Goal: Task Accomplishment & Management: Manage account settings

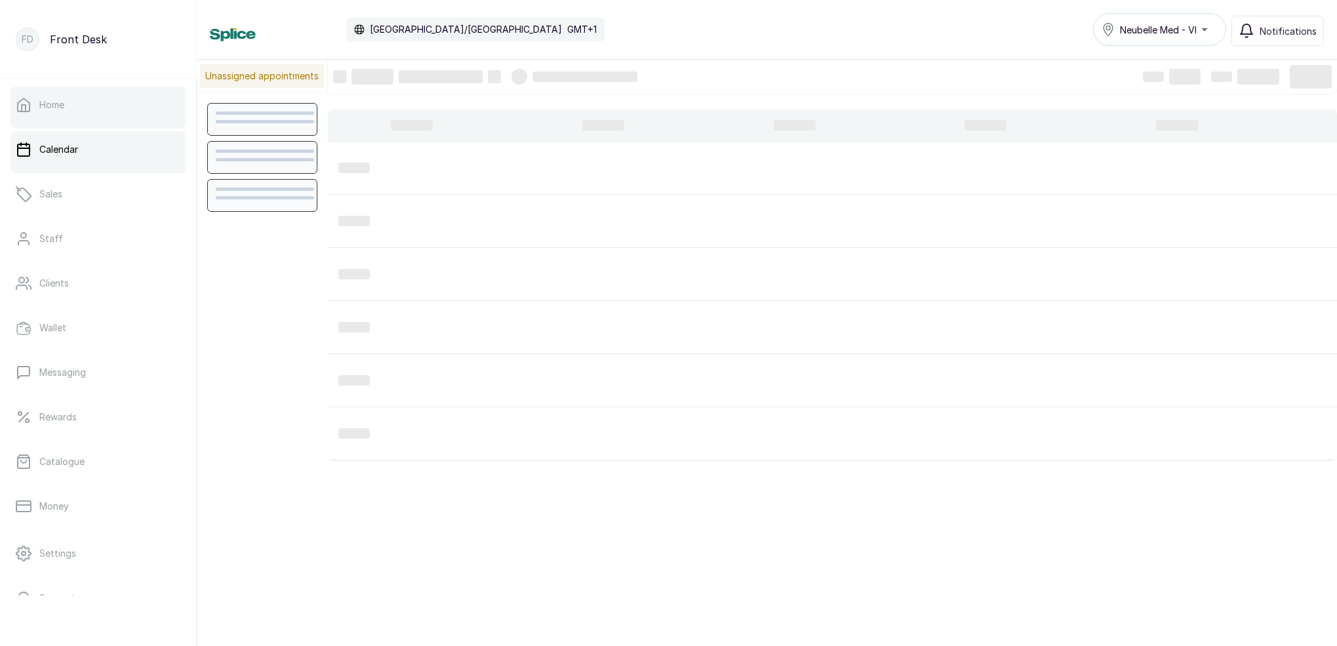
click at [48, 109] on p "Home" at bounding box center [51, 104] width 25 height 13
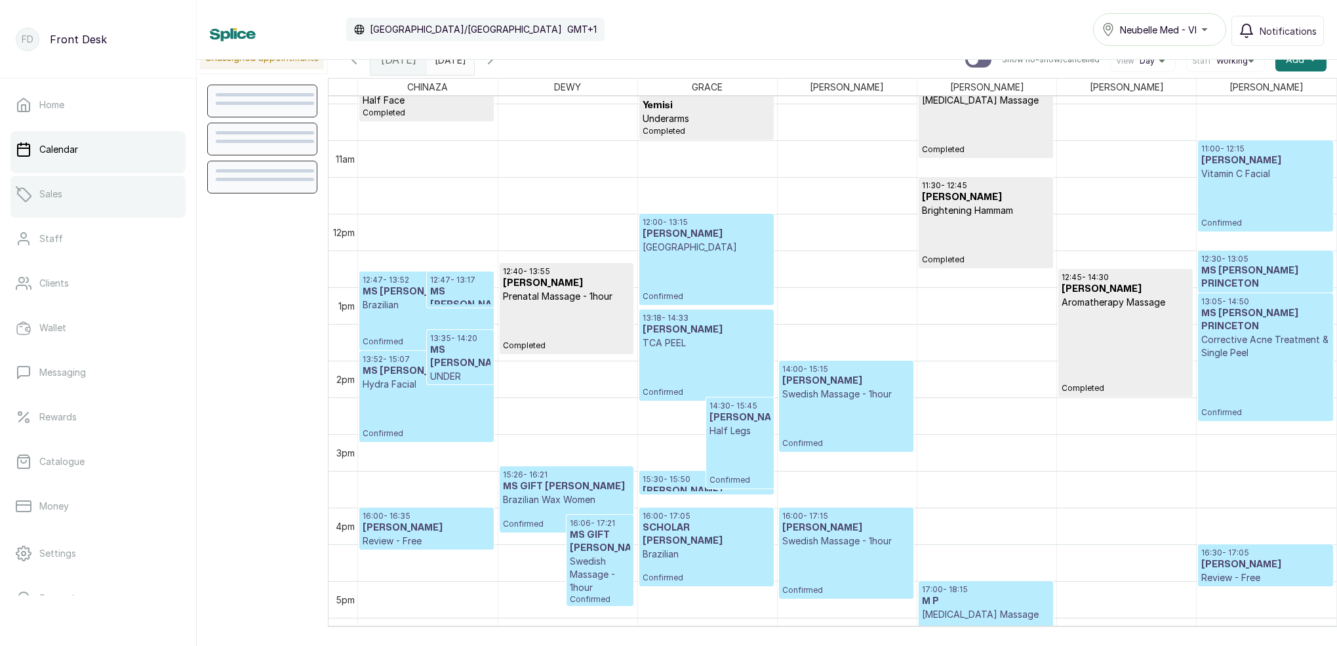
click at [73, 209] on link "Sales" at bounding box center [97, 194] width 175 height 37
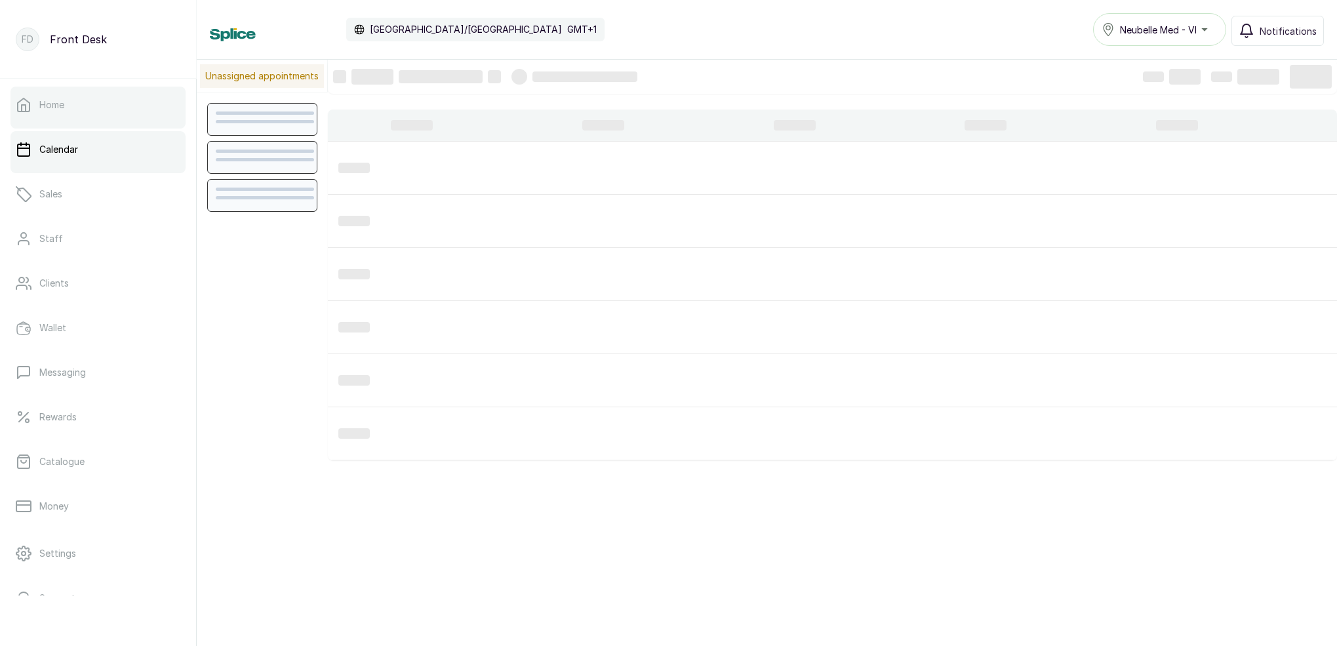
click at [123, 104] on link "Home" at bounding box center [97, 105] width 175 height 37
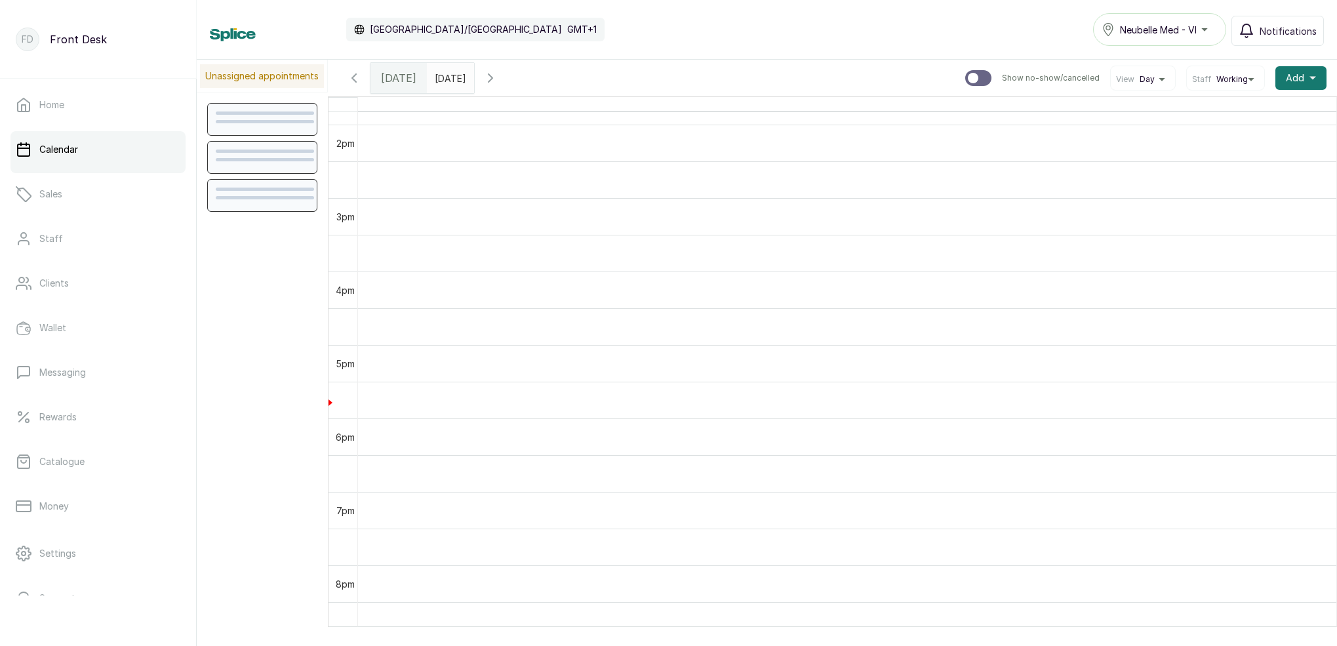
scroll to position [1026, 0]
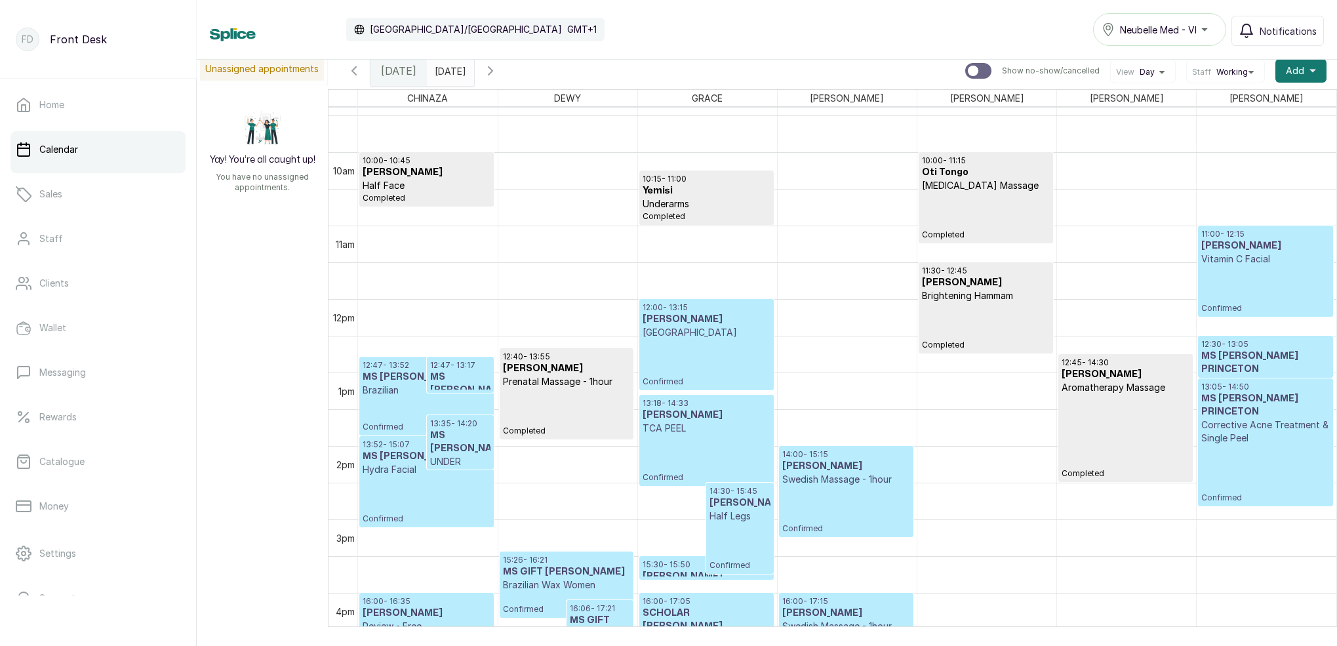
click at [498, 73] on icon "button" at bounding box center [491, 71] width 16 height 16
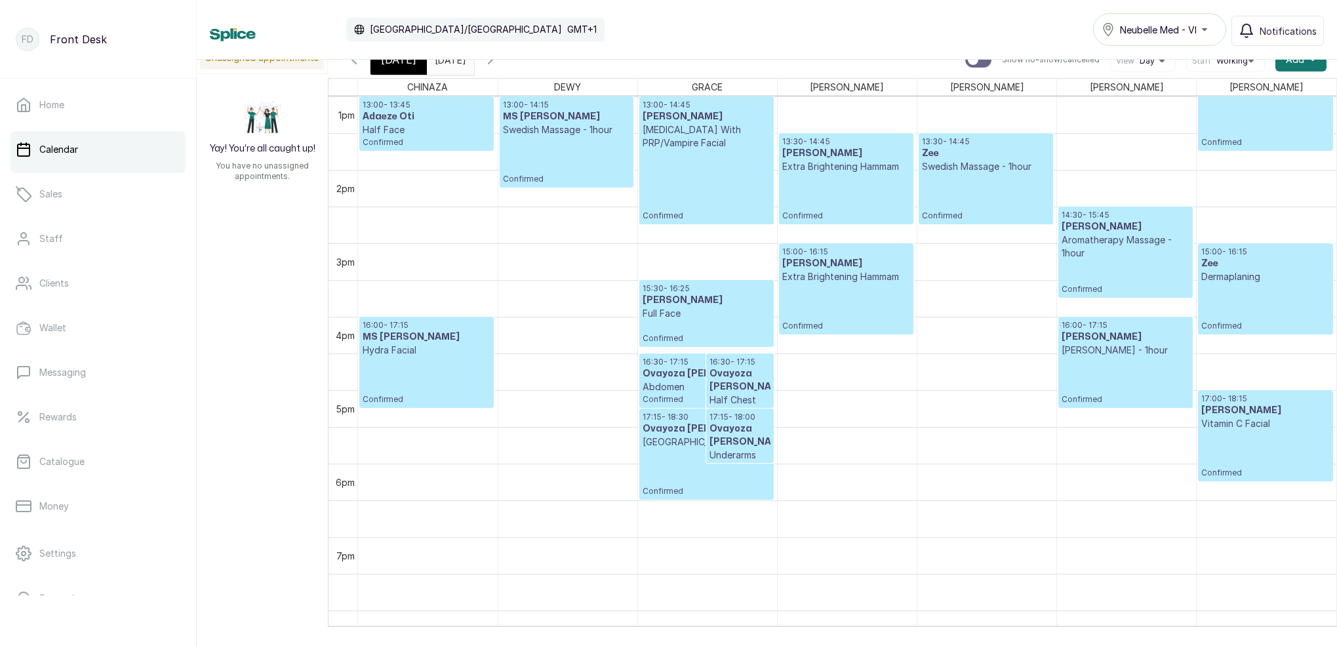
scroll to position [1043, 0]
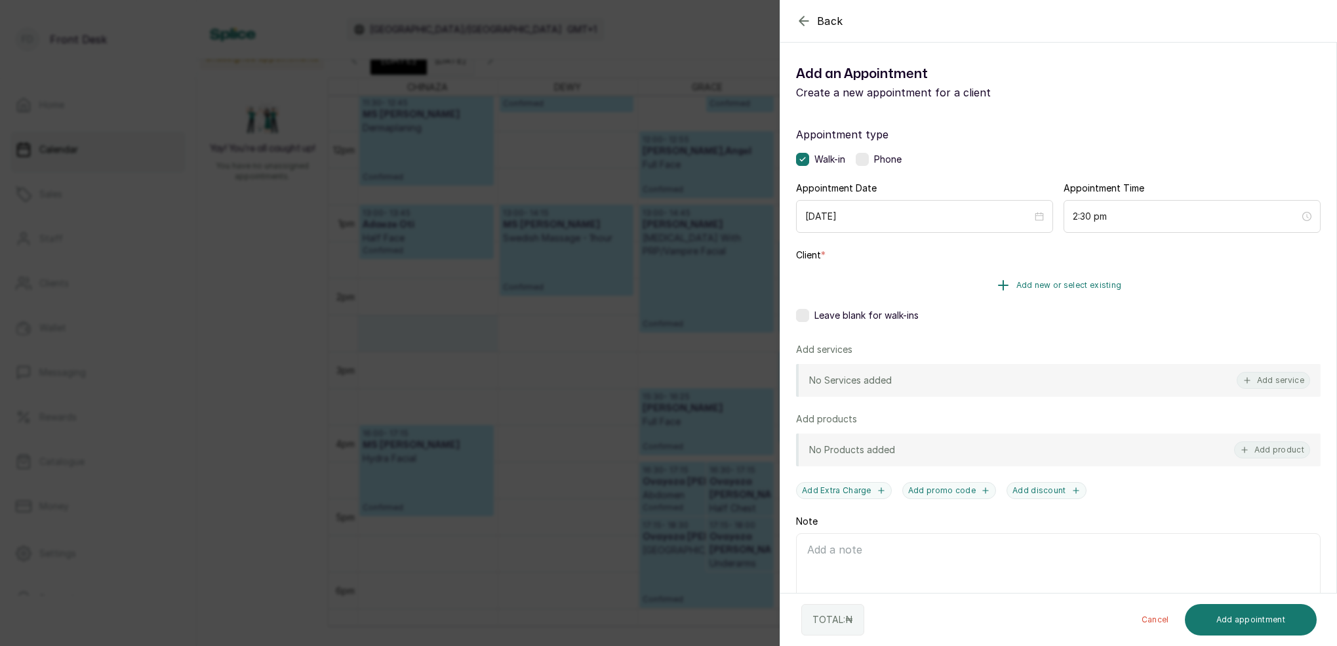
click at [1085, 283] on button "Add new or select existing" at bounding box center [1058, 285] width 525 height 37
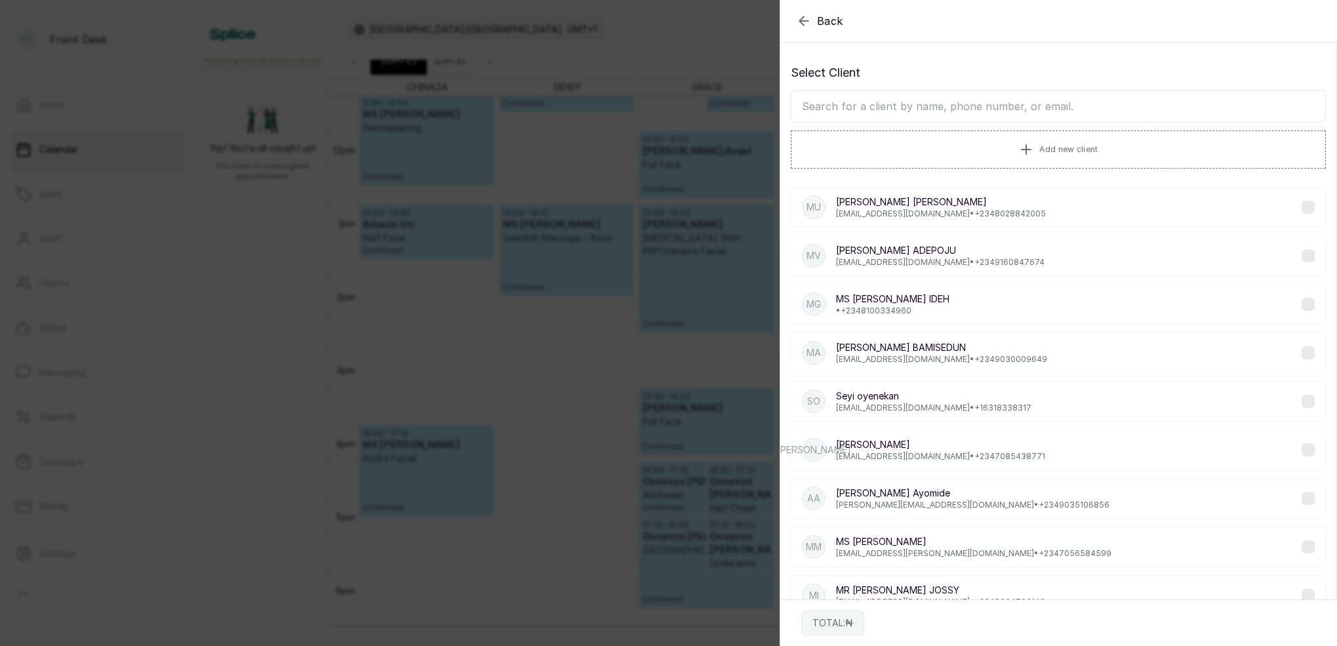
click at [960, 104] on input "text" at bounding box center [1058, 106] width 535 height 33
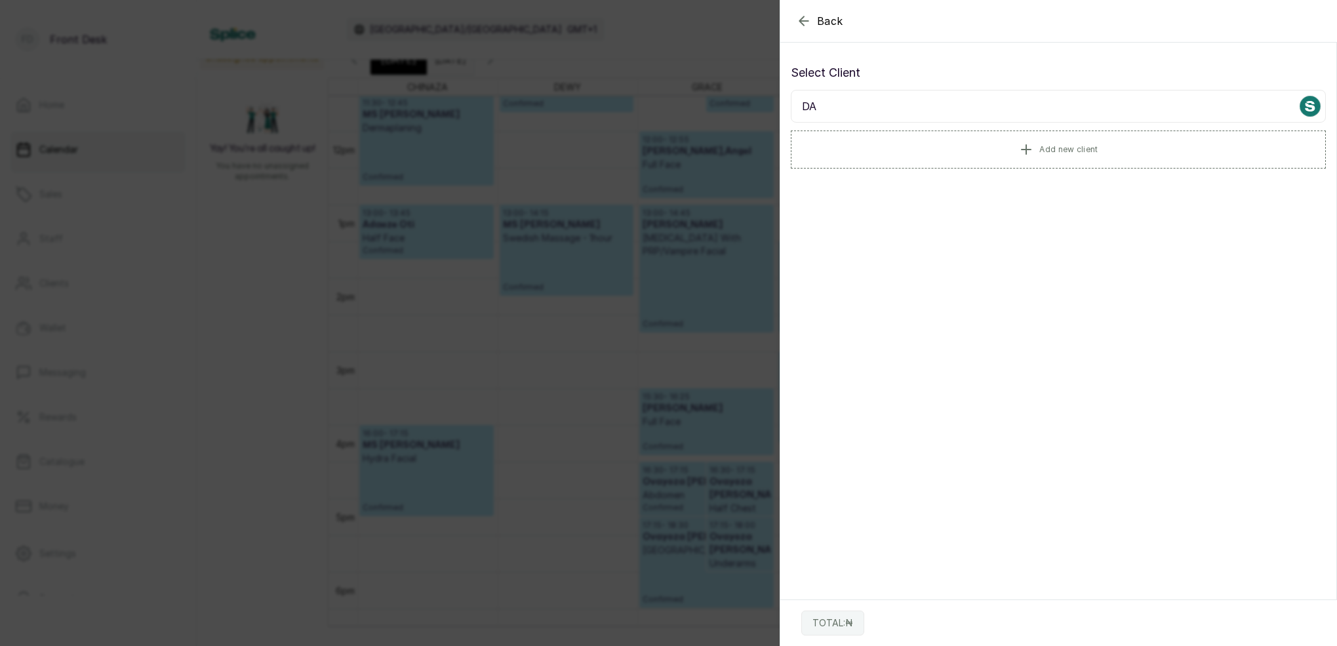
type input "D"
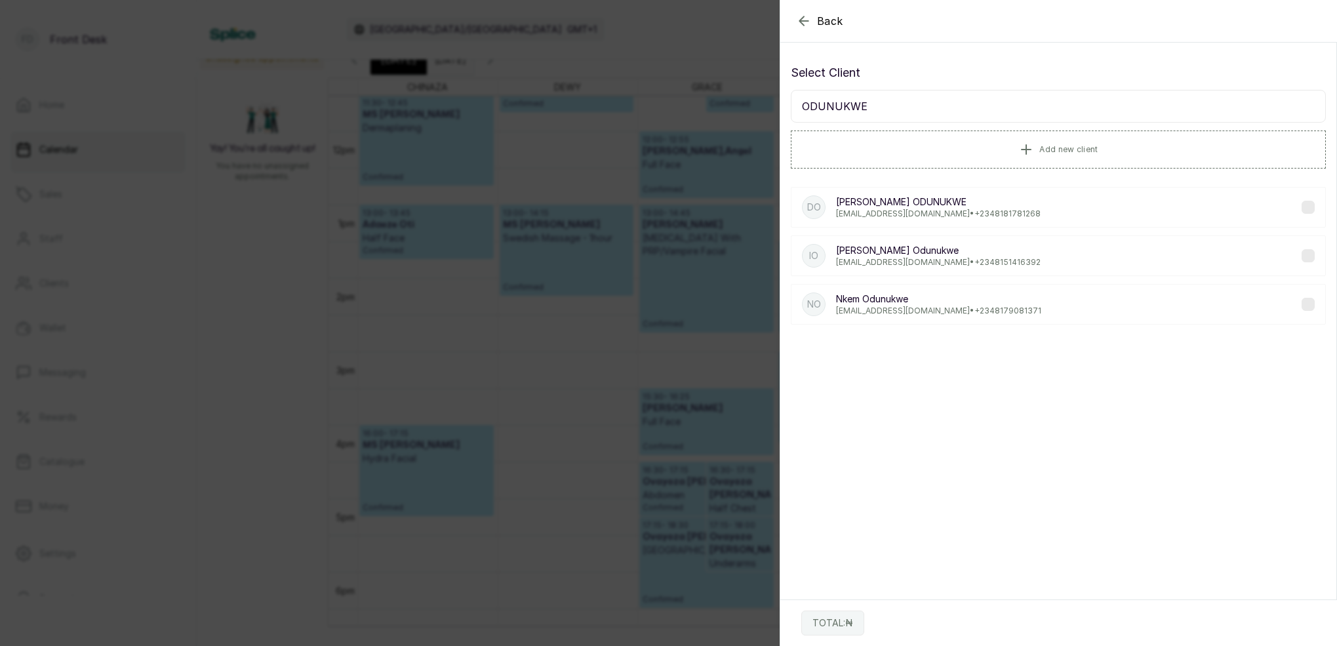
type input "ODUNUKWE"
click at [932, 212] on p "dianaodunukwe@gmail.com • +234 8181781268" at bounding box center [938, 214] width 205 height 10
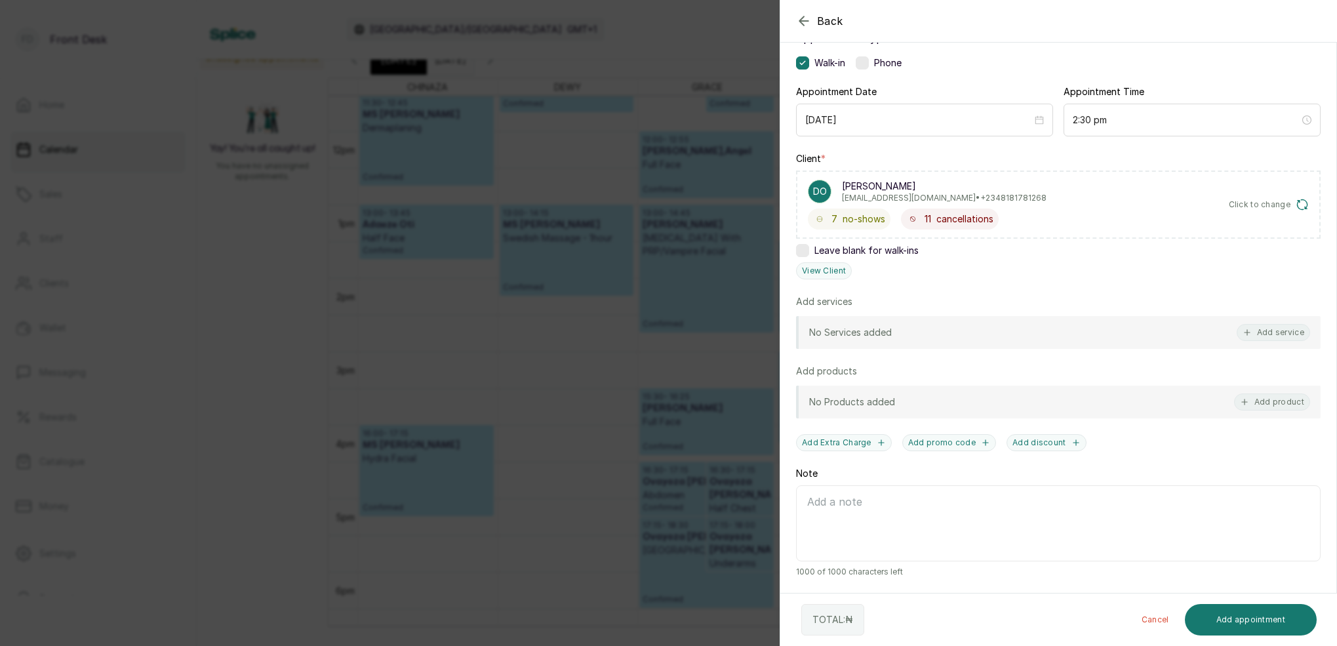
scroll to position [96, 0]
click at [839, 272] on button "View Client" at bounding box center [824, 270] width 56 height 17
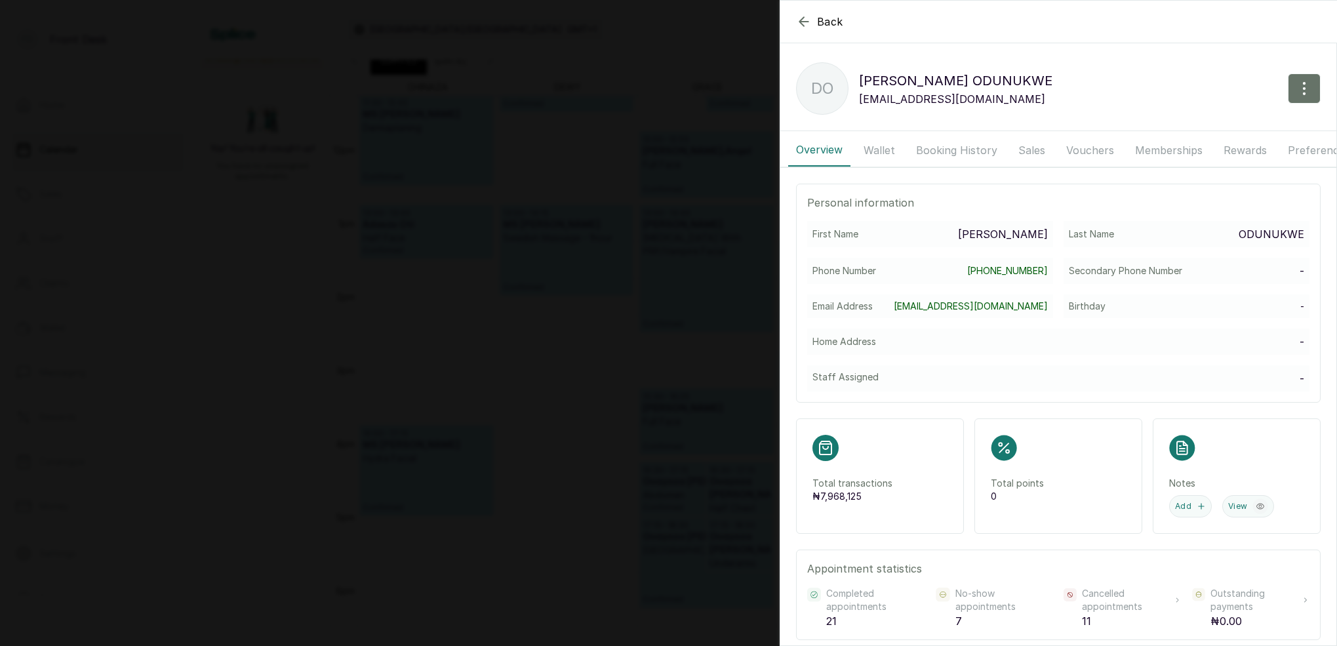
click at [959, 142] on button "Booking History" at bounding box center [956, 150] width 97 height 33
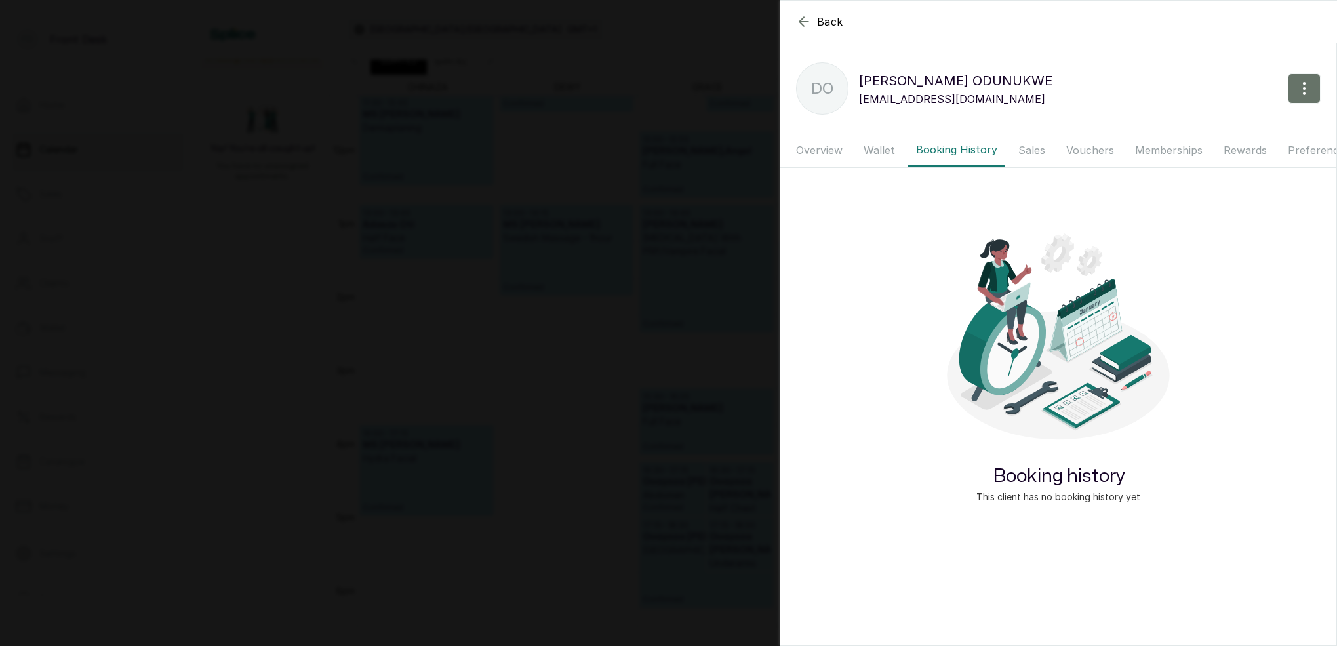
click at [883, 149] on button "Wallet" at bounding box center [879, 150] width 47 height 33
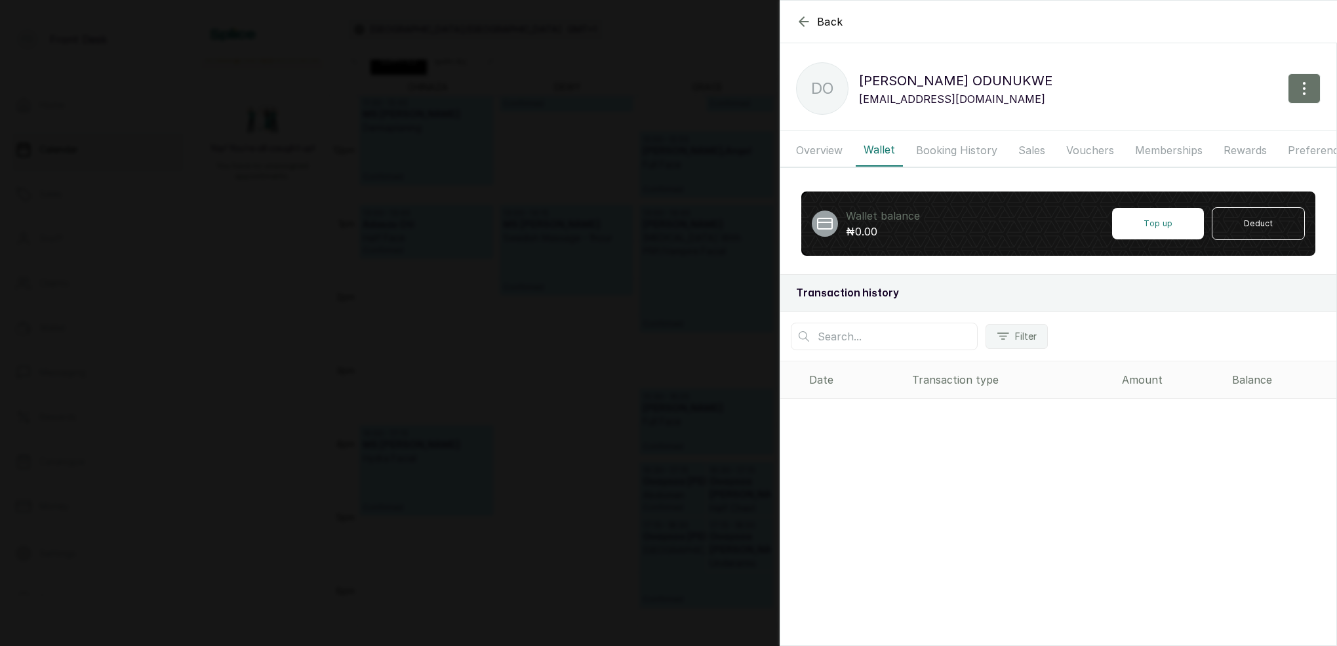
click at [956, 153] on button "Booking History" at bounding box center [956, 150] width 97 height 33
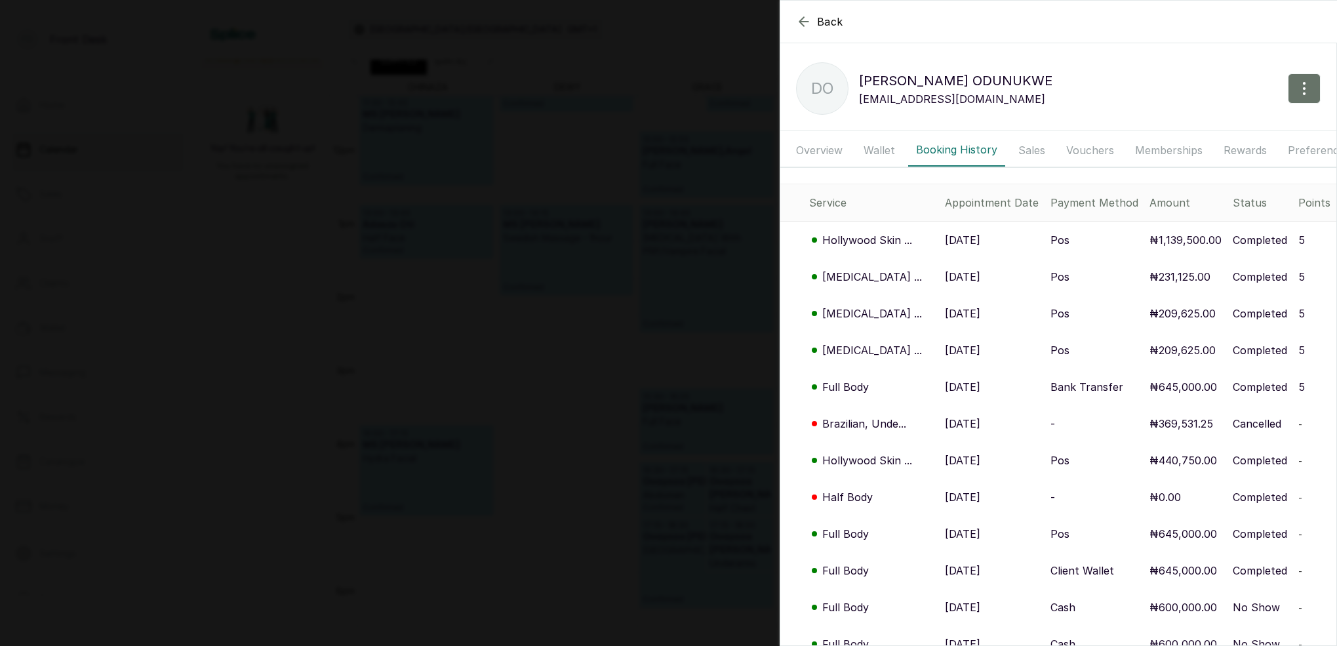
drag, startPoint x: 871, startPoint y: 150, endPoint x: 858, endPoint y: 148, distance: 13.3
click at [871, 150] on button "Wallet" at bounding box center [879, 150] width 47 height 33
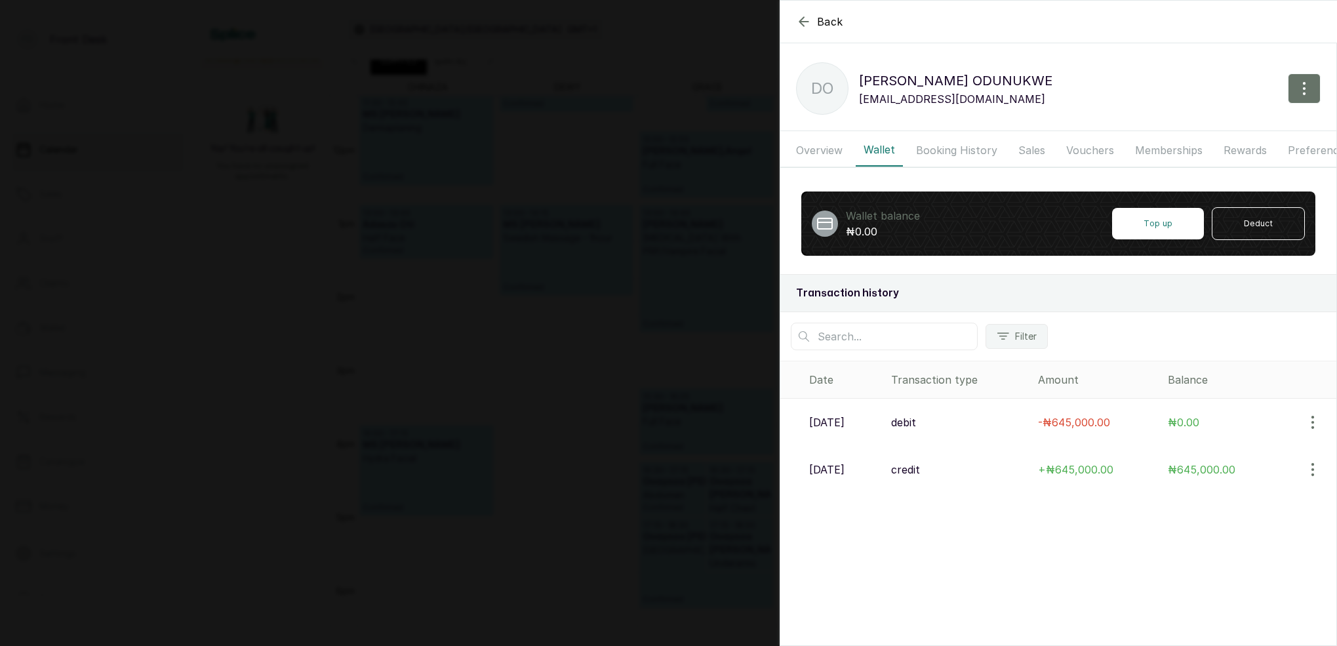
click at [823, 147] on button "Overview" at bounding box center [819, 150] width 62 height 33
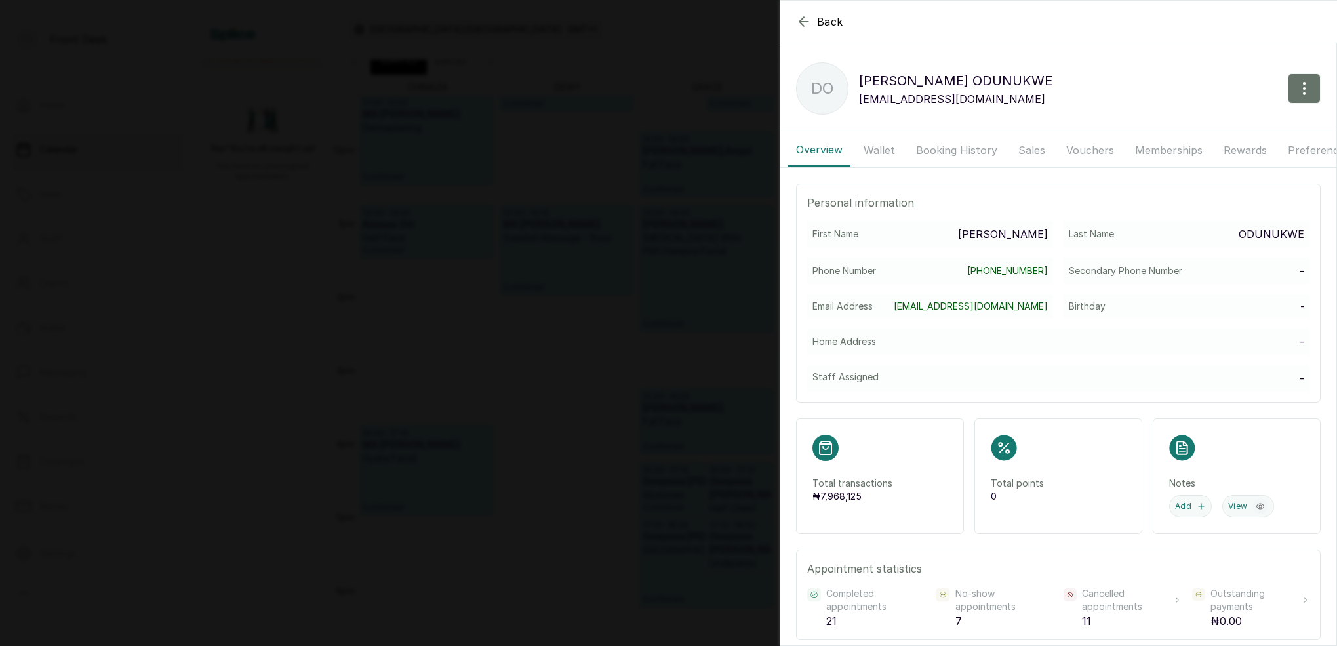
click at [946, 149] on button "Booking History" at bounding box center [956, 150] width 97 height 33
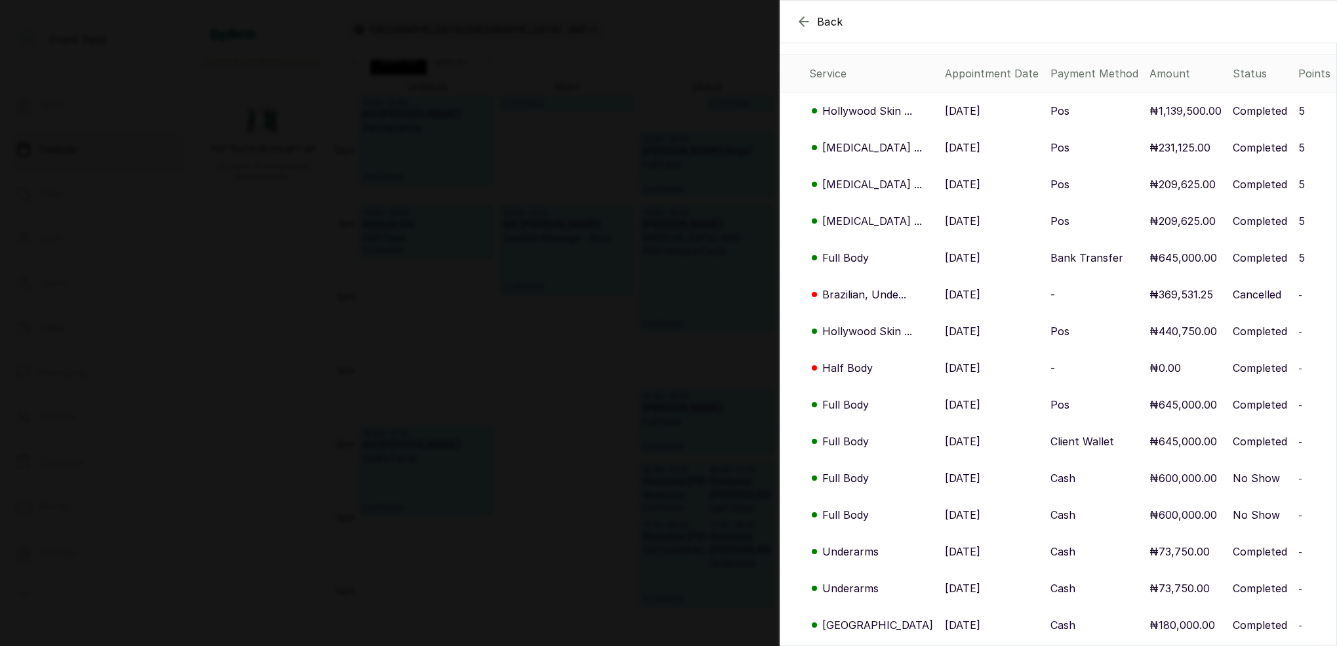
scroll to position [138, 0]
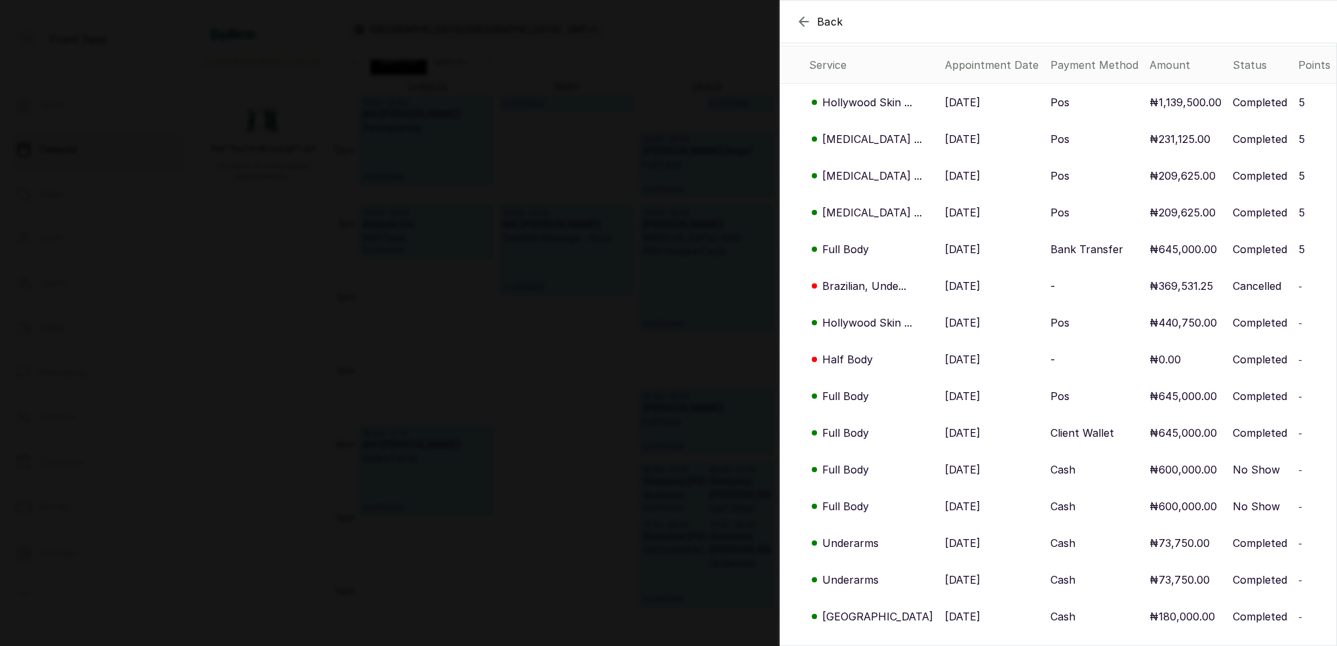
click at [869, 138] on p "Micro-needling ..." at bounding box center [872, 139] width 100 height 16
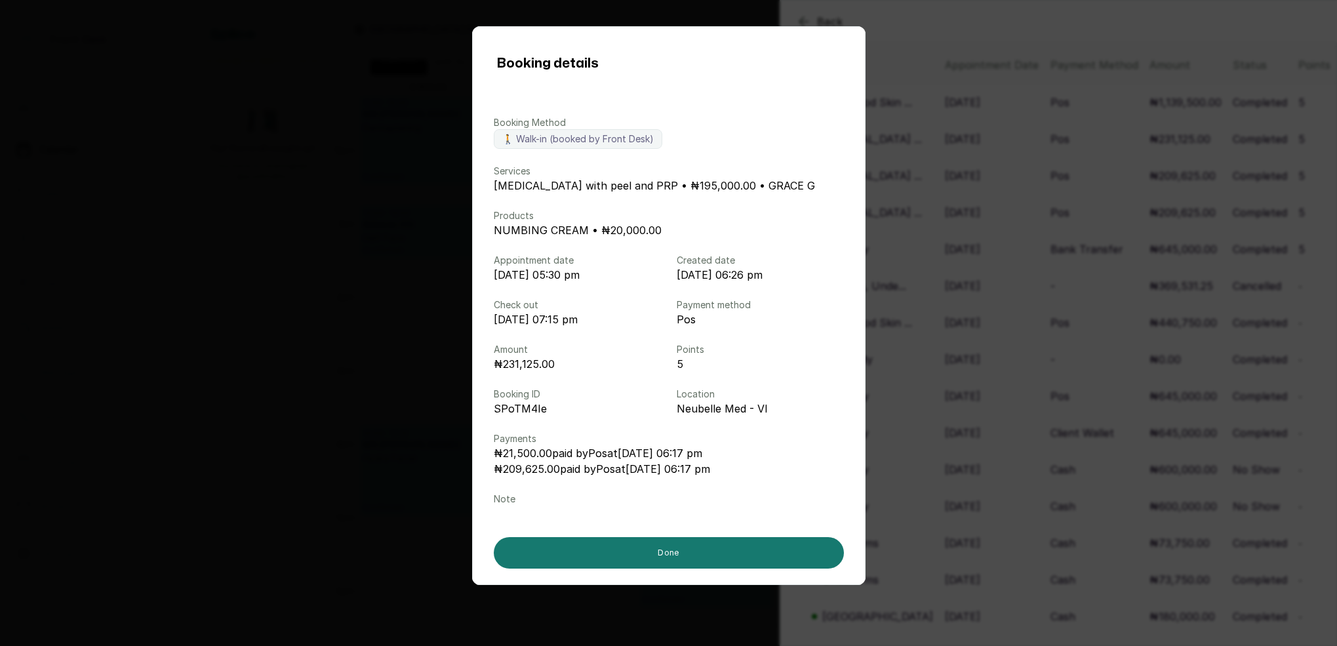
click at [969, 256] on div "Booking details Booking Method 🚶 Walk-in (booked by Front Desk) Services Micro-…" at bounding box center [668, 323] width 1337 height 646
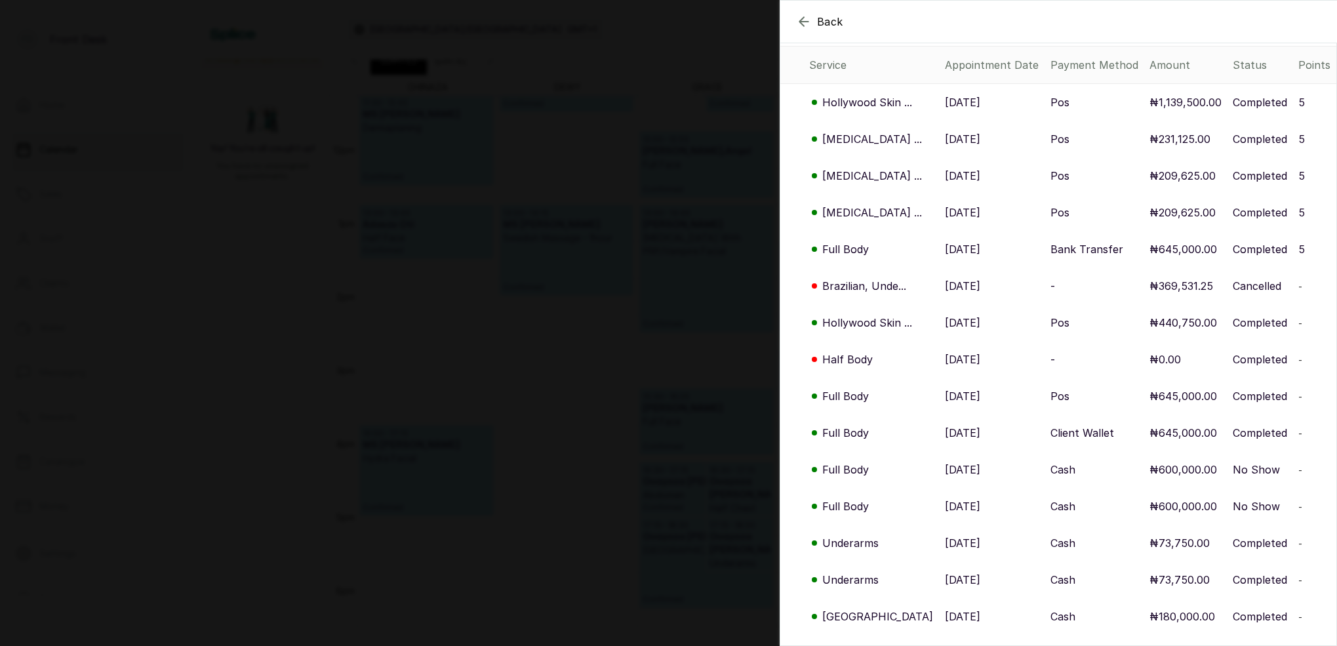
click at [835, 246] on p "Full Body" at bounding box center [845, 249] width 47 height 16
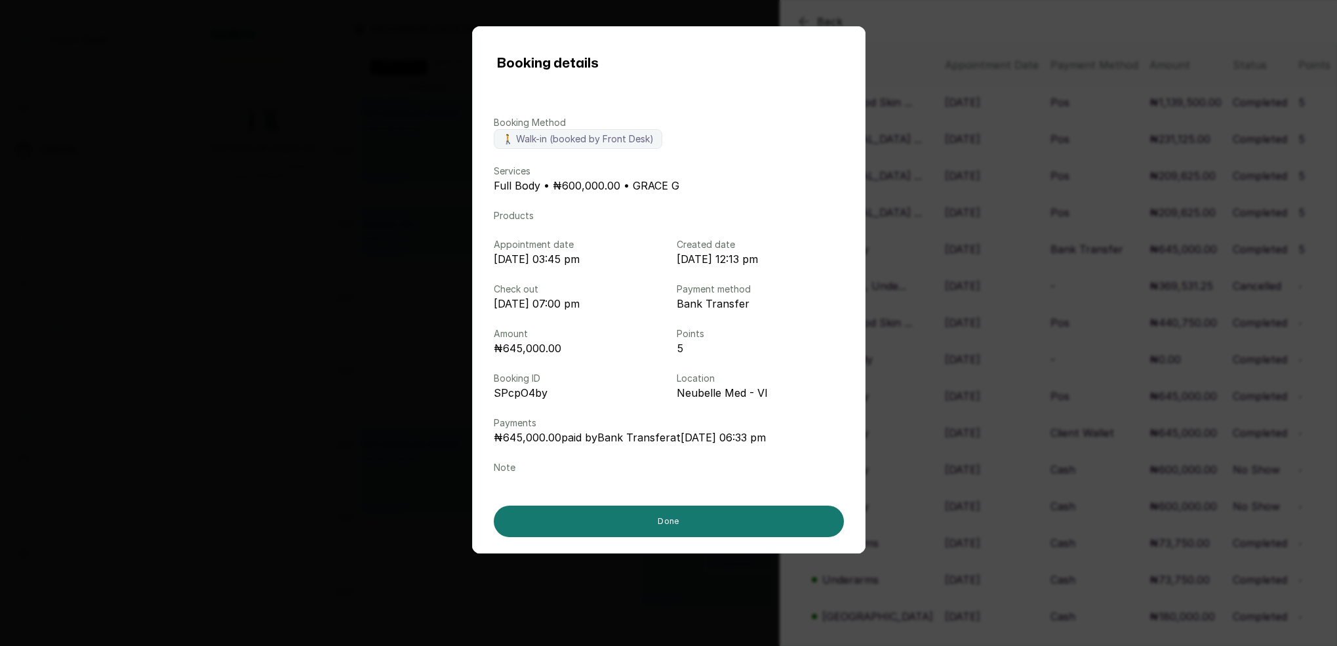
drag, startPoint x: 1025, startPoint y: 247, endPoint x: 1013, endPoint y: 248, distance: 11.8
click at [1025, 247] on div "Booking details Booking Method 🚶 Walk-in (booked by Front Desk) Services Full B…" at bounding box center [668, 323] width 1337 height 646
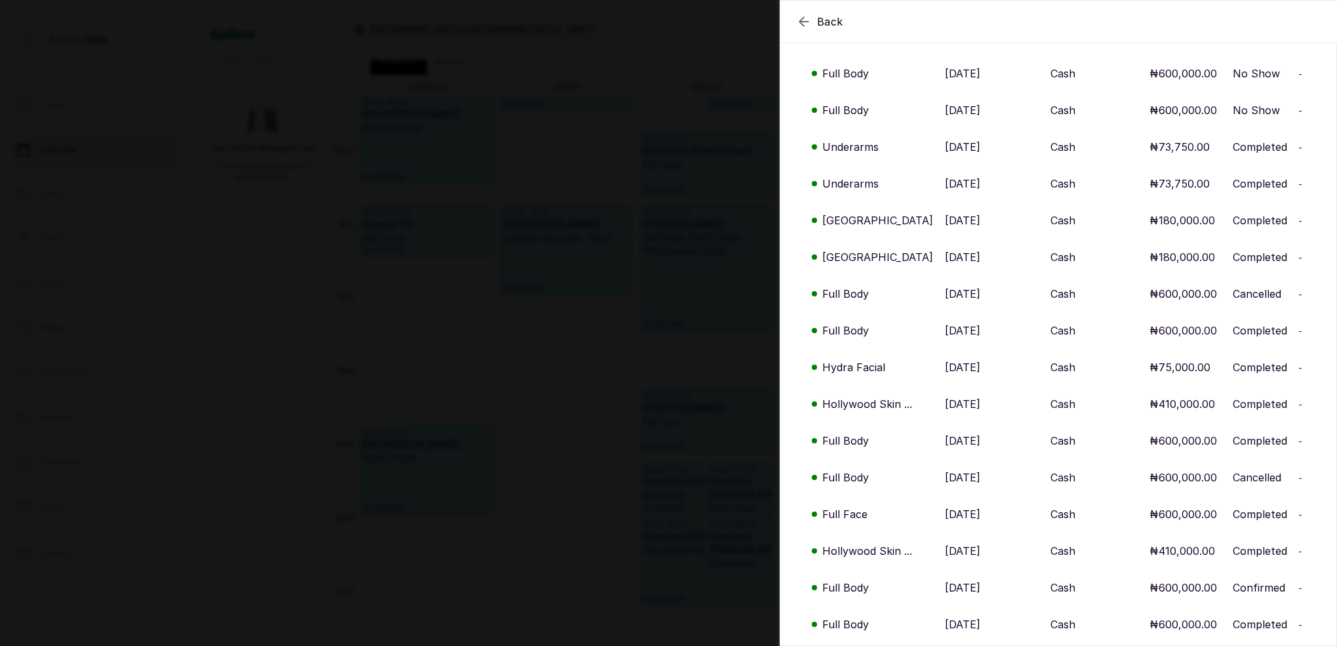
scroll to position [540, 0]
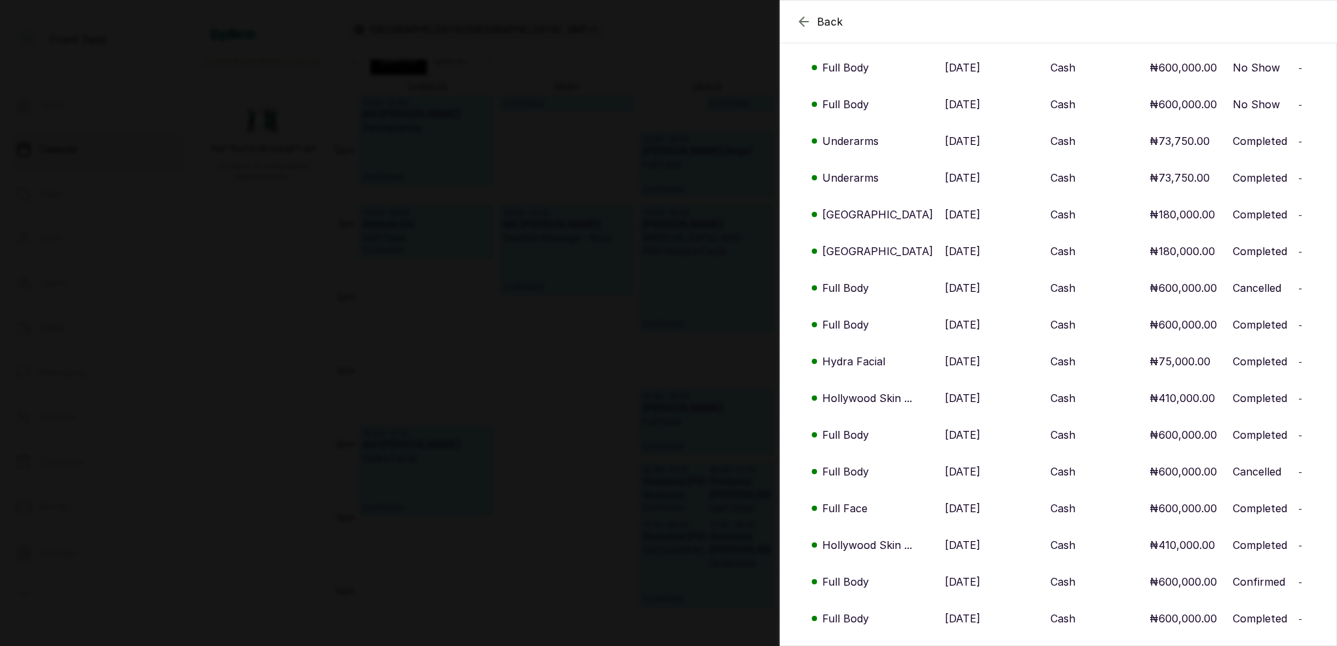
click at [672, 130] on div "Back DIANA ODUNUKWE DO DIANA ODUNUKWE dianaodunukwe@gmail.com Overview Wallet B…" at bounding box center [668, 323] width 1337 height 646
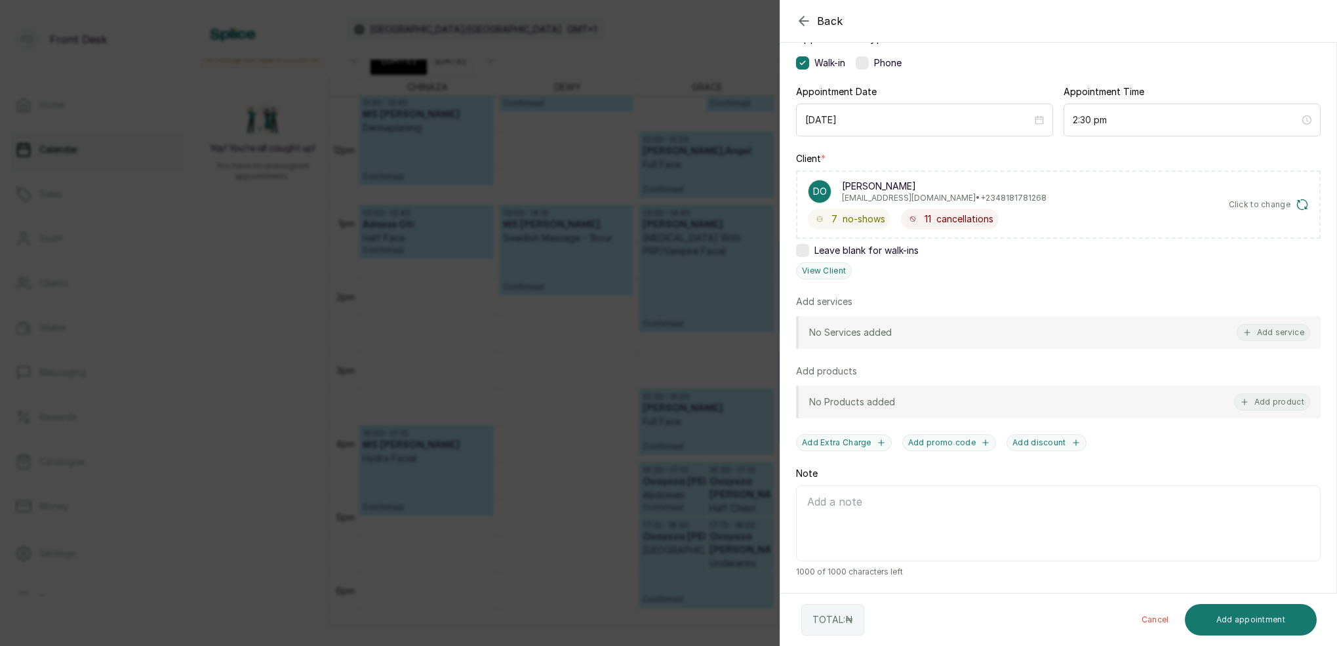
drag, startPoint x: 609, startPoint y: 164, endPoint x: 620, endPoint y: 165, distance: 11.2
click at [609, 164] on div "Back Add Appointment Add an Appointment Create a new appointment for a client A…" at bounding box center [668, 323] width 1337 height 646
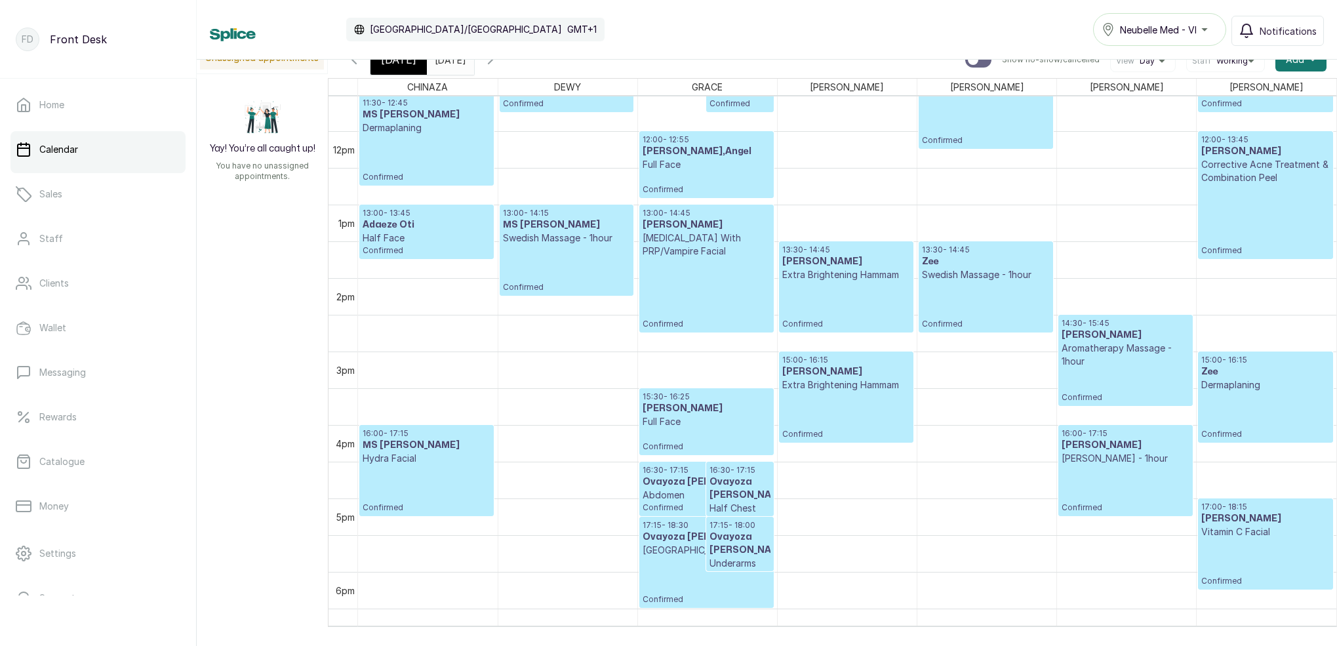
click at [390, 67] on span "[DATE]" at bounding box center [398, 60] width 35 height 16
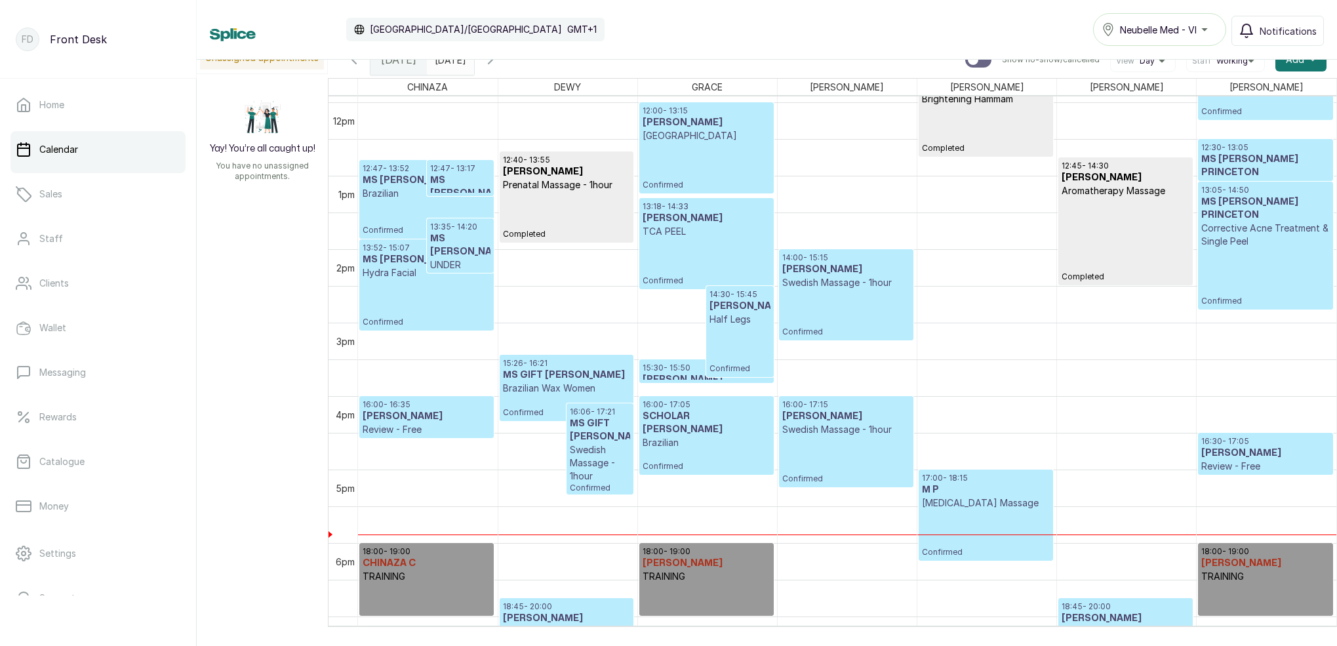
scroll to position [777, 0]
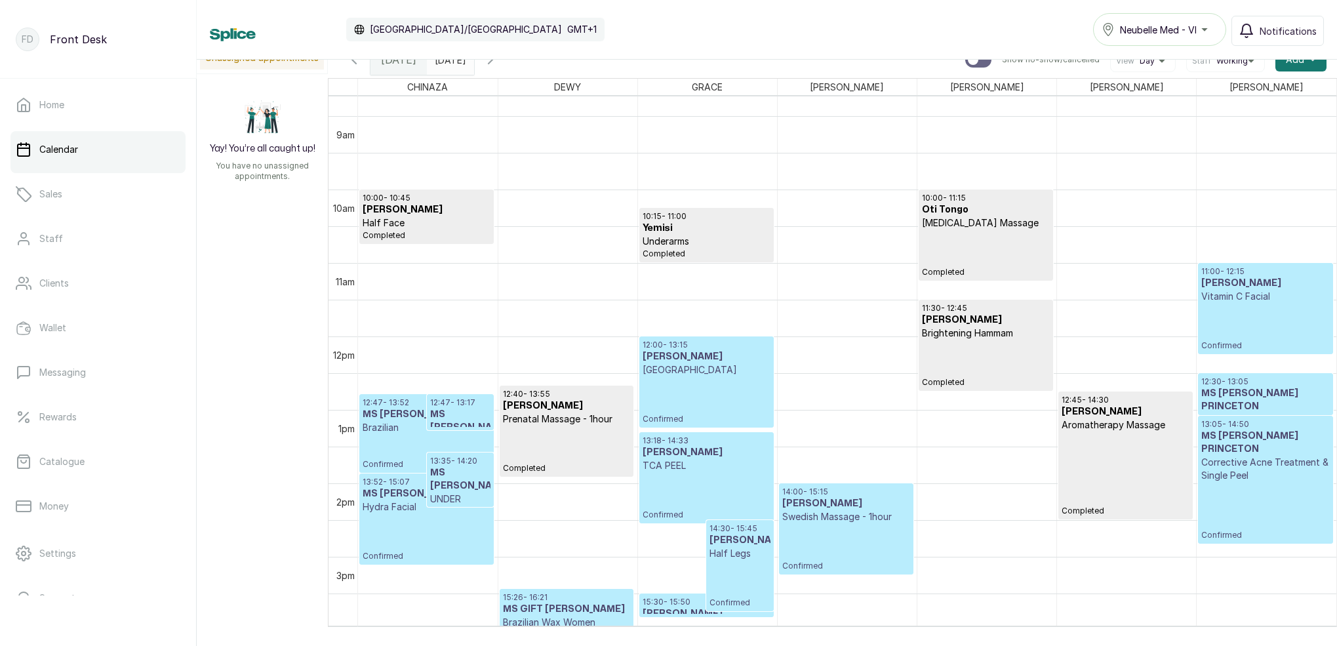
click at [474, 68] on div "[DATE]" at bounding box center [450, 60] width 47 height 30
click at [484, 59] on div "Calendar Africa/Lagos GMT+1 Neubelle Med - VI Notifications" at bounding box center [767, 30] width 1140 height 60
type input "dd/MM/yyyy"
click at [449, 60] on input "dd/MM/yyyy" at bounding box center [438, 56] width 21 height 22
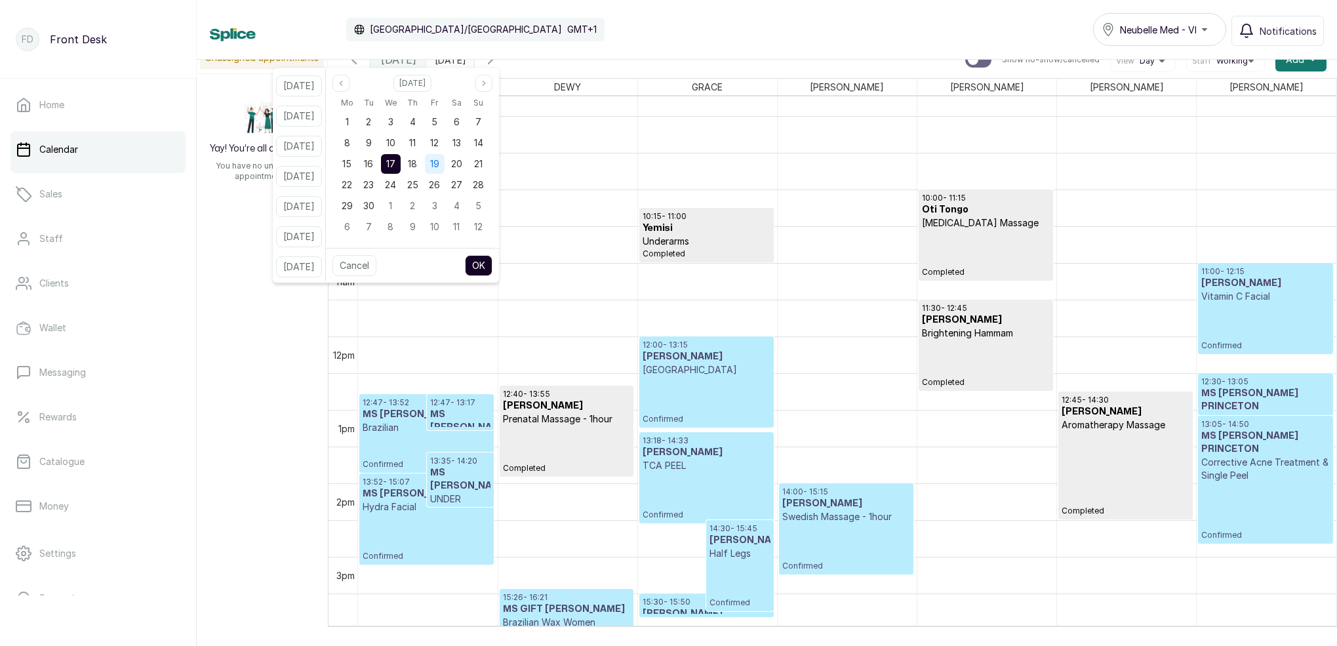
click at [439, 167] on span "19" at bounding box center [434, 163] width 9 height 11
click at [492, 262] on button "OK" at bounding box center [479, 265] width 28 height 21
type input "[DATE]"
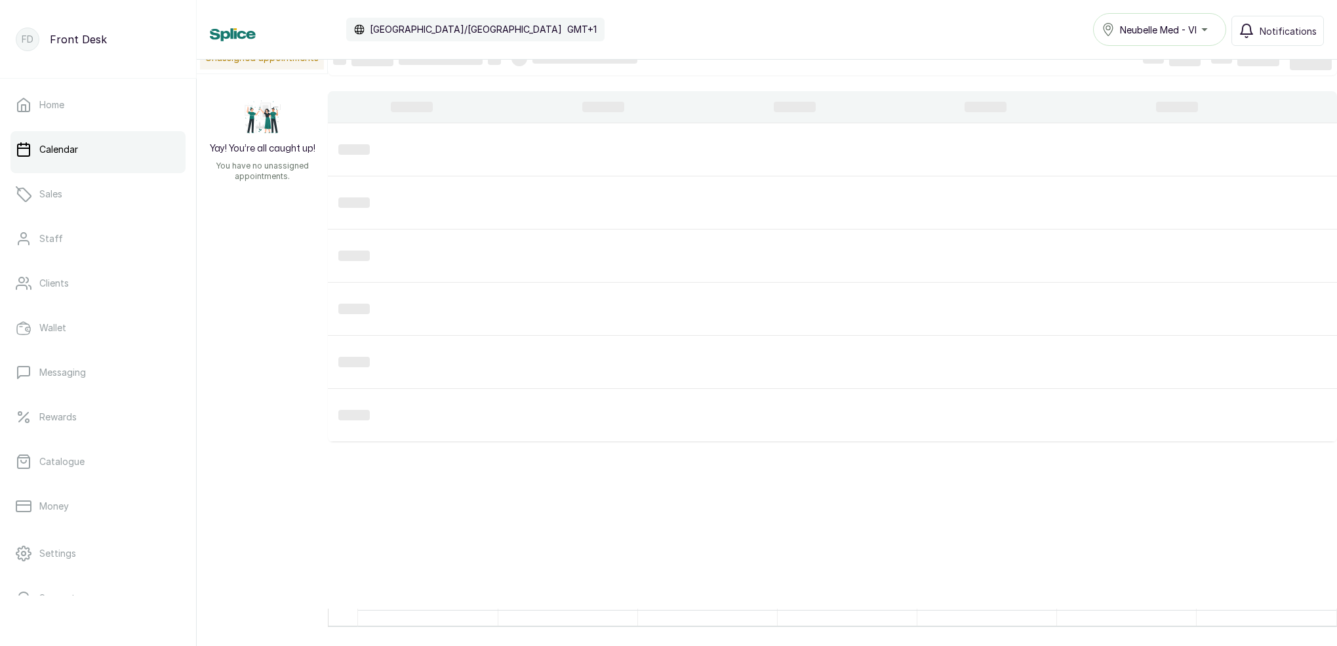
scroll to position [441, 0]
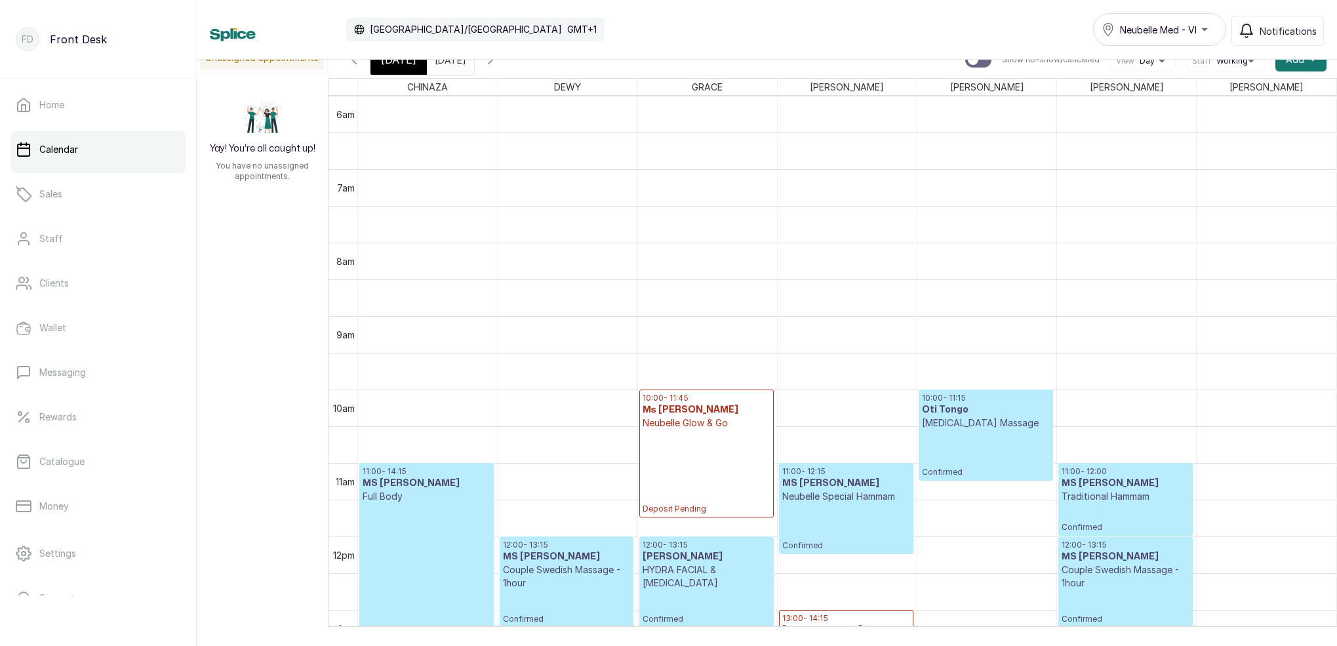
click at [388, 66] on span "[DATE]" at bounding box center [398, 60] width 35 height 16
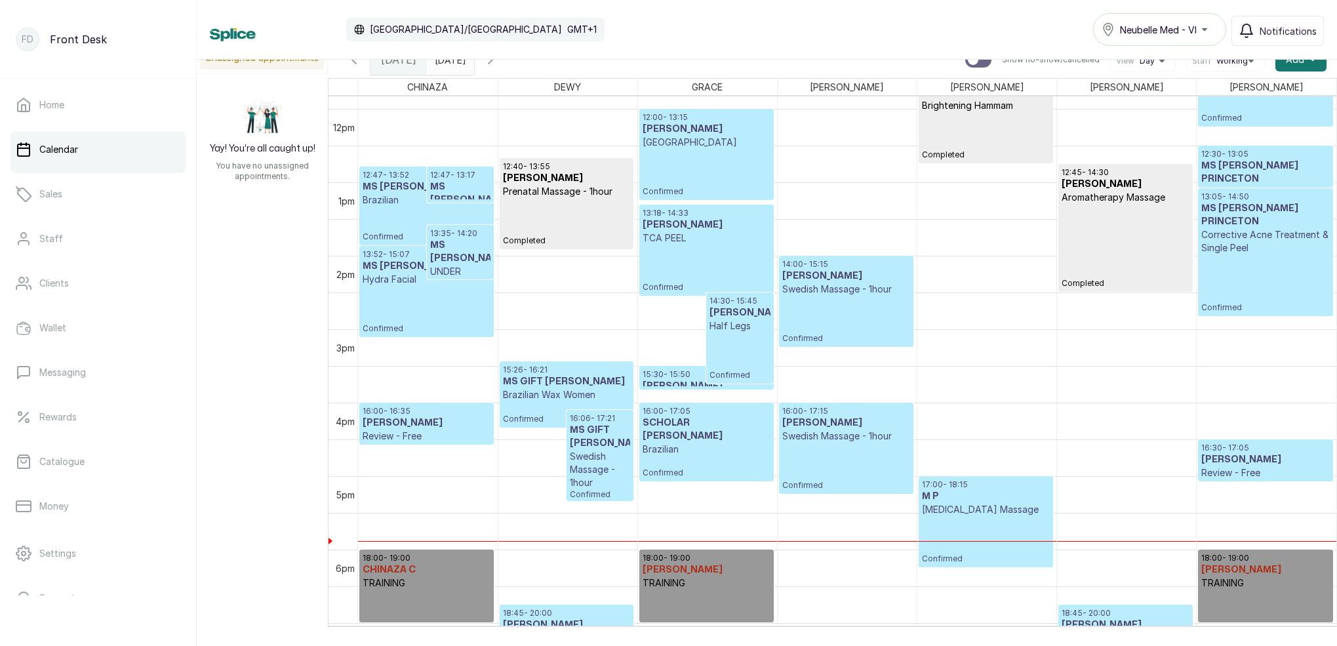
scroll to position [869, 0]
click at [114, 463] on link "Catalogue" at bounding box center [97, 461] width 175 height 37
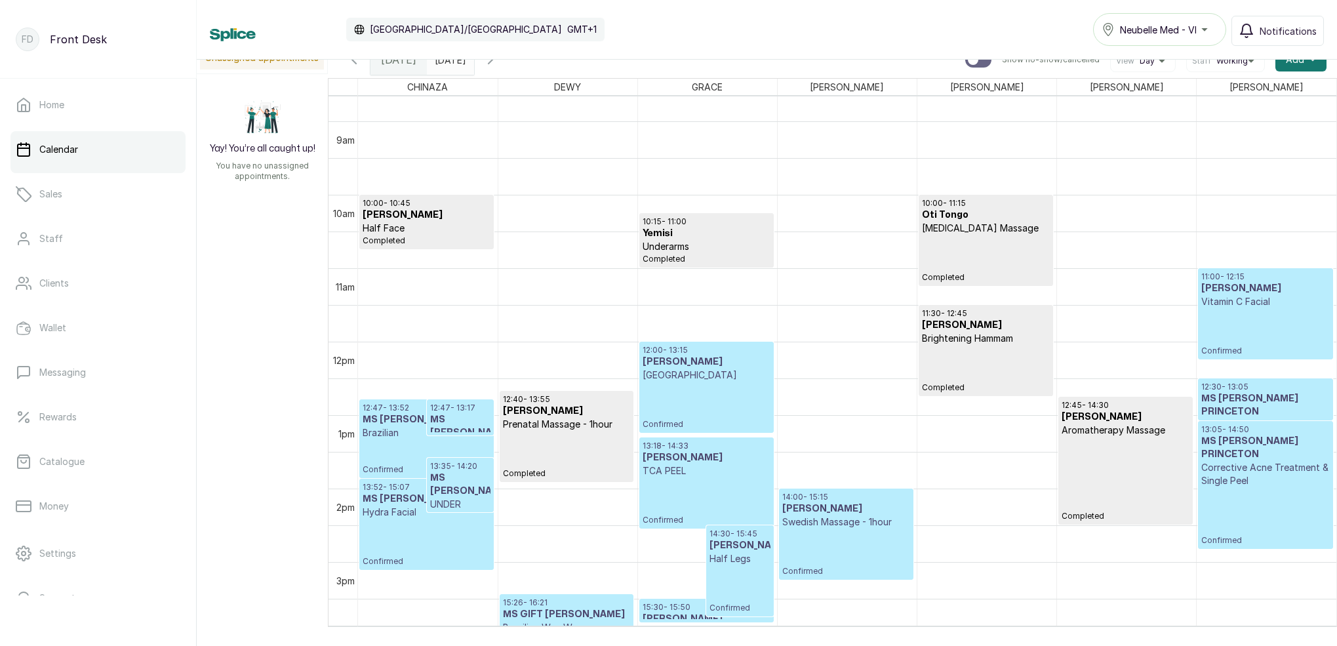
scroll to position [637, 0]
click at [689, 380] on p "[GEOGRAPHIC_DATA]" at bounding box center [707, 374] width 128 height 13
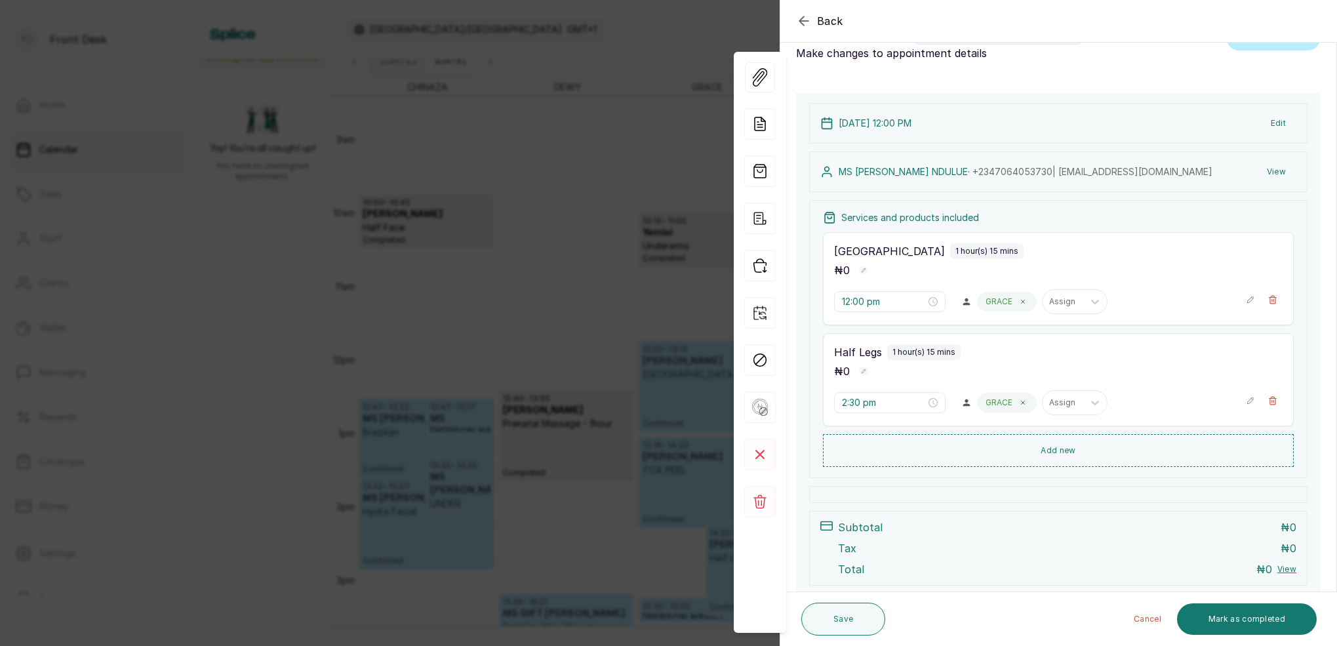
scroll to position [44, 0]
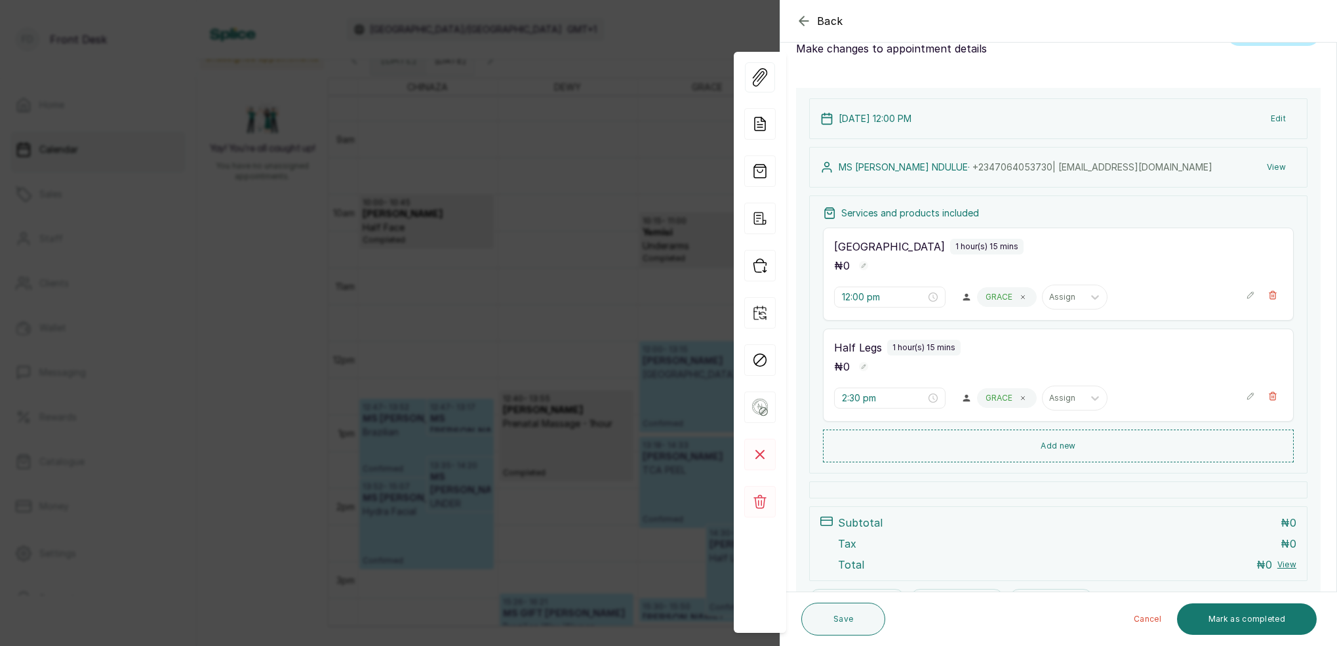
click at [1279, 165] on button "View" at bounding box center [1276, 167] width 40 height 24
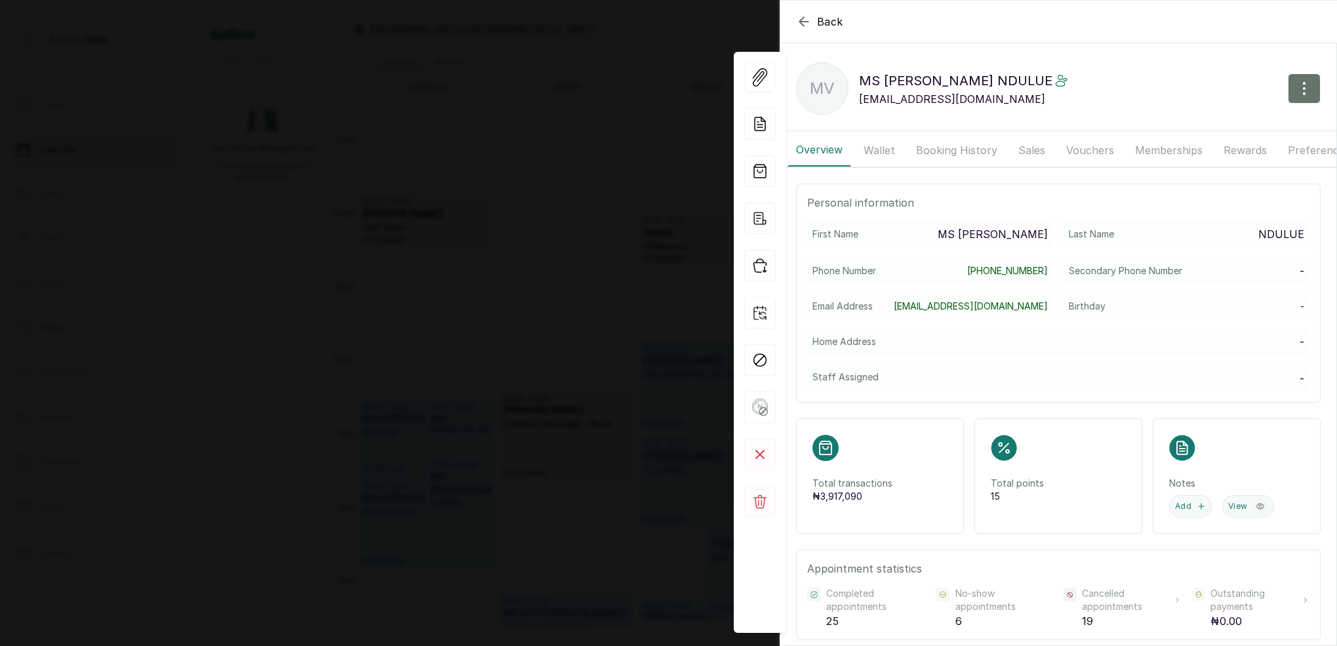
click at [1163, 144] on button "Memberships" at bounding box center [1168, 150] width 83 height 33
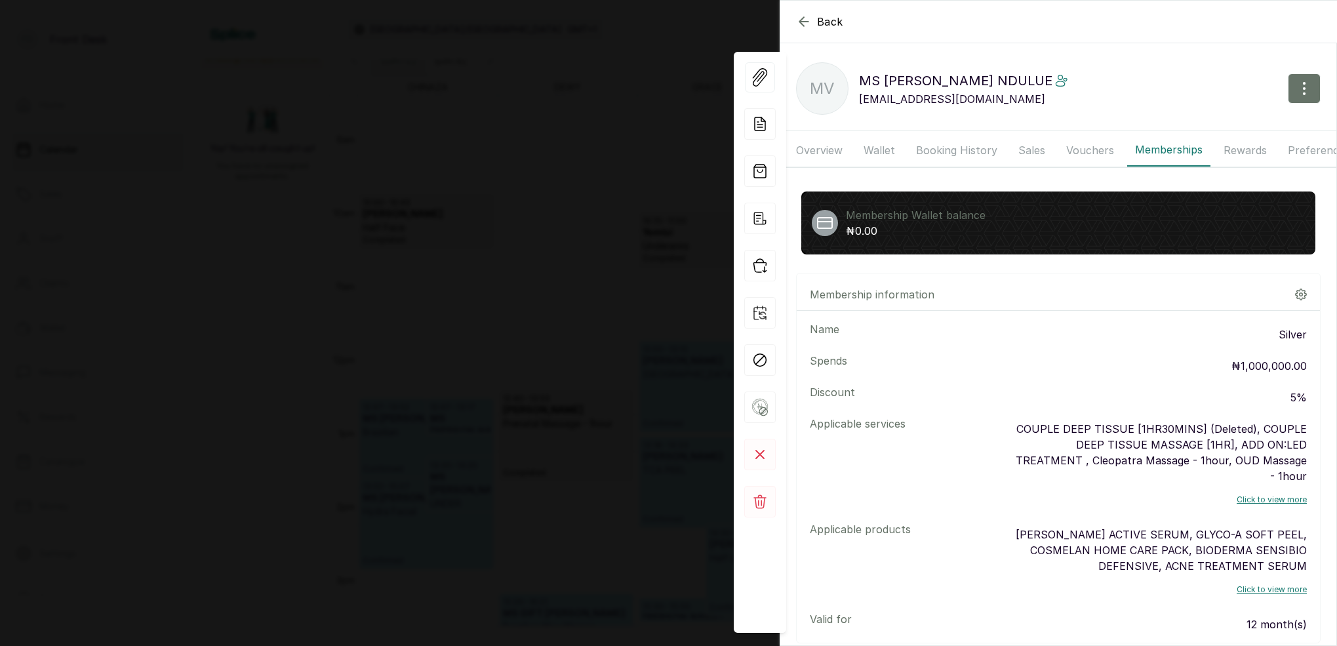
click at [1064, 144] on button "Vouchers" at bounding box center [1090, 150] width 64 height 33
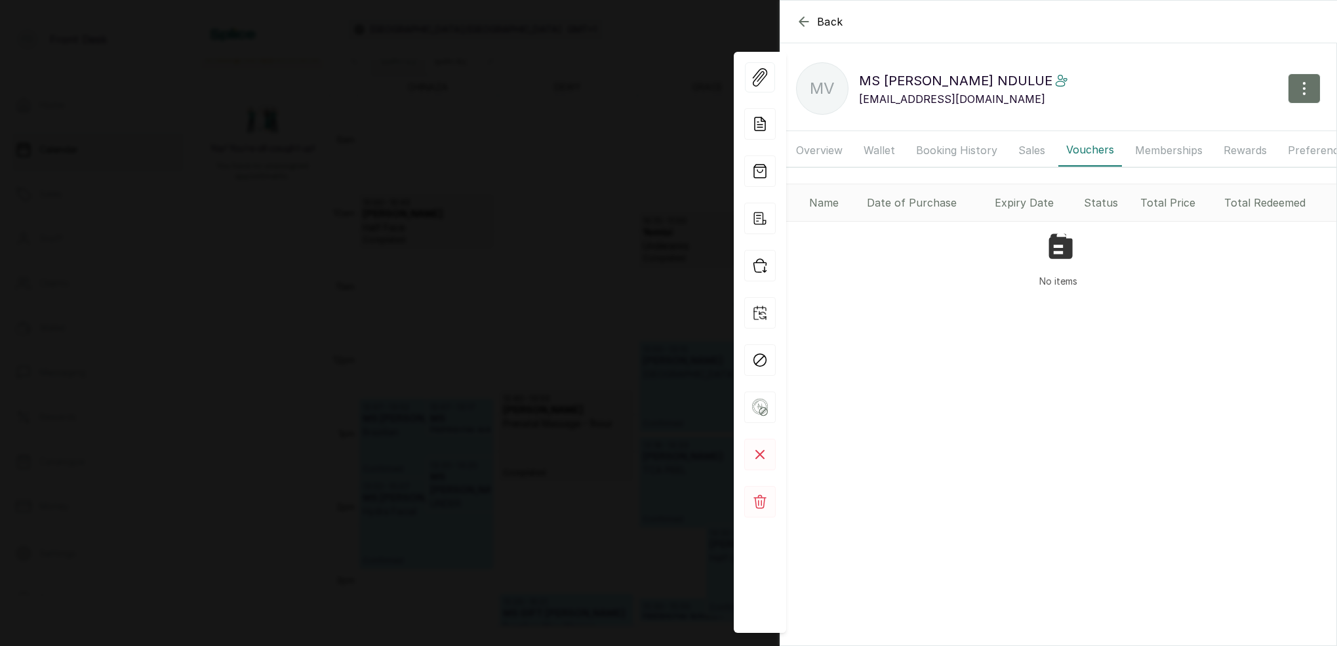
click at [1153, 152] on button "Memberships" at bounding box center [1168, 150] width 83 height 33
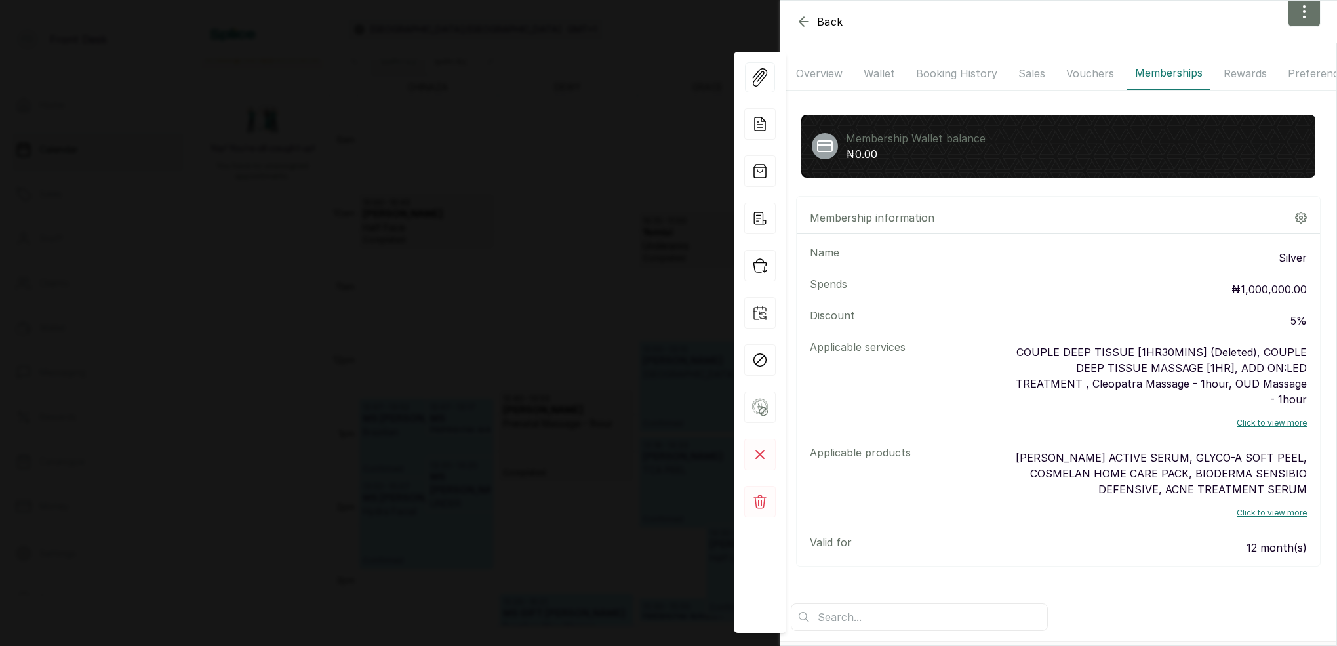
scroll to position [45, 0]
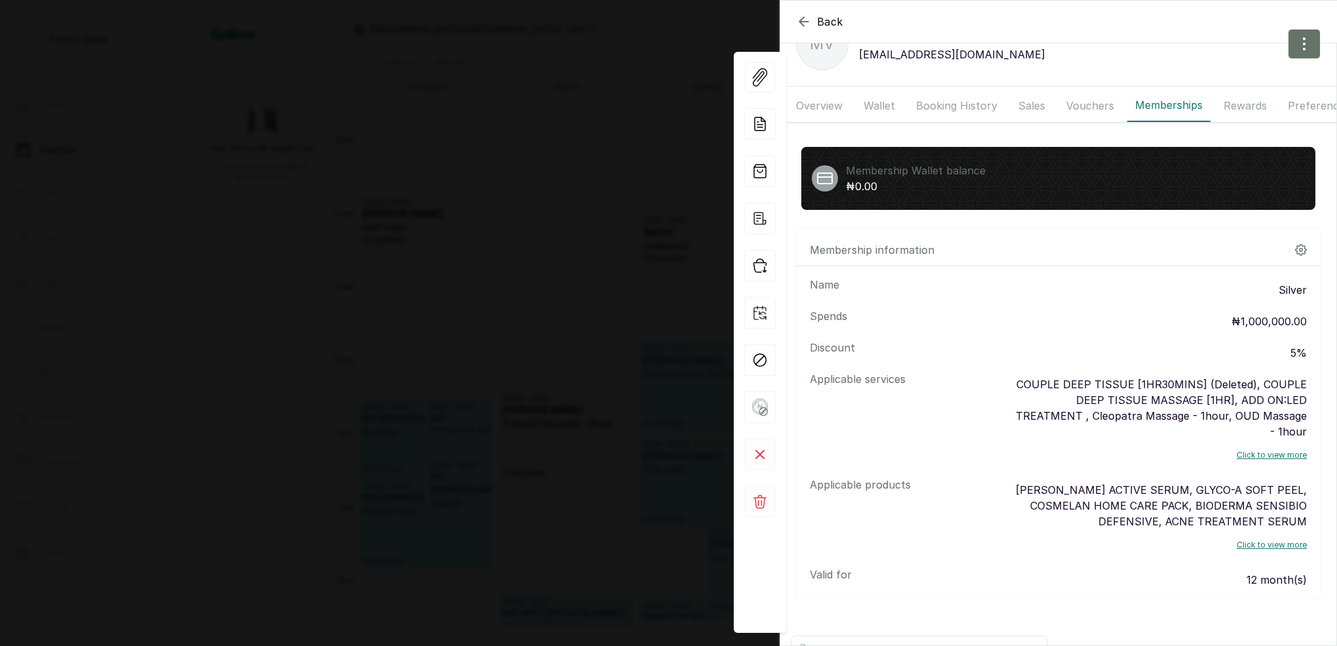
click at [802, 24] on icon "button" at bounding box center [803, 21] width 9 height 9
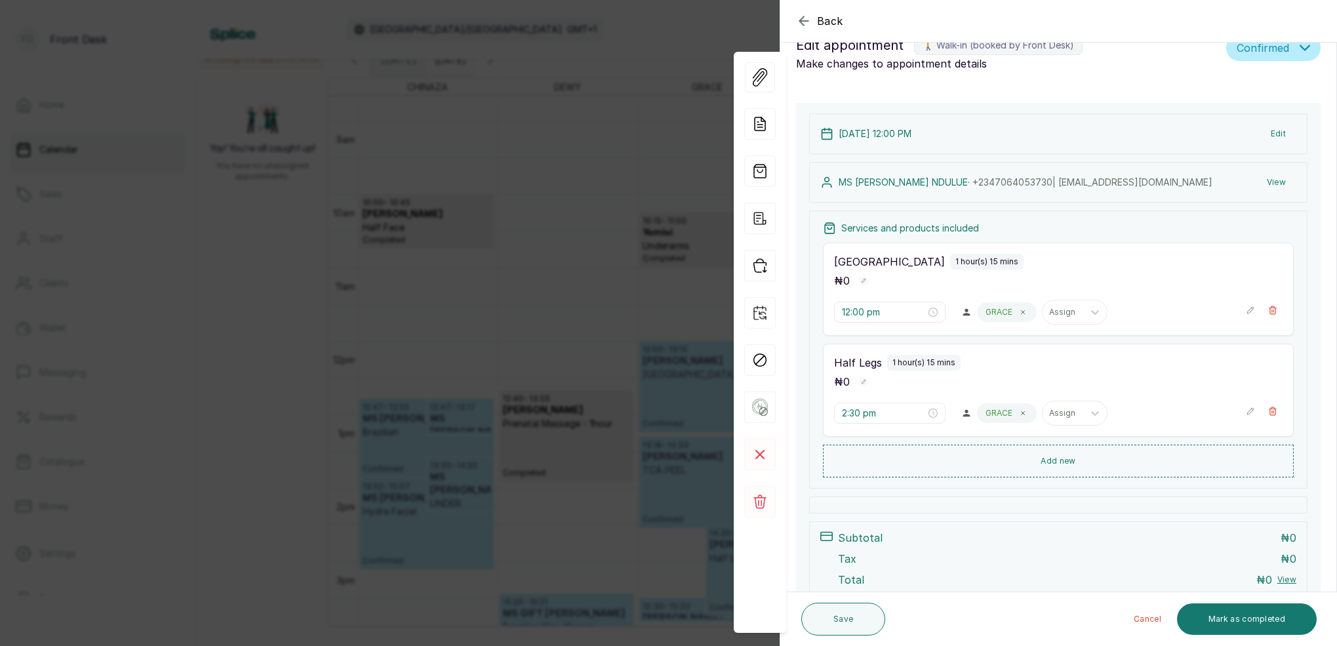
scroll to position [10, 0]
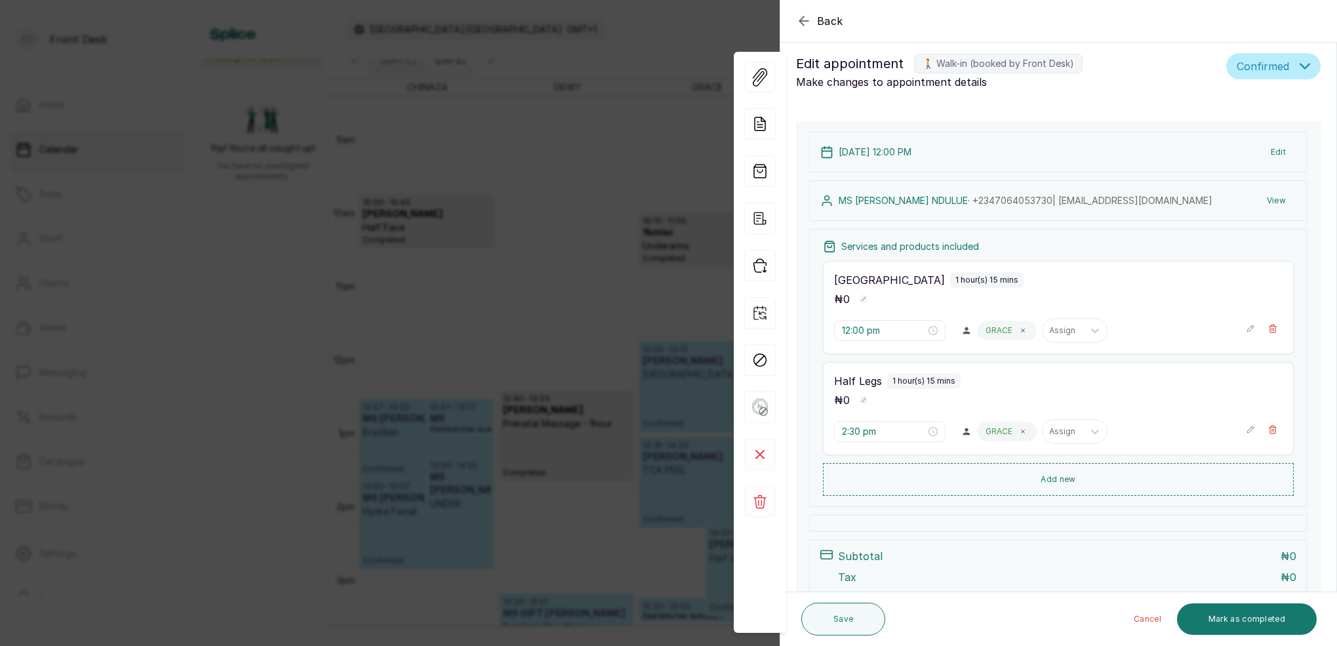
click at [567, 231] on div "Back Appointment Details Edit appointment 🚶 Walk-in (booked by Front Desk) Make…" at bounding box center [668, 323] width 1337 height 646
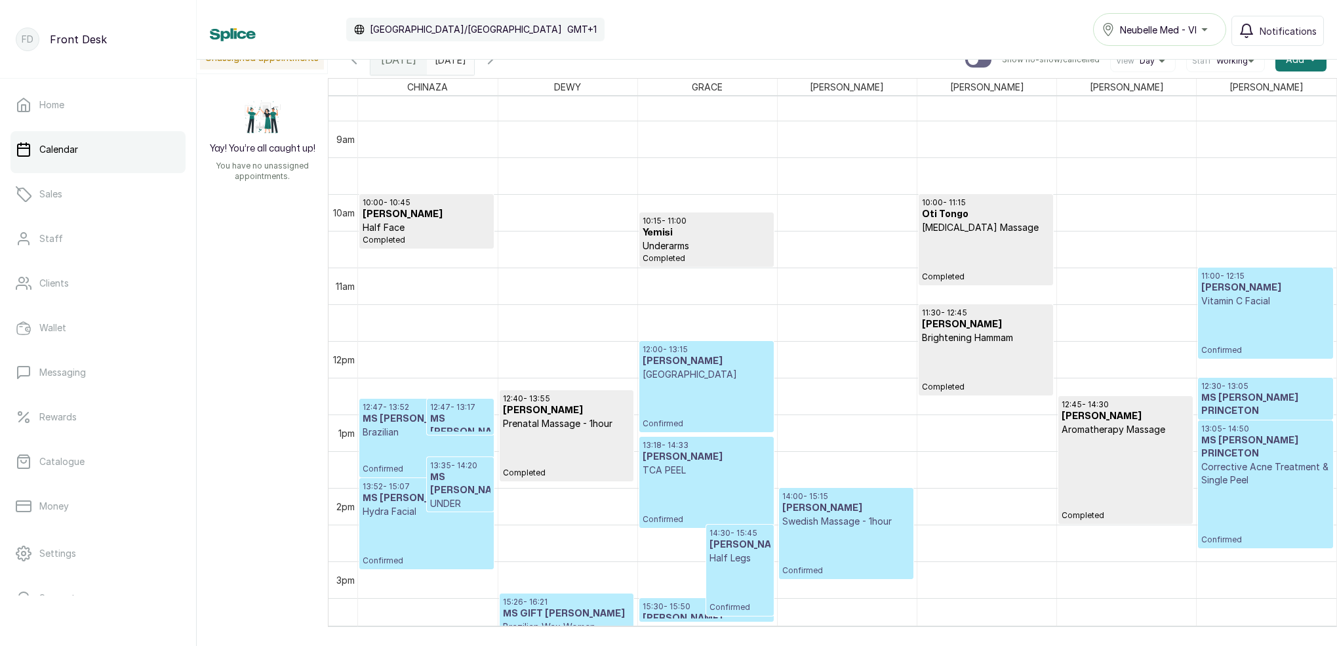
click at [709, 466] on p "TCA PEEL" at bounding box center [707, 470] width 128 height 13
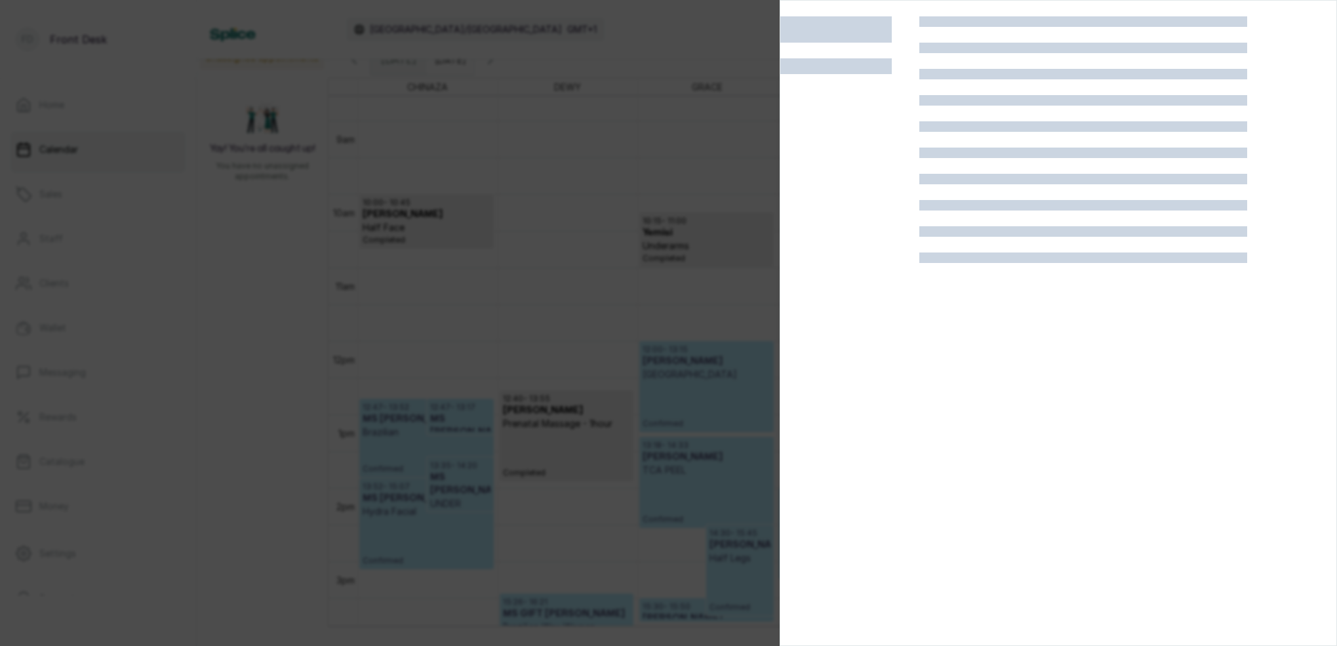
drag, startPoint x: 553, startPoint y: 379, endPoint x: 668, endPoint y: 401, distance: 116.1
click at [560, 376] on div at bounding box center [668, 323] width 1337 height 646
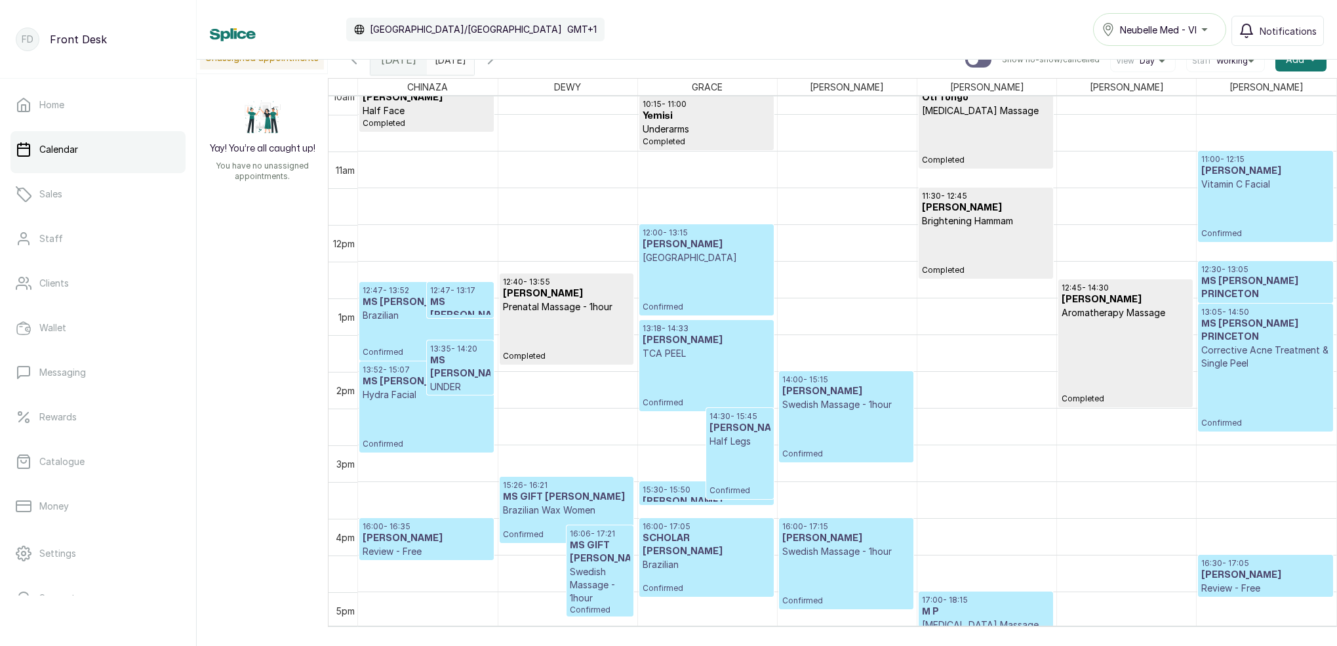
scroll to position [755, 0]
click at [662, 494] on h3 "MS VICTORIA NDULUE" at bounding box center [707, 500] width 128 height 13
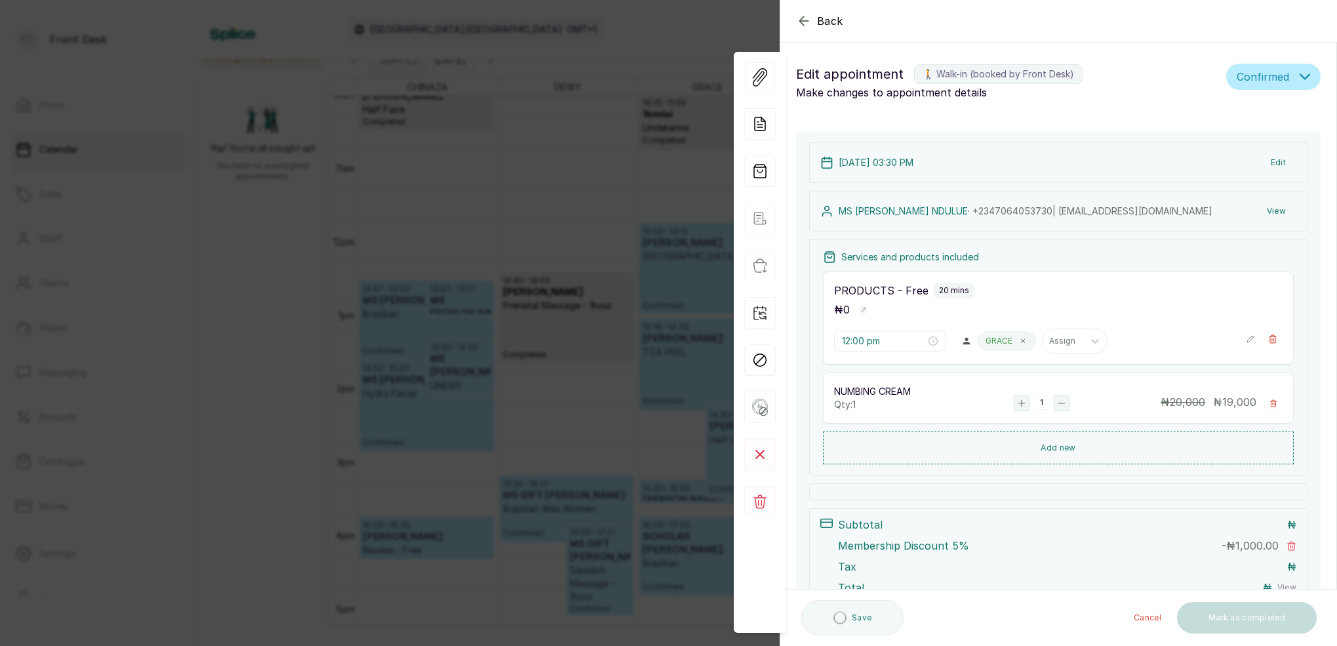
type input "3:30 pm"
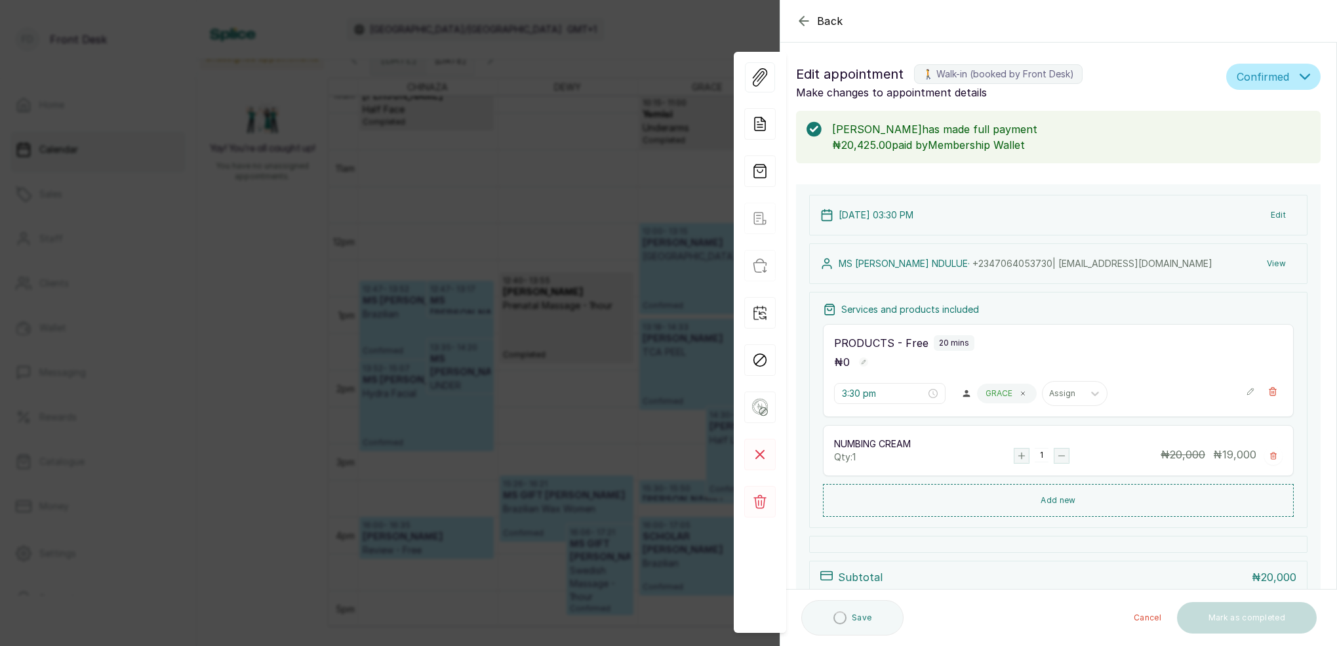
click at [1280, 264] on button "View" at bounding box center [1276, 264] width 40 height 24
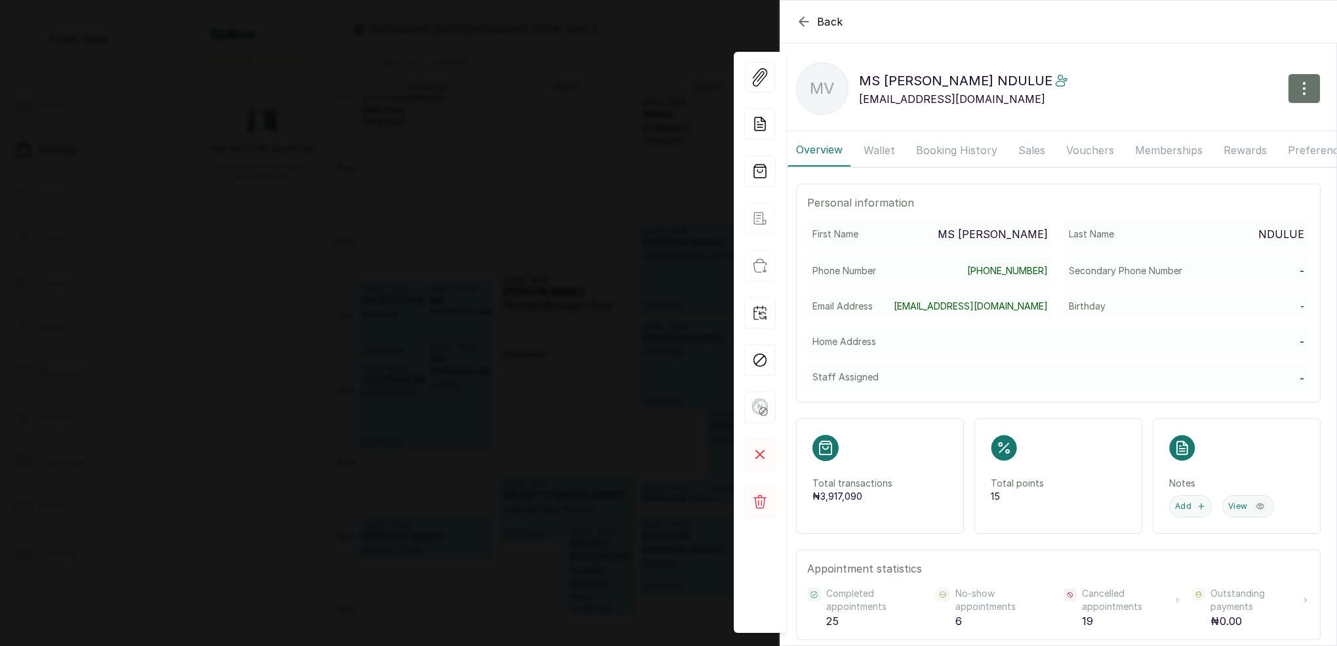
click at [1161, 149] on button "Memberships" at bounding box center [1168, 150] width 83 height 33
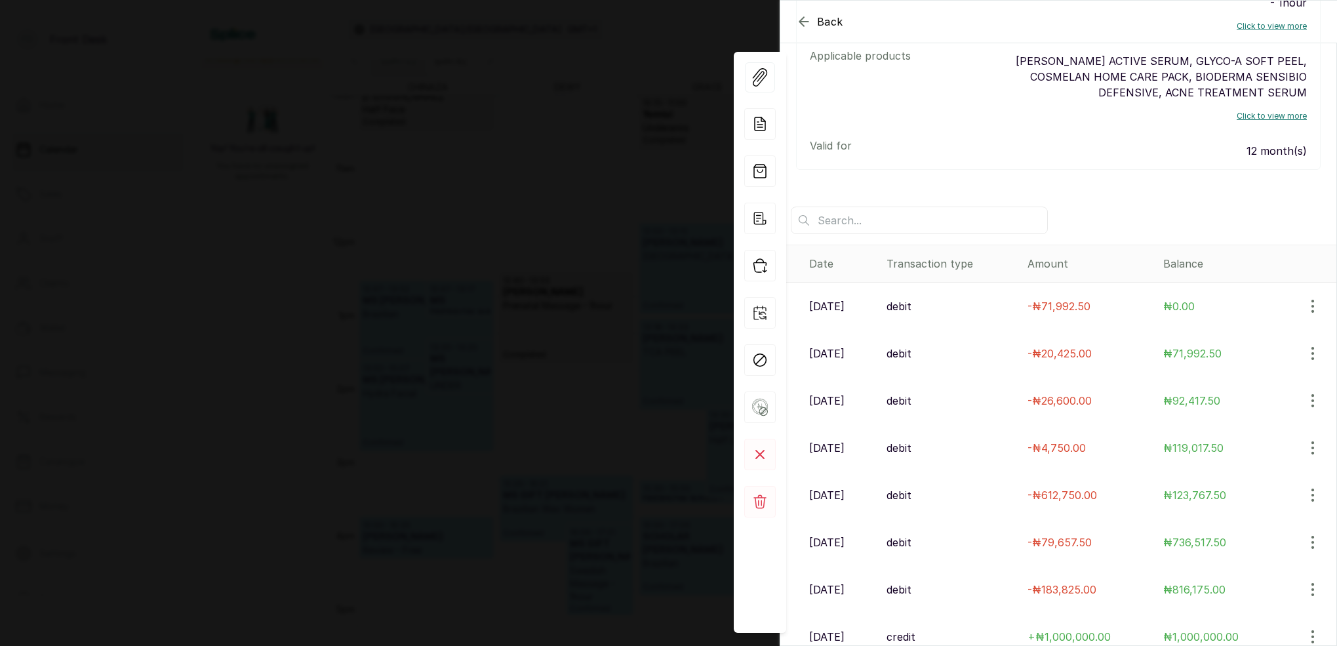
scroll to position [473, 0]
click at [565, 245] on div "Back MS VICTORIA NDULUE MV MS VICTORIA NDULUE vickylenny2000@yahoo.com Overview…" at bounding box center [668, 323] width 1337 height 646
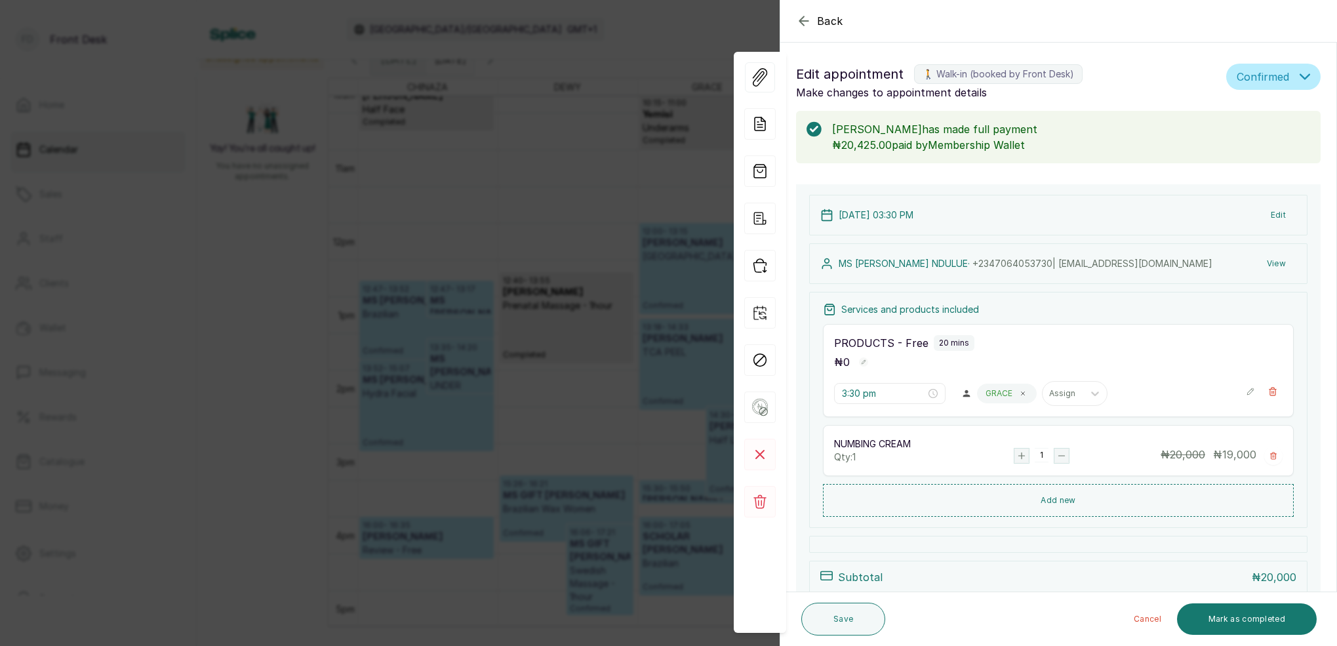
drag, startPoint x: 511, startPoint y: 336, endPoint x: 528, endPoint y: 338, distance: 17.2
click at [513, 336] on div "Back Appointment Details Edit appointment 🚶 Walk-in (booked by Front Desk) Make…" at bounding box center [668, 323] width 1337 height 646
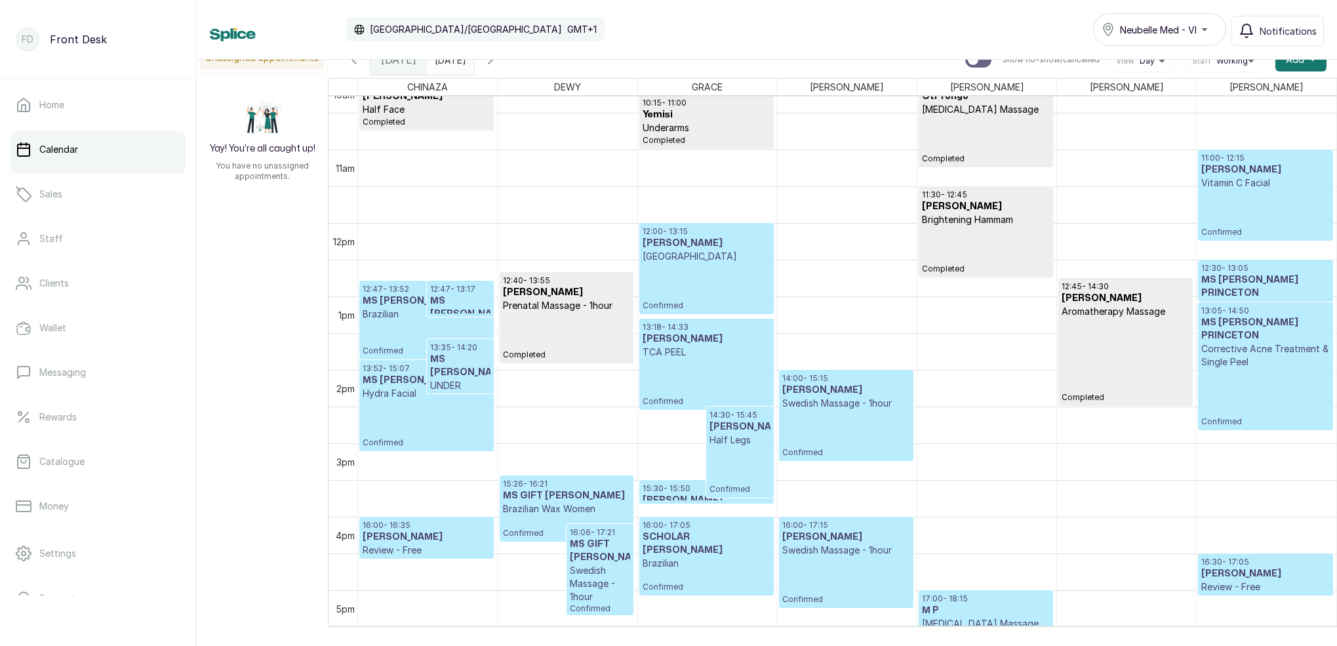
click at [761, 433] on h3 "[PERSON_NAME]" at bounding box center [739, 426] width 60 height 13
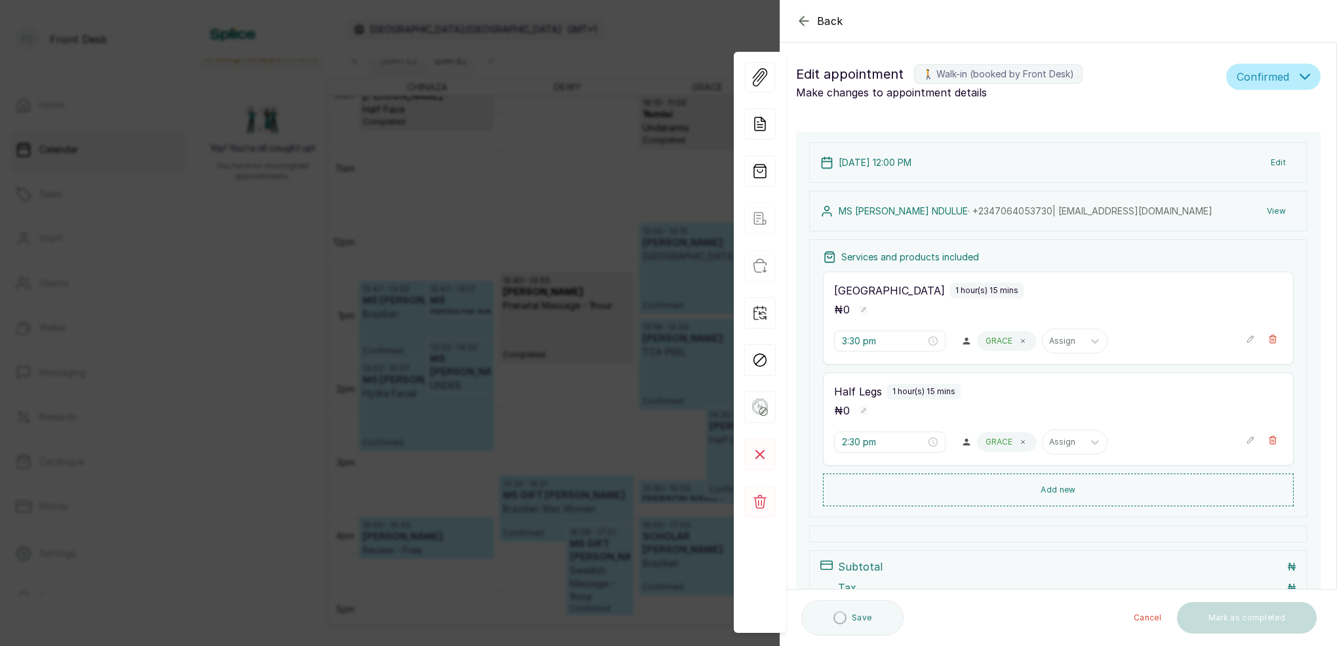
type input "12:00 pm"
click at [459, 285] on div "Back Appointment Details Edit appointment 🚶 Walk-in (booked by Front Desk) Make…" at bounding box center [668, 323] width 1337 height 646
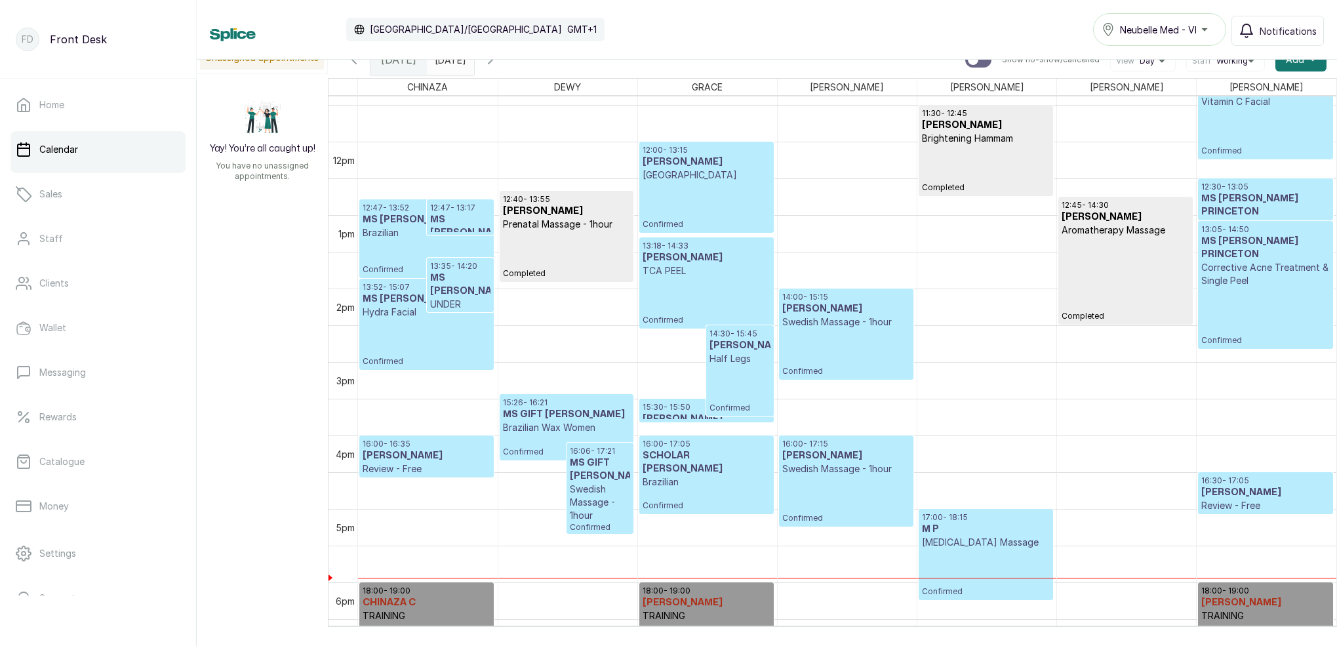
scroll to position [874, 0]
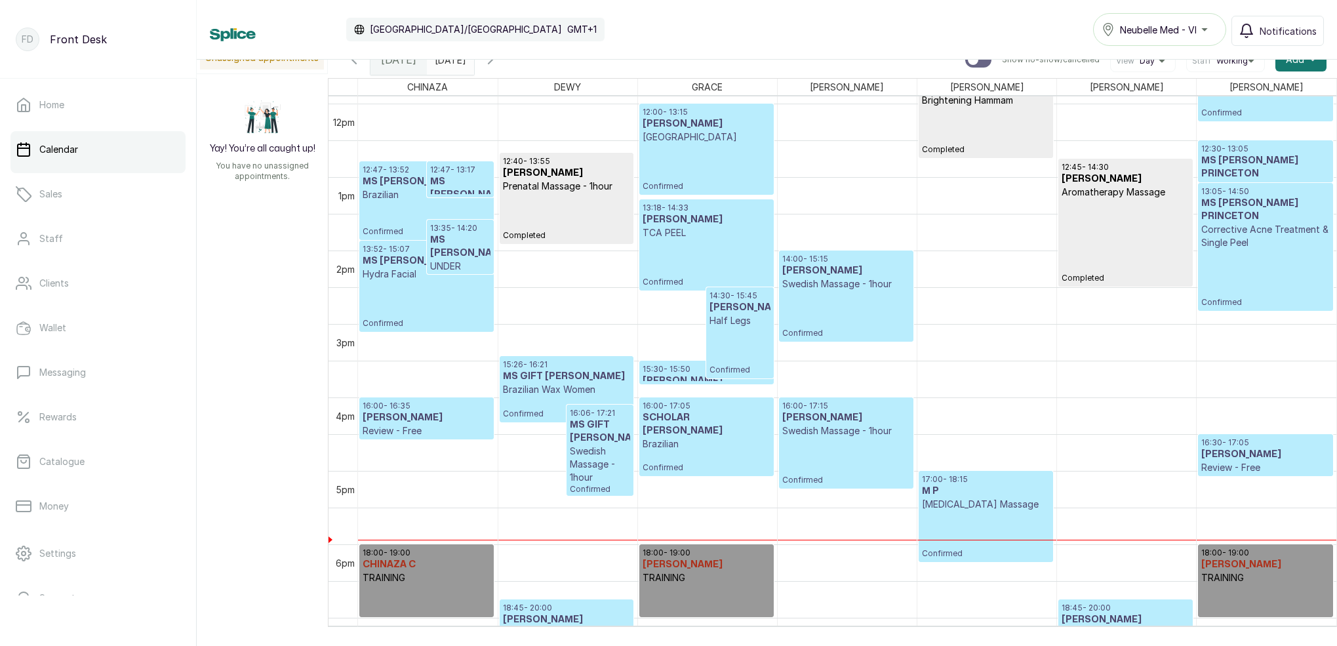
click at [680, 368] on p "15:30 - 15:50" at bounding box center [707, 369] width 128 height 10
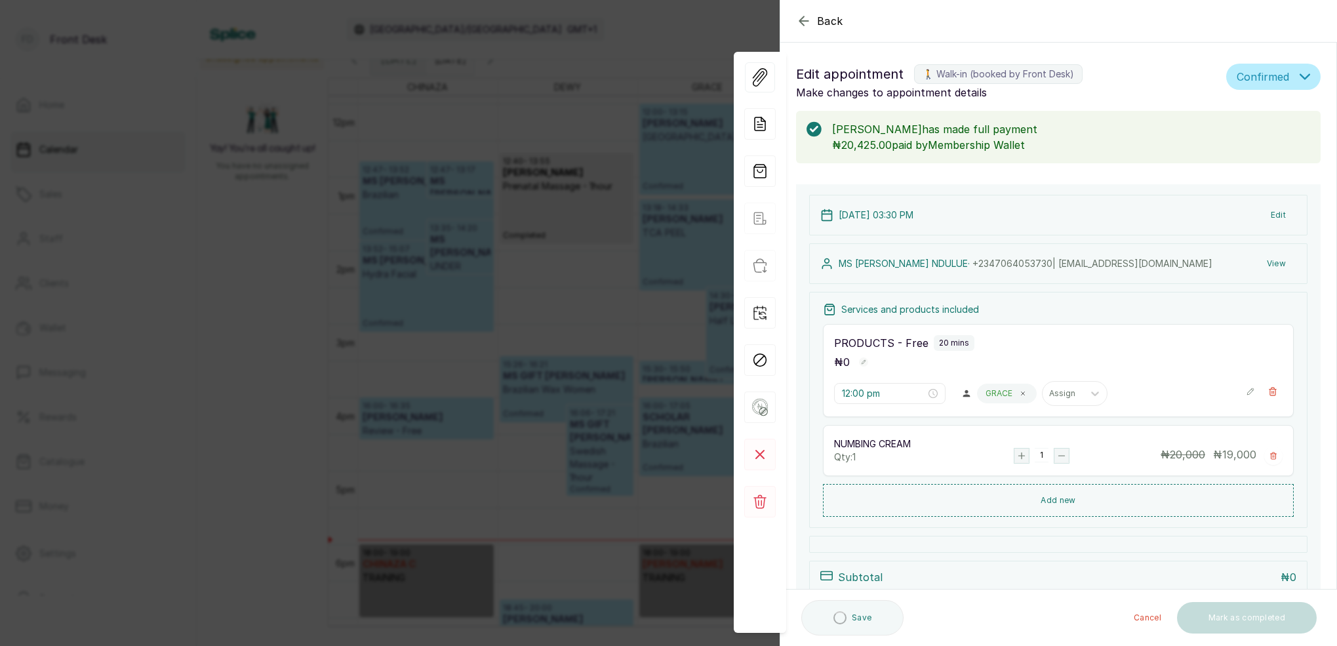
type input "3:30 pm"
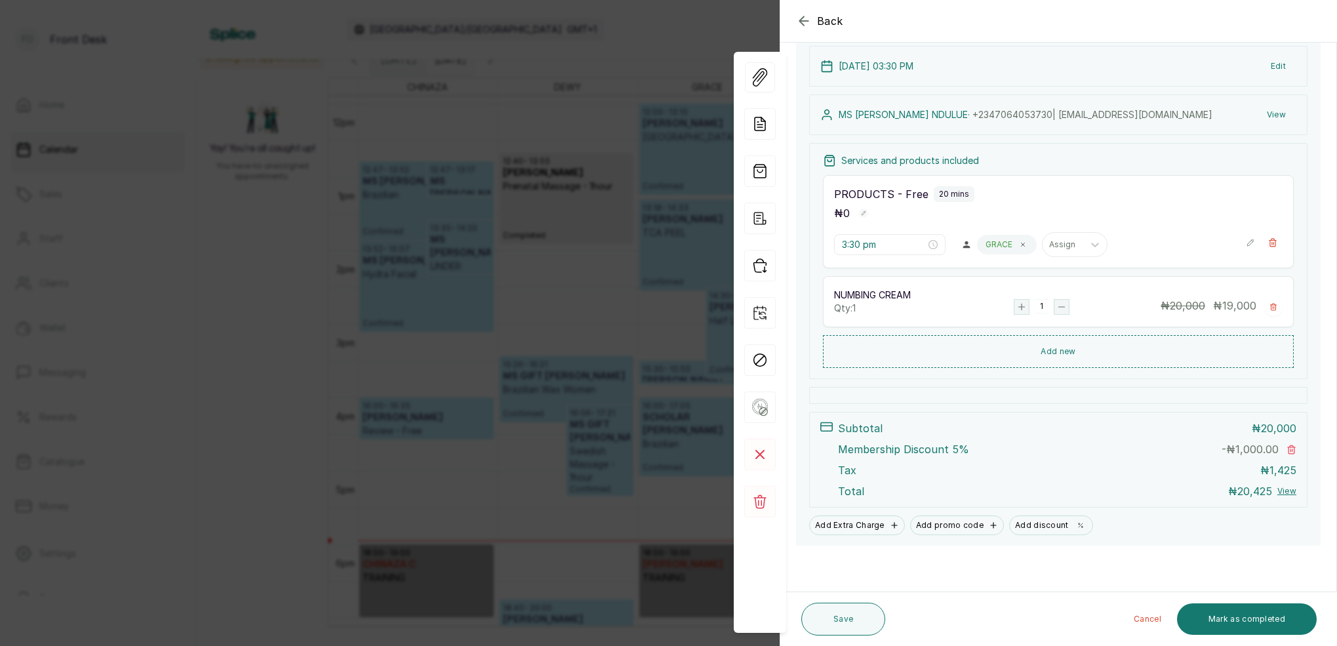
scroll to position [149, 0]
click at [1277, 111] on button "View" at bounding box center [1276, 115] width 40 height 24
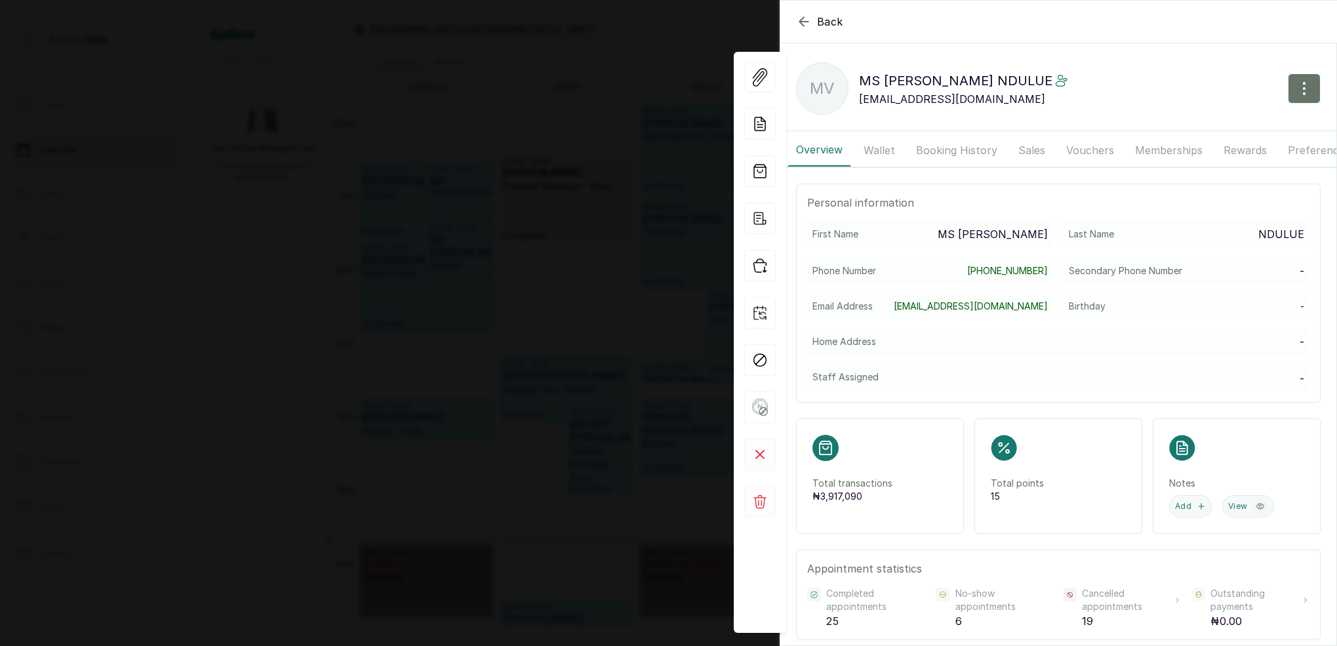
click at [1168, 145] on button "Memberships" at bounding box center [1168, 150] width 83 height 33
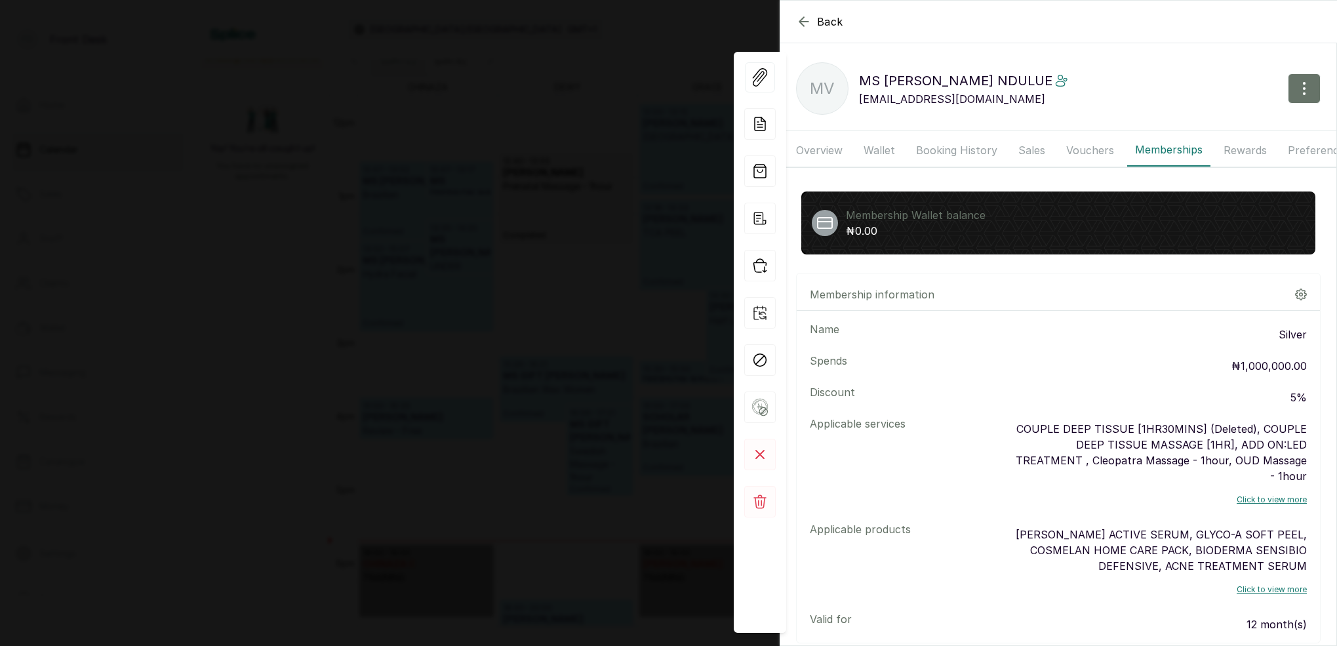
scroll to position [0, 0]
click at [546, 285] on div "Back MS VICTORIA NDULUE MV MS VICTORIA NDULUE vickylenny2000@yahoo.com Overview…" at bounding box center [668, 323] width 1337 height 646
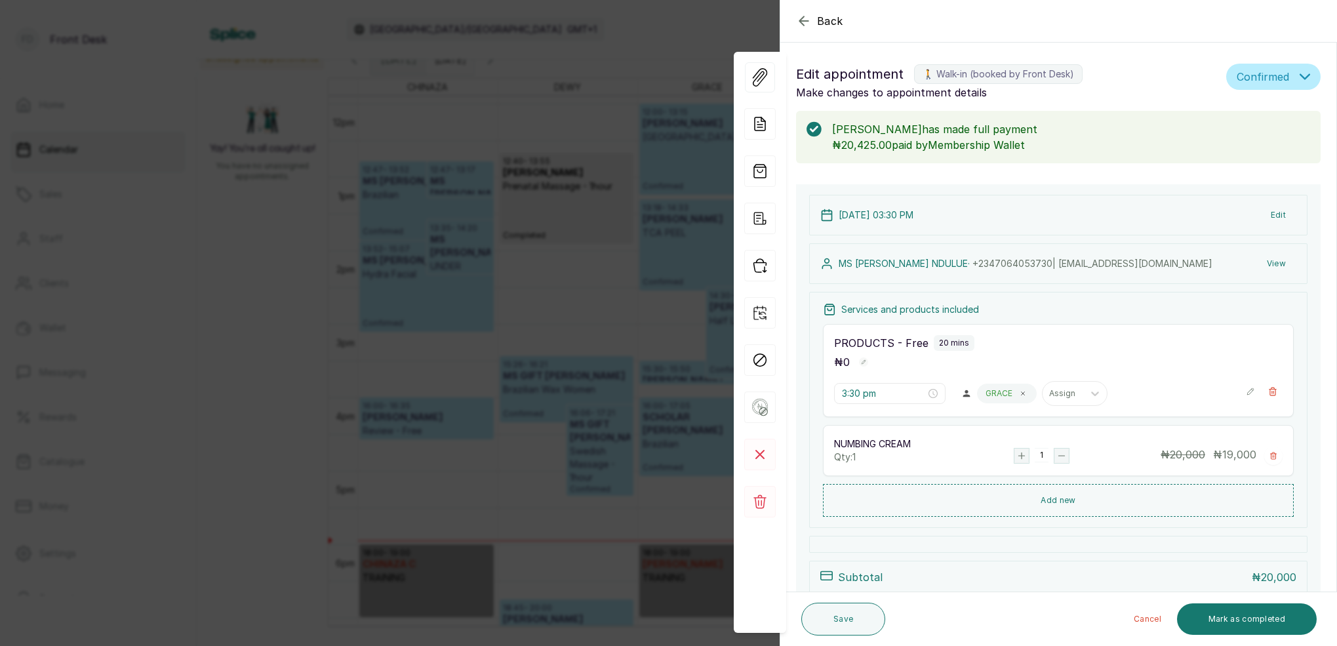
click at [806, 20] on icon "button" at bounding box center [804, 21] width 16 height 16
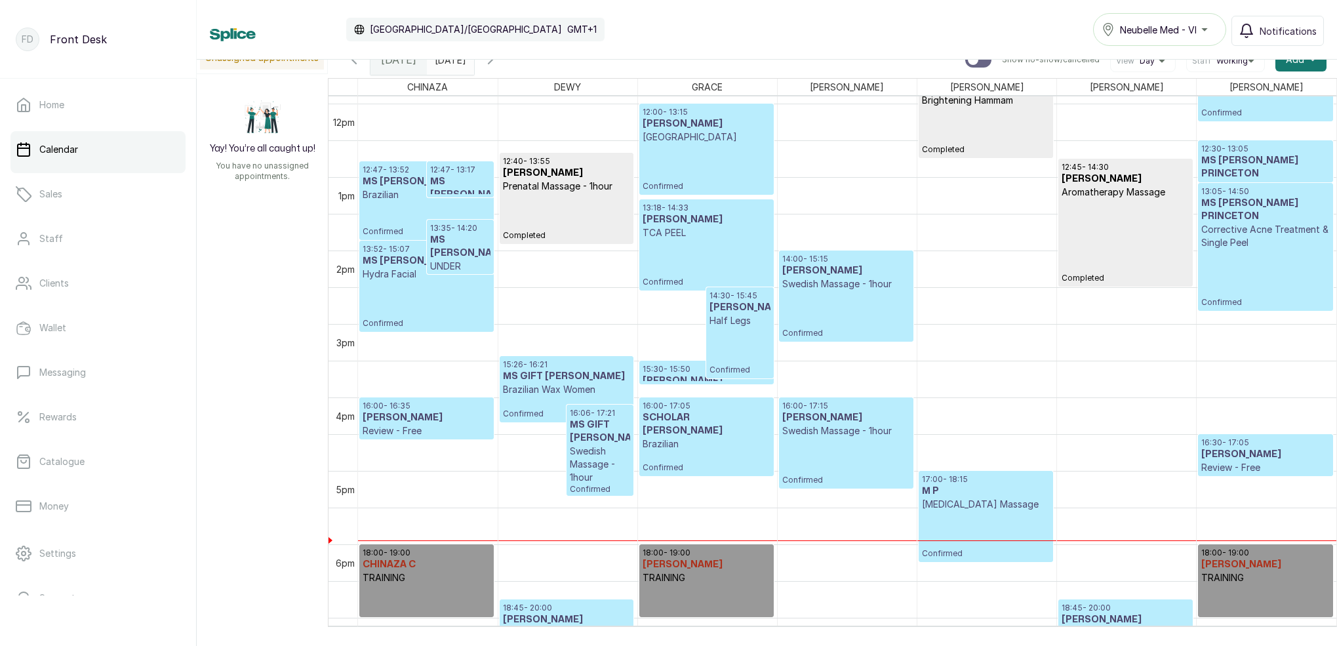
click at [721, 361] on p "Confirmed" at bounding box center [739, 351] width 60 height 48
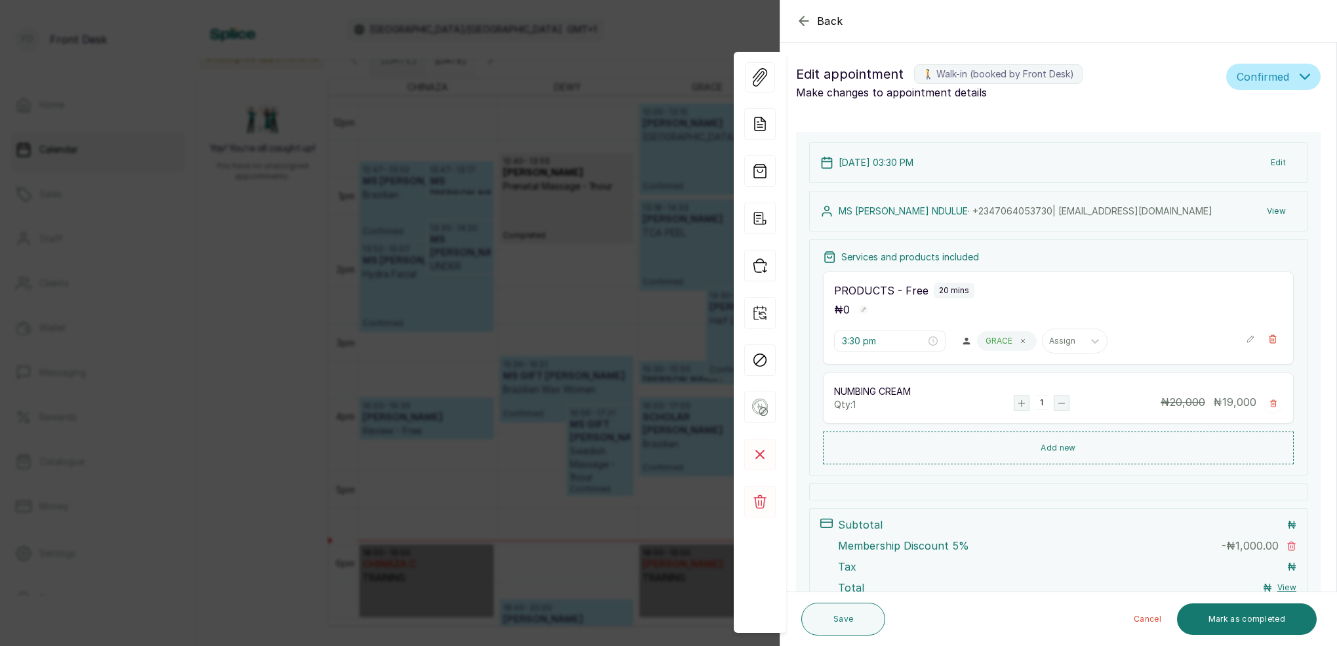
type input "12:00 pm"
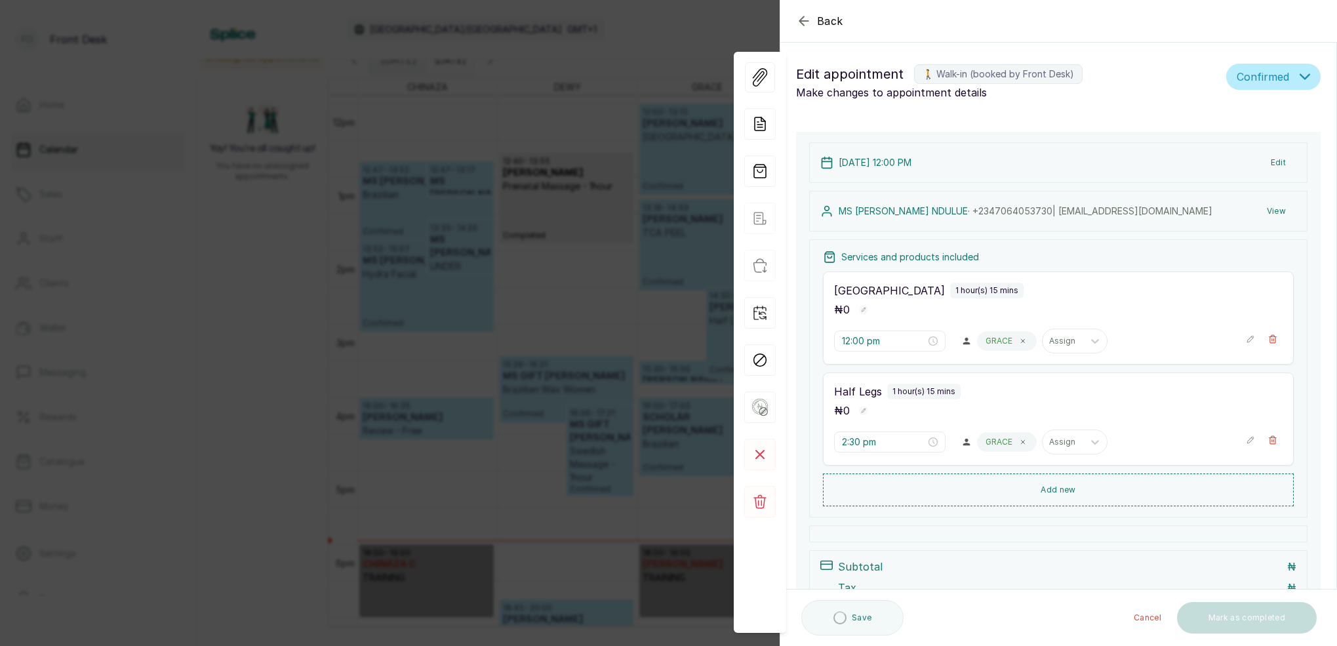
click at [1275, 212] on button "View" at bounding box center [1276, 211] width 40 height 24
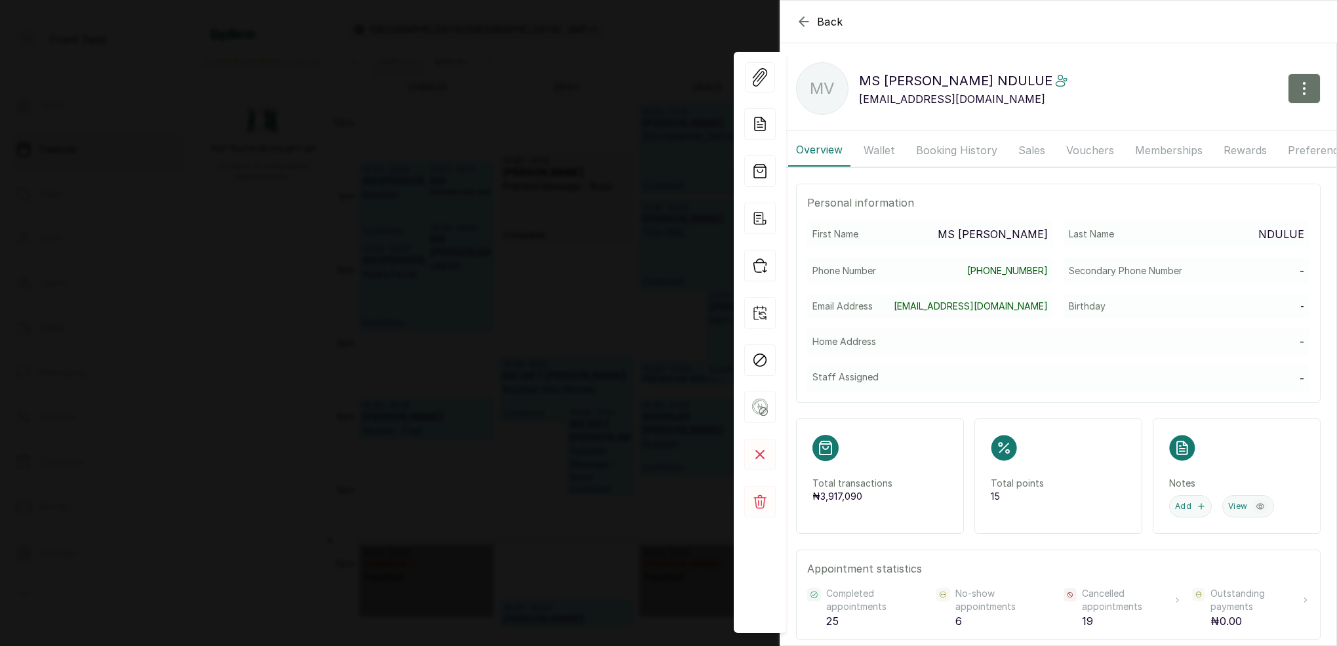
click at [1155, 150] on button "Memberships" at bounding box center [1168, 150] width 83 height 33
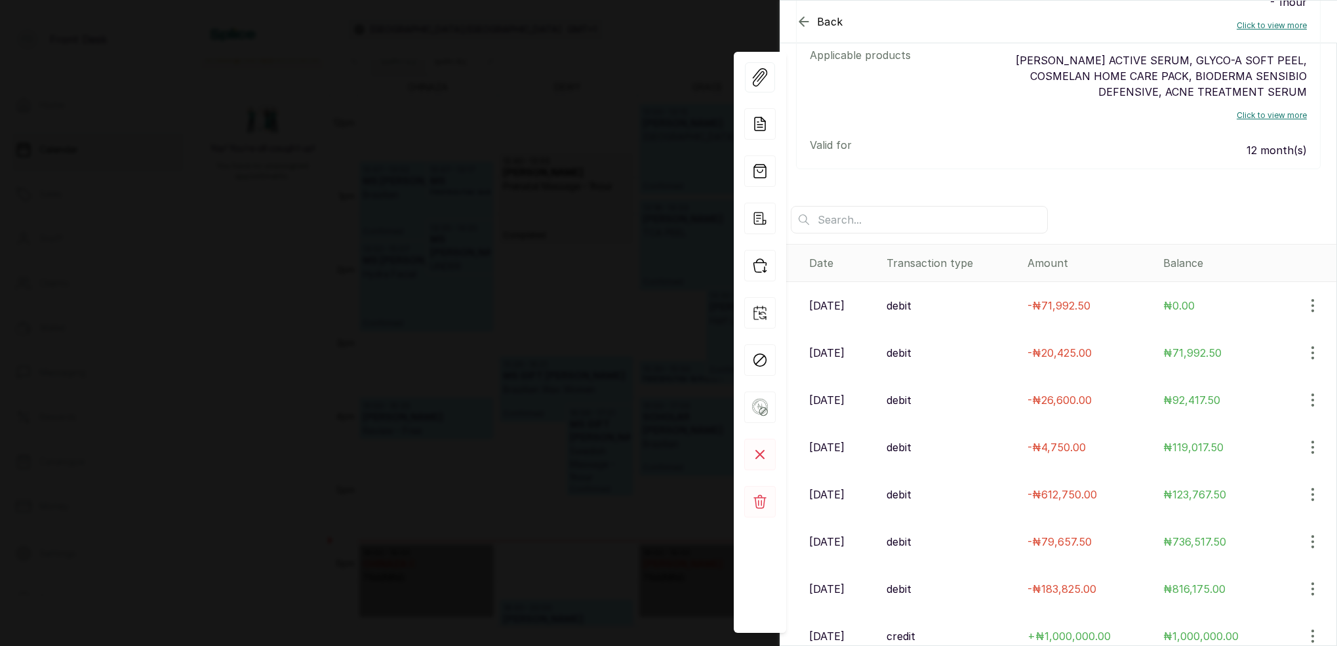
scroll to position [473, 0]
click at [350, 148] on div "Back MS VICTORIA NDULUE MV MS VICTORIA NDULUE vickylenny2000@yahoo.com Overview…" at bounding box center [668, 323] width 1337 height 646
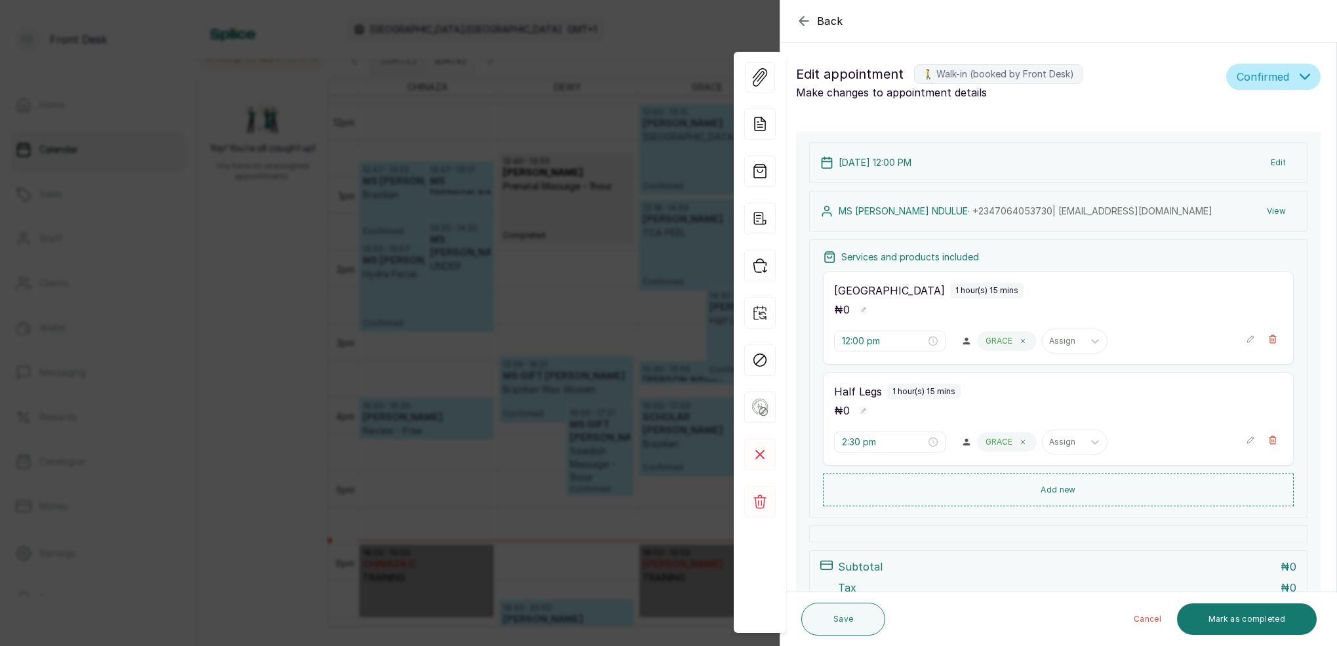
scroll to position [0, 0]
click at [1277, 209] on button "View" at bounding box center [1276, 211] width 40 height 24
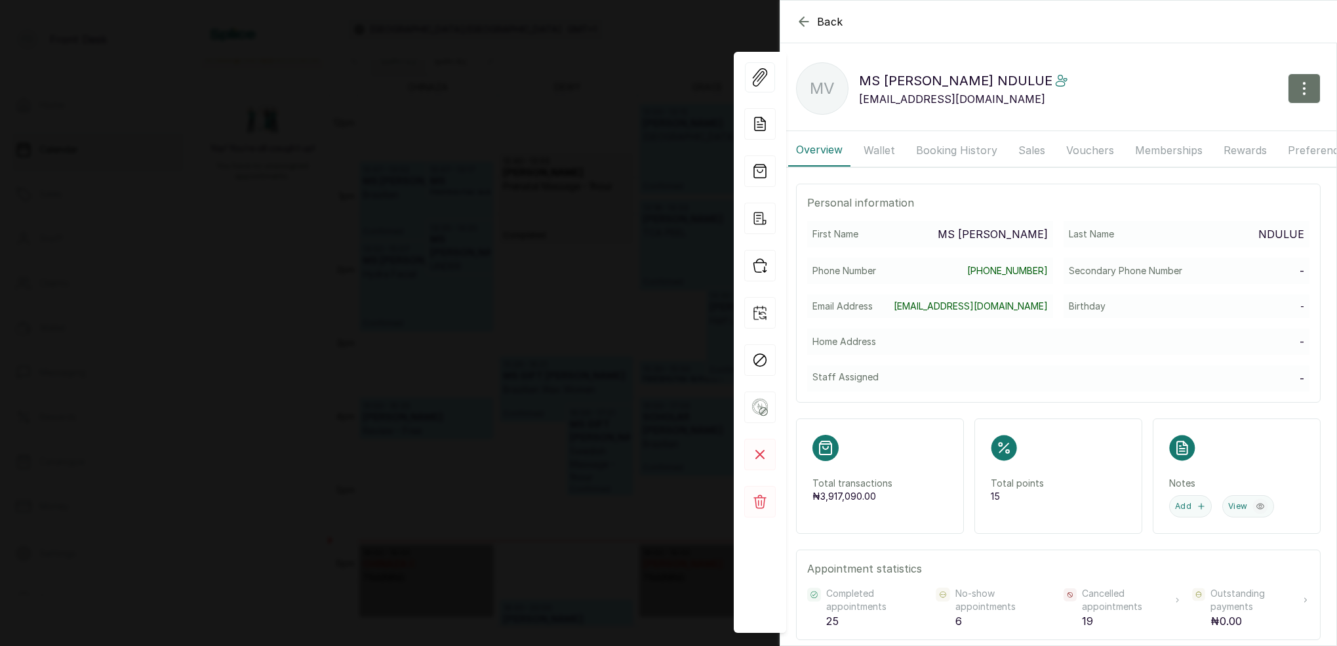
click at [946, 151] on button "Booking History" at bounding box center [956, 150] width 97 height 33
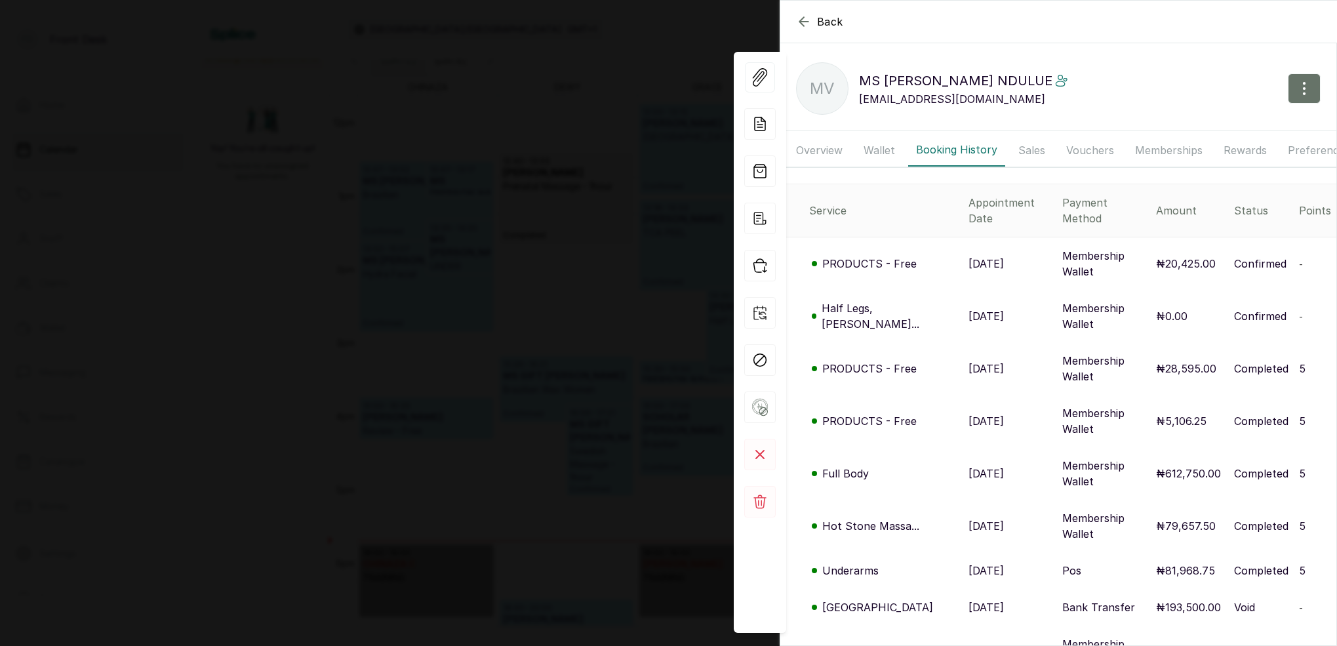
click at [1147, 150] on button "Memberships" at bounding box center [1168, 150] width 83 height 33
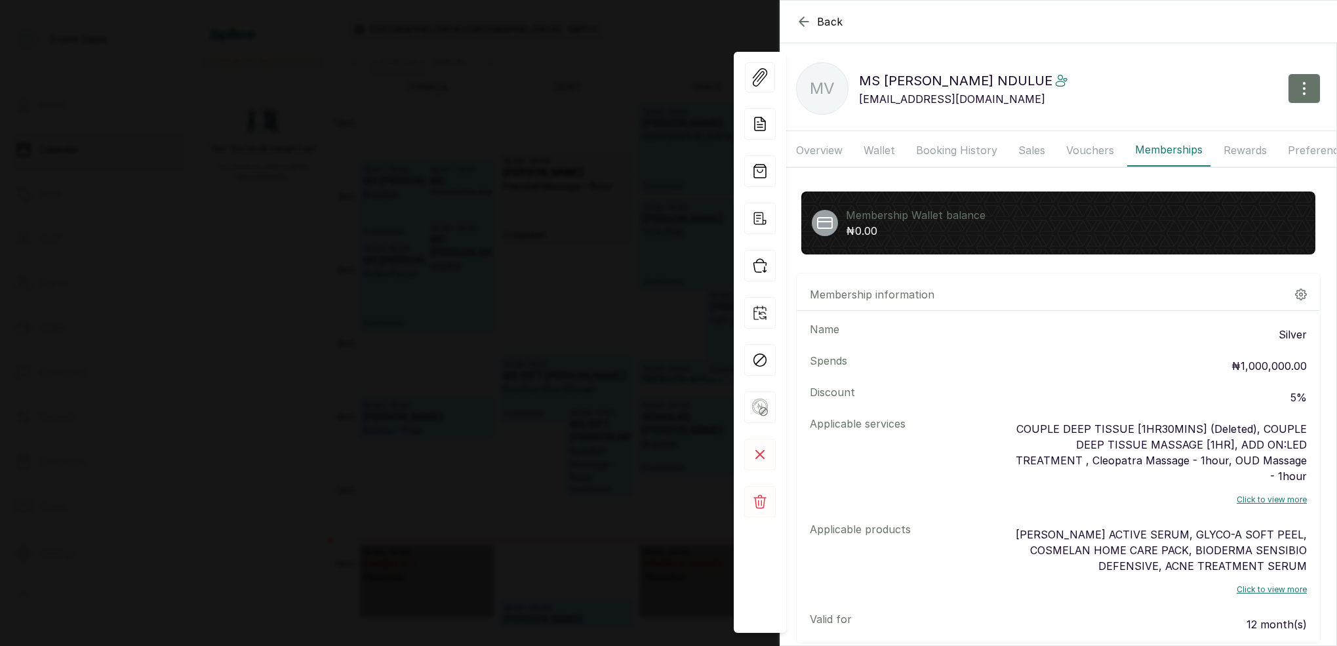
click at [871, 146] on button "Wallet" at bounding box center [879, 150] width 47 height 33
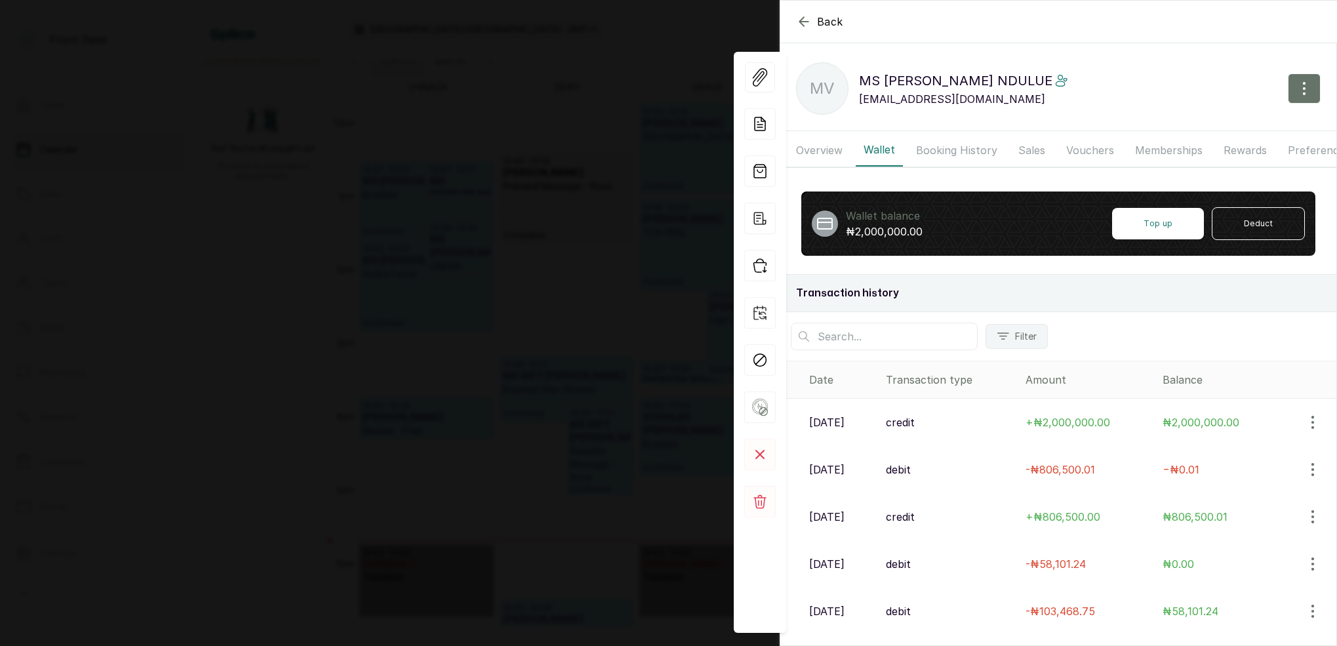
click at [1153, 148] on button "Memberships" at bounding box center [1168, 150] width 83 height 33
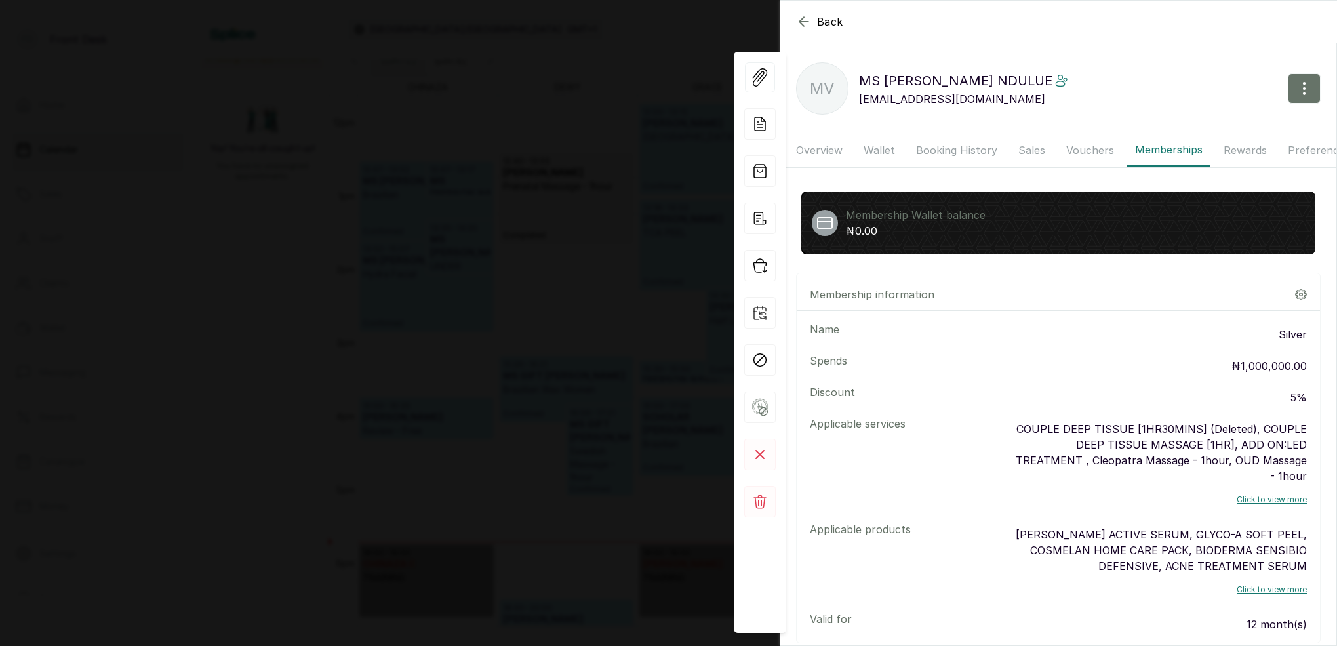
click at [809, 21] on icon "button" at bounding box center [804, 22] width 16 height 16
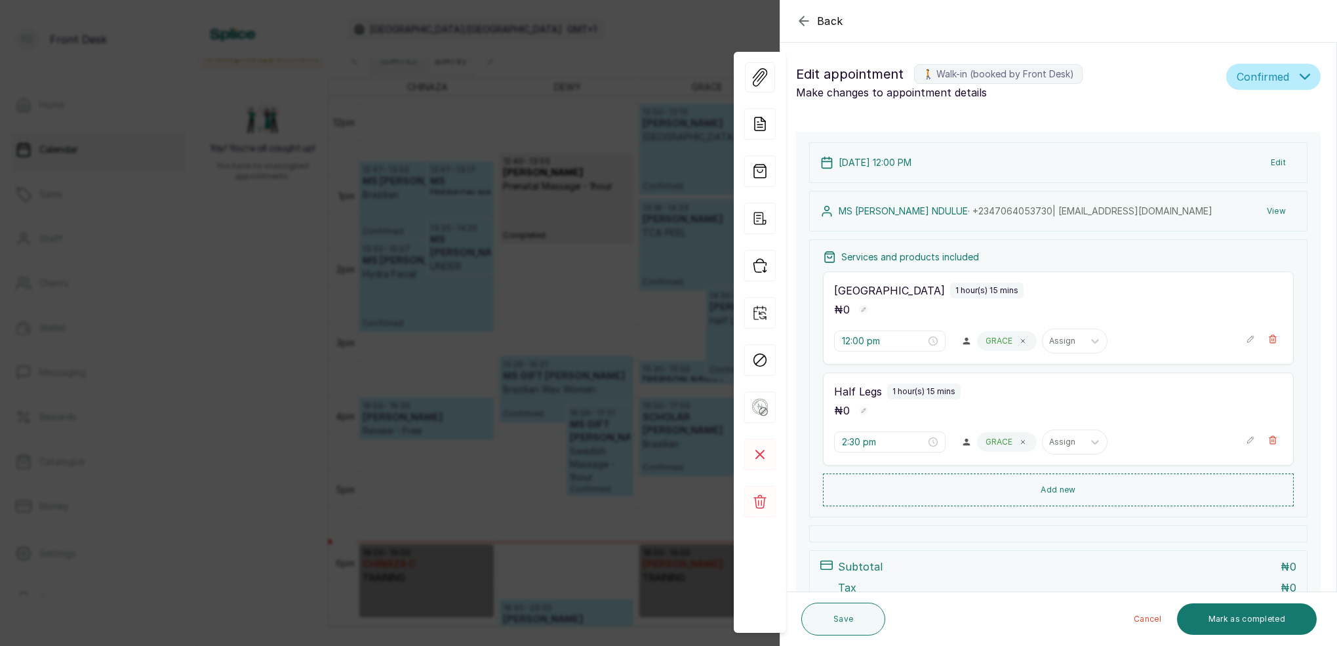
click at [1279, 213] on button "View" at bounding box center [1276, 211] width 40 height 24
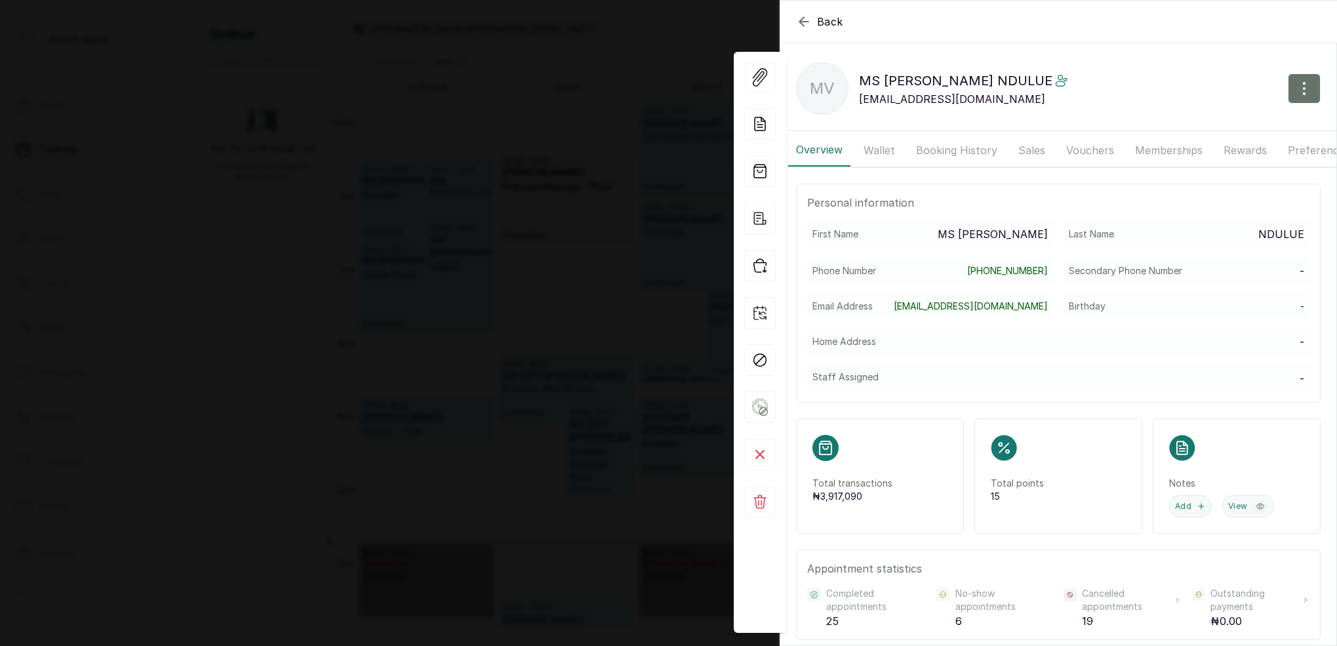
click at [961, 151] on button "Booking History" at bounding box center [956, 150] width 97 height 33
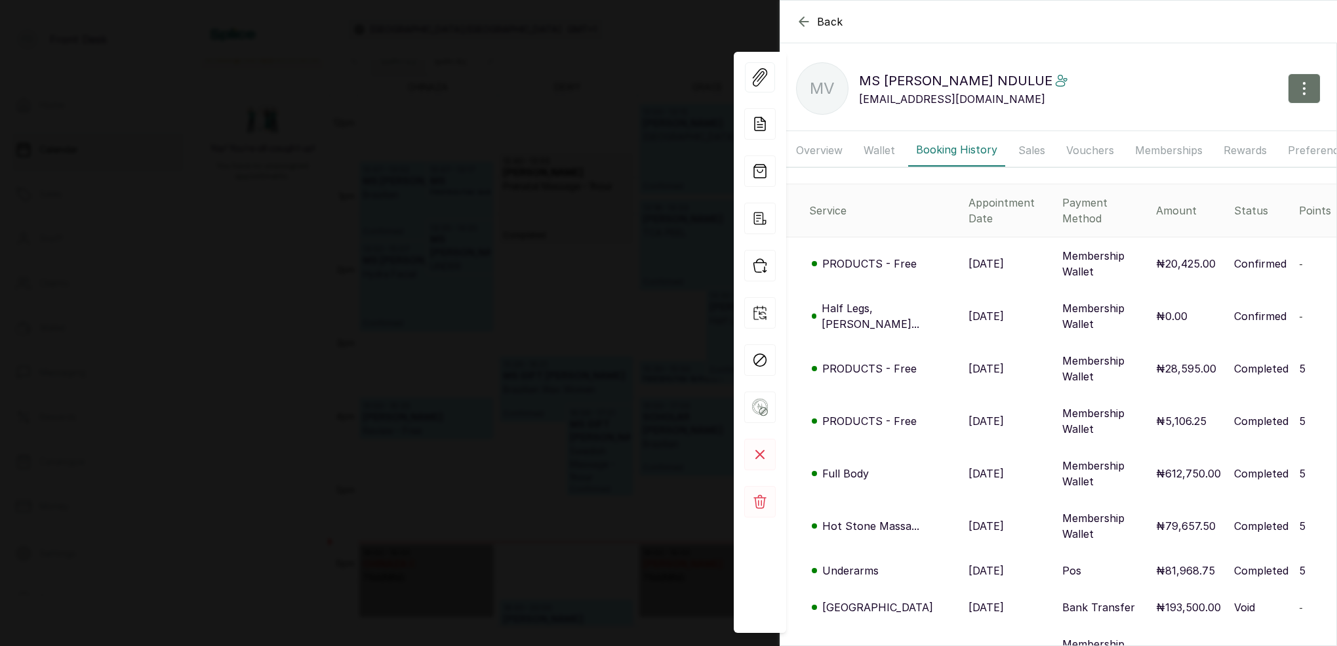
click at [1165, 150] on button "Memberships" at bounding box center [1168, 150] width 83 height 33
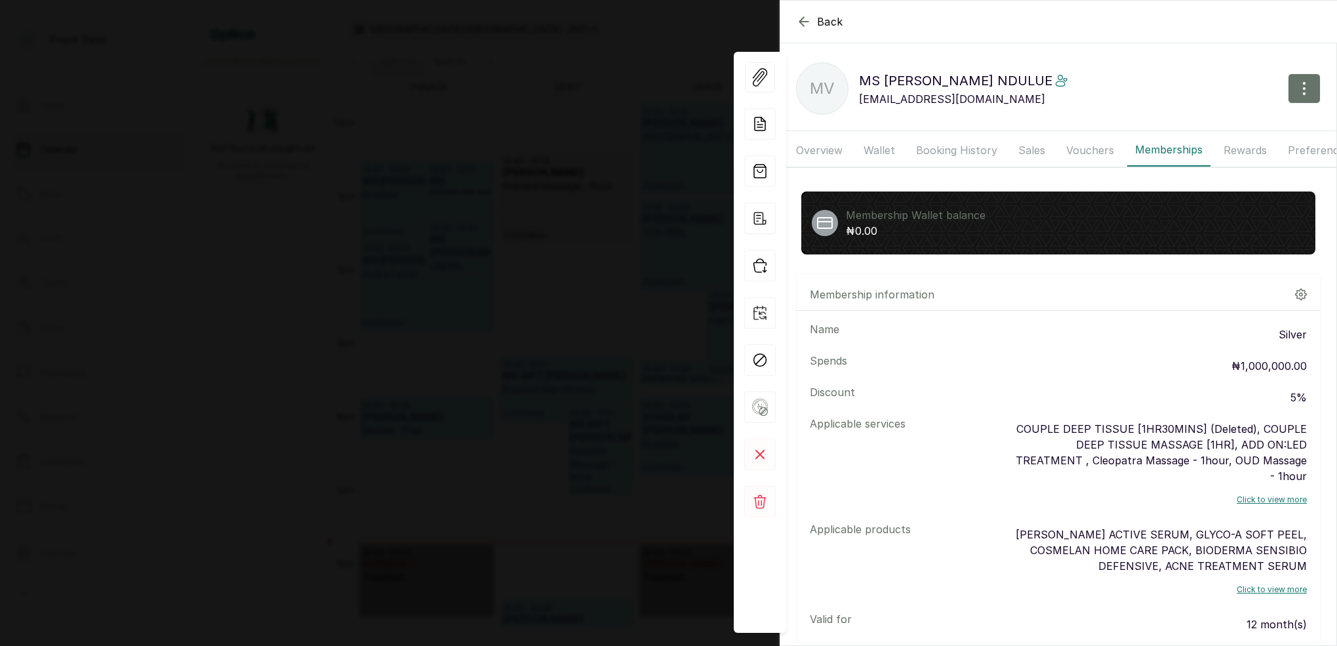
click at [868, 147] on button "Wallet" at bounding box center [879, 150] width 47 height 33
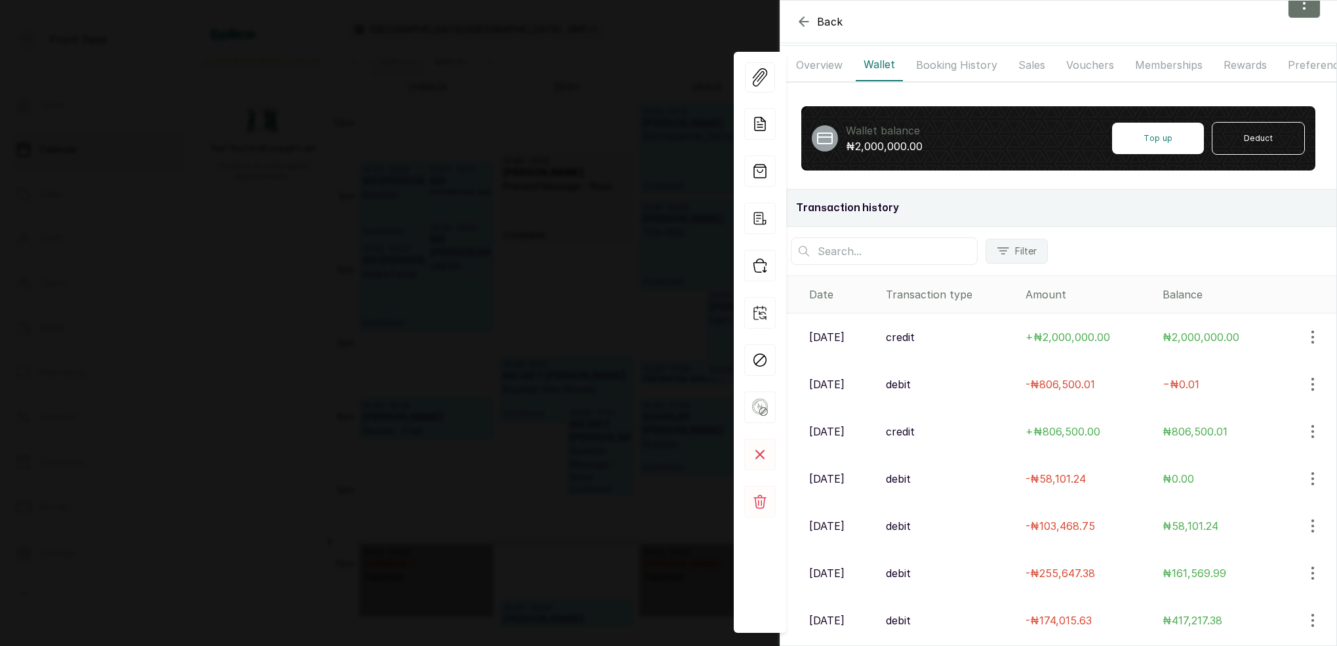
scroll to position [94, 0]
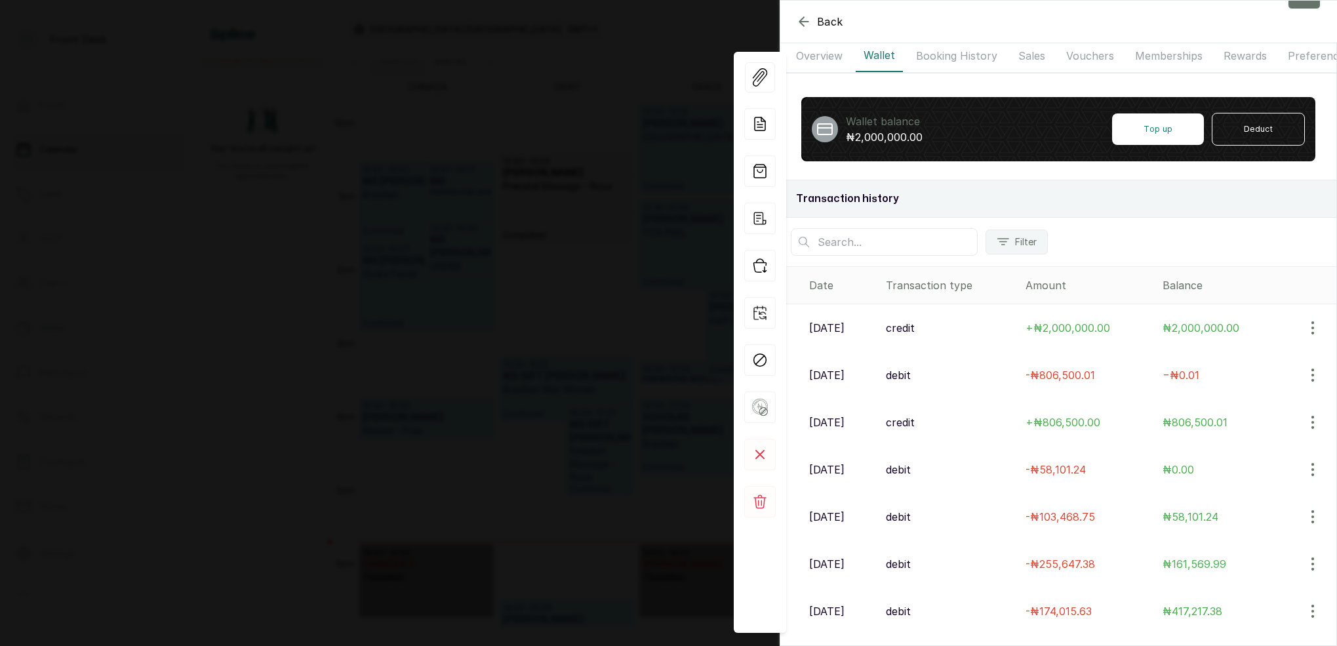
click at [1143, 54] on button "Memberships" at bounding box center [1168, 55] width 83 height 33
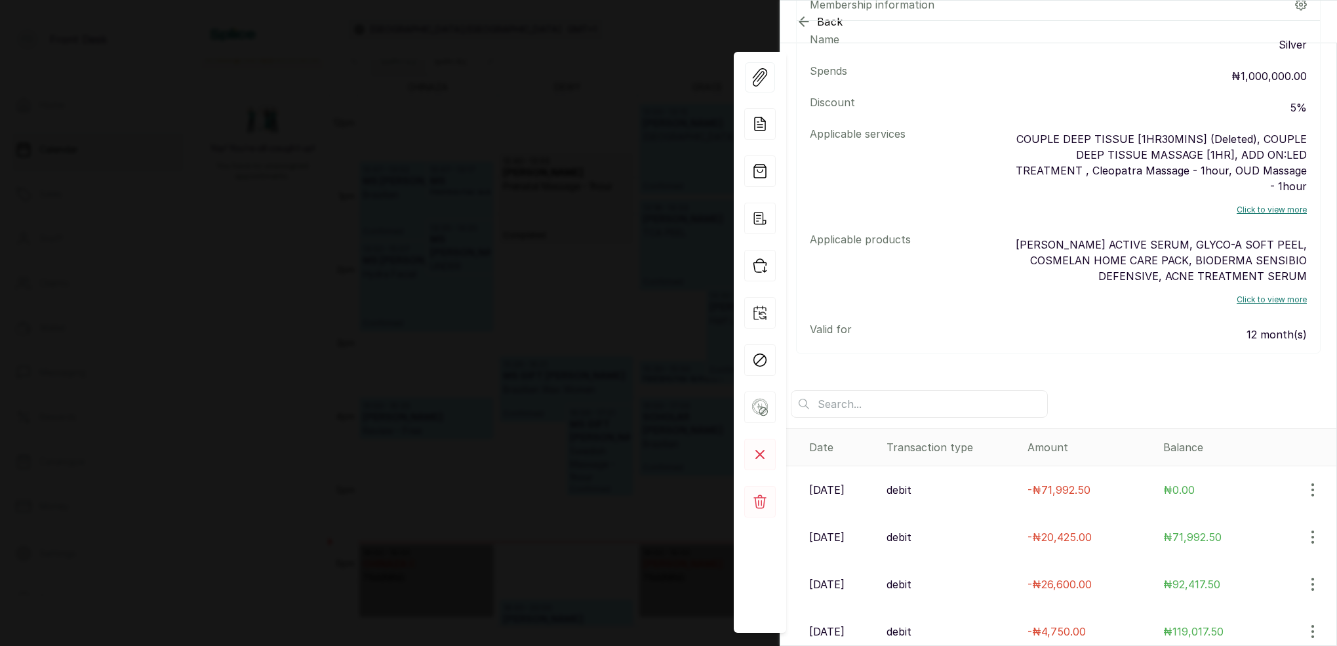
scroll to position [287, 0]
drag, startPoint x: 591, startPoint y: 197, endPoint x: 830, endPoint y: 81, distance: 265.4
click at [595, 195] on div "Back MS VICTORIA NDULUE MV MS VICTORIA NDULUE vickylenny2000@yahoo.com Overview…" at bounding box center [668, 323] width 1337 height 646
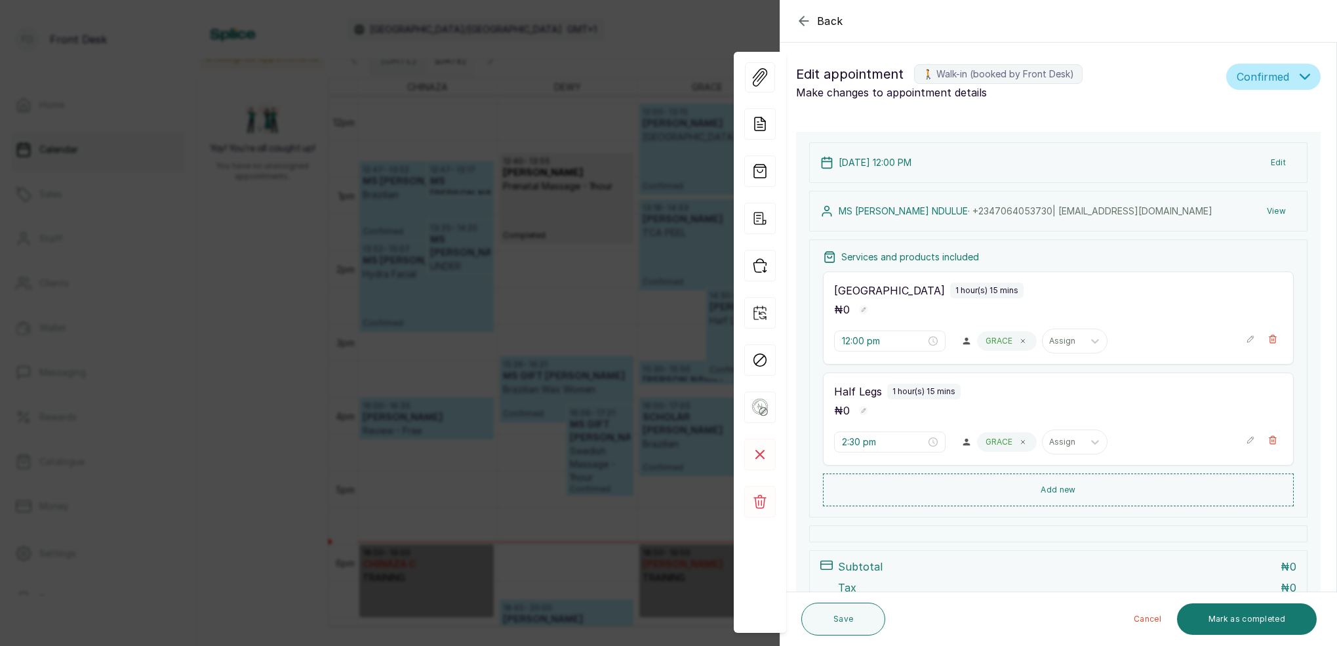
drag, startPoint x: 557, startPoint y: 189, endPoint x: 549, endPoint y: 191, distance: 8.1
click at [557, 189] on div "Back Appointment Details Edit appointment 🚶 Walk-in (booked by Front Desk) Make…" at bounding box center [668, 323] width 1337 height 646
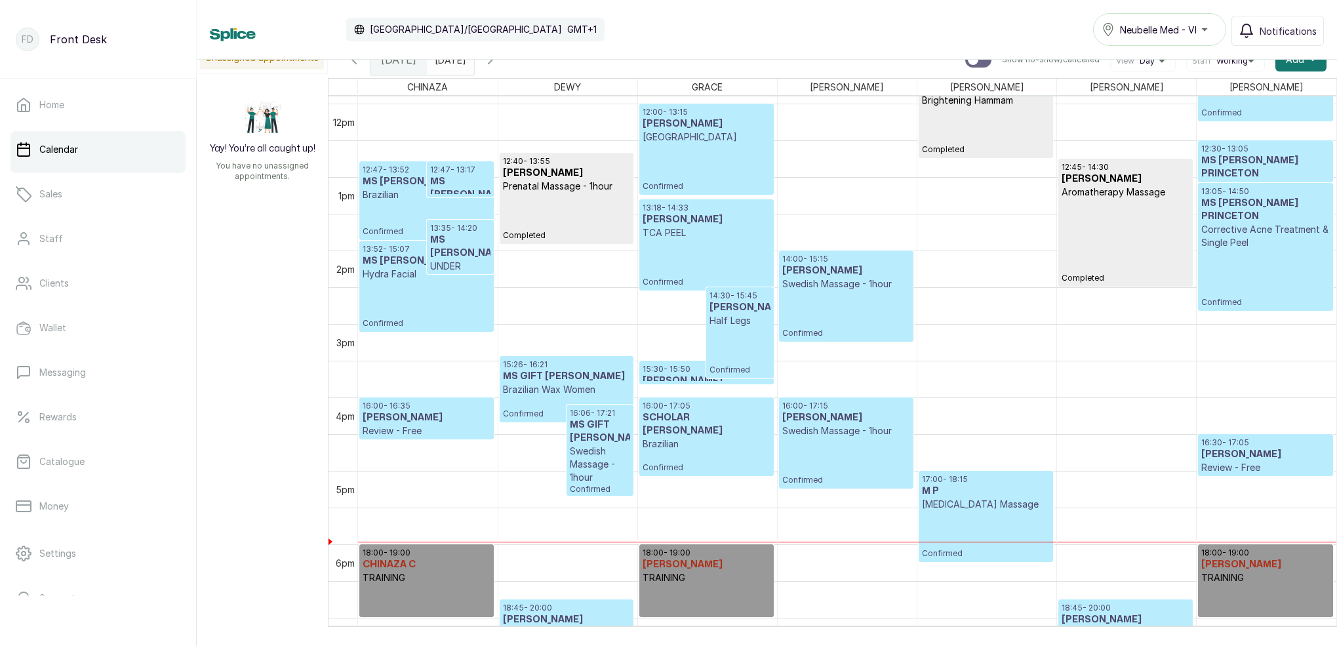
click at [555, 395] on div "15:26 - 16:21 MS GIFT IDEH Brazilian Wax Women Confirmed" at bounding box center [567, 389] width 128 height 60
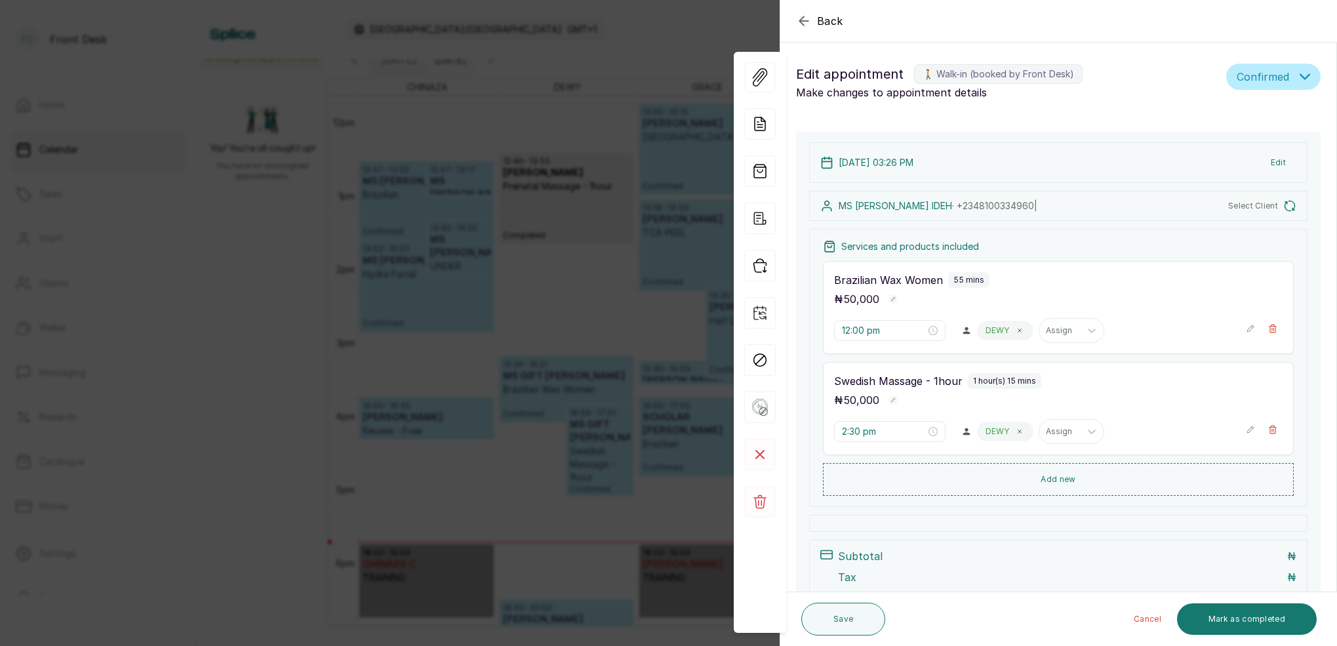
type input "3:26 pm"
type input "4:06 pm"
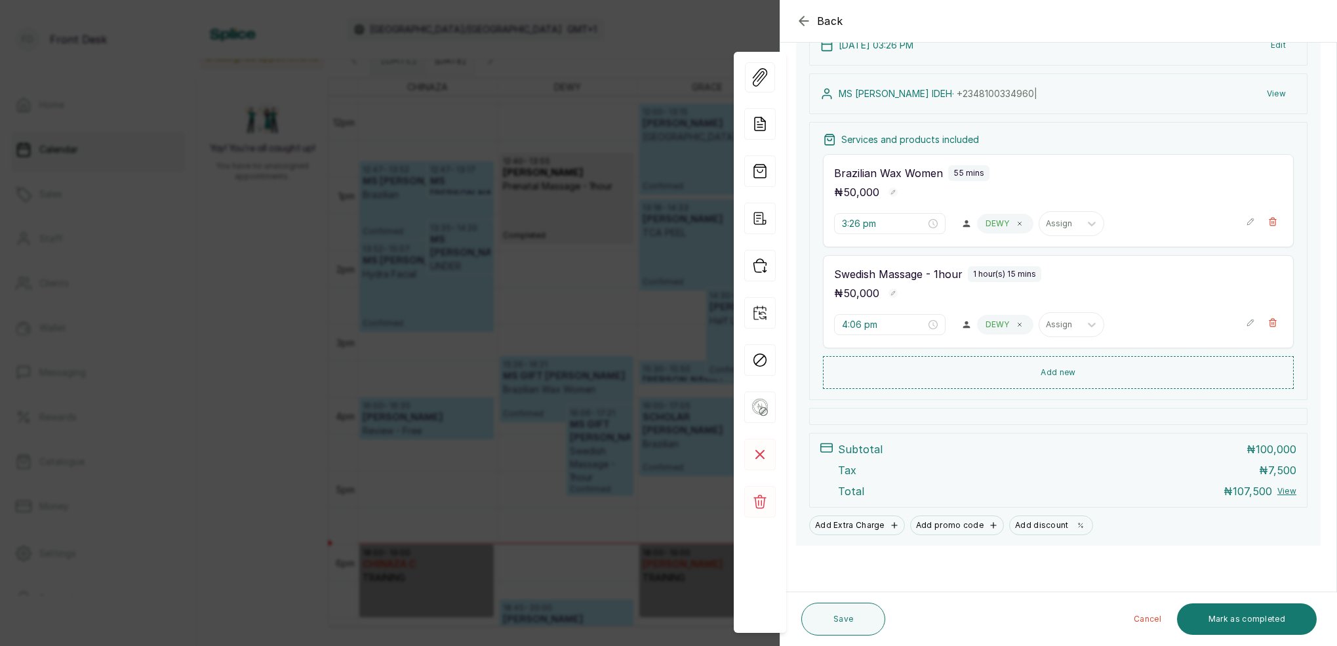
scroll to position [170, 0]
click at [536, 249] on div "Back Appointment Details Edit appointment 🚶 Walk-in (booked by Front Desk) Make…" at bounding box center [668, 323] width 1337 height 646
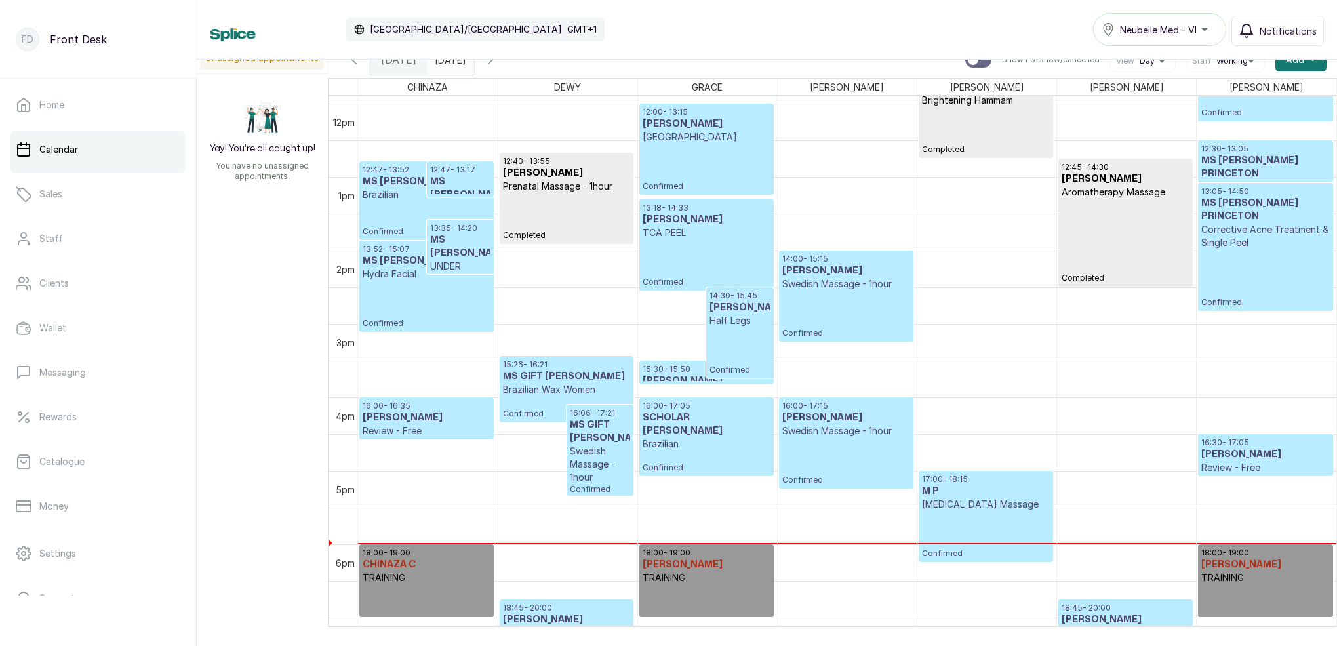
click at [740, 314] on h3 "MS VICTORIA NDULUE" at bounding box center [739, 307] width 60 height 13
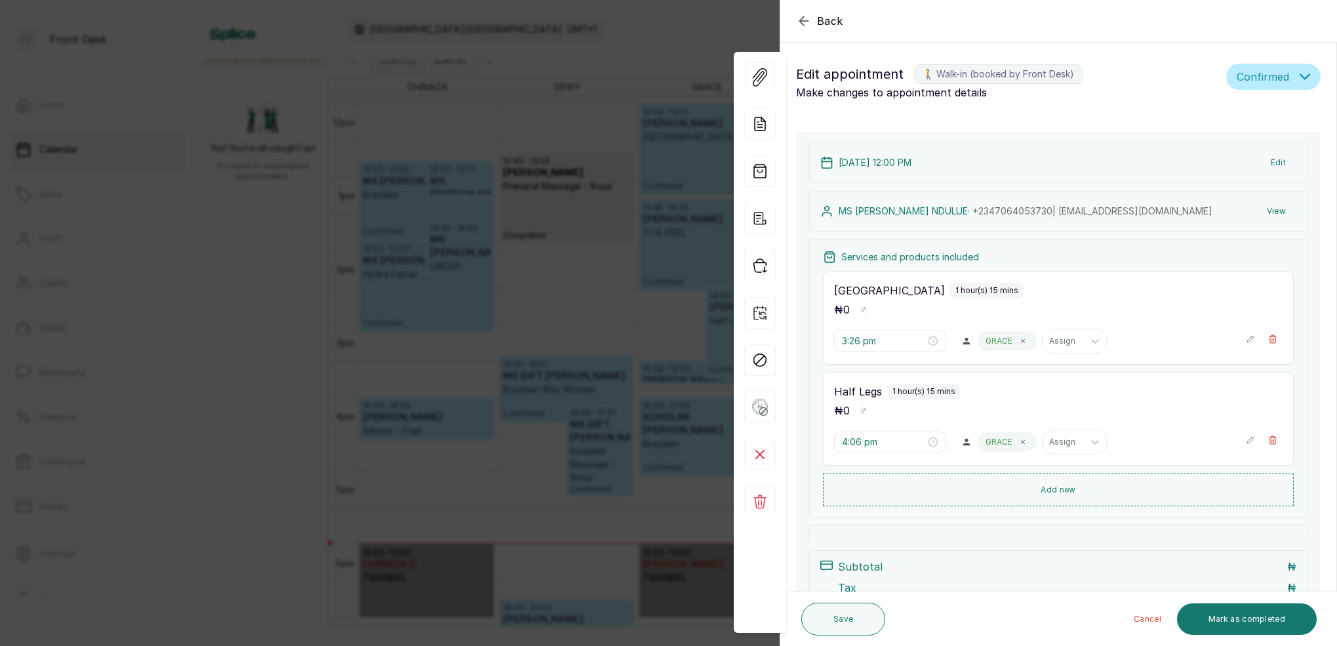
type input "12:00 pm"
type input "2:30 pm"
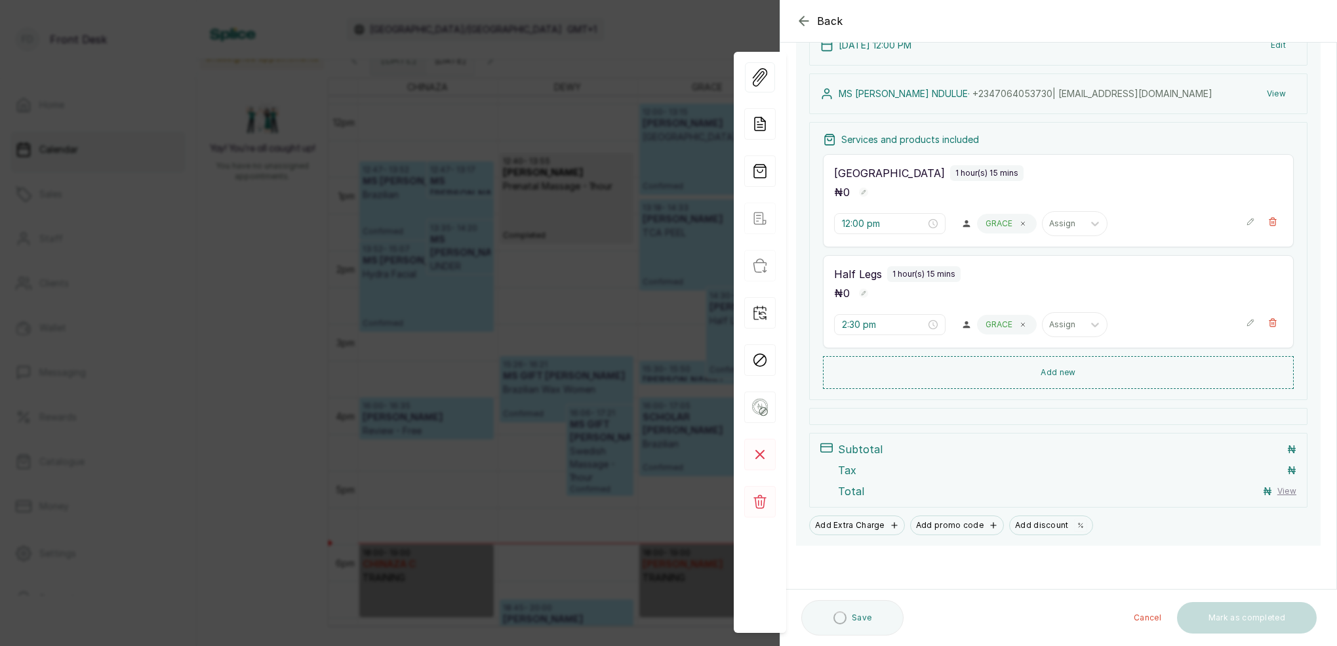
scroll to position [117, 0]
click at [1281, 91] on button "View" at bounding box center [1276, 94] width 40 height 24
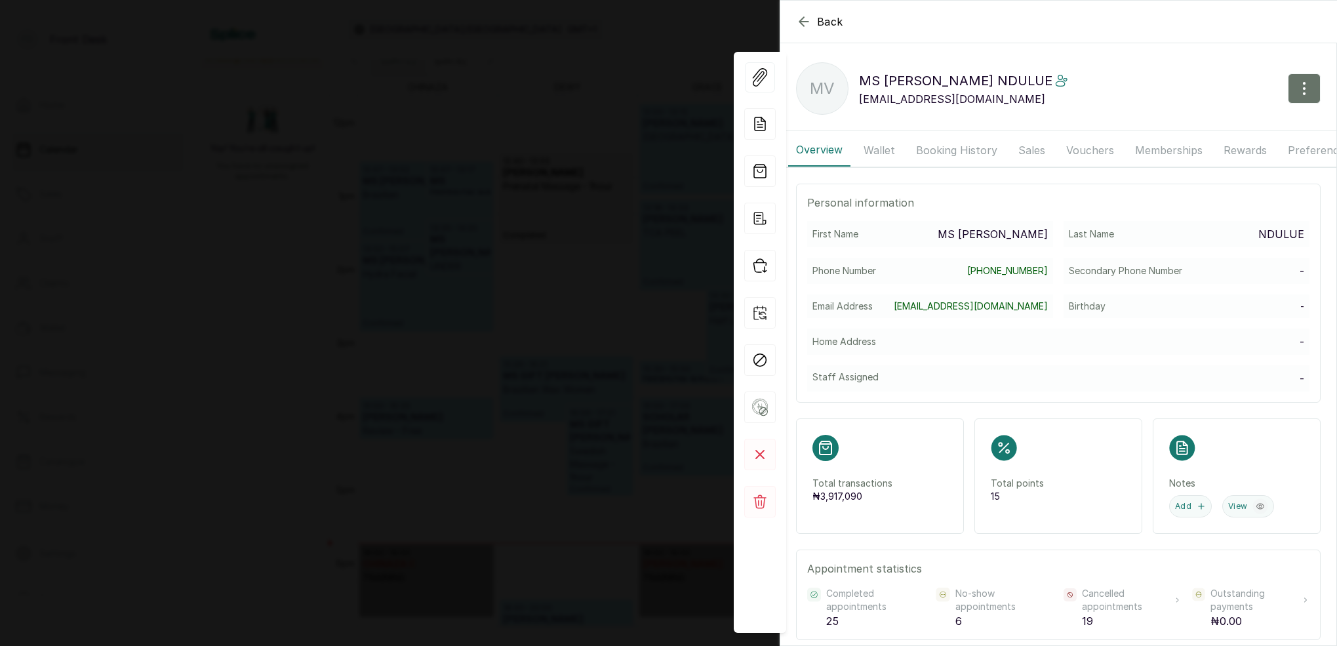
click at [1171, 146] on button "Memberships" at bounding box center [1168, 150] width 83 height 33
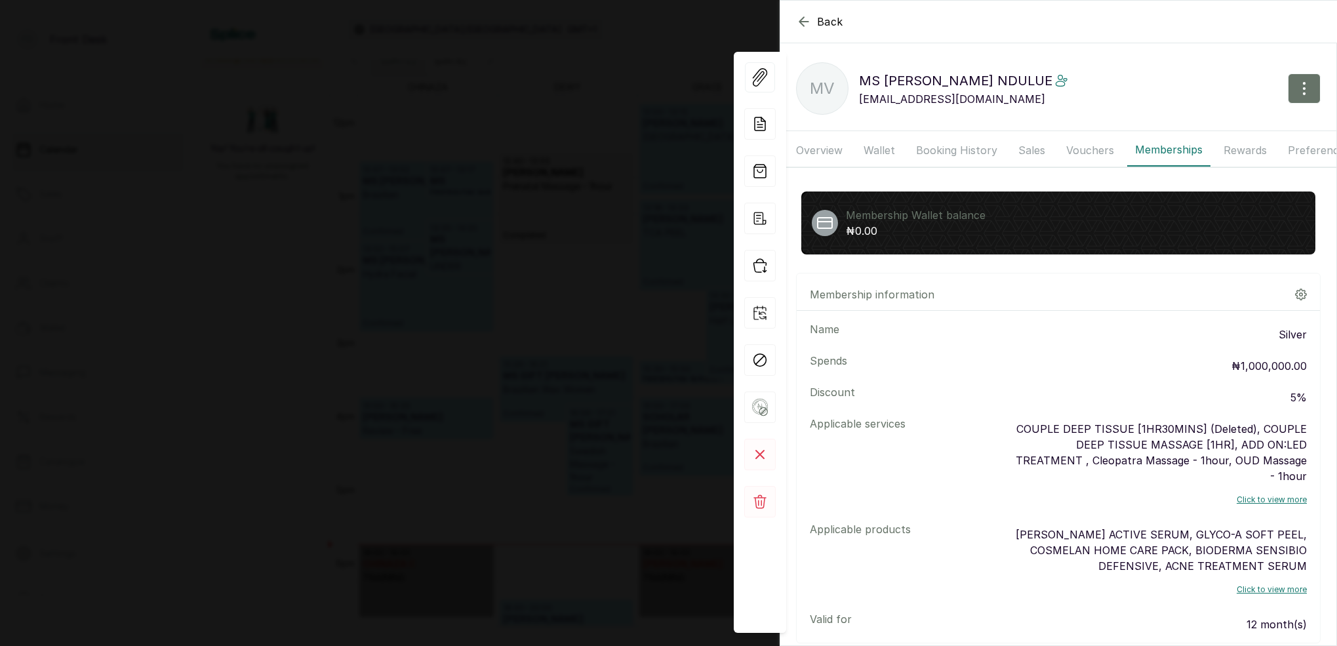
scroll to position [0, 0]
click at [645, 217] on div "Back MS VICTORIA NDULUE MV MS VICTORIA NDULUE vickylenny2000@yahoo.com Overview…" at bounding box center [668, 323] width 1337 height 646
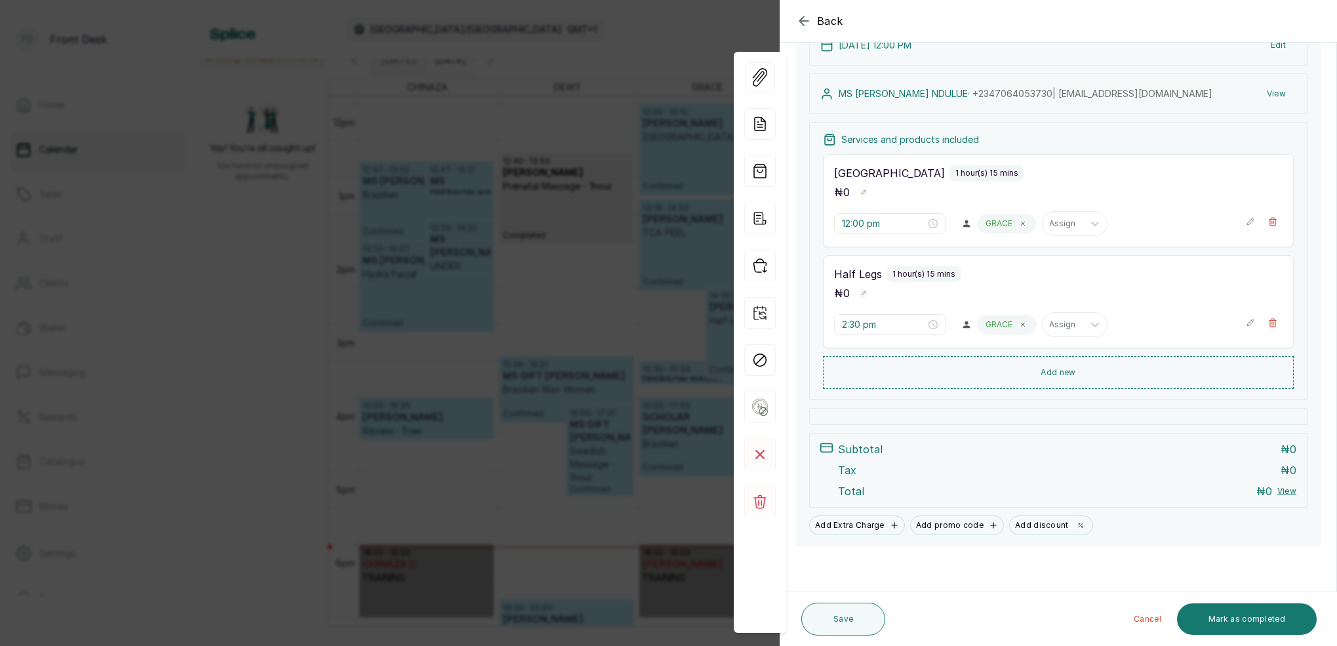
click at [468, 193] on div "Back Appointment Details Edit appointment 🚶 Walk-in (booked by Front Desk) Make…" at bounding box center [668, 323] width 1337 height 646
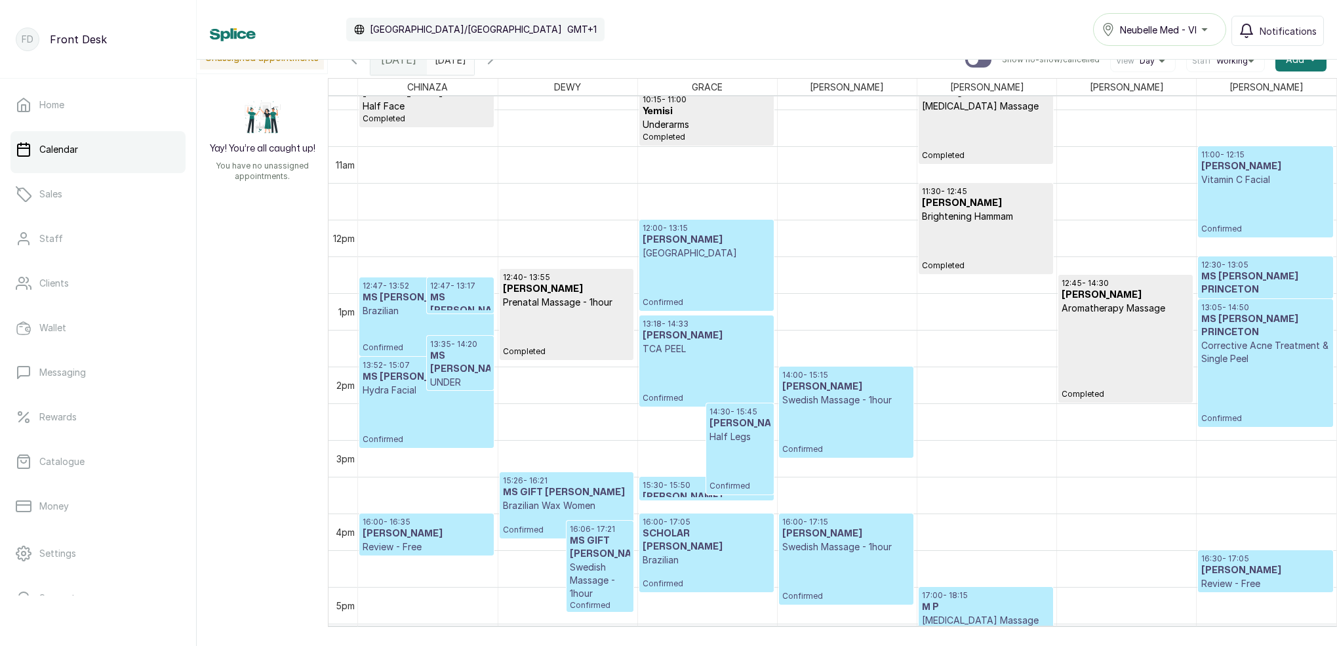
scroll to position [765, 0]
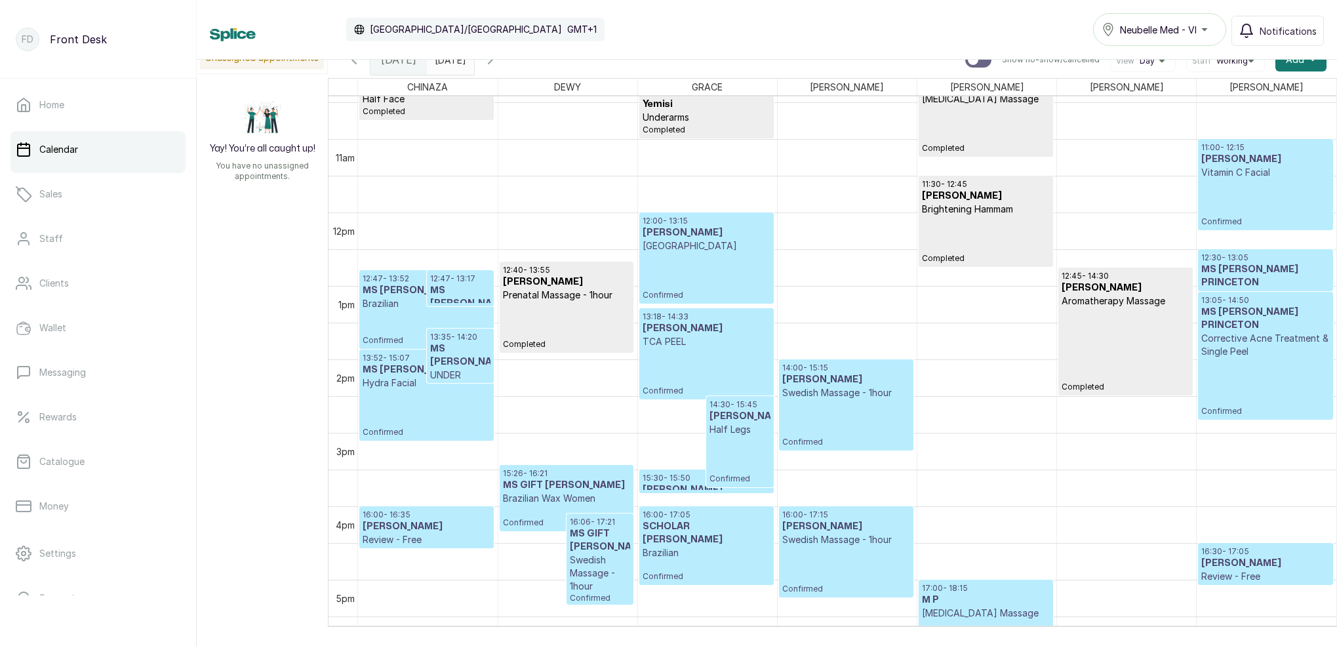
click at [403, 314] on p "Confirmed" at bounding box center [427, 327] width 128 height 35
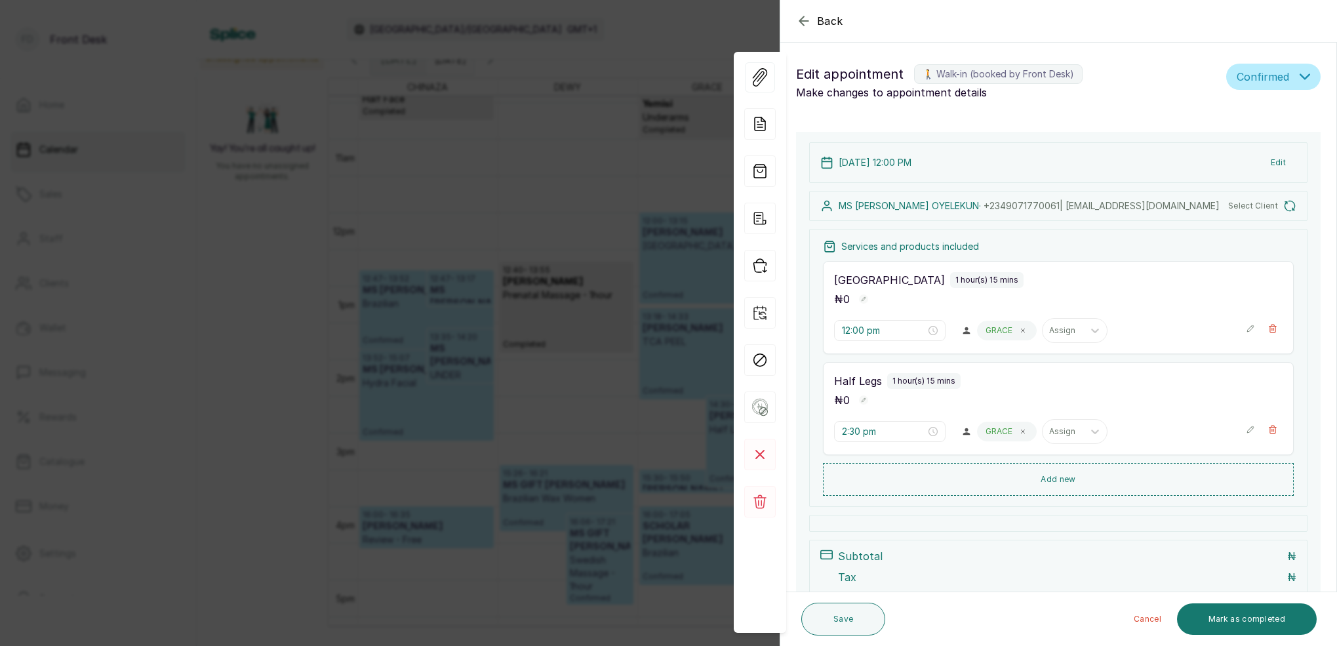
type input "12:47 pm"
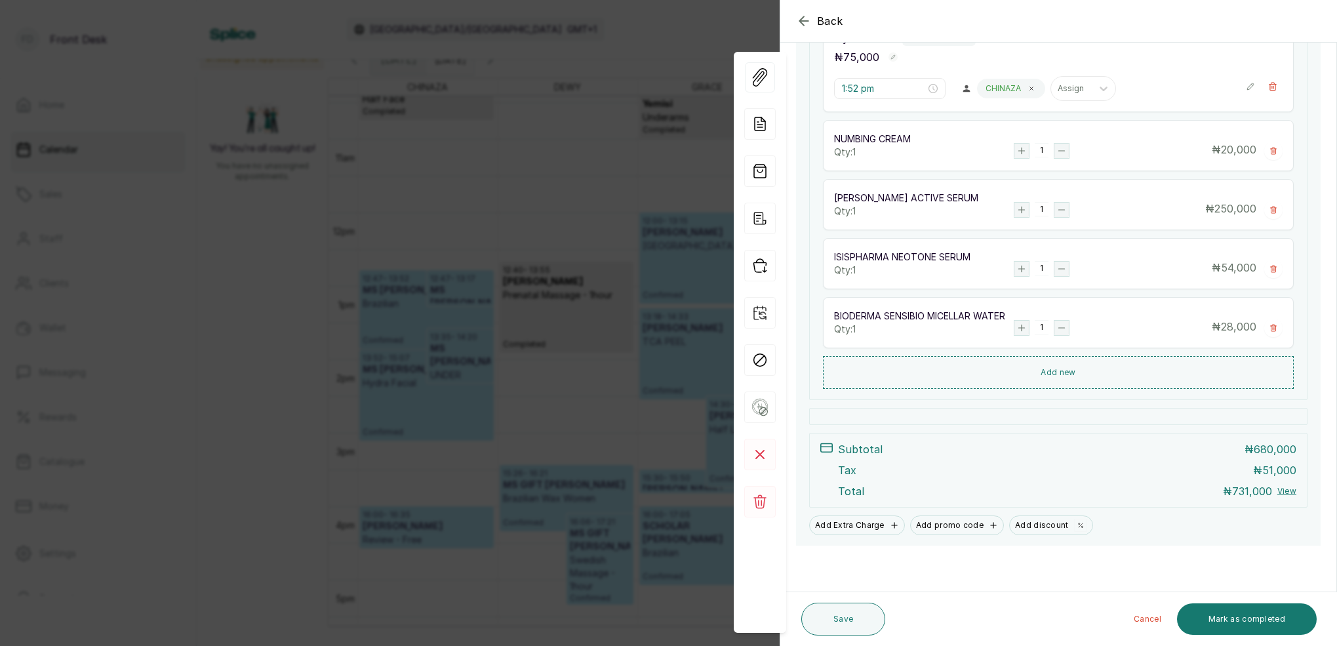
scroll to position [624, 0]
click at [442, 352] on div "Back Appointment Details Edit appointment 🚶 Walk-in (booked by Front Desk) Make…" at bounding box center [668, 323] width 1337 height 646
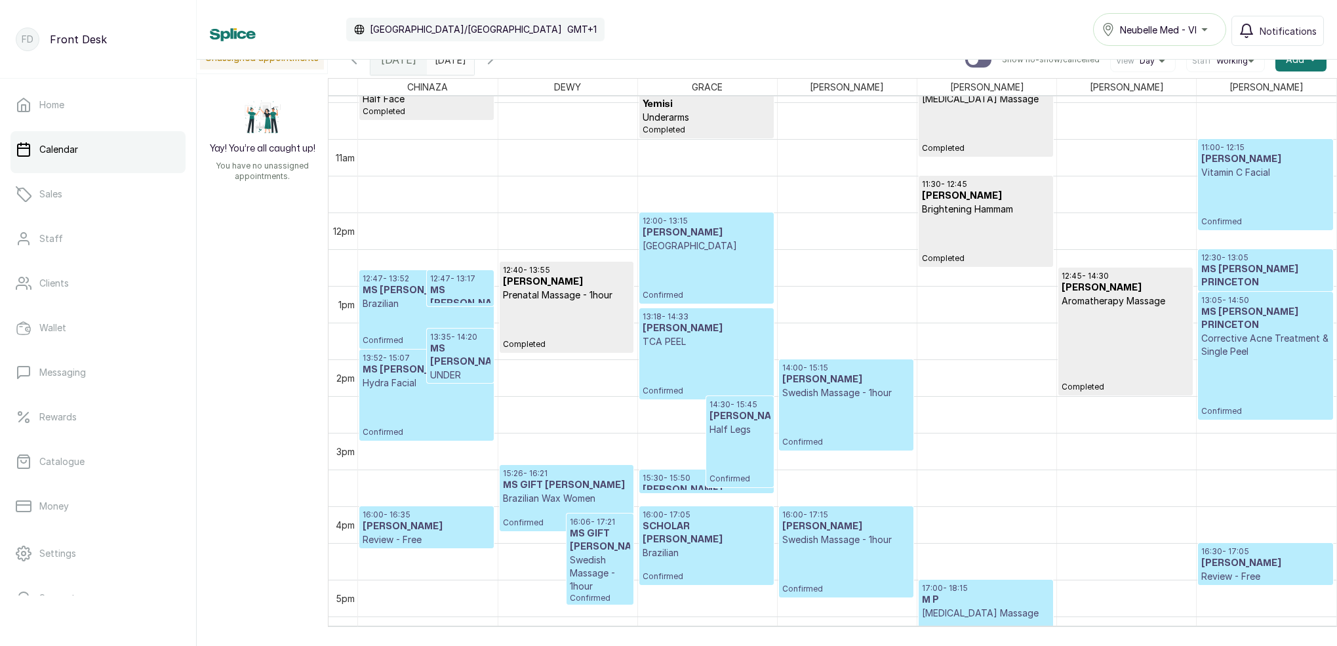
click at [698, 546] on div "16:00 - 17:05 SCHOLAR ANTHONY Brazilian Confirmed" at bounding box center [707, 545] width 128 height 72
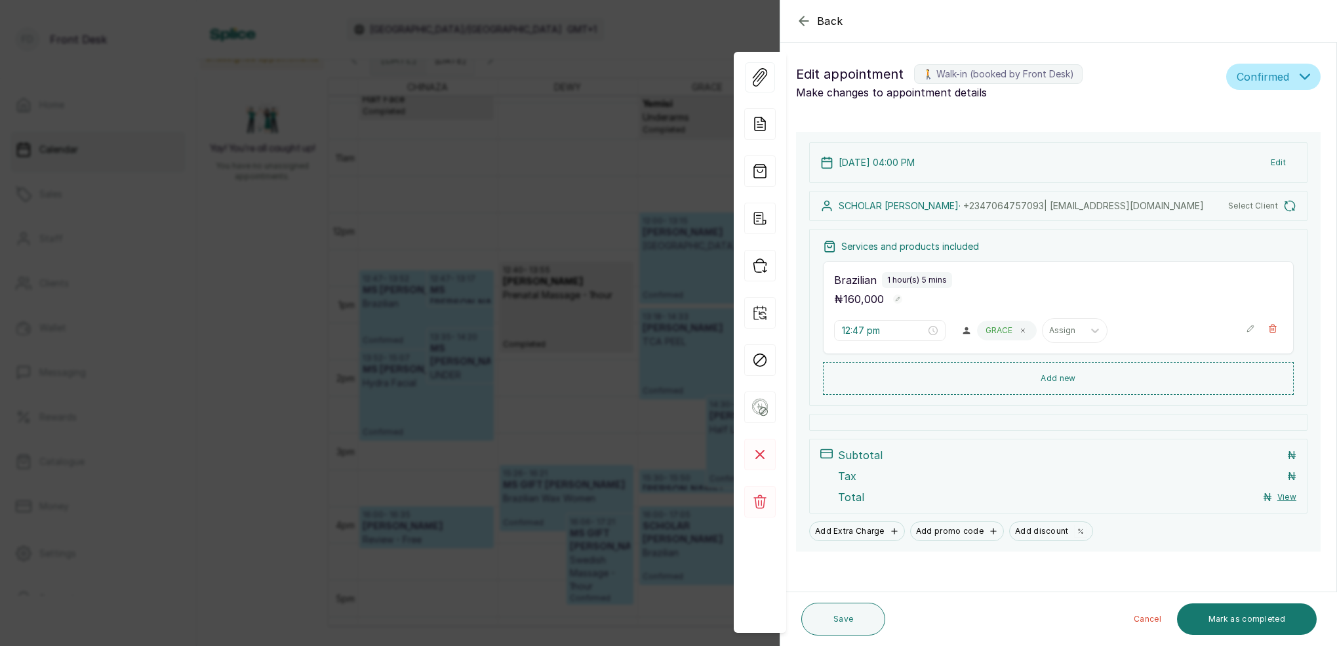
type input "4:00 pm"
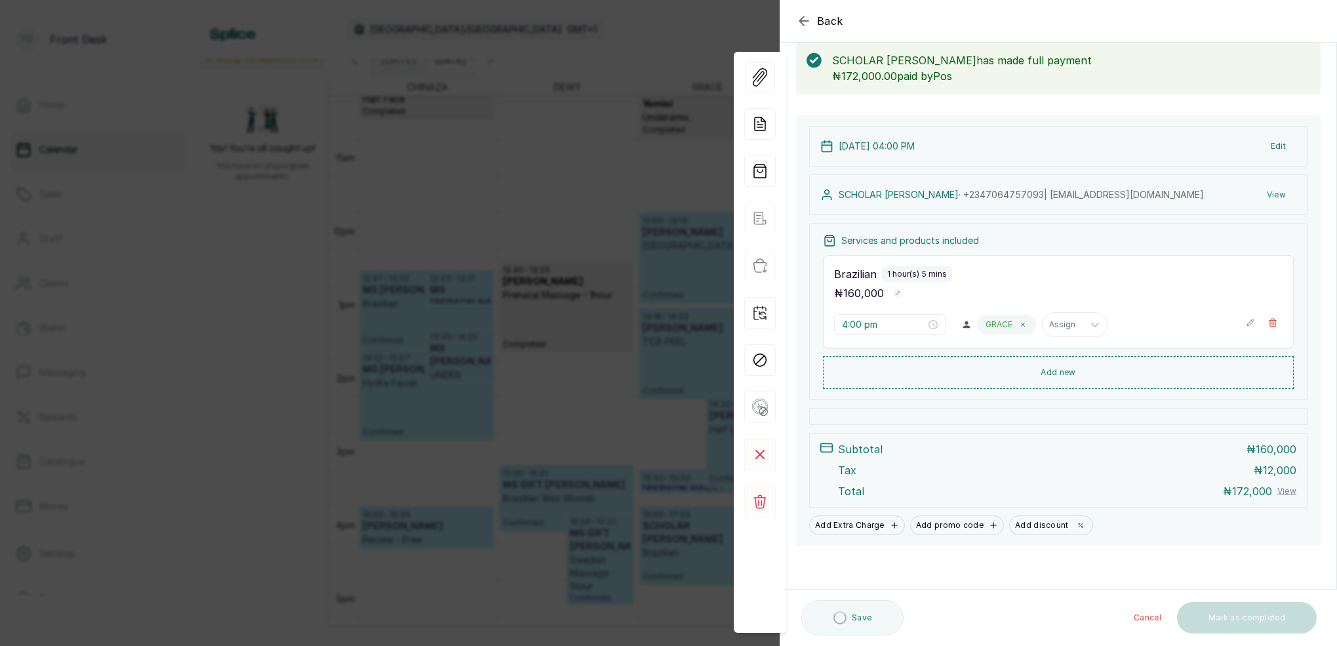
scroll to position [69, 0]
click at [697, 193] on div "Back Appointment Details Edit appointment 🚶 Walk-in (booked by Front Desk) Make…" at bounding box center [668, 323] width 1337 height 646
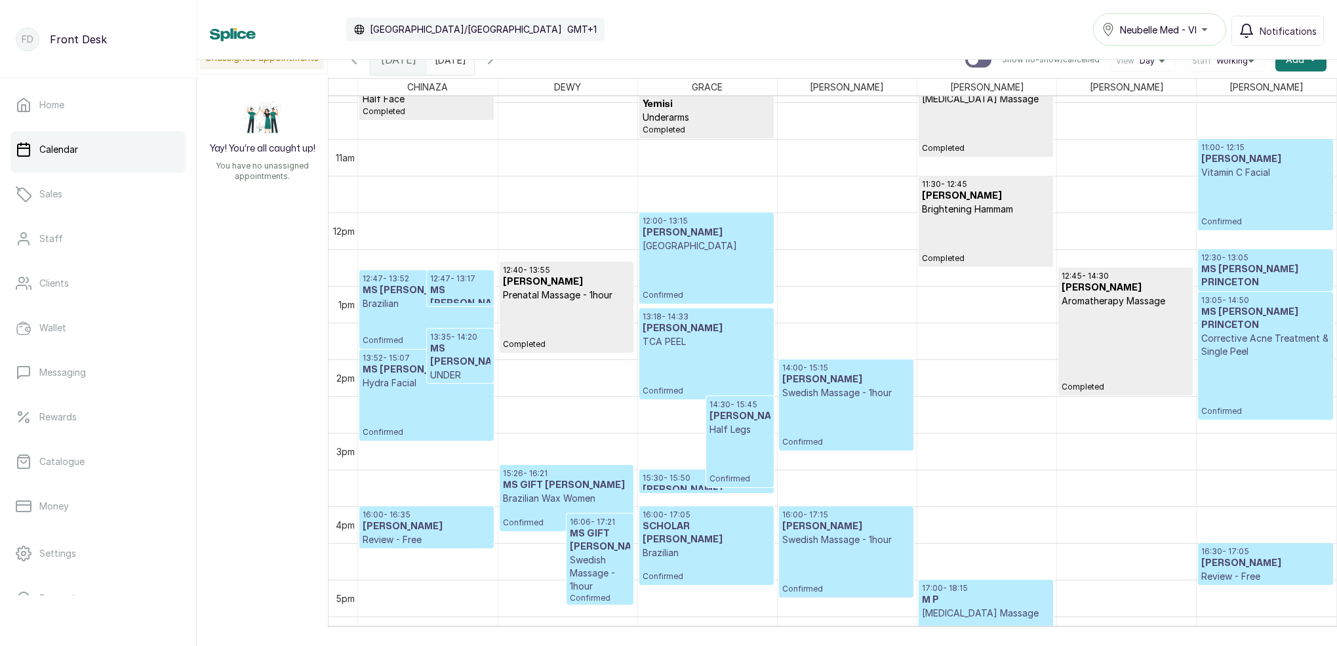
click at [428, 362] on div "13:35 - 14:20 MS DAMILOLA OYELEKUN UNDER CHIN Confirmed" at bounding box center [461, 355] width 66 height 53
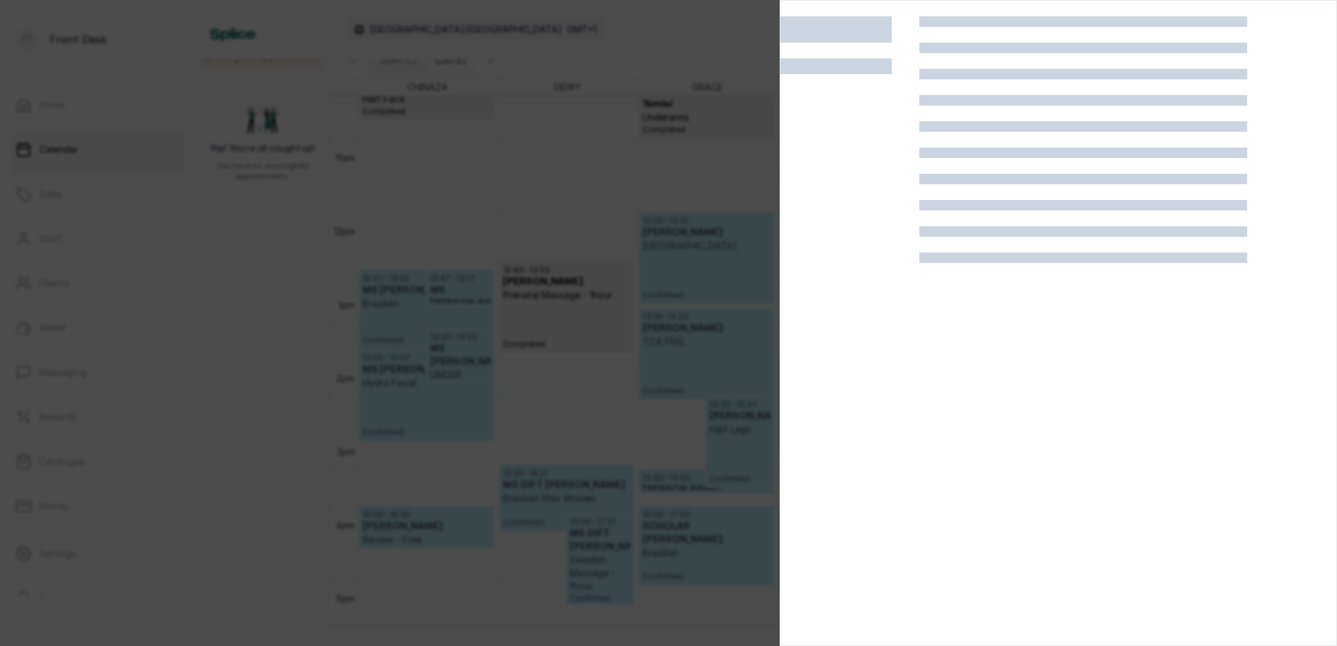
scroll to position [0, 0]
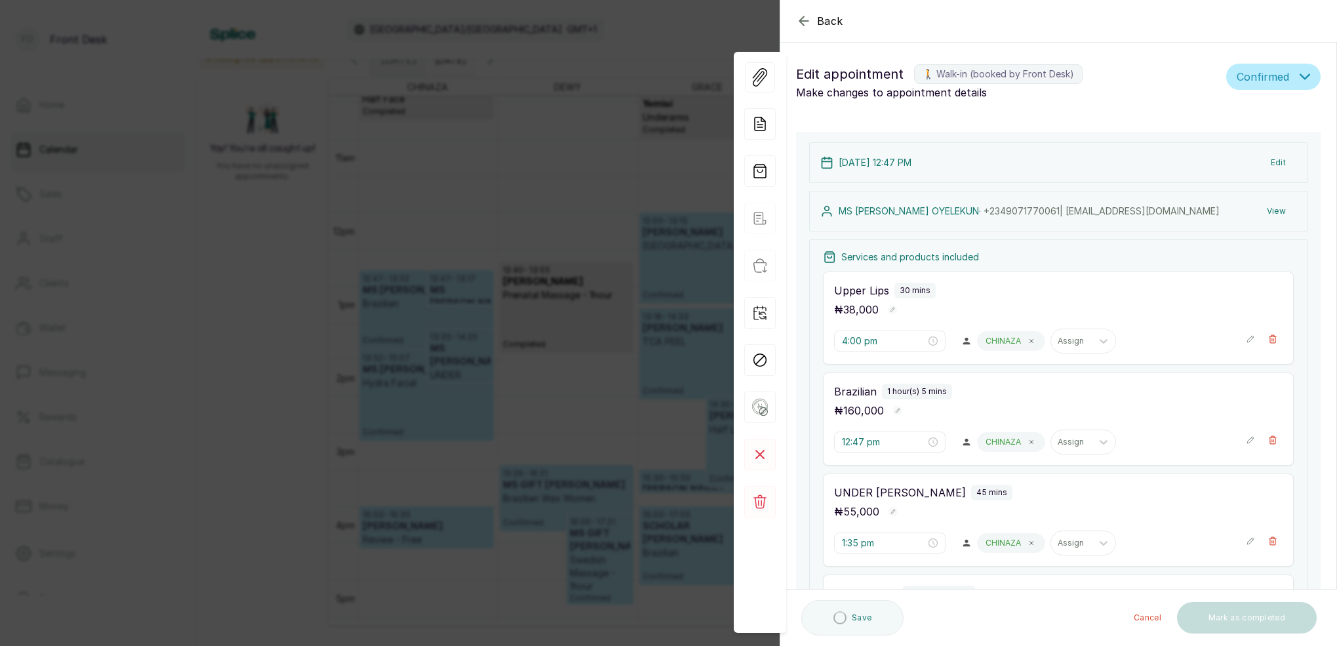
type input "12:47 pm"
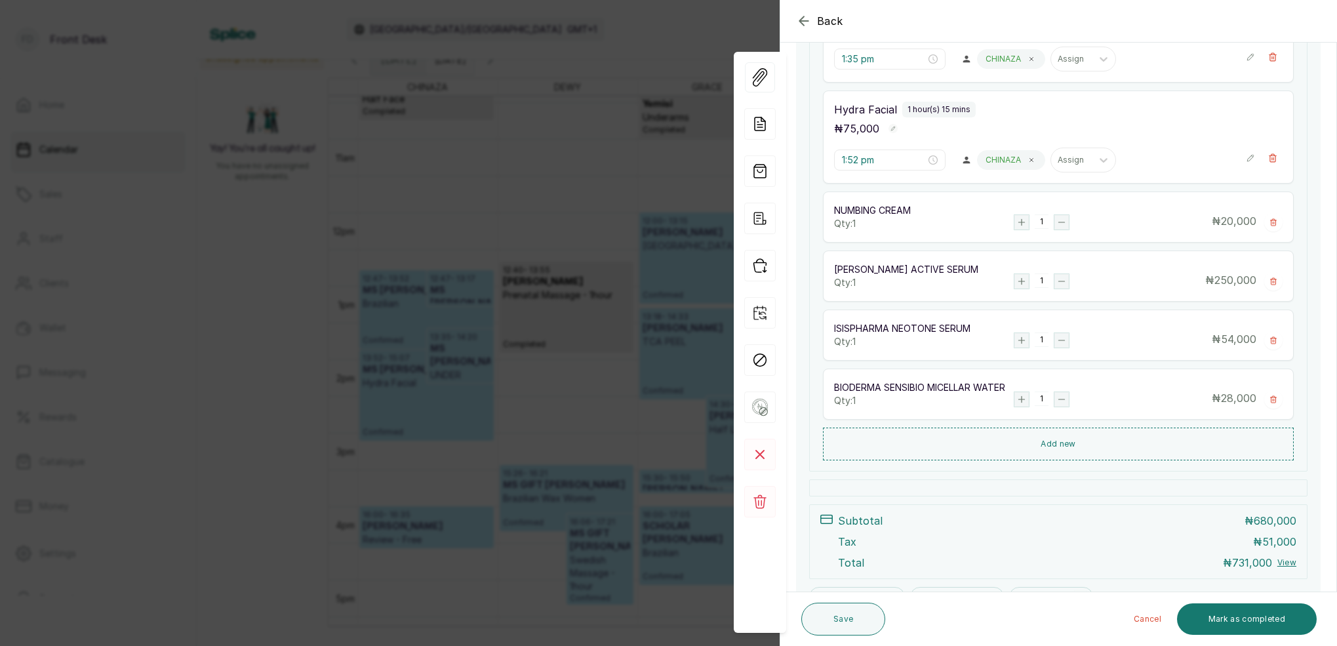
scroll to position [554, 0]
click at [1265, 623] on button "Mark as completed" at bounding box center [1247, 618] width 140 height 31
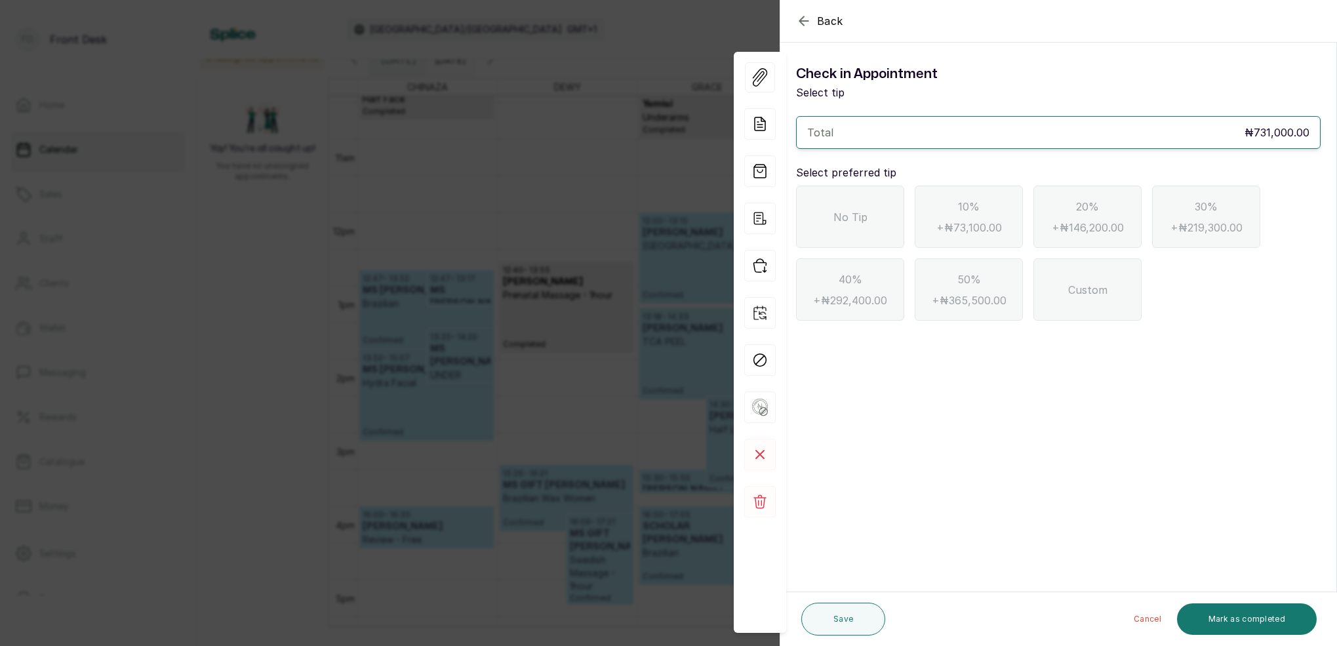
scroll to position [0, 0]
drag, startPoint x: 818, startPoint y: 222, endPoint x: 933, endPoint y: 294, distance: 135.5
click at [819, 223] on div "No Tip" at bounding box center [850, 217] width 108 height 62
click at [1228, 620] on button "Mark as completed" at bounding box center [1247, 618] width 140 height 31
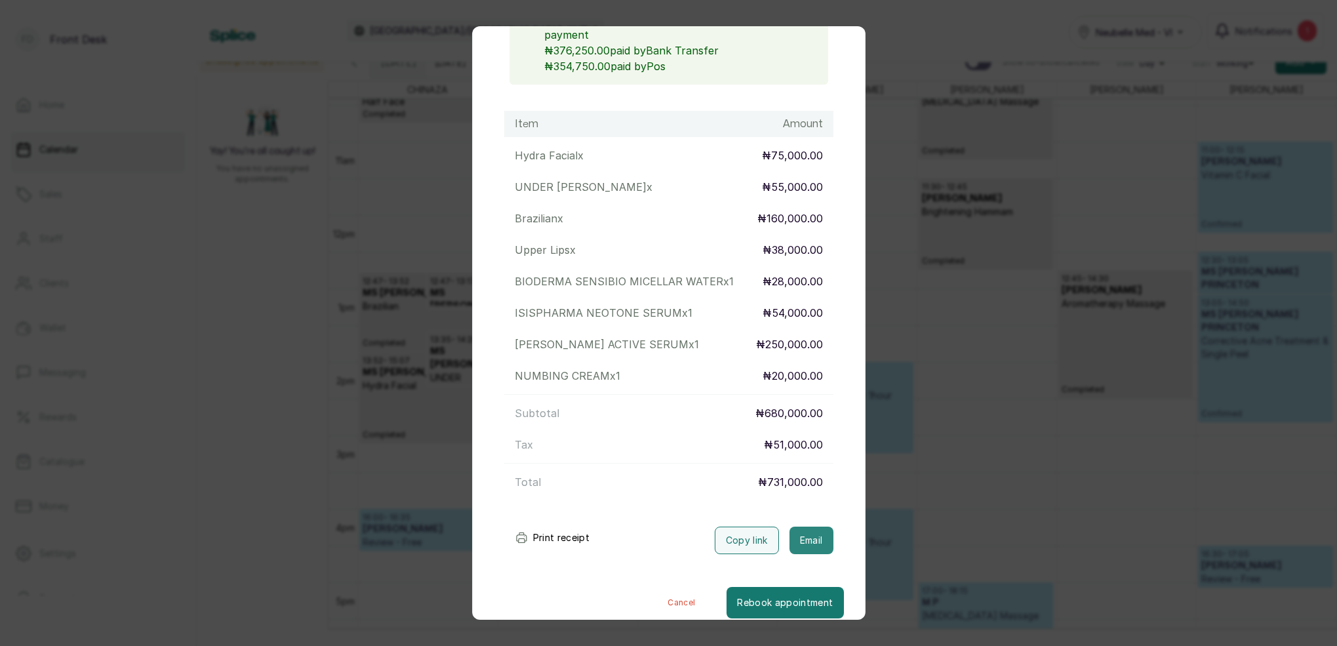
scroll to position [158, 0]
drag, startPoint x: 812, startPoint y: 523, endPoint x: 805, endPoint y: 500, distance: 24.5
click at [812, 527] on button "Email" at bounding box center [811, 541] width 44 height 28
drag, startPoint x: 894, startPoint y: 36, endPoint x: 900, endPoint y: 30, distance: 8.8
click at [894, 36] on div "Email sent successfully" at bounding box center [668, 26] width 1337 height 26
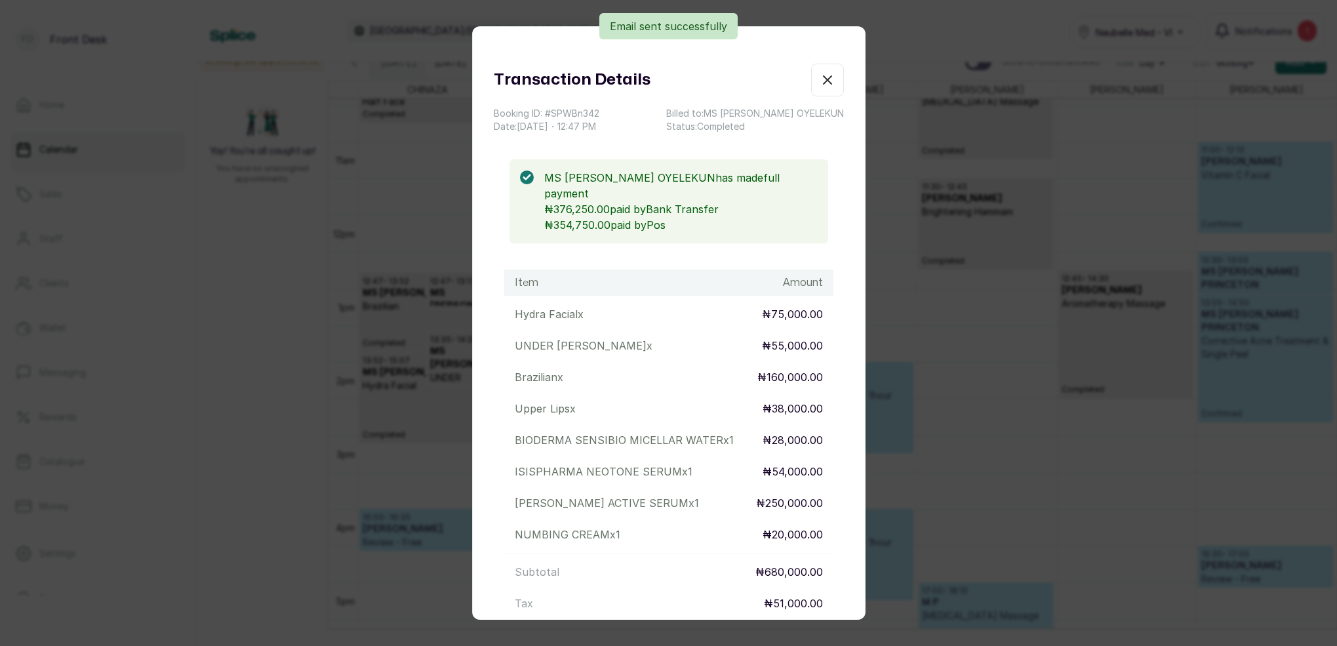
scroll to position [0, 0]
click at [831, 79] on icon "button" at bounding box center [828, 80] width 16 height 16
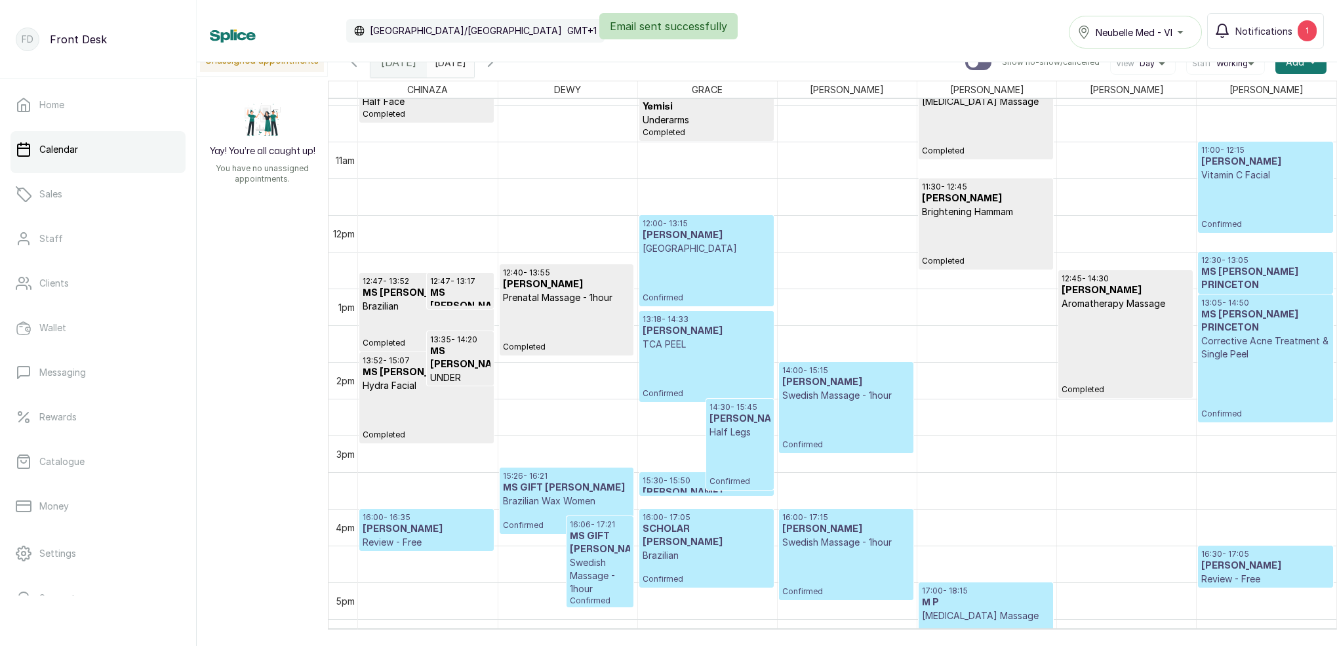
type input "dd/MM/yyyy"
click at [449, 68] on input "dd/MM/yyyy" at bounding box center [438, 59] width 21 height 22
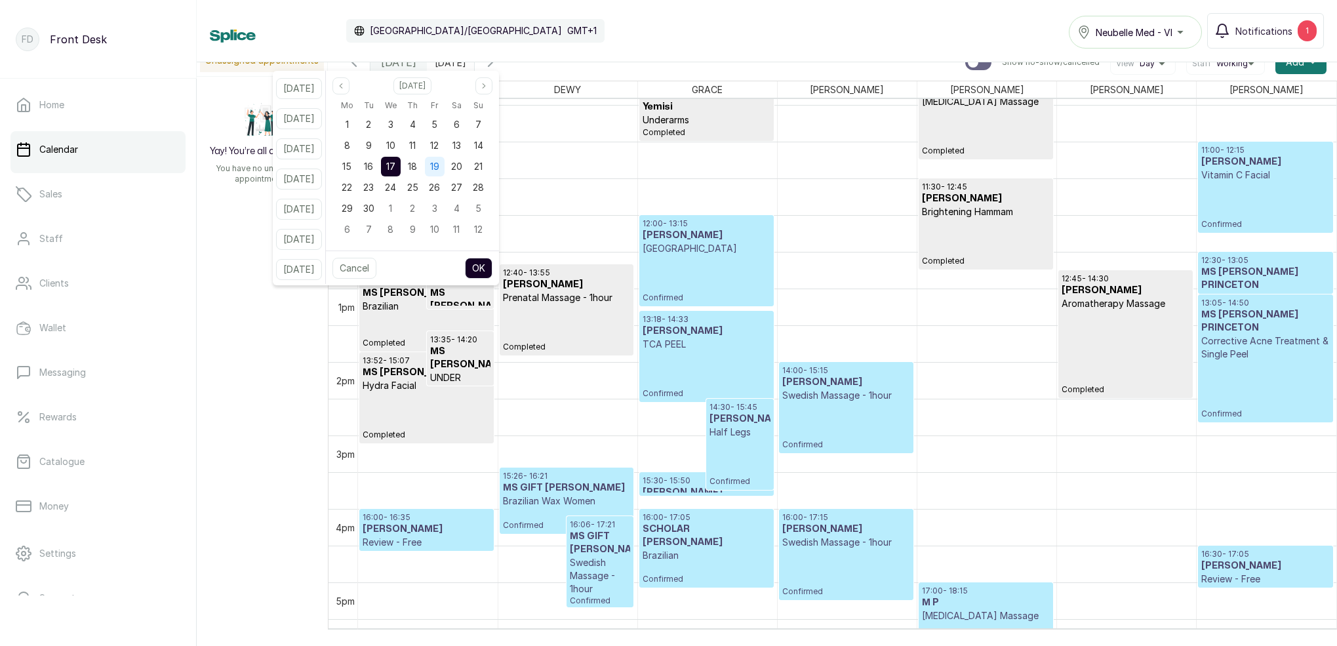
click at [439, 165] on span "19" at bounding box center [434, 166] width 9 height 11
click at [490, 268] on button "OK" at bounding box center [479, 268] width 28 height 21
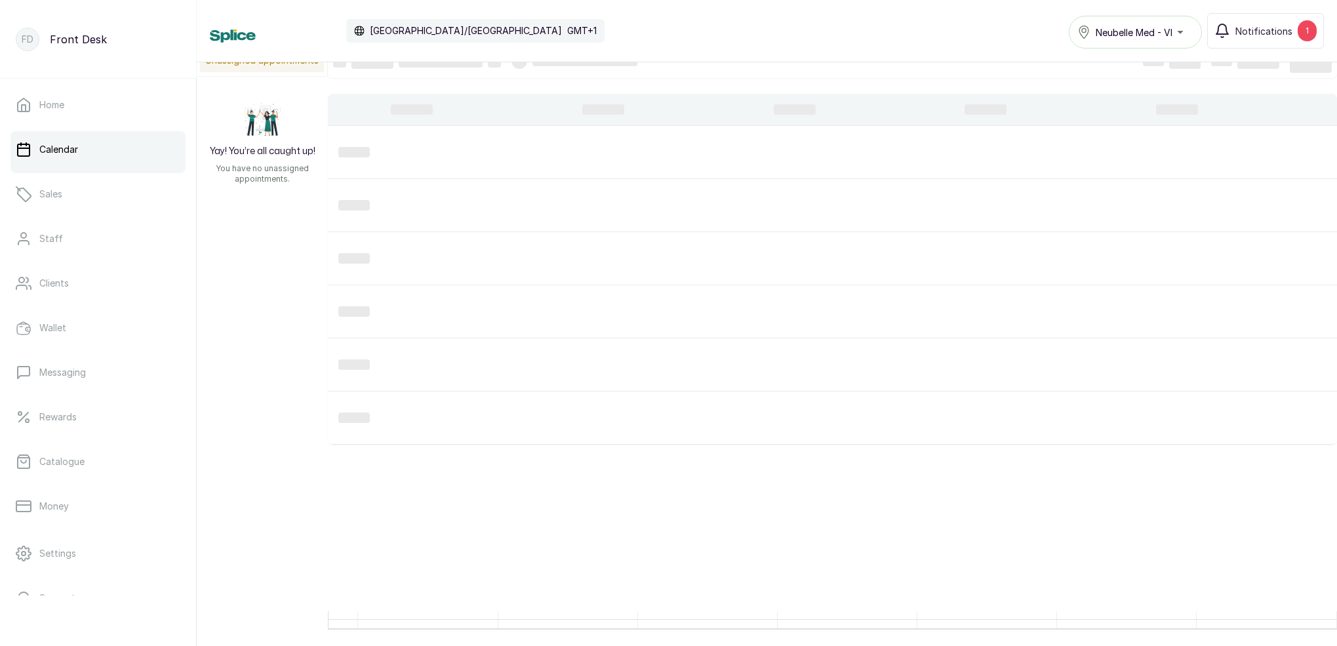
type input "19/09/2025"
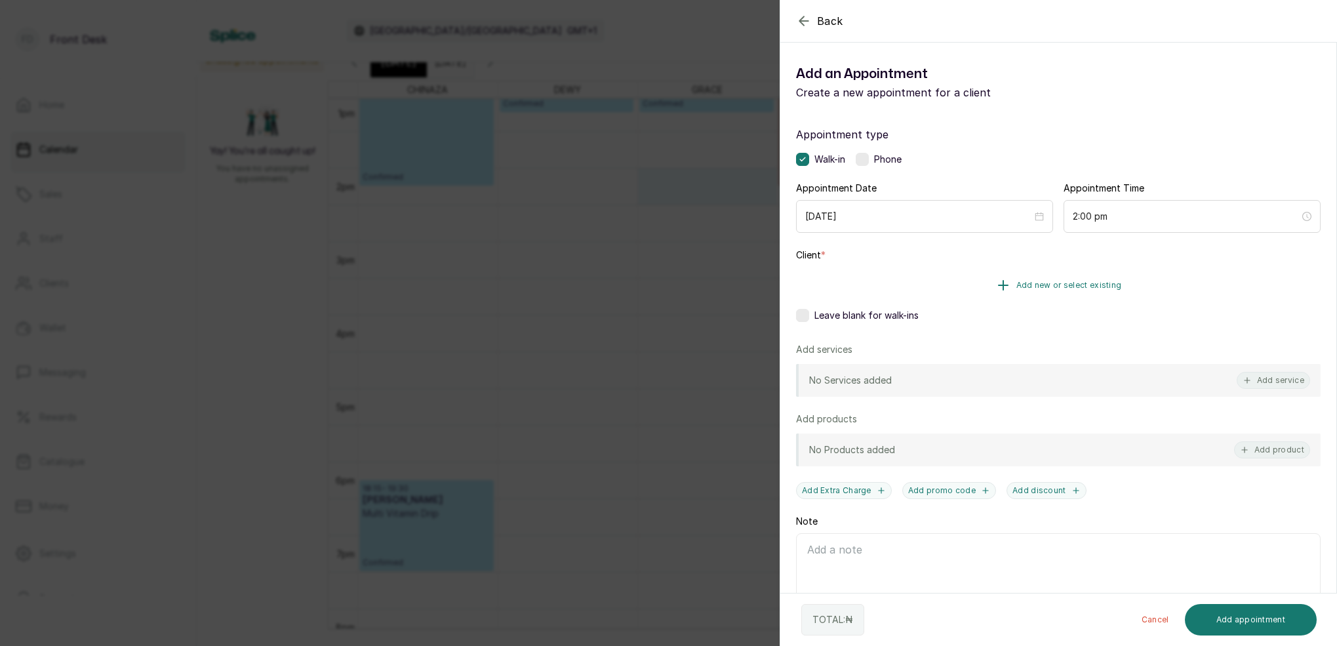
click at [1073, 282] on span "Add new or select existing" at bounding box center [1069, 285] width 106 height 10
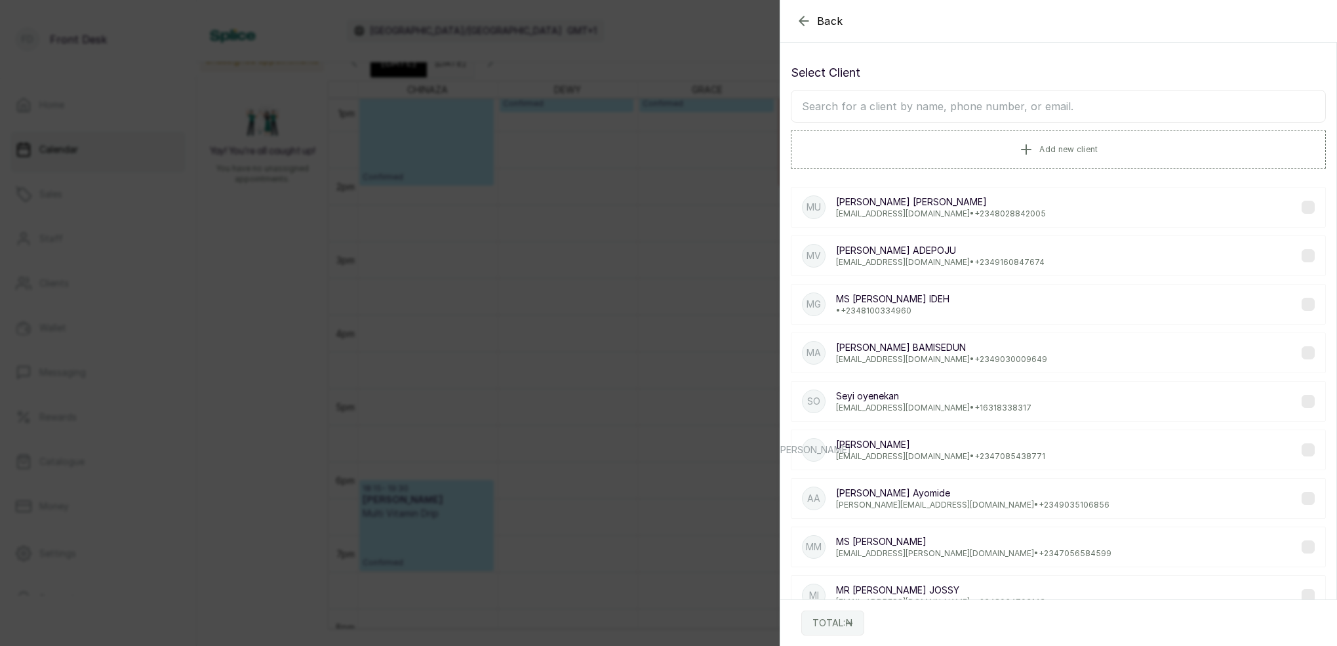
click at [1034, 102] on input "text" at bounding box center [1058, 106] width 535 height 33
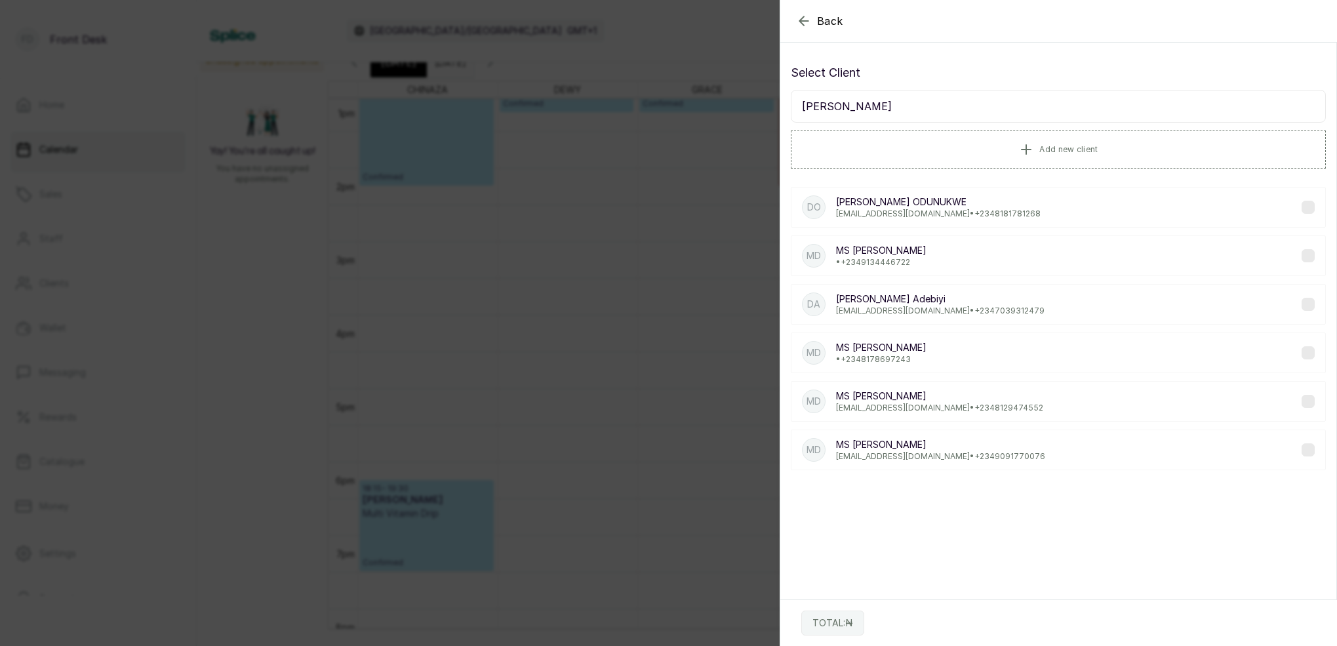
type input "DIANA"
click at [913, 199] on p "DIANA ODUNUKWE" at bounding box center [938, 201] width 205 height 13
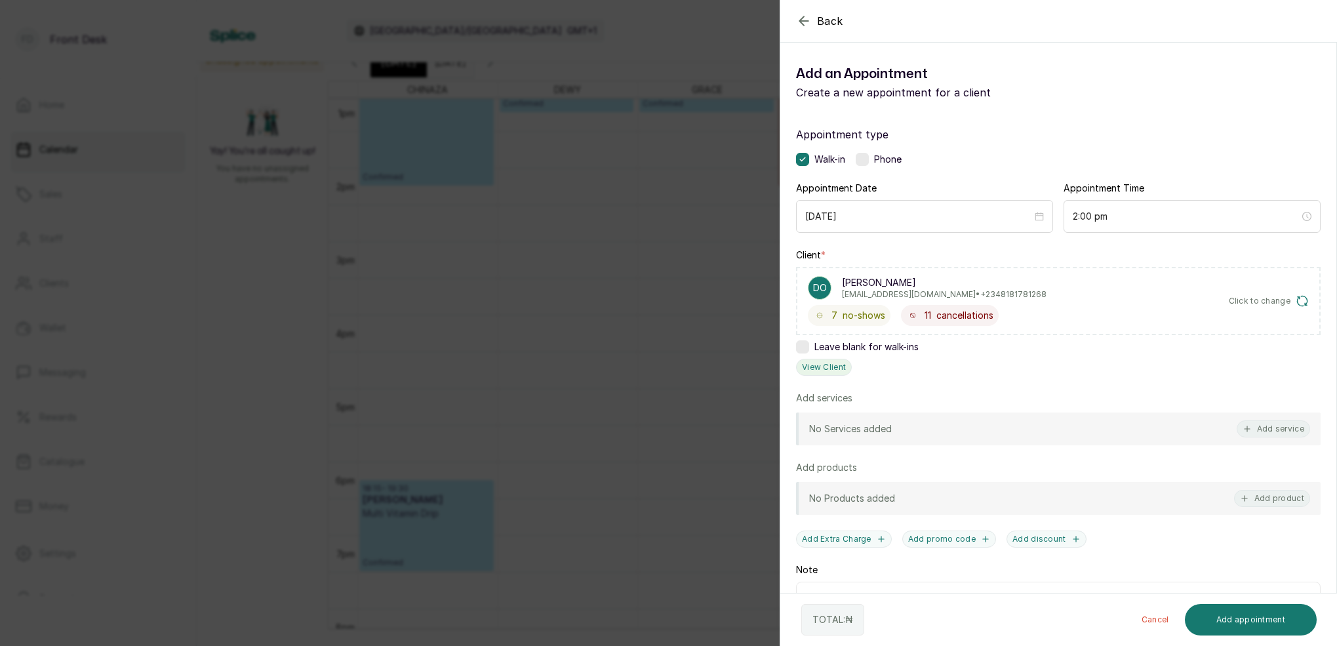
click at [839, 364] on button "View Client" at bounding box center [824, 367] width 56 height 17
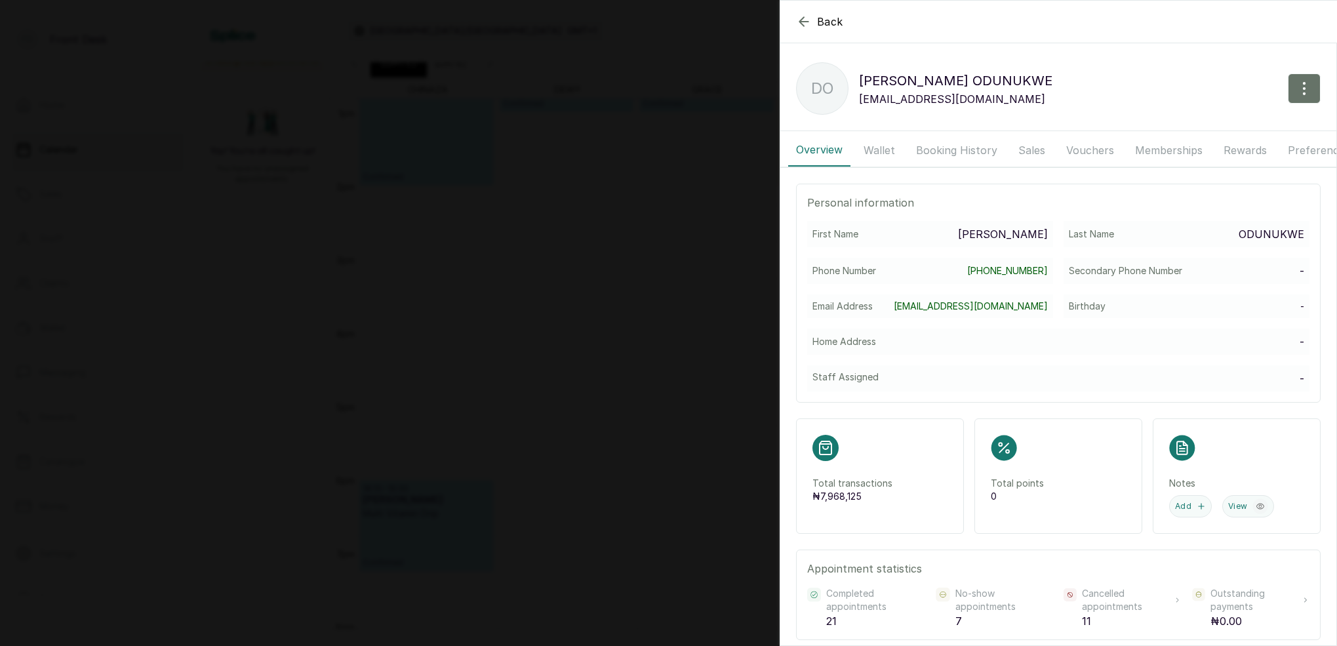
click at [962, 153] on button "Booking History" at bounding box center [956, 150] width 97 height 33
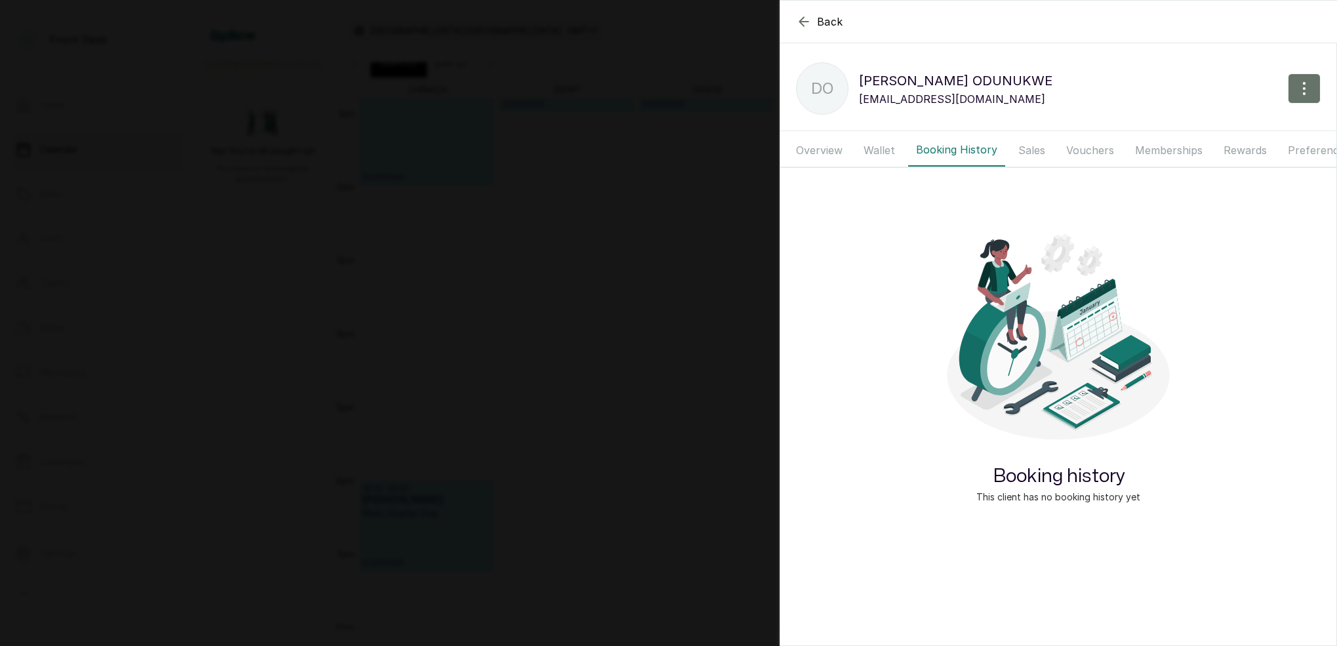
click at [864, 150] on button "Wallet" at bounding box center [879, 150] width 47 height 33
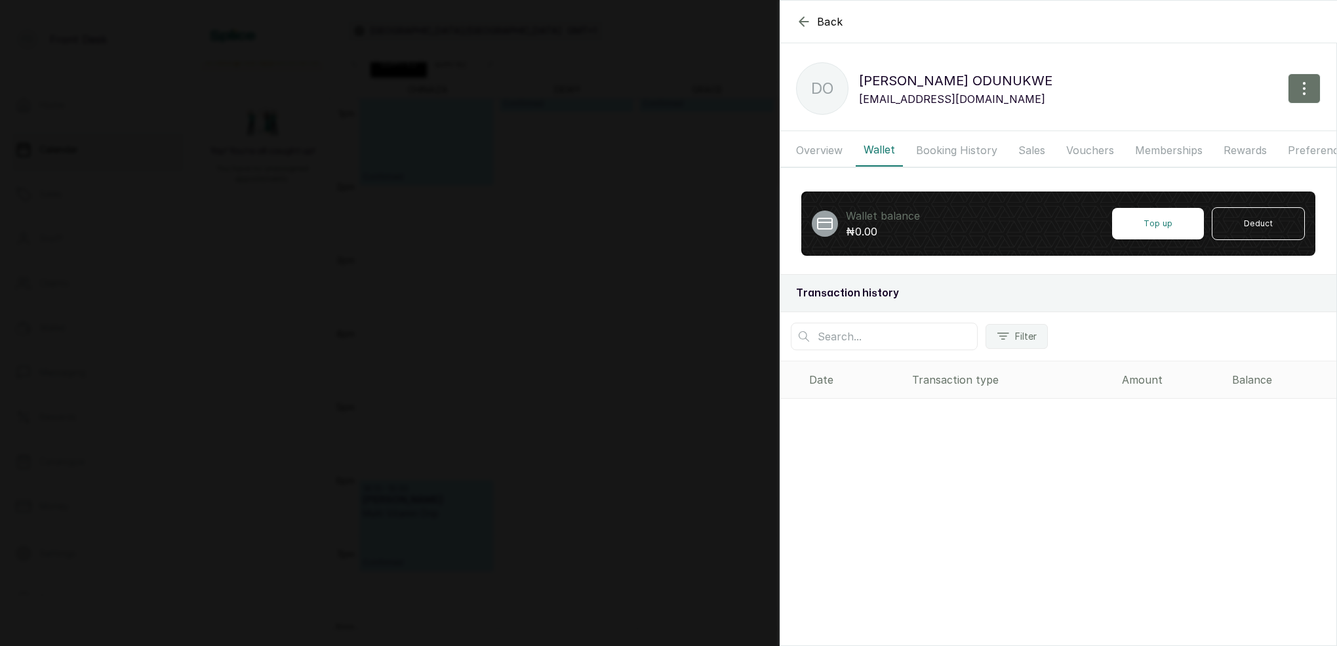
drag, startPoint x: 837, startPoint y: 148, endPoint x: 845, endPoint y: 149, distance: 7.9
click at [837, 148] on button "Overview" at bounding box center [819, 150] width 62 height 33
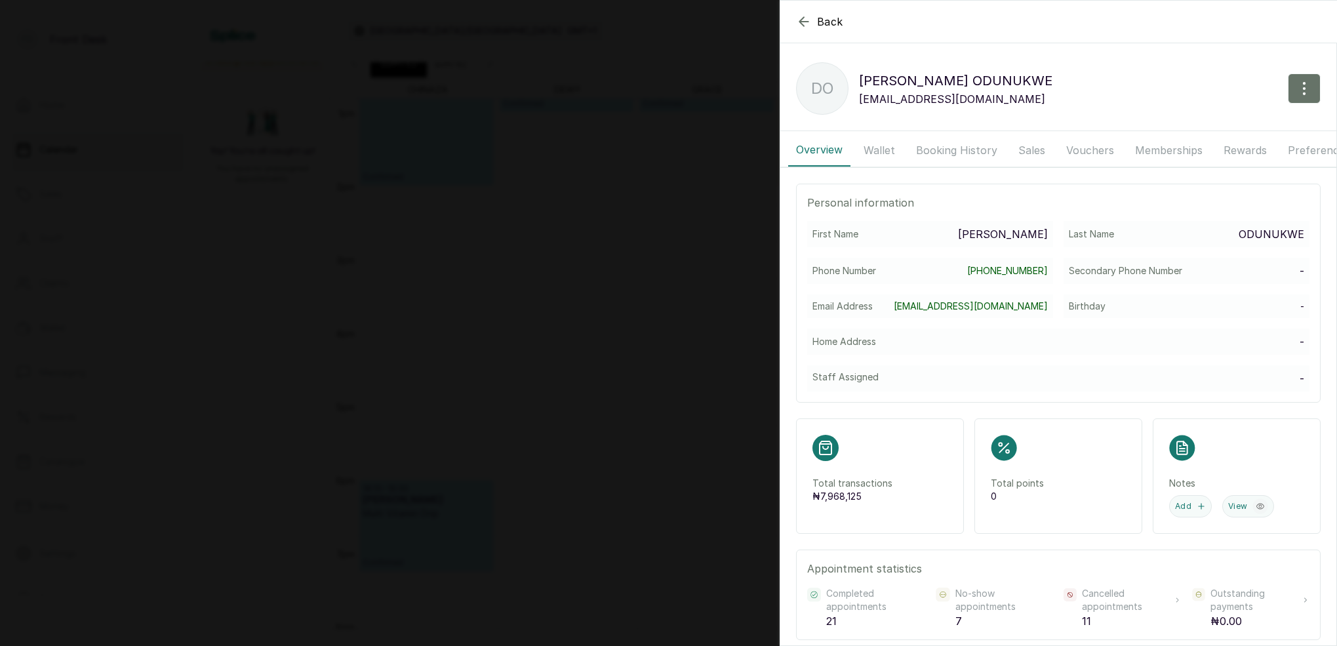
drag, startPoint x: 978, startPoint y: 149, endPoint x: 1008, endPoint y: 149, distance: 29.5
click at [980, 149] on button "Booking History" at bounding box center [956, 150] width 97 height 33
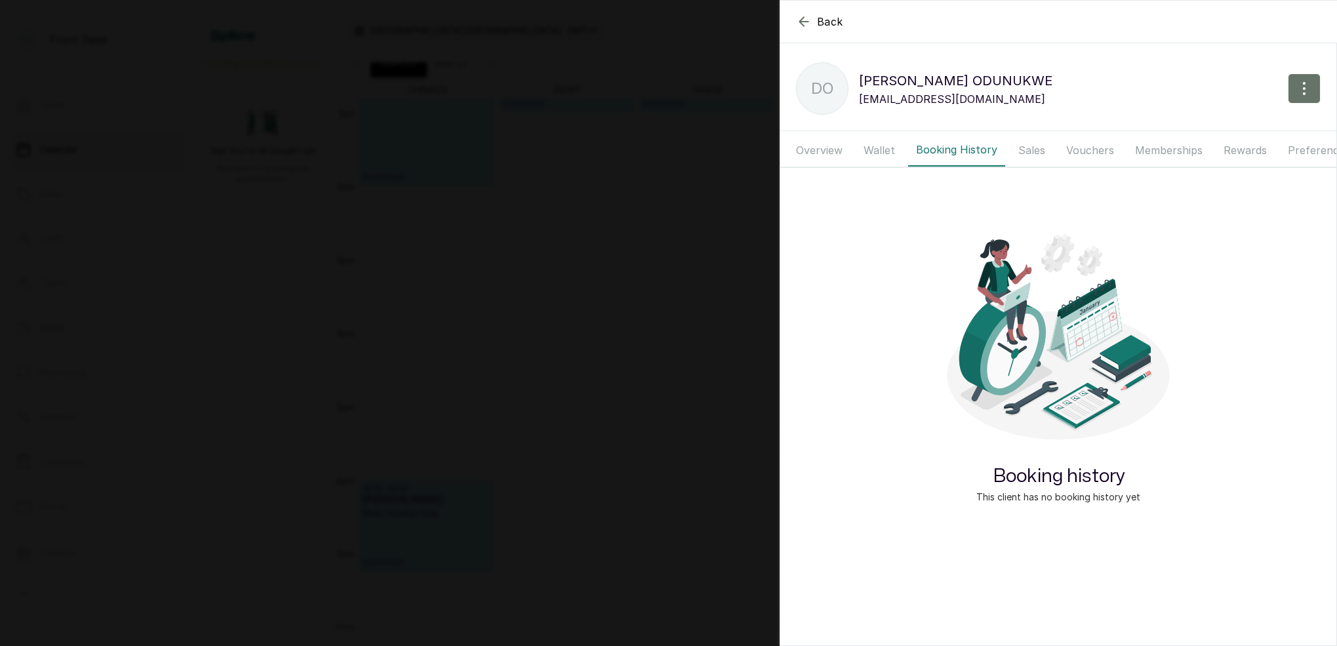
drag, startPoint x: 1037, startPoint y: 150, endPoint x: 1075, endPoint y: 151, distance: 37.4
click at [1038, 150] on button "Sales" at bounding box center [1031, 150] width 43 height 33
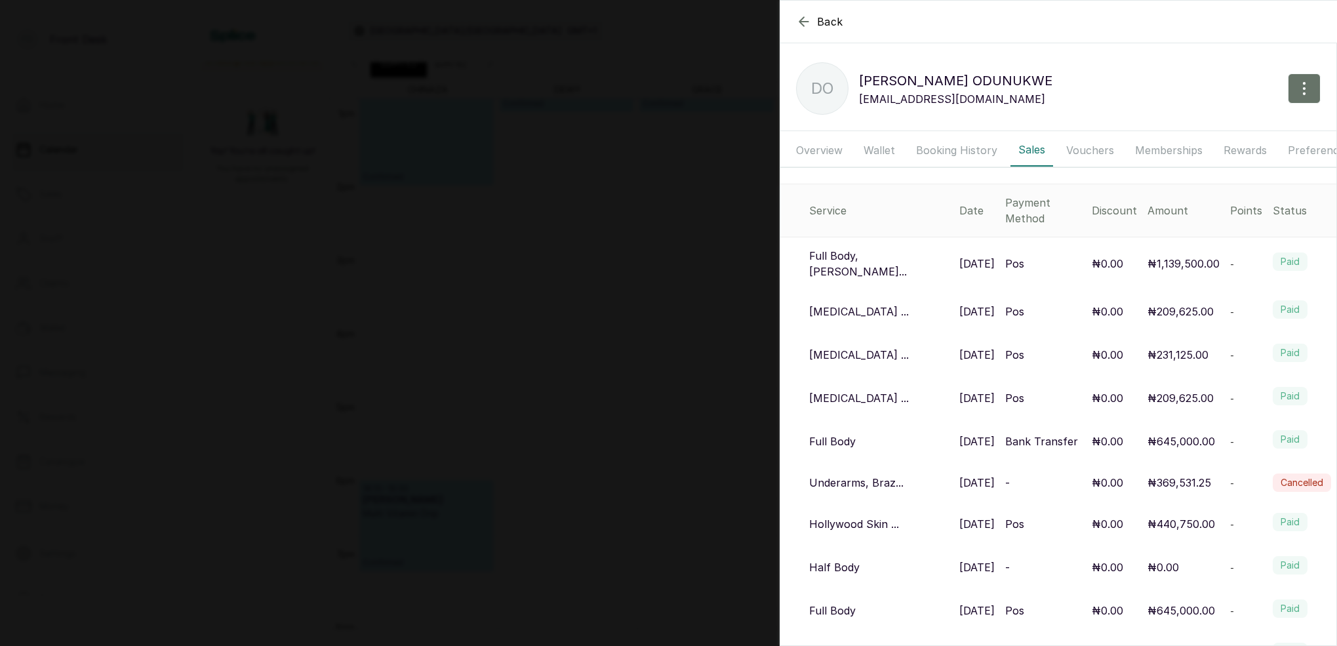
click at [1094, 151] on button "Vouchers" at bounding box center [1090, 150] width 64 height 33
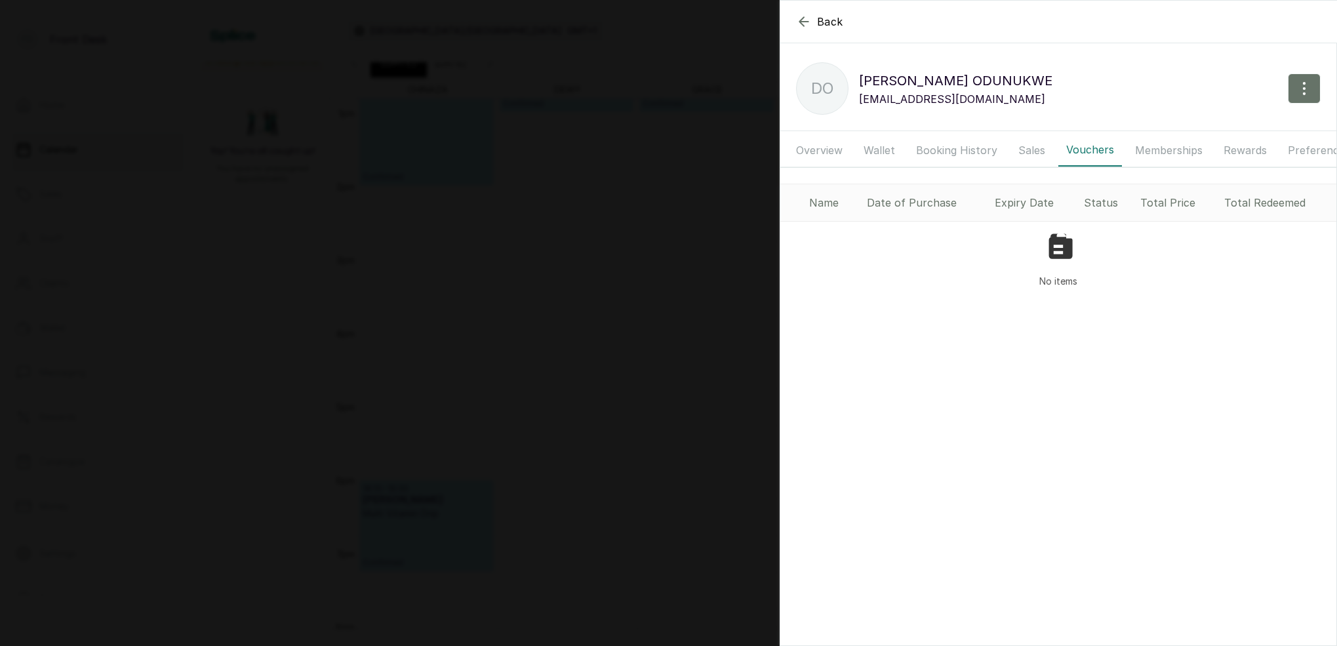
click at [999, 151] on button "Booking History" at bounding box center [956, 150] width 97 height 33
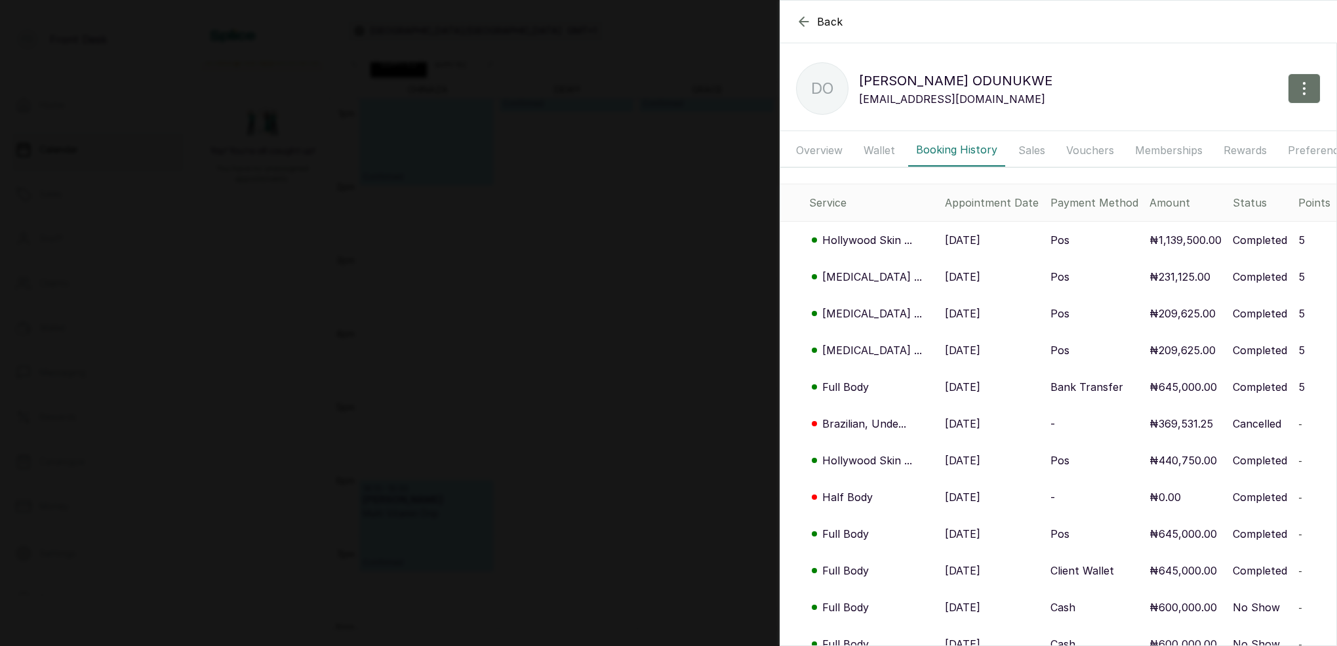
click at [490, 292] on div "Back DIANA ODUNUKWE DO DIANA ODUNUKWE dianaodunukwe@gmail.com Overview Wallet B…" at bounding box center [668, 323] width 1337 height 646
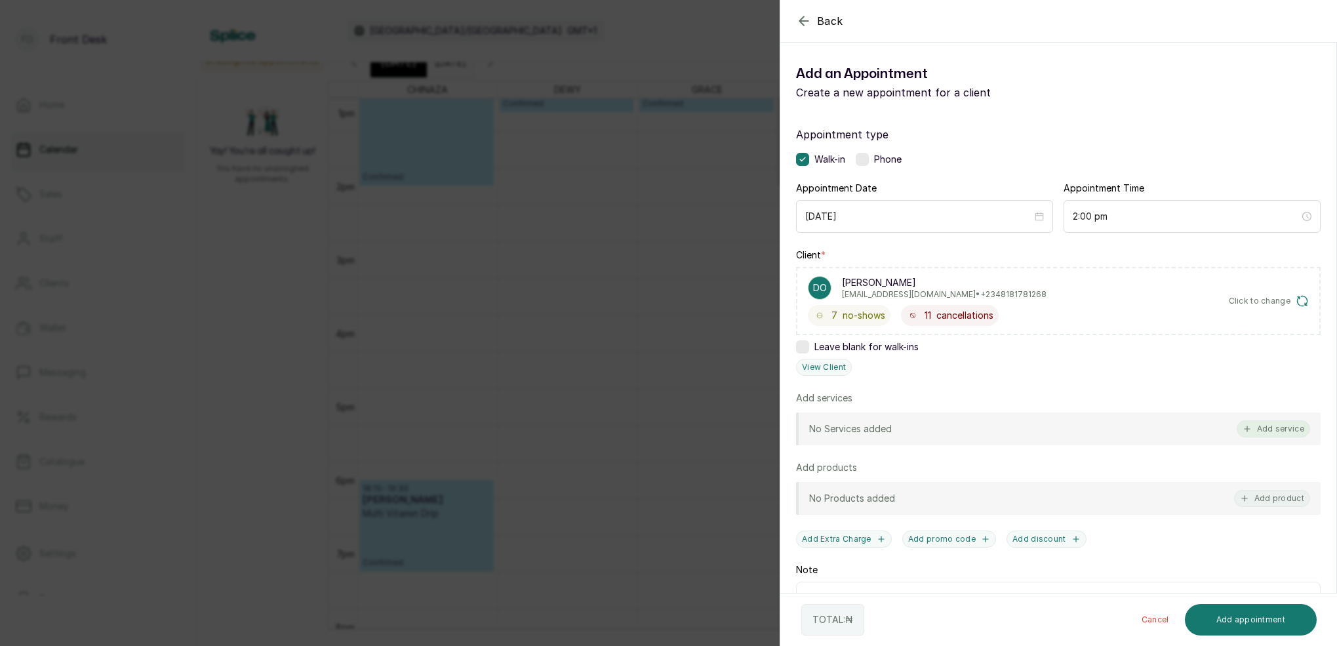
click at [1270, 426] on button "Add service" at bounding box center [1273, 428] width 73 height 17
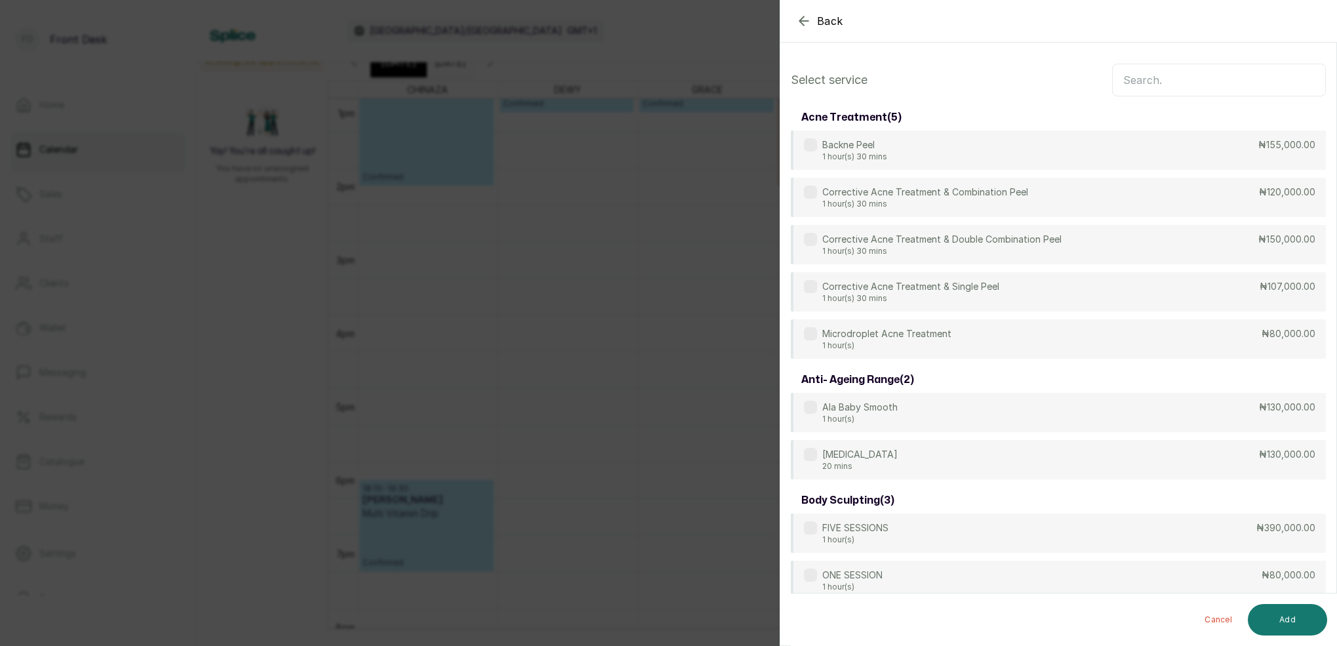
click at [1188, 83] on input "text" at bounding box center [1219, 80] width 214 height 33
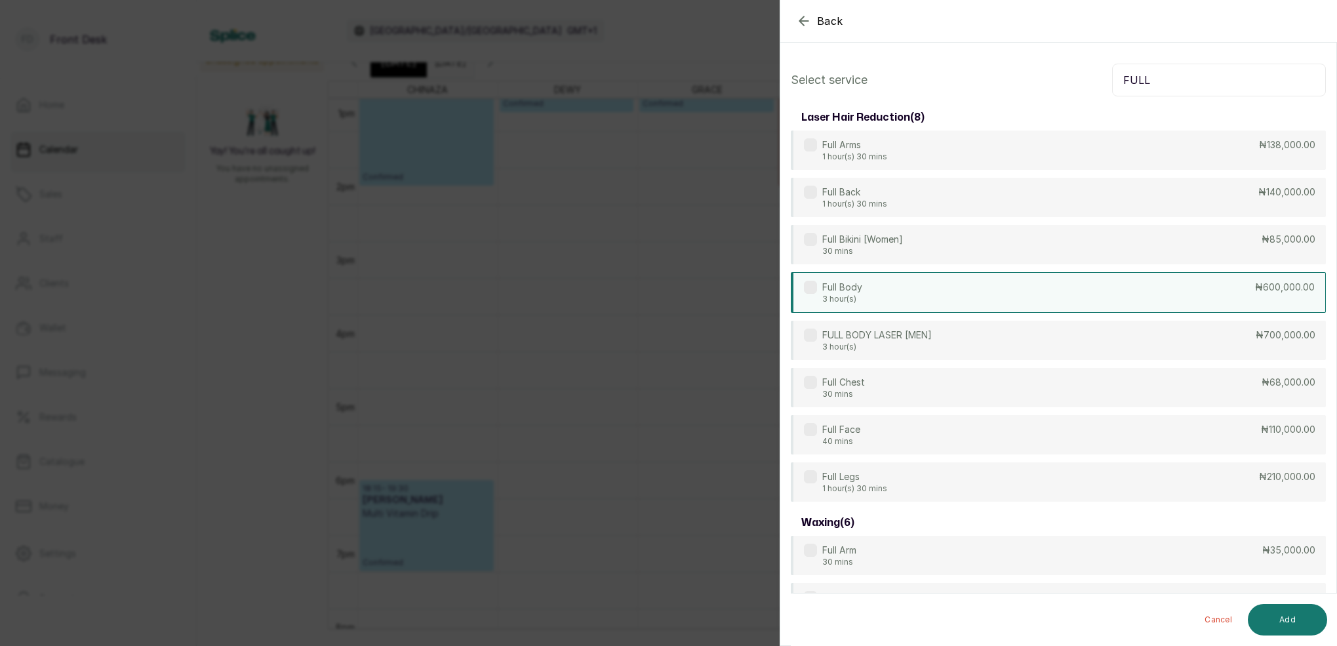
type input "FULL"
click at [889, 291] on div "Full Body 3 hour(s) ₦600,000.00" at bounding box center [1058, 292] width 535 height 41
click at [1290, 622] on button "Add" at bounding box center [1287, 619] width 79 height 31
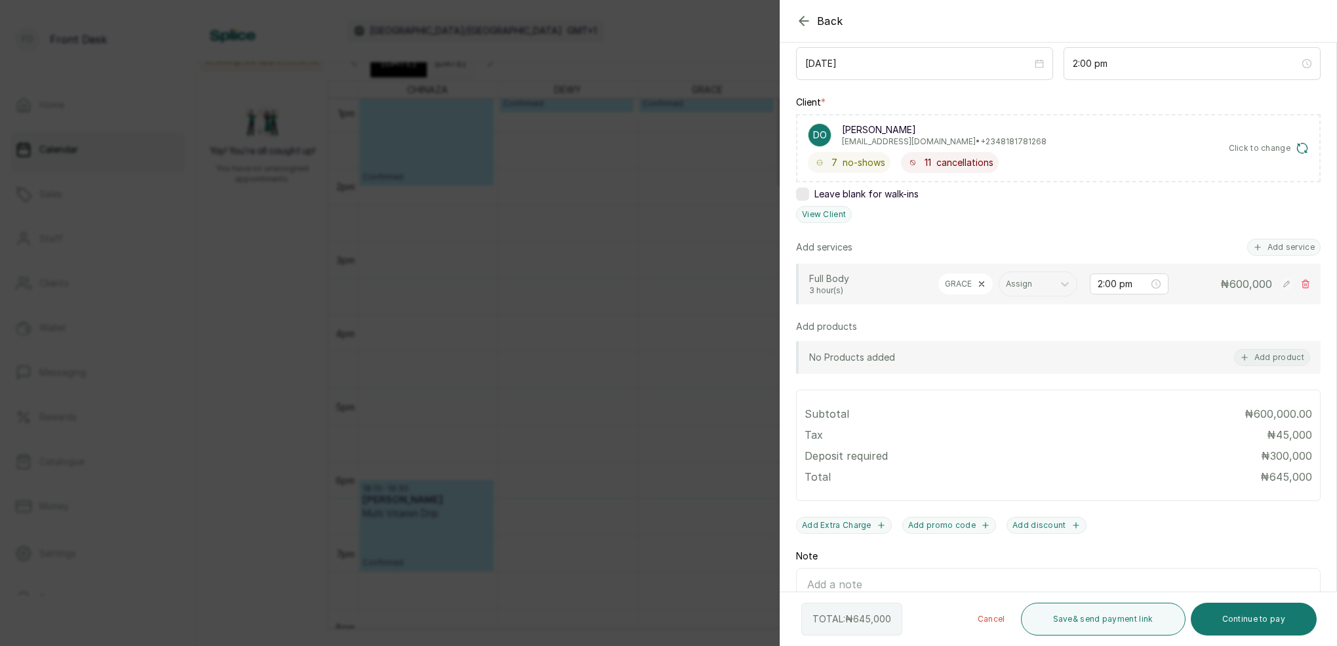
scroll to position [158, 0]
drag, startPoint x: 1255, startPoint y: 618, endPoint x: 1255, endPoint y: 565, distance: 53.8
click at [1256, 618] on button "Continue to pay" at bounding box center [1254, 619] width 127 height 33
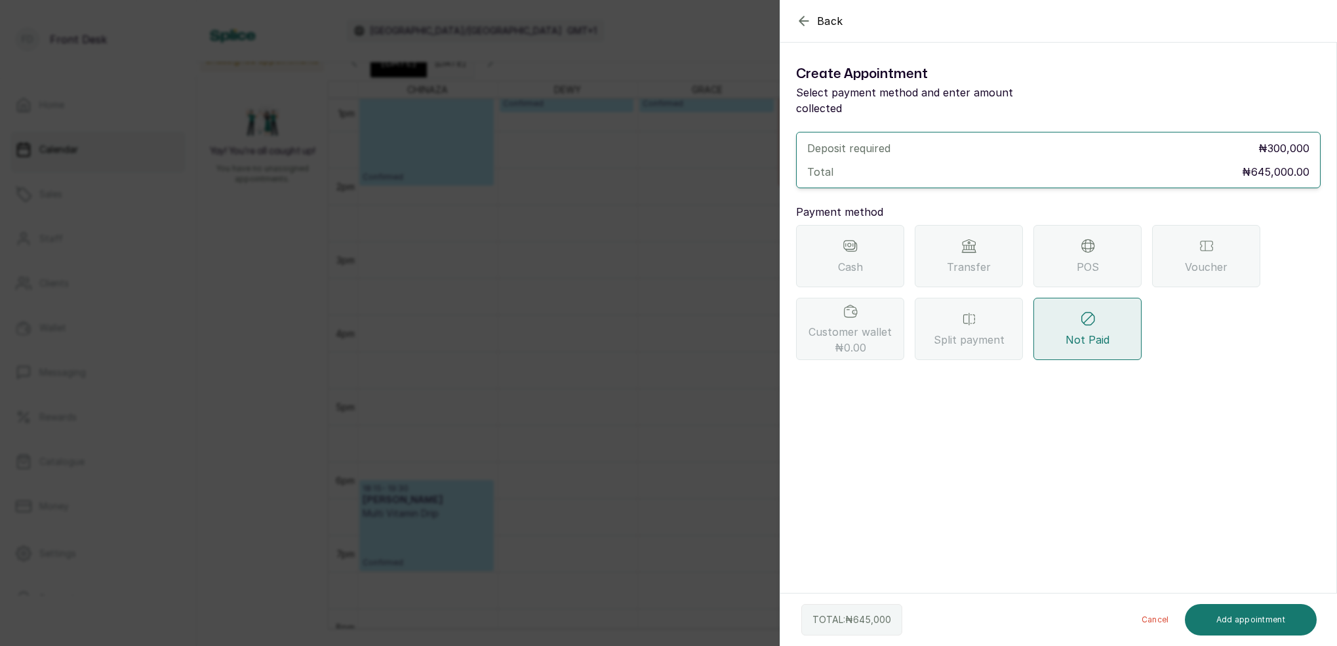
scroll to position [0, 0]
click at [963, 259] on span "Transfer" at bounding box center [969, 267] width 44 height 16
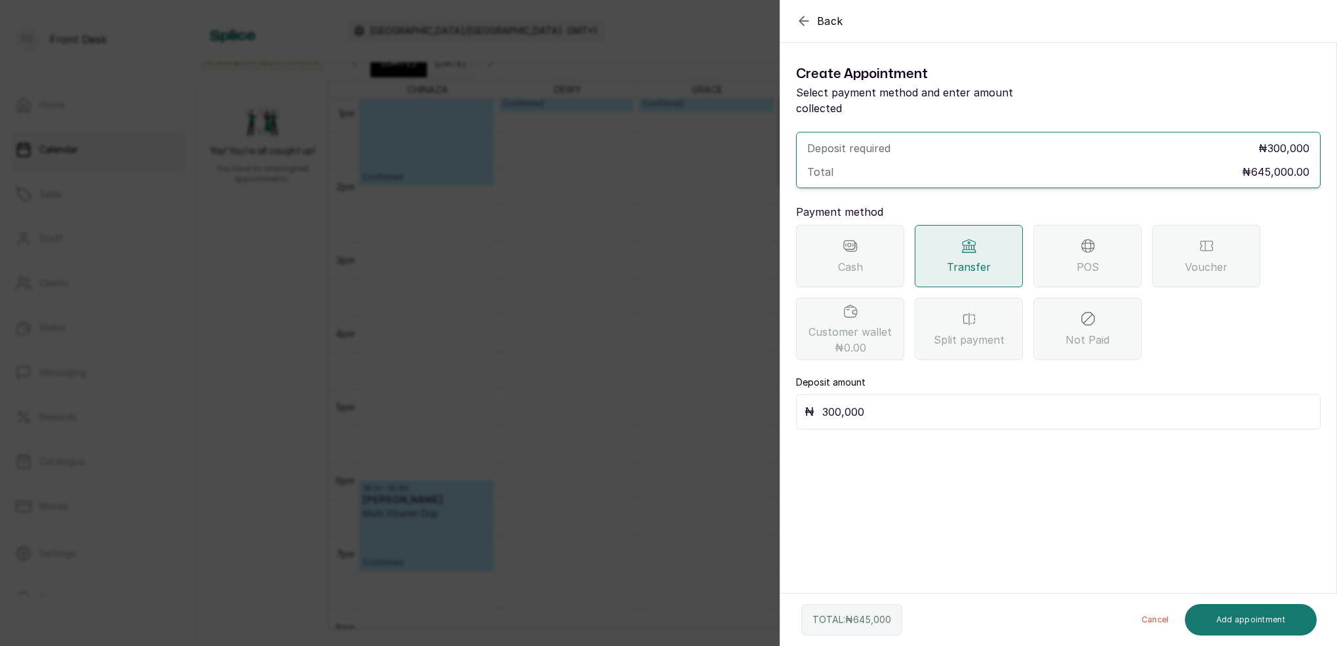
click at [887, 403] on input "300,000" at bounding box center [1067, 412] width 490 height 18
type input "3"
type input "645,000"
click at [1236, 614] on button "Add appointment" at bounding box center [1251, 619] width 132 height 31
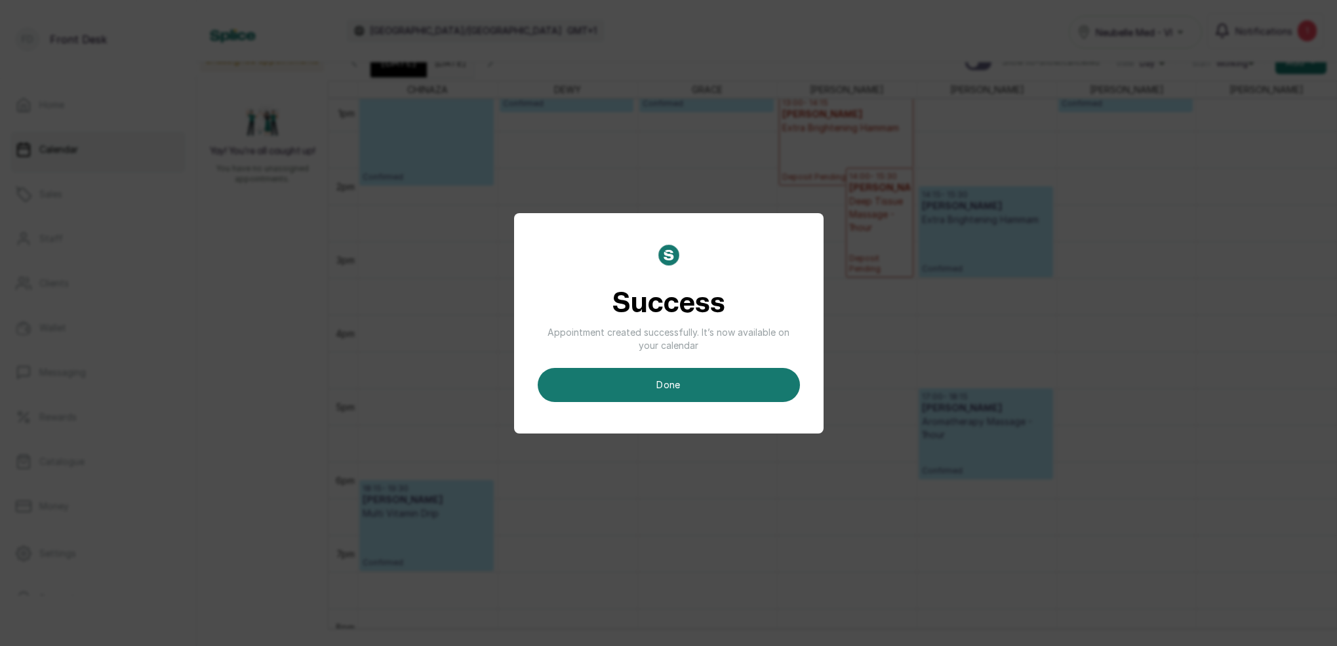
scroll to position [9, 0]
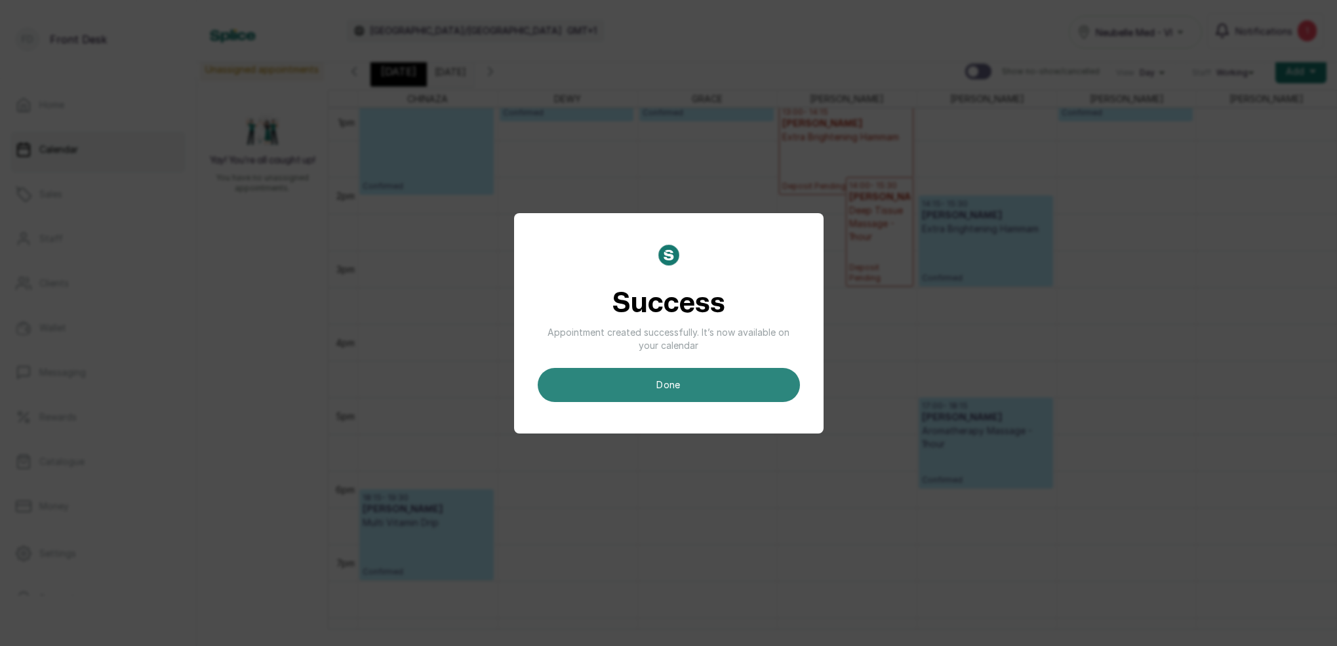
click at [662, 392] on button "done" at bounding box center [669, 385] width 262 height 34
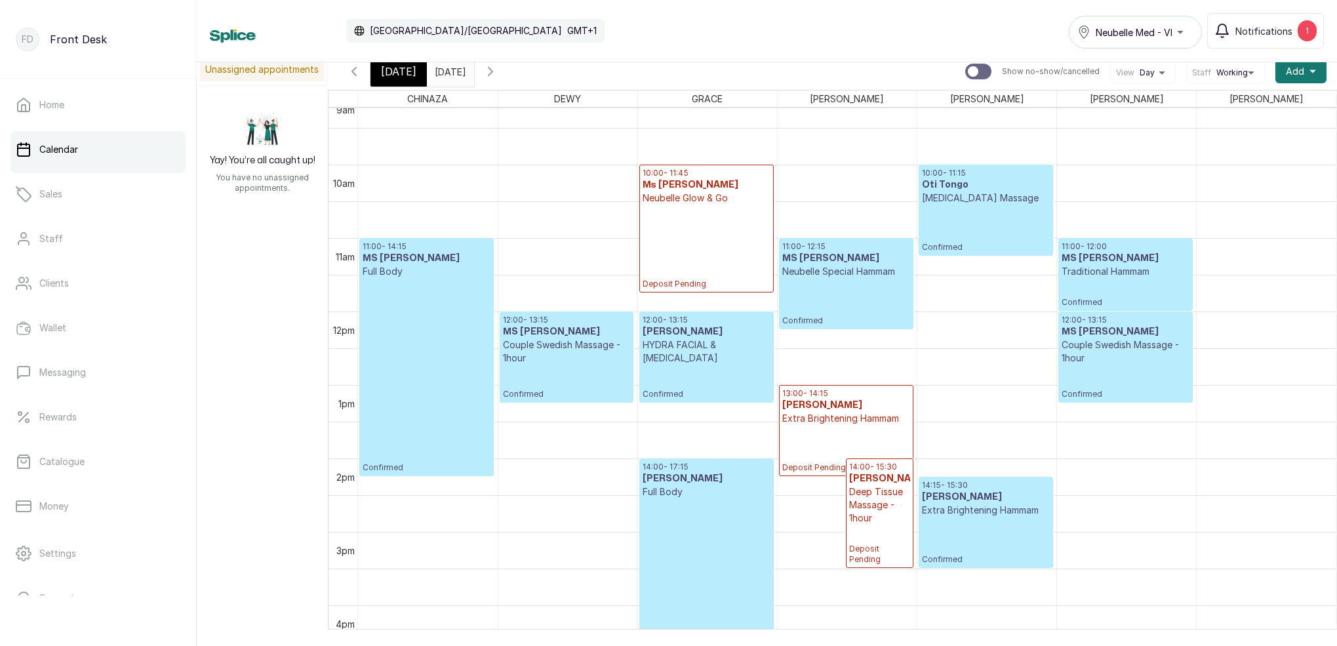
scroll to position [671, 0]
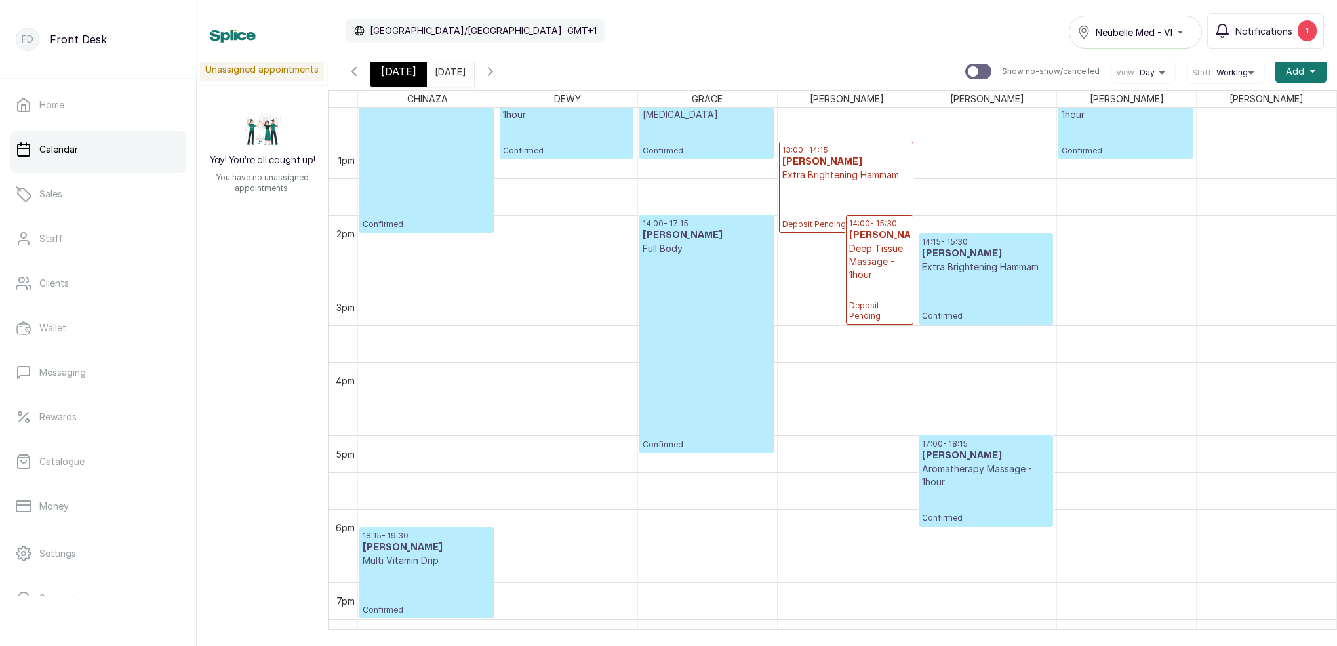
click at [405, 68] on span "[DATE]" at bounding box center [398, 72] width 35 height 16
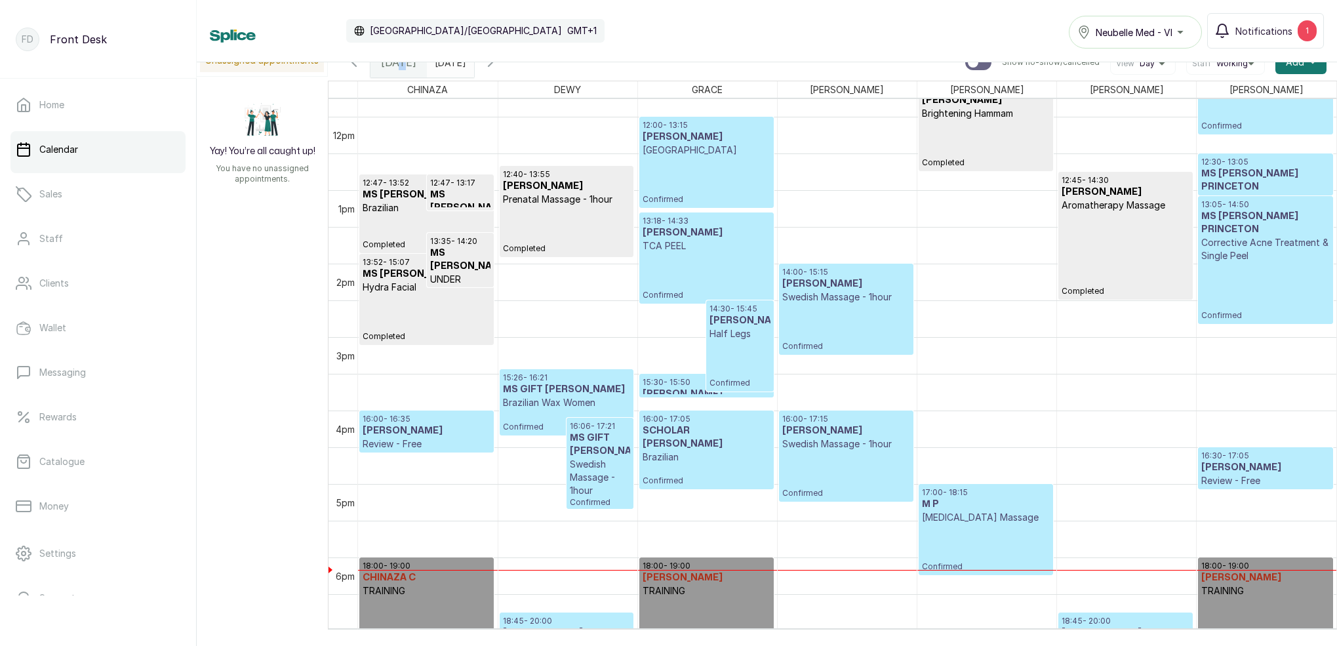
scroll to position [914, 0]
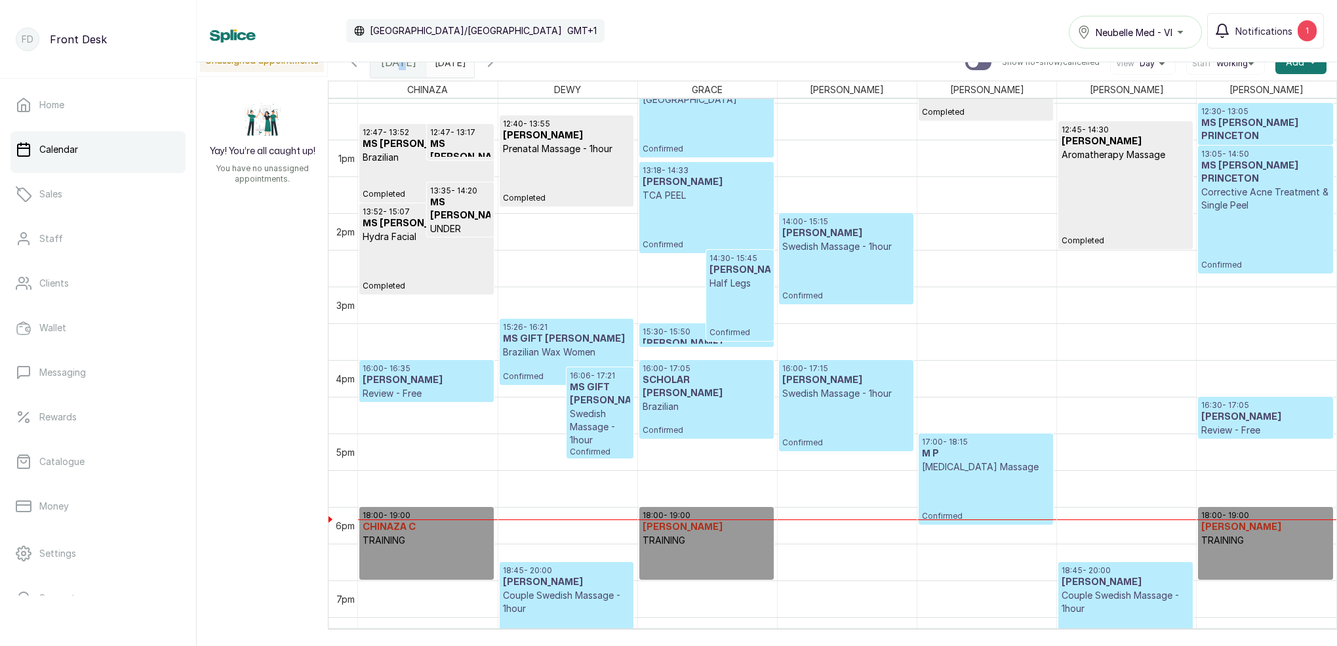
click at [720, 413] on p "Confirmed" at bounding box center [707, 424] width 128 height 22
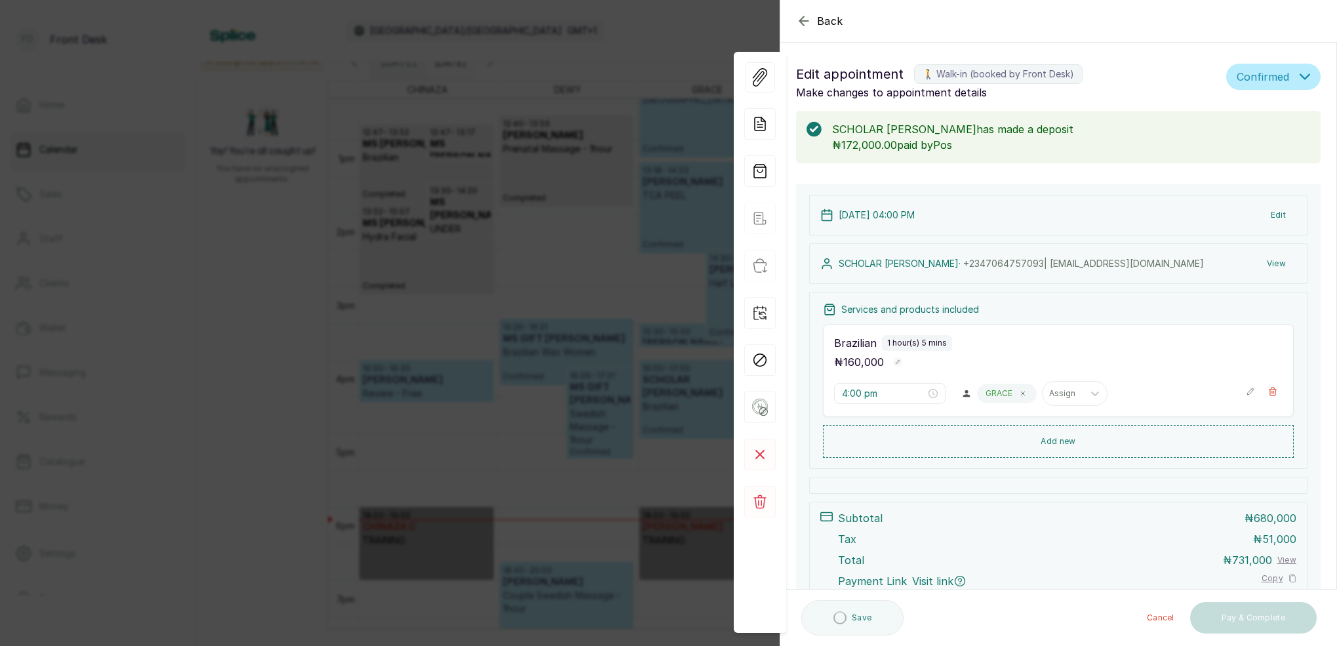
click at [1277, 266] on button "View" at bounding box center [1276, 264] width 40 height 24
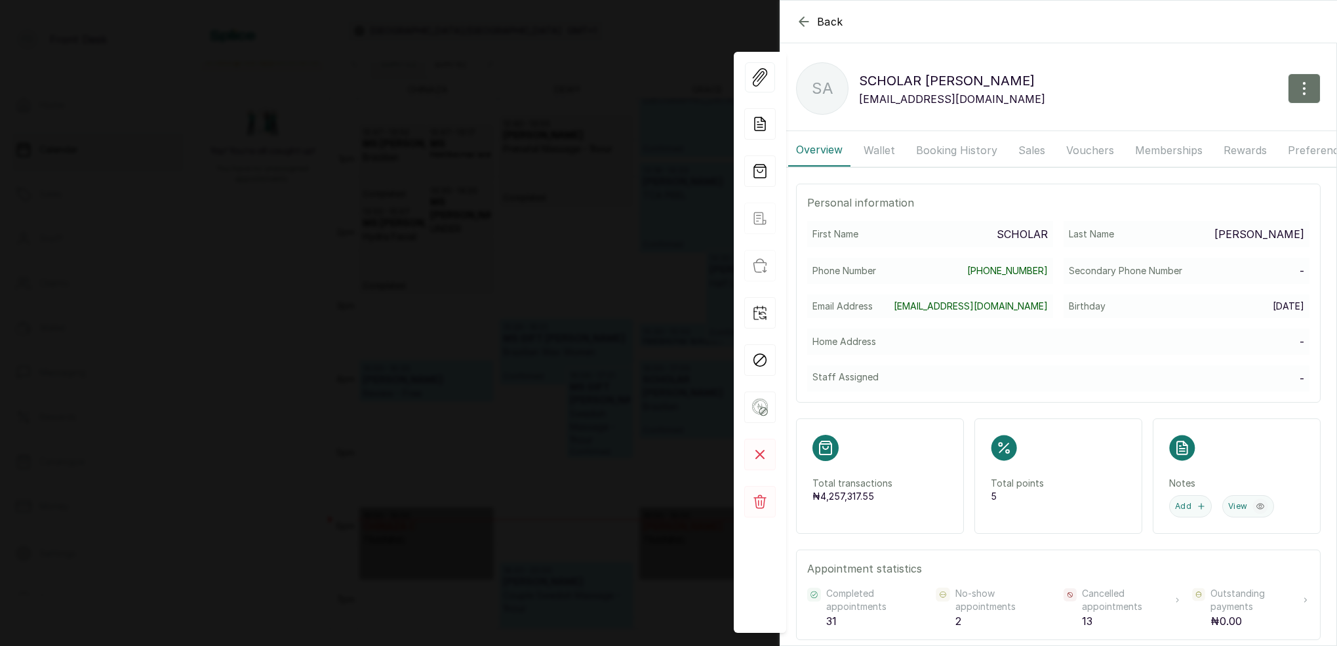
click at [960, 154] on button "Booking History" at bounding box center [956, 150] width 97 height 33
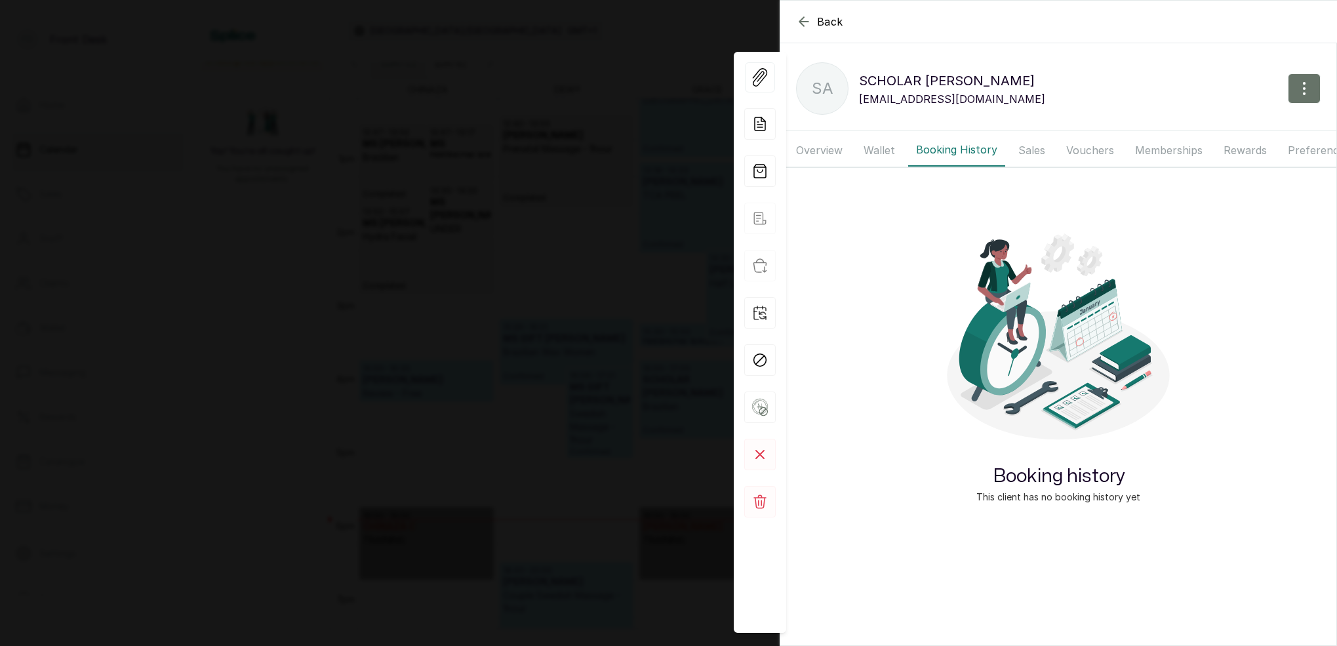
drag, startPoint x: 883, startPoint y: 153, endPoint x: 889, endPoint y: 152, distance: 6.6
click at [883, 153] on button "Wallet" at bounding box center [879, 150] width 47 height 33
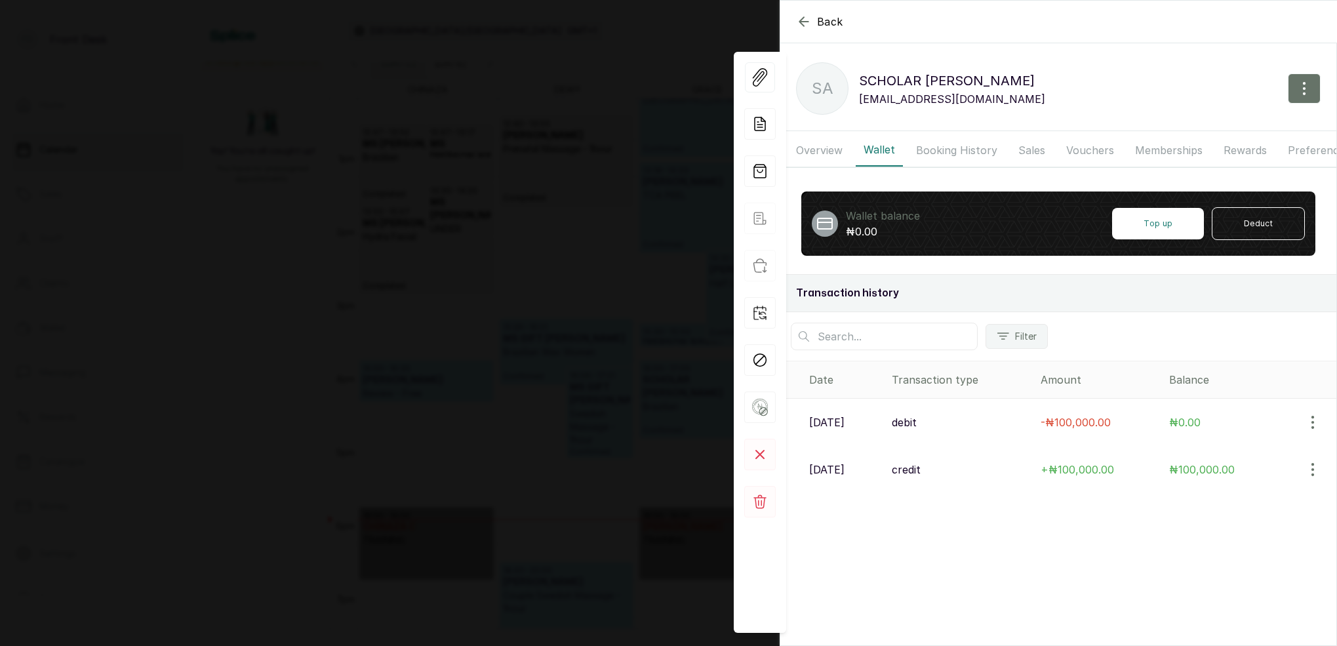
click at [940, 150] on button "Booking History" at bounding box center [956, 150] width 97 height 33
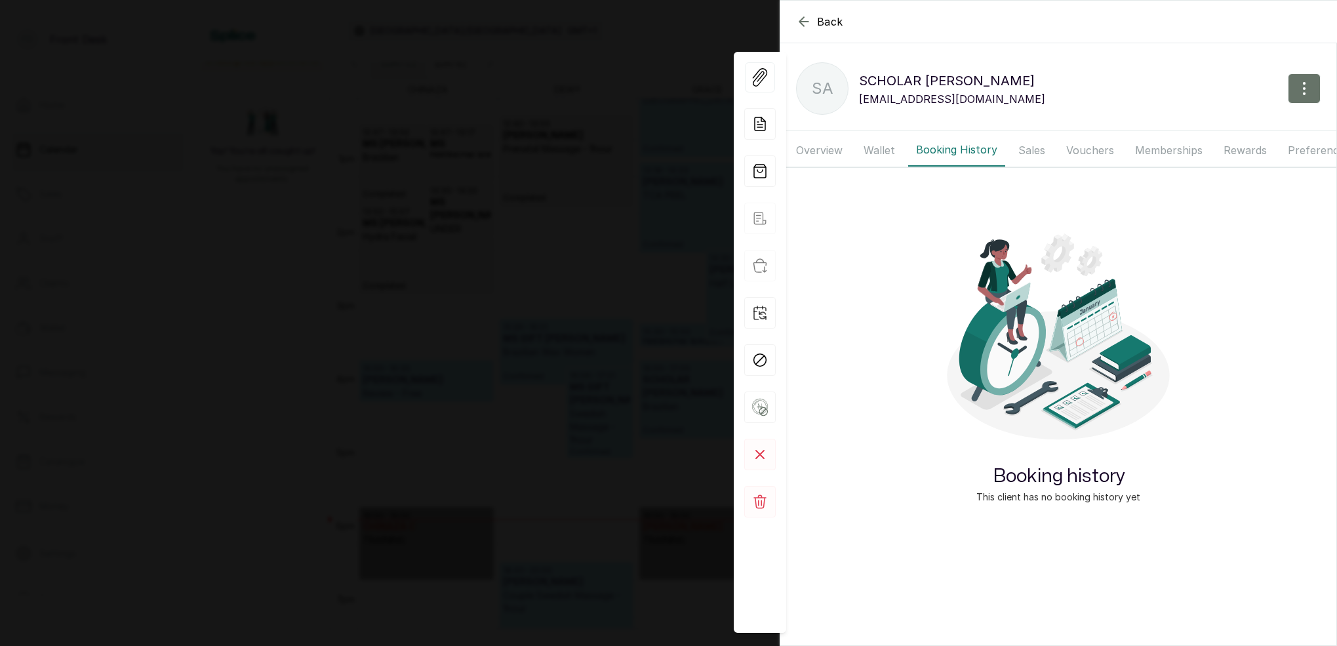
drag, startPoint x: 827, startPoint y: 146, endPoint x: 850, endPoint y: 147, distance: 23.0
click at [827, 146] on button "Overview" at bounding box center [819, 150] width 62 height 33
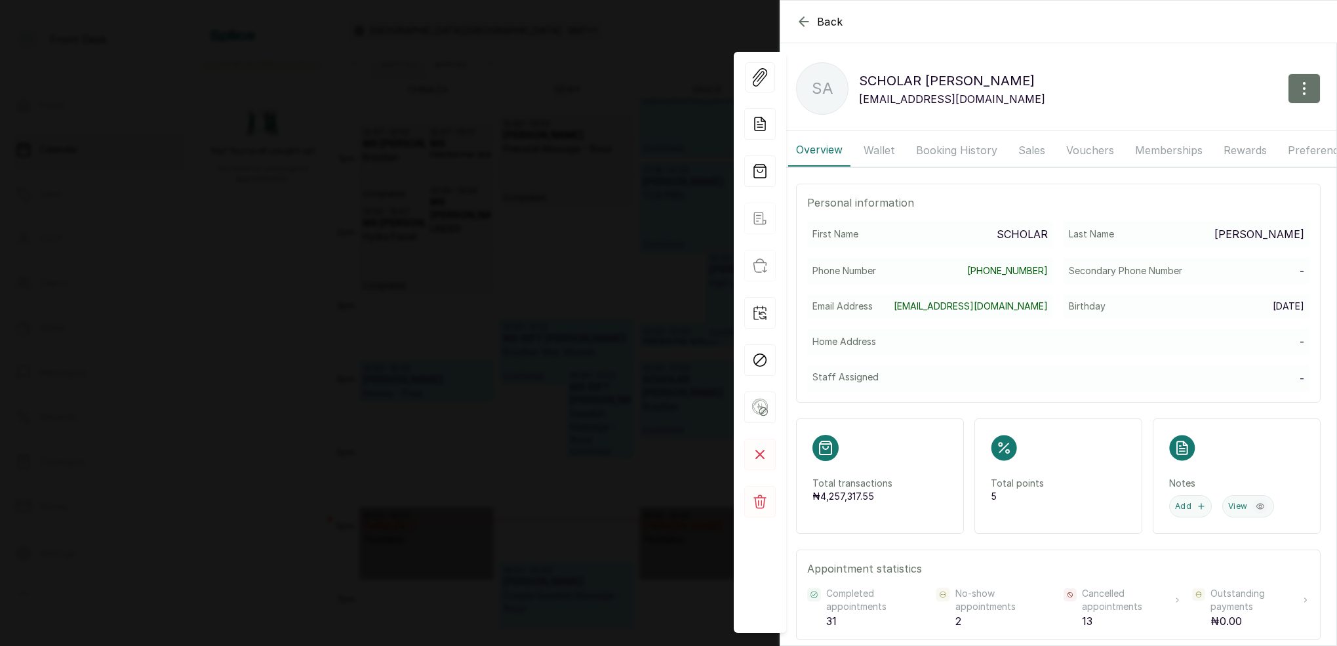
click at [887, 148] on button "Wallet" at bounding box center [879, 150] width 47 height 33
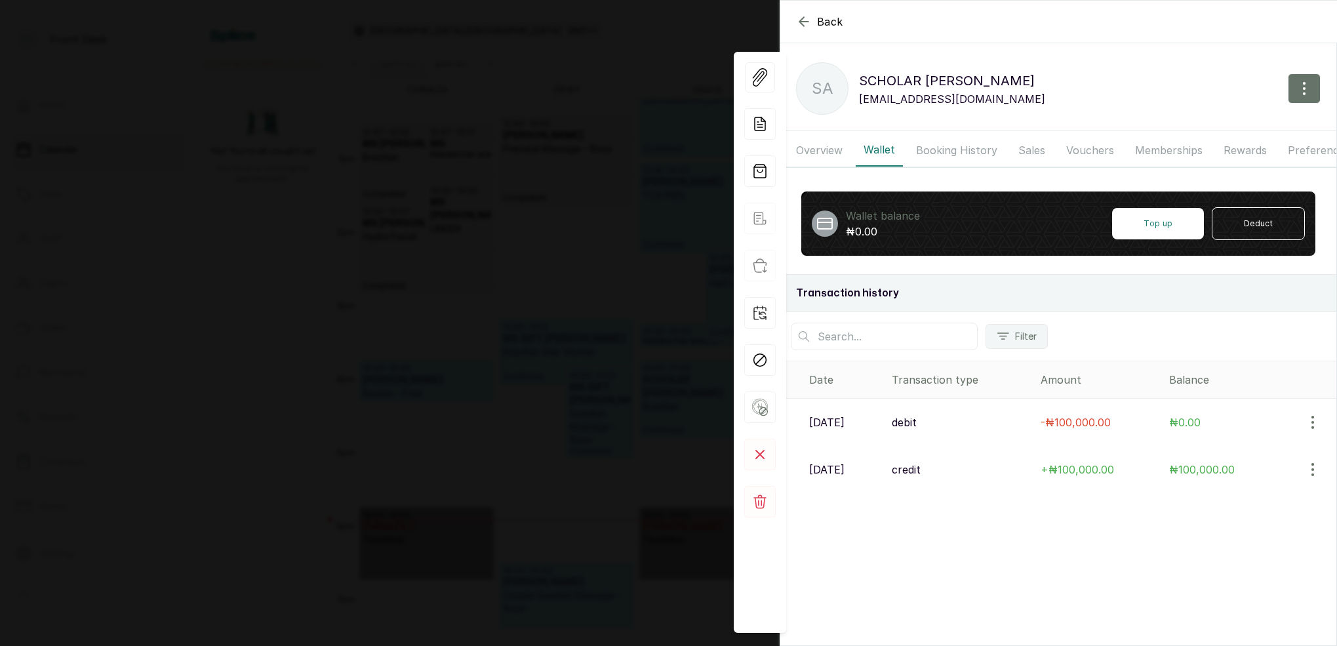
click at [948, 148] on button "Booking History" at bounding box center [956, 150] width 97 height 33
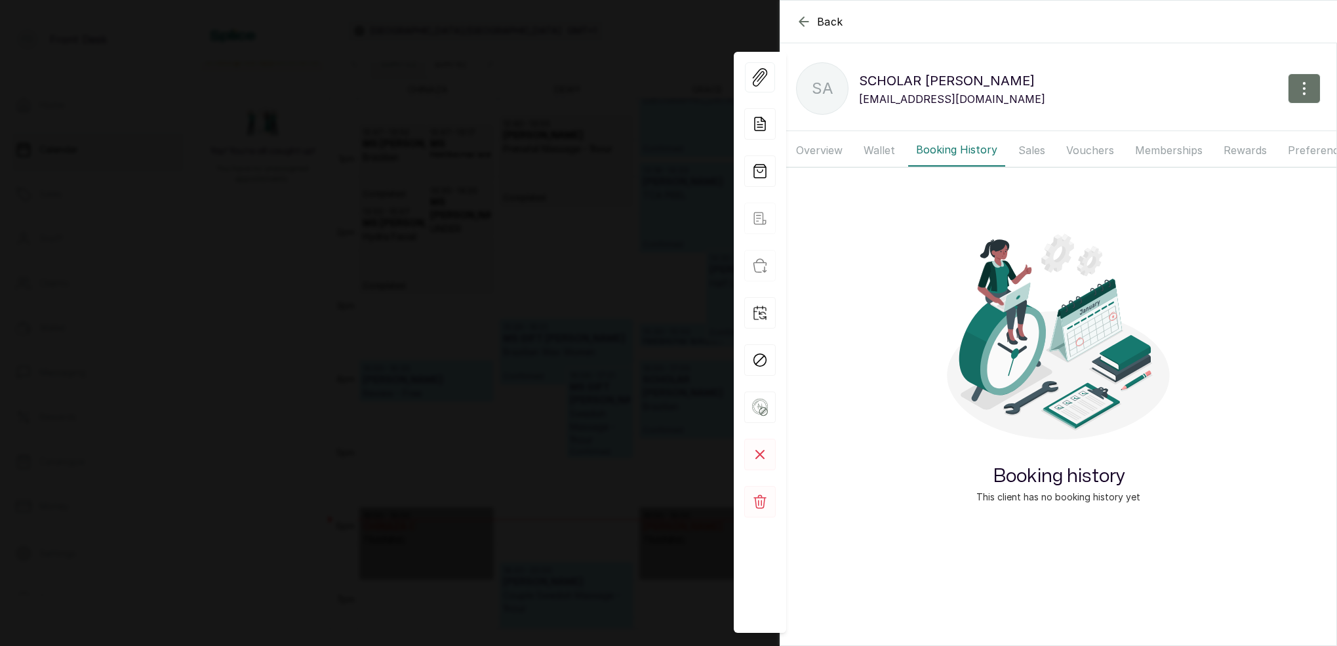
click at [885, 150] on button "Wallet" at bounding box center [879, 150] width 47 height 33
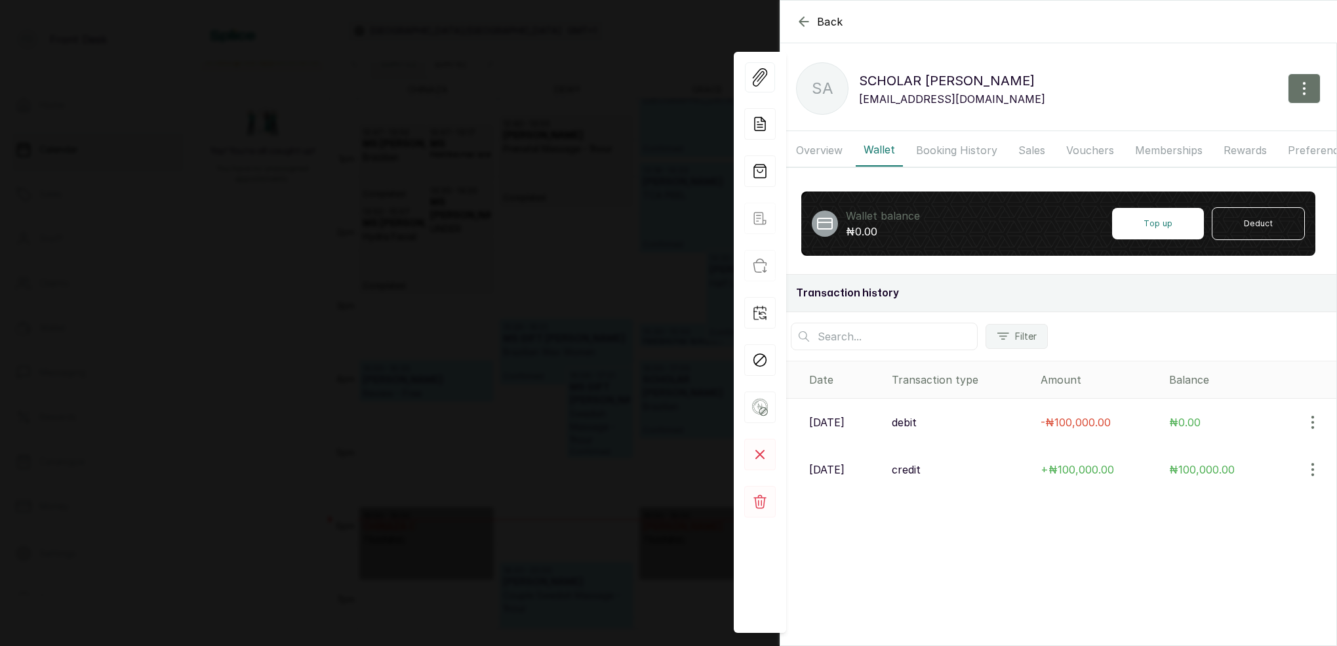
click at [940, 151] on button "Booking History" at bounding box center [956, 150] width 97 height 33
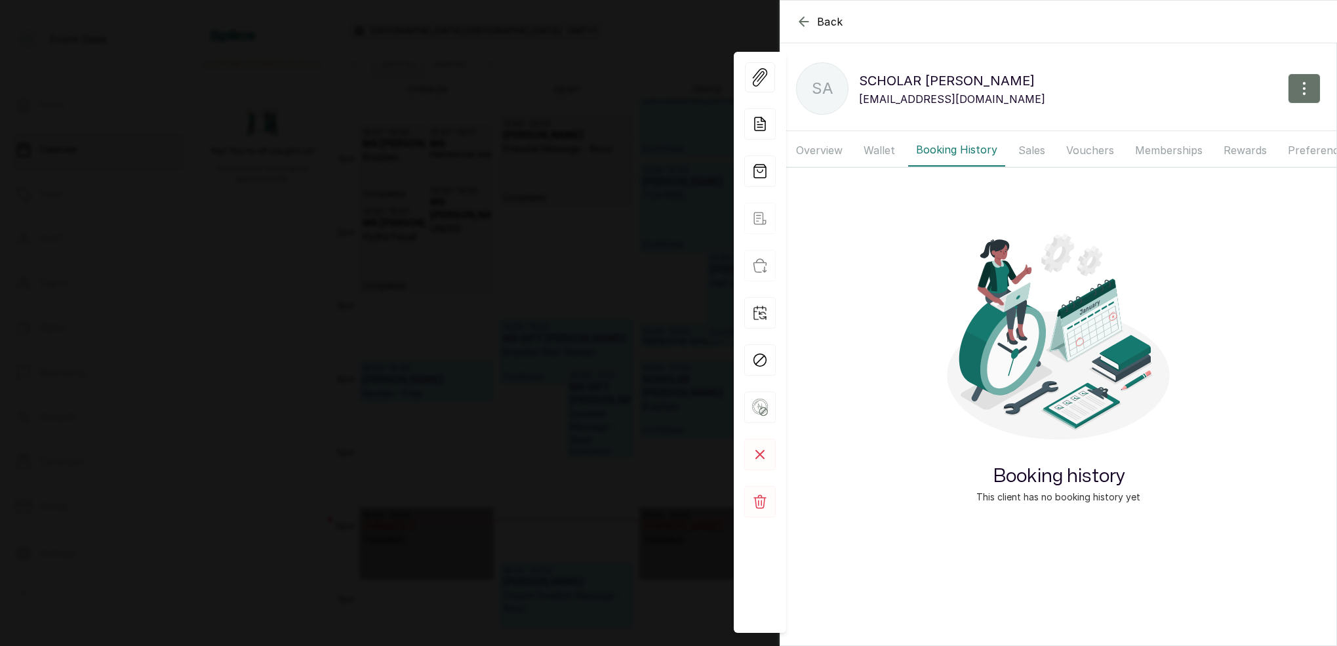
drag, startPoint x: 826, startPoint y: 150, endPoint x: 843, endPoint y: 149, distance: 17.7
click at [826, 149] on button "Overview" at bounding box center [819, 150] width 62 height 33
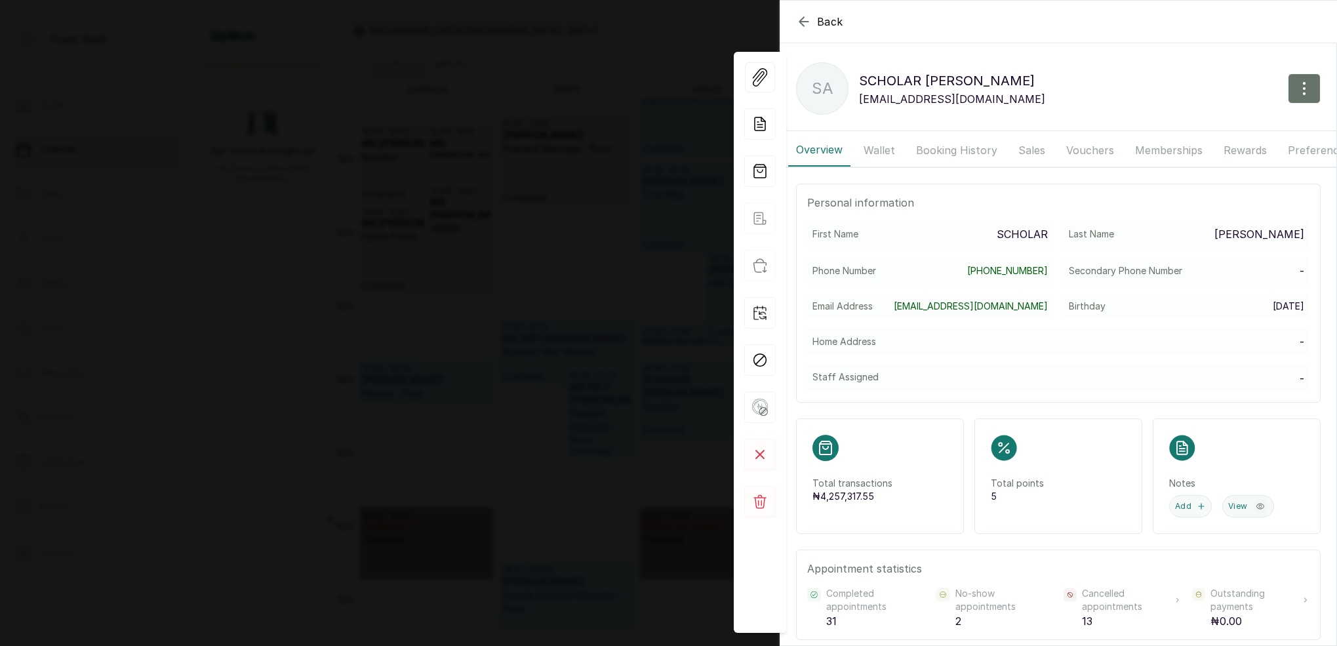
drag, startPoint x: 870, startPoint y: 148, endPoint x: 906, endPoint y: 148, distance: 35.4
click at [871, 148] on button "Wallet" at bounding box center [879, 150] width 47 height 33
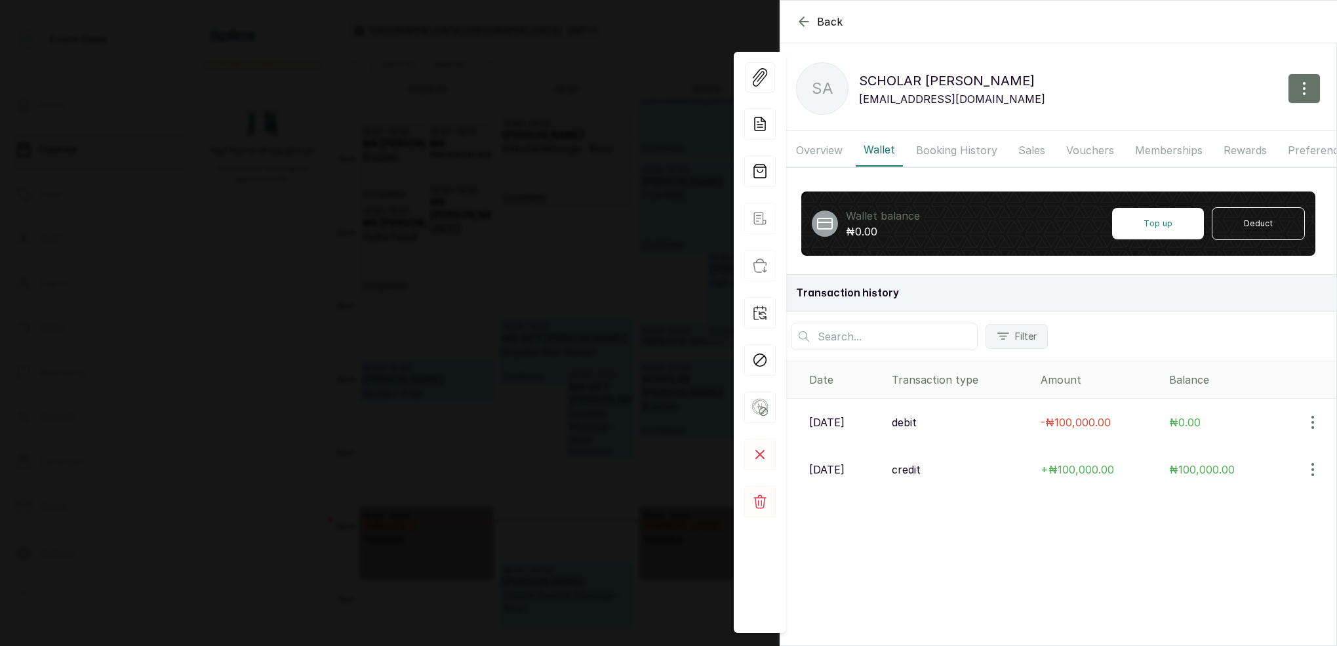
click at [953, 148] on button "Booking History" at bounding box center [956, 150] width 97 height 33
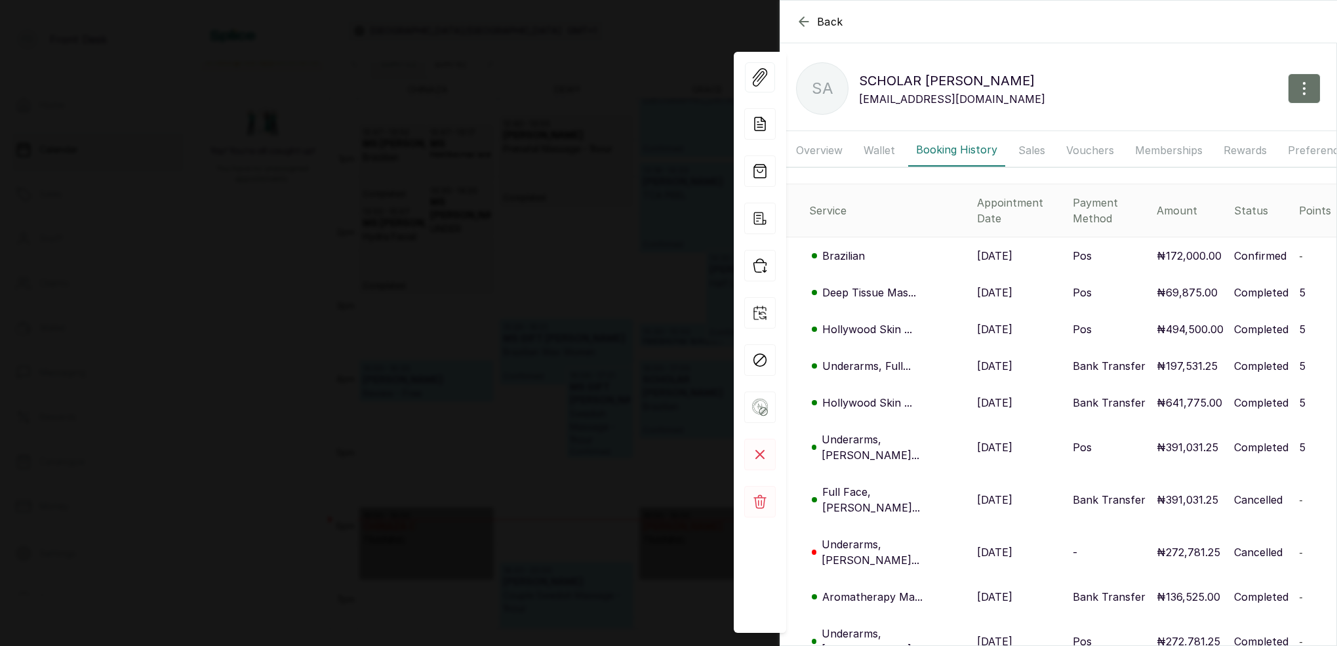
drag, startPoint x: 1015, startPoint y: 150, endPoint x: 1084, endPoint y: 151, distance: 68.9
click at [1016, 150] on button "Sales" at bounding box center [1031, 150] width 43 height 33
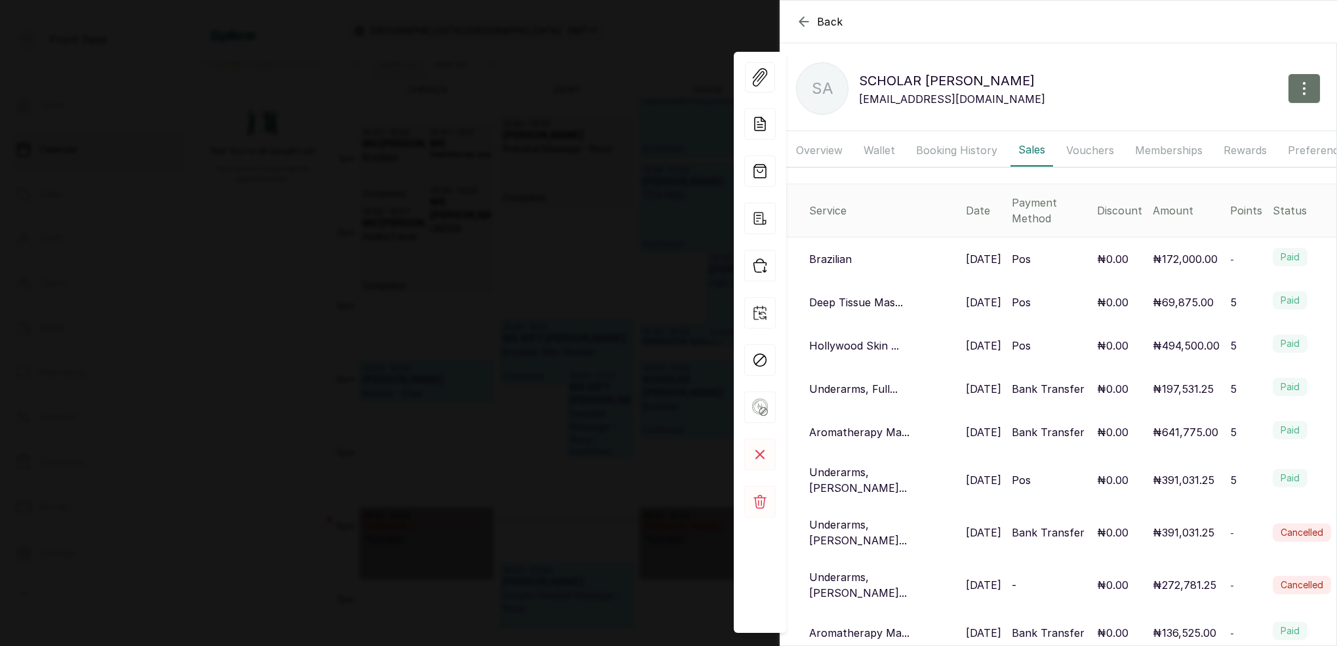
click at [843, 251] on p "Brazilian" at bounding box center [830, 259] width 43 height 16
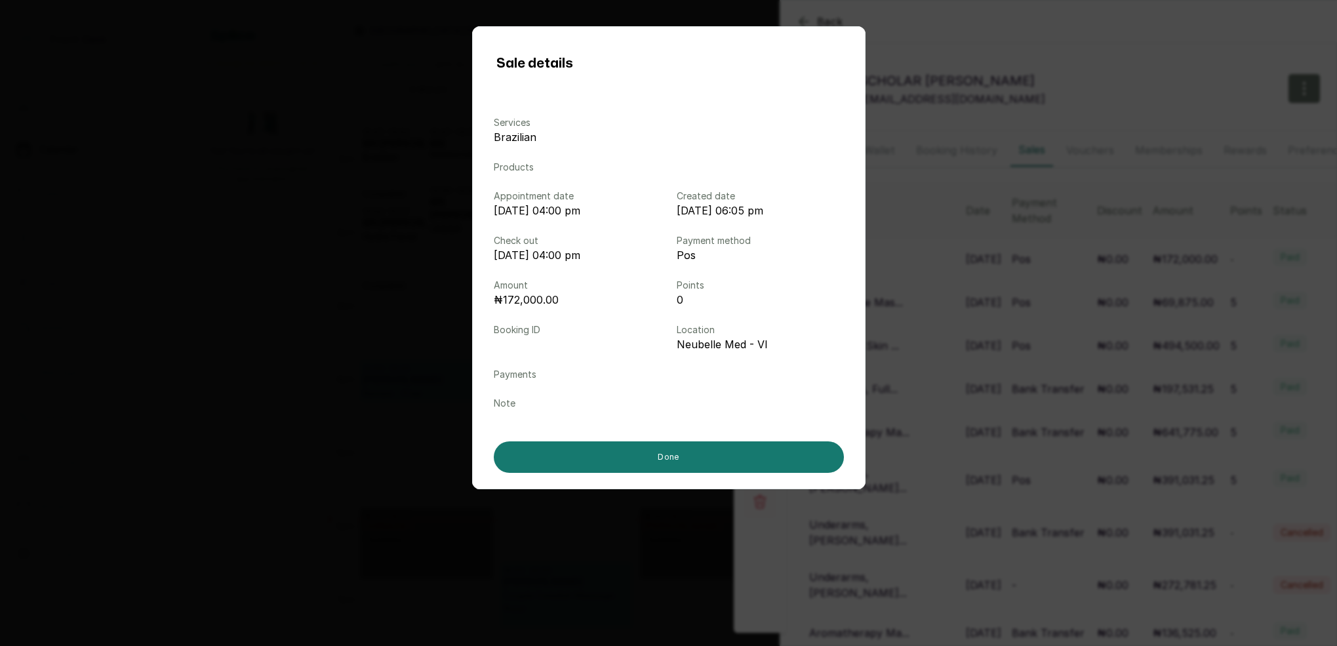
drag, startPoint x: 988, startPoint y: 283, endPoint x: 983, endPoint y: 287, distance: 7.0
click at [988, 283] on div "Sale details Services Brazilian Products Appointment date Sep 17, 2025 at 04:00…" at bounding box center [668, 323] width 1337 height 646
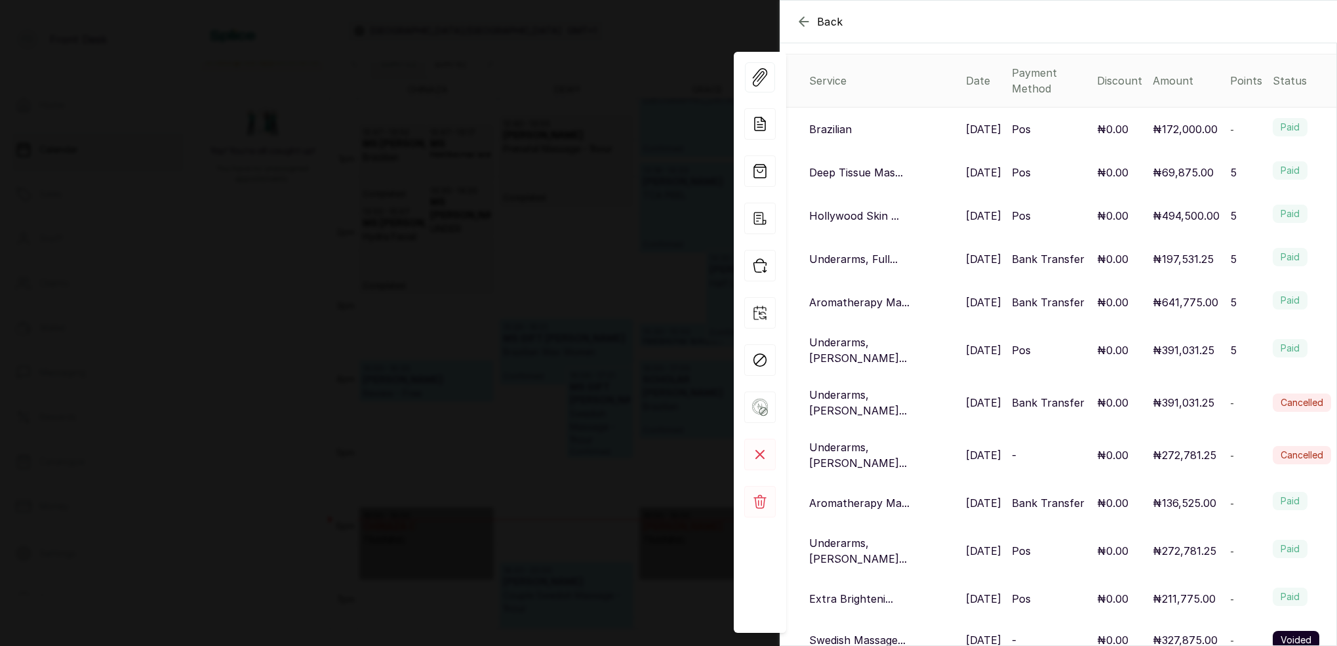
scroll to position [130, 0]
click at [857, 334] on p "Underarms, HOLL..." at bounding box center [882, 349] width 146 height 31
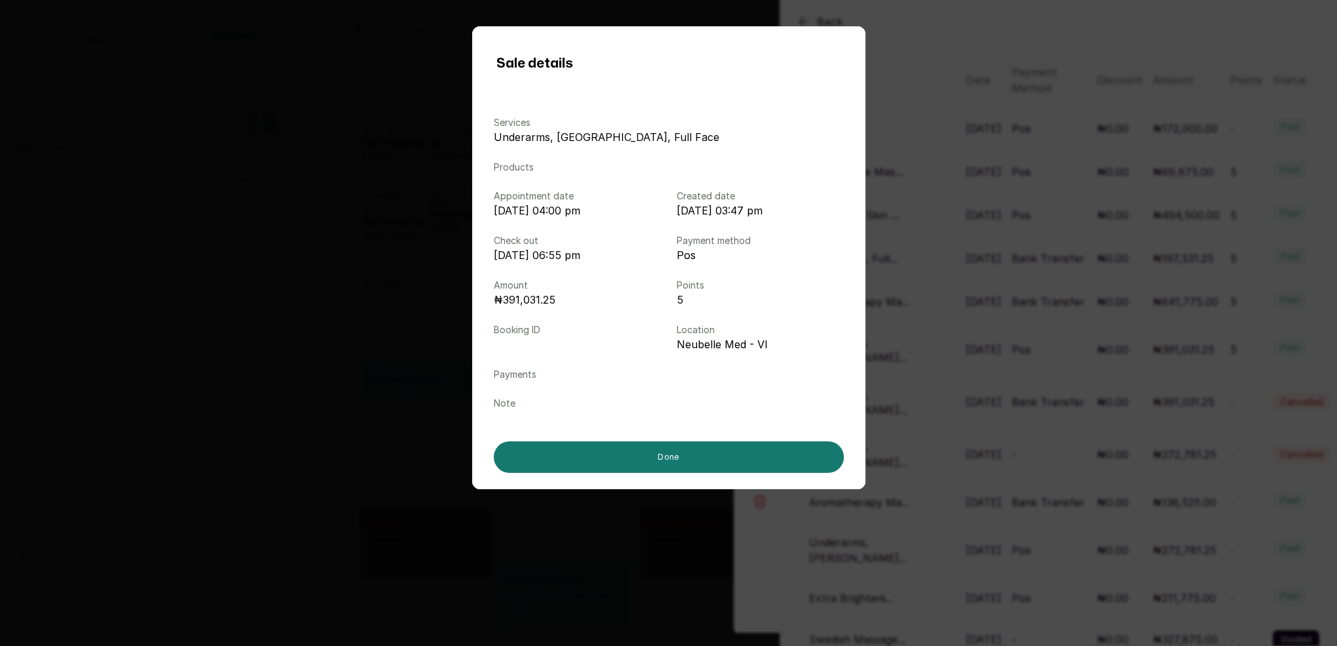
click at [1047, 348] on div "Sale details Services Underarms, HOLLYWOOD, Full Face Products Appointment date…" at bounding box center [668, 323] width 1337 height 646
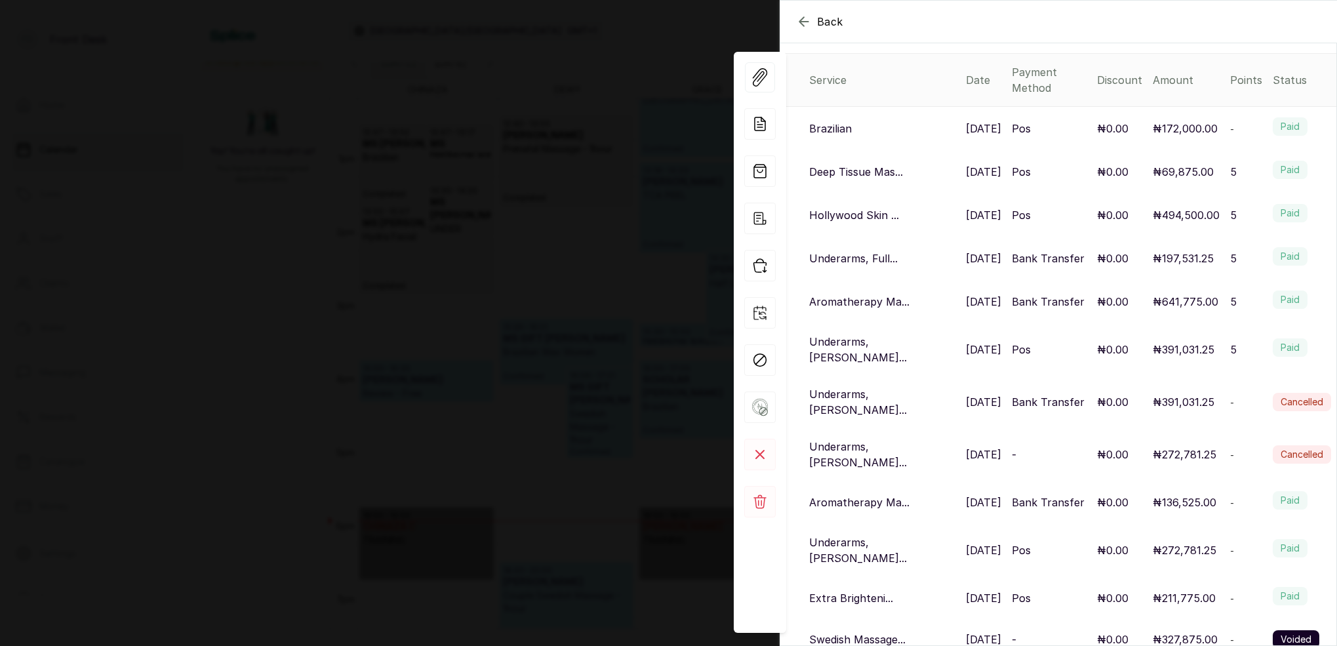
click at [860, 439] on p "Underarms, HOLL..." at bounding box center [882, 454] width 146 height 31
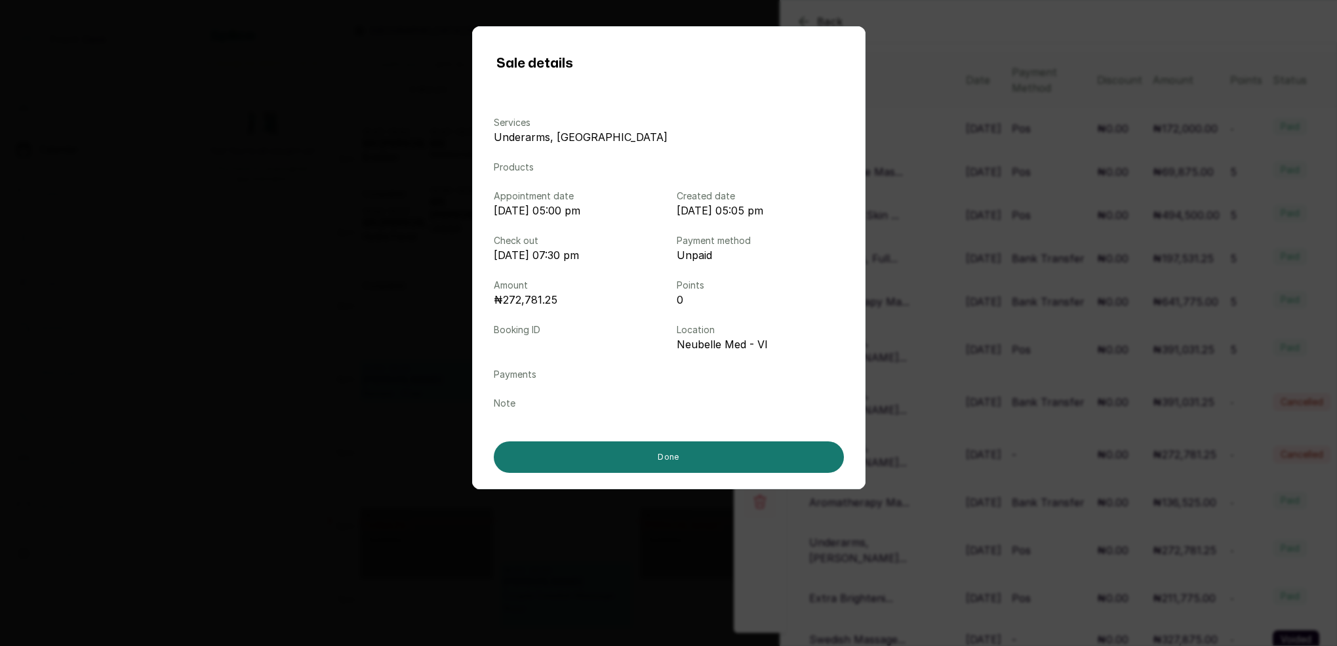
click at [1043, 403] on div "Sale details Services Underarms, HOLLYWOOD Products Appointment date May 27, 20…" at bounding box center [668, 323] width 1337 height 646
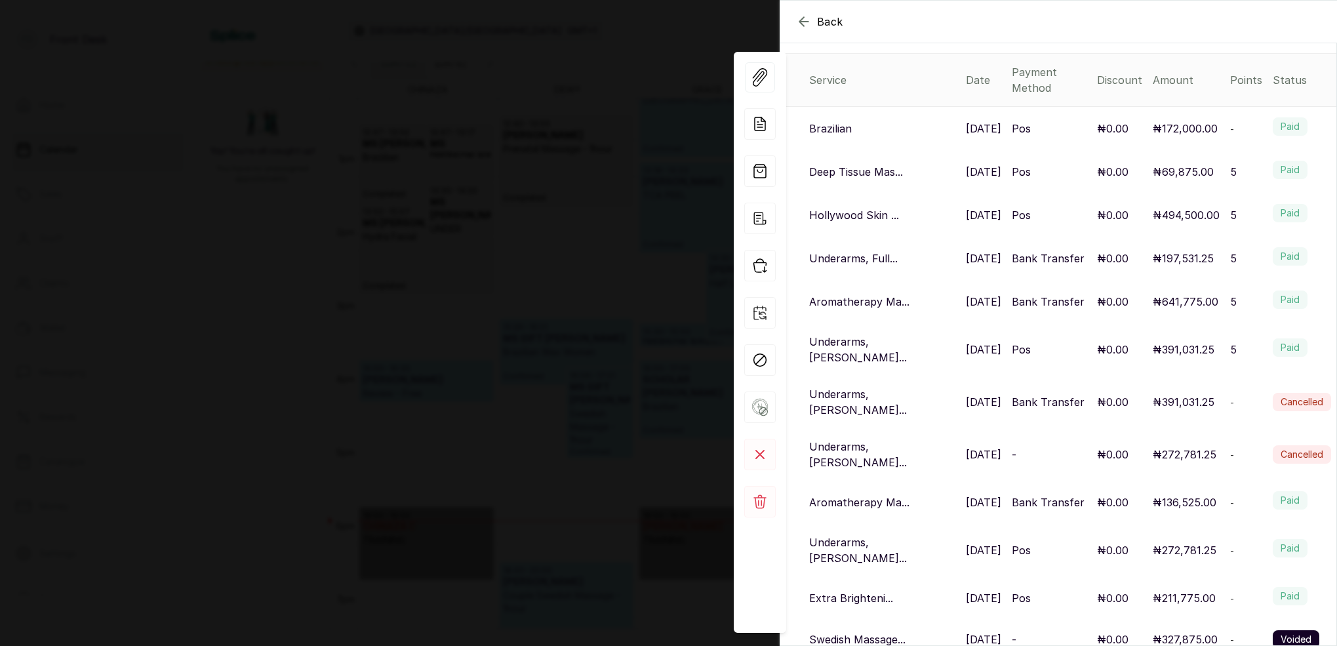
click at [868, 334] on p "Underarms, HOLL..." at bounding box center [882, 349] width 146 height 31
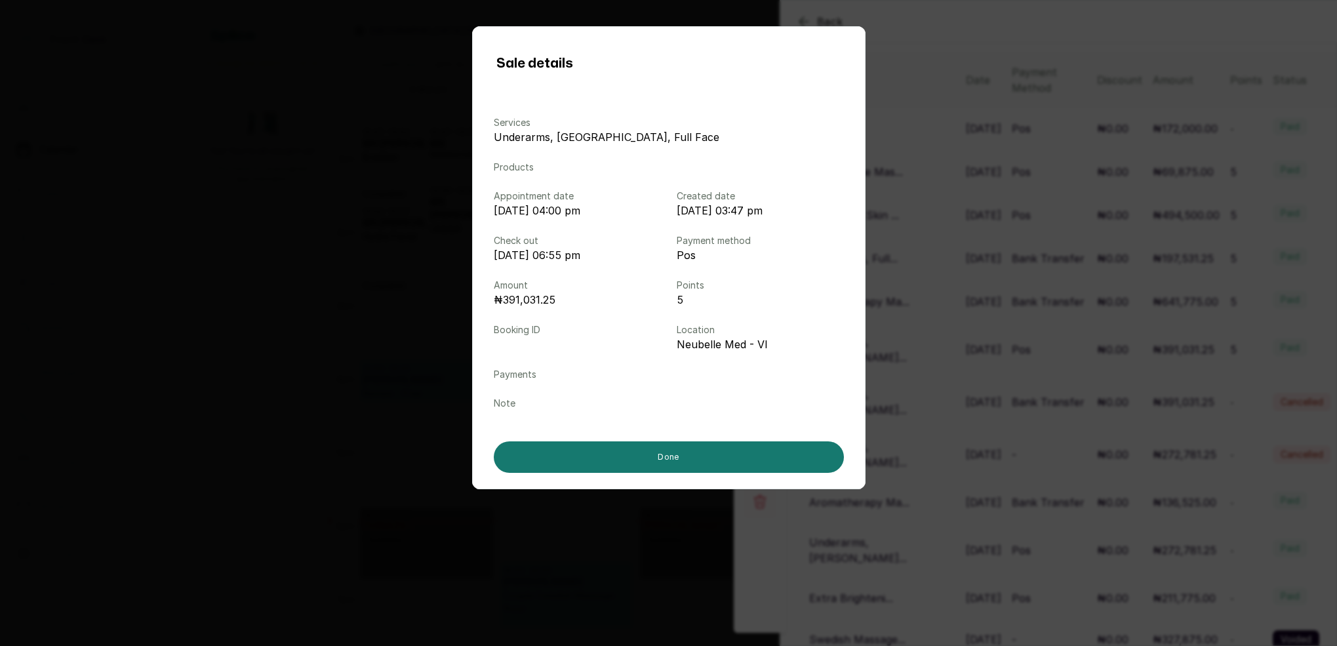
click at [1022, 335] on div "Sale details Services Underarms, HOLLYWOOD, Full Face Products Appointment date…" at bounding box center [668, 323] width 1337 height 646
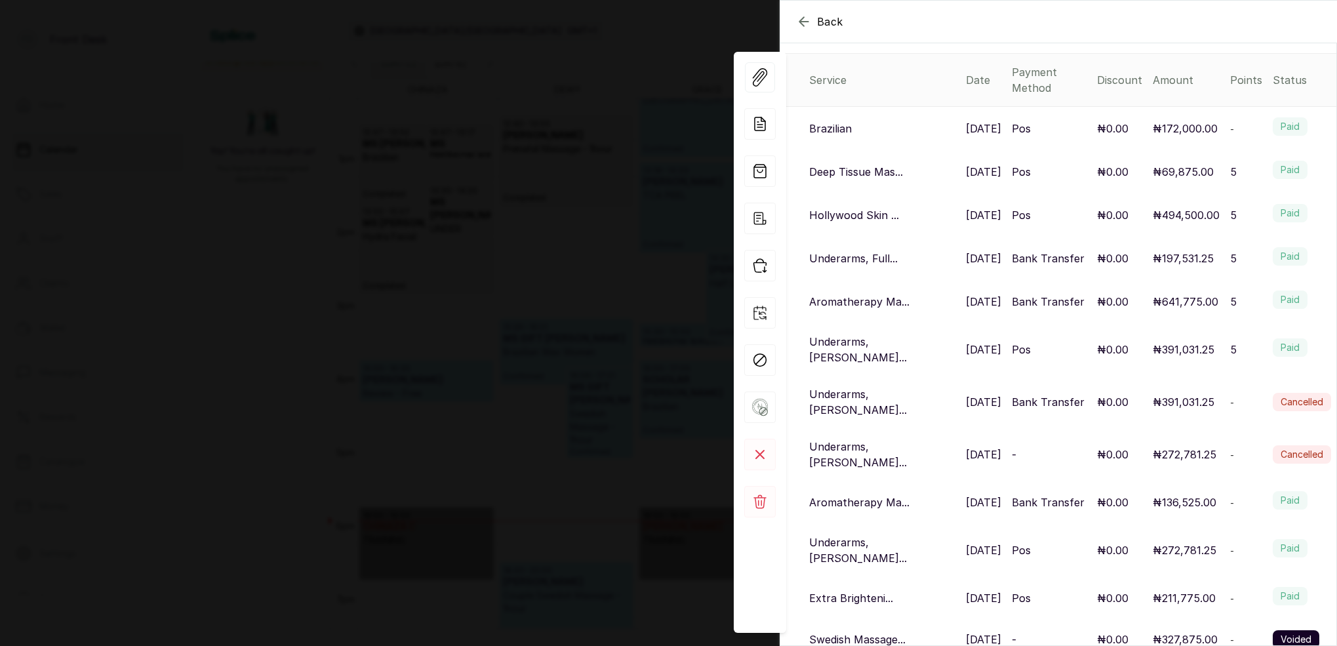
drag, startPoint x: 546, startPoint y: 240, endPoint x: 553, endPoint y: 238, distance: 7.5
click at [547, 240] on div "Back SCHOLAR ANTHONY SA SCHOLAR ANTHONY scholaranthony53@gmail.com Overview Wal…" at bounding box center [668, 323] width 1337 height 646
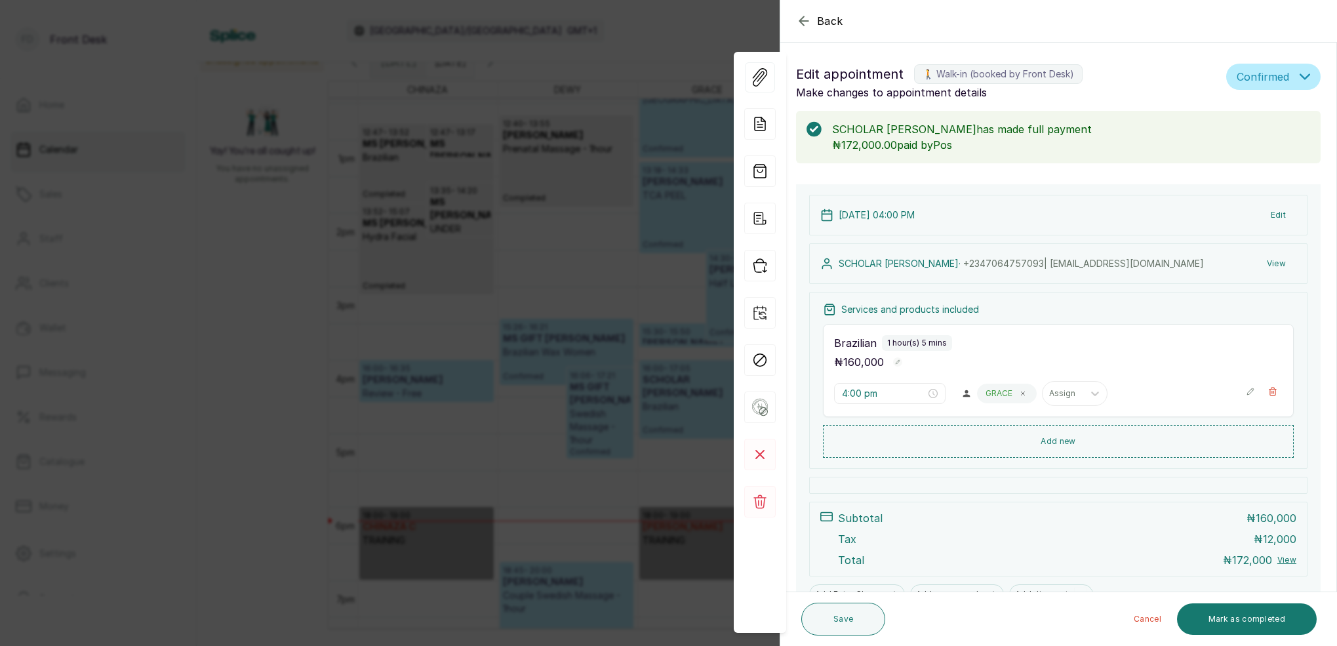
click at [647, 236] on div "Back Appointment Details Edit appointment 🚶 Walk-in (booked by Front Desk) Make…" at bounding box center [668, 323] width 1337 height 646
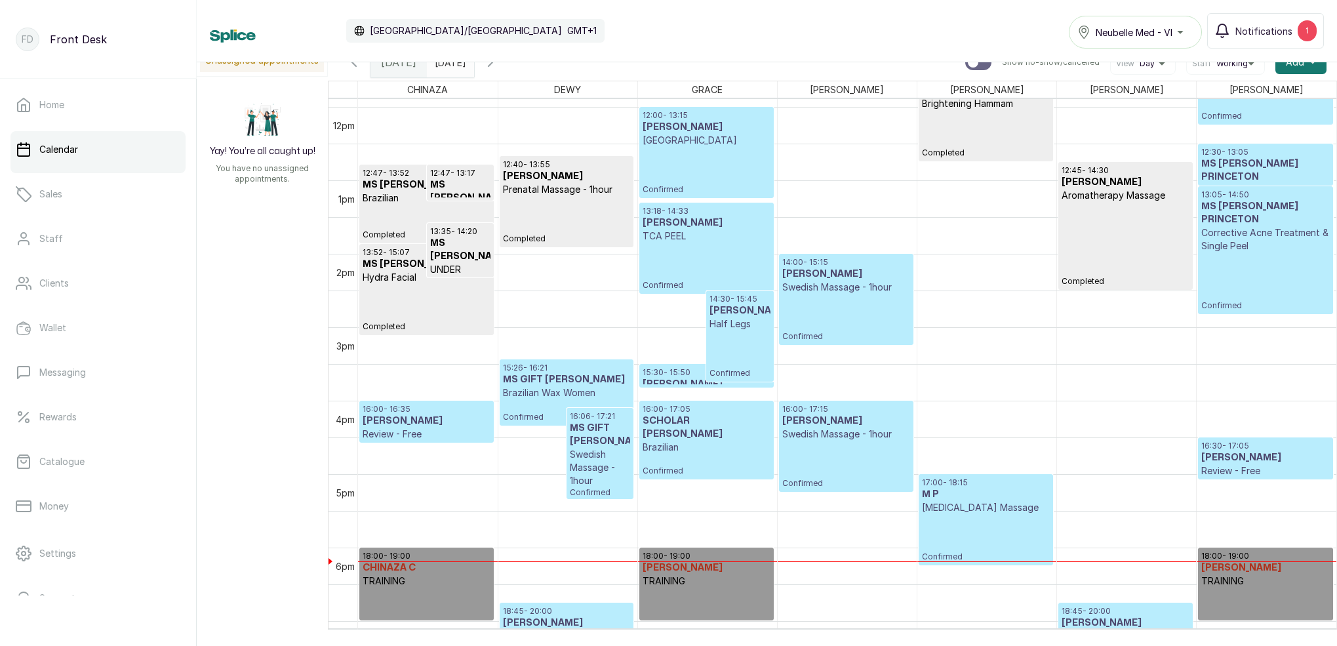
scroll to position [848, 0]
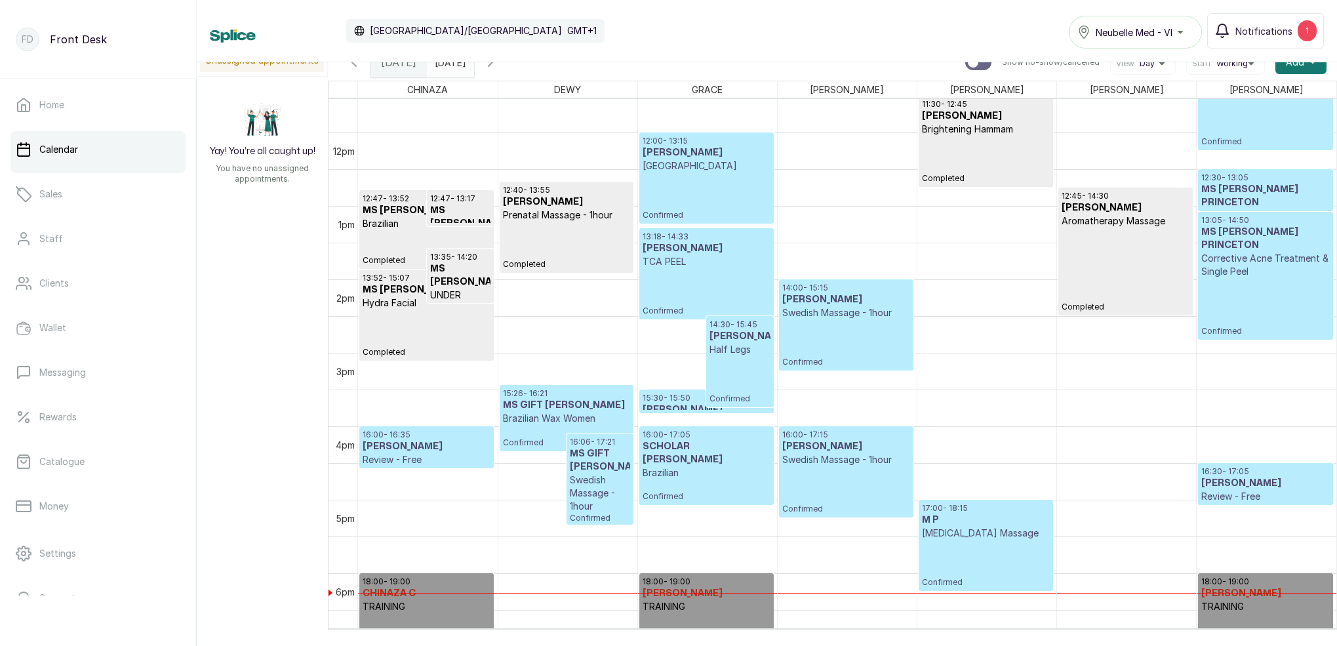
click at [679, 261] on p "TCA PEEL" at bounding box center [707, 261] width 128 height 13
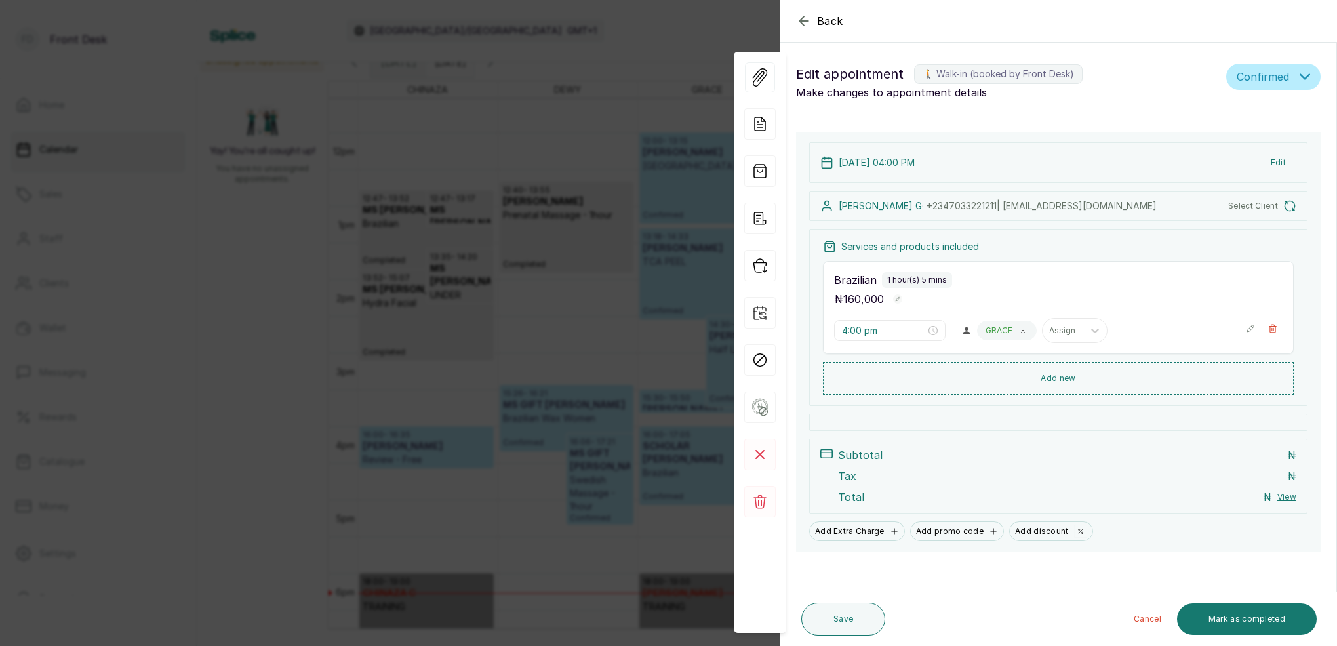
type input "1:18 pm"
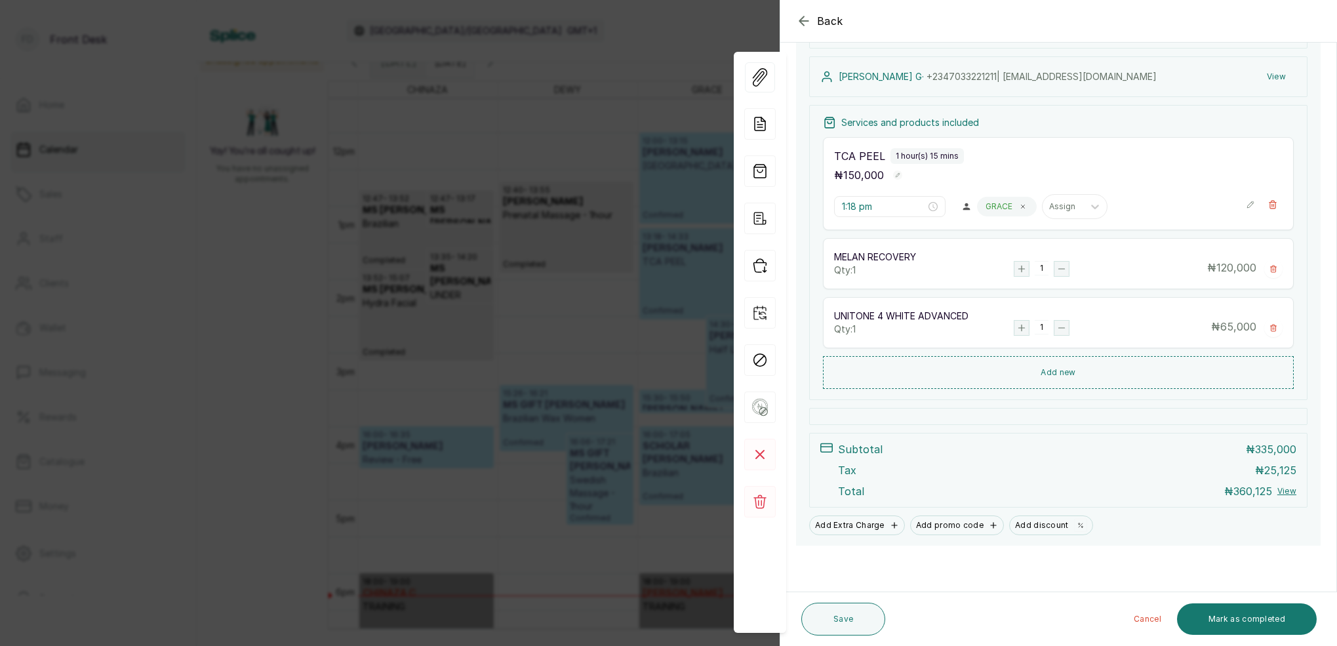
scroll to position [203, 0]
click at [1249, 618] on button "Mark as completed" at bounding box center [1247, 618] width 140 height 31
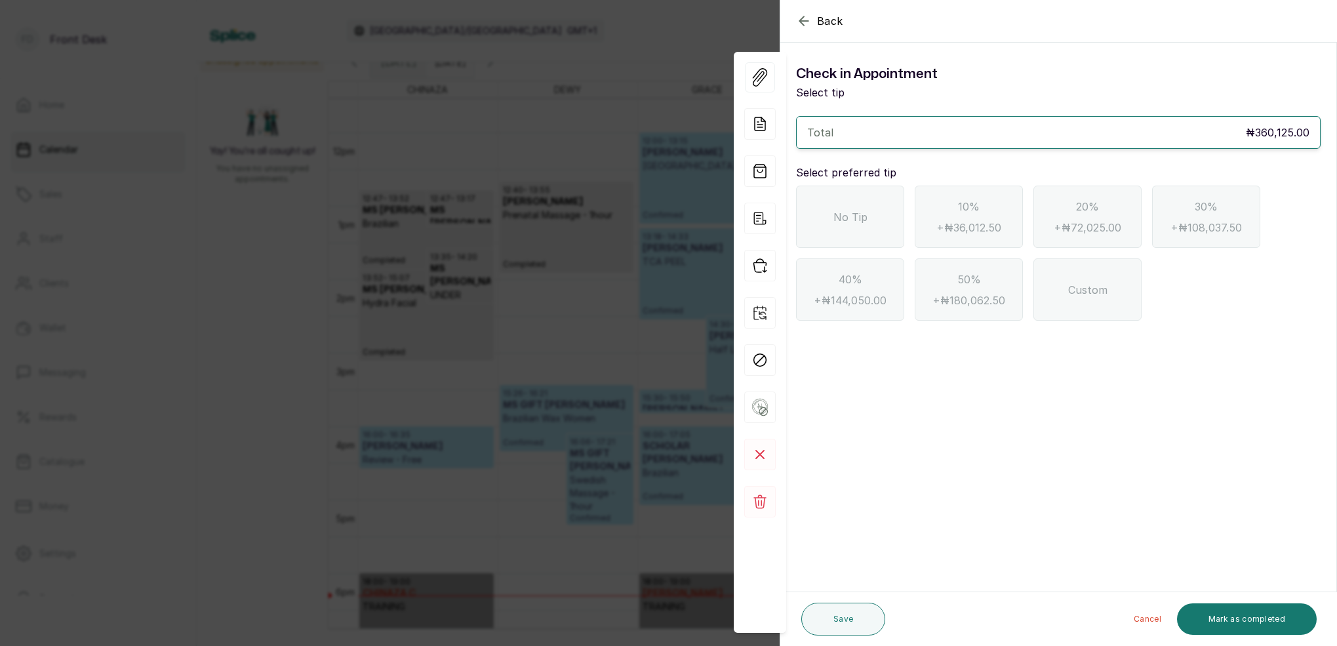
scroll to position [0, 0]
drag, startPoint x: 873, startPoint y: 224, endPoint x: 969, endPoint y: 301, distance: 123.6
click at [873, 224] on div "No Tip" at bounding box center [850, 217] width 108 height 62
click at [1228, 608] on button "Mark as completed" at bounding box center [1247, 618] width 140 height 31
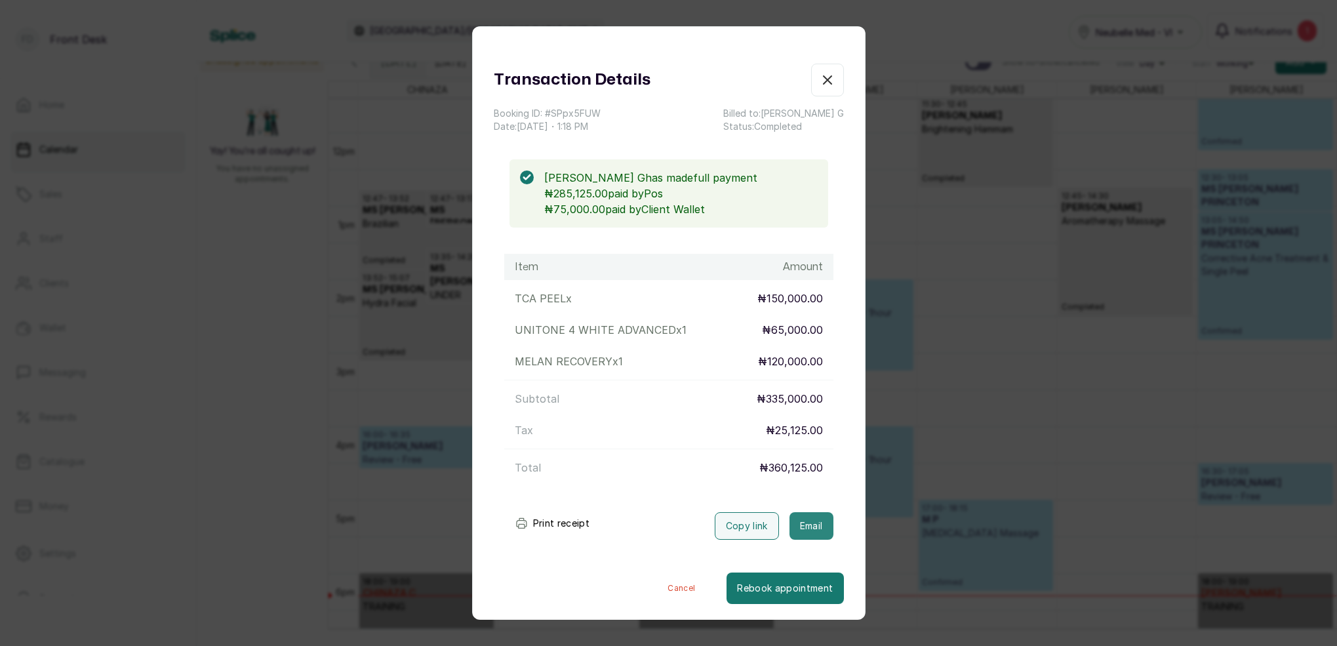
click at [822, 527] on button "Email" at bounding box center [811, 526] width 44 height 28
click at [828, 81] on icon "button" at bounding box center [828, 80] width 8 height 8
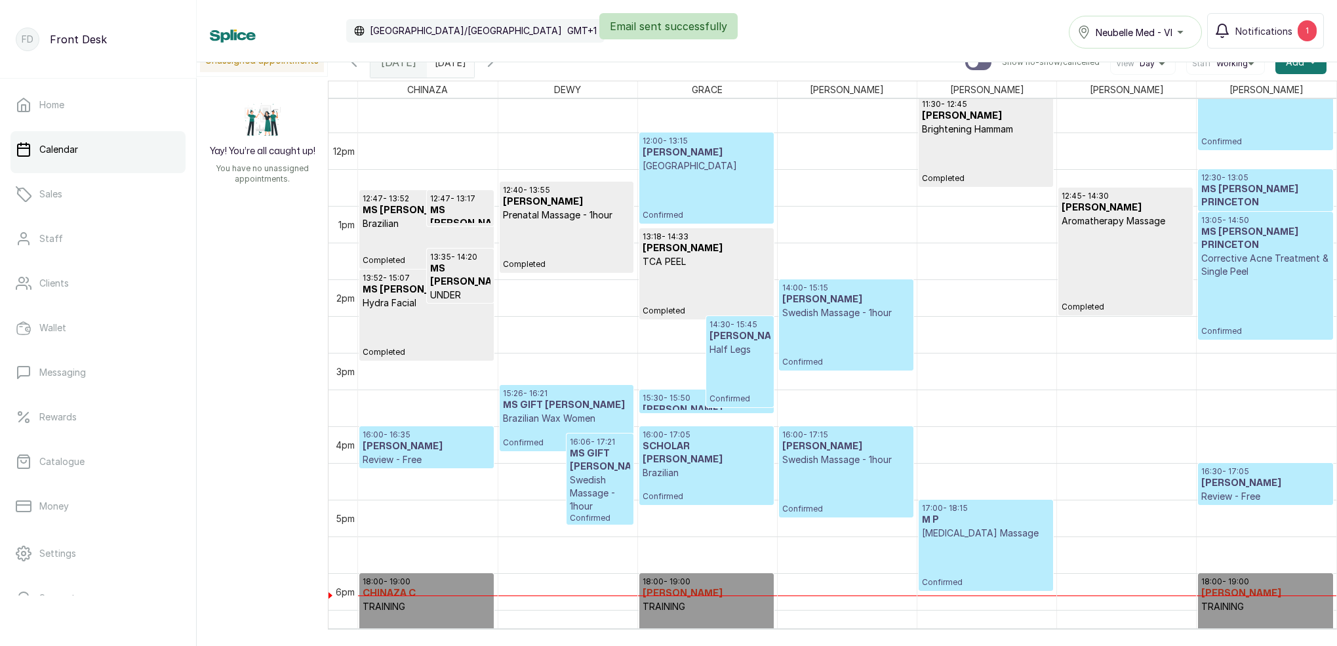
click at [456, 263] on h3 "MS DAMILOLA OYELEKUN" at bounding box center [460, 275] width 61 height 26
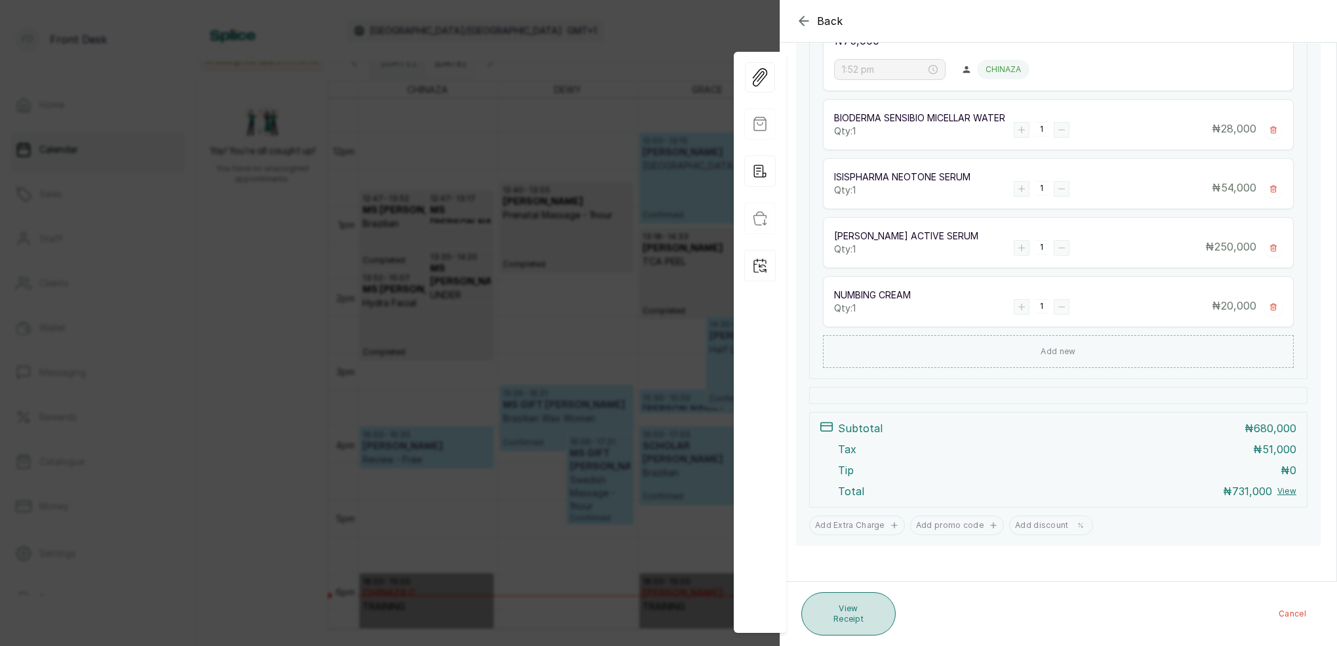
click at [873, 603] on button "View Receipt" at bounding box center [848, 613] width 94 height 43
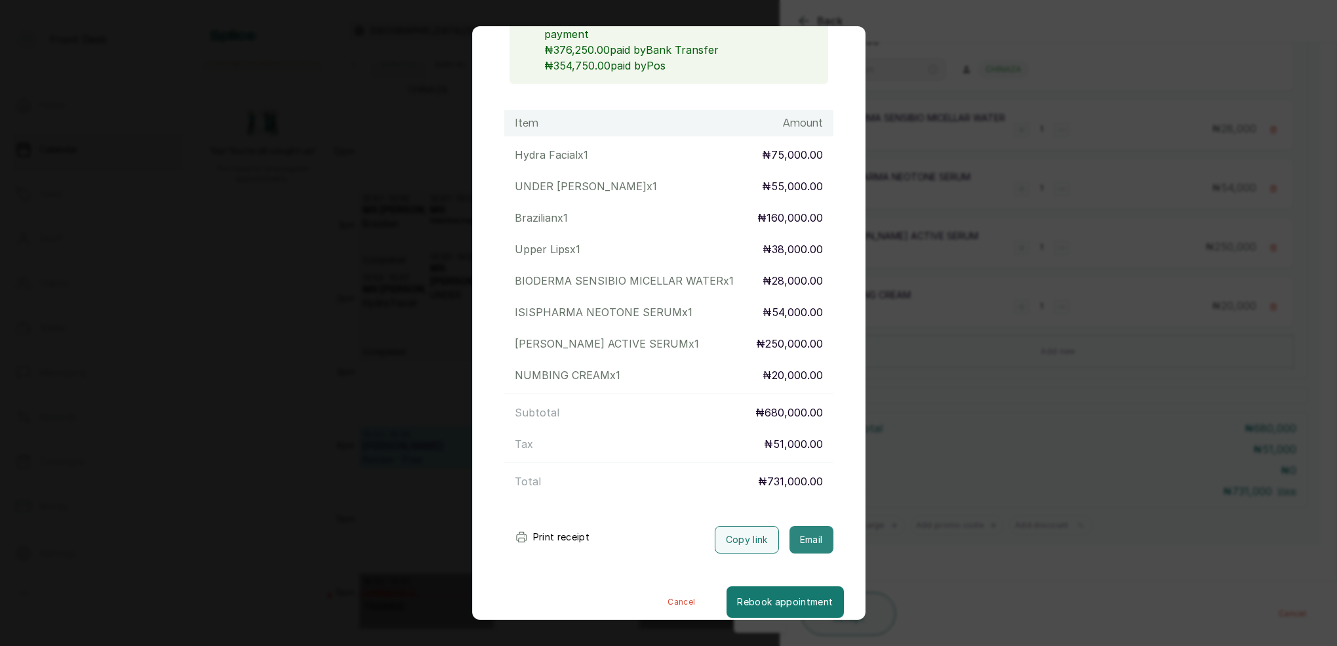
scroll to position [158, 0]
click at [814, 527] on button "Email" at bounding box center [811, 541] width 44 height 28
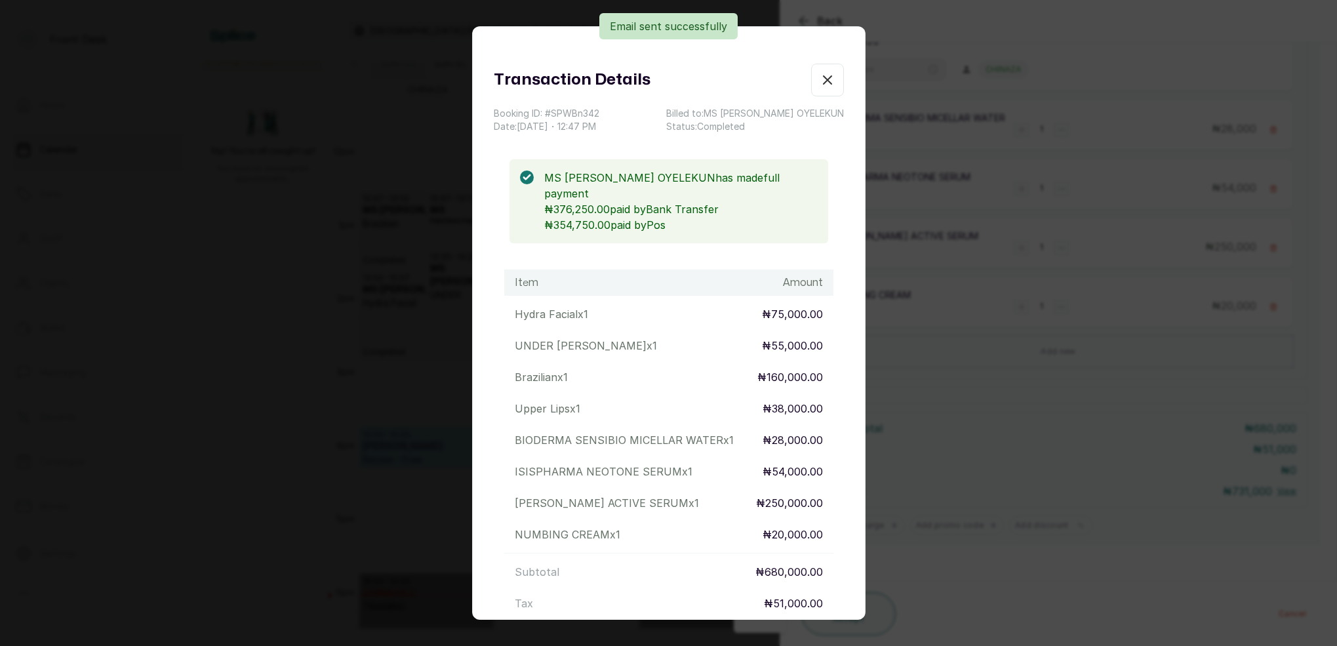
click at [1041, 251] on div "Transaction Details Booking ID: # SPWBn342 Date: 17 Sep, 2025 ・ 12:47 PM Billed…" at bounding box center [668, 323] width 1337 height 646
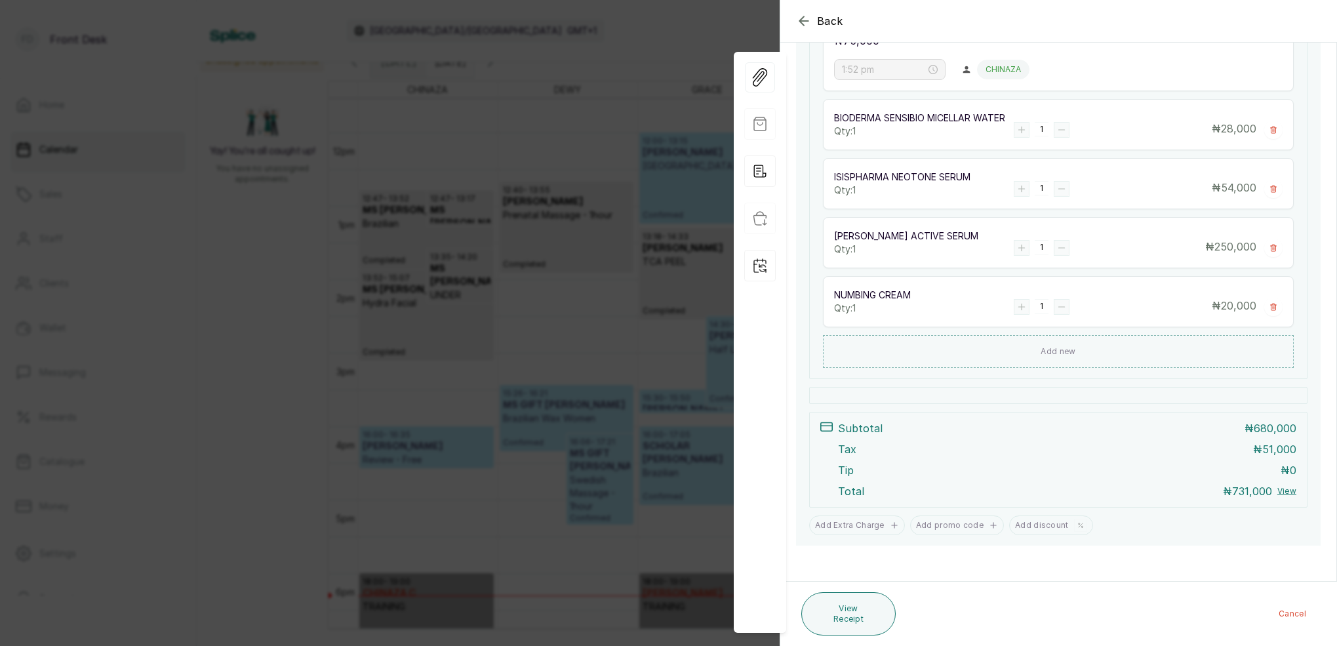
click at [580, 186] on div "Back Appointment Details Edit appointment 🚶 Walk-in (booked by Front Desk) Make…" at bounding box center [668, 323] width 1337 height 646
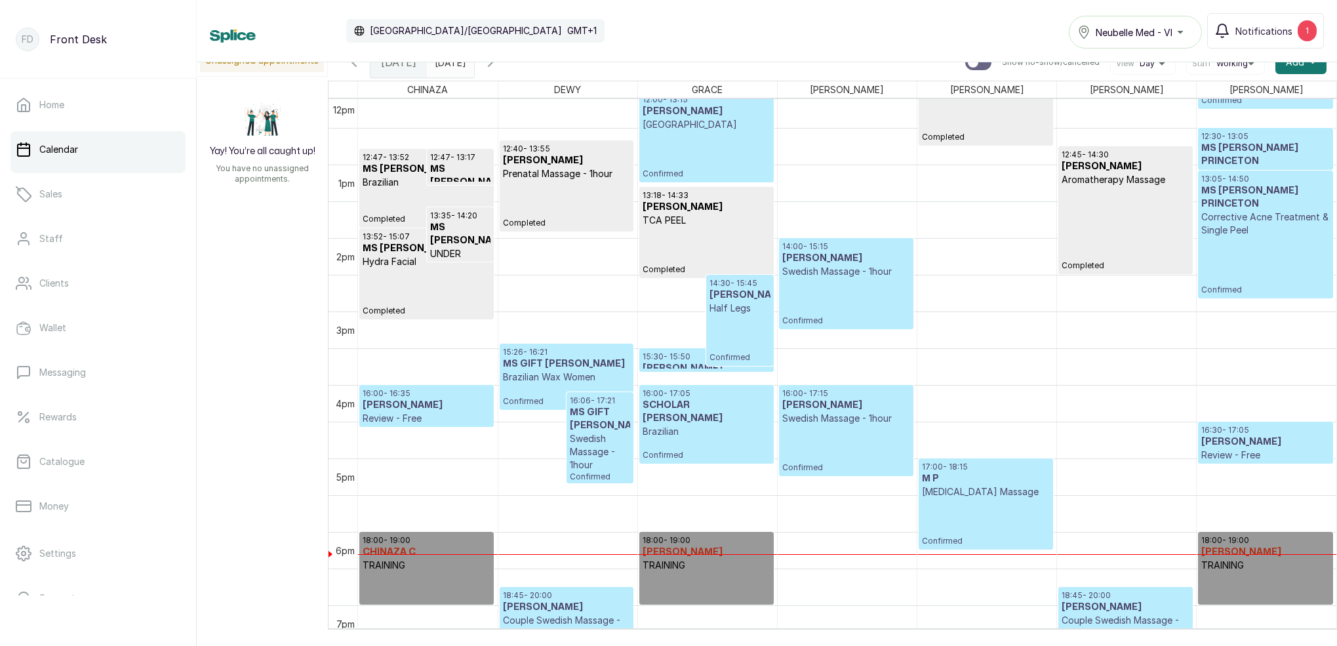
scroll to position [908, 0]
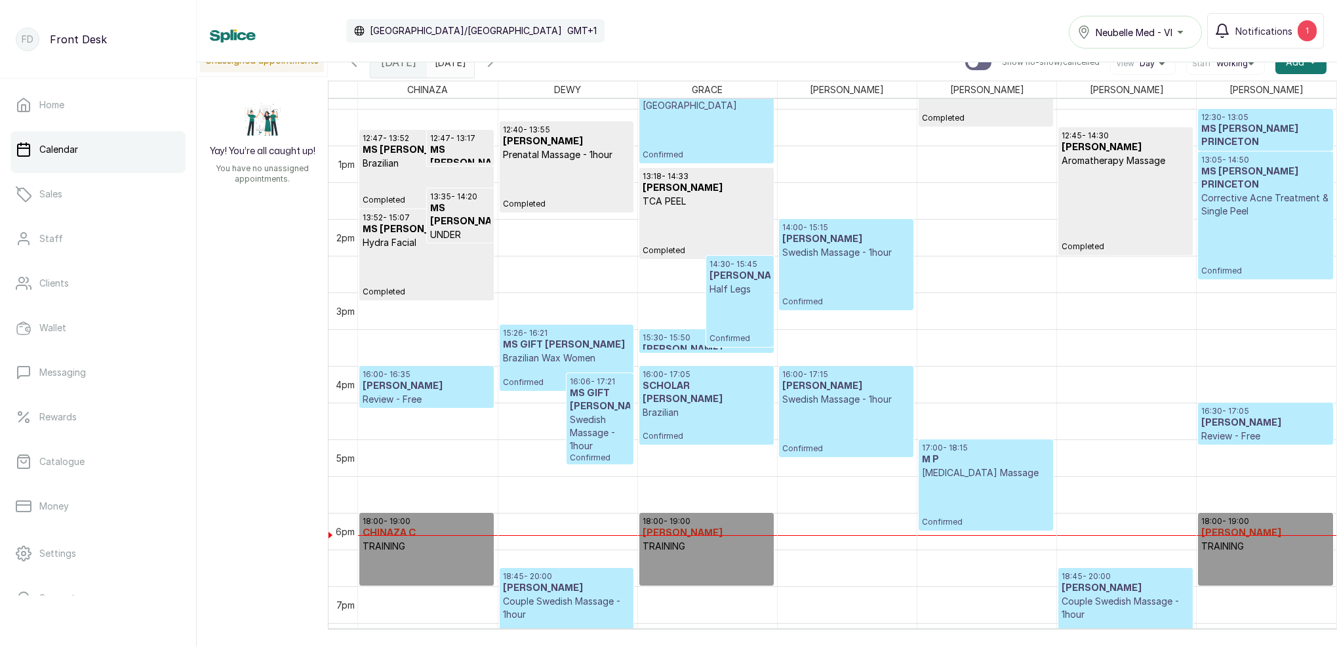
click at [817, 250] on p "Swedish Massage - 1hour" at bounding box center [846, 252] width 128 height 13
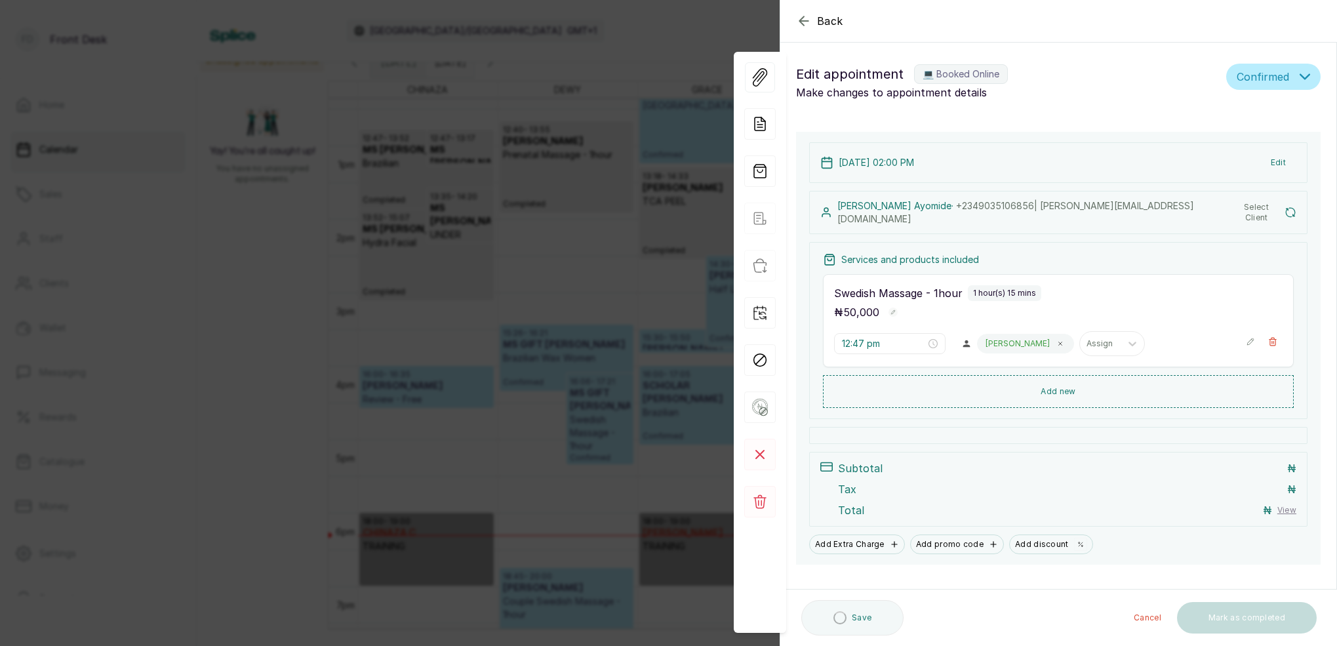
type input "2:00 pm"
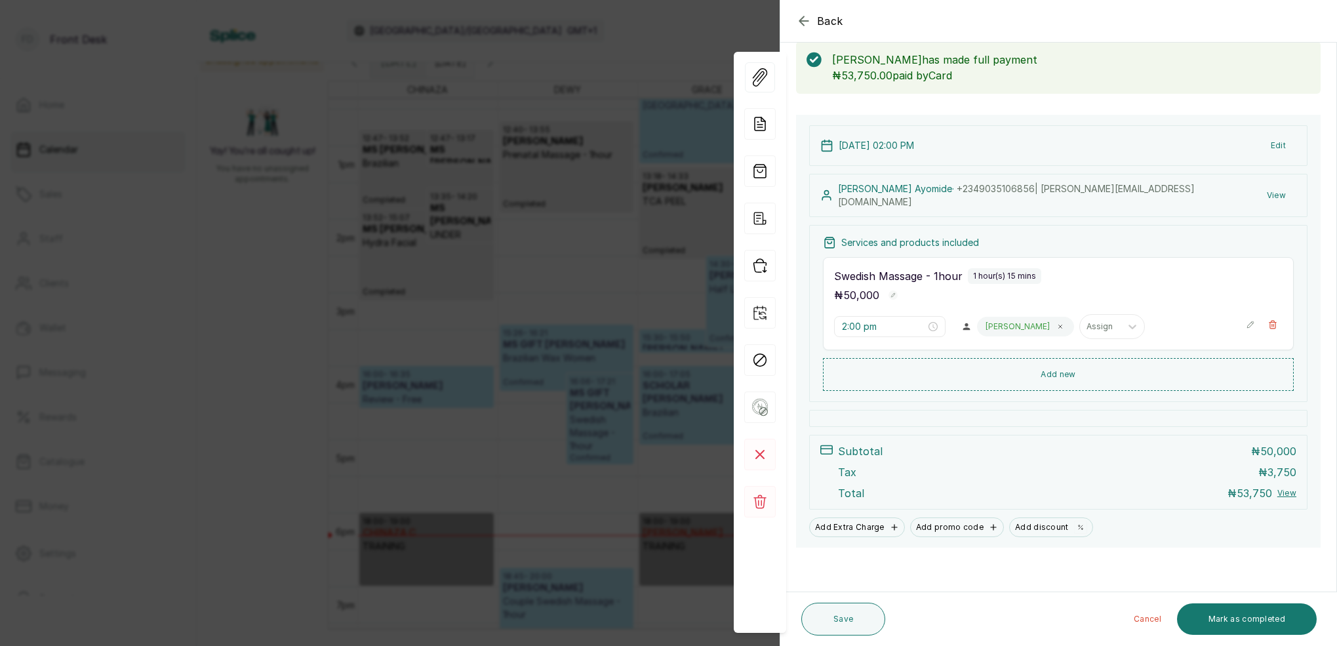
scroll to position [69, 0]
click at [1261, 620] on button "Mark as completed" at bounding box center [1247, 618] width 140 height 31
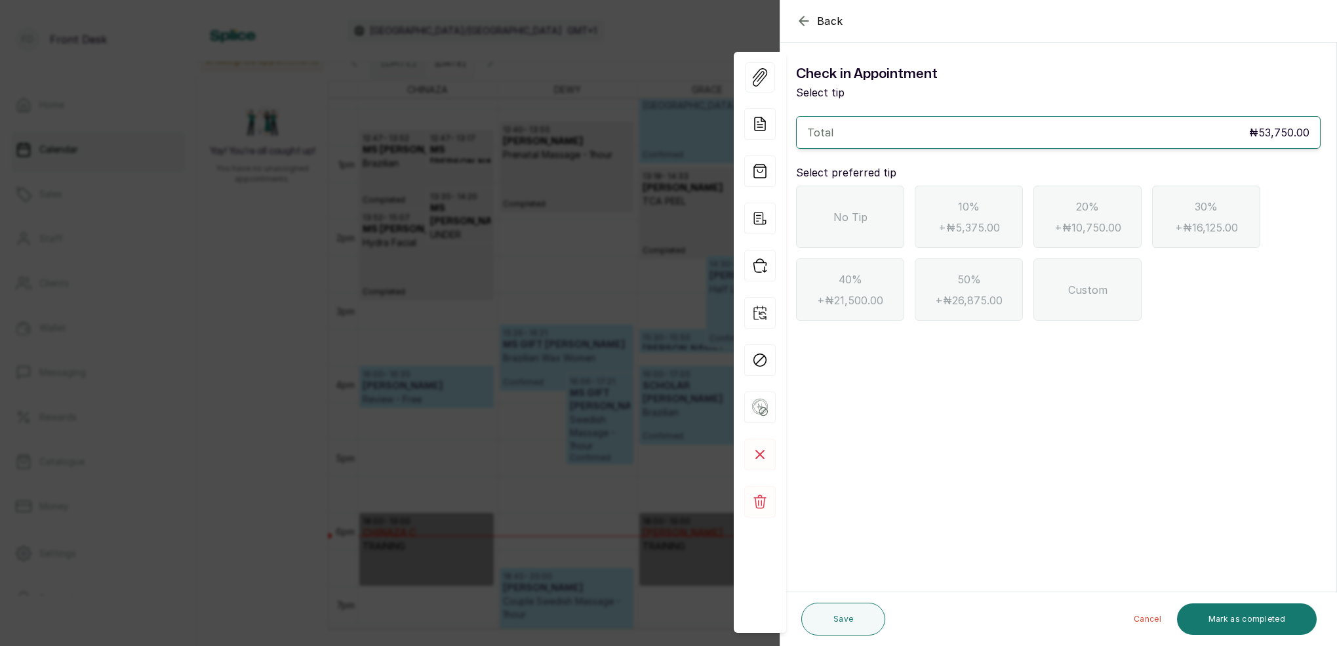
scroll to position [0, 0]
click at [867, 191] on div "No Tip" at bounding box center [850, 217] width 108 height 62
click at [1235, 605] on button "Mark as completed" at bounding box center [1247, 618] width 140 height 31
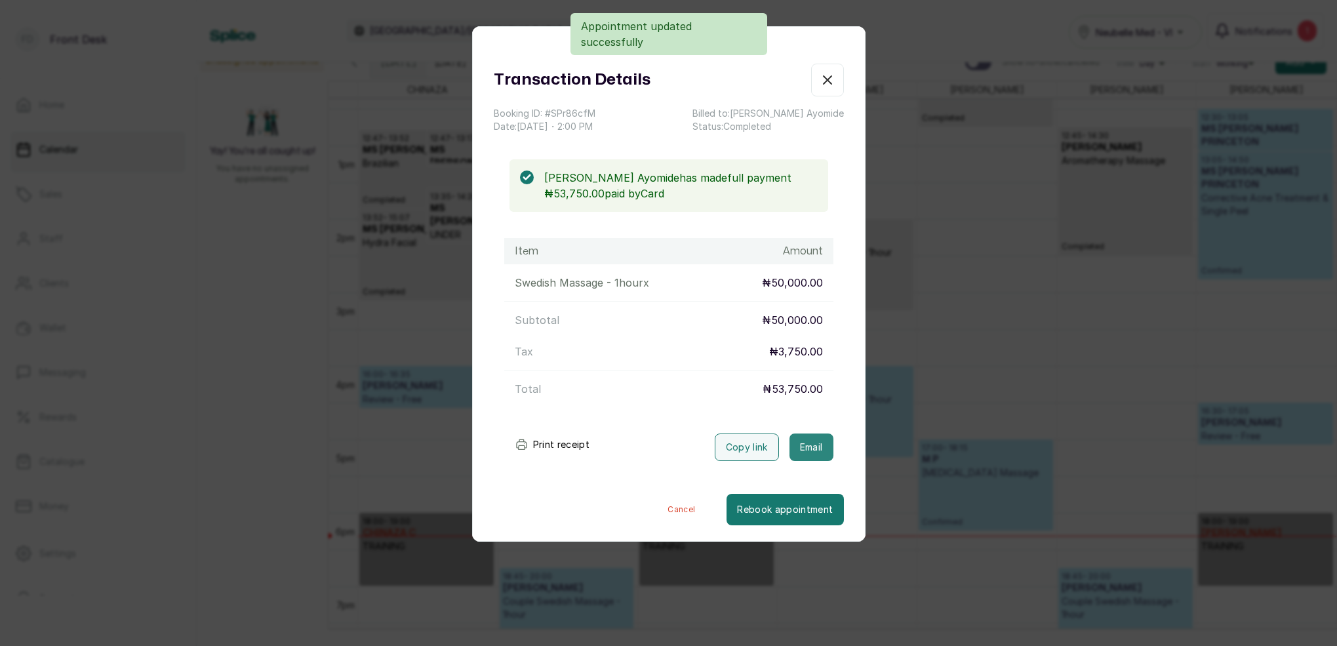
click at [818, 445] on button "Email" at bounding box center [811, 447] width 44 height 28
click at [826, 86] on button "Show no-show/cancelled" at bounding box center [827, 80] width 33 height 33
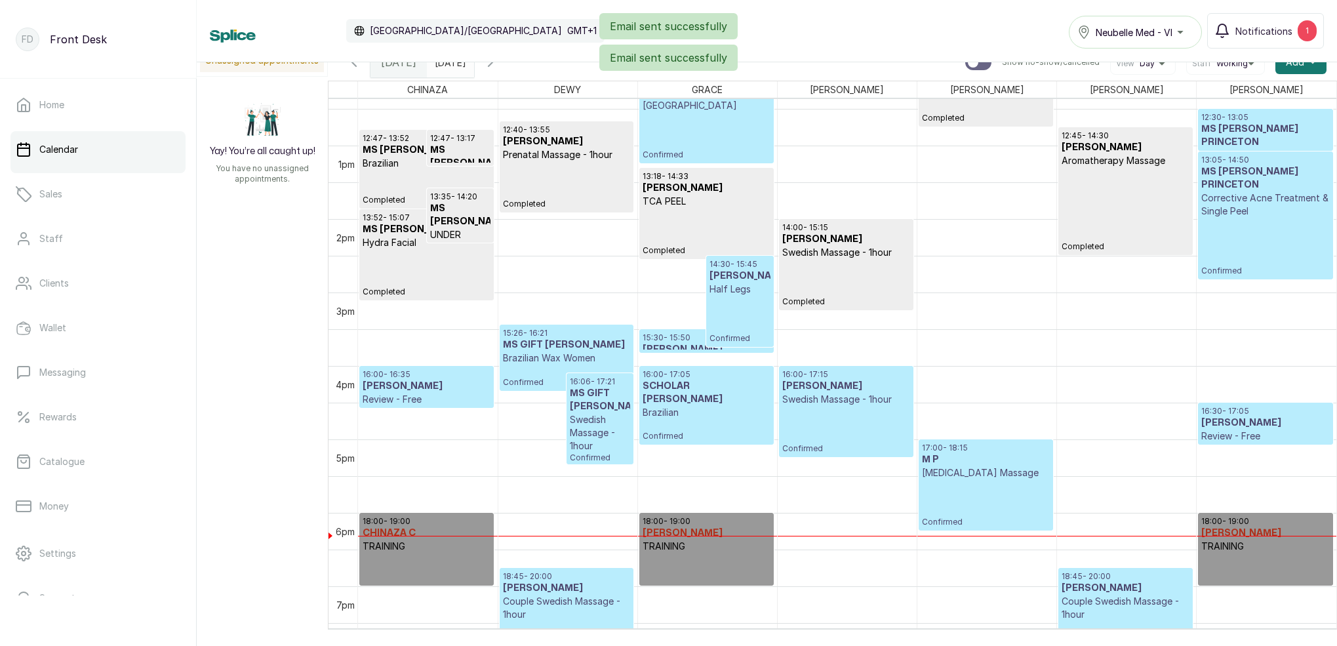
click at [860, 273] on p "Completed" at bounding box center [846, 283] width 128 height 48
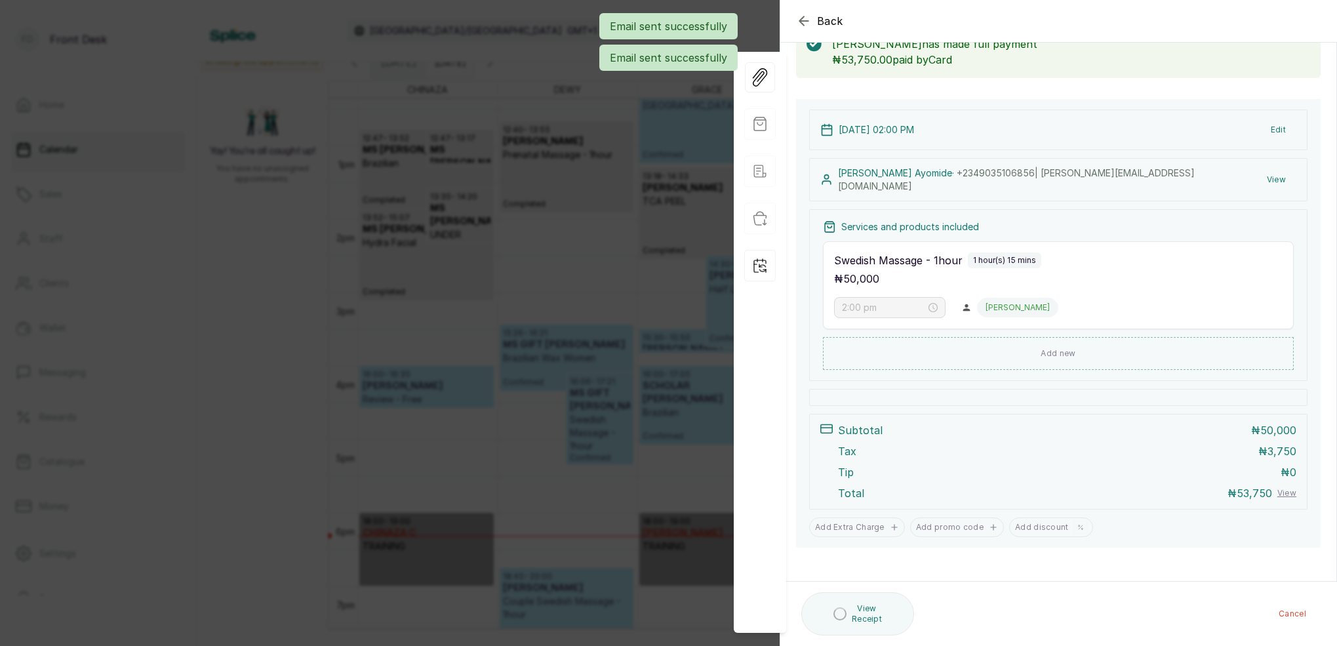
scroll to position [85, 0]
click at [1289, 172] on button "View" at bounding box center [1276, 181] width 40 height 24
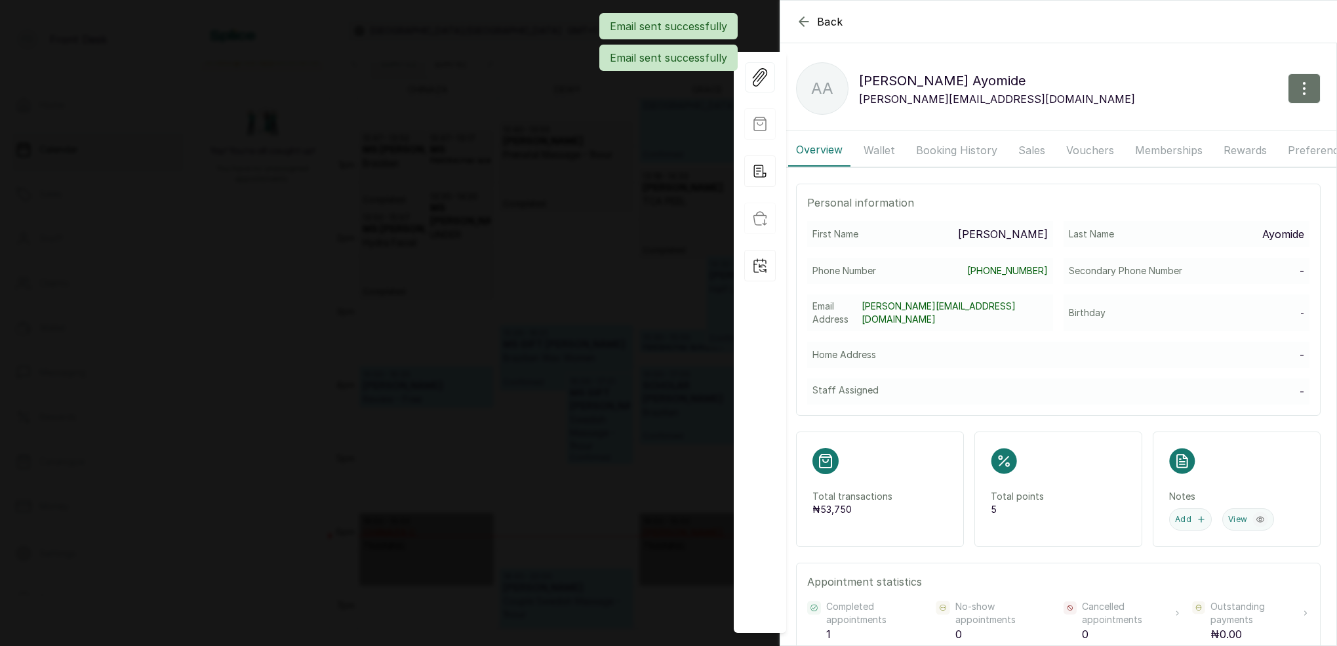
click at [927, 146] on button "Booking History" at bounding box center [956, 150] width 97 height 33
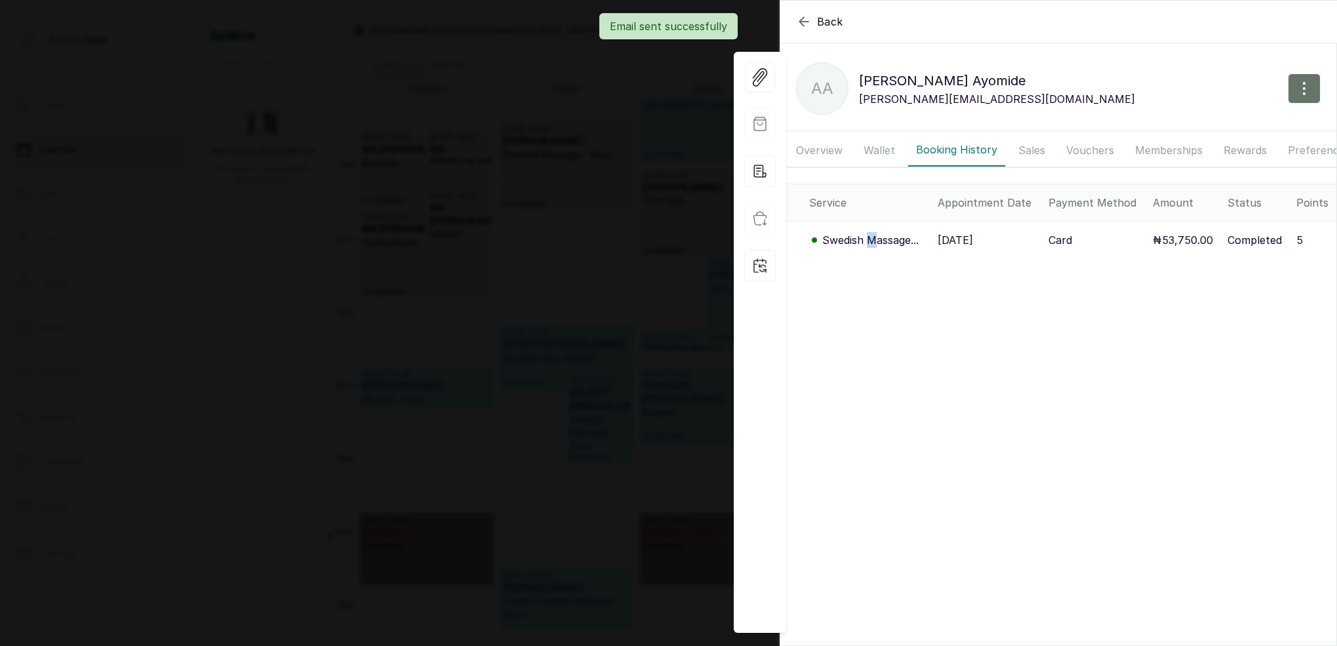
click at [874, 237] on p "Swedish Massage..." at bounding box center [870, 240] width 96 height 16
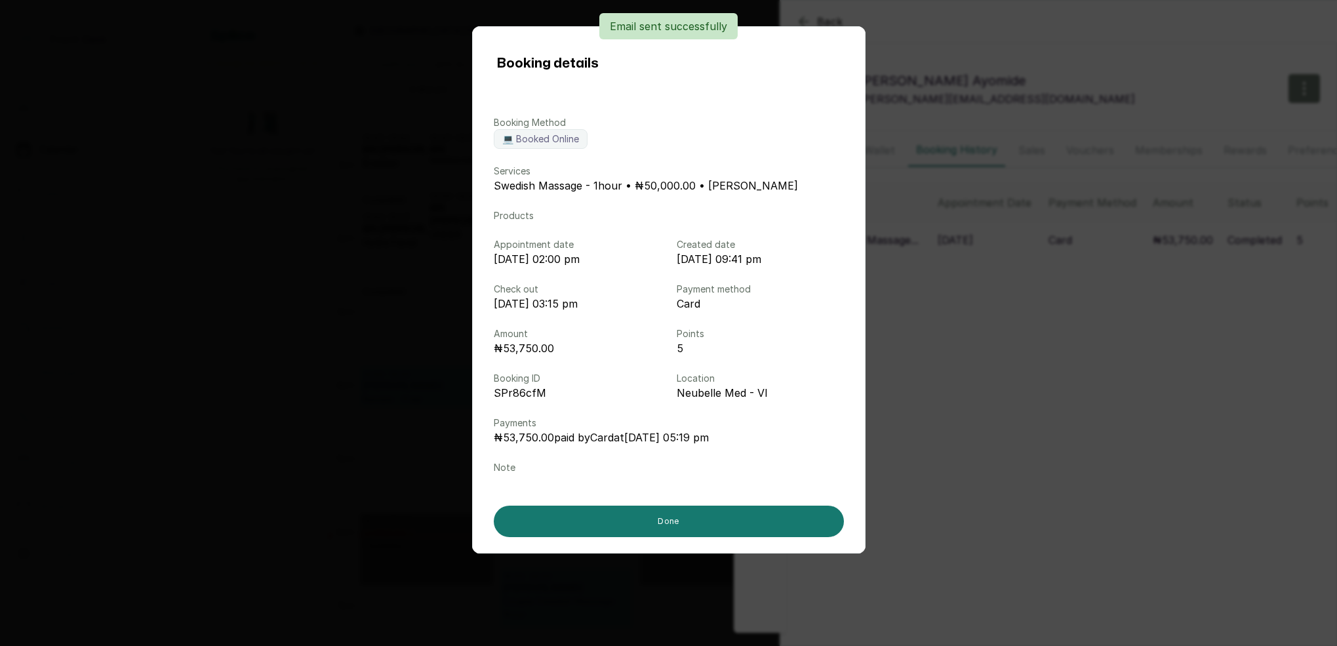
drag, startPoint x: 1159, startPoint y: 256, endPoint x: 1173, endPoint y: 242, distance: 19.9
click at [1159, 255] on div "Booking details Booking Method 💻 Booked Online Services Swedish Massage - 1hour…" at bounding box center [668, 323] width 1337 height 646
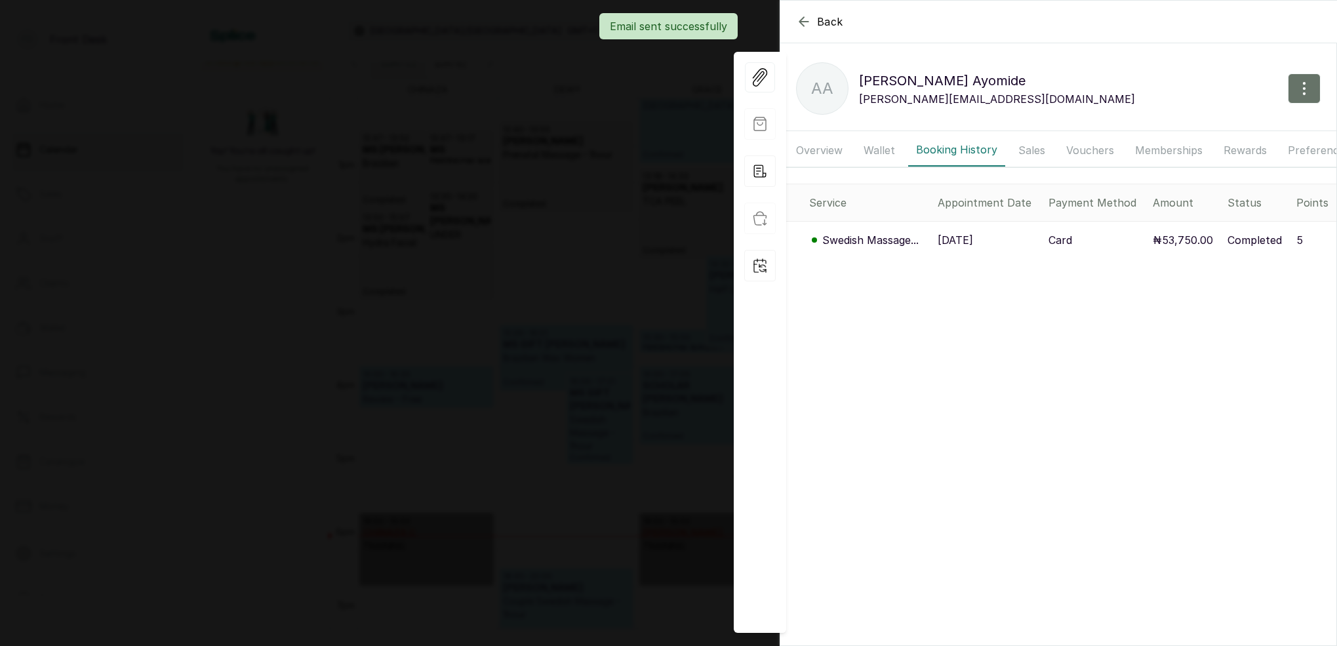
click at [628, 140] on div "Back Akinola Ayomide AA Akinola Ayomide akinola.ayomide@yahoo.com Overview Wall…" at bounding box center [668, 323] width 1337 height 646
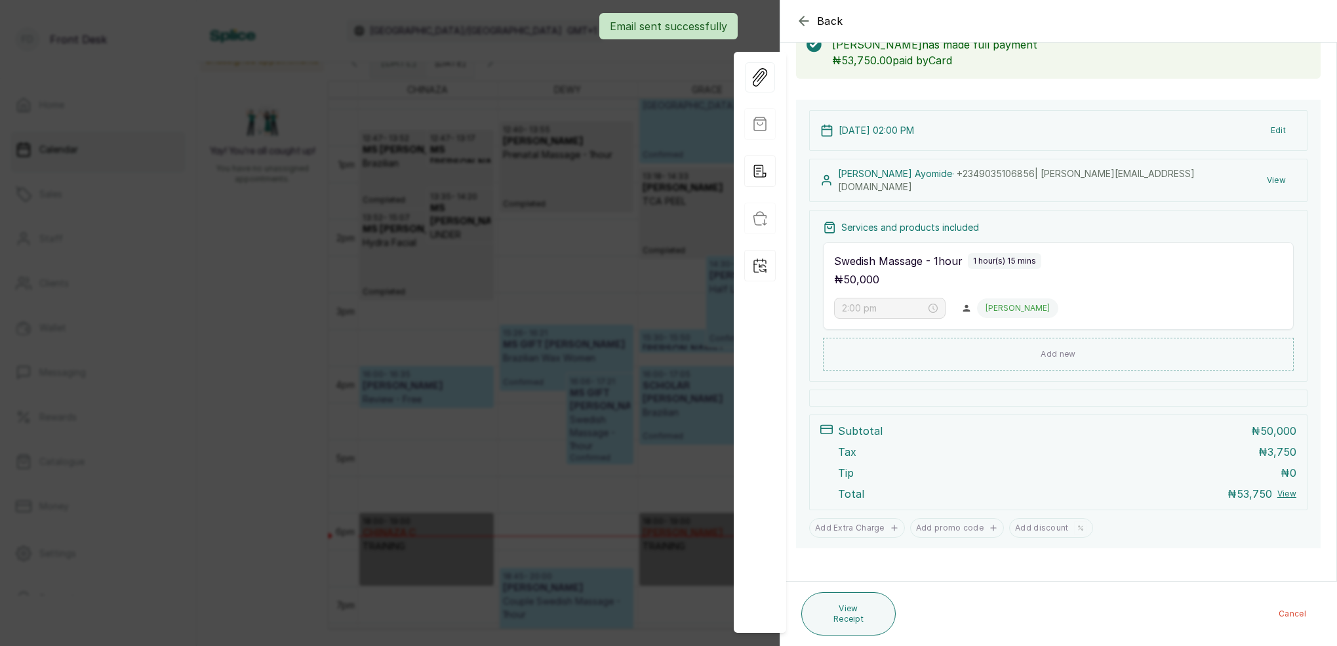
click at [630, 139] on div "Back Appointment Details Edit appointment 💻 Booked Online Make changes to appoi…" at bounding box center [668, 323] width 1337 height 646
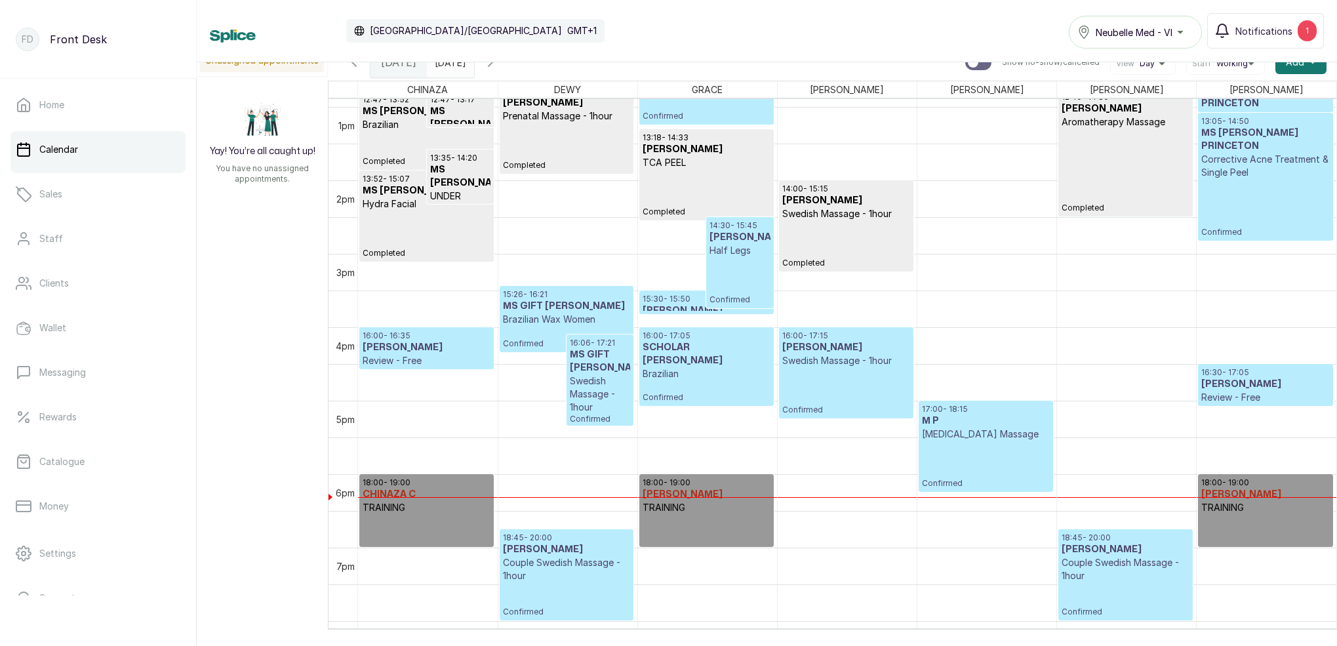
scroll to position [949, 0]
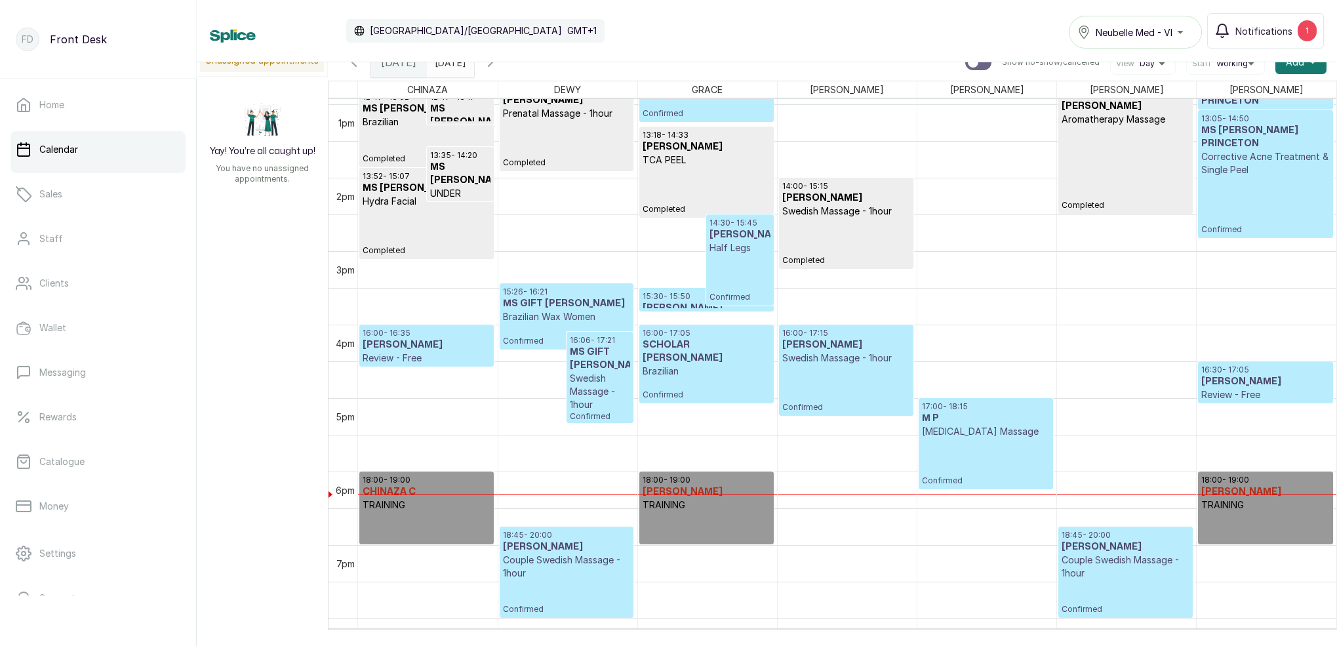
click at [748, 241] on h3 "MS VICTORIA NDULUE" at bounding box center [739, 234] width 60 height 13
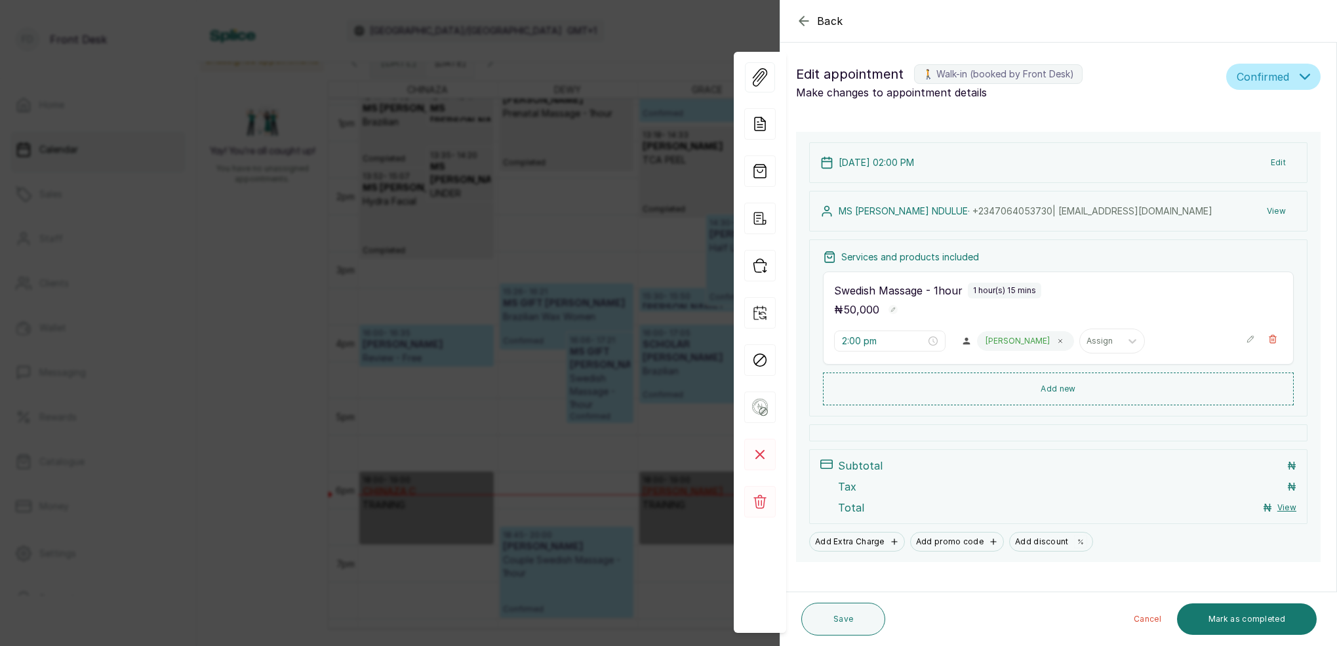
type input "12:00 pm"
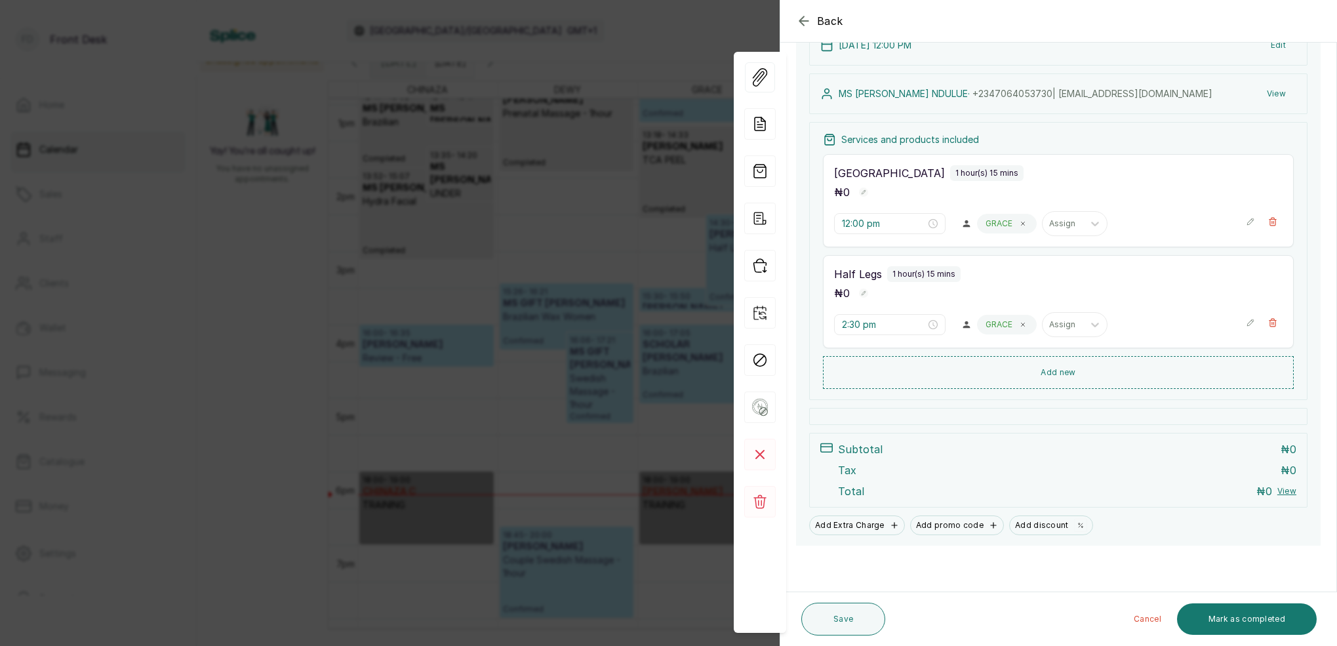
scroll to position [117, 0]
drag, startPoint x: 1254, startPoint y: 619, endPoint x: 1238, endPoint y: 574, distance: 47.9
click at [1254, 618] on button "Mark as completed" at bounding box center [1247, 618] width 140 height 31
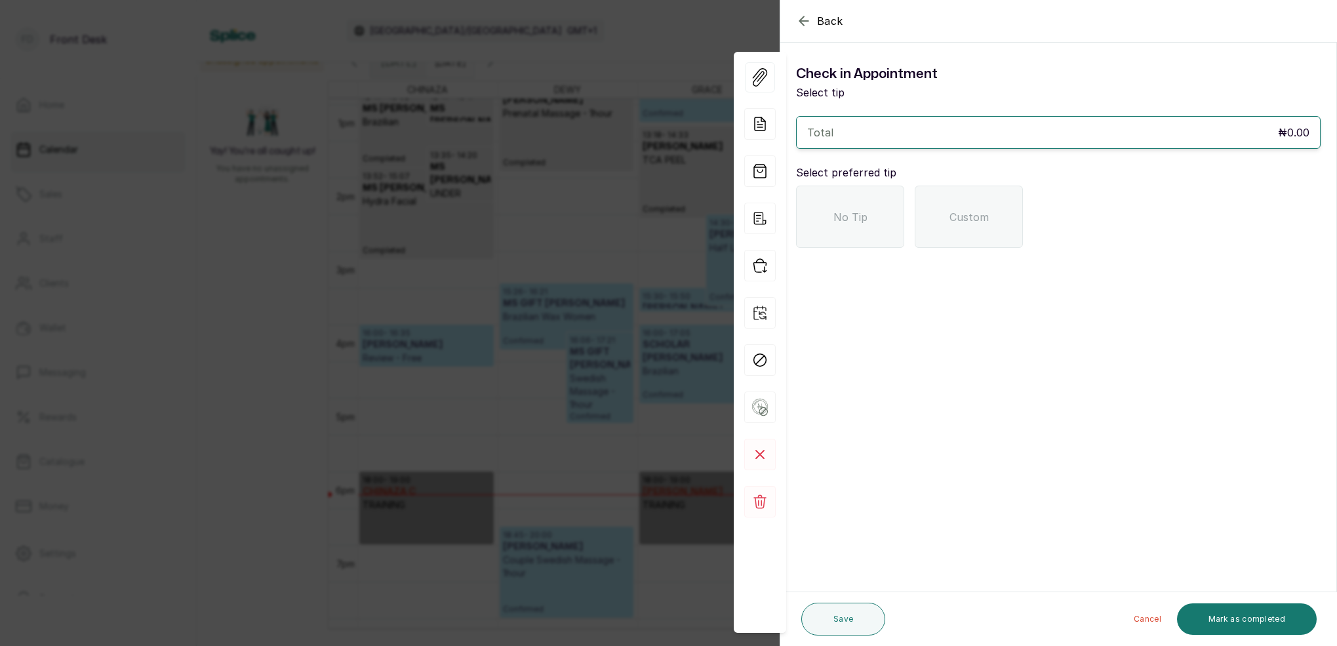
scroll to position [0, 0]
drag, startPoint x: 870, startPoint y: 230, endPoint x: 934, endPoint y: 252, distance: 67.2
click at [871, 230] on div "No Tip" at bounding box center [850, 217] width 108 height 62
click at [1268, 618] on button "Mark as completed" at bounding box center [1247, 618] width 140 height 31
click at [1294, 620] on button "Mark as completed" at bounding box center [1247, 618] width 140 height 31
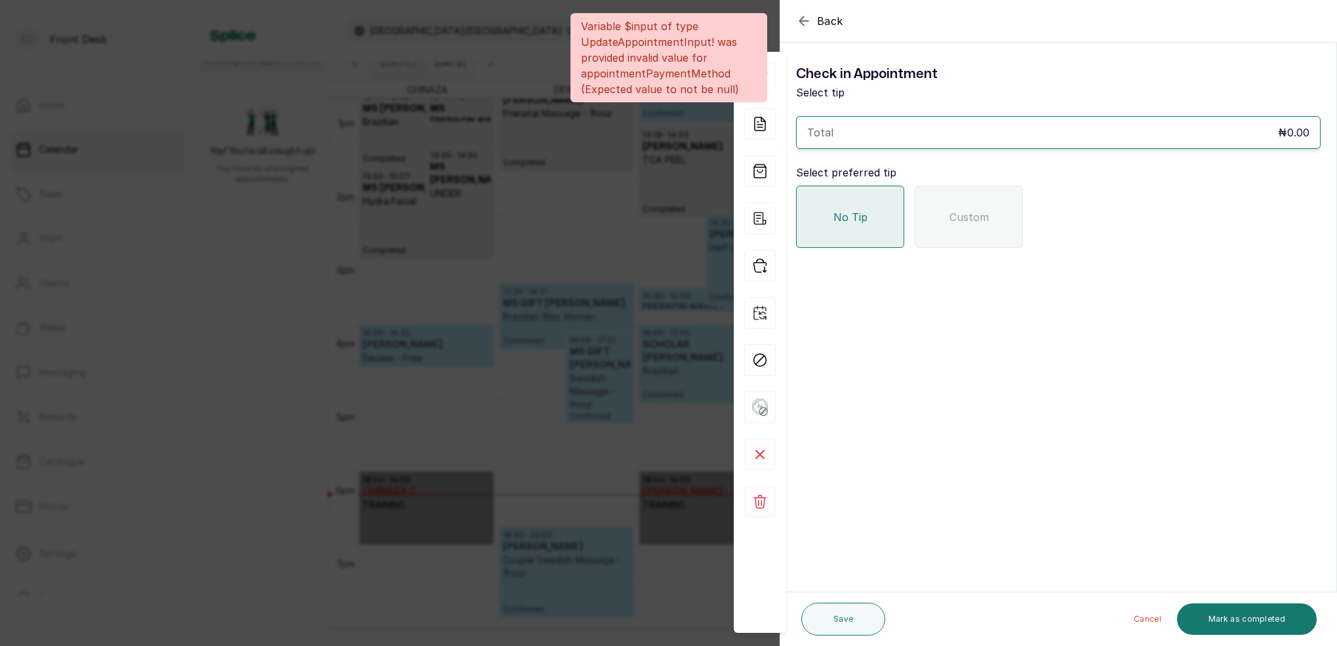
click at [673, 191] on div "Back Appointment Details Check in Appointment Select tip Total ₦0.00 Select pre…" at bounding box center [668, 323] width 1337 height 646
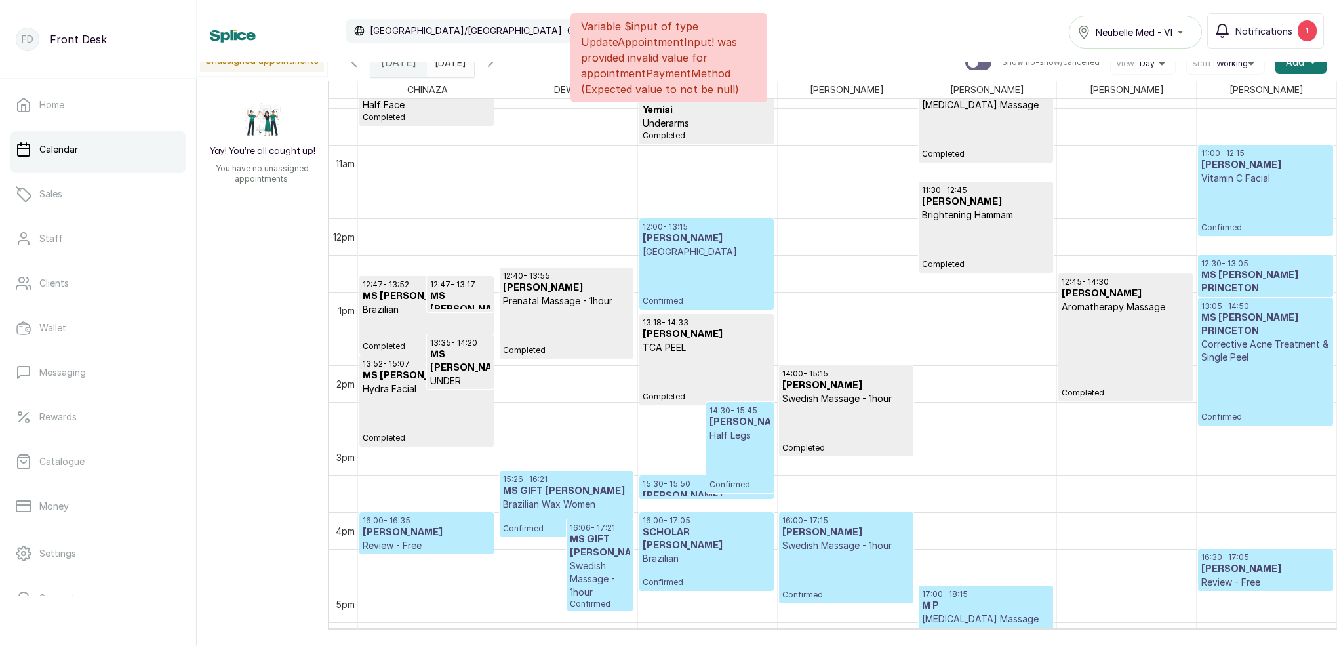
scroll to position [761, 0]
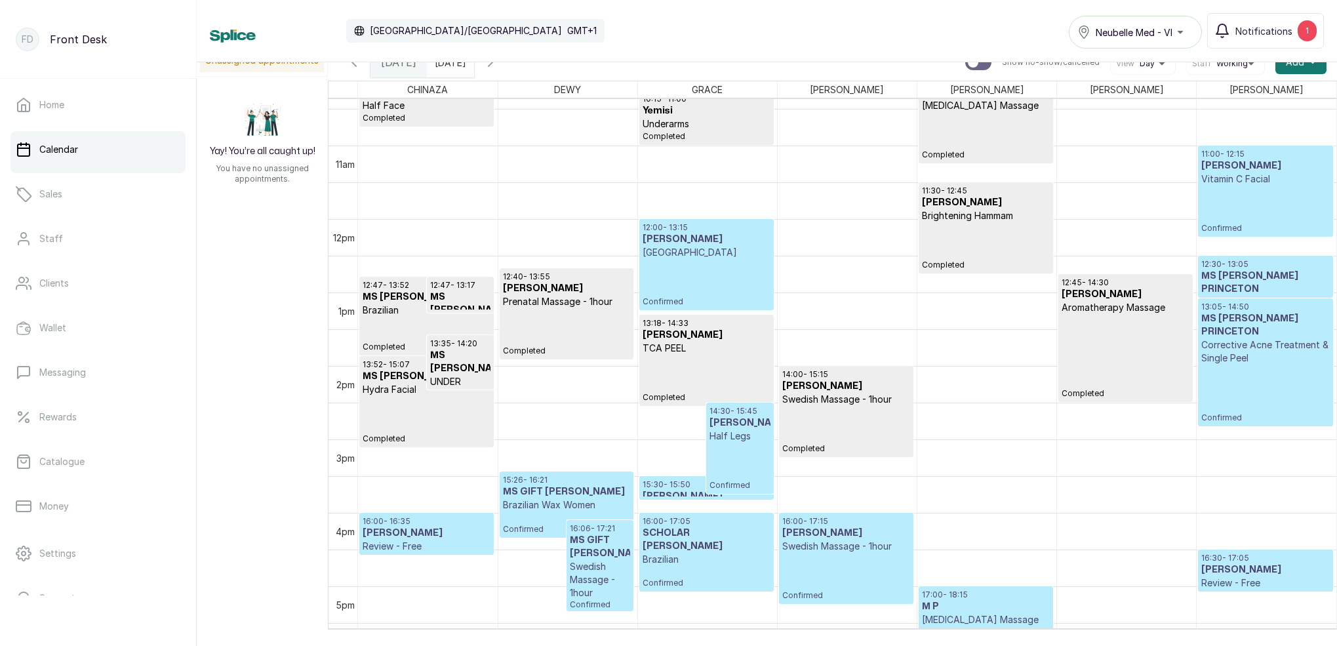
click at [734, 250] on p "[GEOGRAPHIC_DATA]" at bounding box center [707, 252] width 128 height 13
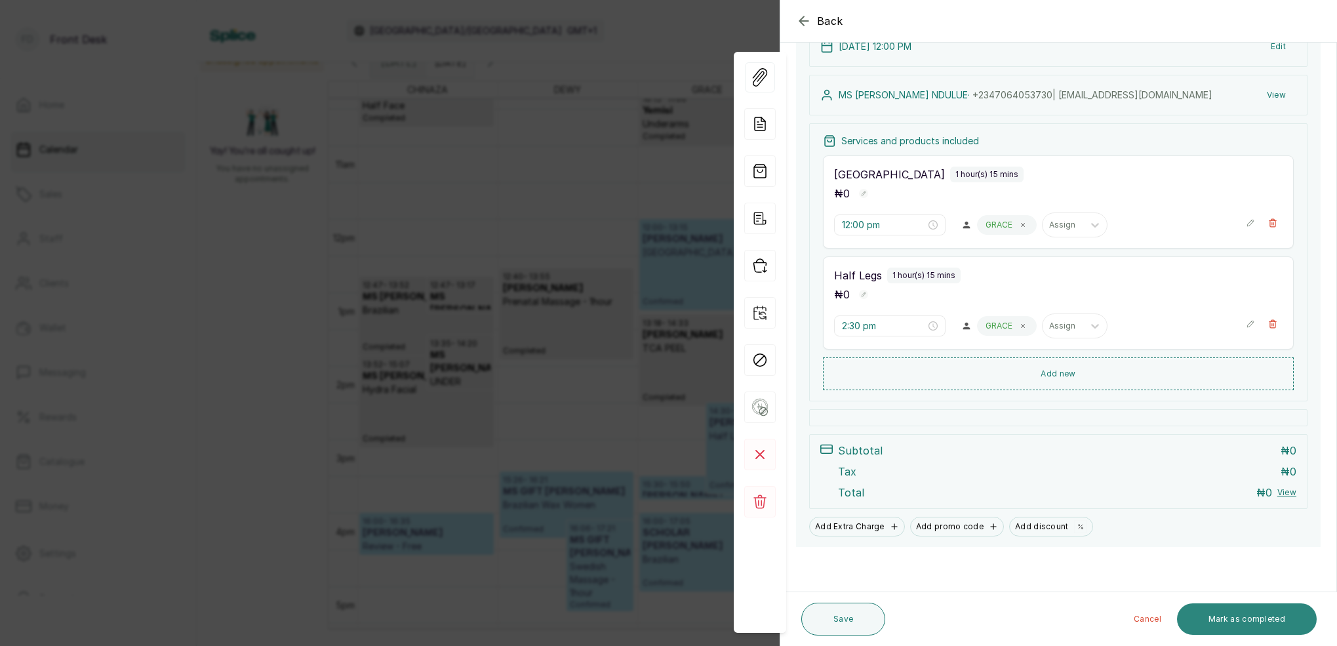
click at [1269, 621] on button "Mark as completed" at bounding box center [1247, 618] width 140 height 31
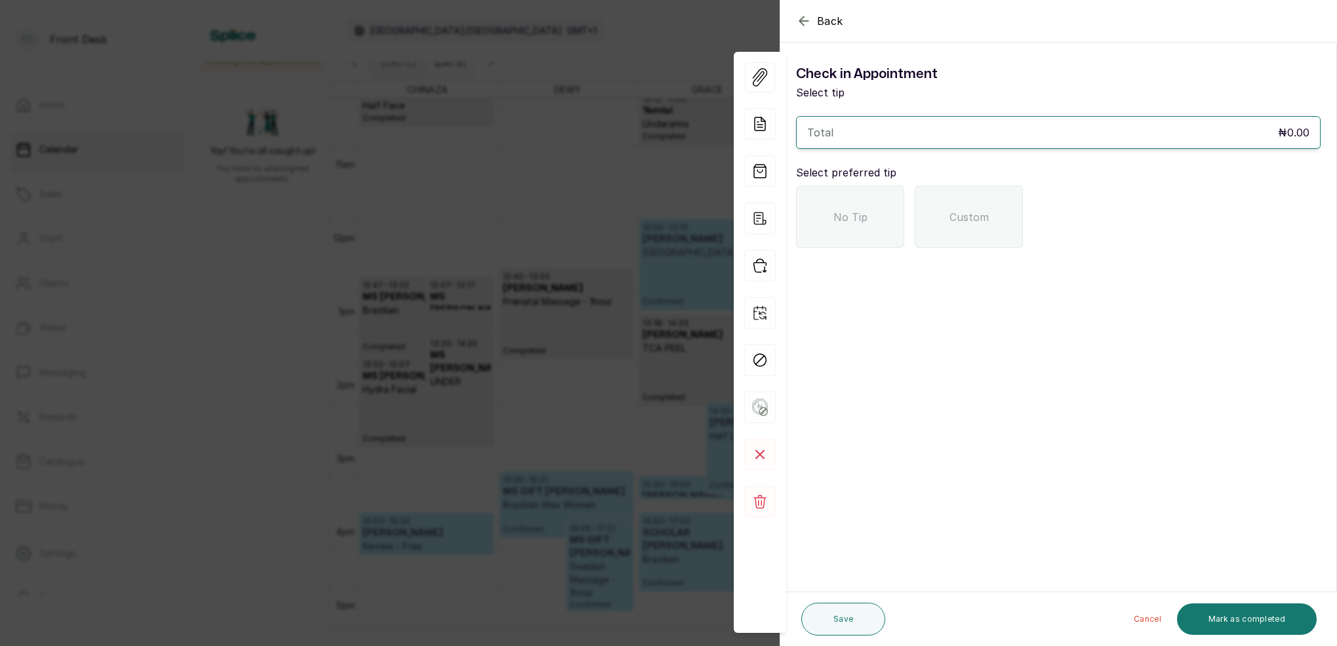
click at [878, 234] on div "No Tip" at bounding box center [850, 217] width 108 height 62
click at [1254, 620] on button "Mark as completed" at bounding box center [1247, 618] width 140 height 31
click at [625, 264] on div "Back Appointment Details Check in Appointment Select tip Total ₦0.00 Select pre…" at bounding box center [668, 323] width 1337 height 646
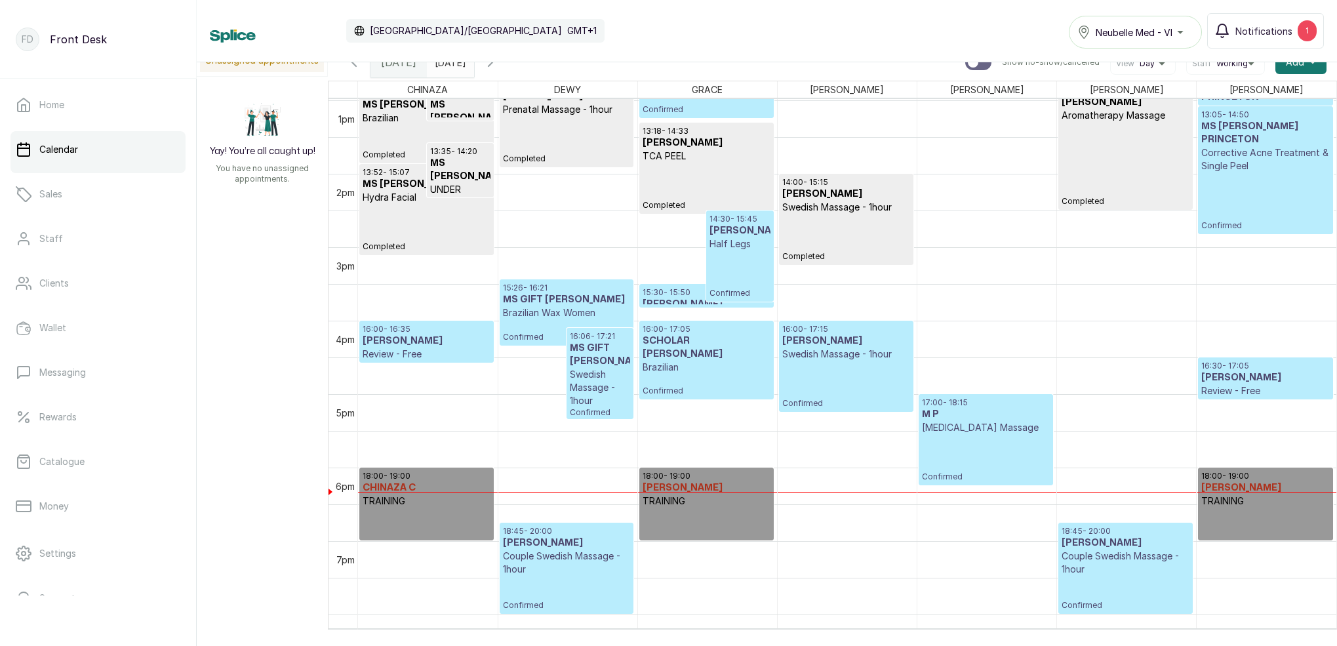
click at [462, 325] on div "16:00 - 16:35 OLUFELA AYUBA Review - Free Confirmed" at bounding box center [426, 341] width 133 height 41
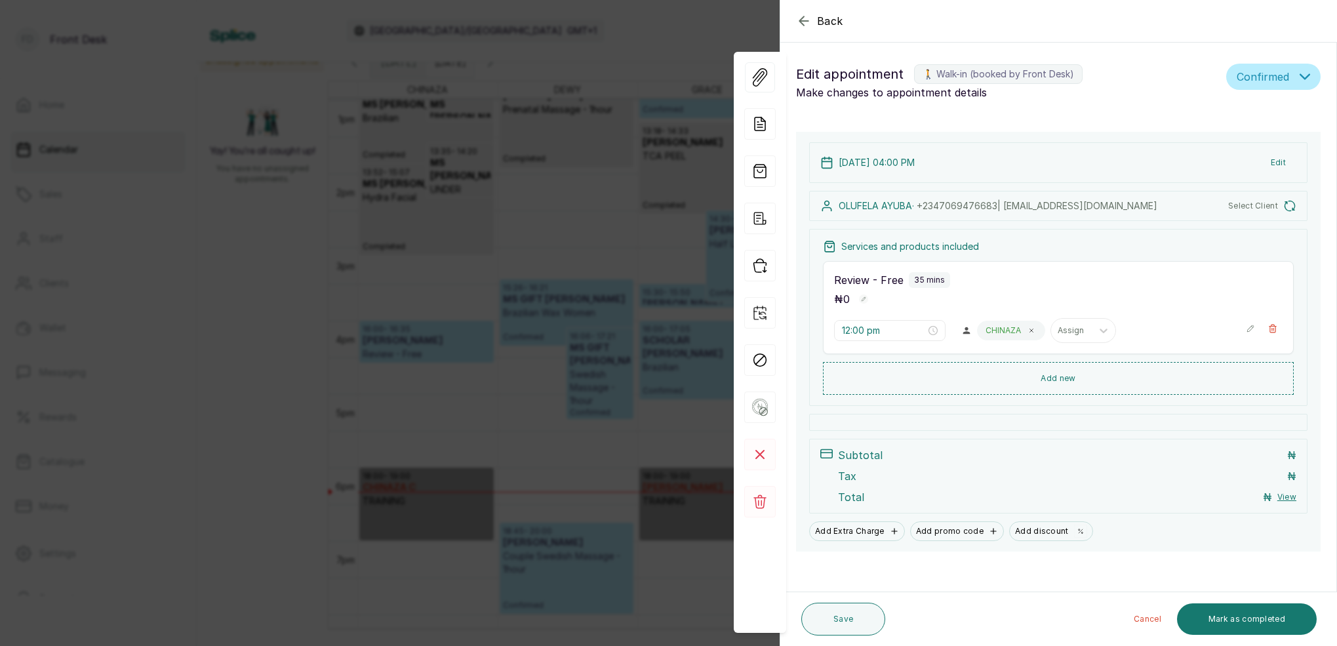
type input "4:00 pm"
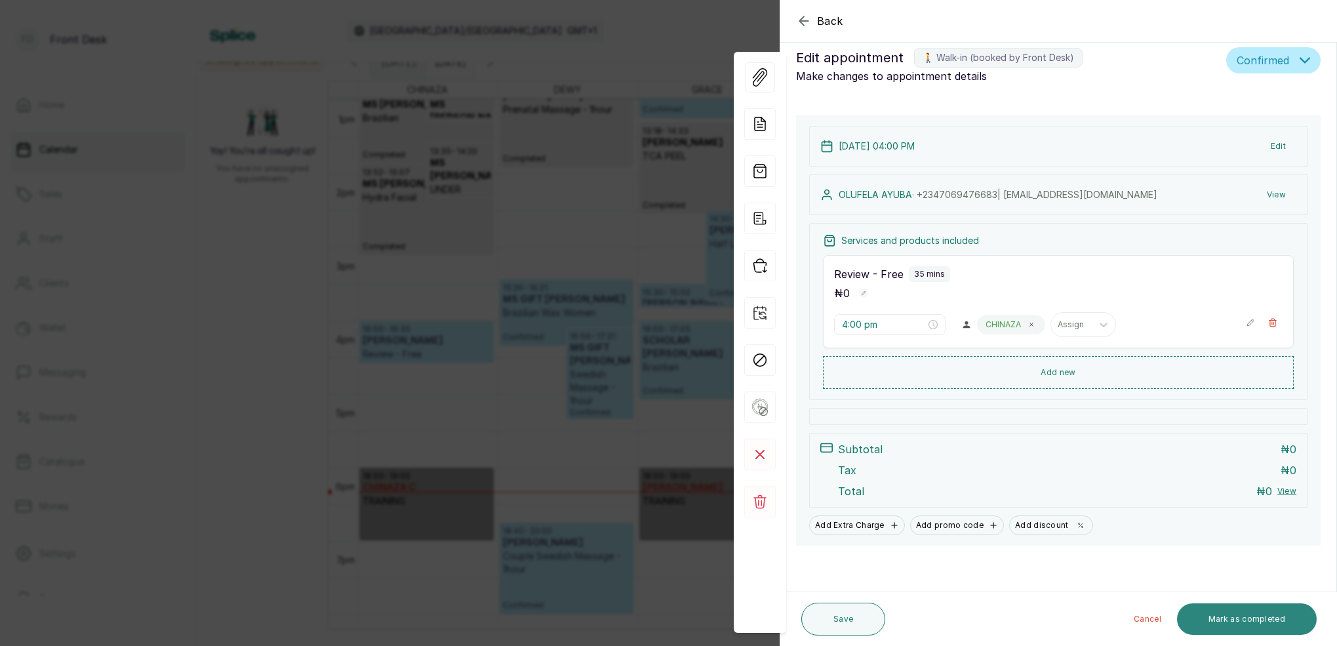
click at [1238, 631] on button "Mark as completed" at bounding box center [1247, 618] width 140 height 31
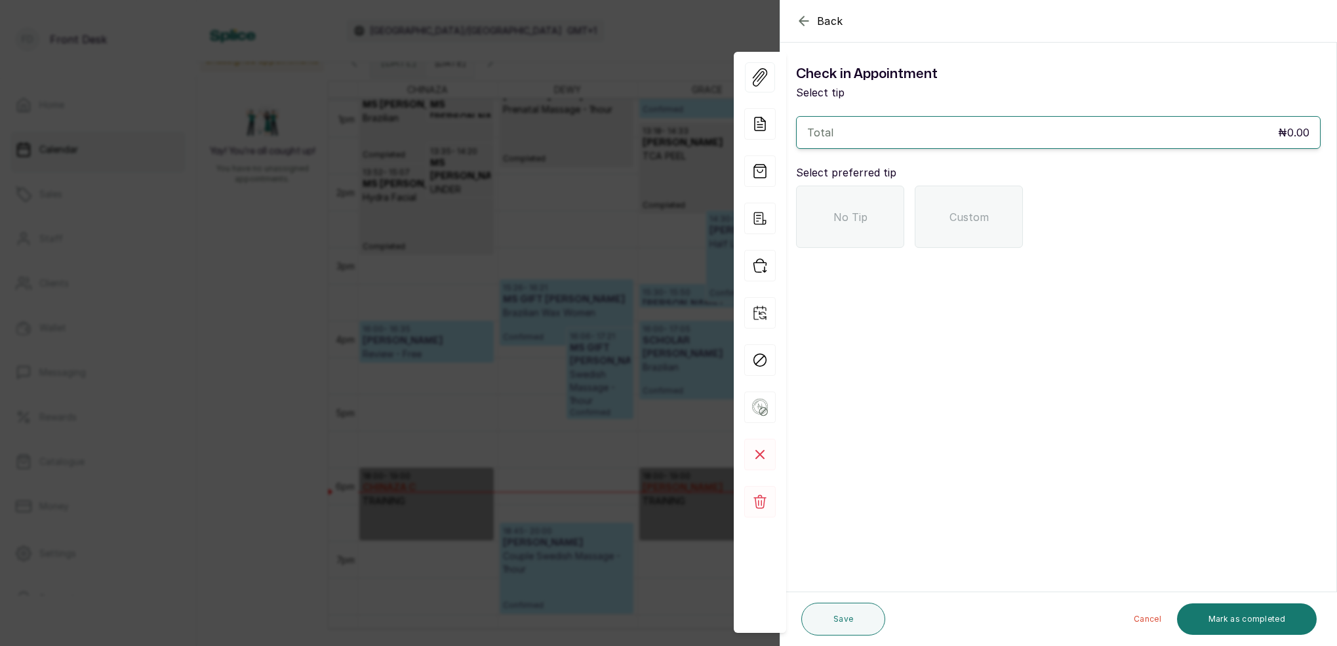
click at [856, 216] on span "No Tip" at bounding box center [850, 217] width 34 height 16
click at [1277, 613] on button "Mark as completed" at bounding box center [1247, 618] width 140 height 31
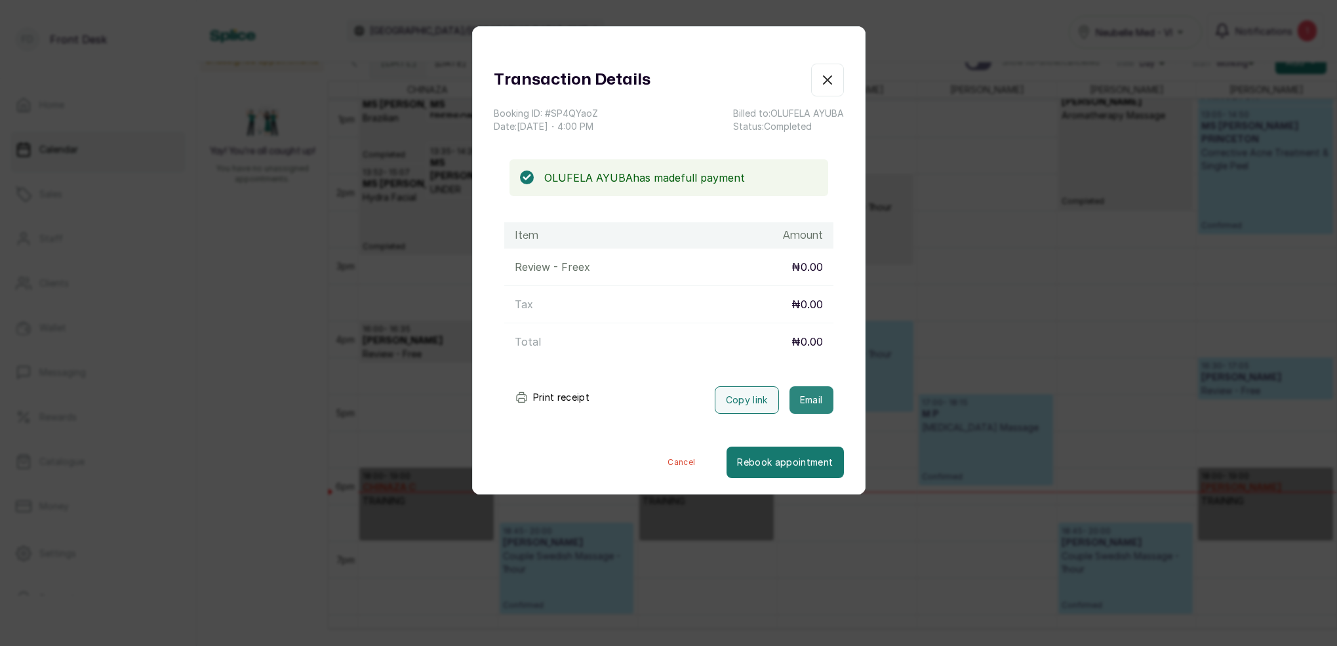
click at [818, 395] on button "Email" at bounding box center [811, 400] width 44 height 28
click at [830, 81] on icon "button" at bounding box center [828, 80] width 16 height 16
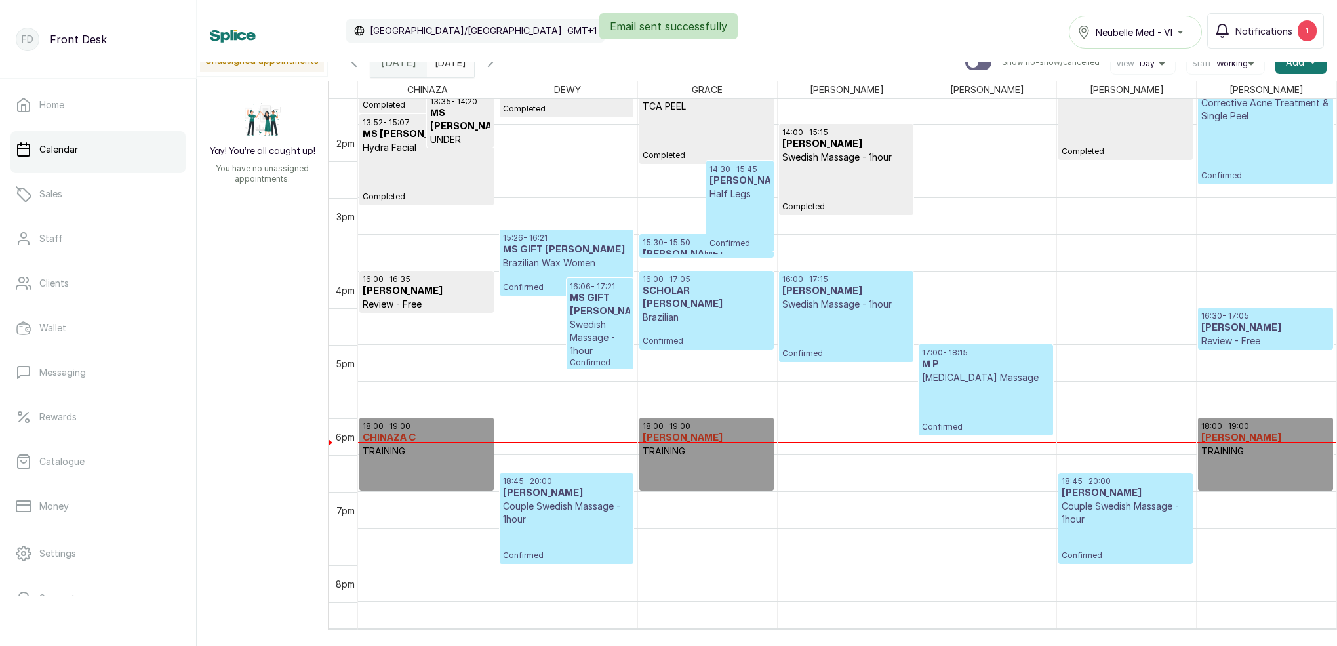
scroll to position [1003, 0]
click at [849, 295] on h3 "Ronke Bamisedun" at bounding box center [846, 291] width 128 height 13
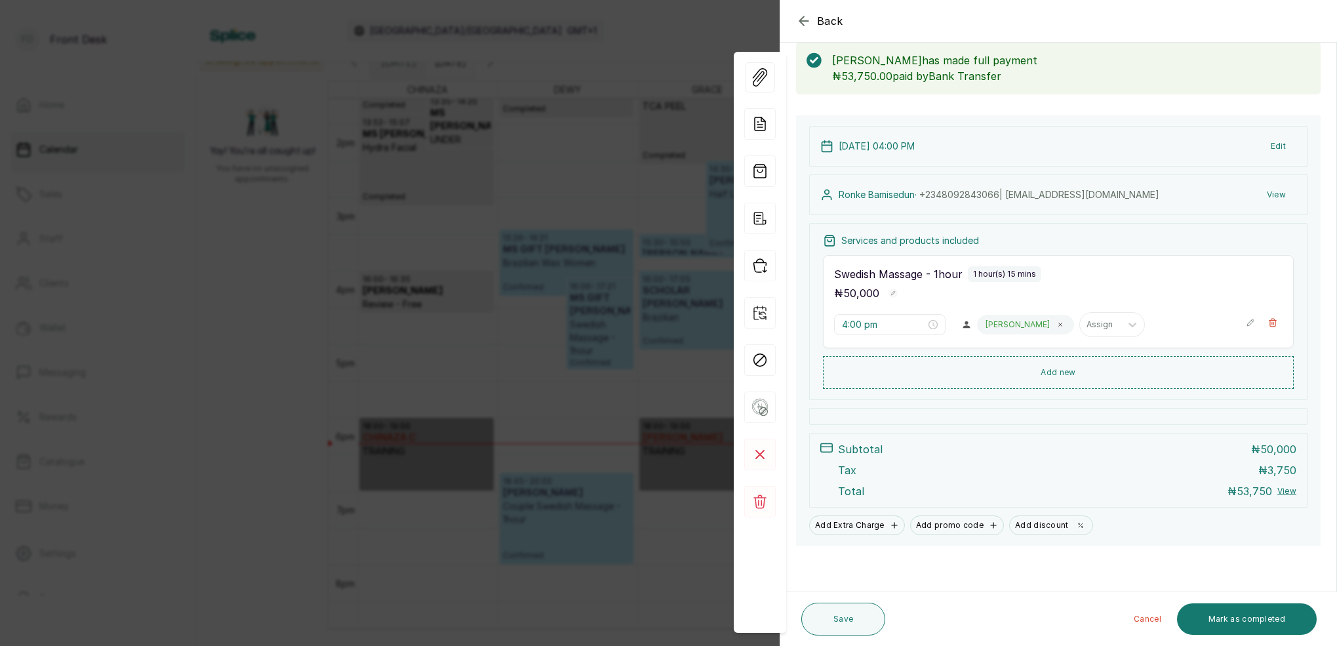
scroll to position [69, 0]
drag, startPoint x: 1272, startPoint y: 616, endPoint x: 1250, endPoint y: 580, distance: 42.1
click at [1273, 612] on button "Mark as completed" at bounding box center [1247, 618] width 140 height 31
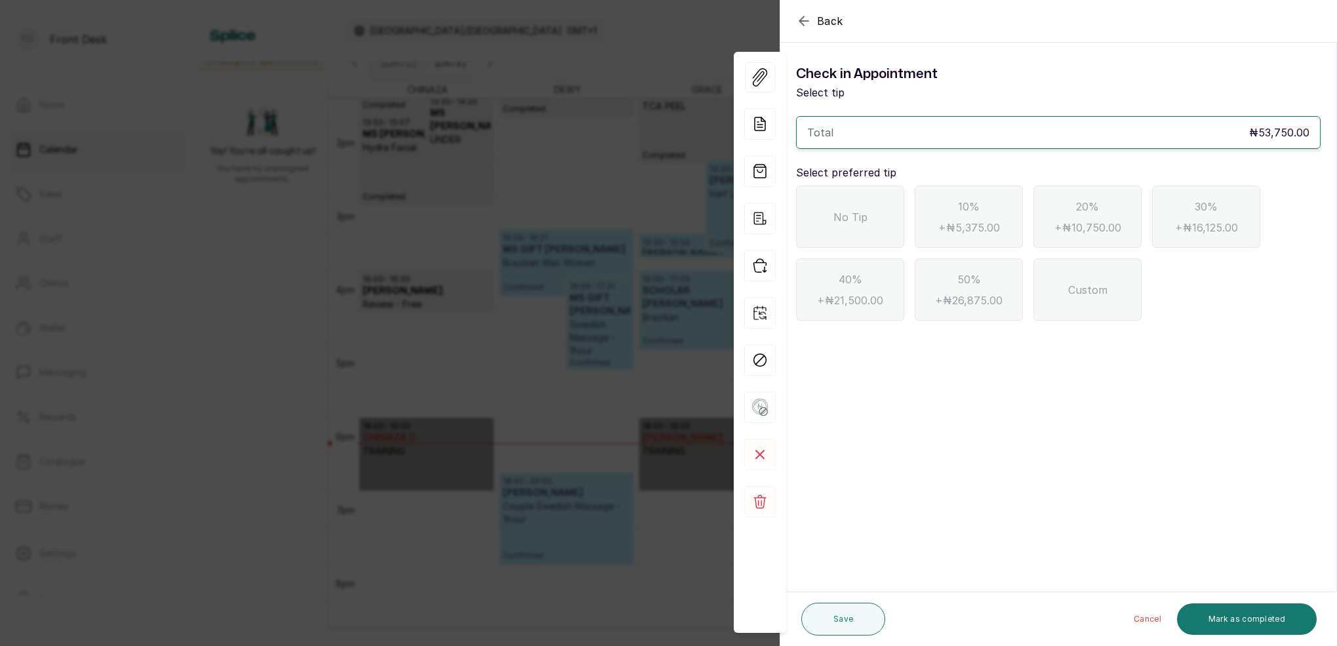
click at [862, 213] on span "No Tip" at bounding box center [850, 217] width 34 height 16
click at [1259, 611] on button "Mark as completed" at bounding box center [1247, 618] width 140 height 31
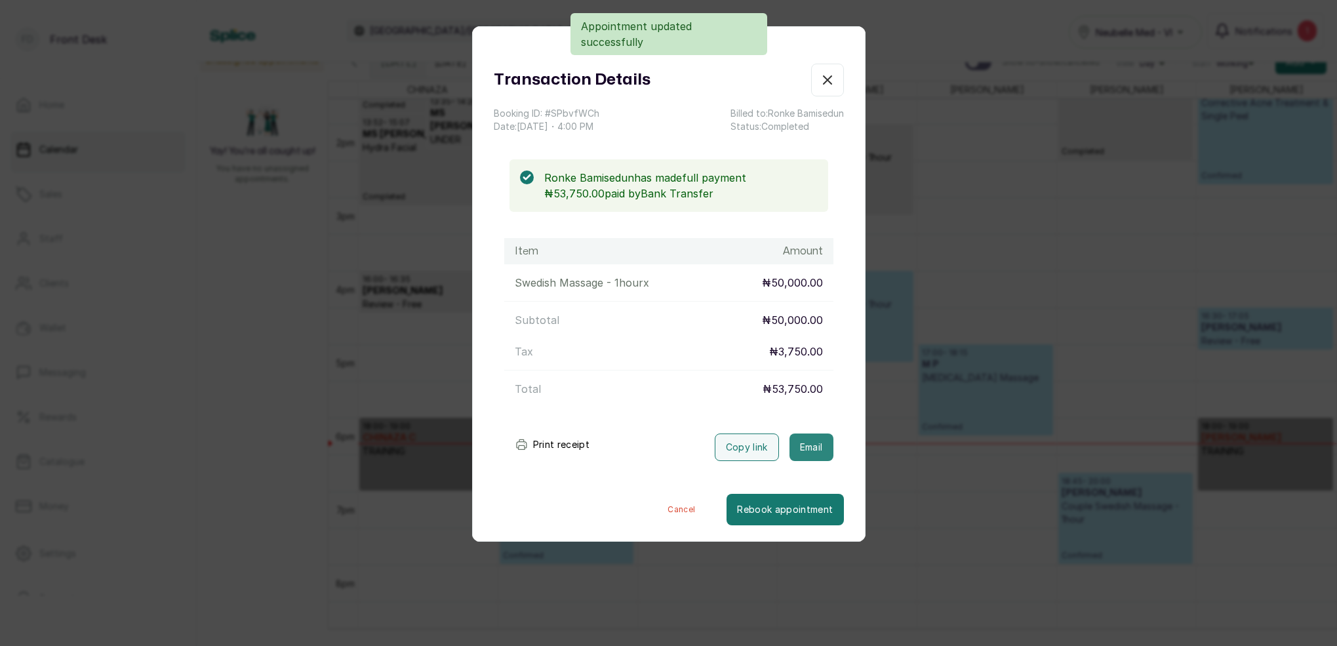
click at [816, 441] on button "Email" at bounding box center [811, 447] width 44 height 28
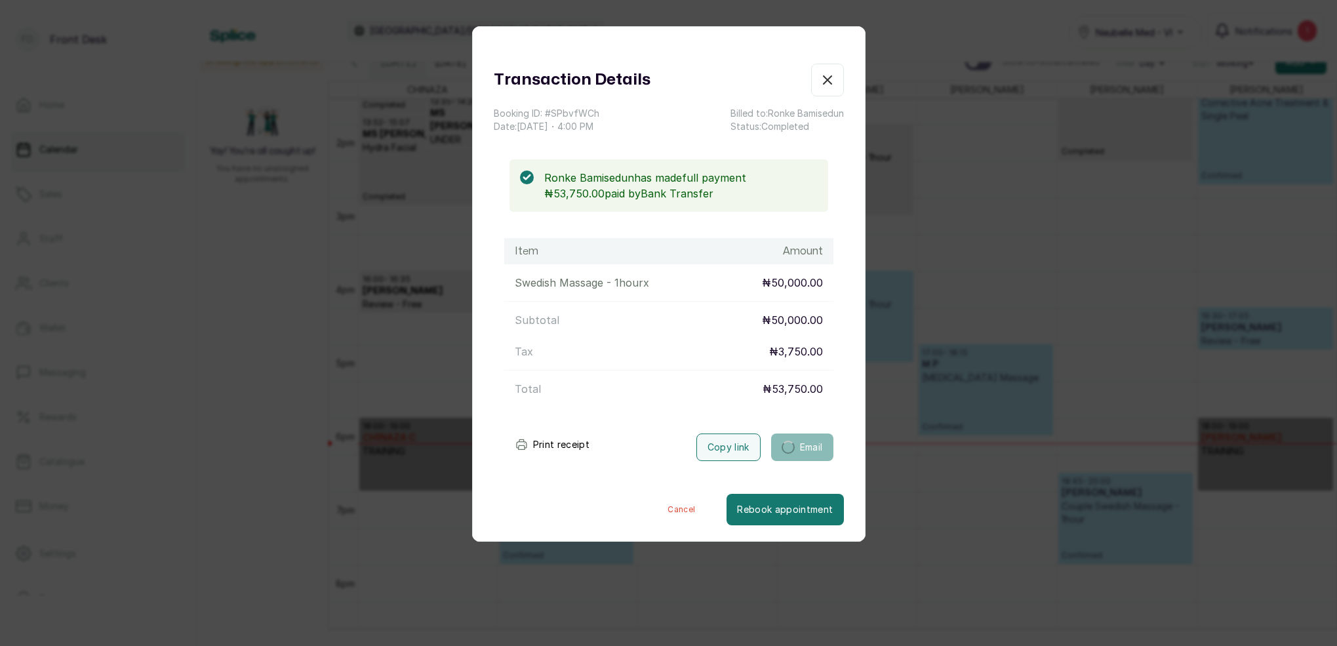
drag, startPoint x: 828, startPoint y: 80, endPoint x: 968, endPoint y: 116, distance: 144.3
click at [829, 79] on icon "button" at bounding box center [828, 80] width 16 height 16
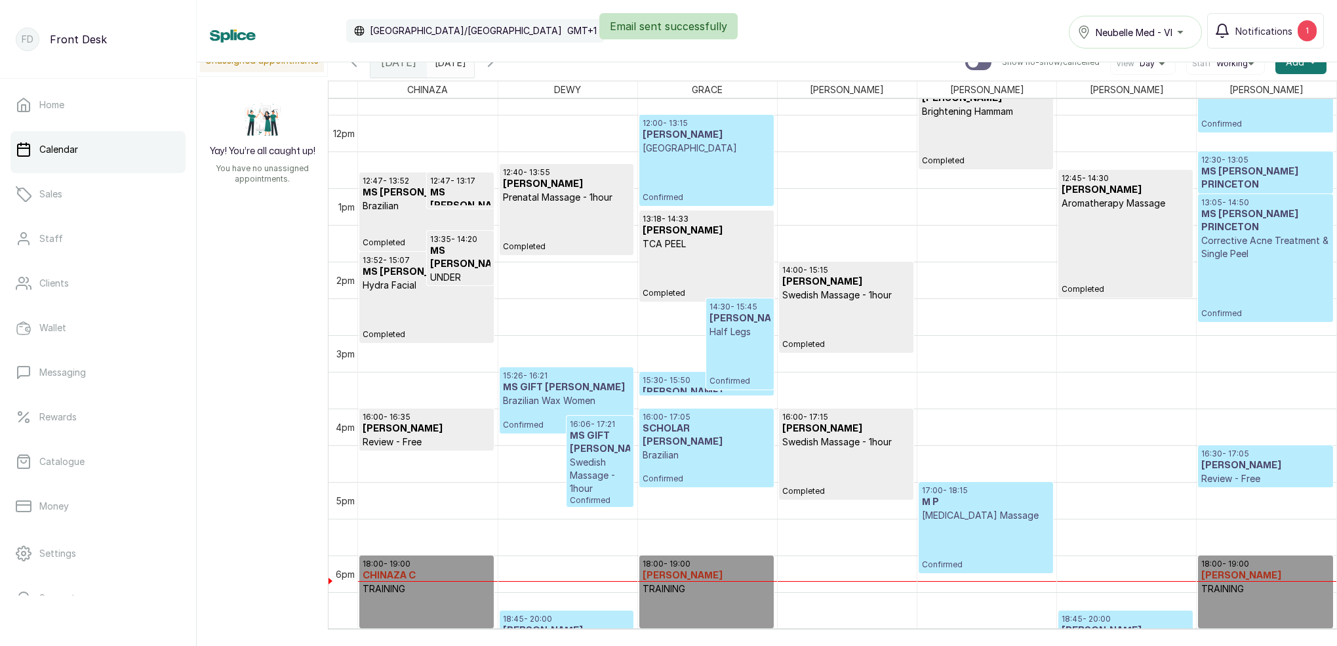
scroll to position [975, 0]
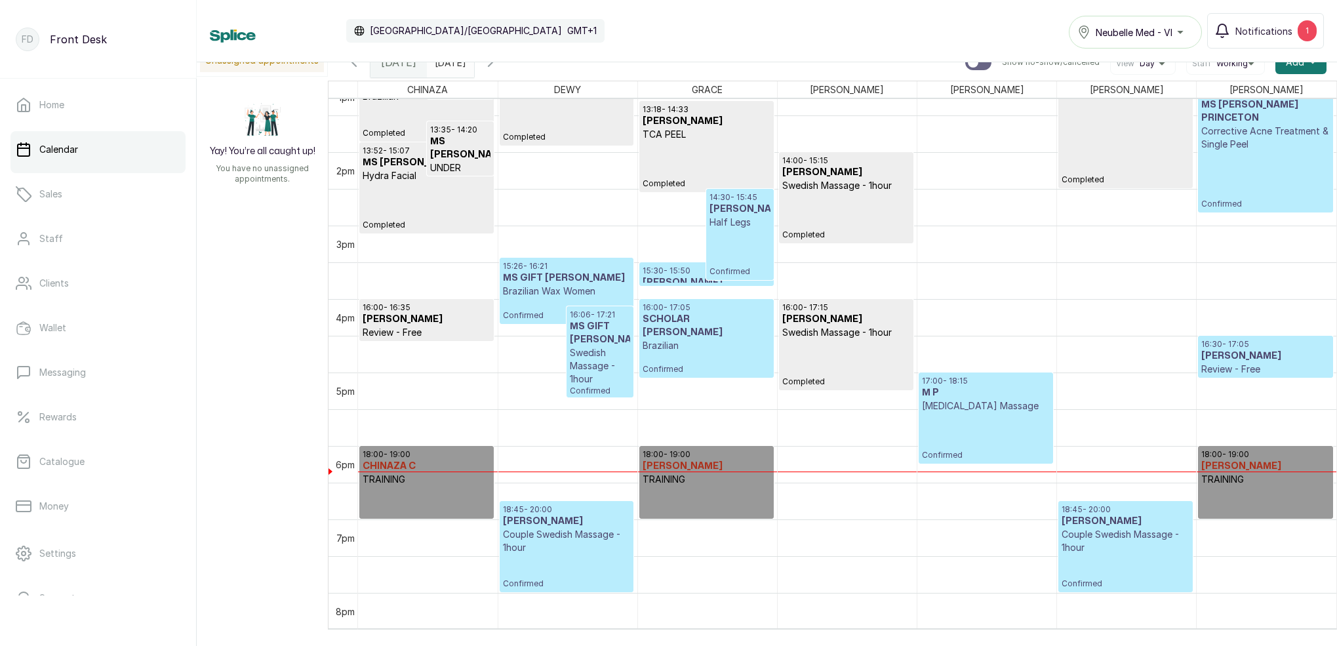
click at [597, 346] on p "Swedish Massage - 1hour" at bounding box center [600, 365] width 60 height 39
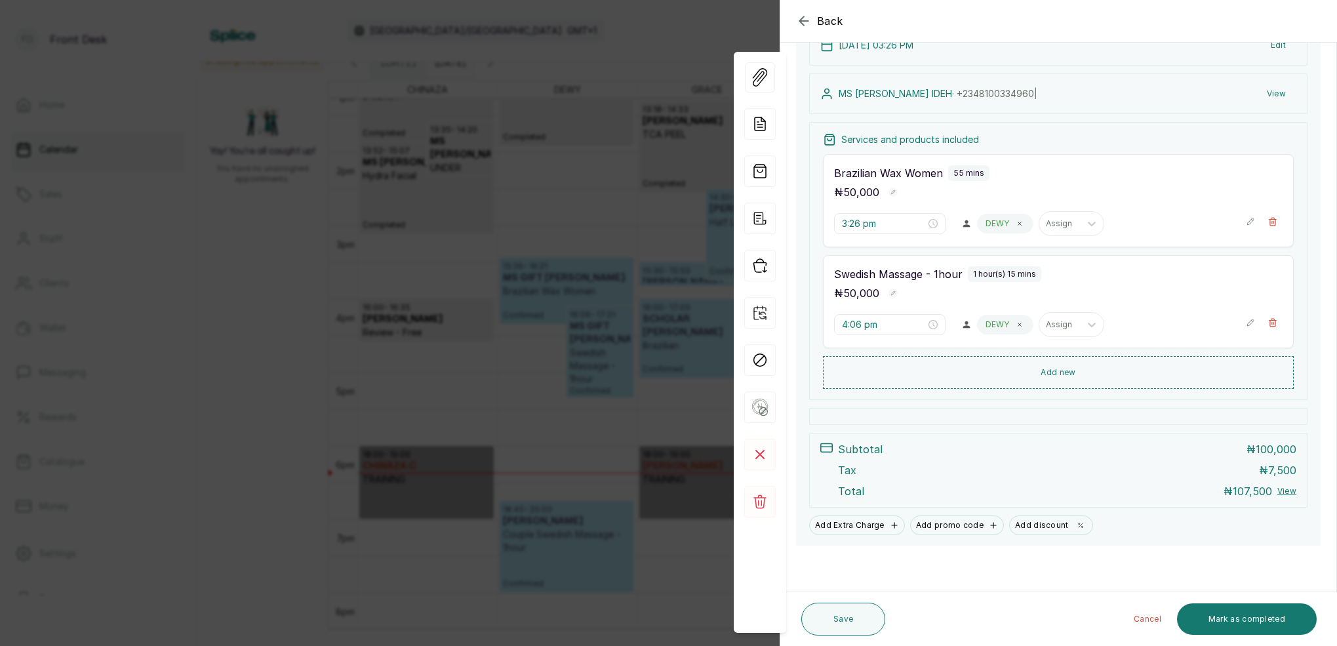
scroll to position [170, 0]
click at [1244, 615] on button "Mark as completed" at bounding box center [1247, 618] width 140 height 31
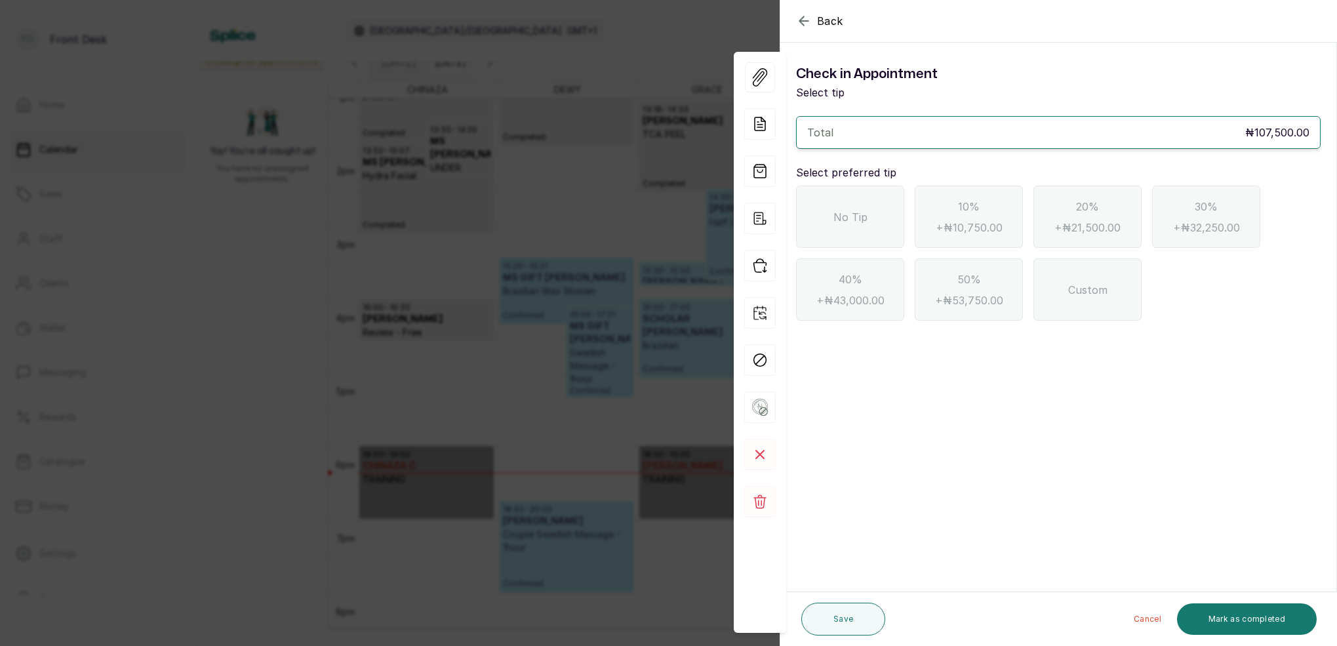
scroll to position [0, 0]
click at [854, 221] on span "No Tip" at bounding box center [850, 217] width 34 height 16
click at [1291, 631] on button "Mark as completed" at bounding box center [1247, 618] width 140 height 31
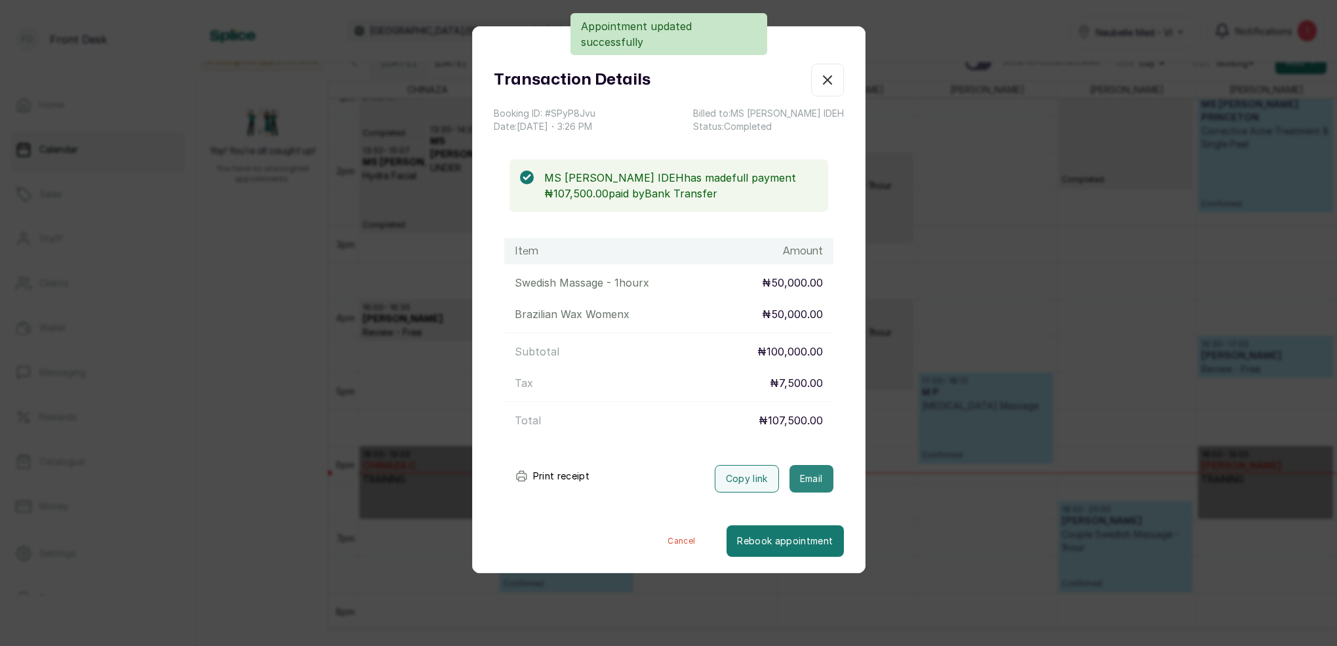
click at [818, 488] on button "Email" at bounding box center [811, 479] width 44 height 28
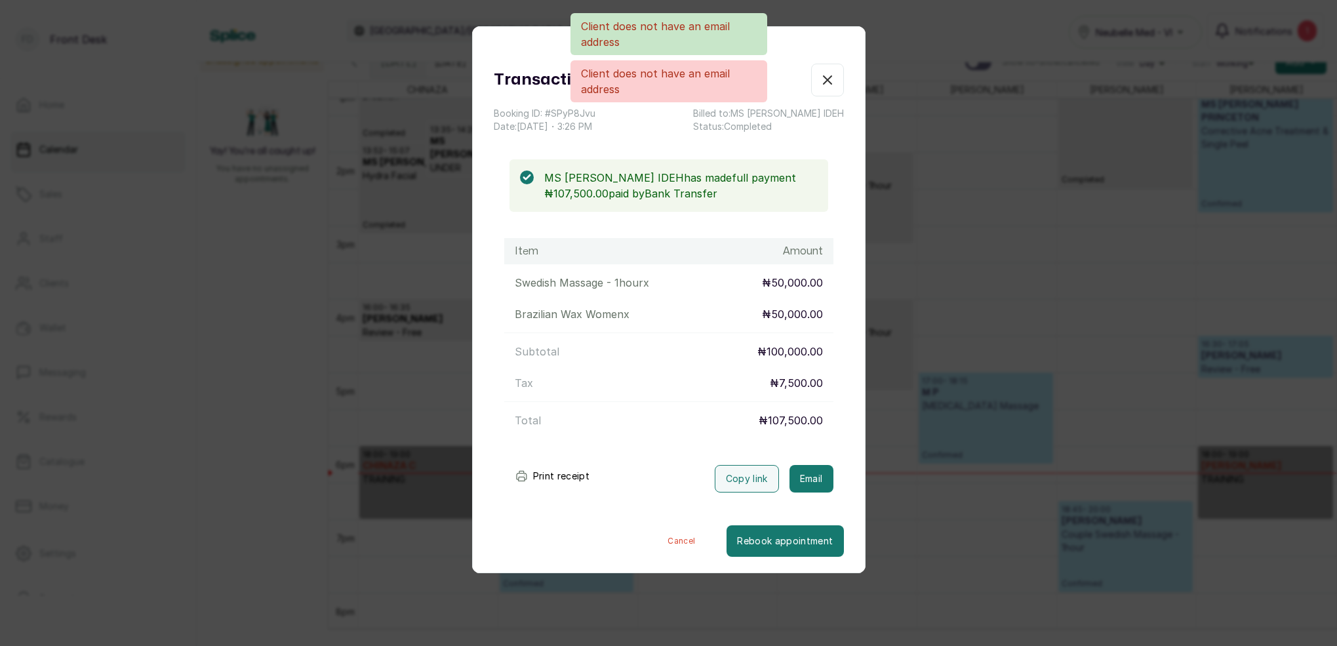
drag, startPoint x: 824, startPoint y: 76, endPoint x: 850, endPoint y: 92, distance: 30.6
click at [824, 76] on div "Client does not have an email address Client does not have an email address" at bounding box center [668, 57] width 1337 height 89
click at [967, 146] on div "Transaction Details Booking ID: # SPyP8Jvu Date: 17 Sep, 2025 ・ 3:26 PM Billed …" at bounding box center [668, 323] width 1337 height 646
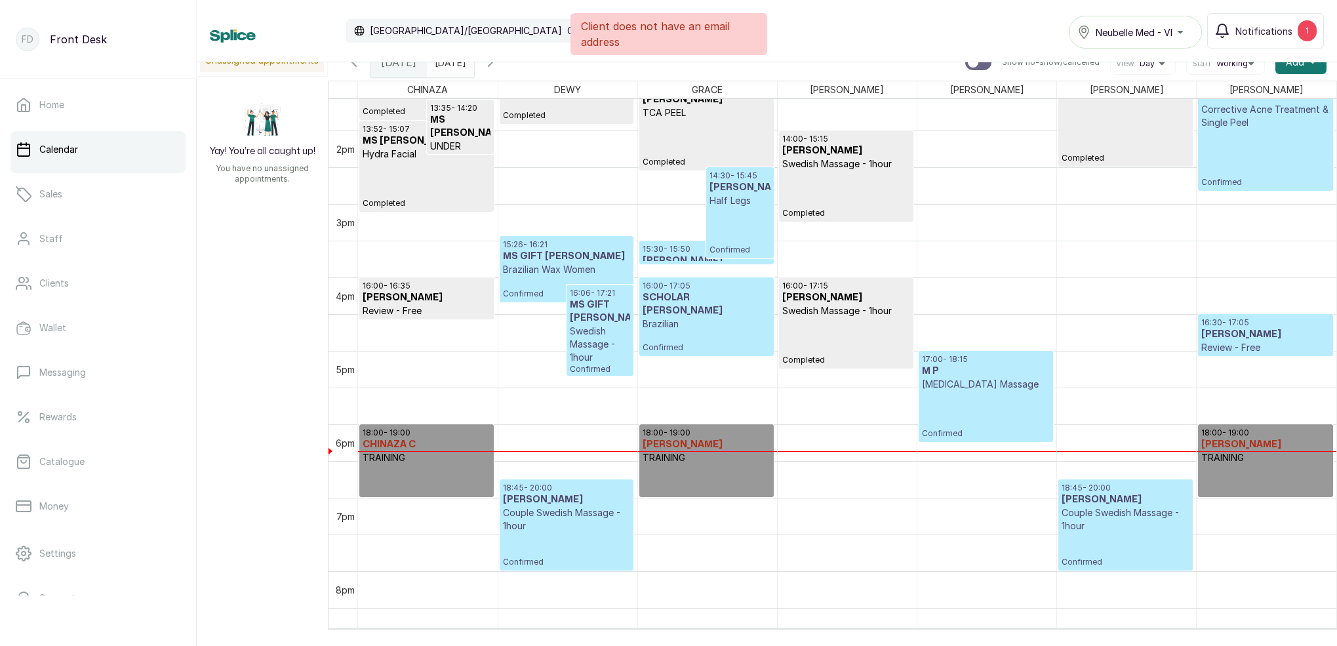
scroll to position [972, 0]
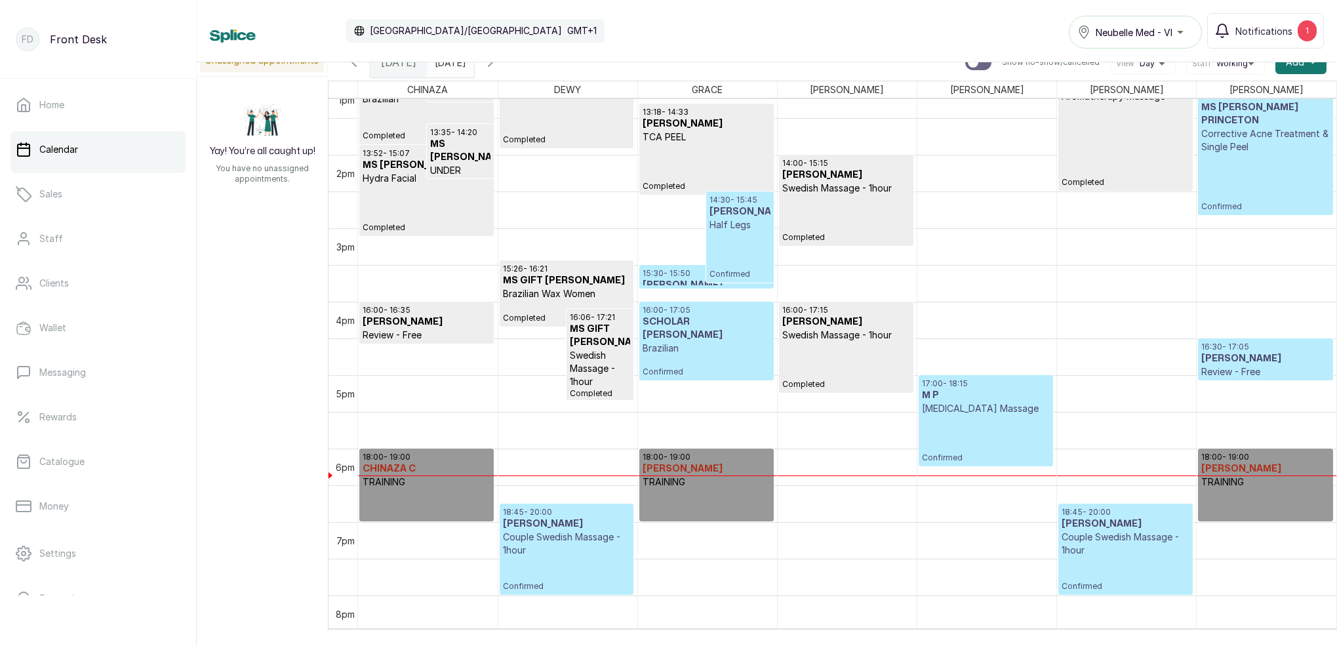
click at [968, 407] on p "Lymphatic Drainage Massage" at bounding box center [986, 408] width 128 height 13
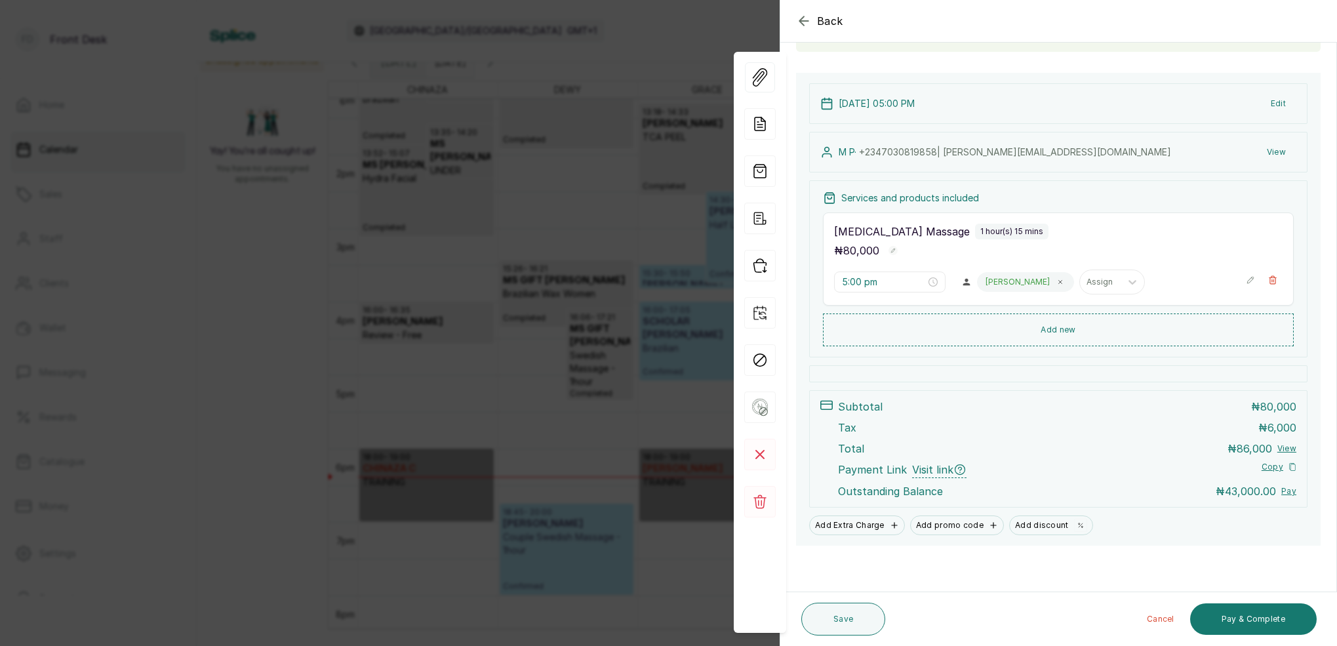
scroll to position [111, 0]
drag, startPoint x: 559, startPoint y: 239, endPoint x: 595, endPoint y: 221, distance: 40.8
click at [561, 237] on div "Back Appointment Details Edit appointment 🚶 Walk-in (booked by Front Desk) Make…" at bounding box center [668, 323] width 1337 height 646
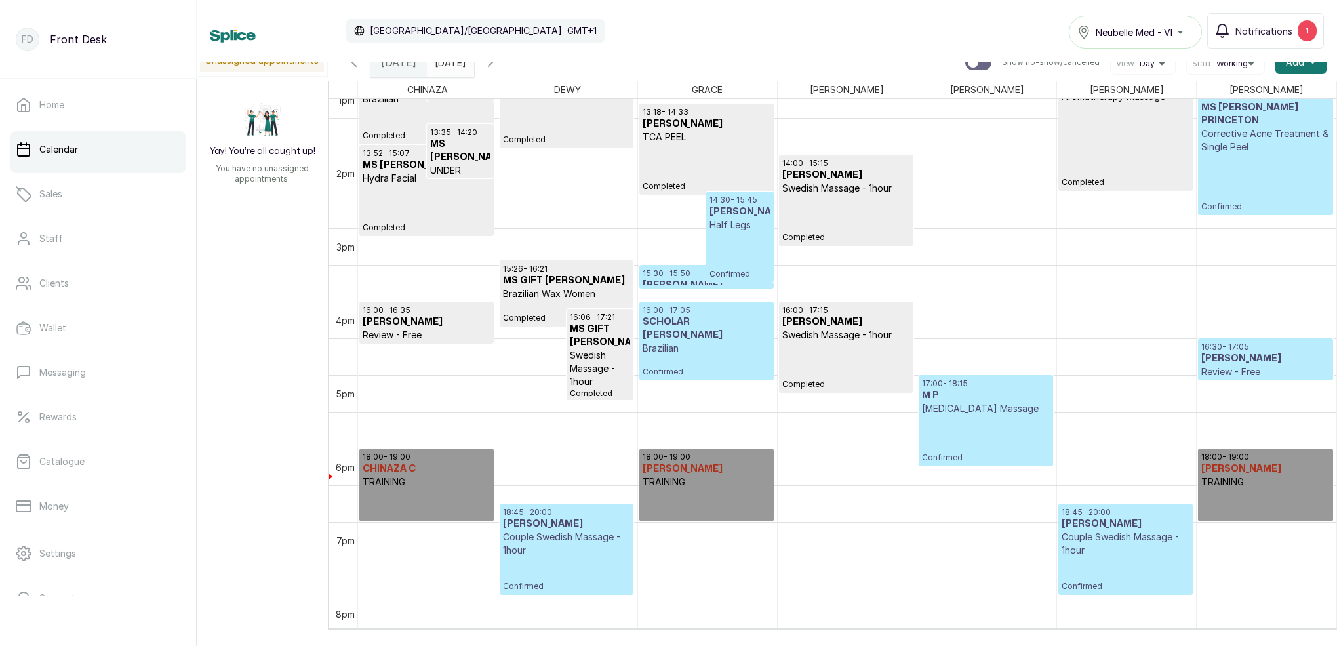
click at [473, 68] on span at bounding box center [461, 59] width 25 height 22
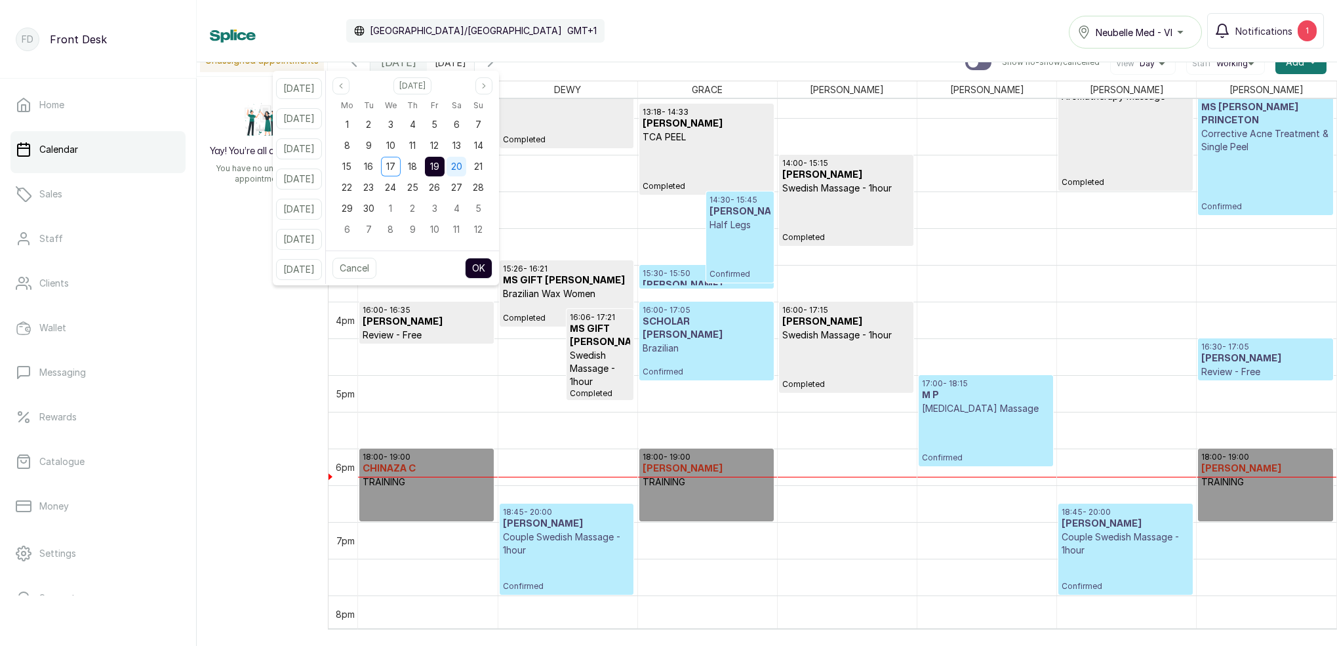
click at [462, 165] on span "20" at bounding box center [456, 166] width 11 height 11
click at [492, 268] on button "OK" at bounding box center [479, 268] width 28 height 21
type input "20/09/2025"
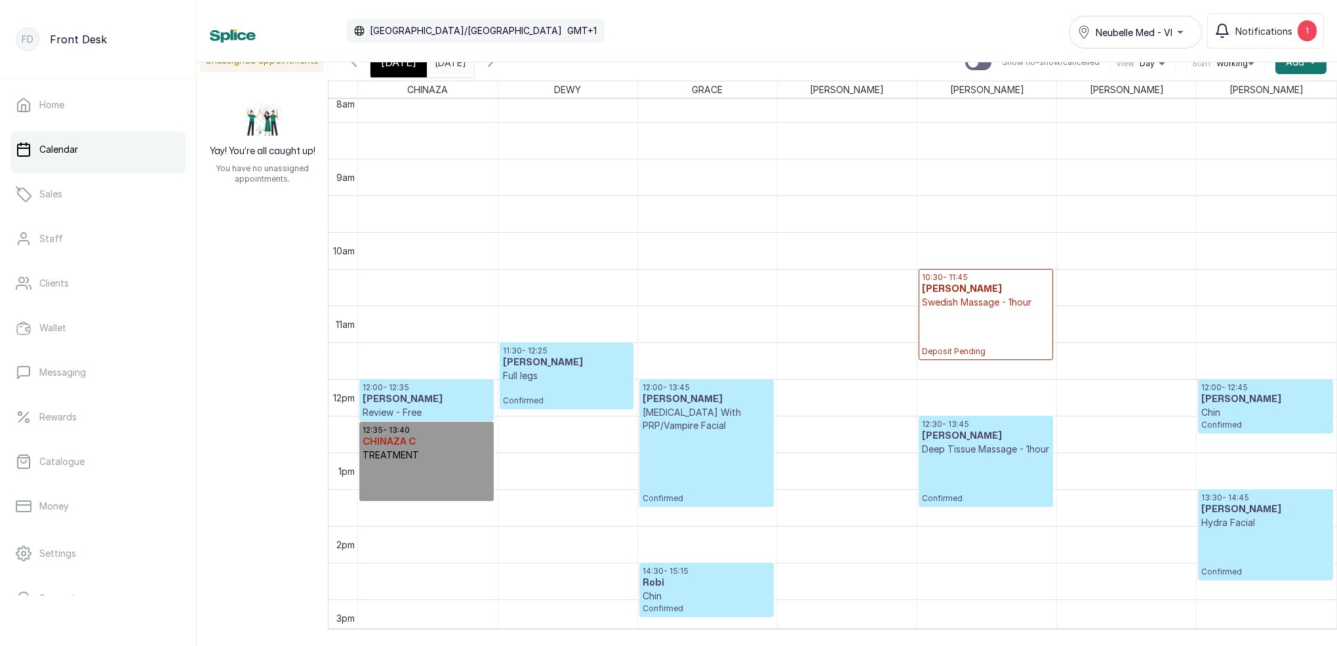
scroll to position [582, 0]
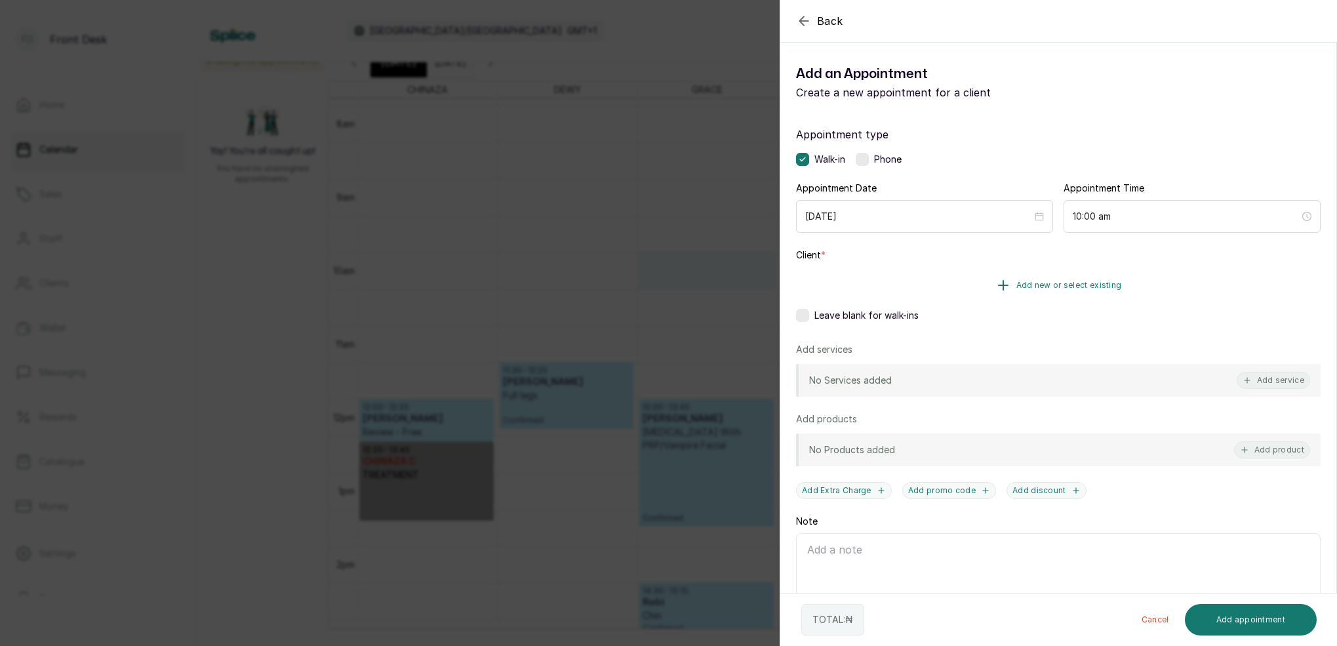
click at [1079, 281] on span "Add new or select existing" at bounding box center [1069, 285] width 106 height 10
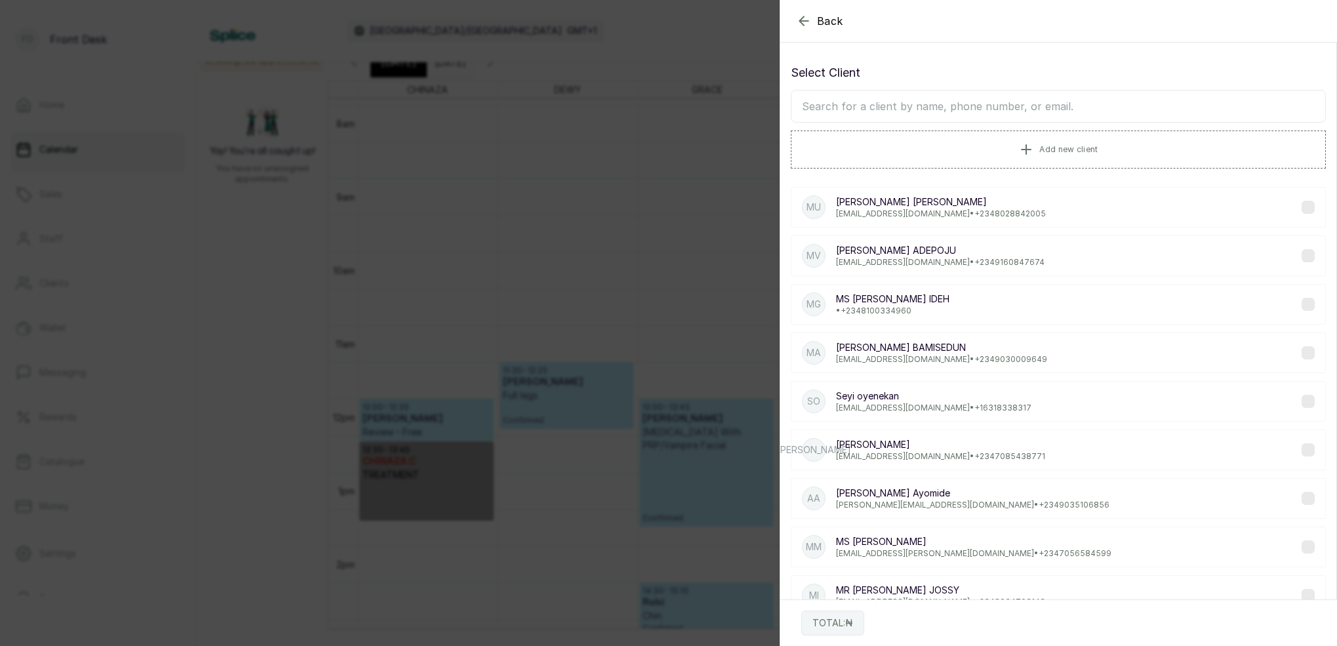
click at [1029, 110] on input "text" at bounding box center [1058, 106] width 535 height 33
drag, startPoint x: 802, startPoint y: 18, endPoint x: 835, endPoint y: 50, distance: 46.4
click at [803, 19] on icon "button" at bounding box center [804, 21] width 16 height 16
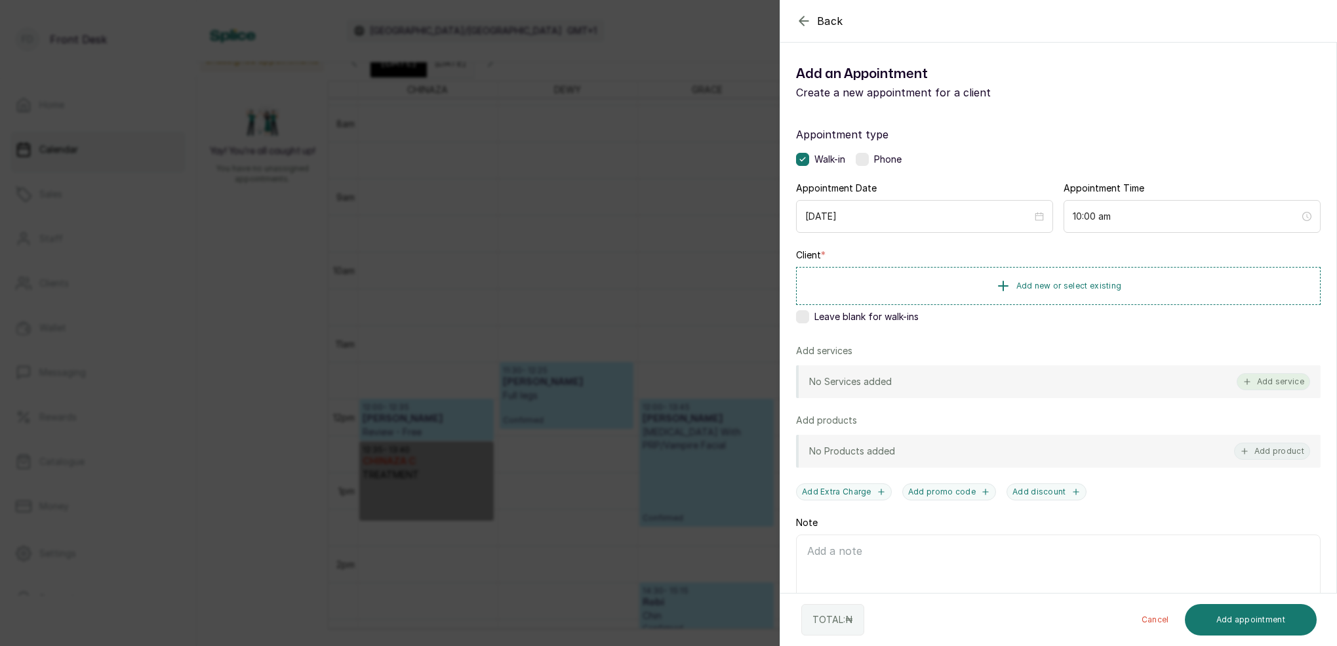
click at [1264, 379] on button "Add service" at bounding box center [1273, 381] width 73 height 17
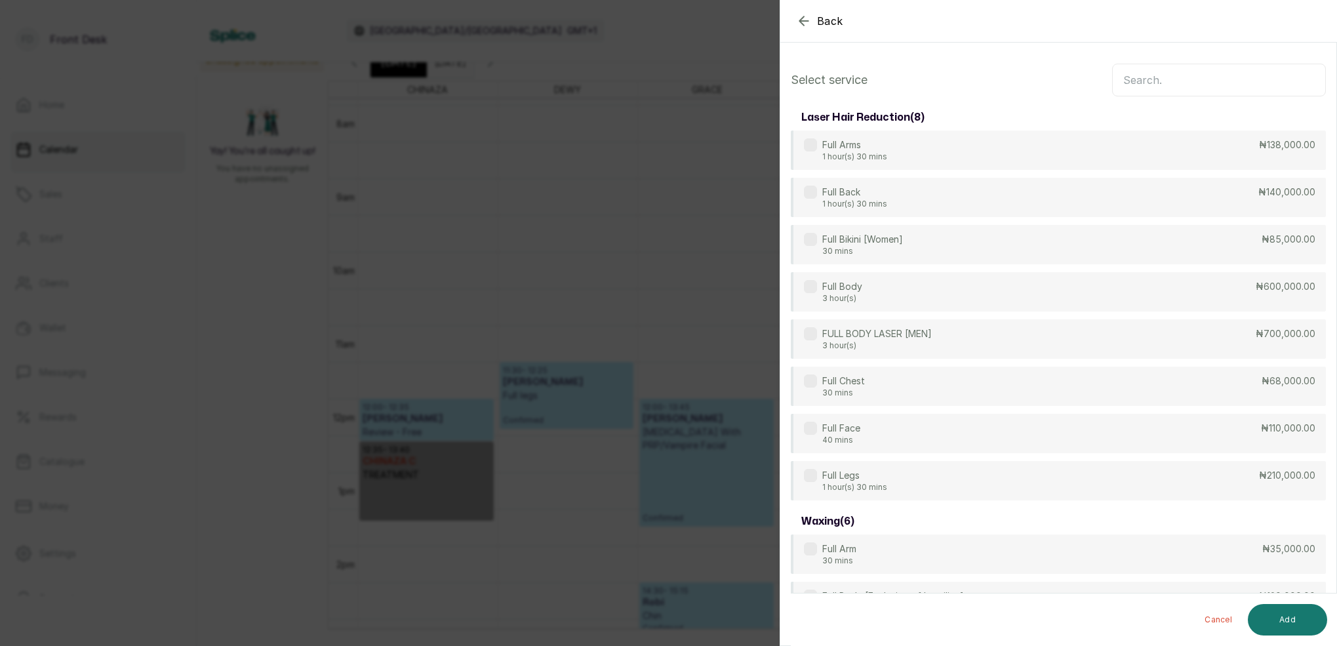
scroll to position [0, 0]
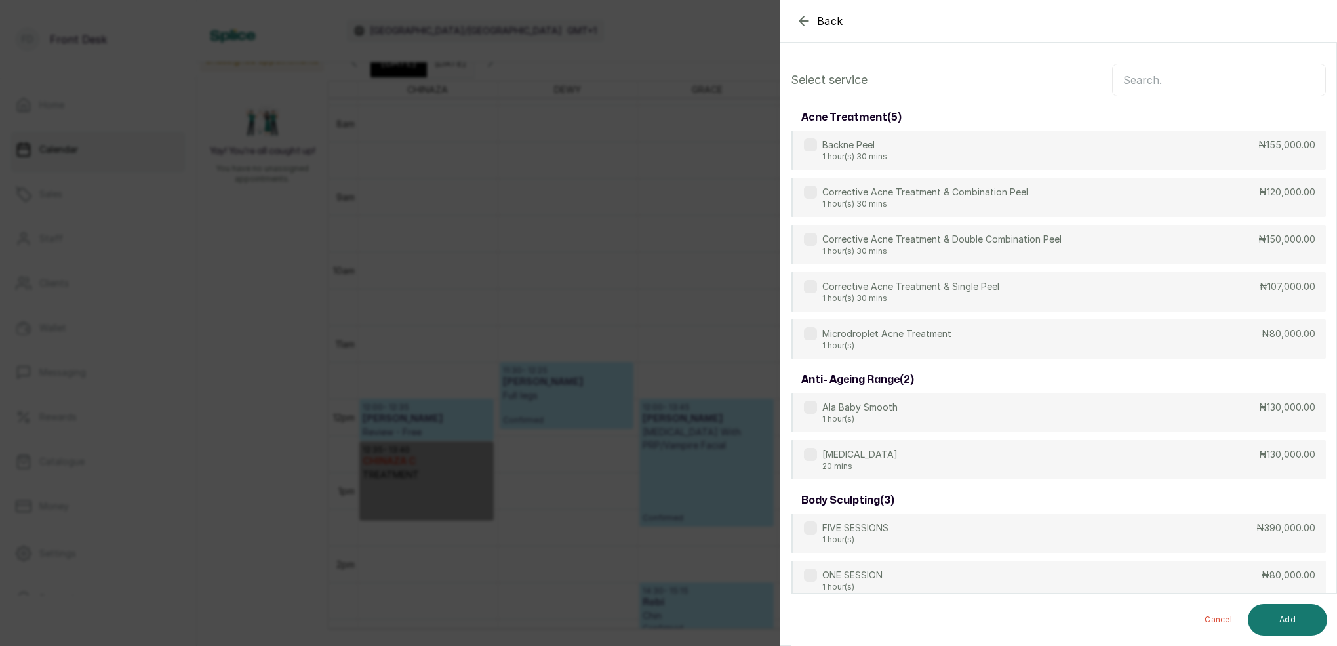
click at [1172, 80] on input "text" at bounding box center [1219, 80] width 214 height 33
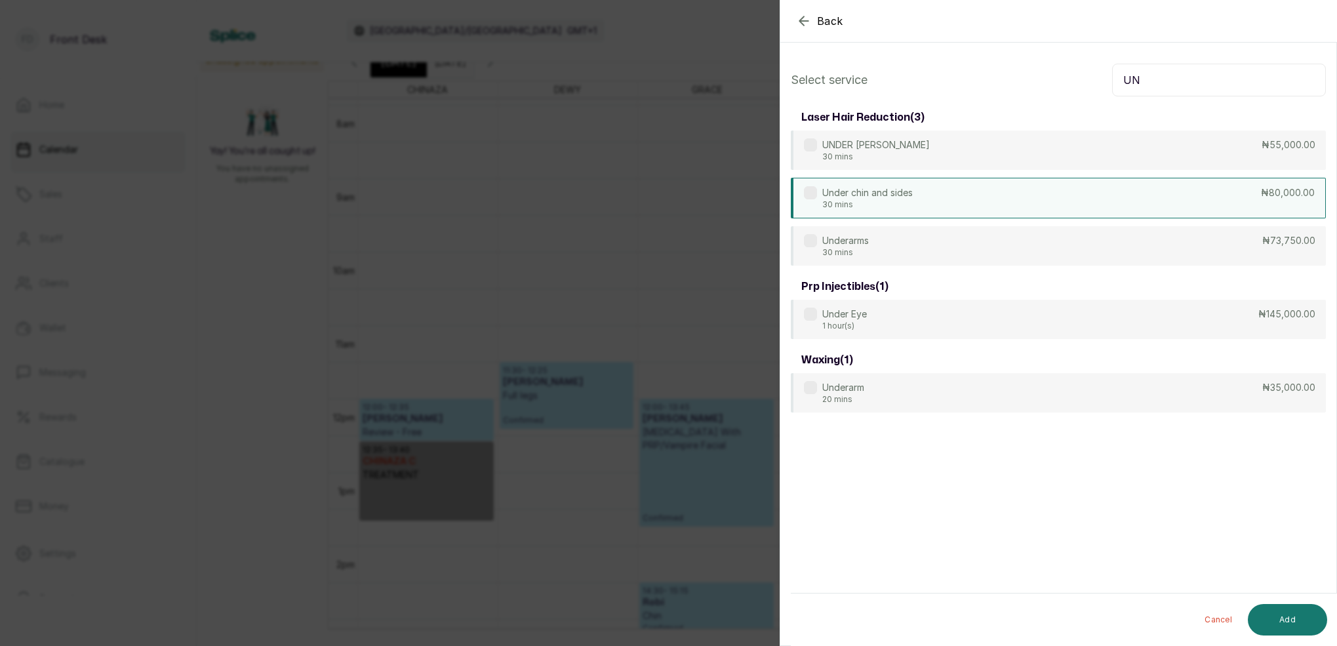
type input "U"
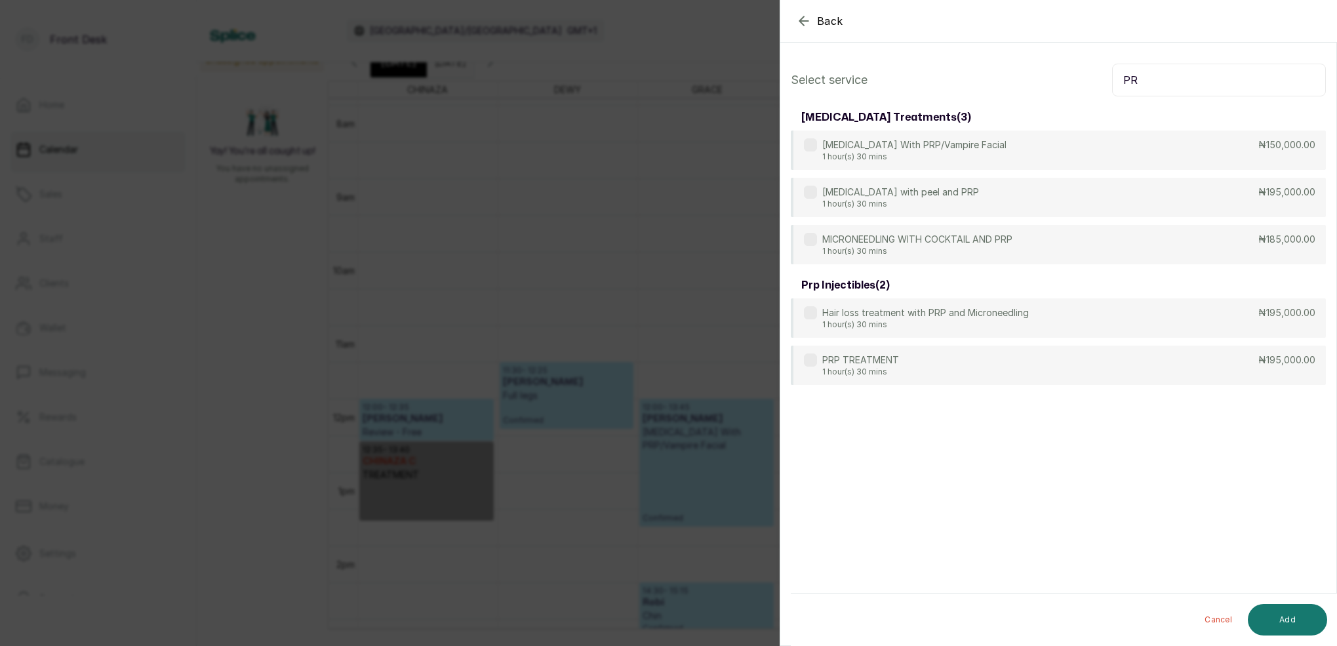
type input "P"
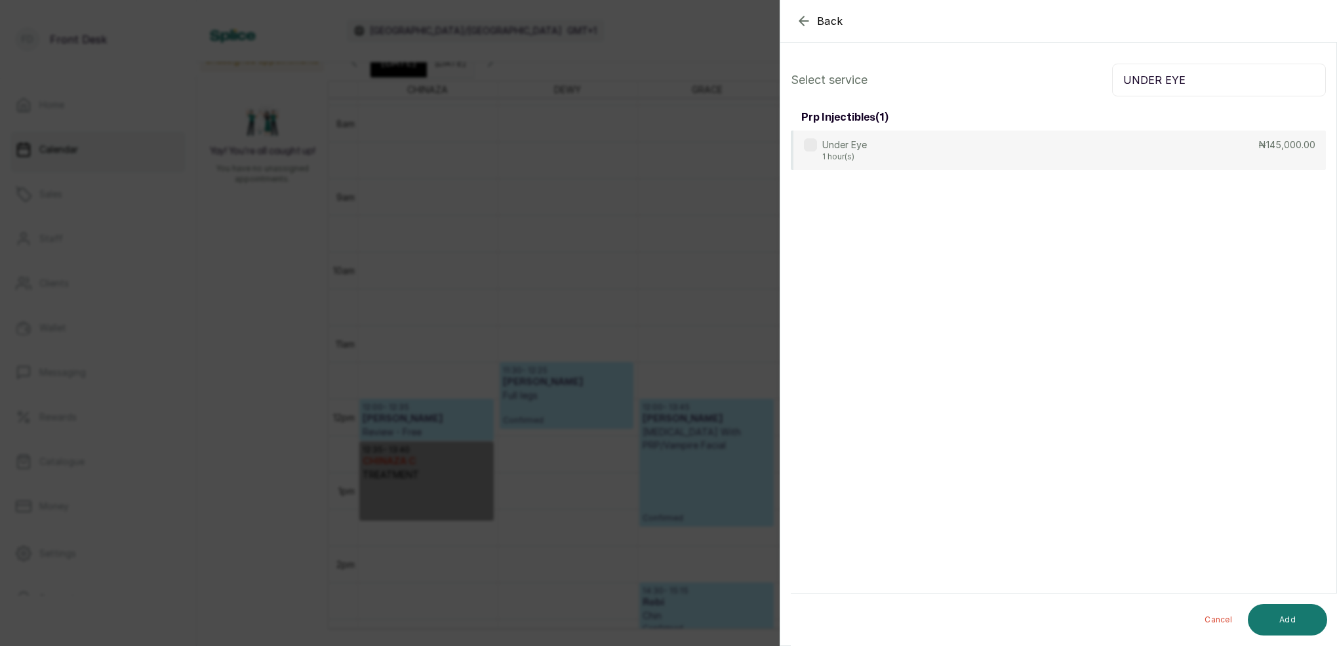
type input "UNDER EYE"
drag, startPoint x: 603, startPoint y: 203, endPoint x: 649, endPoint y: 208, distance: 46.8
click at [603, 203] on div "Back Add Appointment Select service UNDER EYE prp injectibles ( 1 ) Under Eye 1…" at bounding box center [668, 323] width 1337 height 646
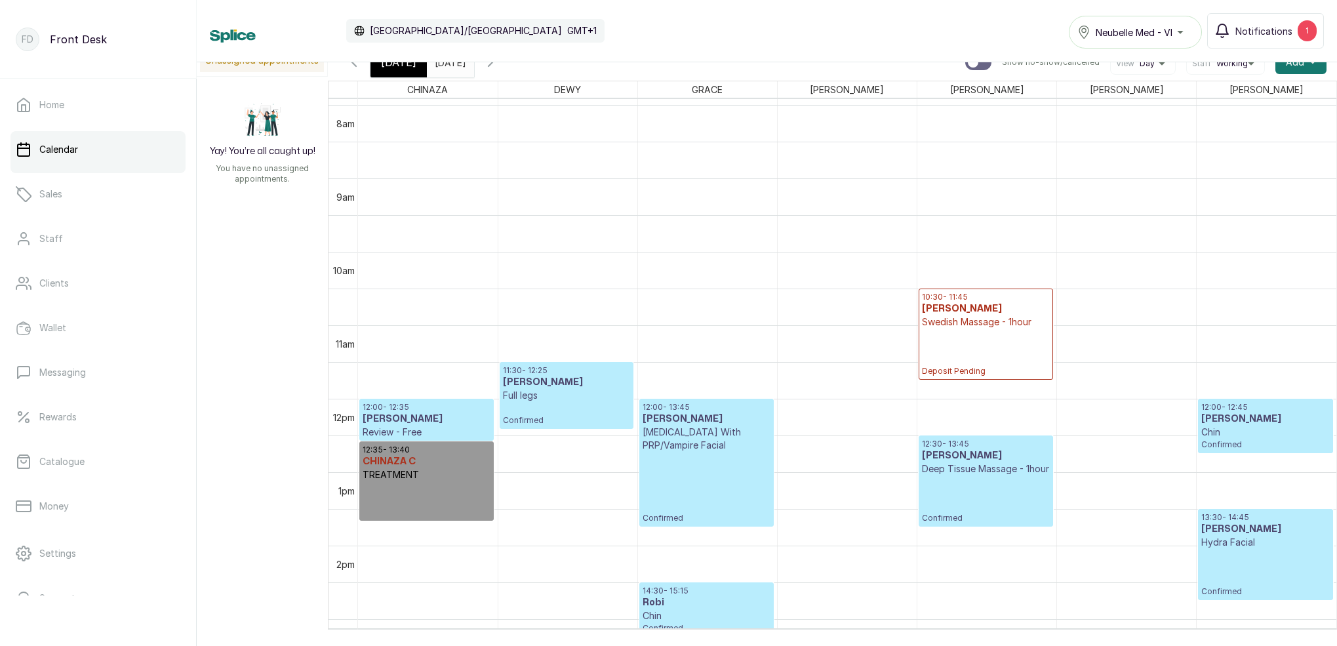
scroll to position [9, 0]
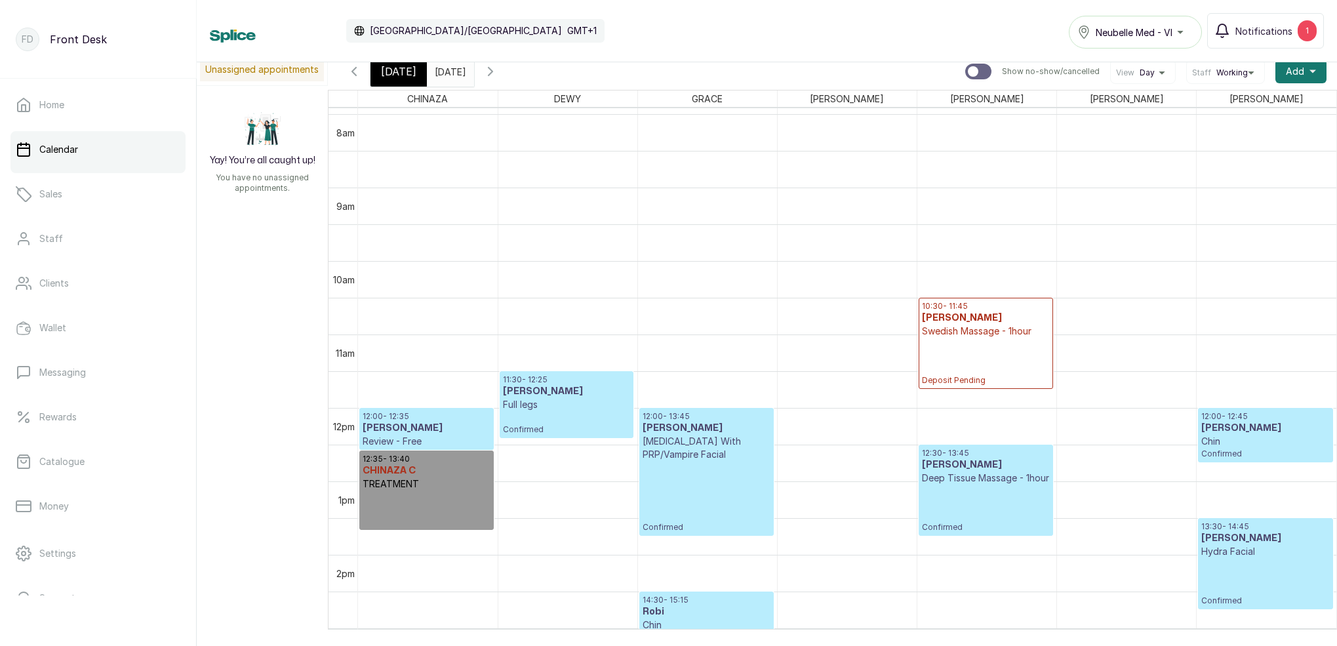
drag, startPoint x: 392, startPoint y: 73, endPoint x: 730, endPoint y: 271, distance: 391.8
click at [392, 73] on span "[DATE]" at bounding box center [398, 72] width 35 height 16
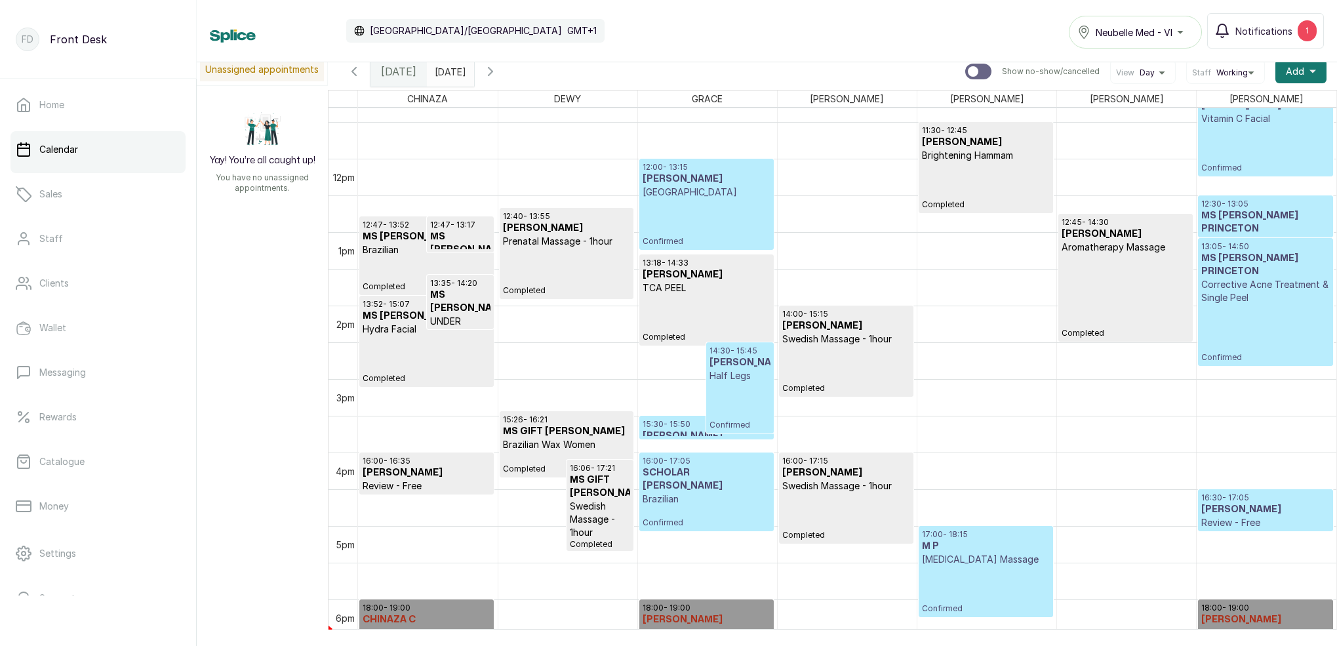
scroll to position [872, 0]
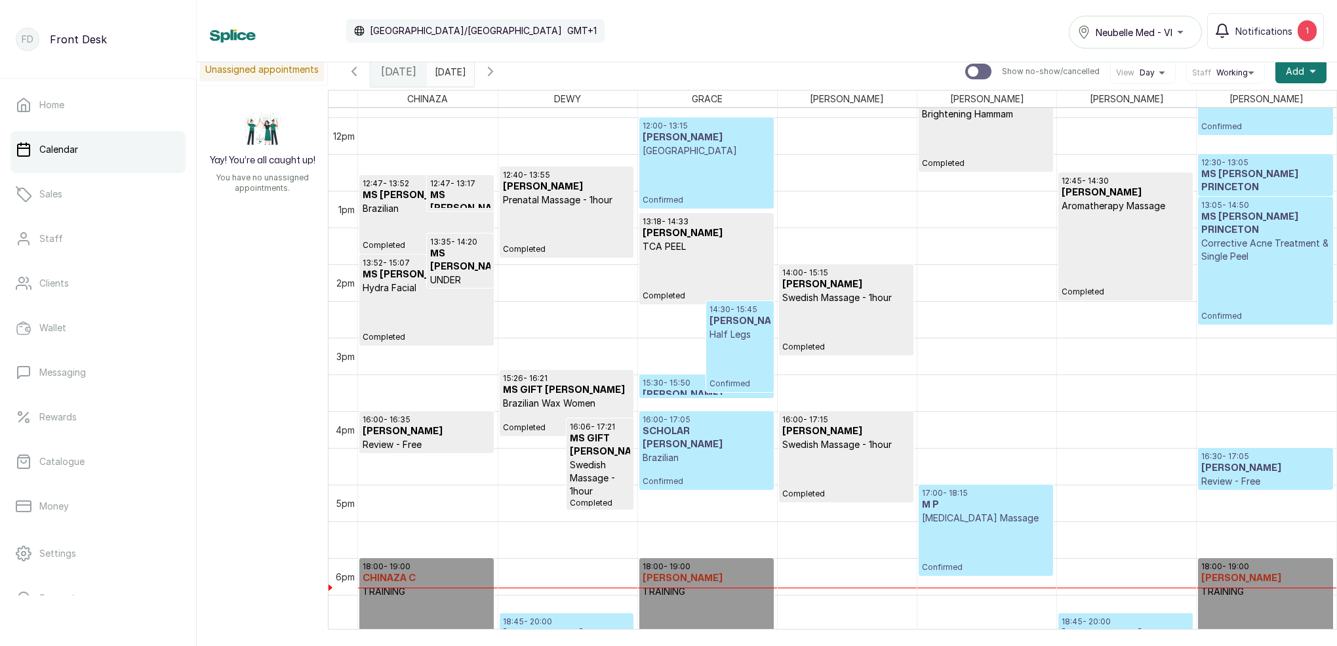
click at [1002, 525] on p "Lymphatic Drainage Massage" at bounding box center [986, 517] width 128 height 13
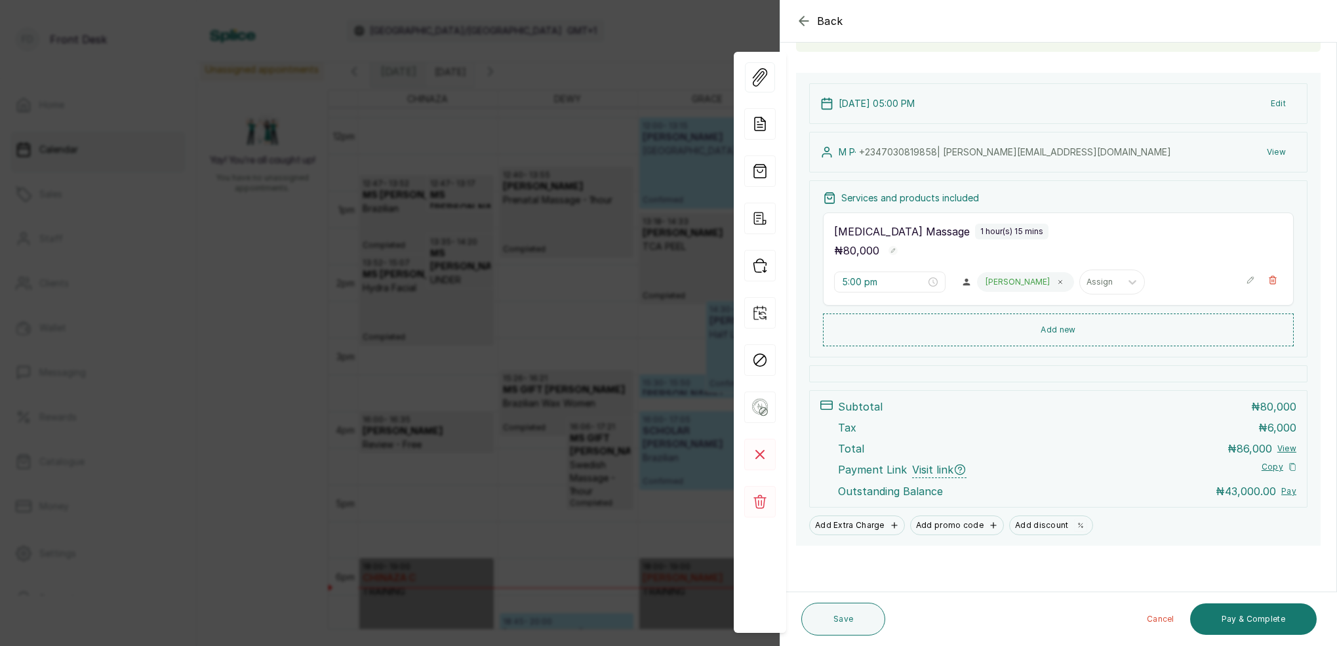
scroll to position [110, 0]
click at [575, 356] on div "Back Appointment Details Edit appointment 🚶 Walk-in (booked by Front Desk) Make…" at bounding box center [668, 323] width 1337 height 646
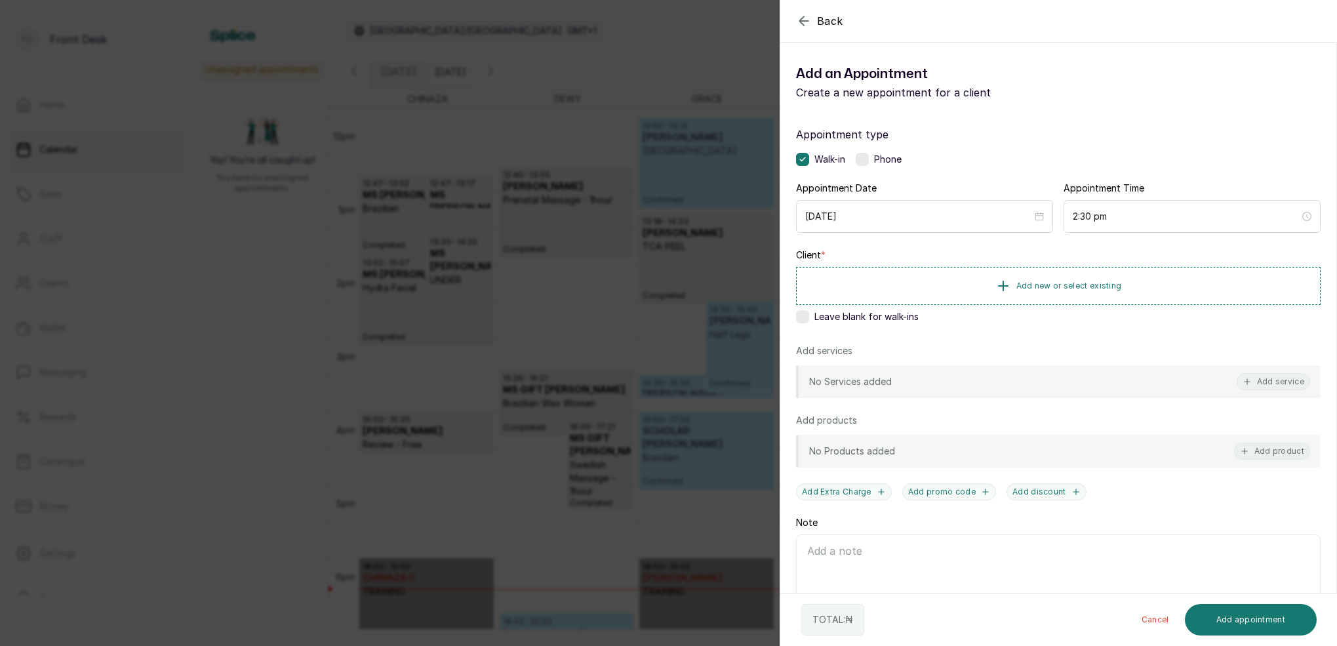
drag, startPoint x: 1270, startPoint y: 382, endPoint x: 1245, endPoint y: 359, distance: 33.9
click at [1269, 380] on button "Add service" at bounding box center [1273, 381] width 73 height 17
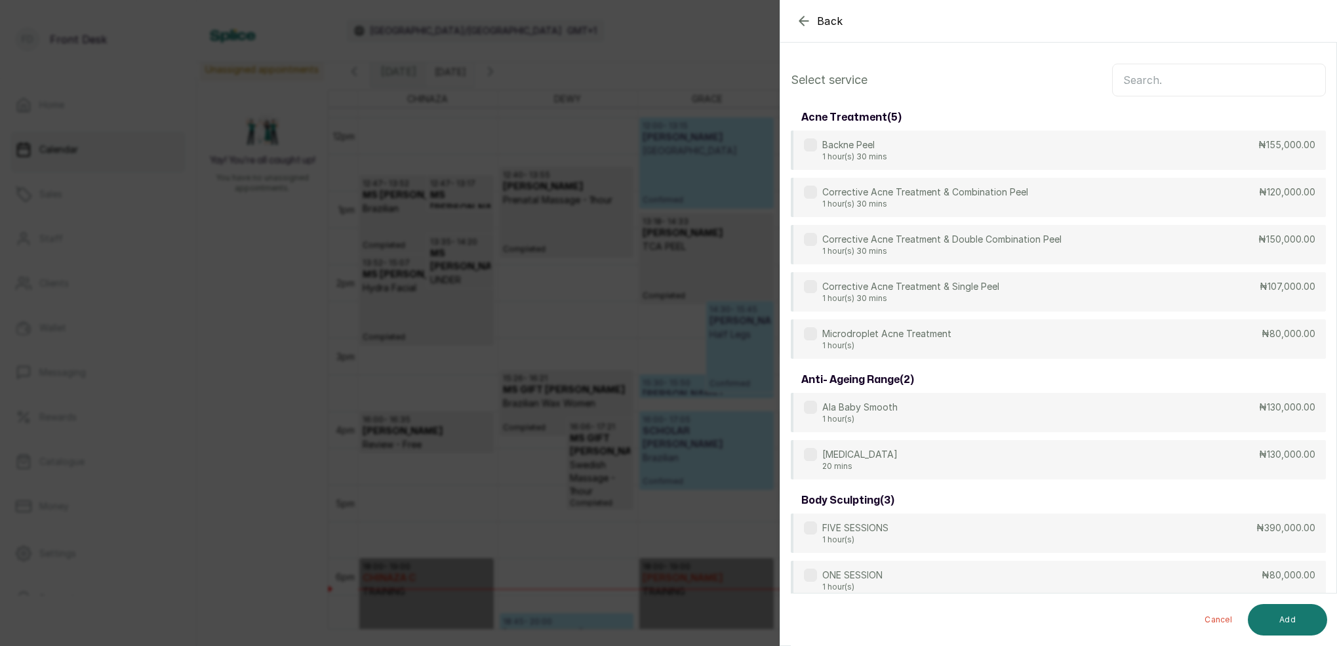
click at [616, 248] on div "Back Add Appointment Select service acne treatment ( 5 ) Backne Peel 1 hour(s) …" at bounding box center [668, 323] width 1337 height 646
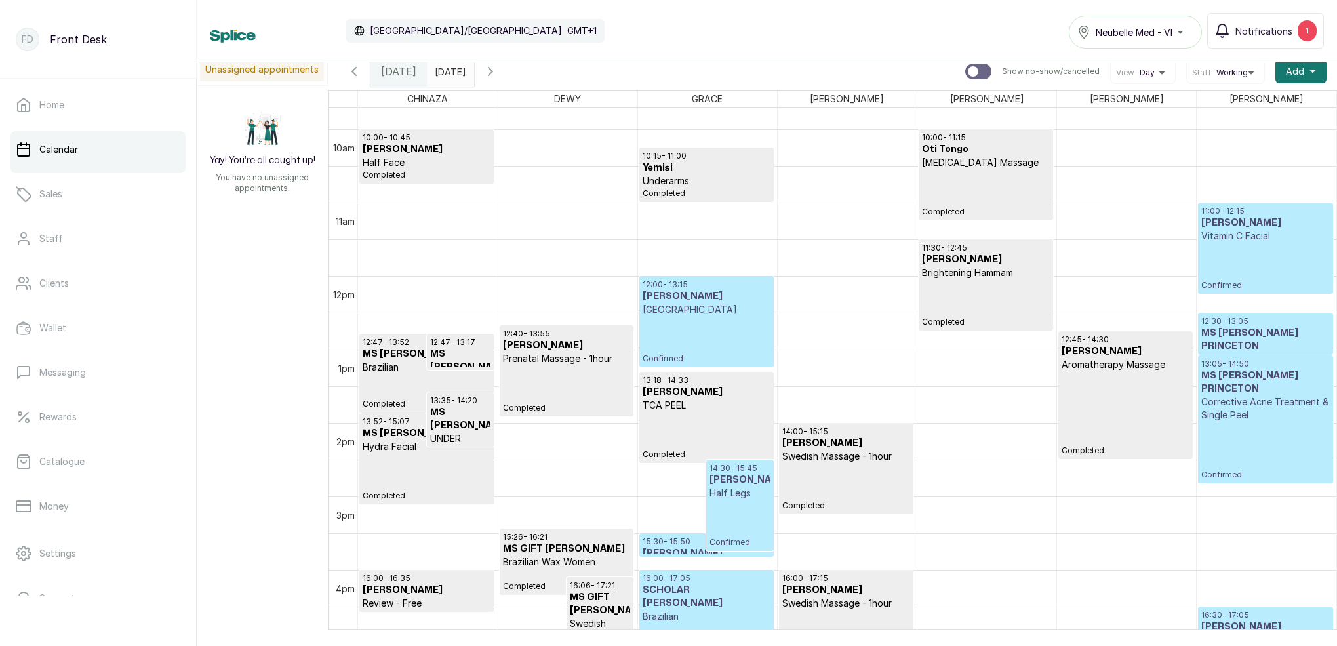
scroll to position [713, 0]
click at [1271, 264] on p "Confirmed" at bounding box center [1265, 267] width 128 height 48
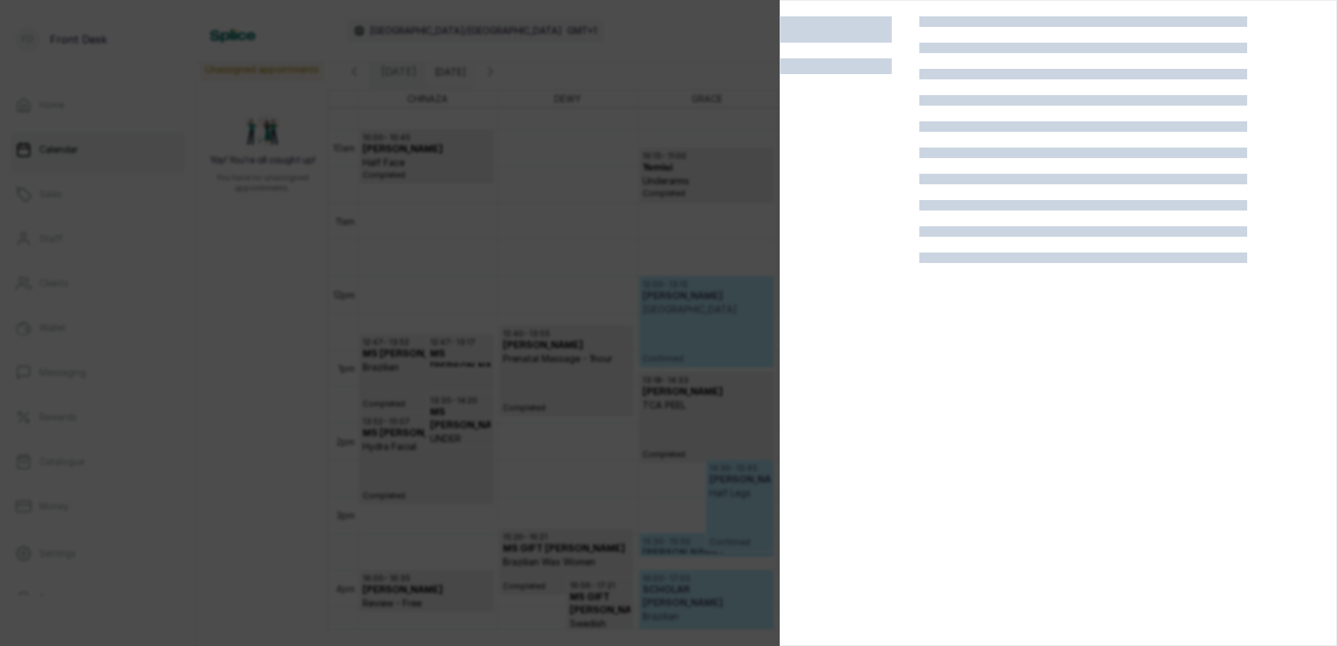
drag, startPoint x: 1271, startPoint y: 264, endPoint x: 1322, endPoint y: 163, distance: 113.2
click at [1271, 263] on div at bounding box center [1058, 339] width 556 height 646
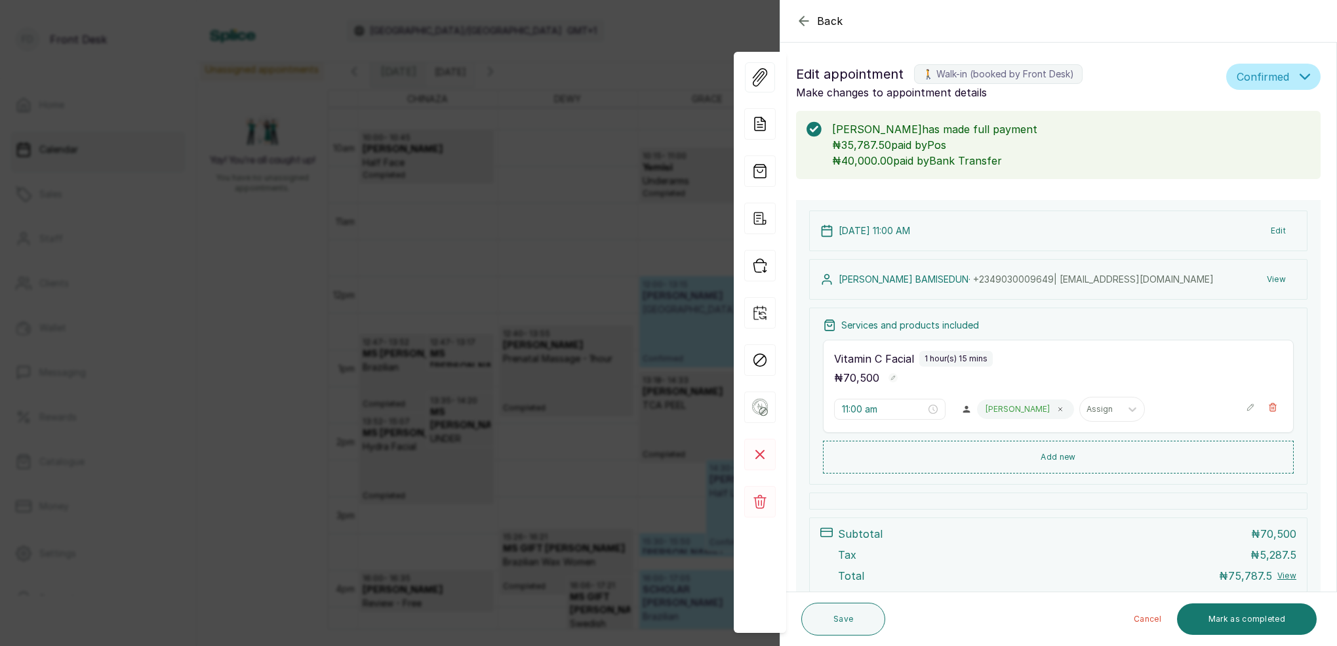
drag, startPoint x: 1222, startPoint y: 622, endPoint x: 1173, endPoint y: 580, distance: 64.2
click at [1221, 616] on button "Mark as completed" at bounding box center [1247, 618] width 140 height 31
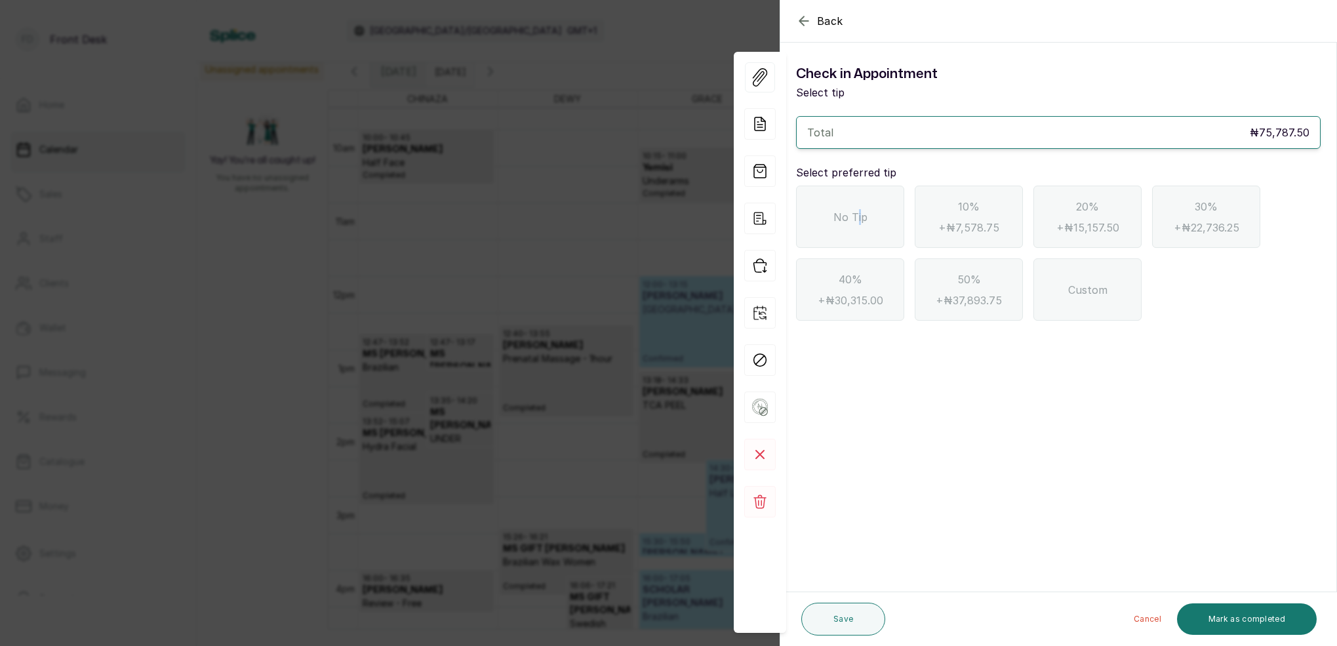
click at [859, 220] on span "No Tip" at bounding box center [850, 217] width 34 height 16
drag, startPoint x: 1256, startPoint y: 610, endPoint x: 1268, endPoint y: 581, distance: 31.4
click at [1256, 610] on button "Mark as completed" at bounding box center [1247, 618] width 140 height 31
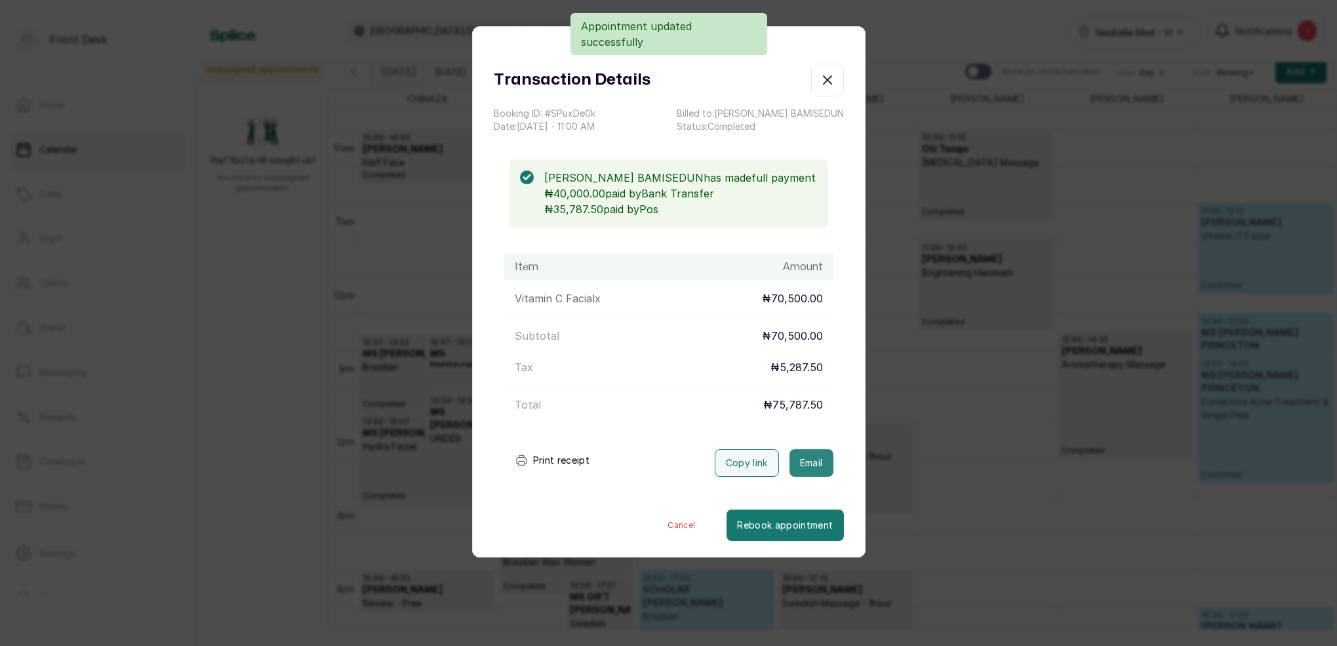
click at [810, 458] on button "Email" at bounding box center [811, 463] width 44 height 28
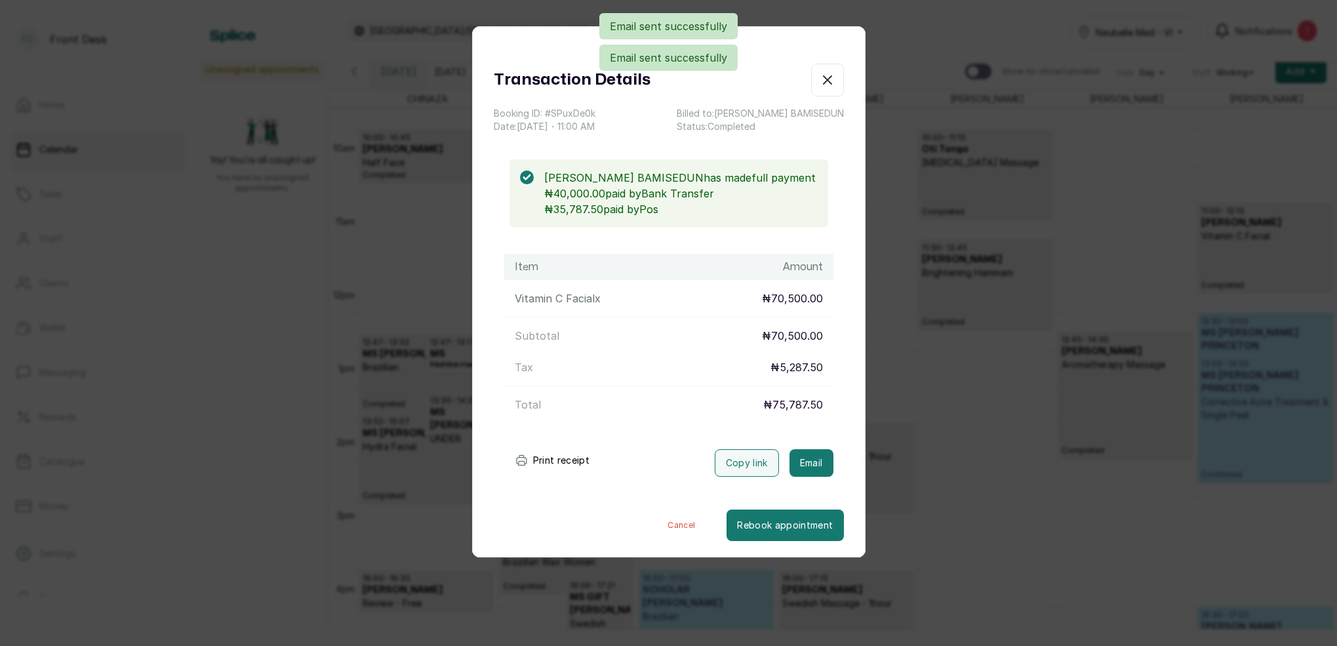
click at [830, 81] on icon "button" at bounding box center [828, 80] width 16 height 16
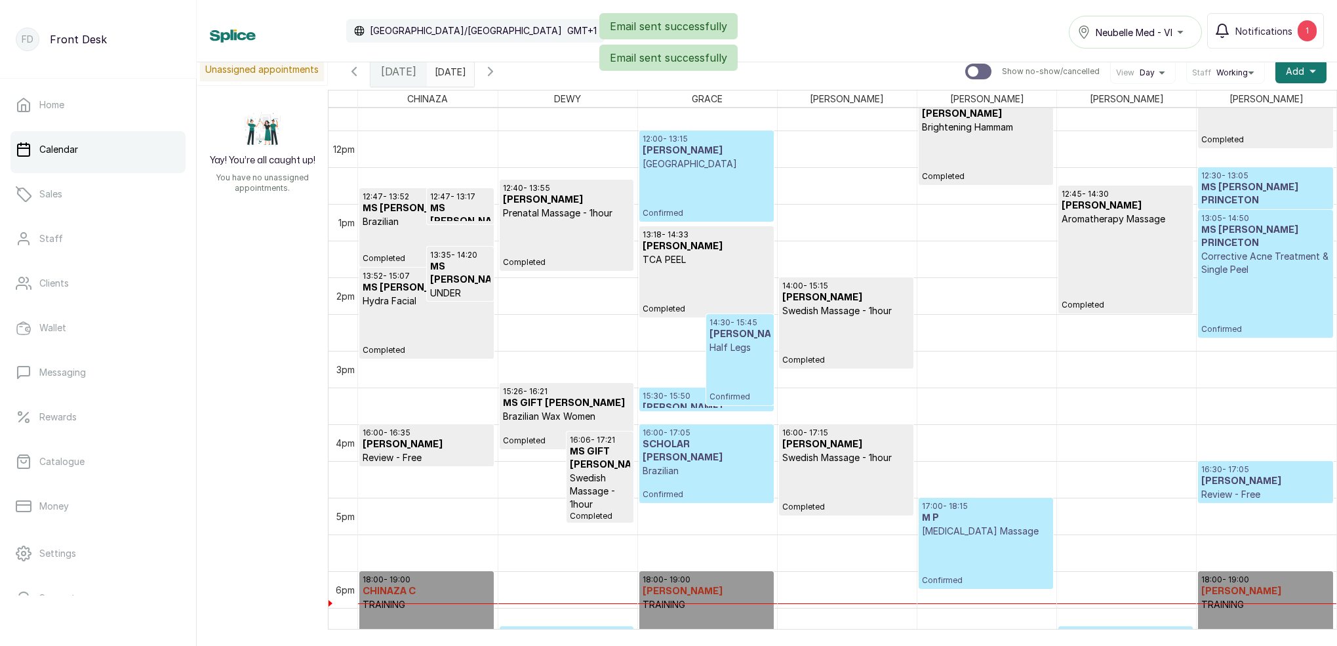
scroll to position [859, 0]
click at [1238, 192] on h3 "MS JOYS PRINCETON" at bounding box center [1265, 194] width 128 height 26
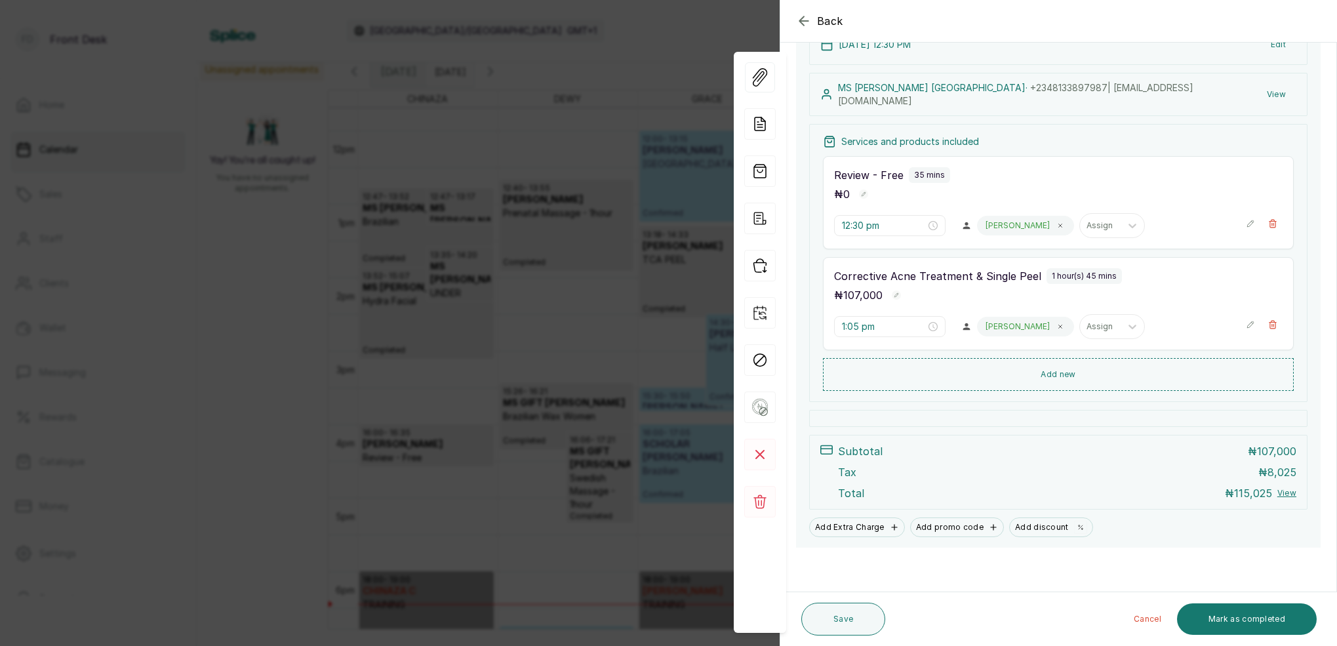
scroll to position [170, 0]
click at [1238, 625] on button "Mark as completed" at bounding box center [1247, 618] width 140 height 31
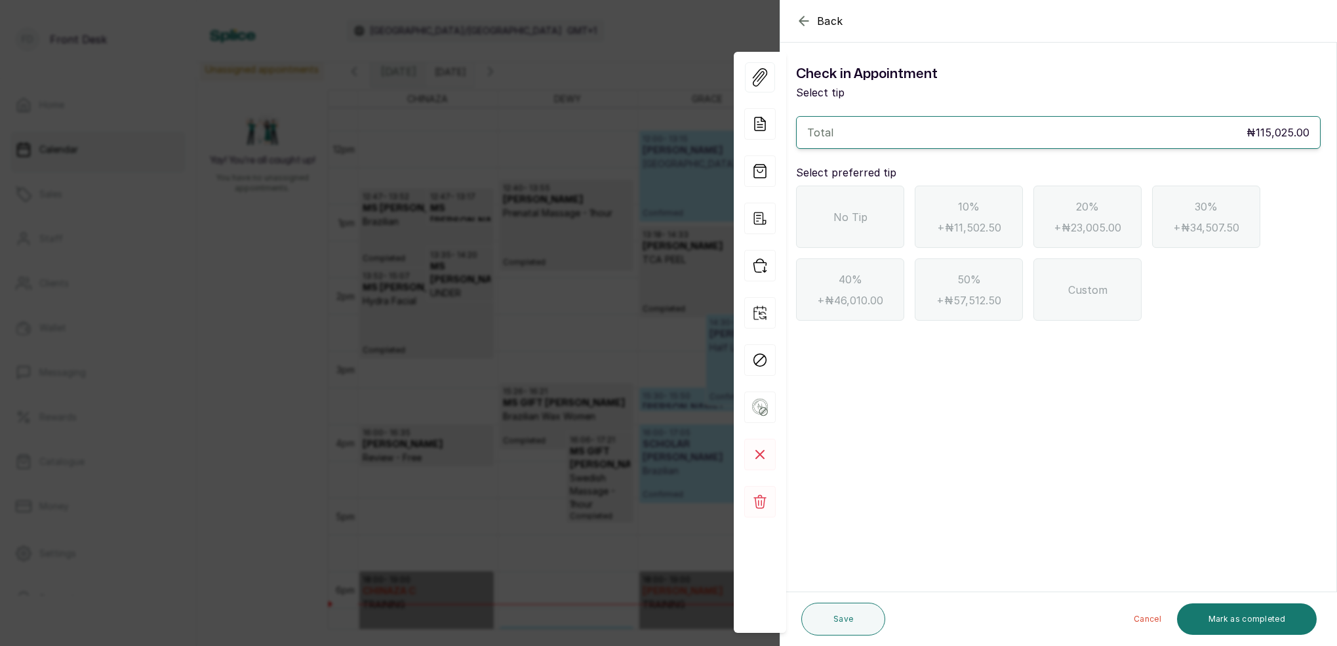
scroll to position [0, 0]
drag, startPoint x: 881, startPoint y: 229, endPoint x: 895, endPoint y: 234, distance: 15.4
click at [881, 229] on div "No Tip" at bounding box center [850, 217] width 108 height 62
click at [1296, 618] on button "Mark as completed" at bounding box center [1247, 618] width 140 height 31
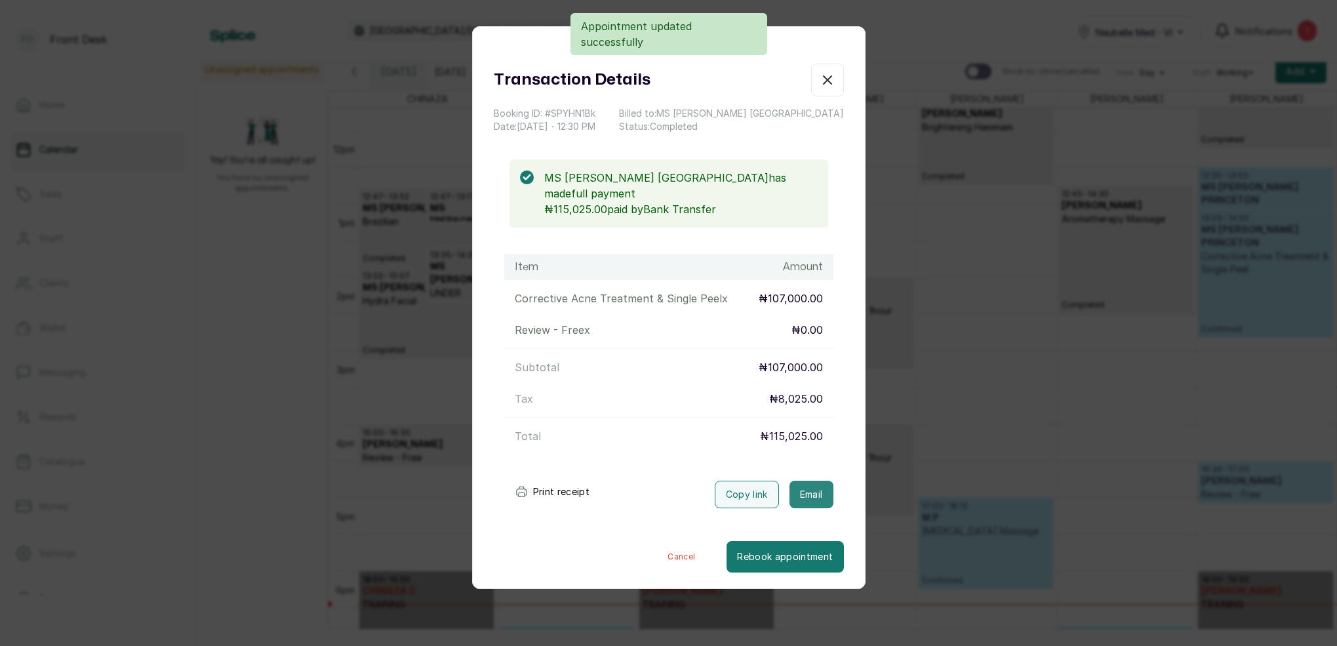
click at [812, 481] on button "Email" at bounding box center [811, 495] width 44 height 28
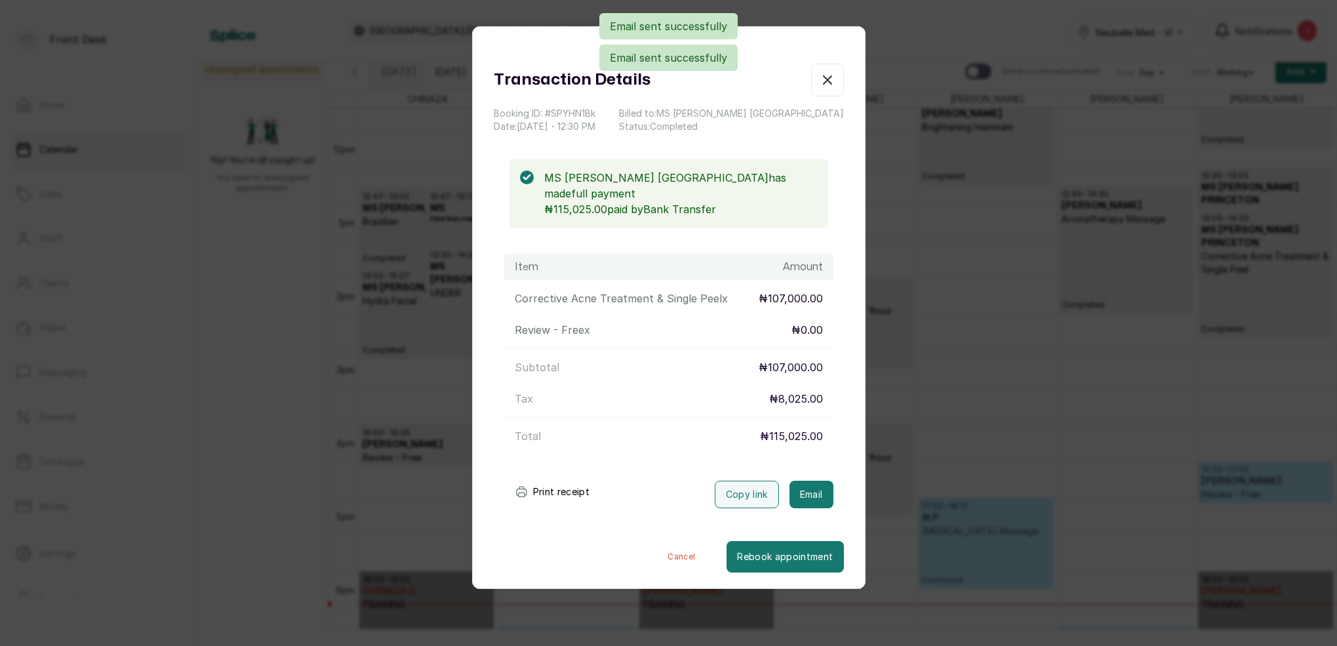
click at [833, 75] on icon "button" at bounding box center [828, 80] width 16 height 16
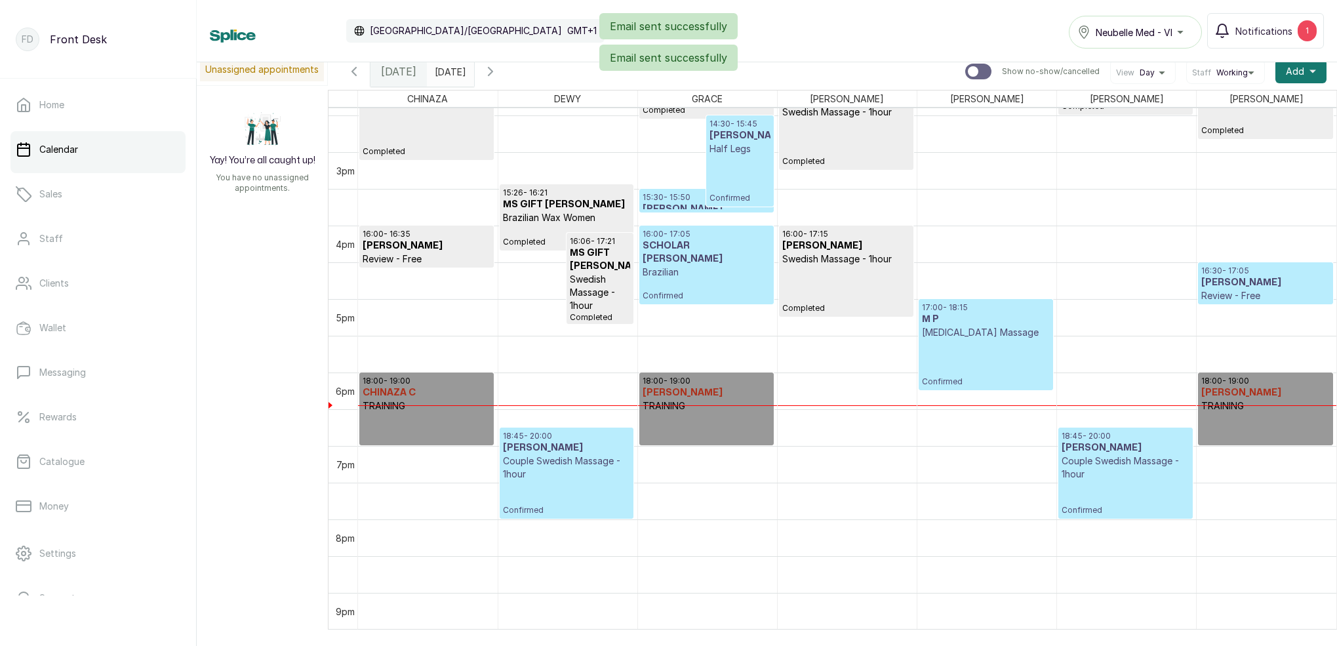
scroll to position [1086, 0]
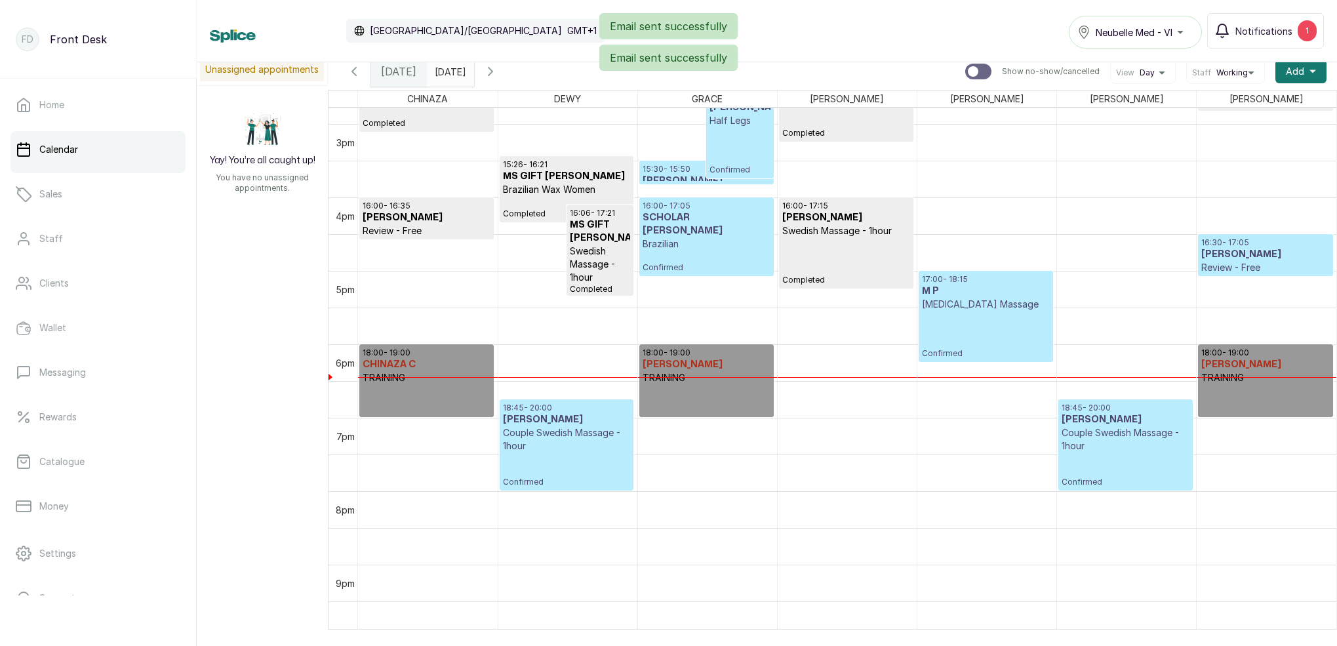
click at [941, 353] on p "Confirmed" at bounding box center [986, 335] width 128 height 48
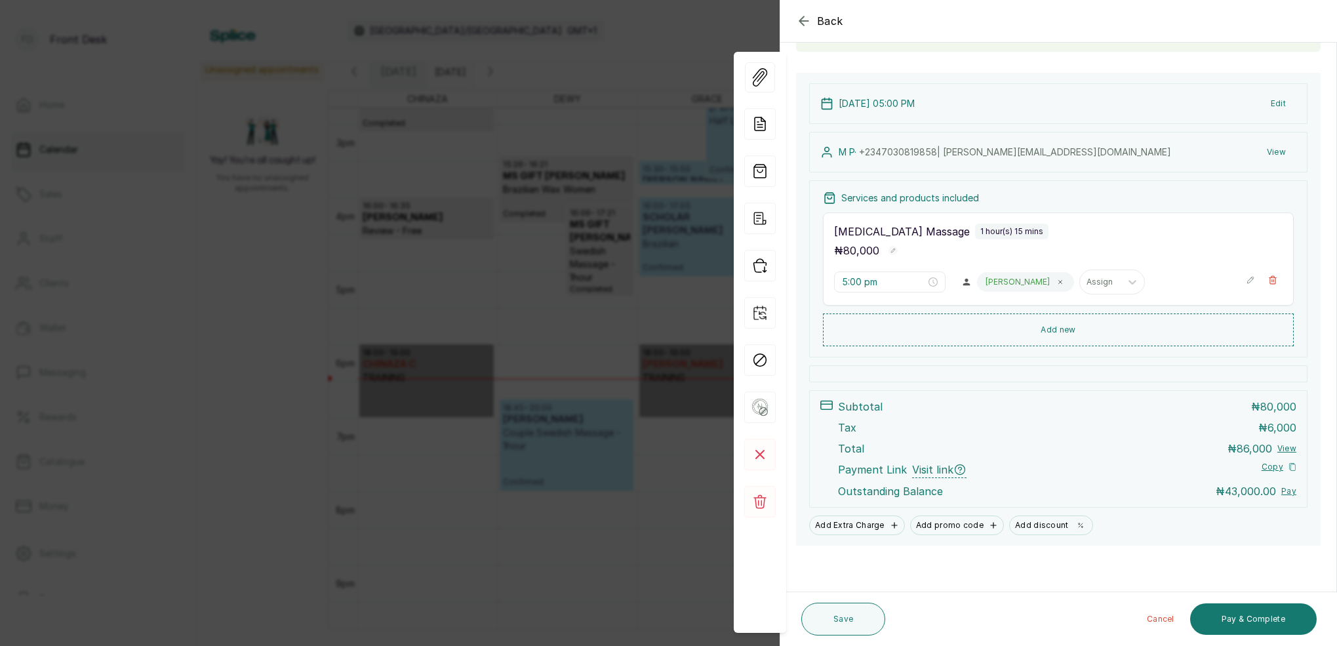
scroll to position [111, 0]
click at [570, 199] on div "Back Appointment Details Edit appointment 🚶 Walk-in (booked by Front Desk) Make…" at bounding box center [668, 323] width 1337 height 646
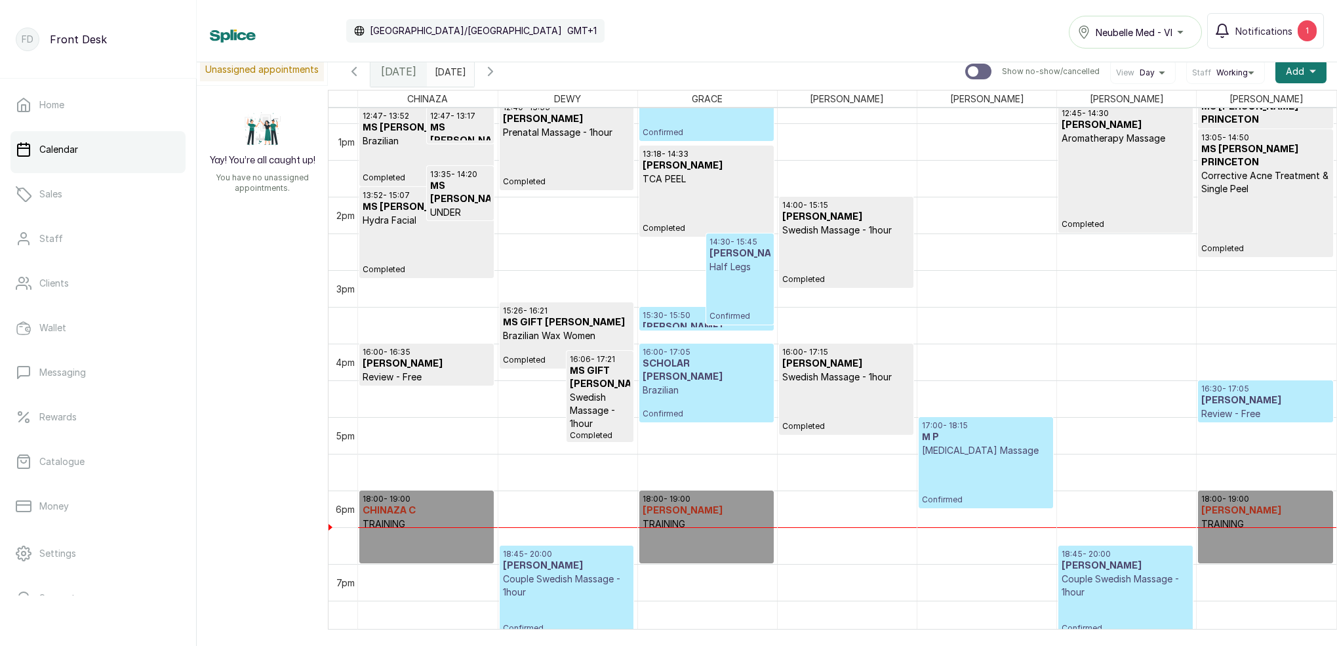
scroll to position [942, 0]
click at [424, 200] on h3 "MS DAMILOLA OYELEKUN" at bounding box center [427, 205] width 128 height 13
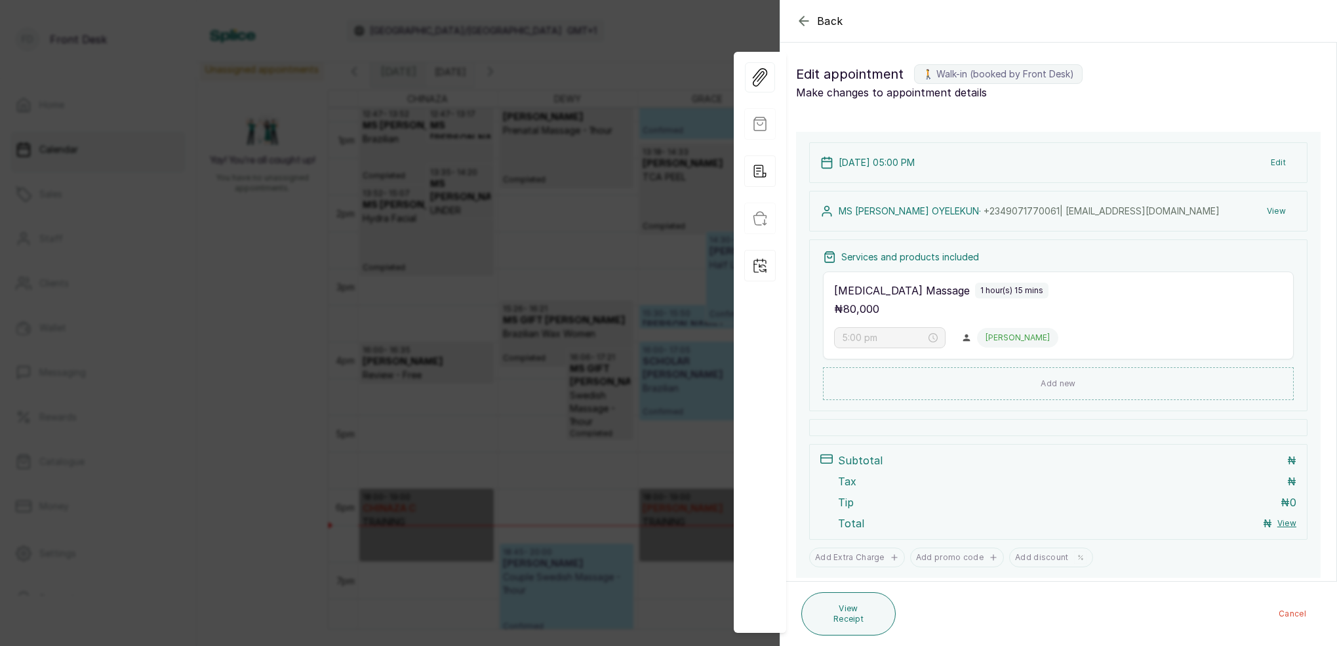
type input "12:47 pm"
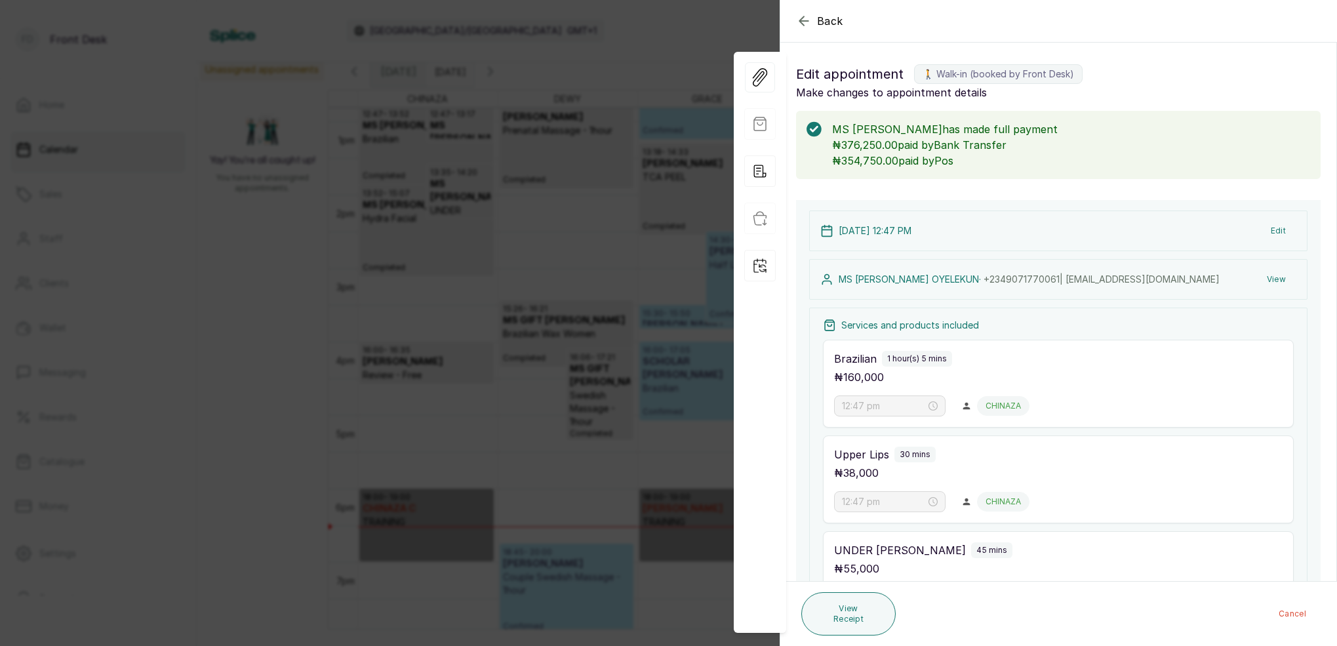
click at [530, 235] on div "Back Appointment Details Edit appointment 🚶 Walk-in (booked by Front Desk) Make…" at bounding box center [668, 323] width 1337 height 646
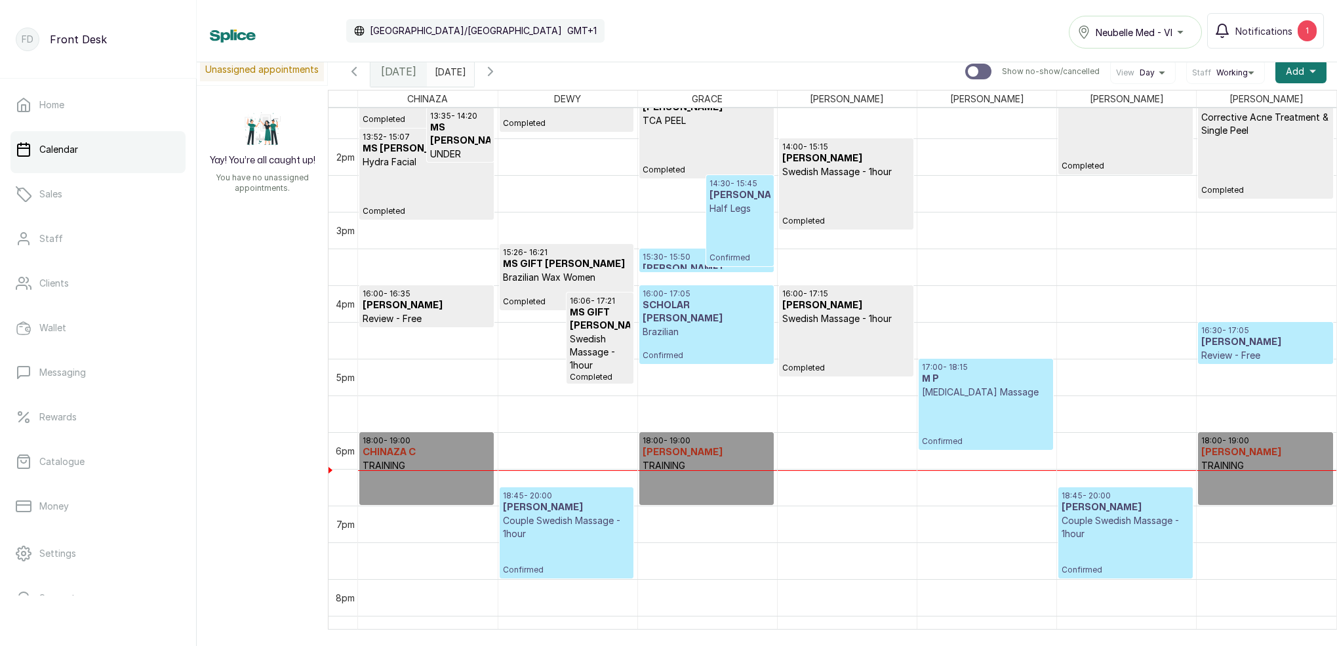
scroll to position [1006, 0]
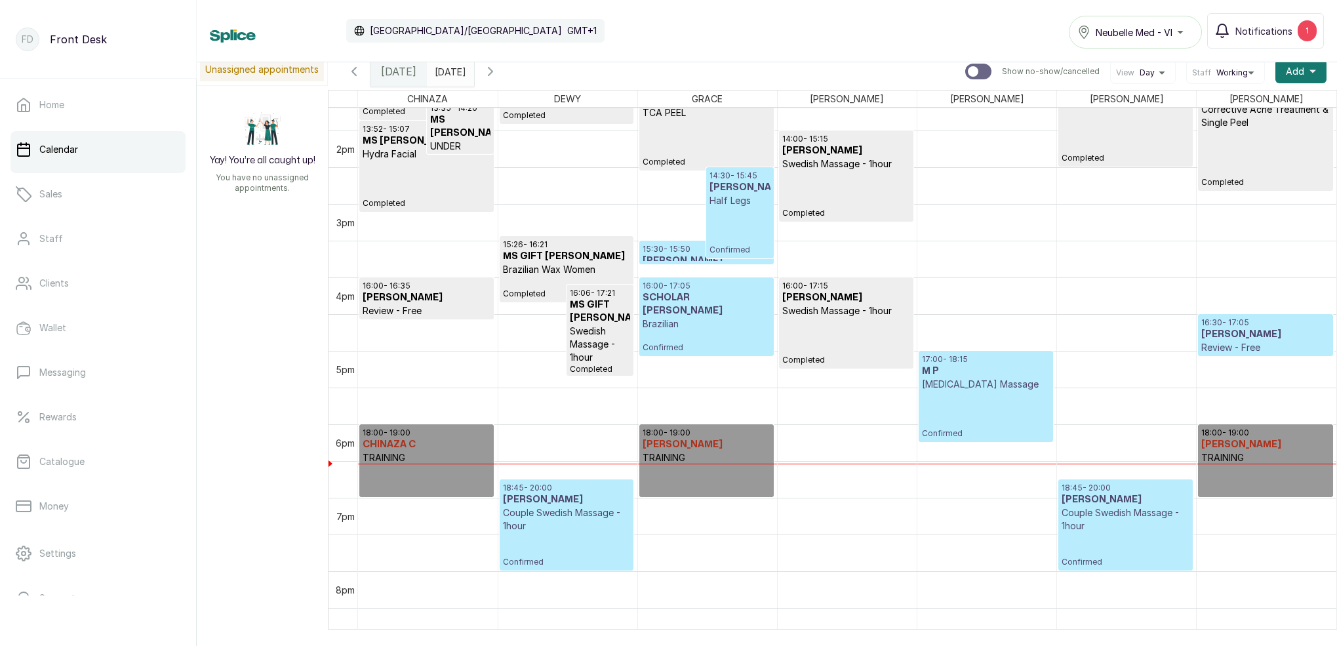
click at [1090, 494] on h3 "MR VICTOR ADEPOJU" at bounding box center [1126, 499] width 128 height 13
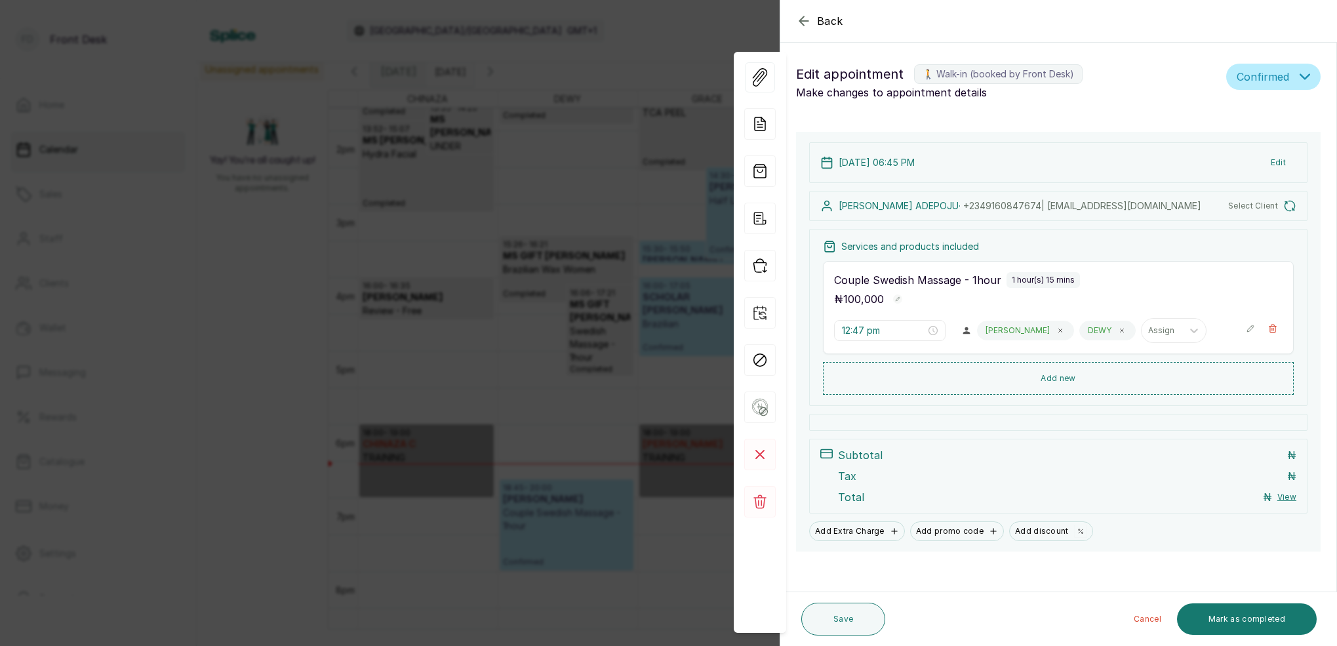
type input "6:45 pm"
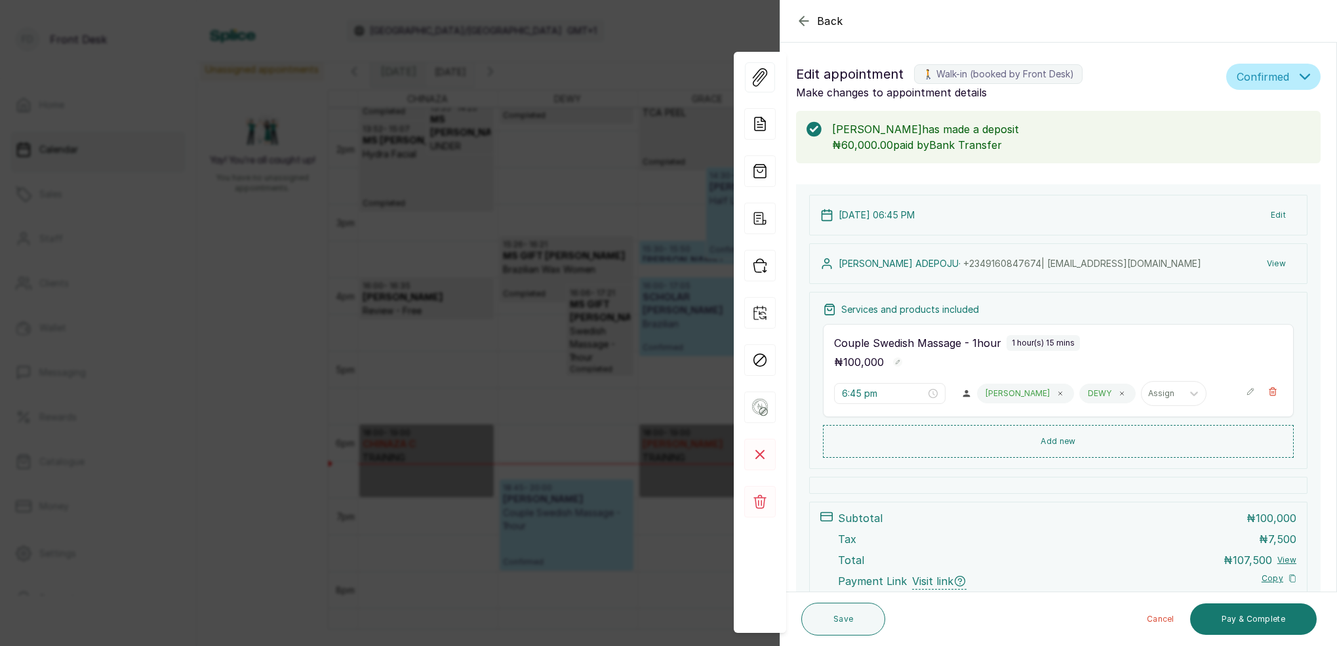
scroll to position [0, 0]
click at [694, 128] on div "Back Appointment Details Edit appointment 🚶 Walk-in (booked by Front Desk) Make…" at bounding box center [668, 323] width 1337 height 646
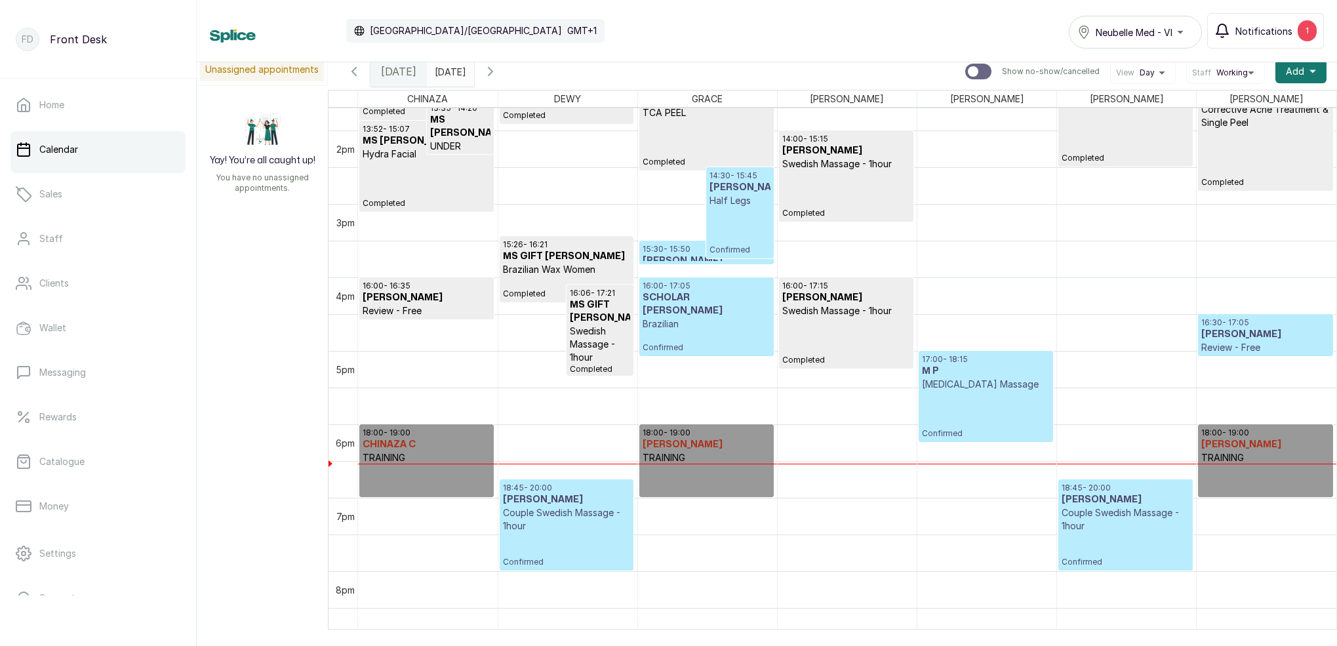
click at [1286, 33] on span "Notifications" at bounding box center [1263, 31] width 57 height 14
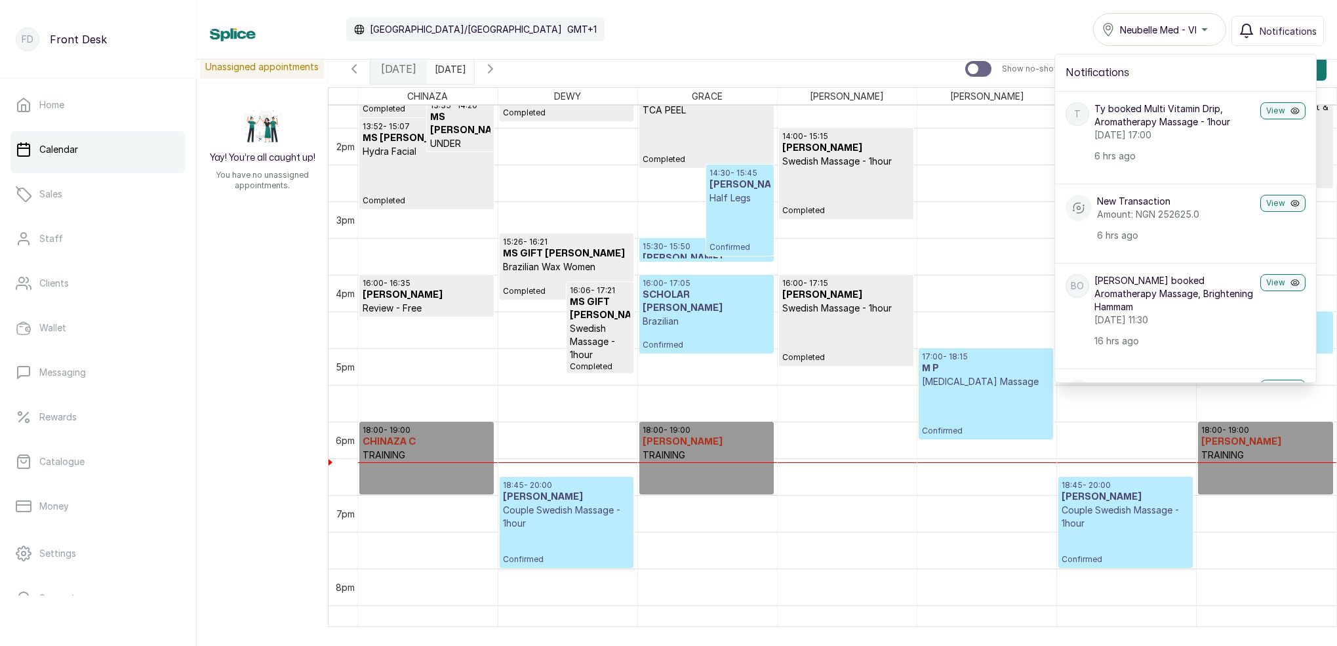
drag, startPoint x: 488, startPoint y: 71, endPoint x: 512, endPoint y: 76, distance: 24.8
click at [449, 70] on input "20/09/2025" at bounding box center [438, 65] width 21 height 22
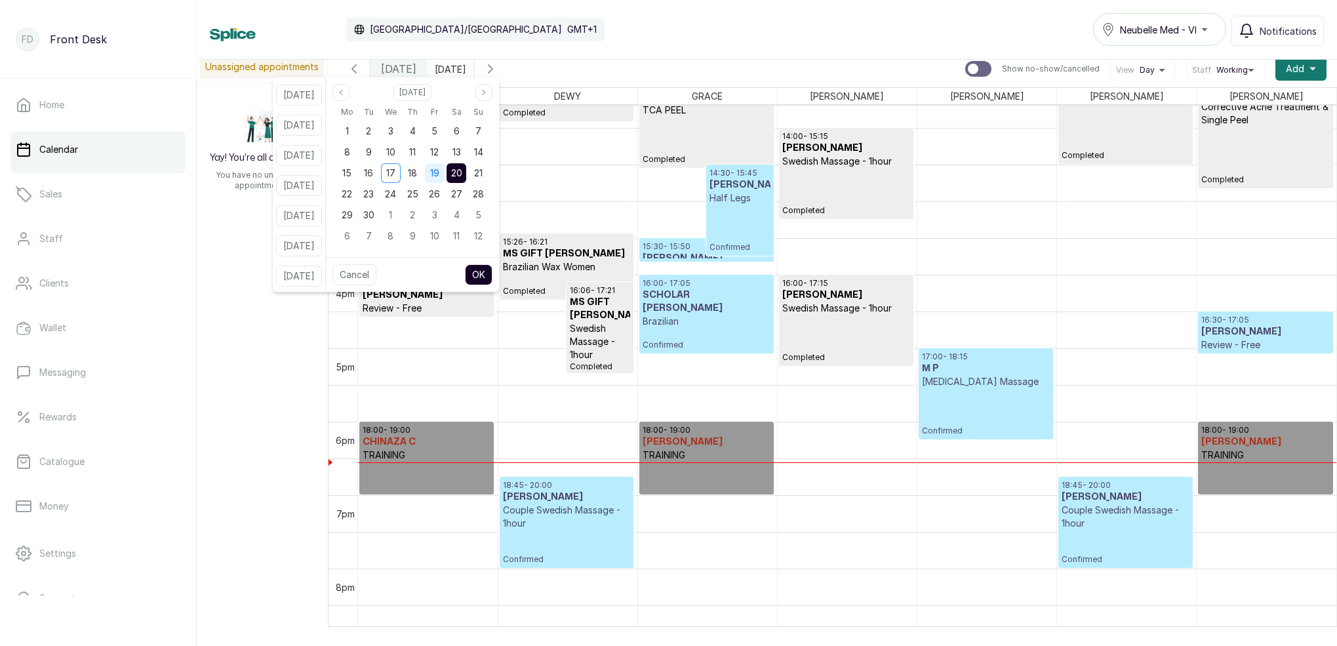
click at [439, 172] on span "19" at bounding box center [434, 172] width 9 height 11
click at [492, 270] on button "OK" at bounding box center [479, 274] width 28 height 21
type input "19/09/2025"
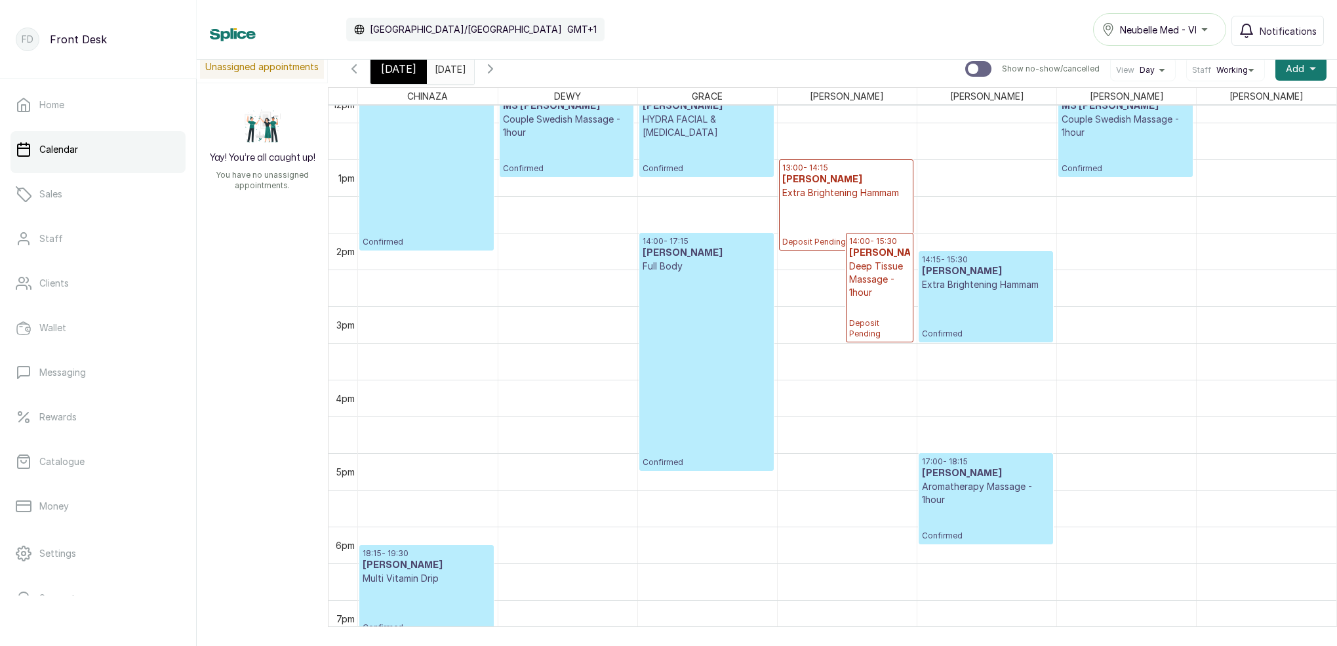
scroll to position [915, 0]
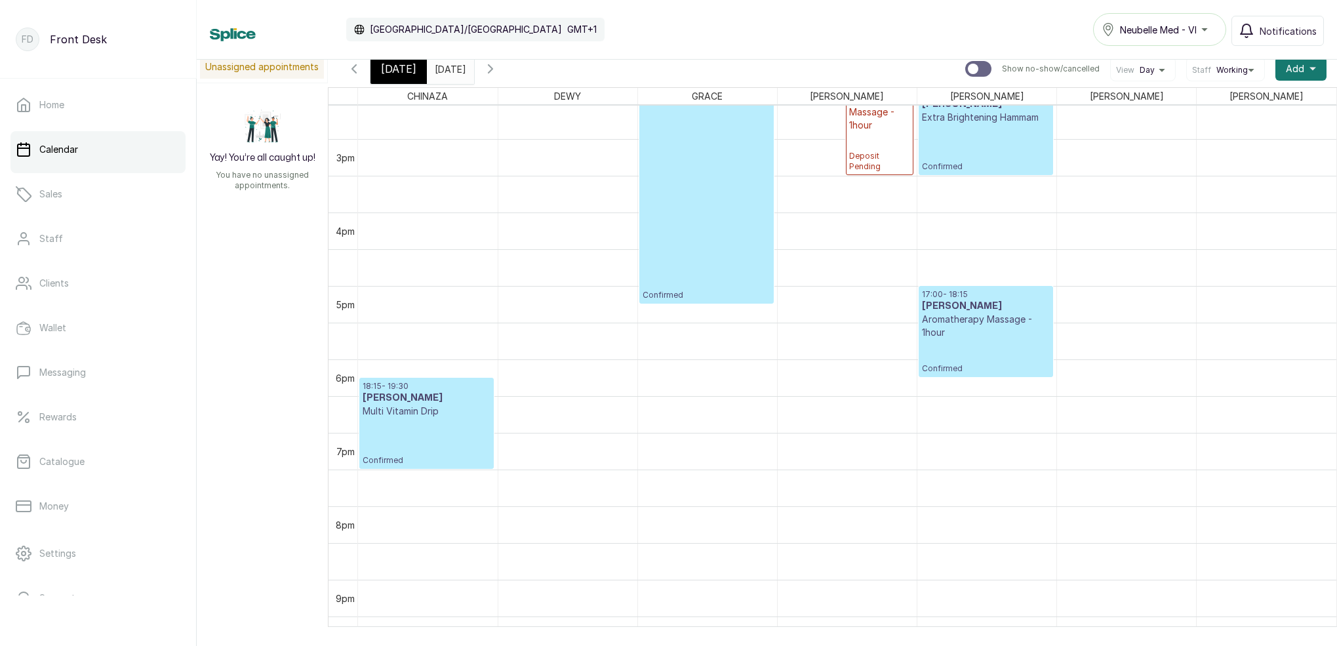
click at [988, 351] on p "Confirmed" at bounding box center [986, 356] width 128 height 35
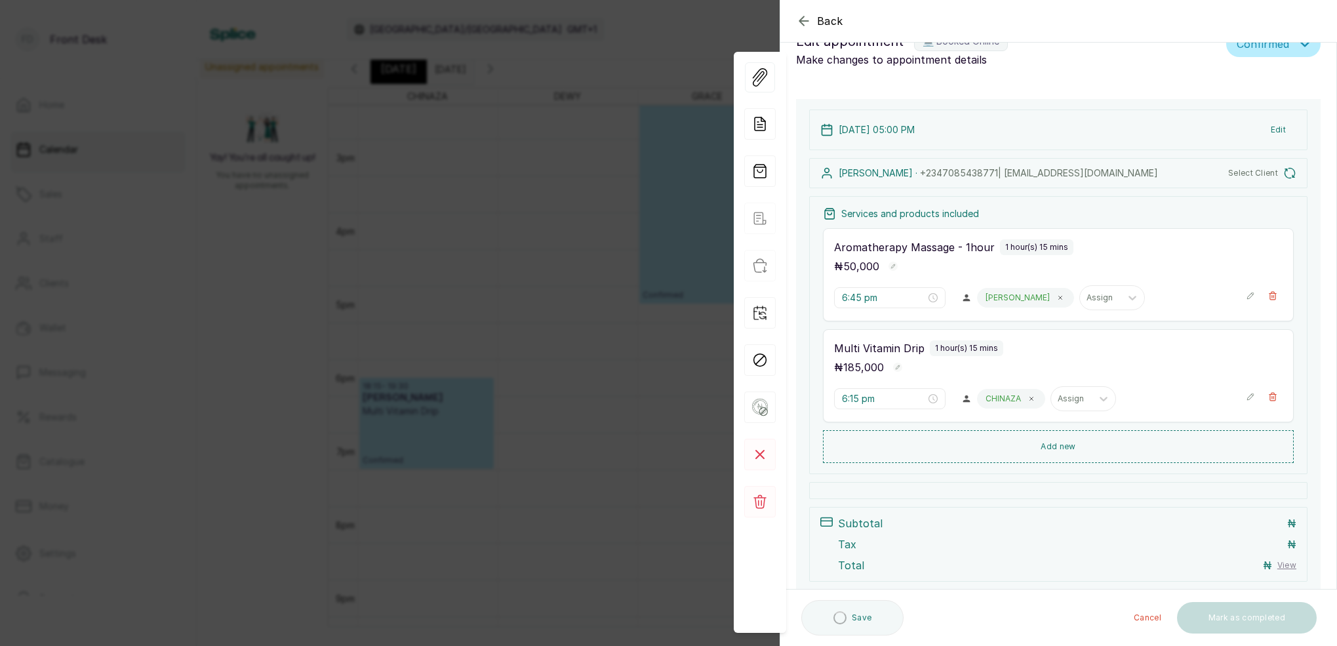
type input "5:00 pm"
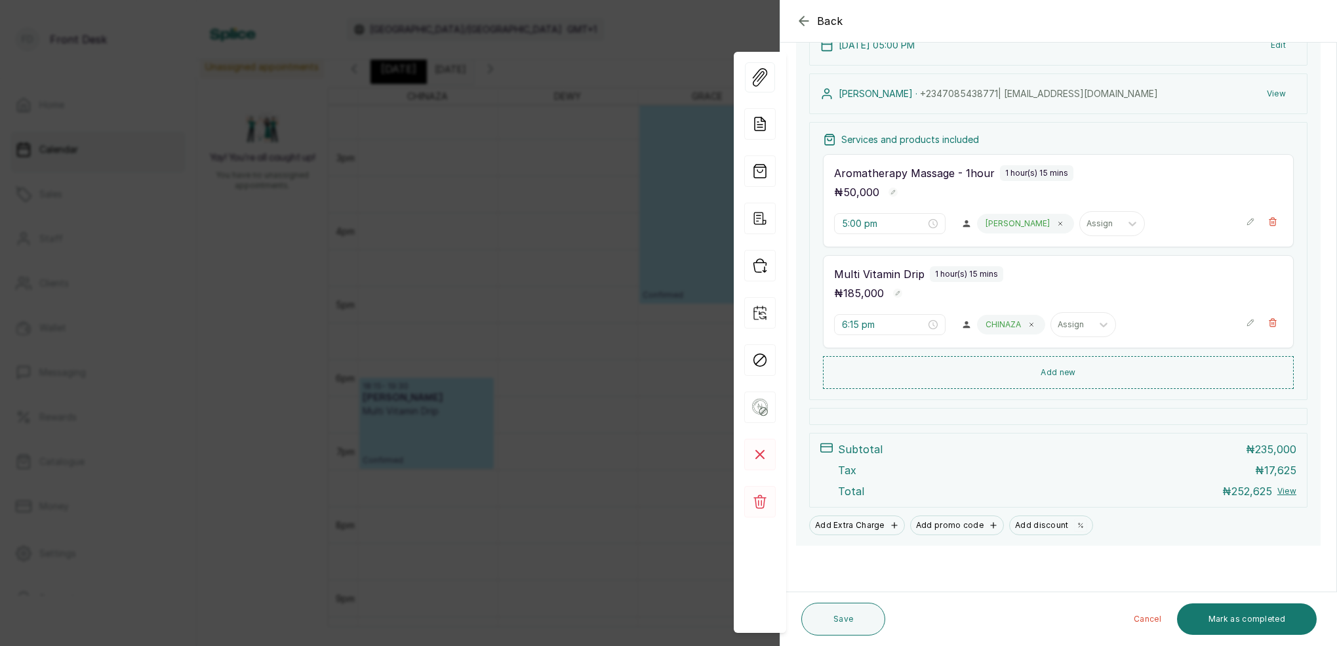
scroll to position [170, 0]
drag, startPoint x: 1205, startPoint y: 620, endPoint x: 1188, endPoint y: 587, distance: 37.8
click at [1205, 620] on button "Mark as completed" at bounding box center [1247, 618] width 140 height 31
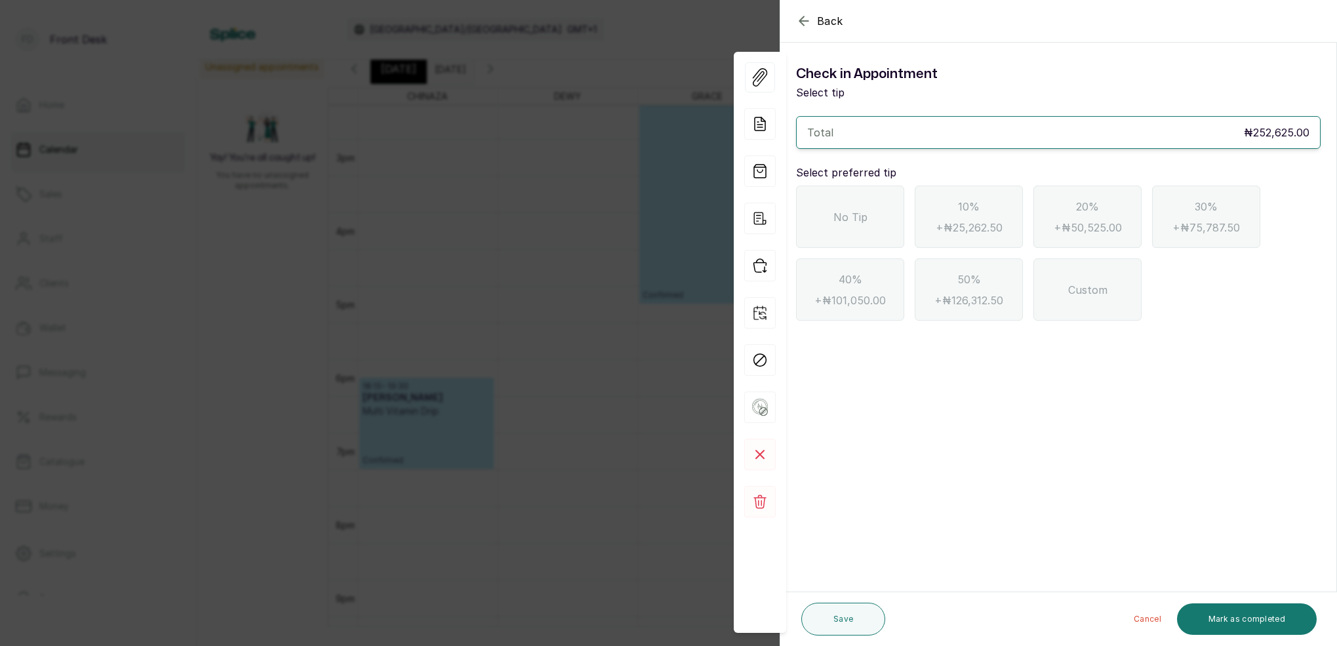
scroll to position [0, 0]
click at [815, 20] on button "Back" at bounding box center [819, 21] width 47 height 16
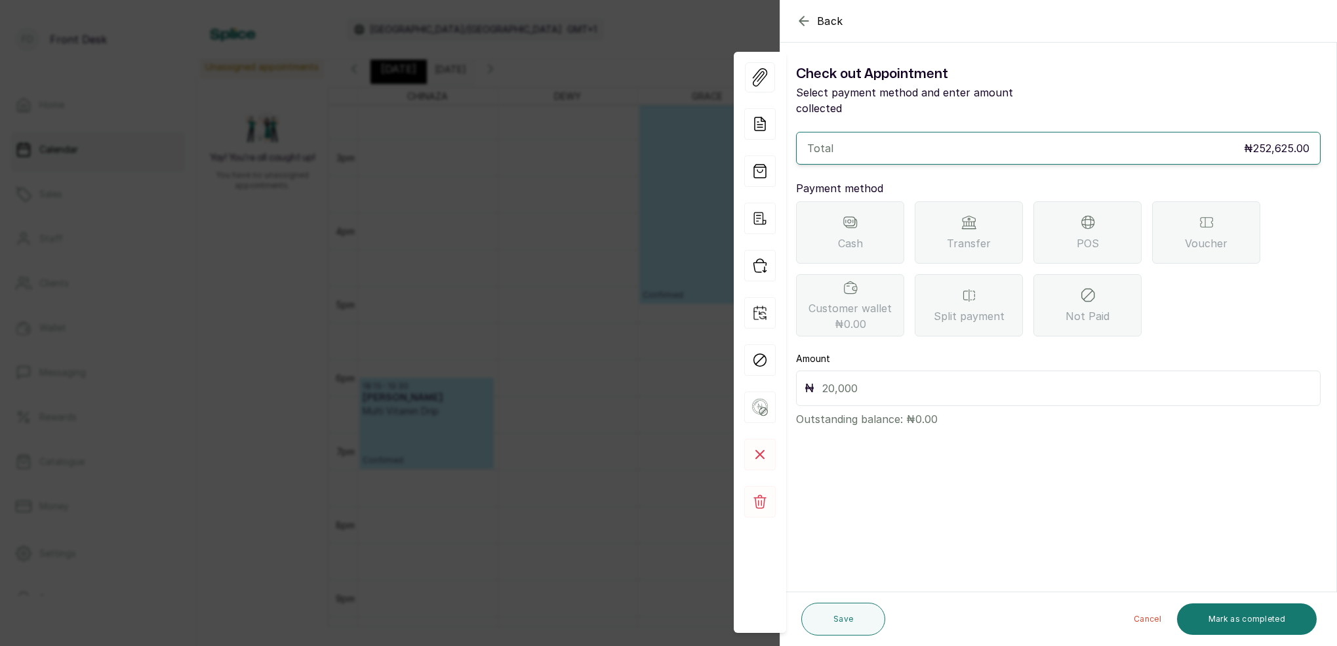
click at [802, 22] on icon "button" at bounding box center [804, 21] width 16 height 16
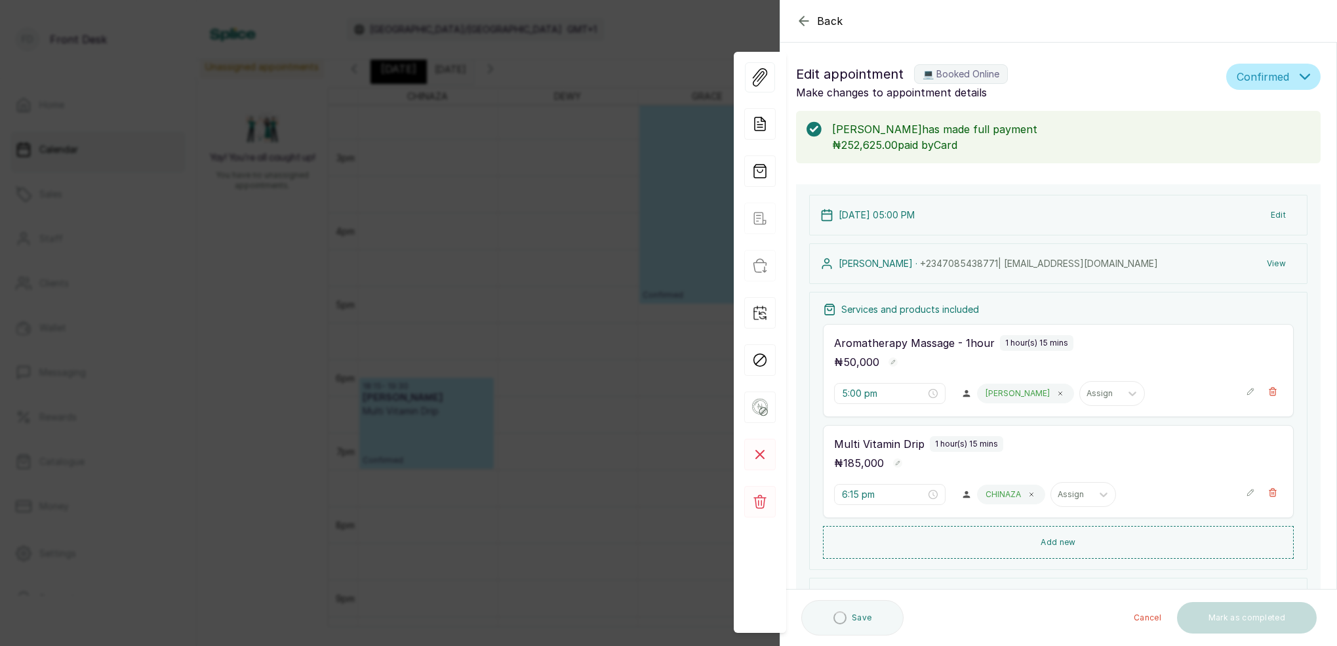
click at [652, 50] on div "Back Appointment Details Edit appointment 💻 Booked Online Make changes to appoi…" at bounding box center [668, 323] width 1337 height 646
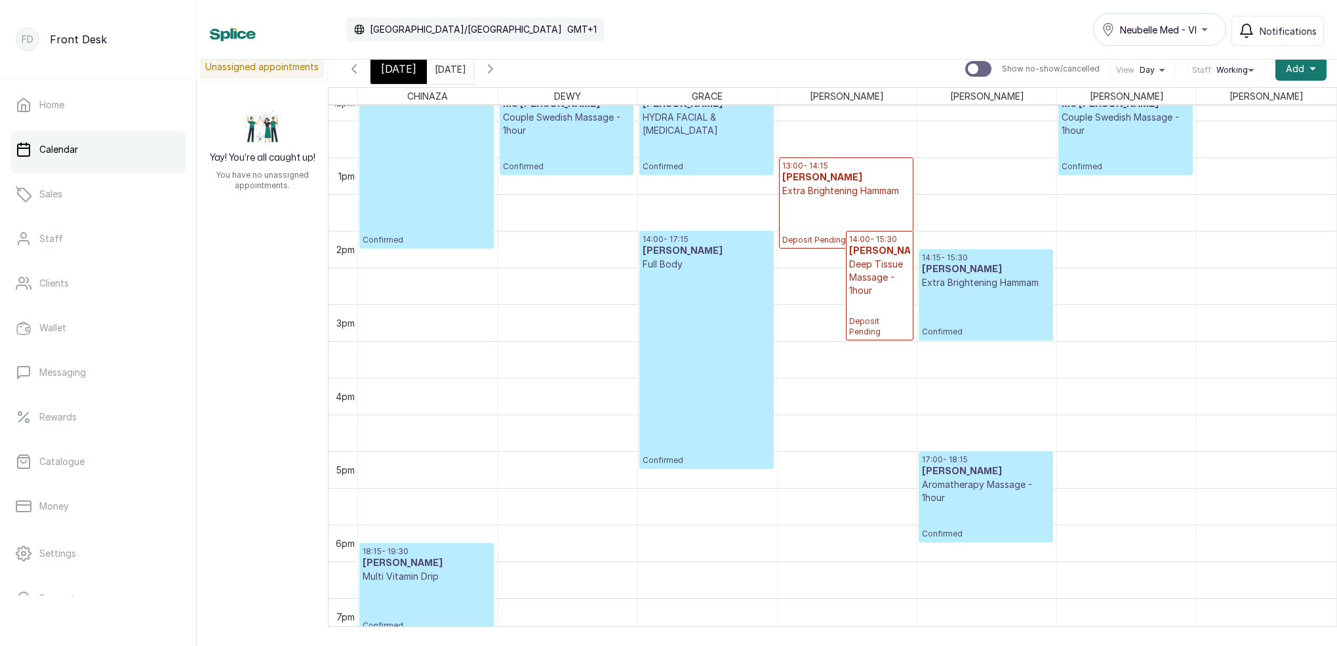
scroll to position [902, 0]
click at [1260, 30] on button "Notifications" at bounding box center [1277, 31] width 92 height 30
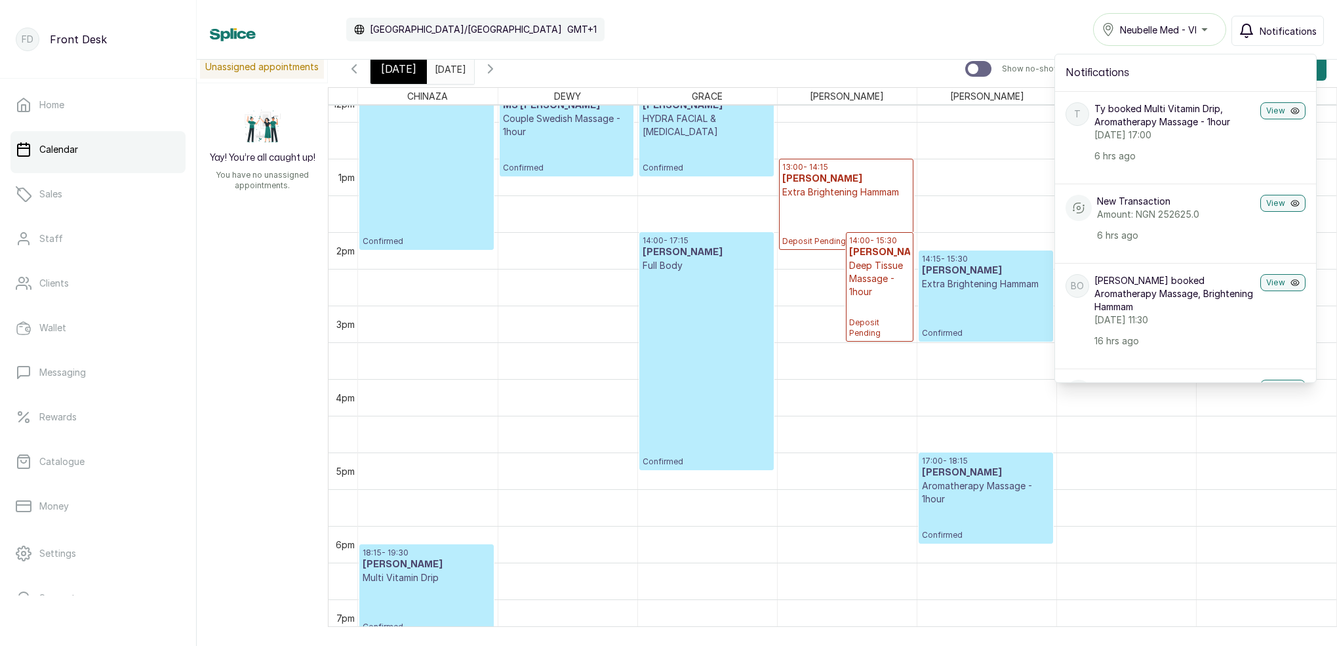
scroll to position [-1, 0]
click at [1283, 30] on span "Notifications" at bounding box center [1288, 31] width 57 height 14
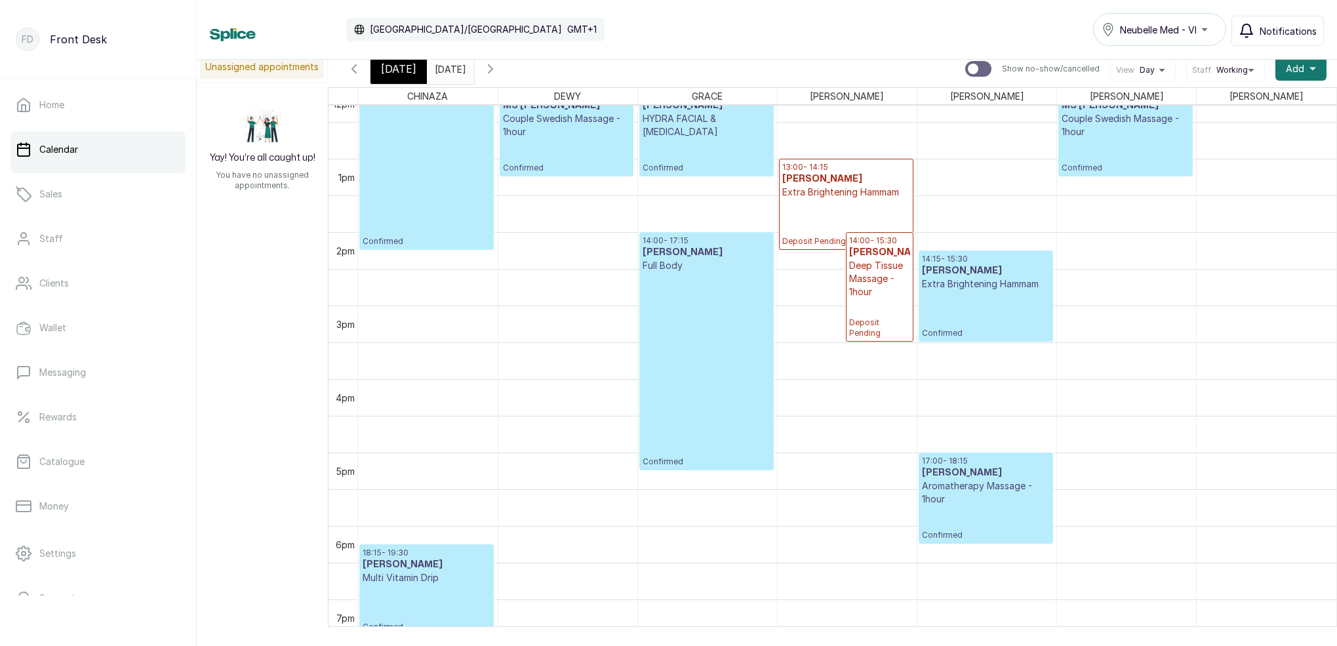
click at [1289, 37] on span "Notifications" at bounding box center [1288, 31] width 57 height 14
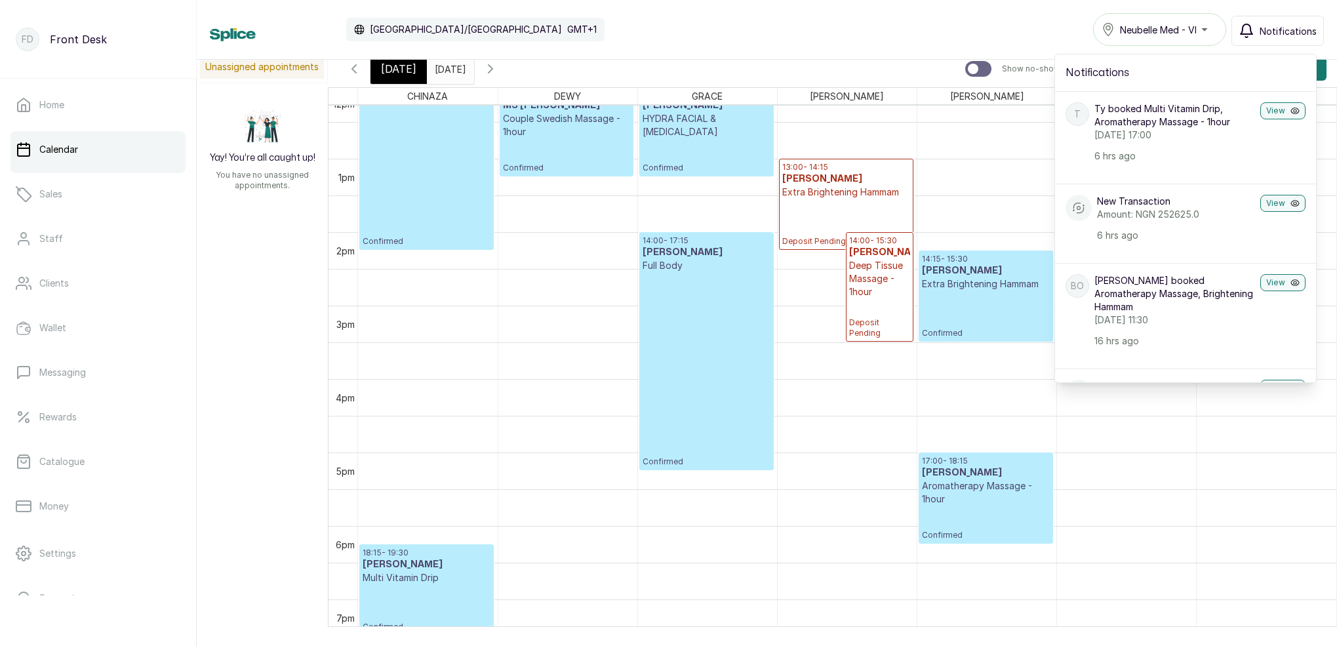
click at [1287, 36] on span "Notifications" at bounding box center [1288, 31] width 57 height 14
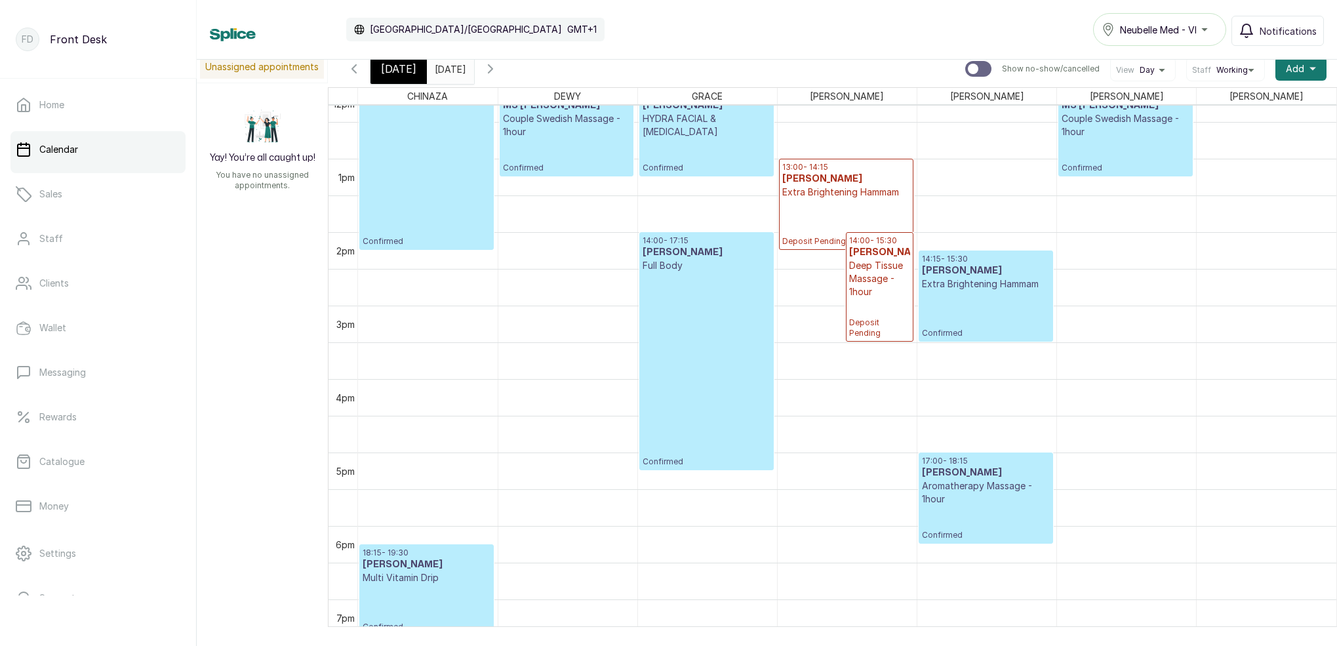
click at [415, 79] on div "[DATE]" at bounding box center [398, 69] width 56 height 30
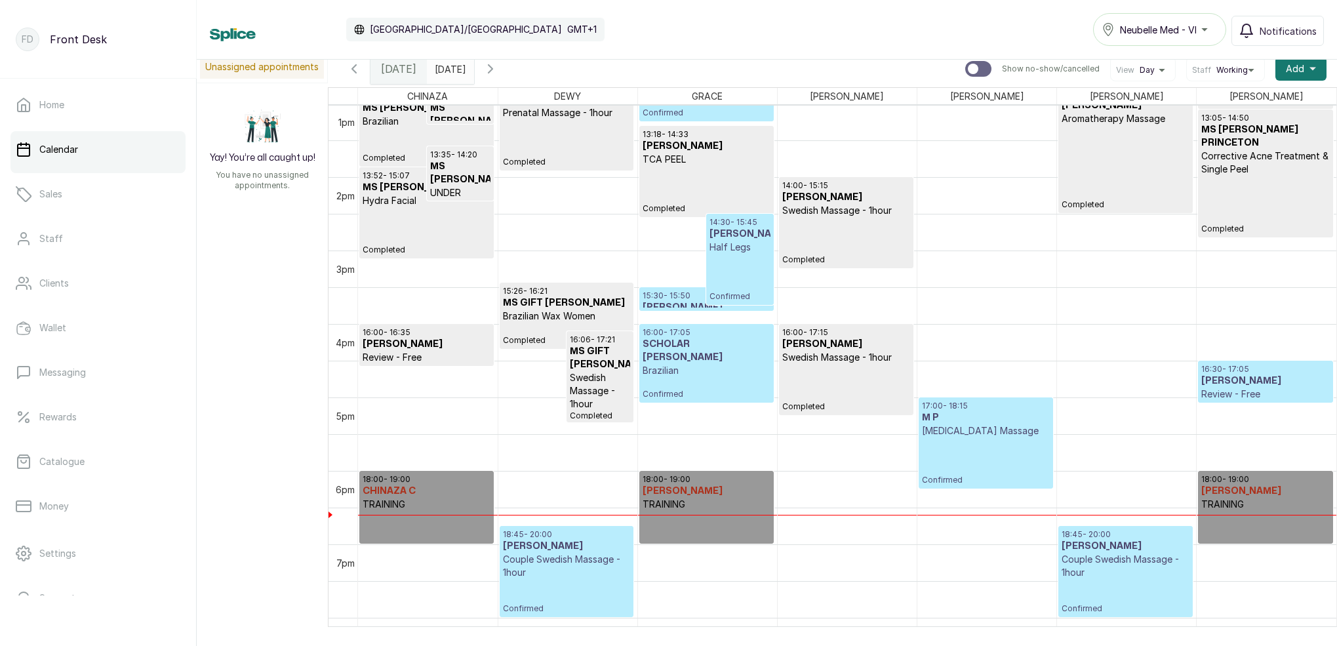
scroll to position [1015, 0]
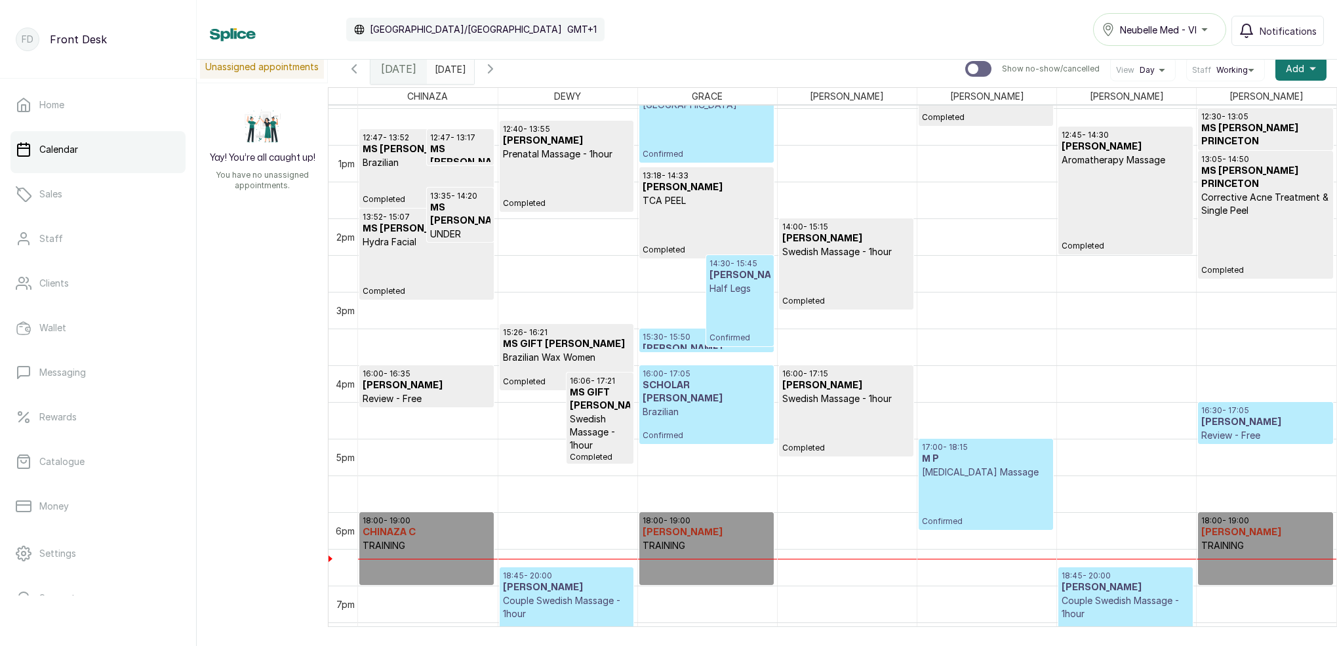
click at [498, 70] on icon "button" at bounding box center [491, 69] width 16 height 16
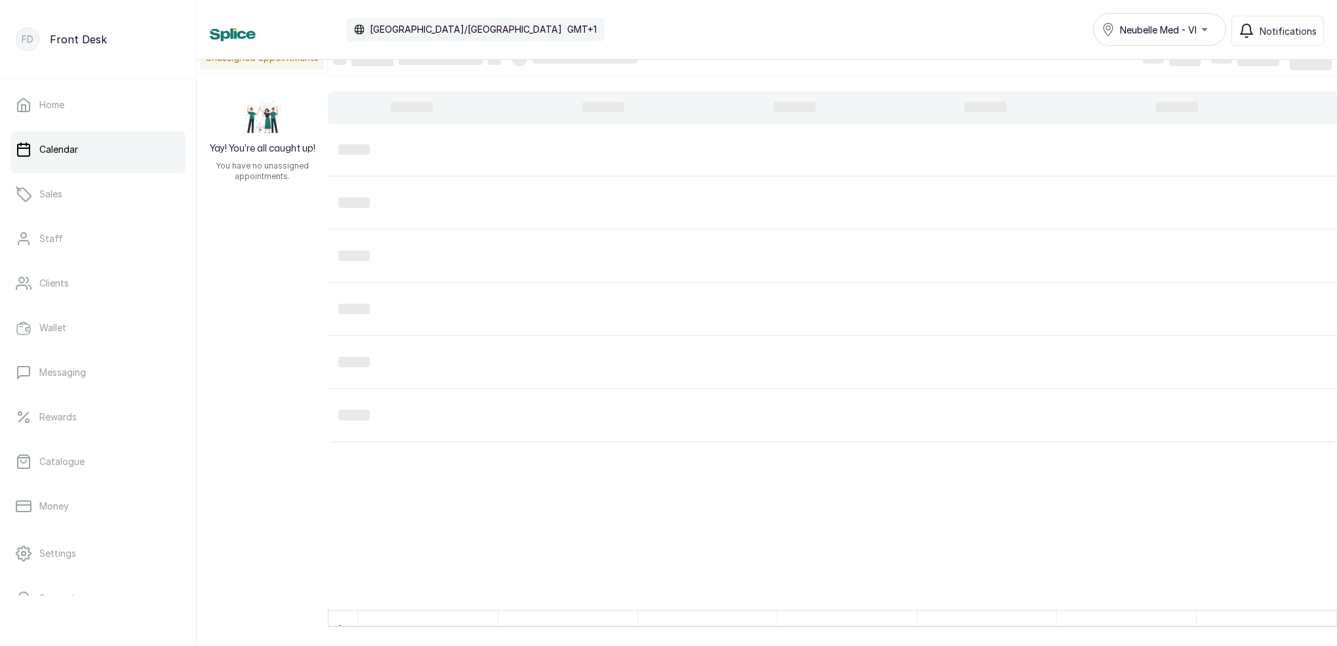
scroll to position [0, 0]
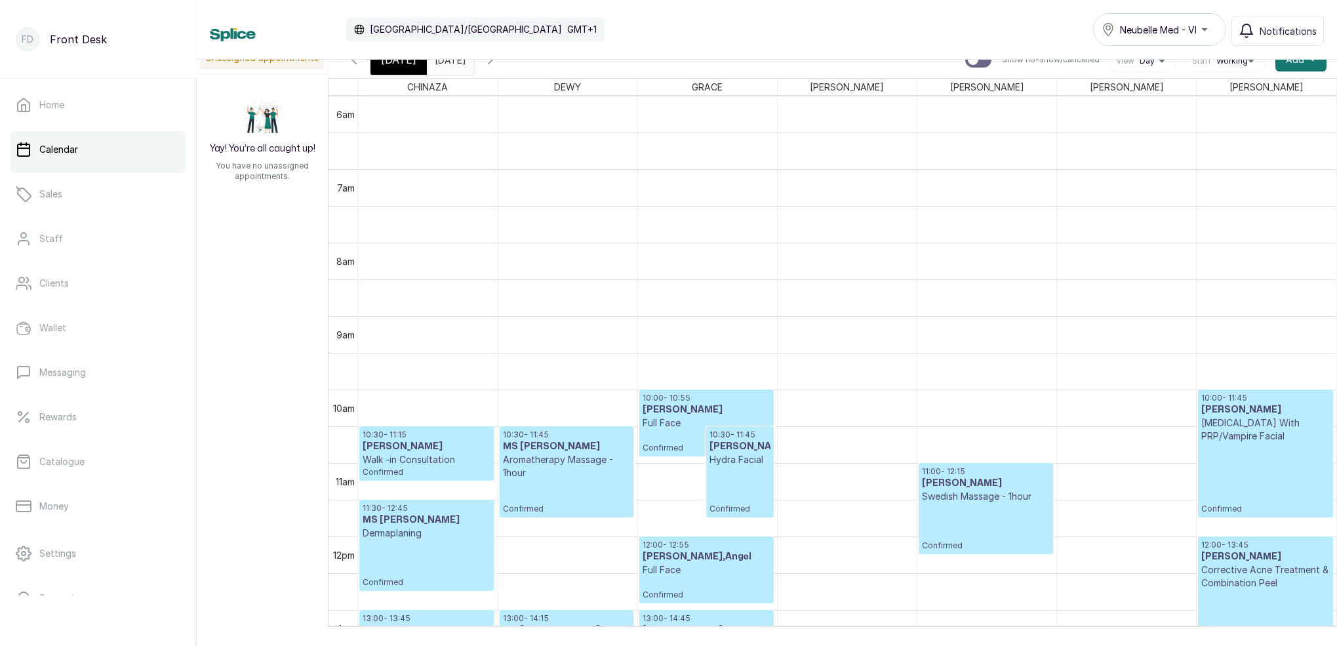
click at [492, 63] on icon "button" at bounding box center [491, 60] width 4 height 8
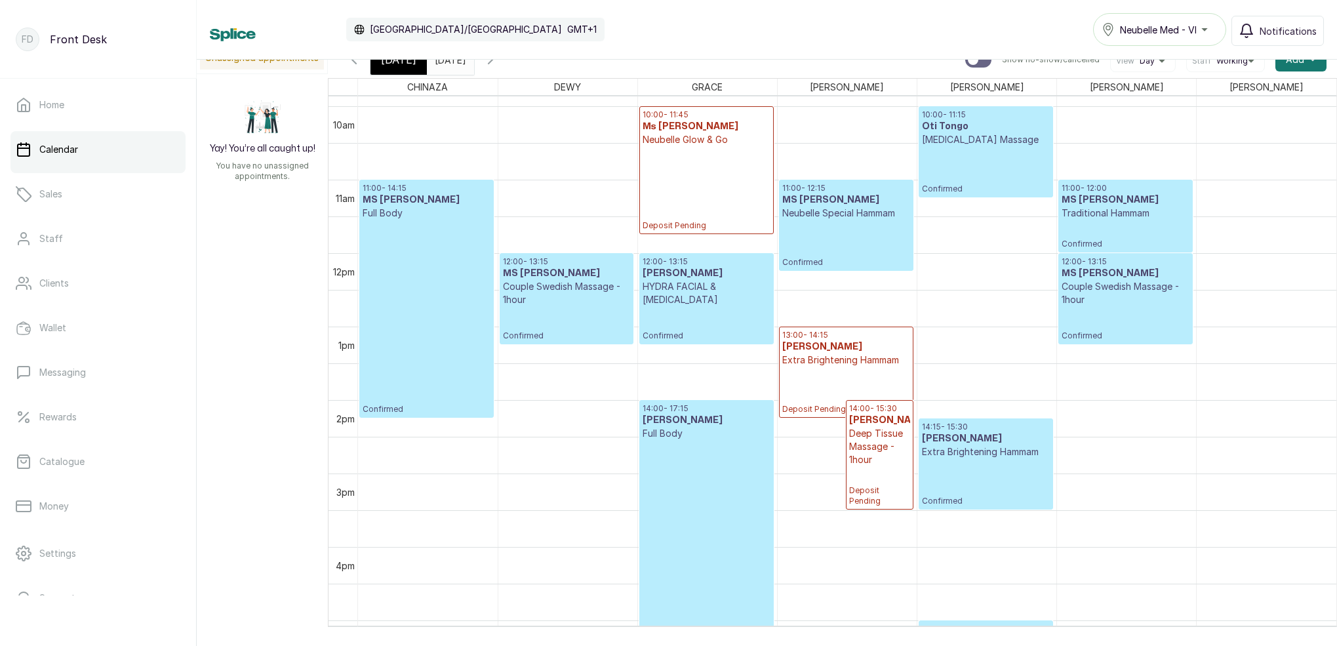
scroll to position [723, 0]
click at [492, 62] on icon "button" at bounding box center [491, 60] width 4 height 8
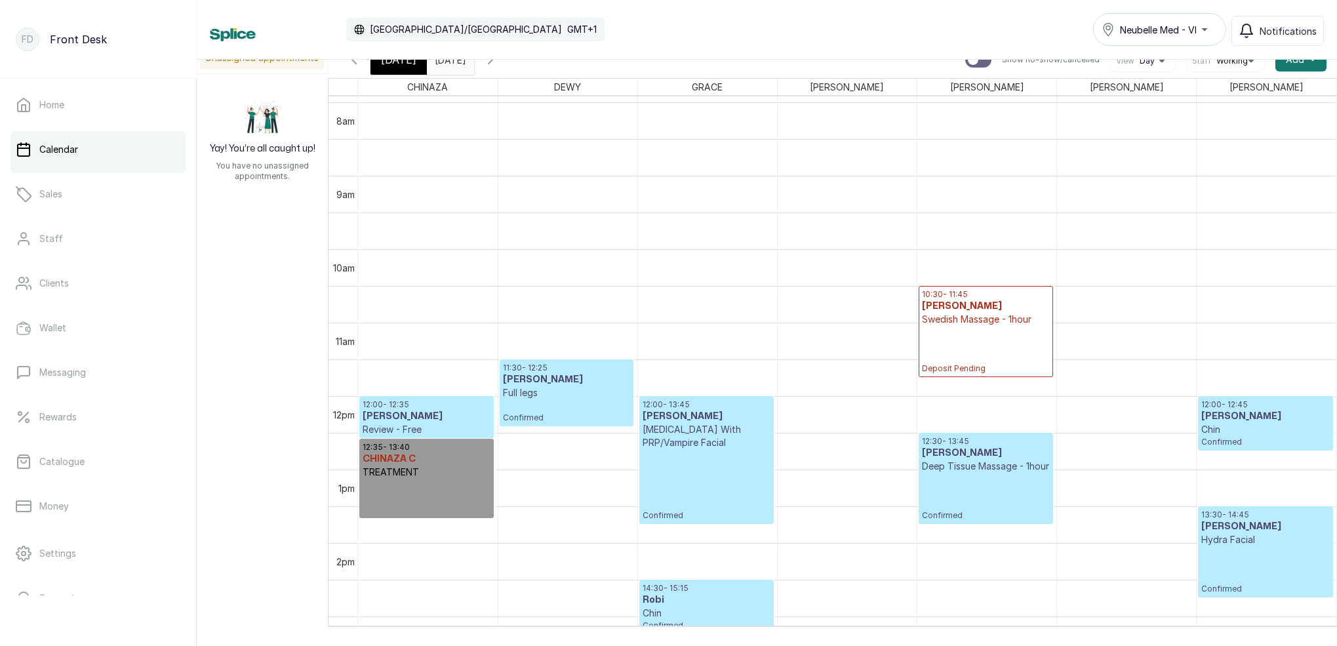
scroll to position [610, 0]
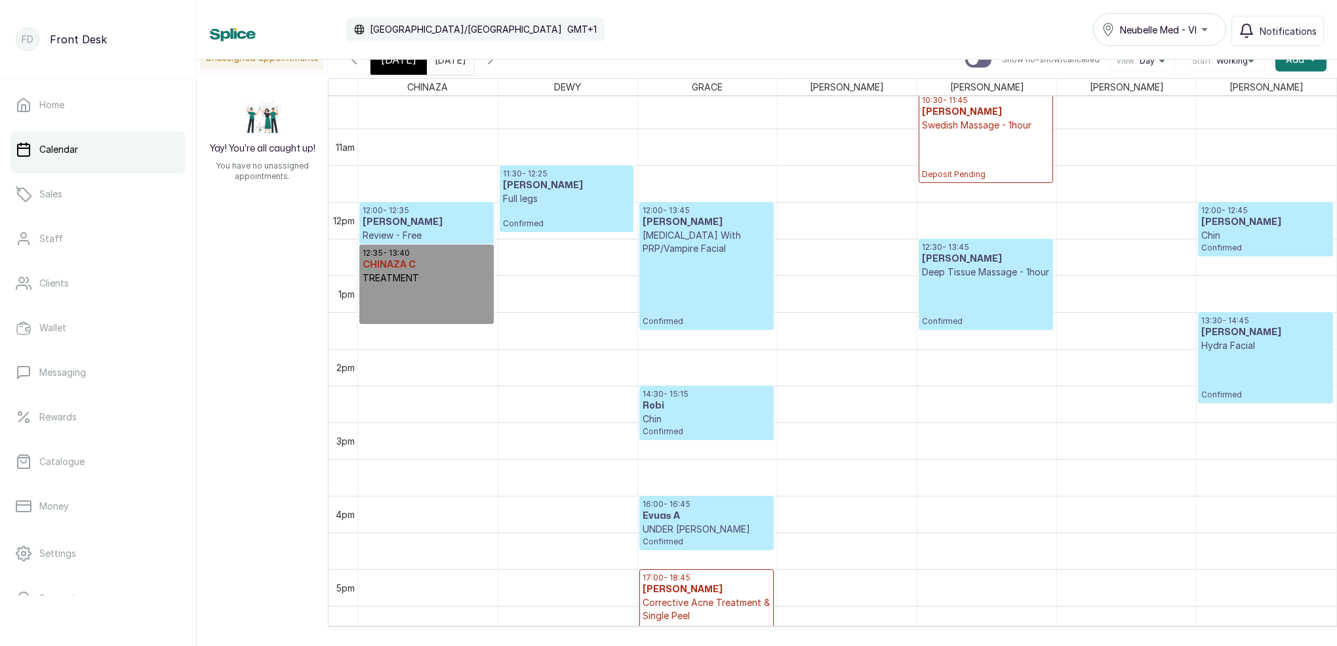
click at [574, 197] on p "Full legs" at bounding box center [567, 198] width 128 height 13
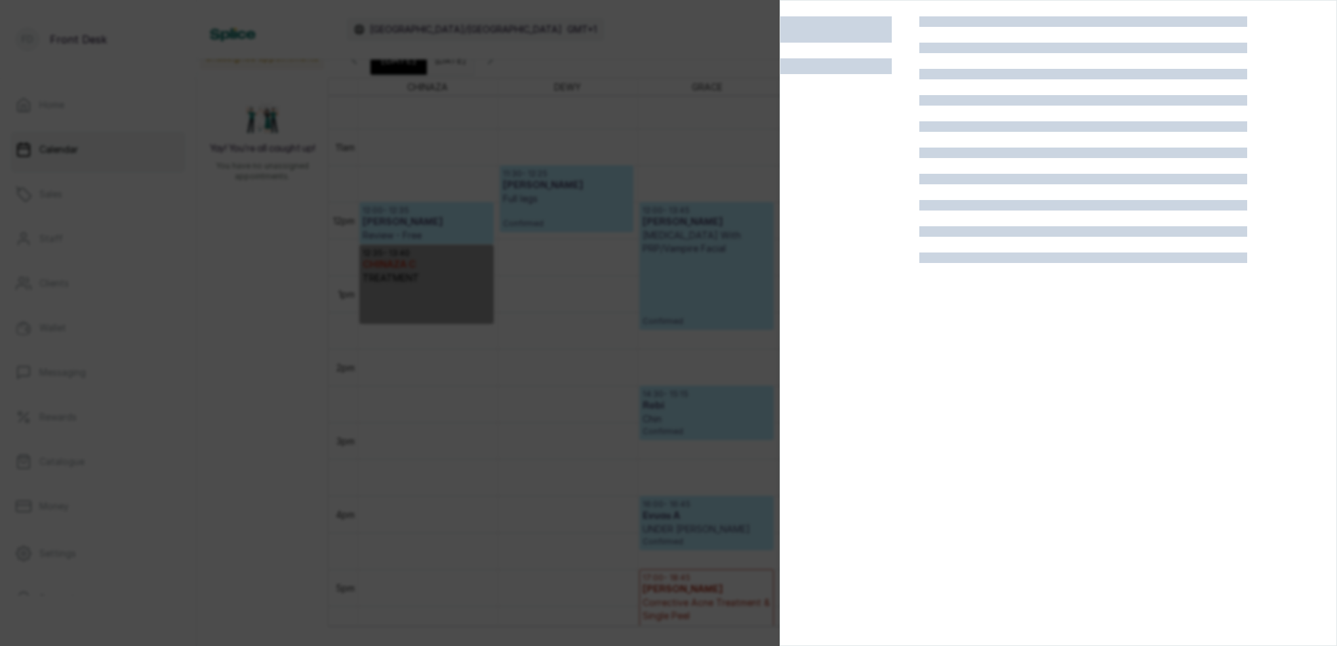
click at [576, 196] on div at bounding box center [668, 323] width 1337 height 646
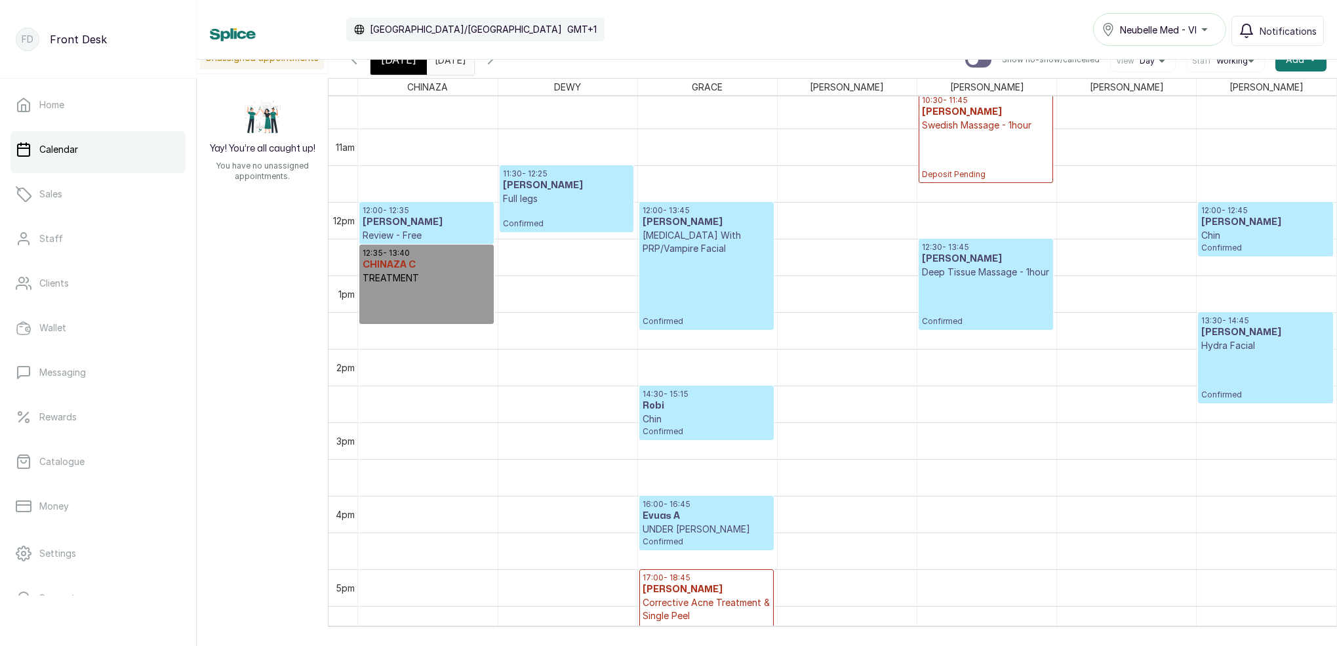
click at [502, 193] on div "11:30 - 12:25 Prudy Kemena Full legs Confirmed" at bounding box center [566, 199] width 133 height 66
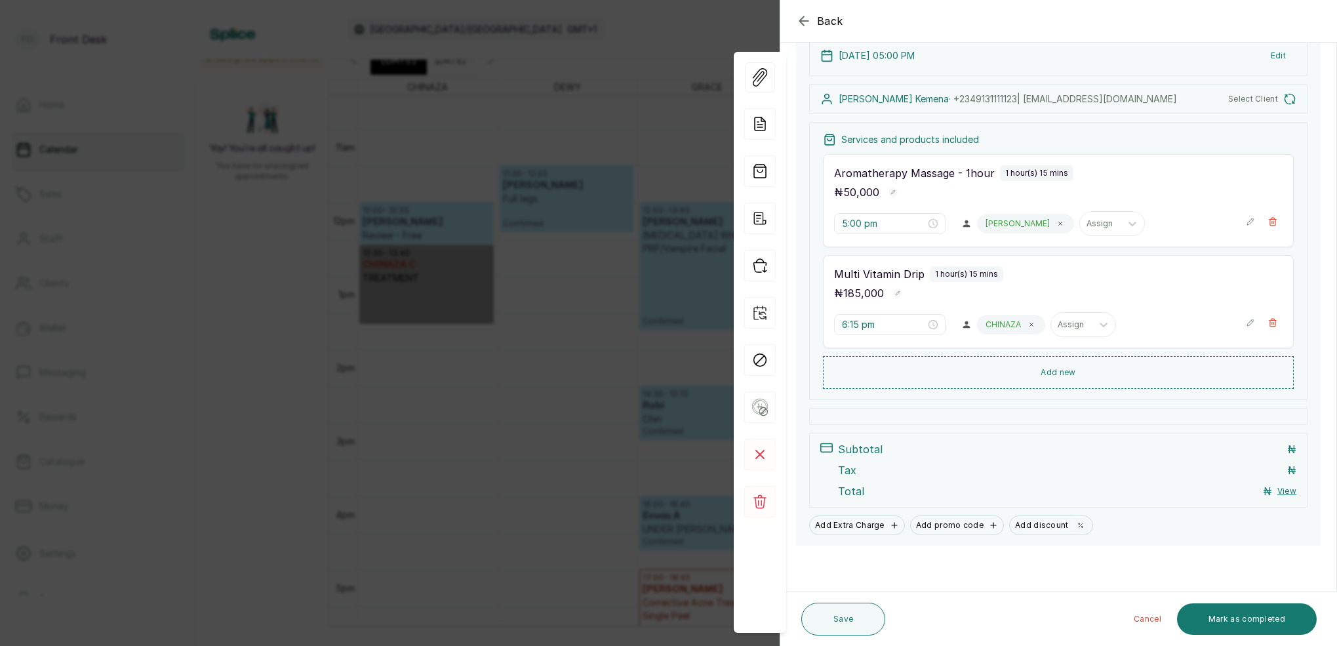
type input "11:30 am"
type input "12:00 pm"
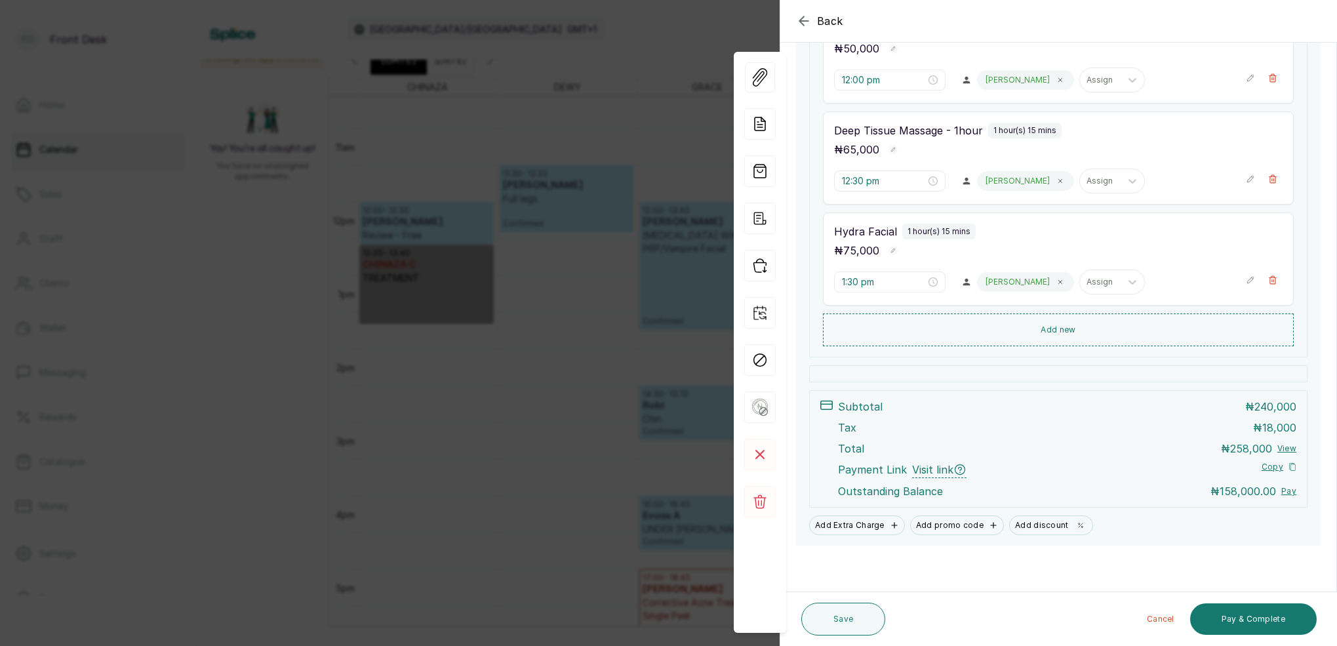
scroll to position [414, 0]
drag, startPoint x: 666, startPoint y: 56, endPoint x: 766, endPoint y: 28, distance: 103.6
click at [666, 56] on div "Back Appointment Details Edit appointment 🚶 Walk-in (booked by Front Desk) Make…" at bounding box center [668, 323] width 1337 height 646
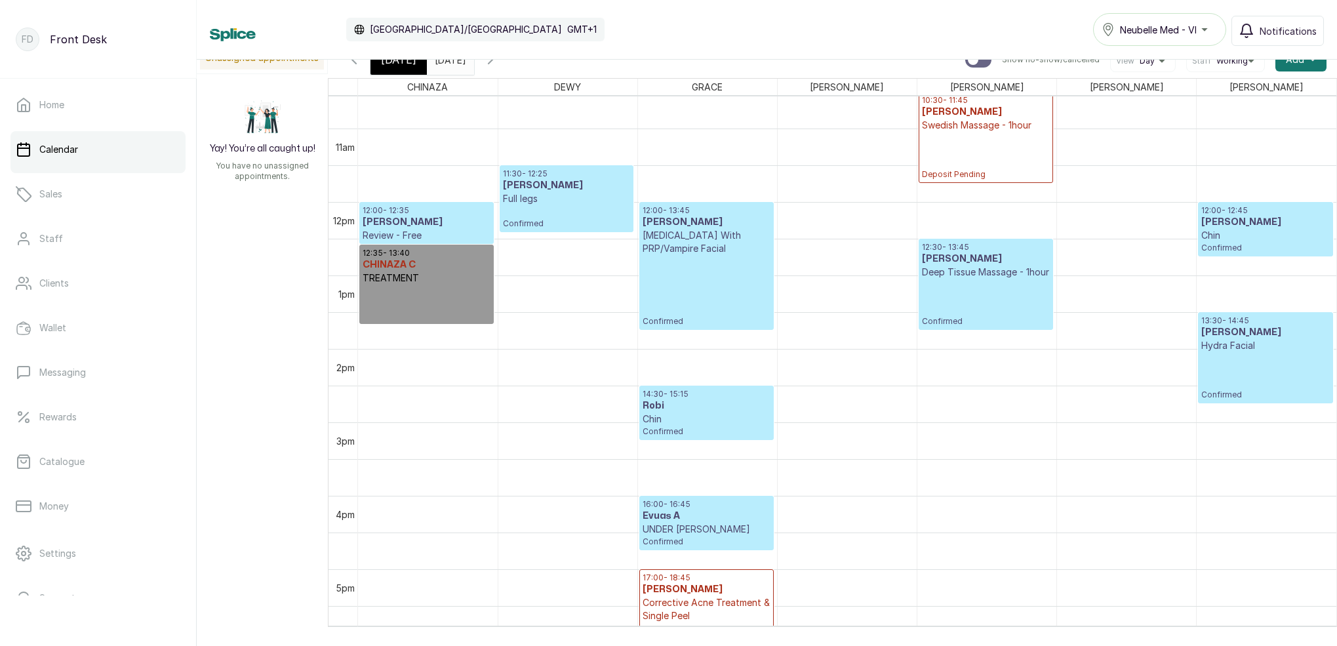
click at [360, 66] on icon "button" at bounding box center [354, 60] width 16 height 16
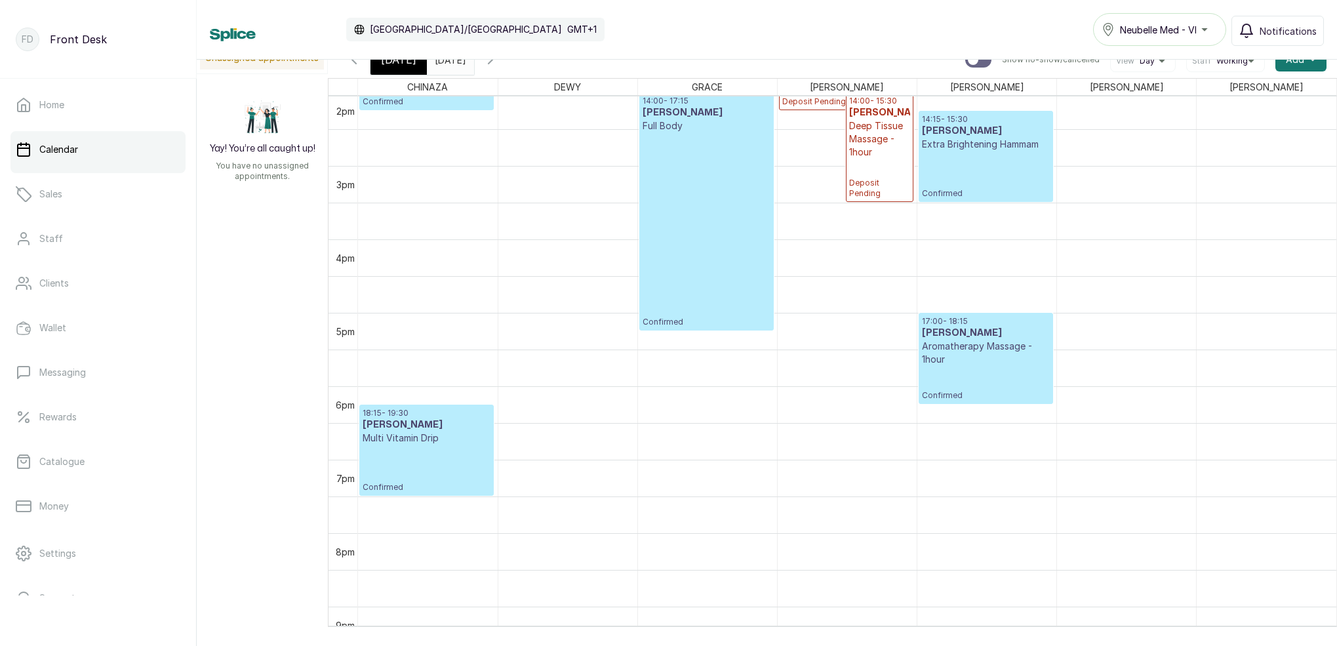
scroll to position [1032, 0]
click at [406, 71] on div "[DATE]" at bounding box center [398, 60] width 56 height 30
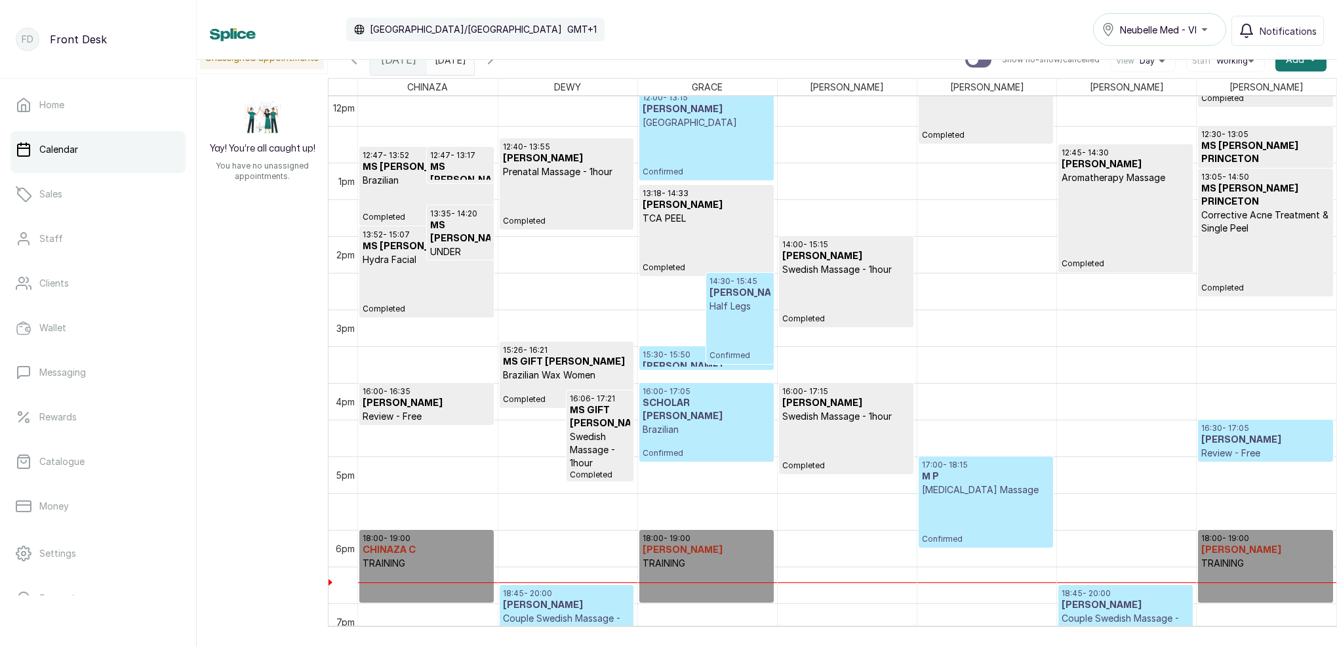
scroll to position [862, 0]
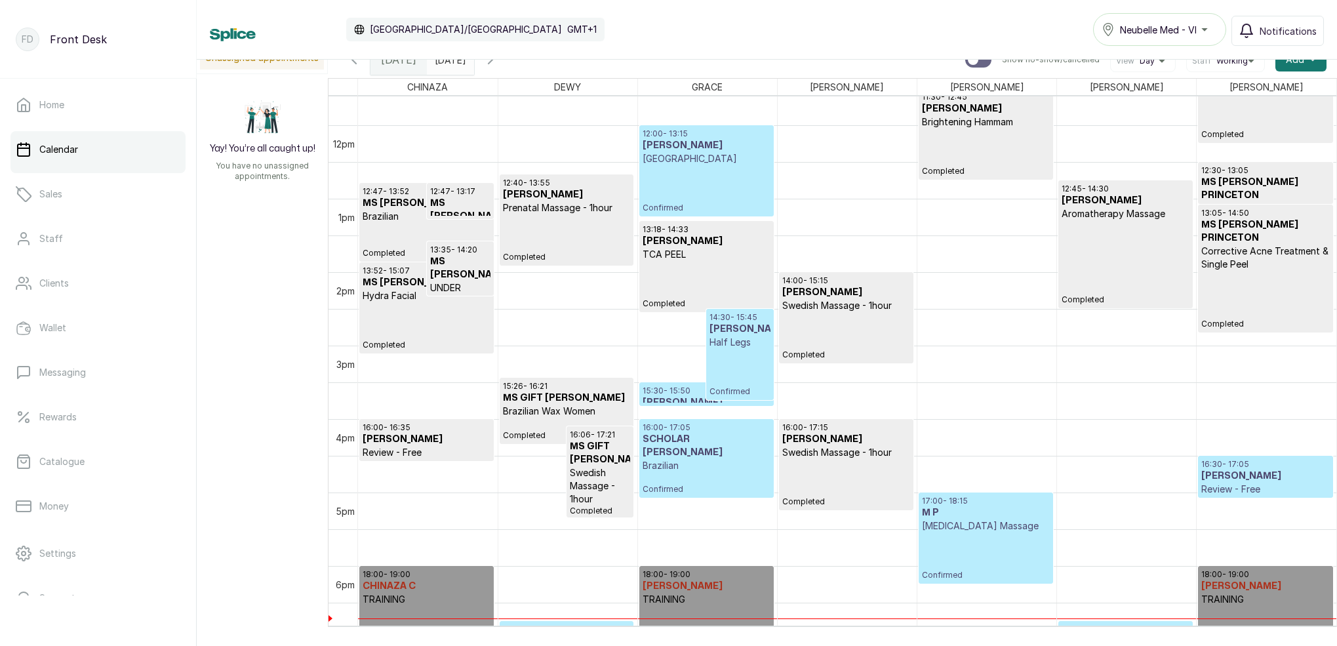
click at [498, 67] on icon "button" at bounding box center [491, 60] width 16 height 16
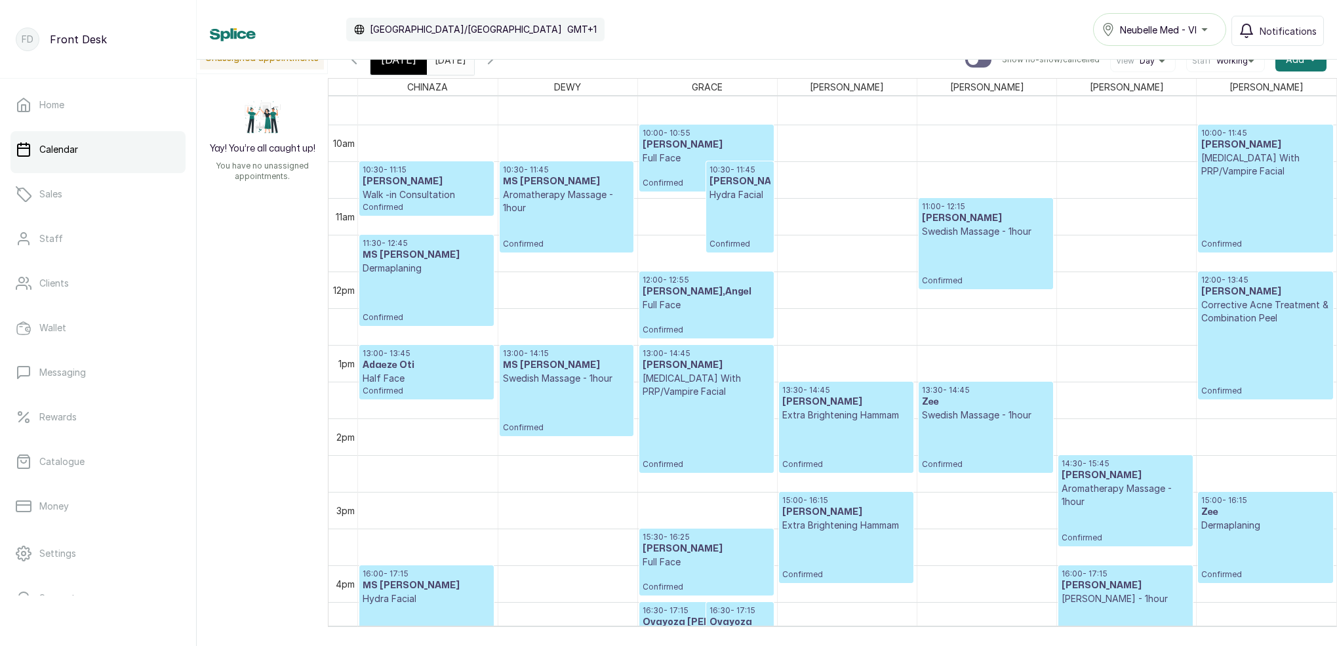
click at [546, 201] on p "Aromatherapy Massage - 1hour" at bounding box center [567, 201] width 128 height 26
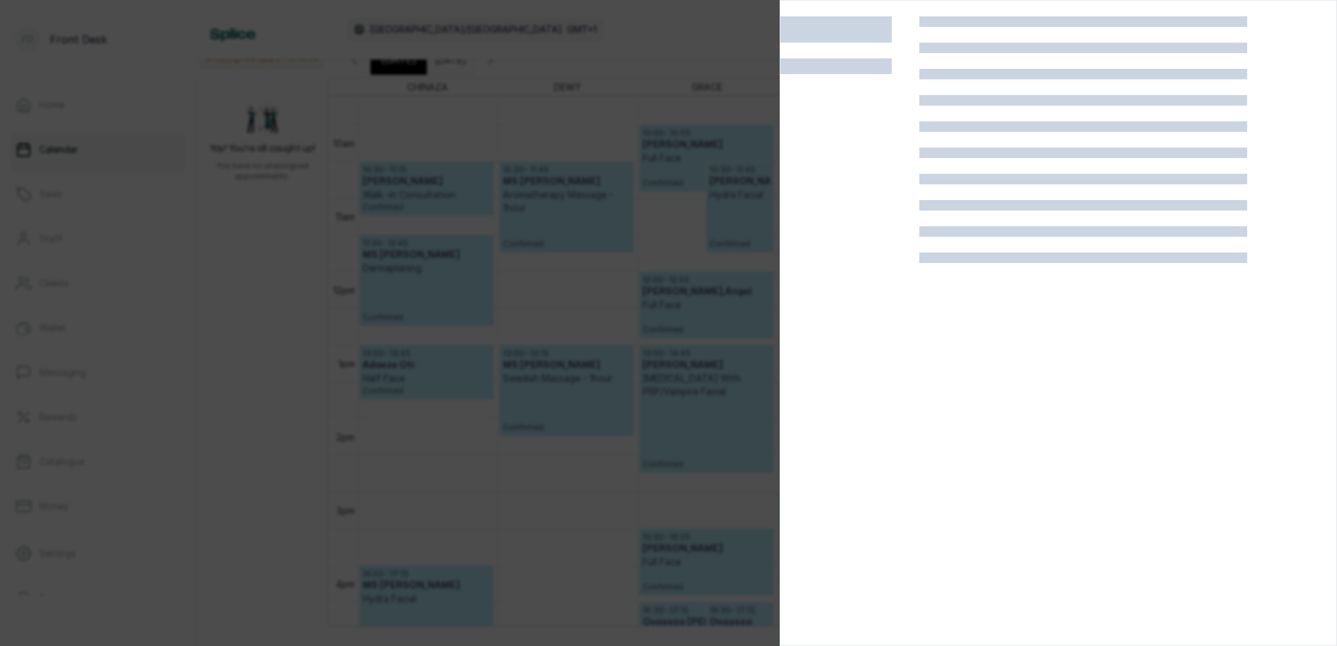
scroll to position [0, 0]
drag, startPoint x: 521, startPoint y: 155, endPoint x: 595, endPoint y: 125, distance: 80.3
click at [525, 154] on div at bounding box center [668, 323] width 1337 height 646
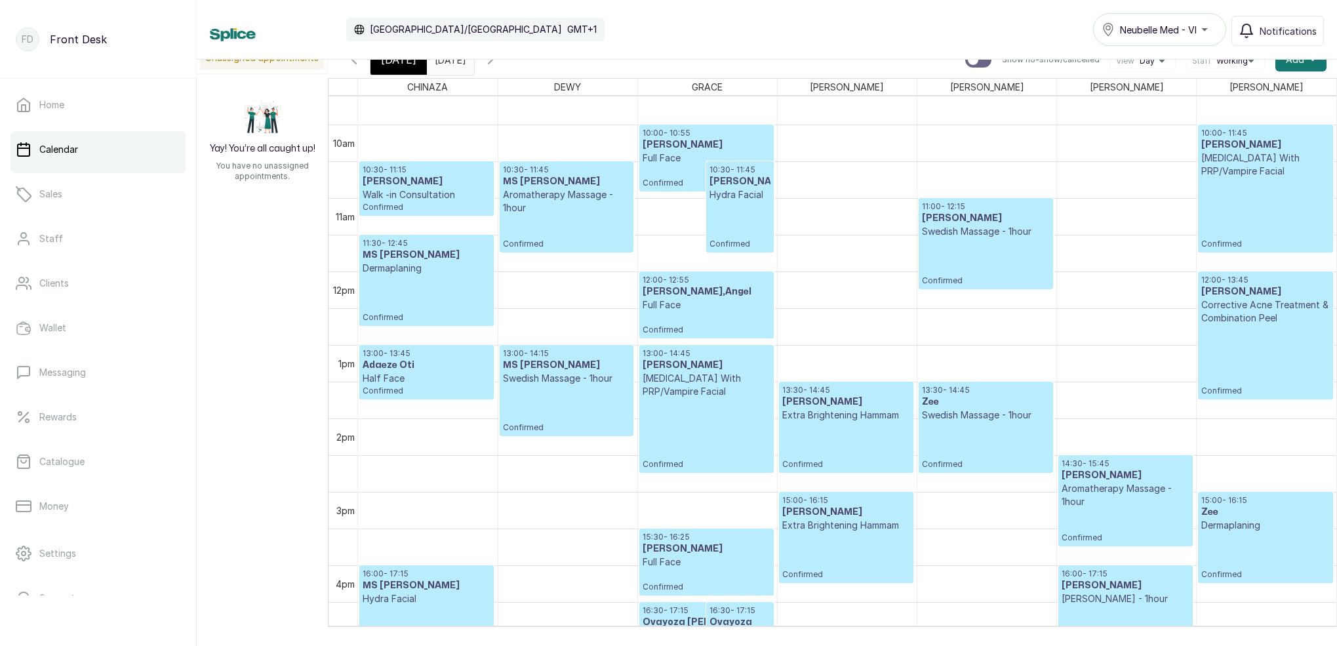
click at [546, 203] on p "Aromatherapy Massage - 1hour" at bounding box center [567, 201] width 128 height 26
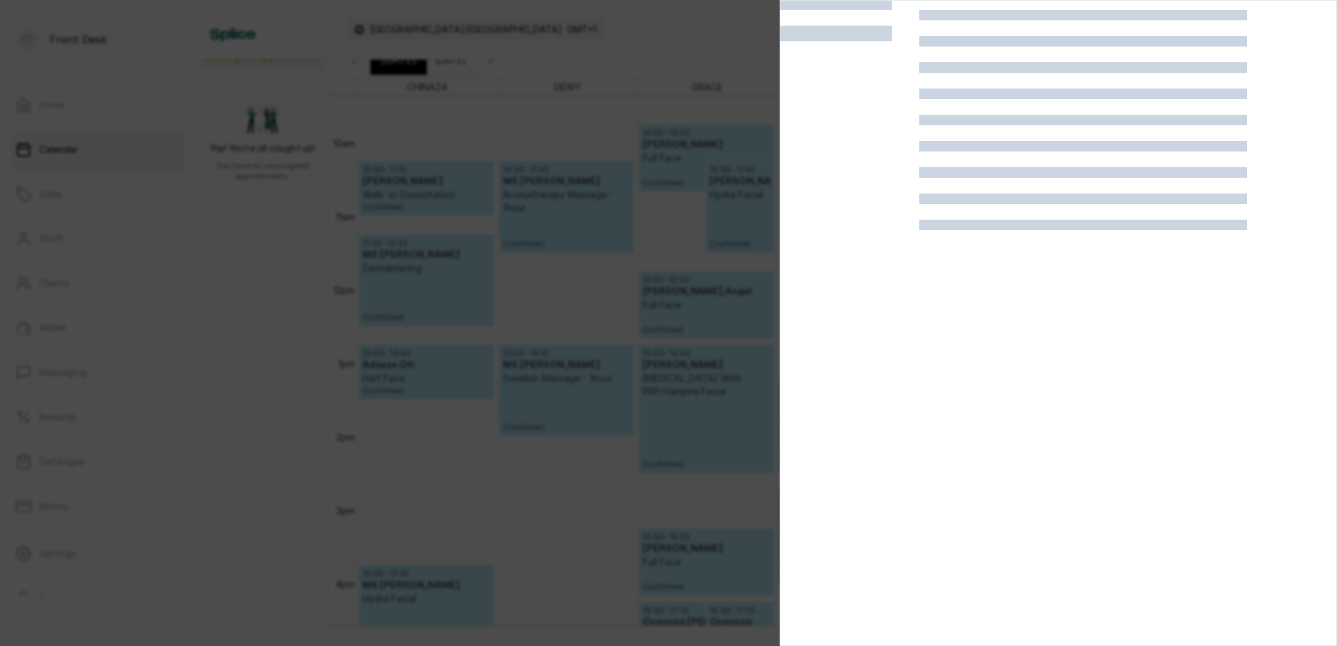
scroll to position [33, 0]
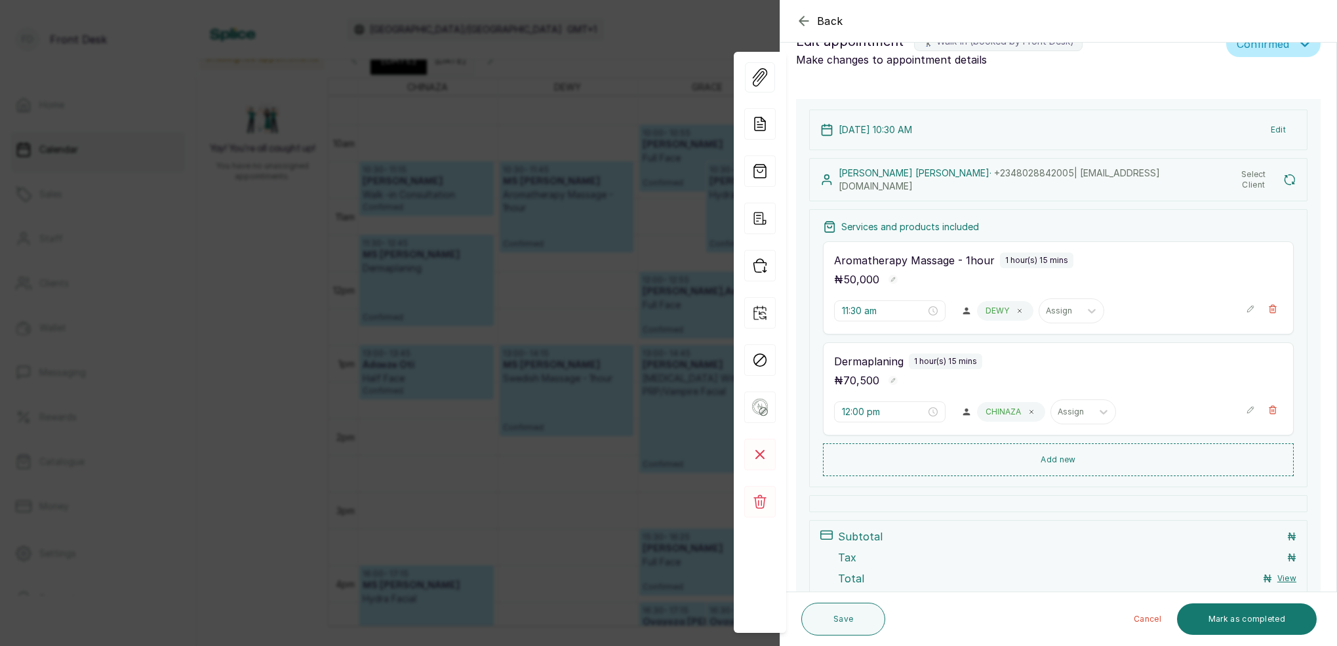
type input "10:30 am"
type input "11:30 am"
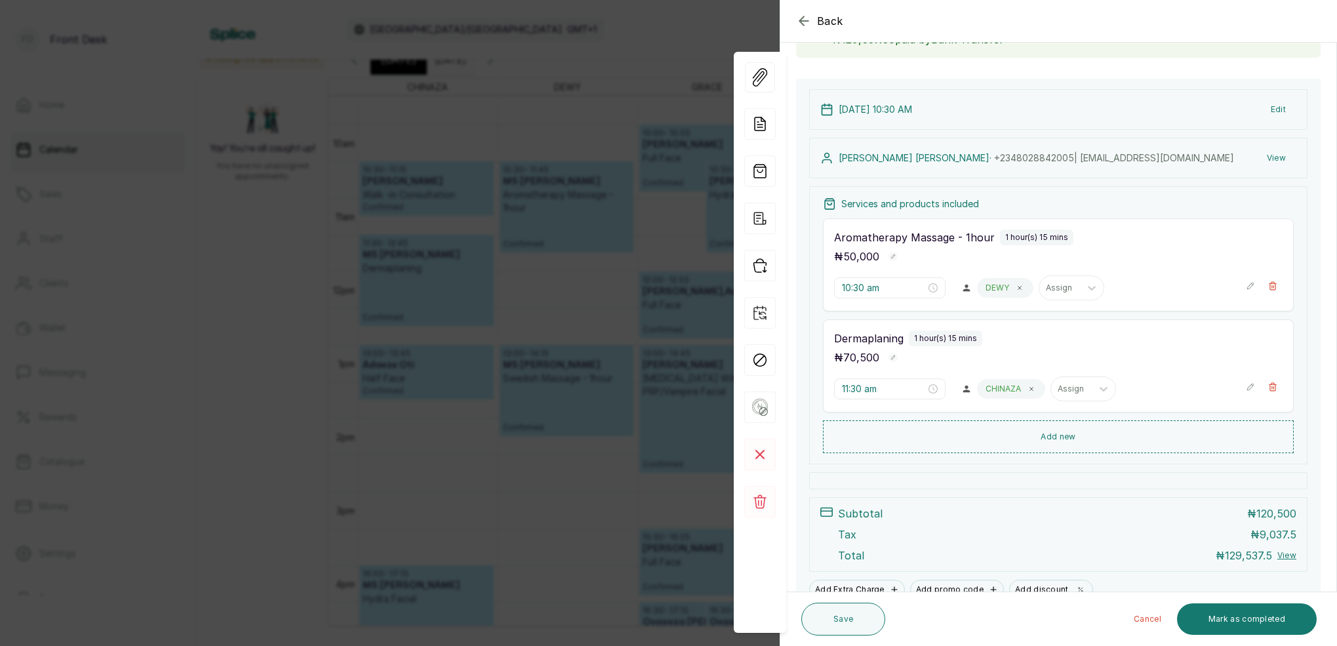
scroll to position [170, 0]
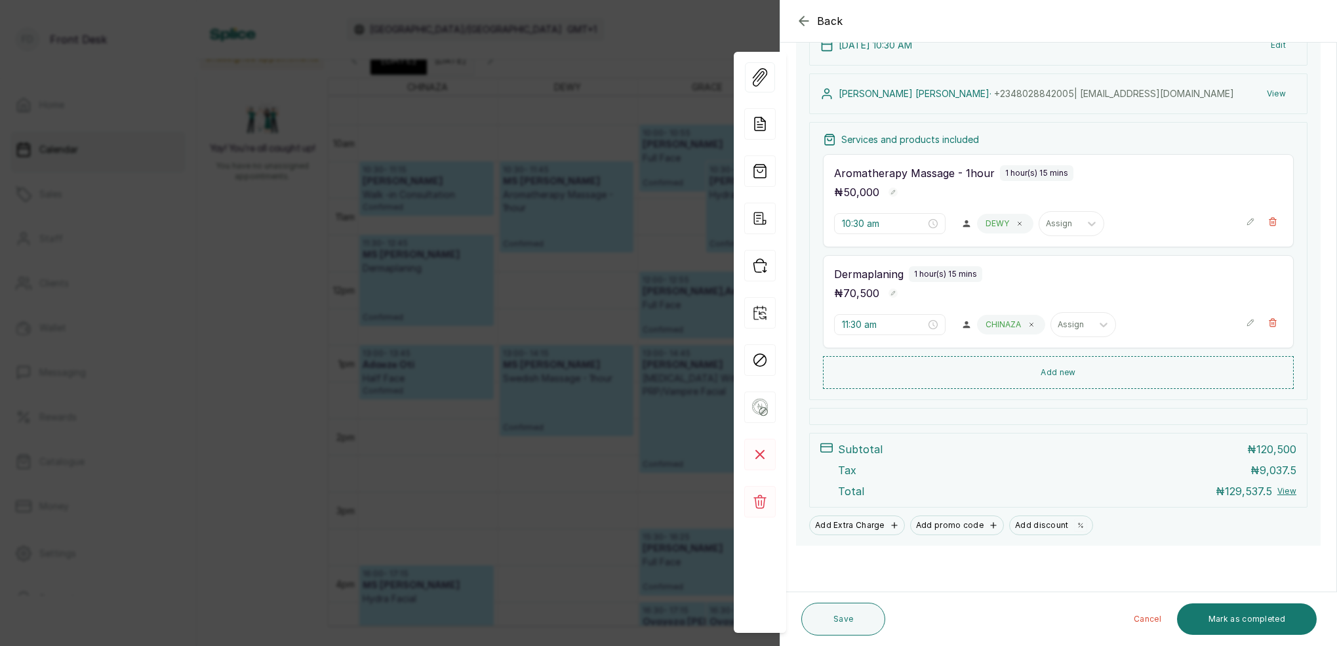
click at [692, 258] on div "Back Appointment Details Edit appointment 🚶 Walk-in (booked by Front Desk) Make…" at bounding box center [668, 323] width 1337 height 646
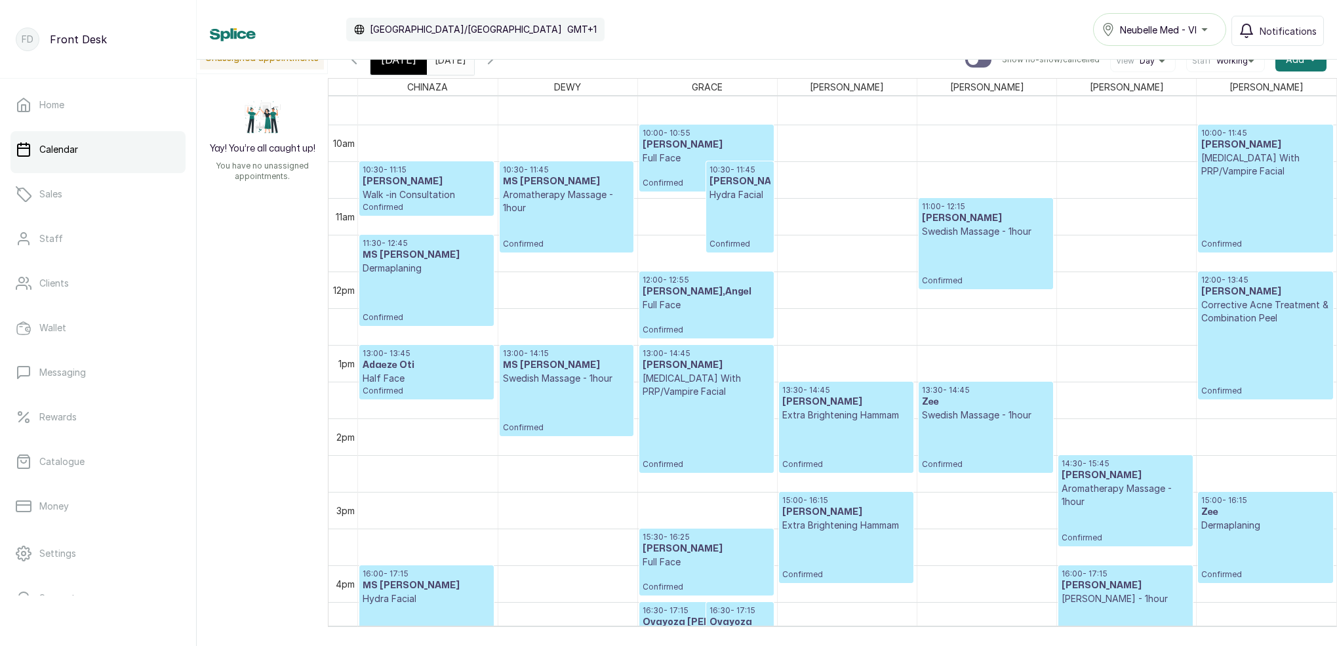
drag, startPoint x: 408, startPoint y: 72, endPoint x: 433, endPoint y: 75, distance: 25.8
click at [409, 71] on div "[DATE]" at bounding box center [398, 60] width 56 height 30
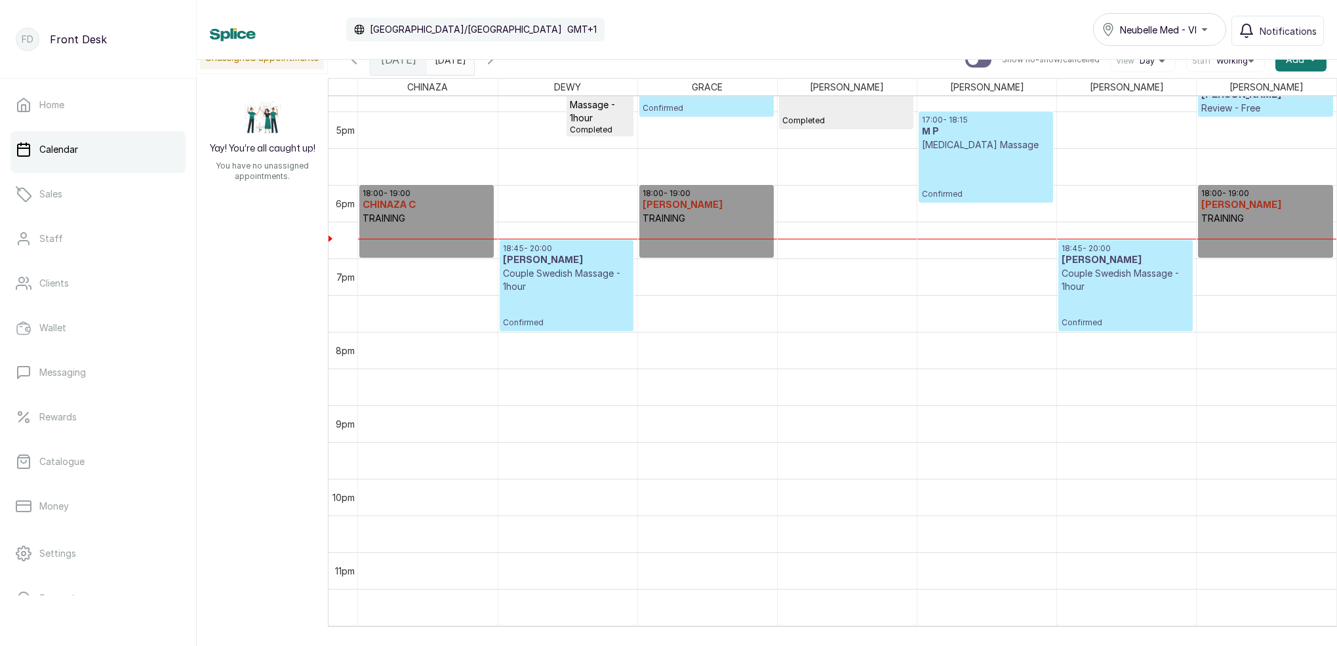
scroll to position [0, 1]
click at [405, 64] on span "[DATE]" at bounding box center [398, 60] width 35 height 16
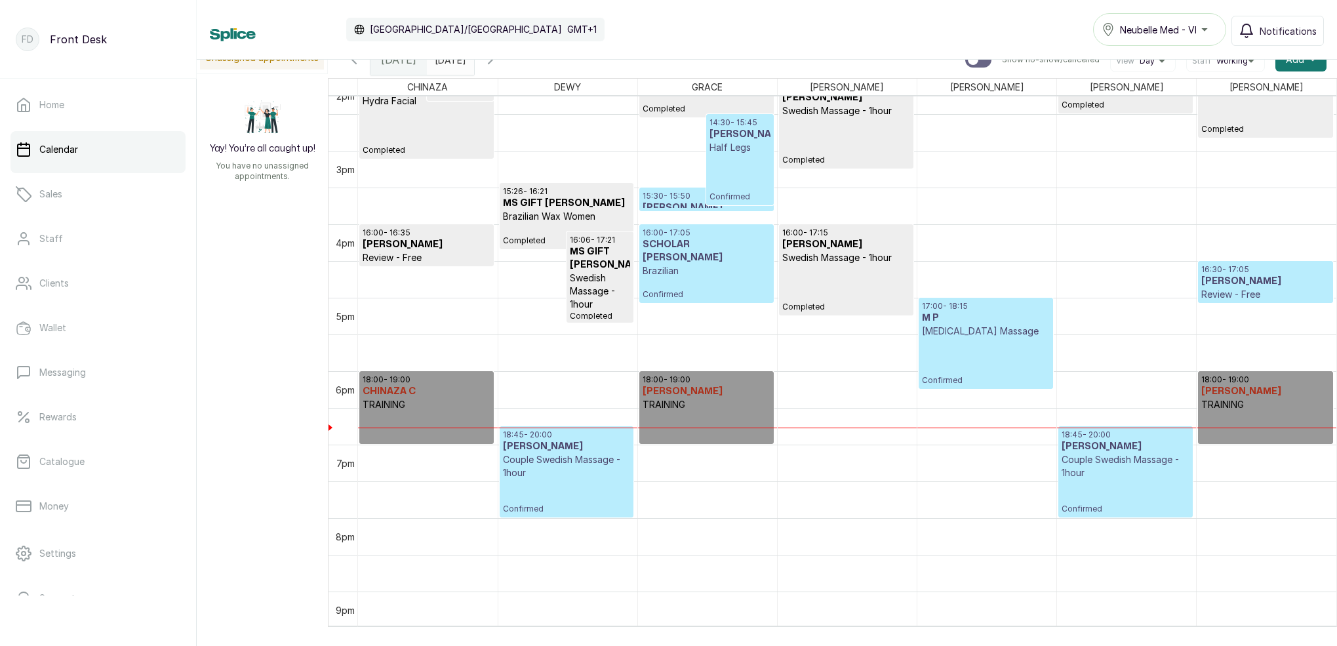
scroll to position [1041, 0]
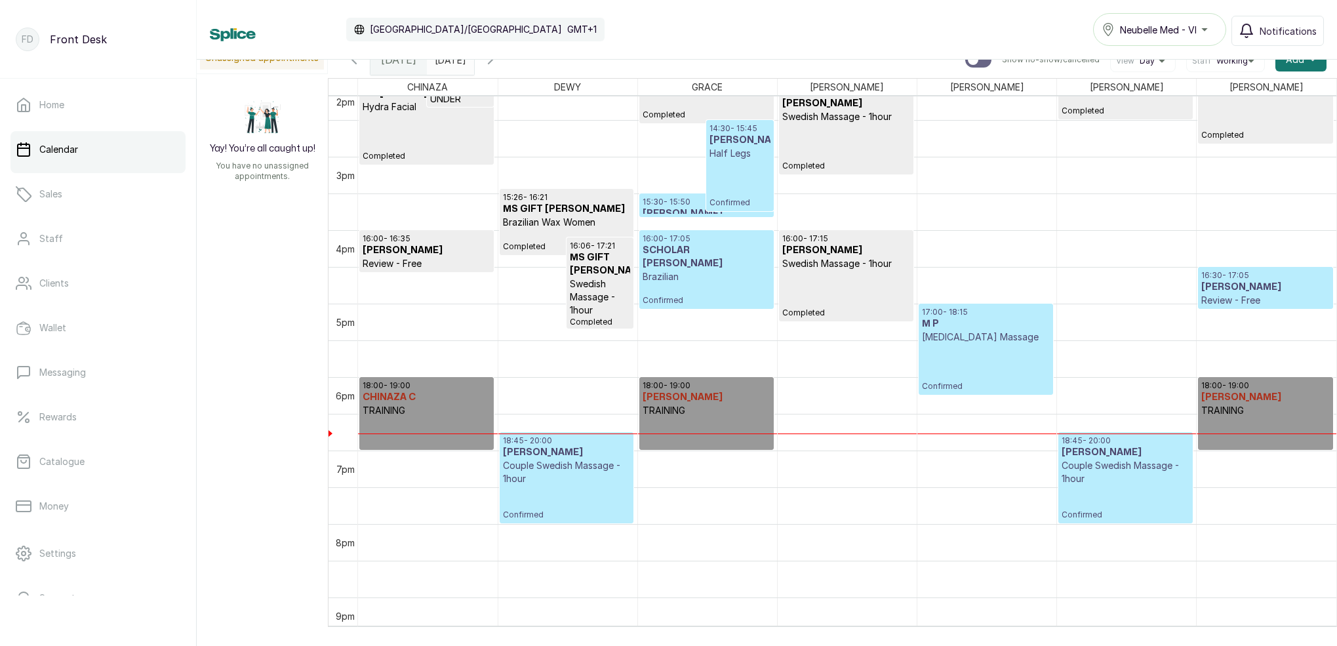
click at [685, 212] on h3 "MS VICTORIA NDULUE" at bounding box center [707, 213] width 128 height 13
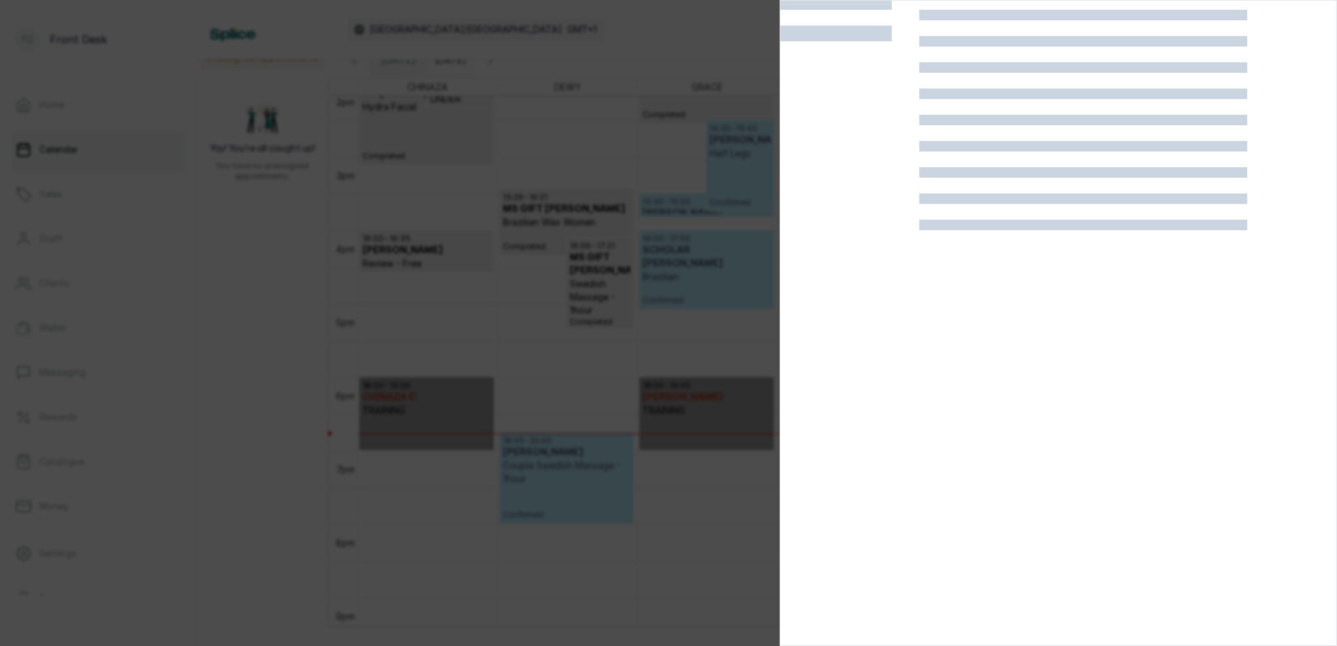
scroll to position [33, 0]
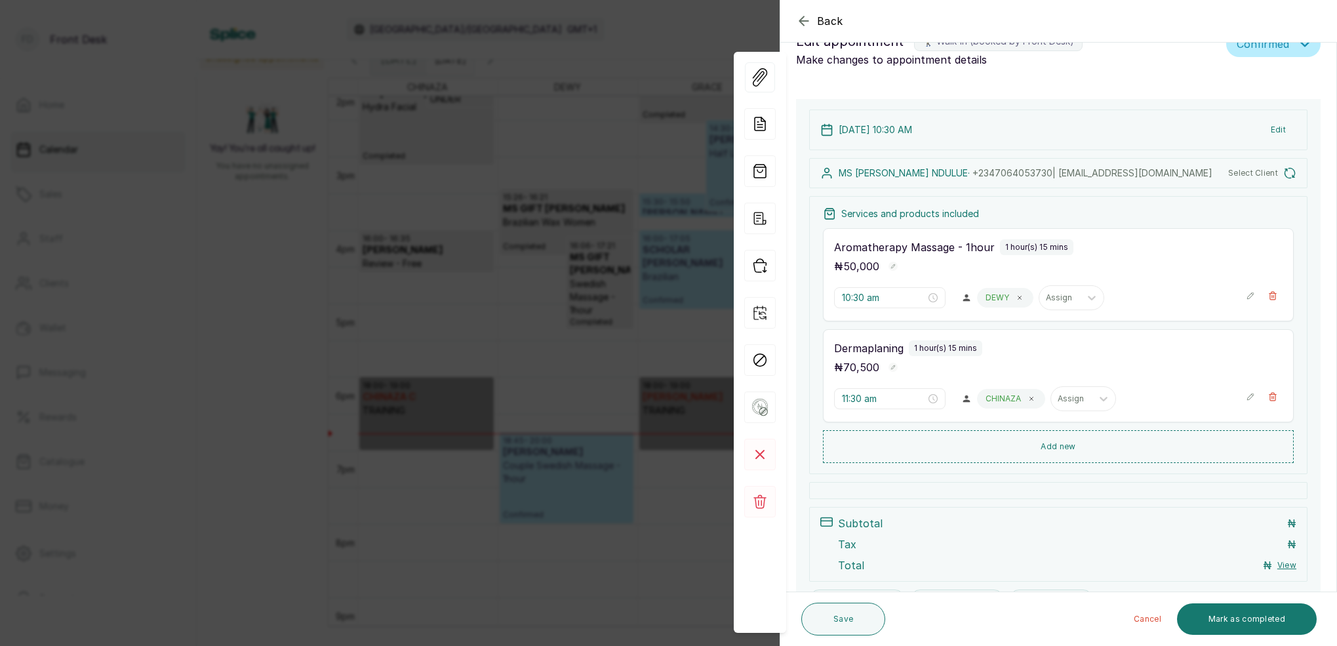
type input "3:30 pm"
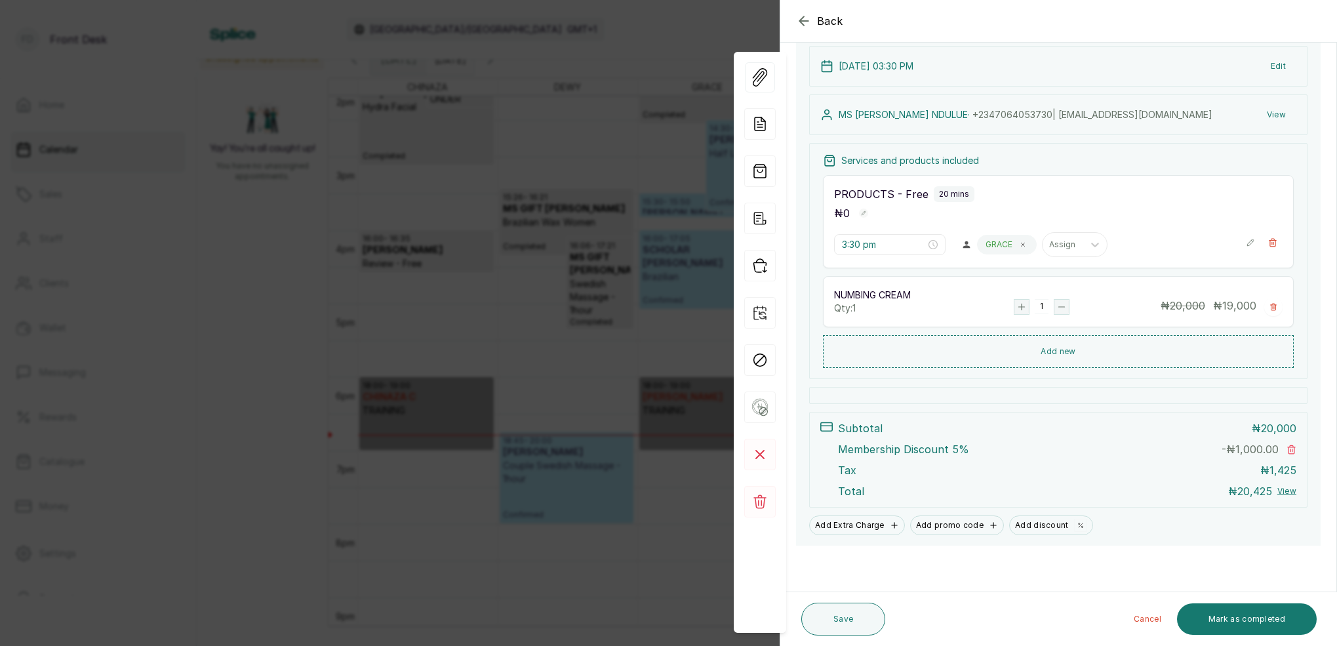
scroll to position [149, 0]
click at [1272, 111] on button "View" at bounding box center [1276, 115] width 40 height 24
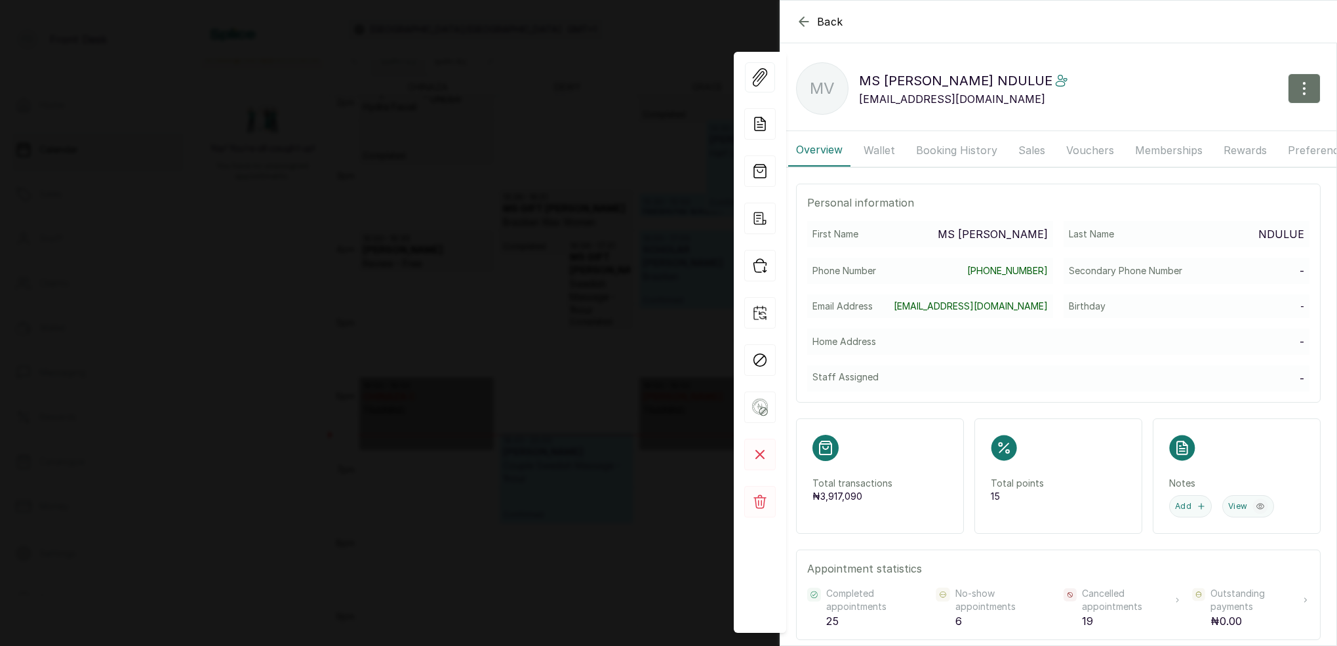
click at [878, 148] on button "Wallet" at bounding box center [879, 150] width 47 height 33
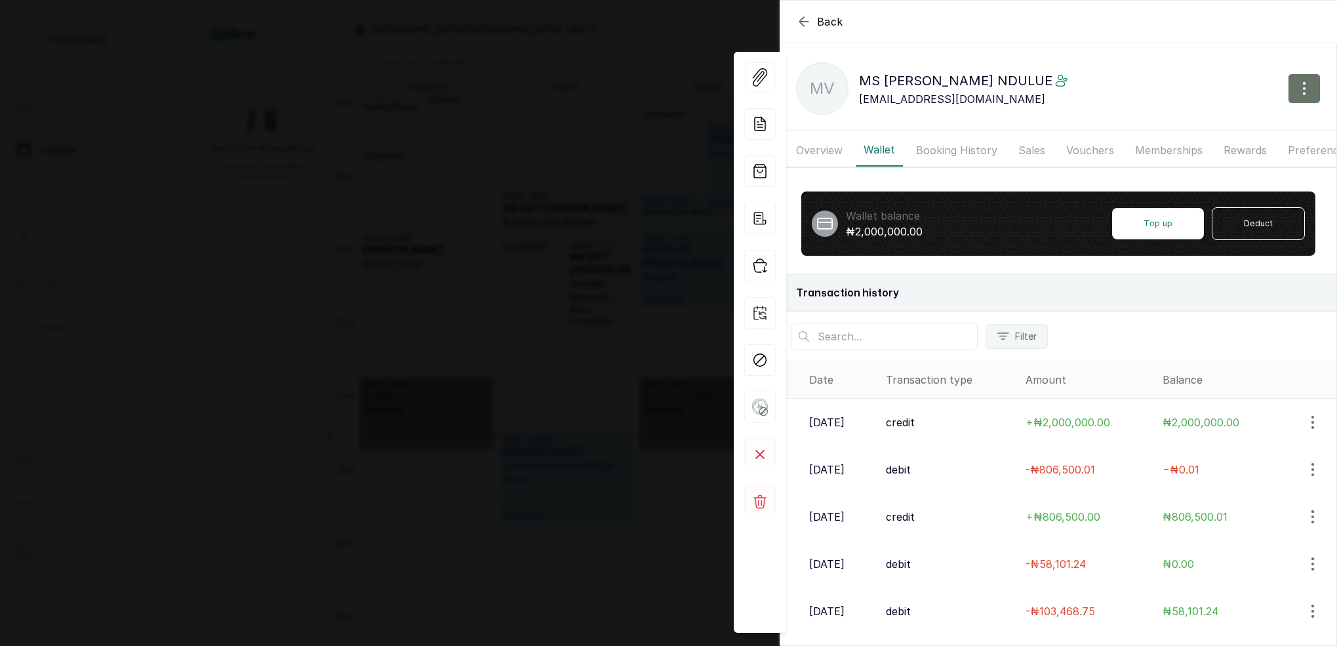
click at [1183, 150] on button "Memberships" at bounding box center [1168, 150] width 83 height 33
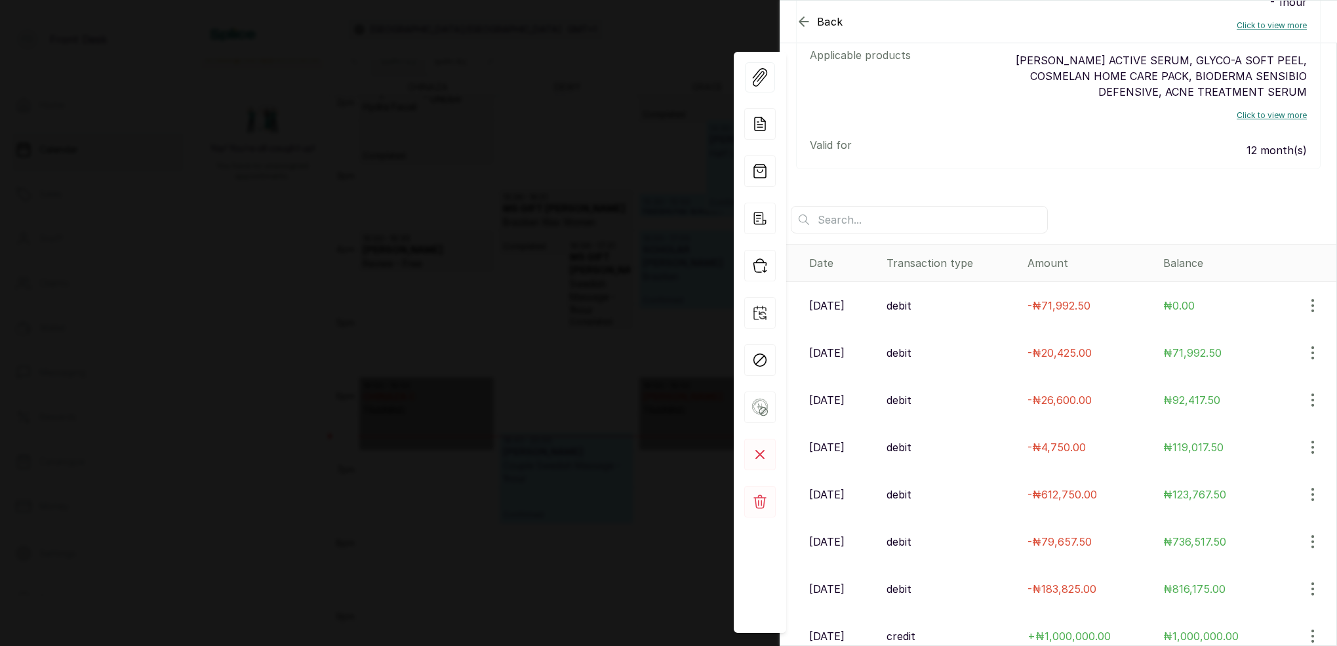
scroll to position [473, 0]
drag, startPoint x: 688, startPoint y: 24, endPoint x: 739, endPoint y: 11, distance: 52.6
click at [690, 23] on div "Back MS VICTORIA NDULUE MV MS VICTORIA NDULUE vickylenny2000@yahoo.com Overview…" at bounding box center [668, 323] width 1337 height 646
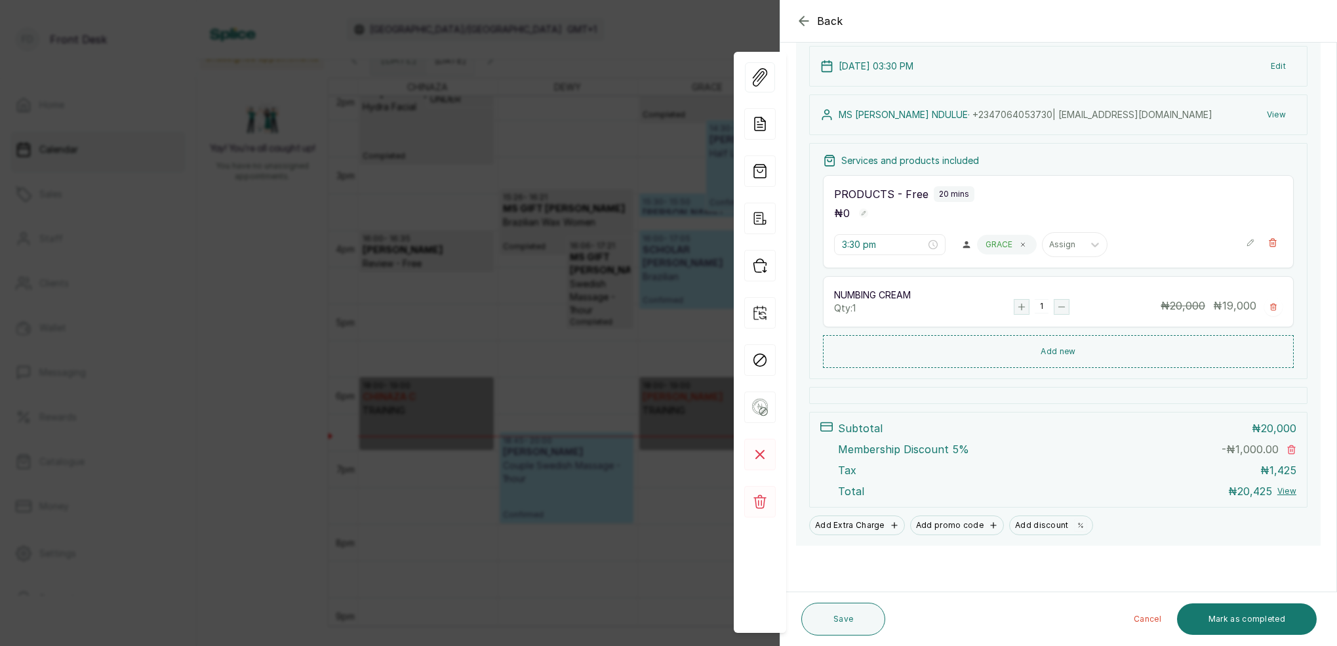
click at [662, 10] on div "Back Appointment Details Edit appointment 🚶 Walk-in (booked by Front Desk) Make…" at bounding box center [668, 323] width 1337 height 646
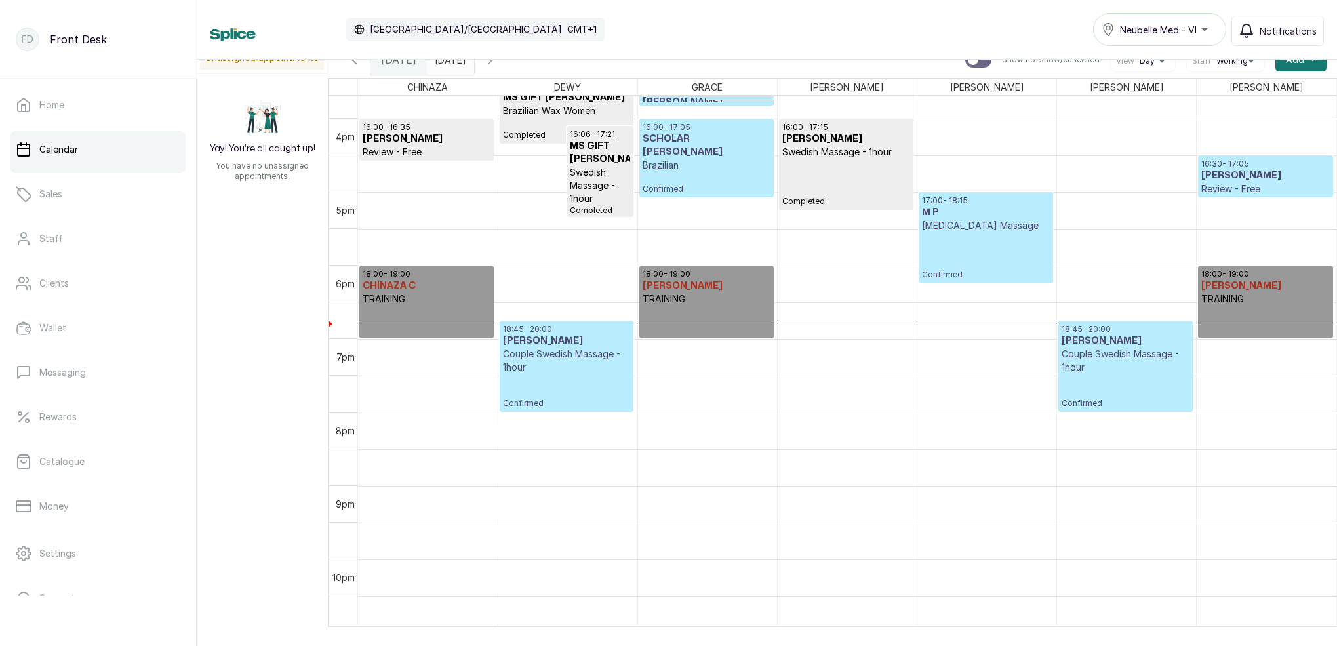
scroll to position [1153, 0]
click at [1132, 363] on p "Couple Swedish Massage - 1hour" at bounding box center [1126, 360] width 128 height 26
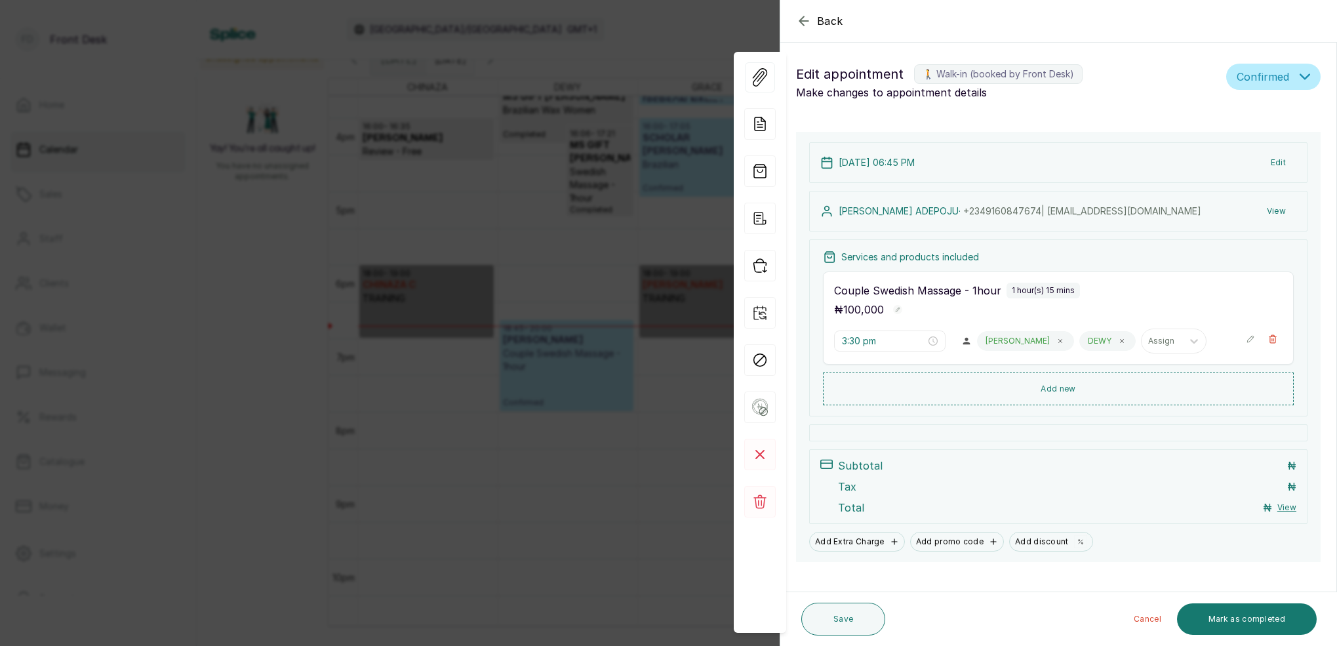
click at [1132, 361] on div "Couple Swedish Massage - 1hour 1 hour(s) 15 mins ₦ 100,000 3:30 pm SARAH DEWY A…" at bounding box center [1058, 317] width 471 height 93
type input "6:45 pm"
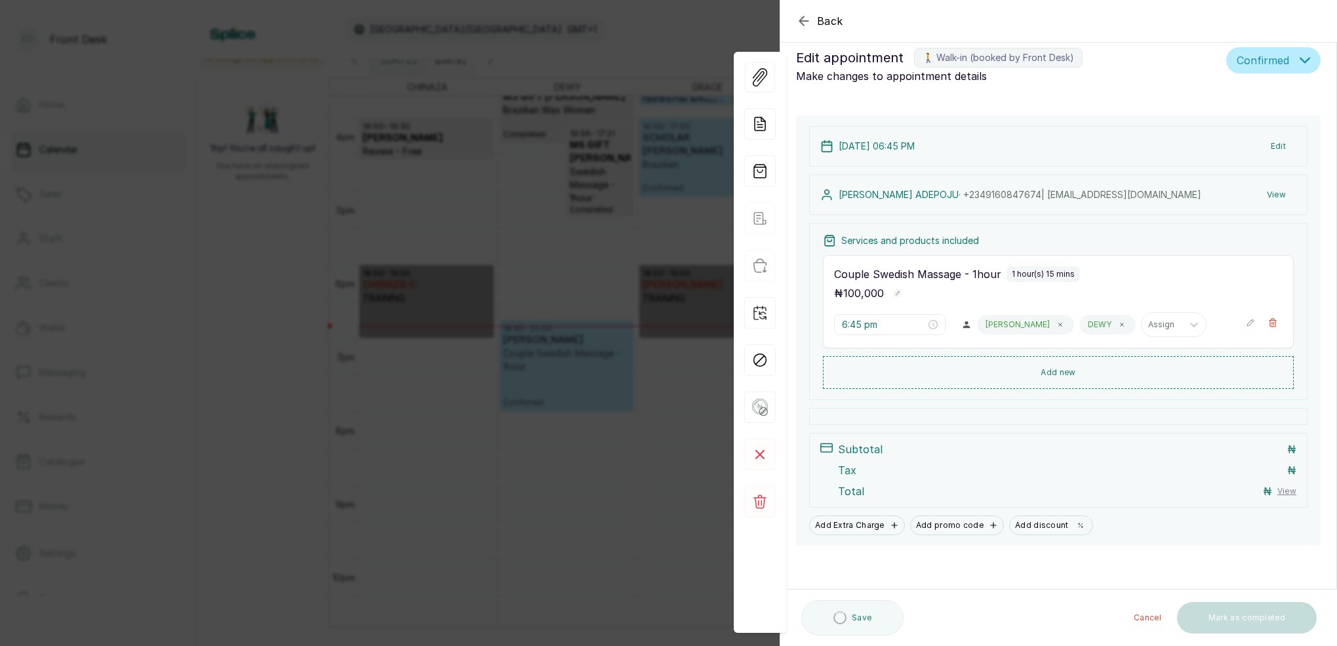
scroll to position [16, 0]
click at [1210, 412] on div at bounding box center [1058, 416] width 498 height 17
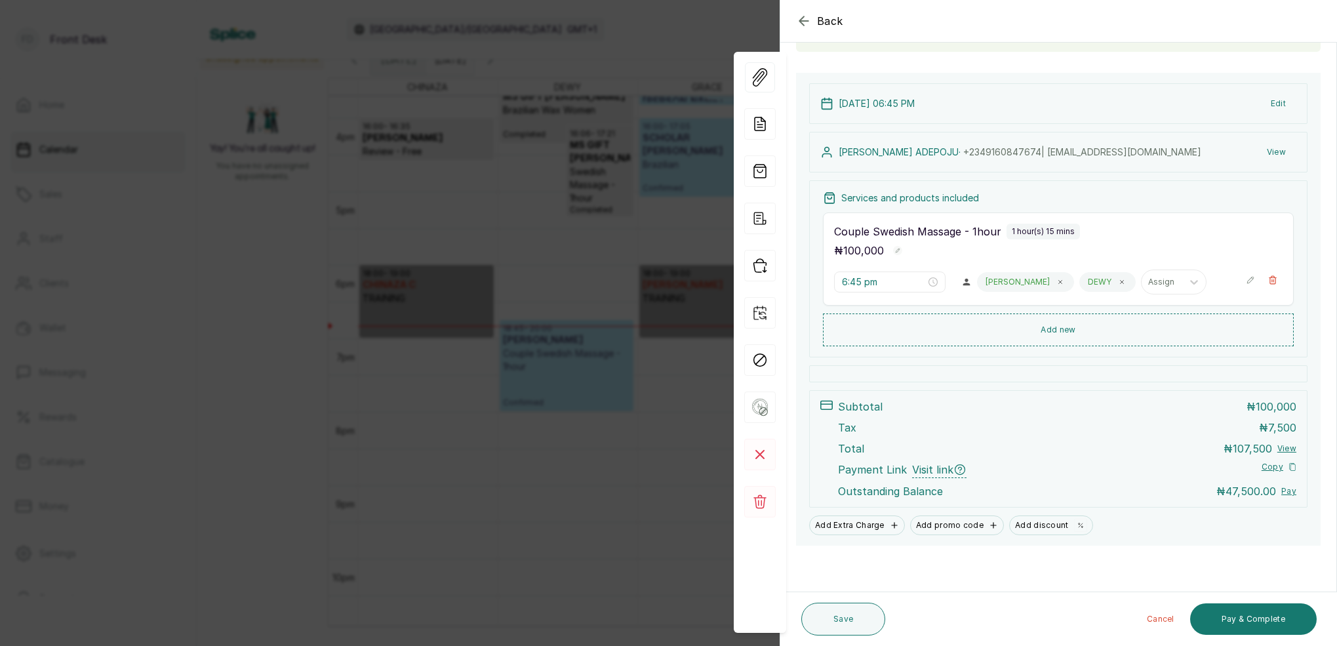
scroll to position [111, 0]
drag, startPoint x: 684, startPoint y: 140, endPoint x: 687, endPoint y: 134, distance: 7.3
click at [685, 140] on div "Back Appointment Details Edit appointment 🚶 Walk-in (booked by Front Desk) Make…" at bounding box center [668, 323] width 1337 height 646
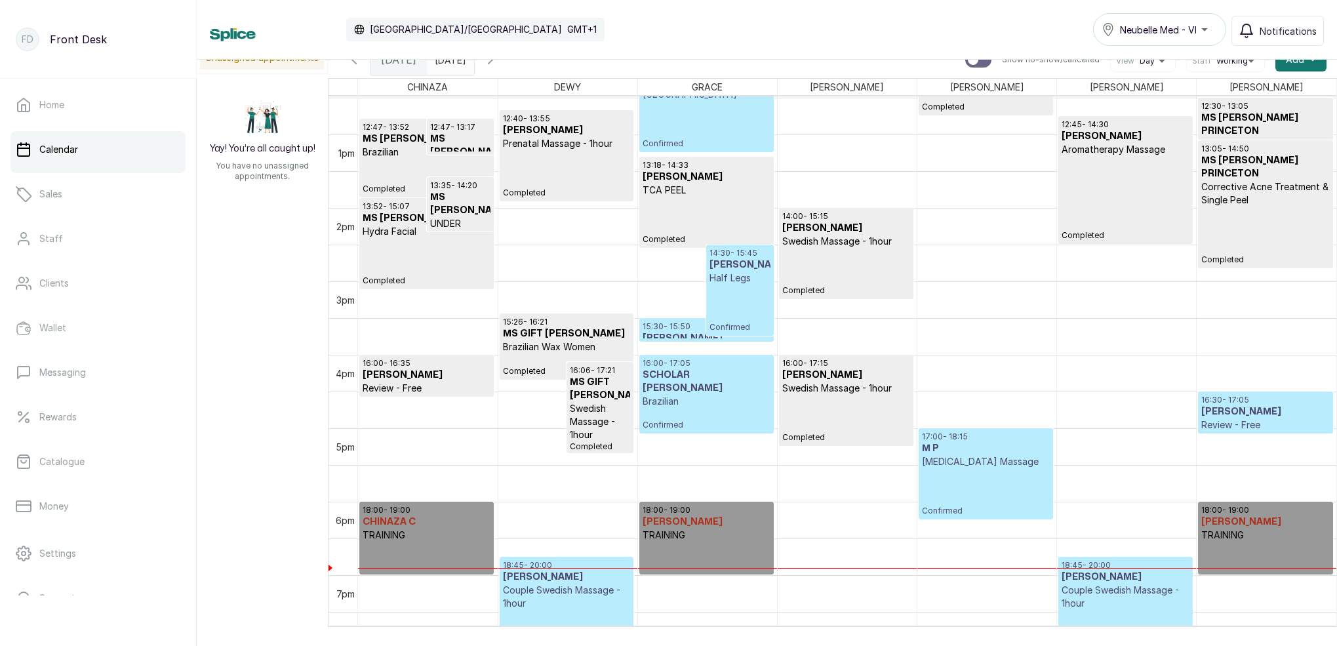
scroll to position [926, 0]
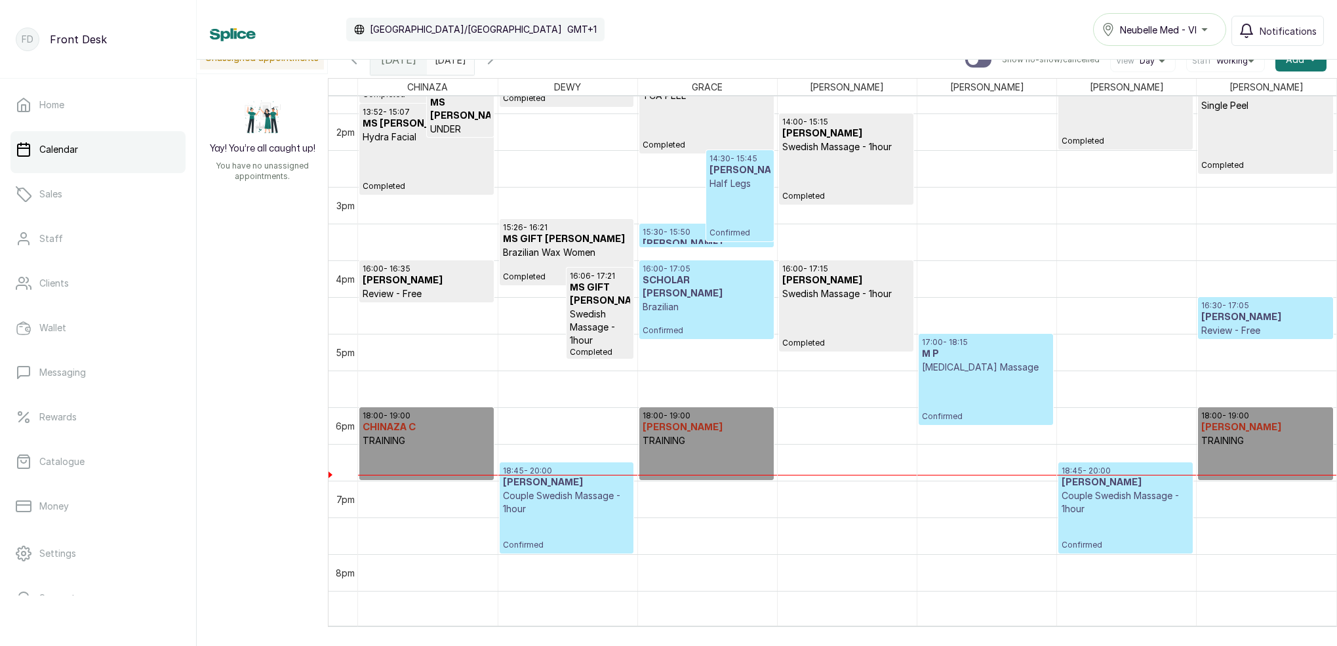
click at [449, 63] on input "19/09/2025" at bounding box center [438, 56] width 21 height 22
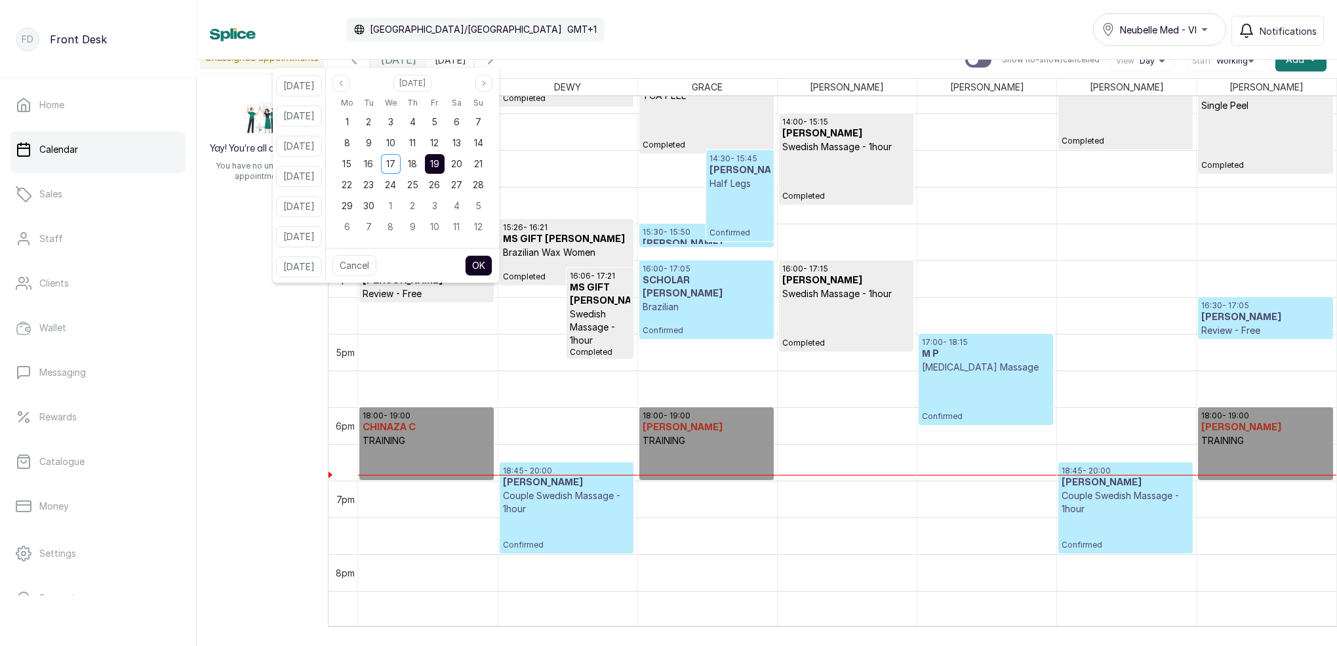
drag, startPoint x: 405, startPoint y: 205, endPoint x: 465, endPoint y: 251, distance: 75.3
click at [392, 205] on span "1" at bounding box center [390, 205] width 3 height 11
click at [492, 260] on button "OK" at bounding box center [479, 265] width 28 height 21
type input "01/10/2025"
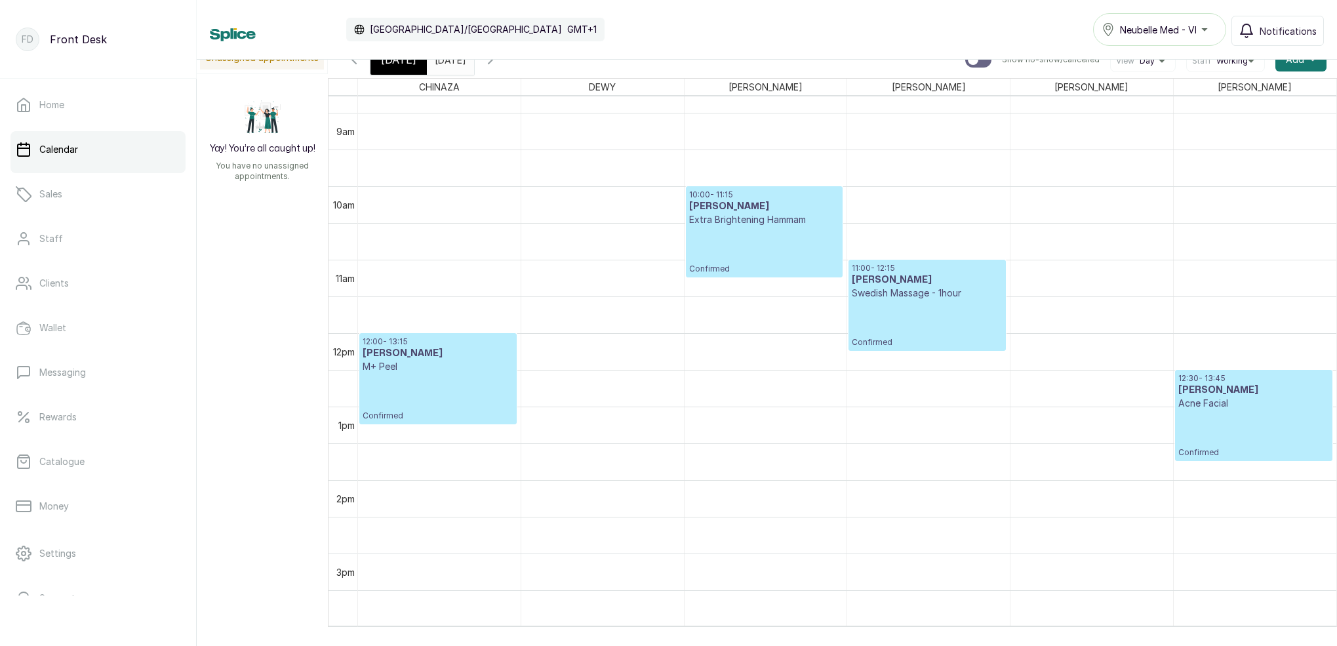
scroll to position [648, 0]
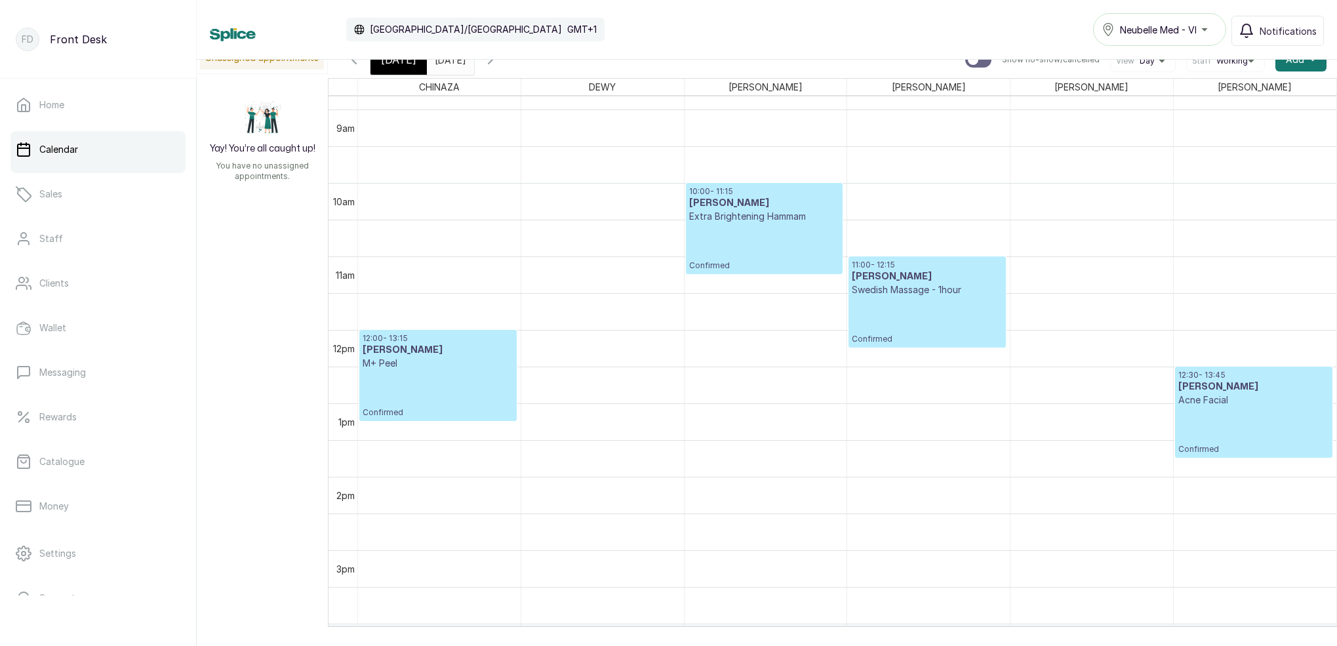
click at [393, 70] on div "[DATE]" at bounding box center [398, 60] width 56 height 30
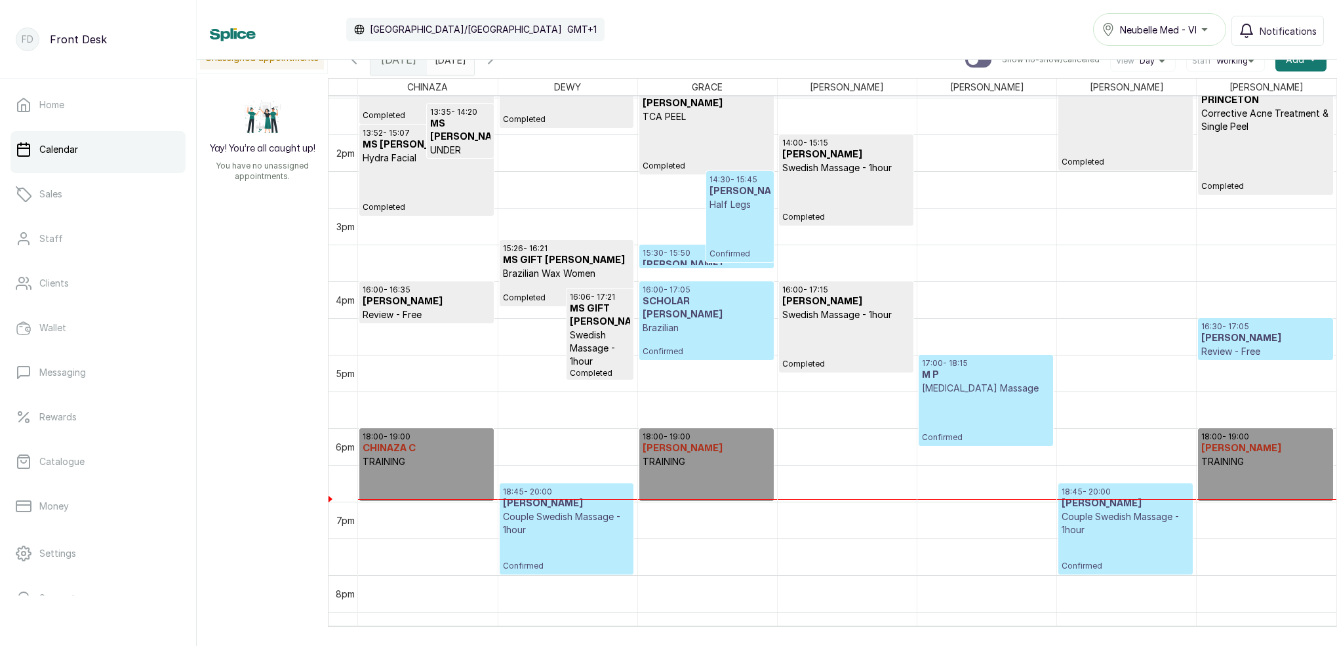
scroll to position [1001, 0]
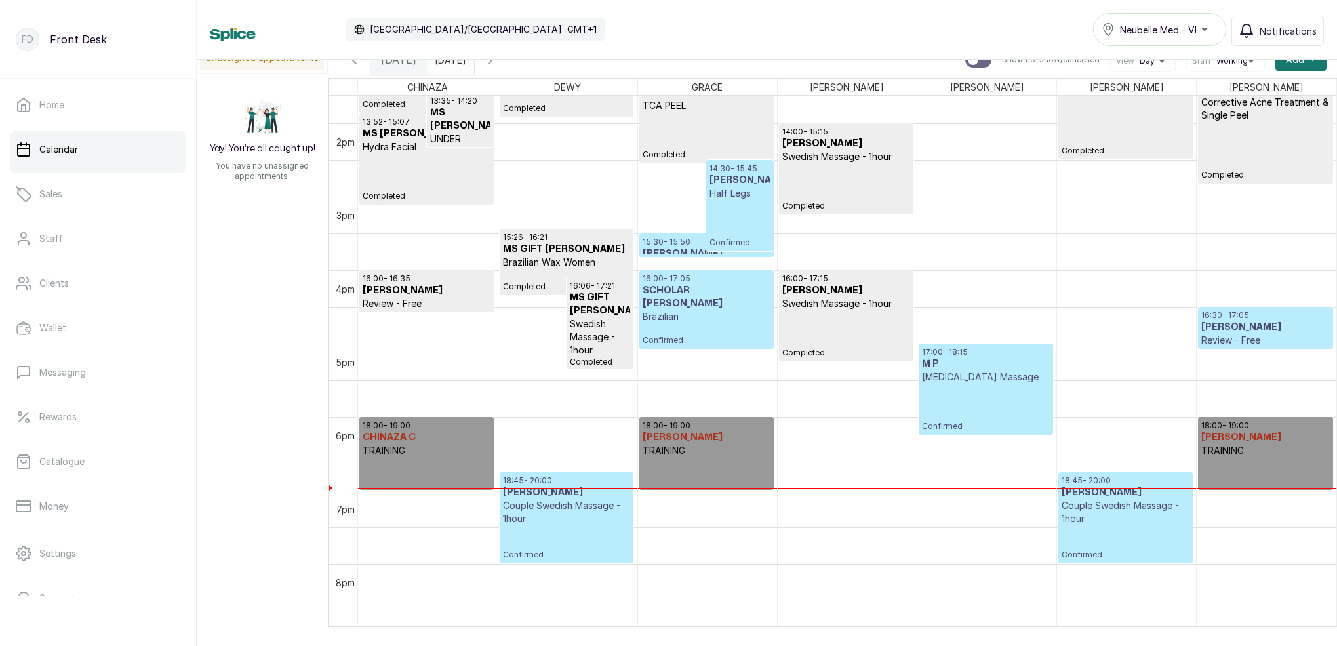
click at [1014, 384] on p "Lymphatic Drainage Massage" at bounding box center [986, 376] width 128 height 13
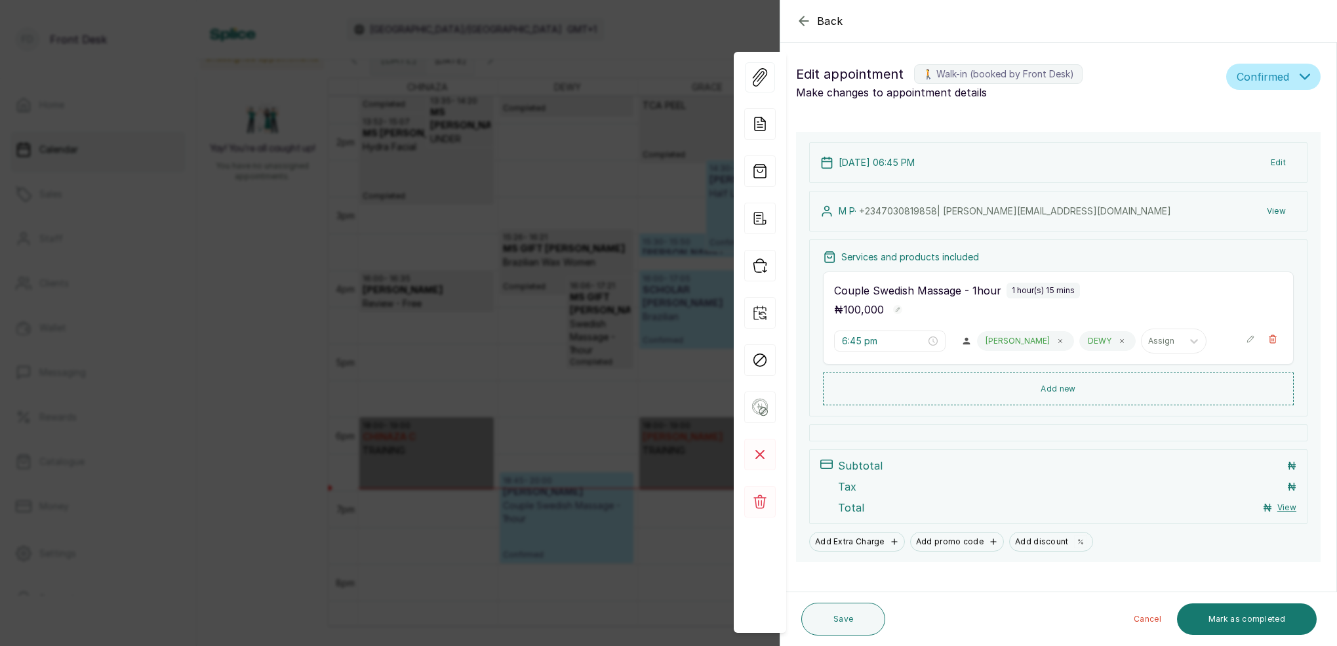
type input "5:00 pm"
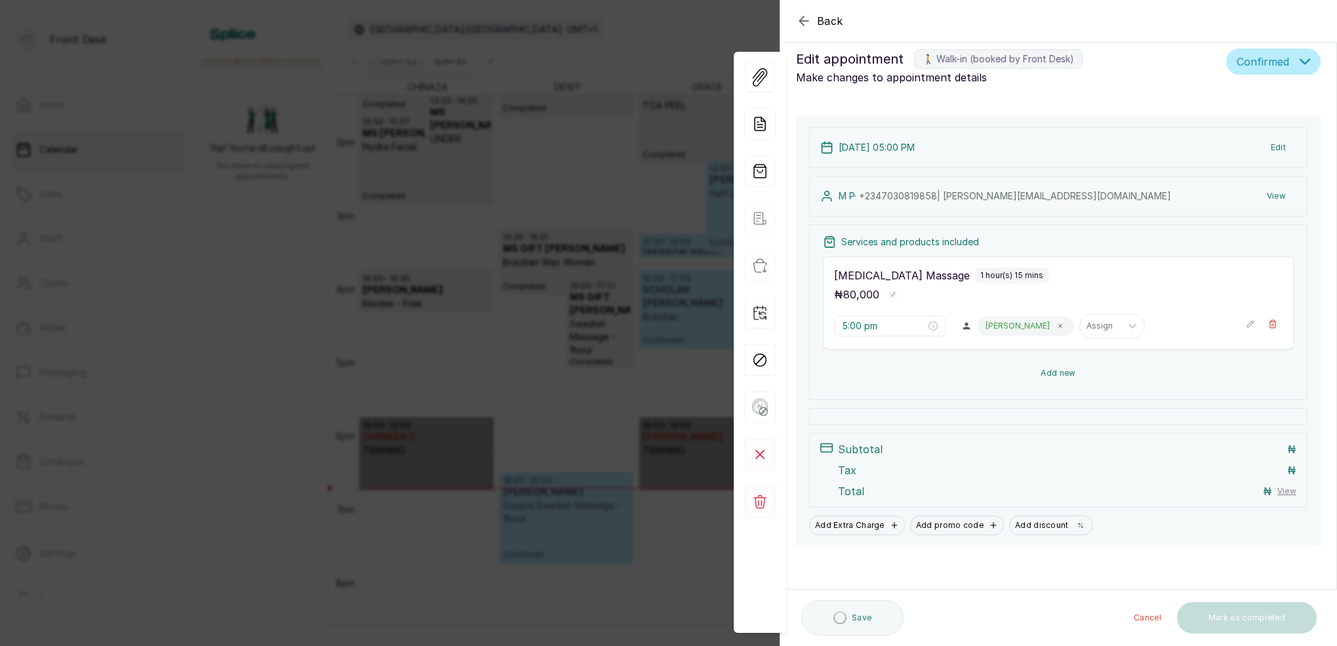
scroll to position [15, 0]
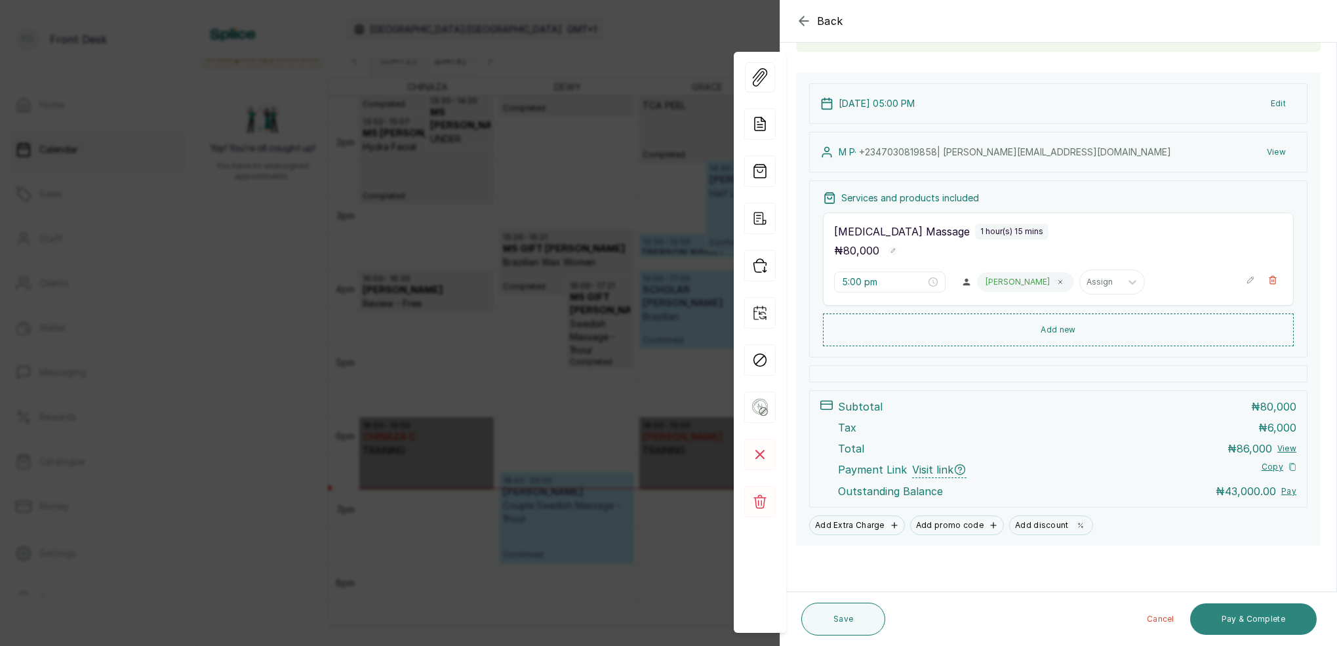
click at [1277, 626] on button "Pay & Complete" at bounding box center [1253, 618] width 127 height 31
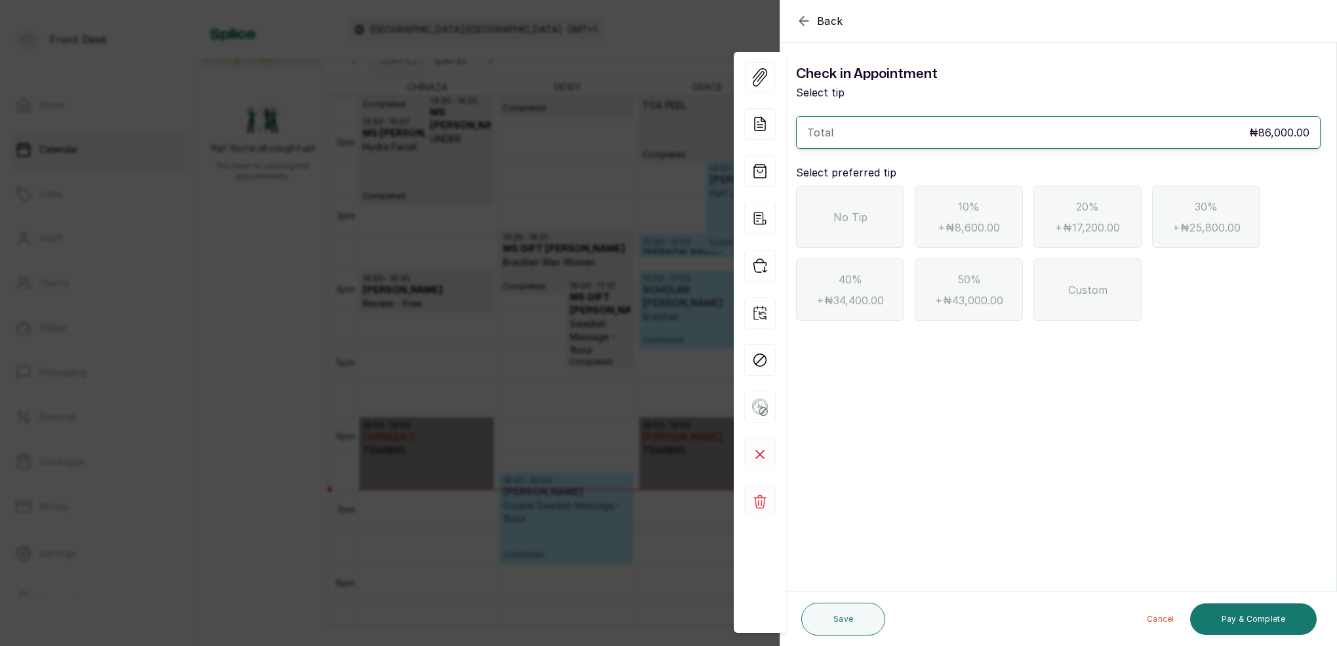
drag, startPoint x: 799, startPoint y: 15, endPoint x: 805, endPoint y: 19, distance: 7.1
click at [799, 15] on icon "button" at bounding box center [804, 21] width 16 height 16
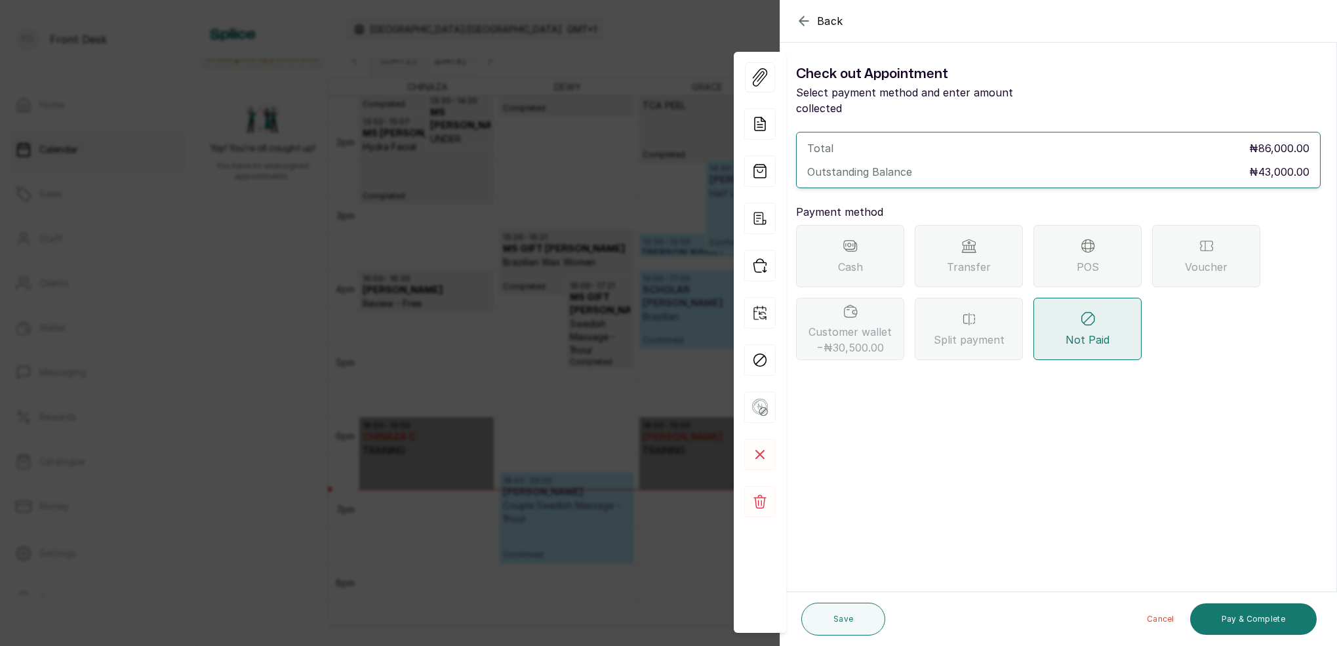
scroll to position [0, 0]
click at [985, 239] on div "Transfer" at bounding box center [969, 256] width 108 height 62
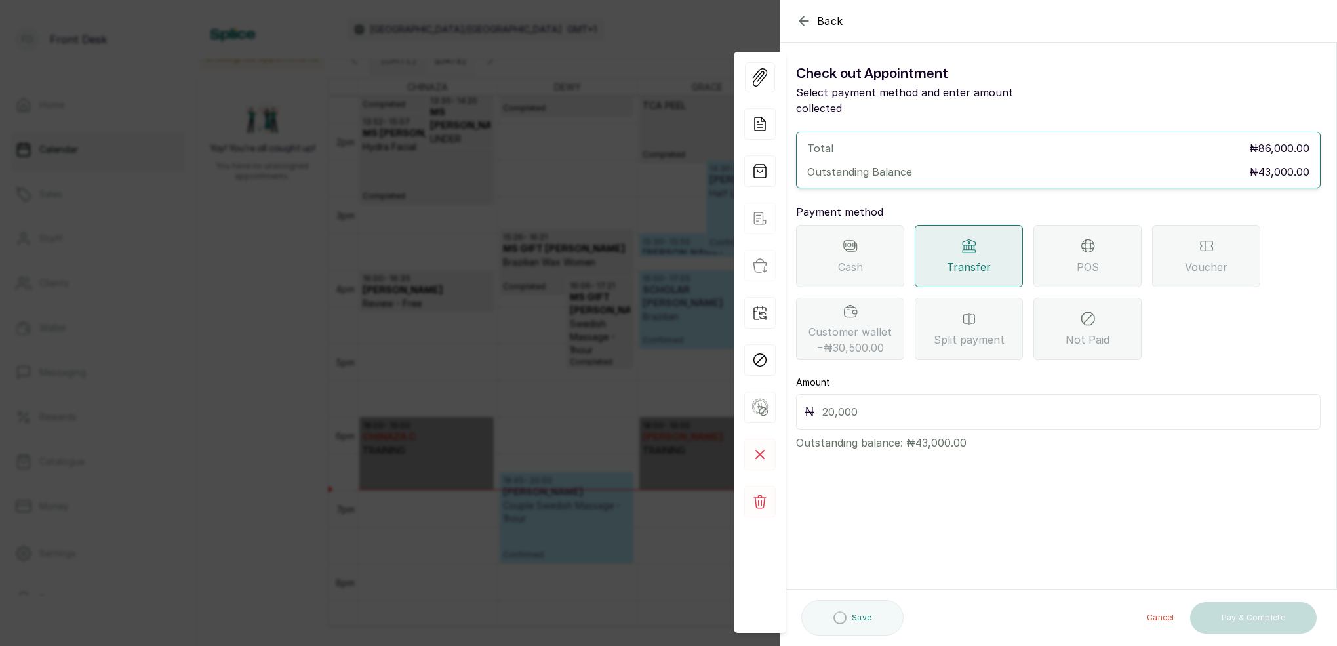
click at [864, 403] on input "text" at bounding box center [1067, 412] width 490 height 18
type input "43,000"
click at [1256, 613] on button "Pay & Complete" at bounding box center [1253, 618] width 127 height 31
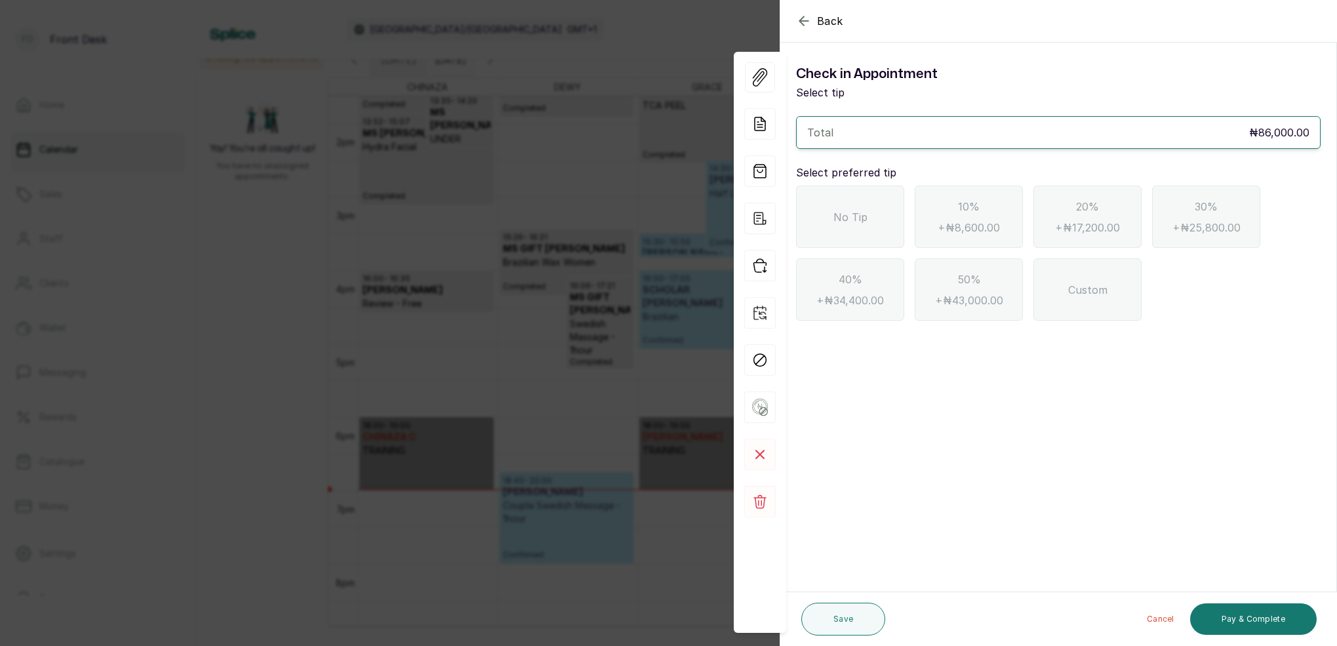
drag, startPoint x: 862, startPoint y: 222, endPoint x: 871, endPoint y: 226, distance: 10.3
click at [862, 222] on span "No Tip" at bounding box center [850, 217] width 34 height 16
drag, startPoint x: 1268, startPoint y: 620, endPoint x: 1276, endPoint y: 592, distance: 28.8
click at [1268, 618] on button "Pay & Complete" at bounding box center [1253, 618] width 127 height 31
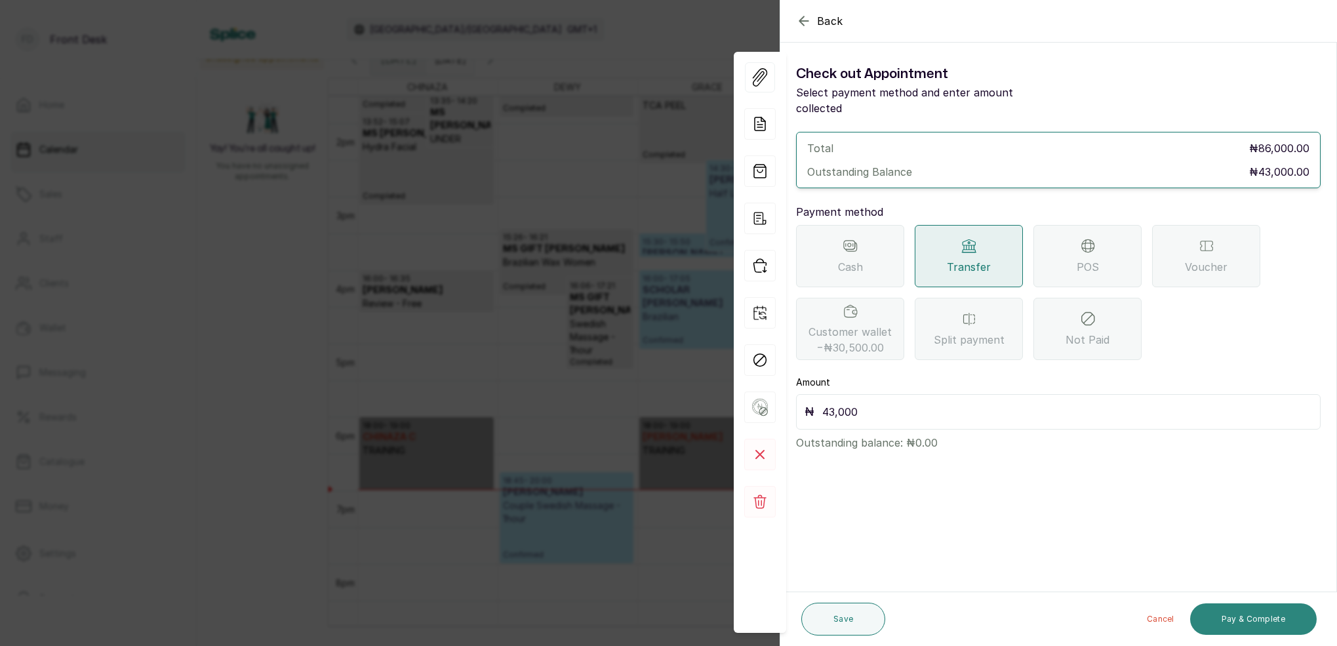
click at [1221, 616] on button "Pay & Complete" at bounding box center [1253, 618] width 127 height 31
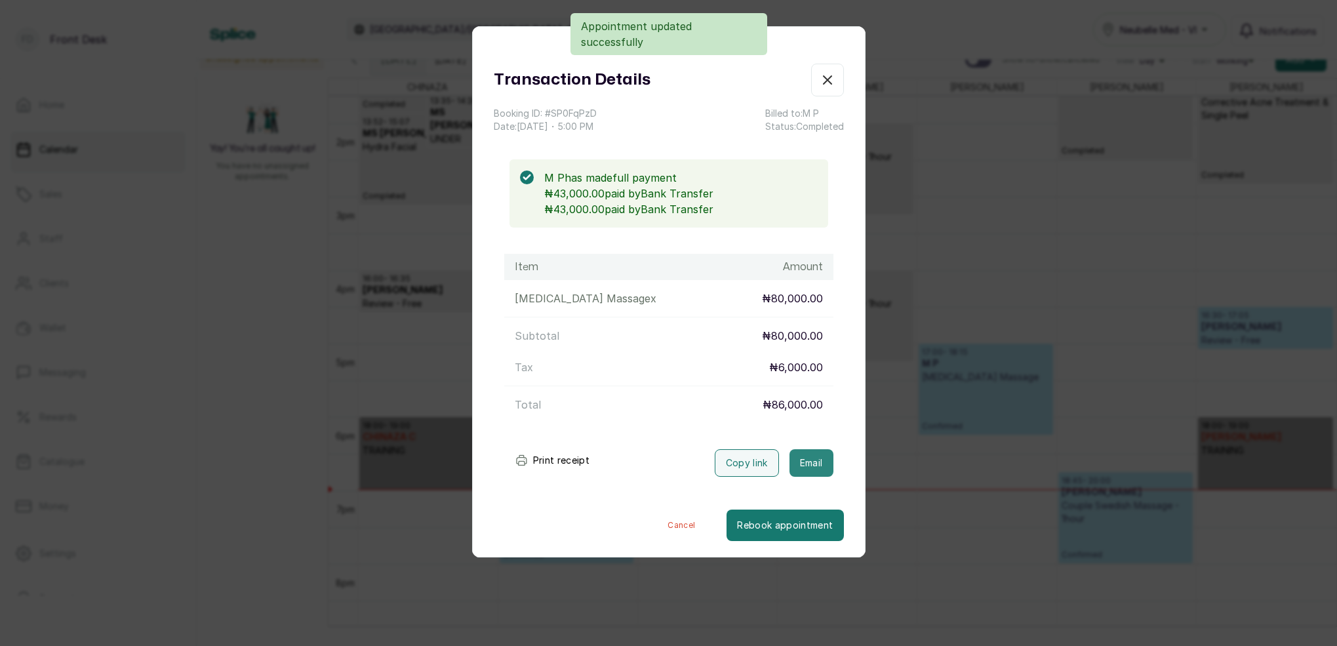
click at [824, 457] on button "Email" at bounding box center [811, 463] width 44 height 28
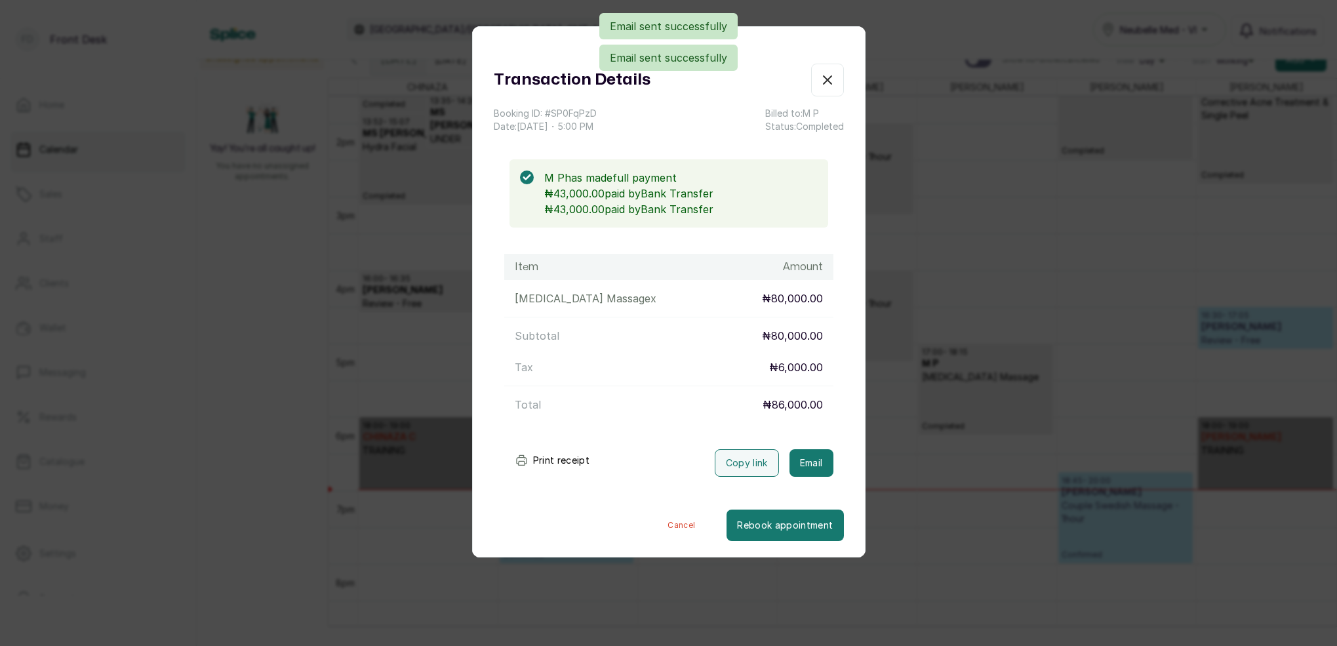
click at [829, 81] on icon "button" at bounding box center [828, 80] width 16 height 16
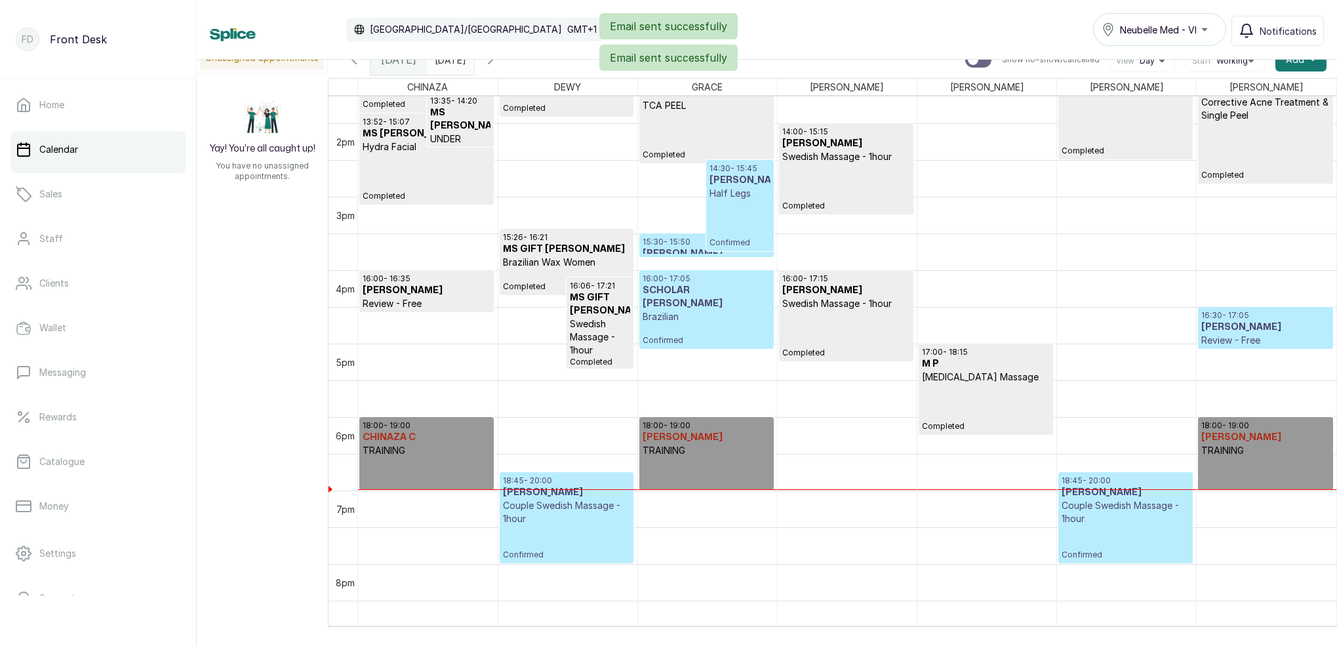
click at [1270, 326] on h3 "PRECIOUS AKINBODE" at bounding box center [1265, 327] width 128 height 13
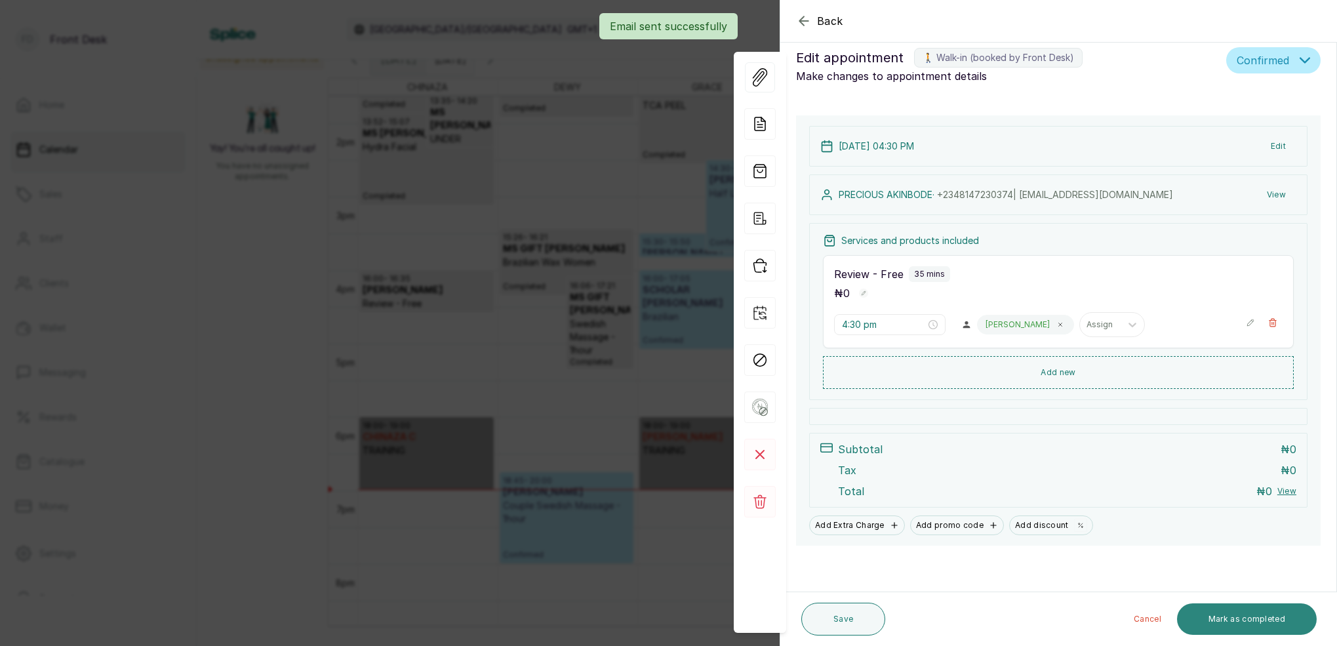
scroll to position [17, 0]
drag, startPoint x: 1253, startPoint y: 626, endPoint x: 1244, endPoint y: 607, distance: 20.5
click at [1253, 625] on button "Mark as completed" at bounding box center [1247, 618] width 140 height 31
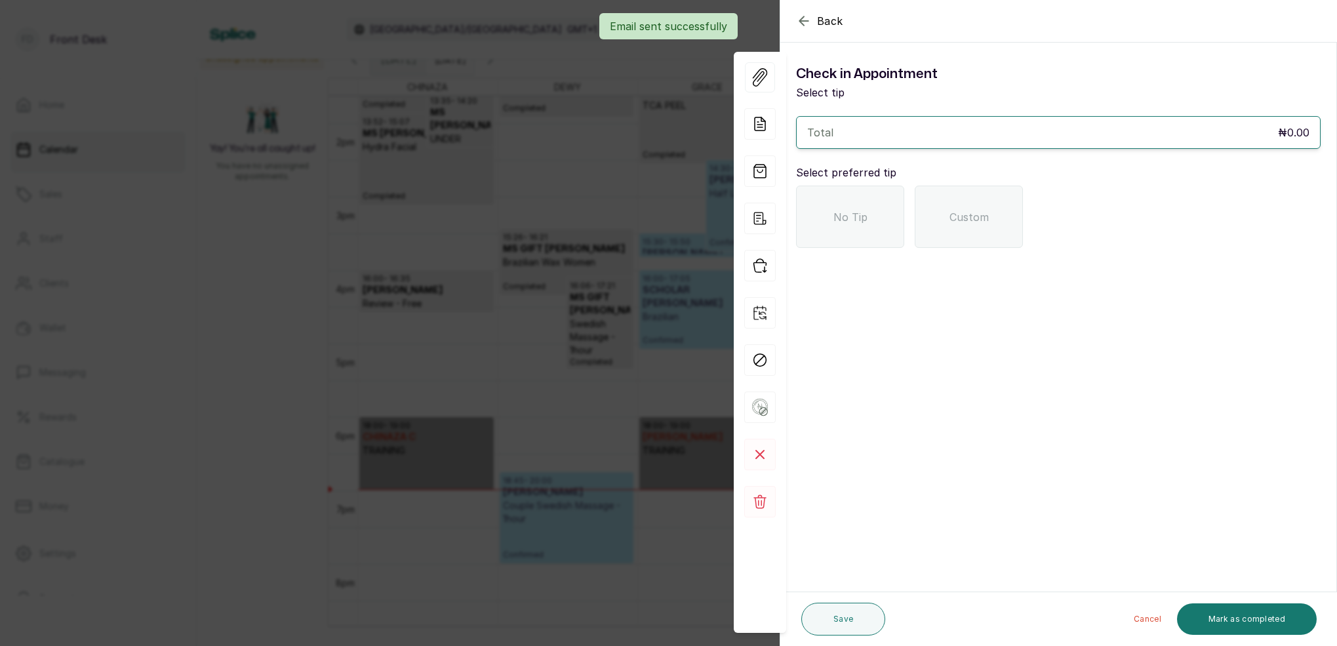
drag, startPoint x: 827, startPoint y: 205, endPoint x: 967, endPoint y: 294, distance: 165.4
click at [828, 207] on div "No Tip" at bounding box center [850, 217] width 108 height 62
drag, startPoint x: 1244, startPoint y: 612, endPoint x: 1279, endPoint y: 595, distance: 39.0
click at [1247, 612] on button "Mark as completed" at bounding box center [1247, 618] width 140 height 31
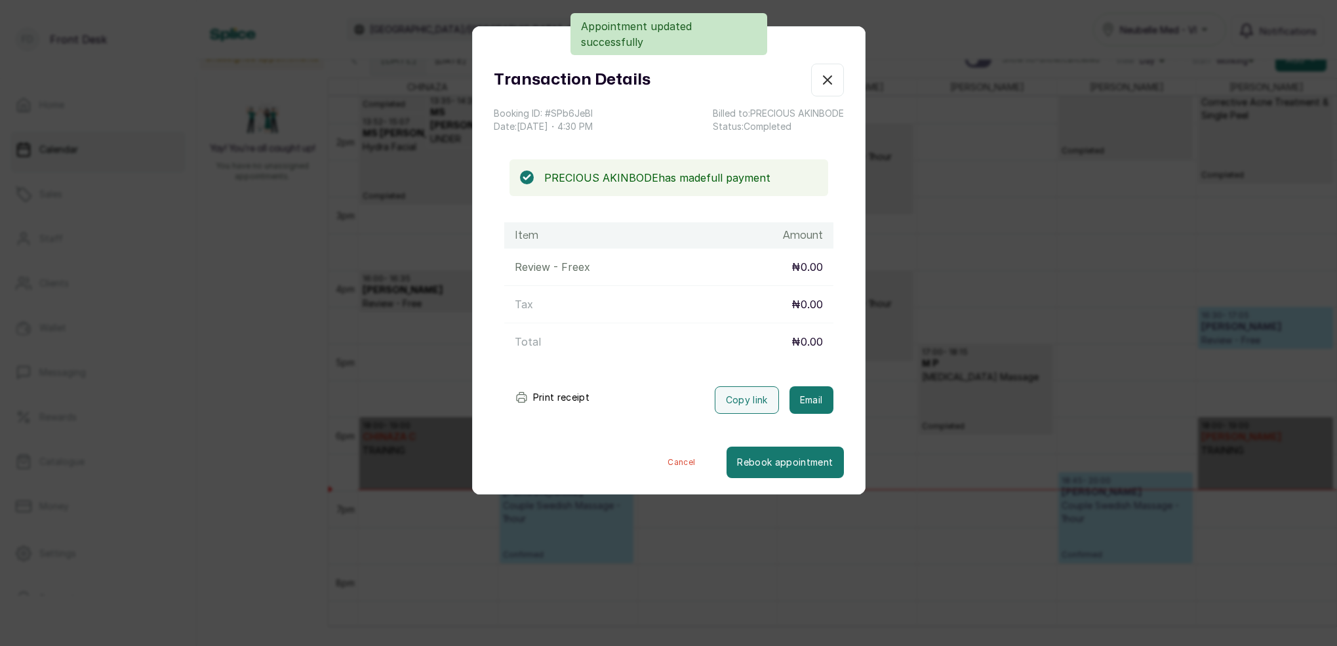
drag, startPoint x: 800, startPoint y: 393, endPoint x: 784, endPoint y: 348, distance: 48.1
click at [801, 393] on button "Email" at bounding box center [811, 400] width 44 height 28
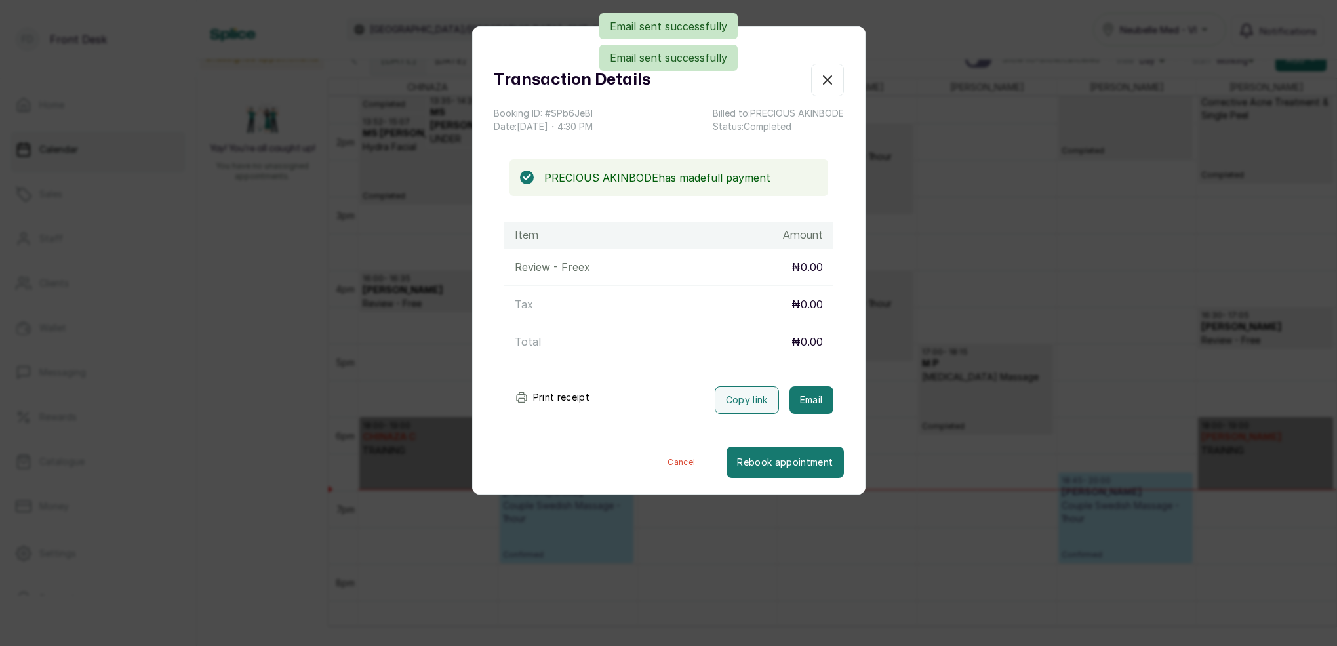
drag, startPoint x: 825, startPoint y: 77, endPoint x: 1013, endPoint y: 146, distance: 200.6
click at [825, 77] on icon "button" at bounding box center [828, 80] width 16 height 16
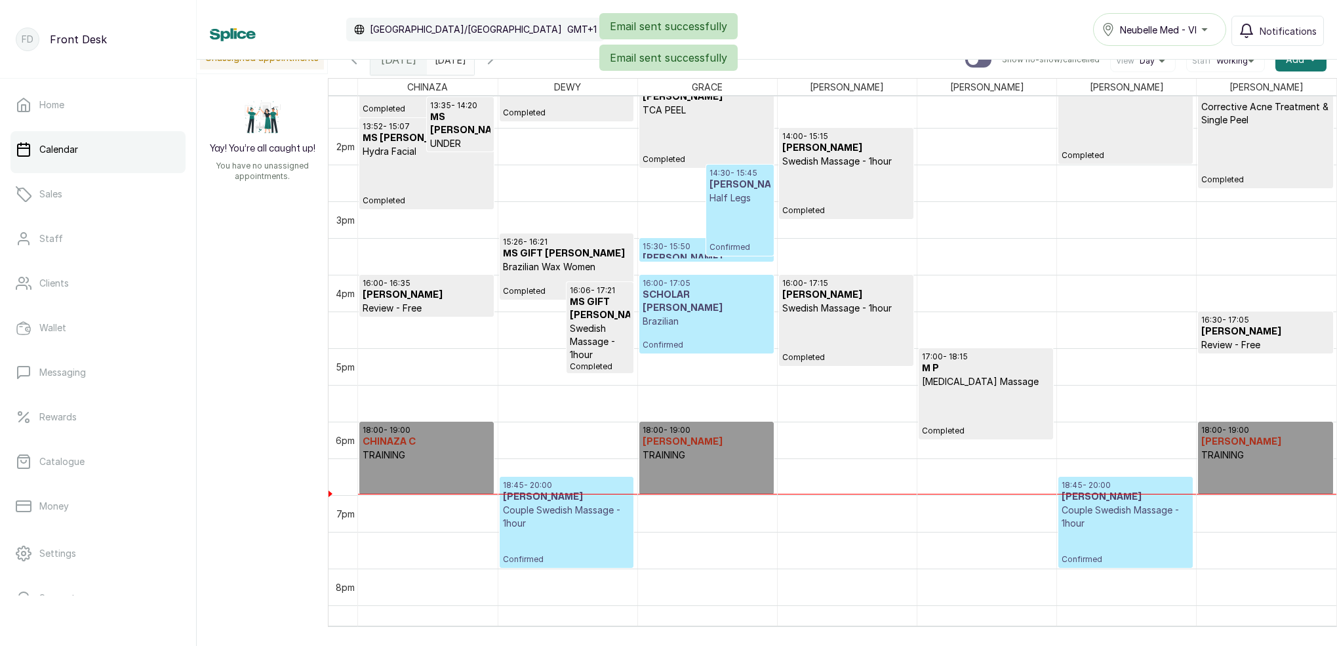
scroll to position [967, 0]
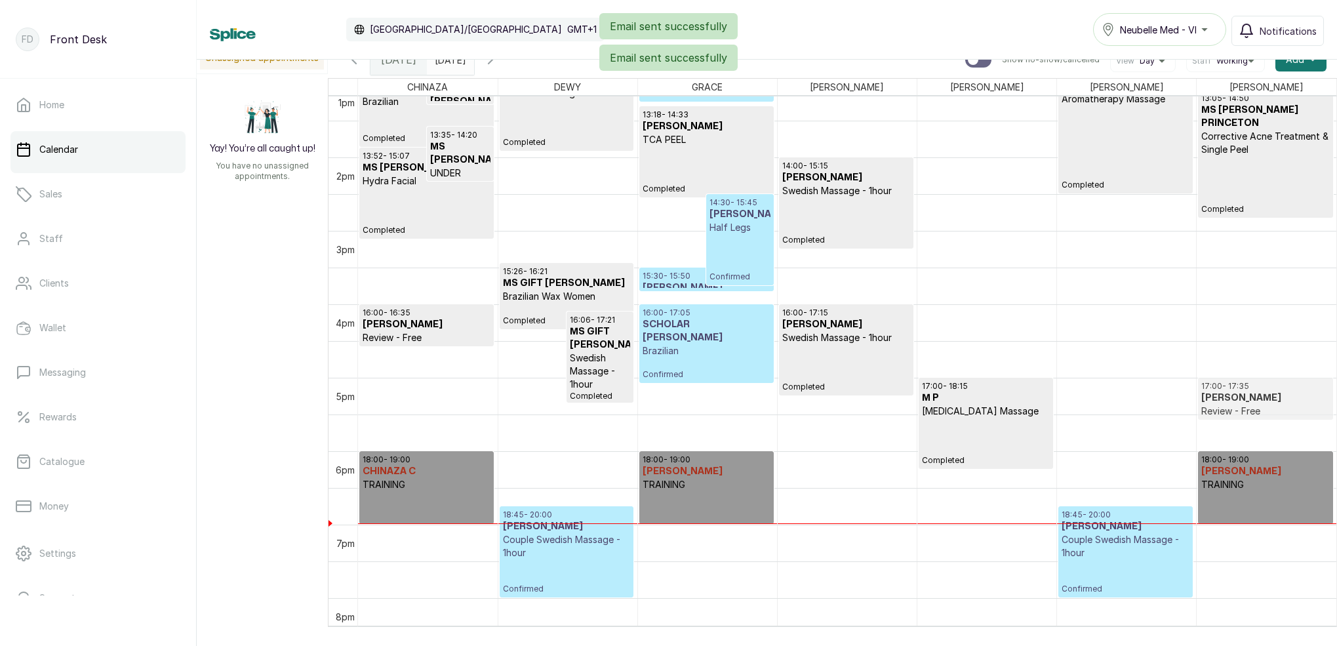
drag, startPoint x: 1260, startPoint y: 355, endPoint x: 1253, endPoint y: 374, distance: 20.1
click at [1253, 375] on div "12:47 - 13:52 MS DAMILOLA OYELEKUN Brazilian Completed 12:47 - 13:17 MS DAMILOL…" at bounding box center [847, 10] width 978 height 1763
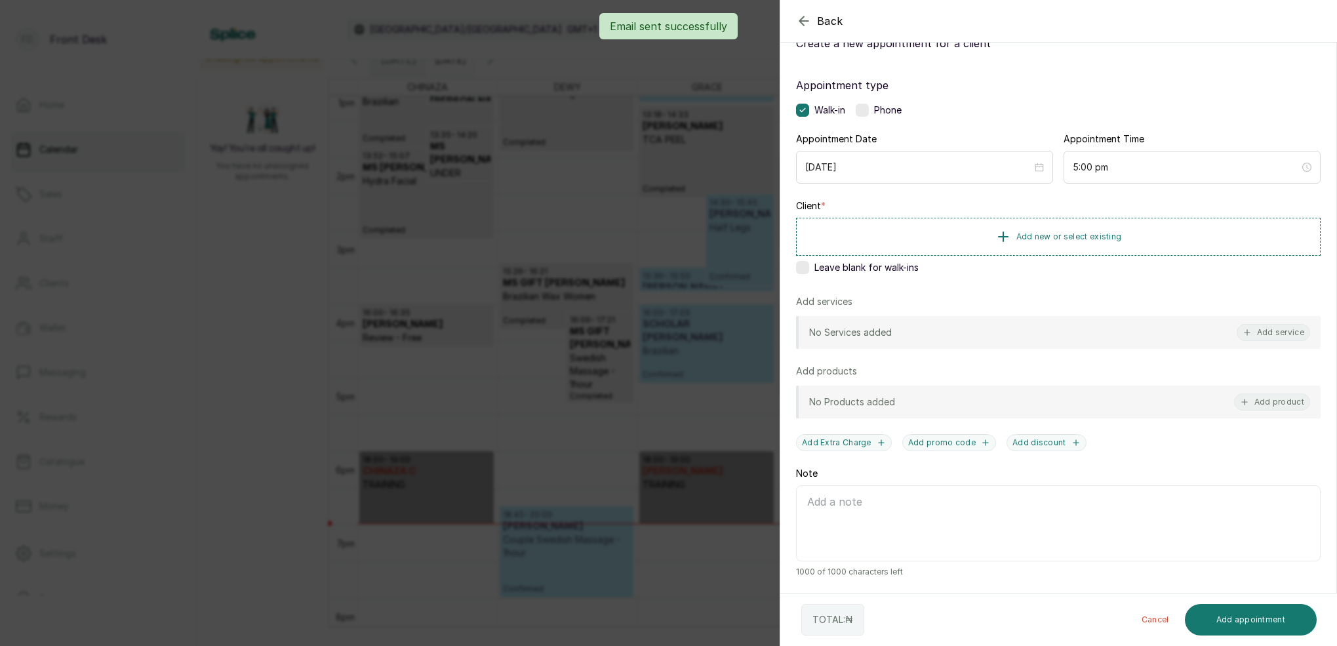
scroll to position [49, 0]
click at [808, 20] on div "Email sent successfully" at bounding box center [668, 26] width 1337 height 26
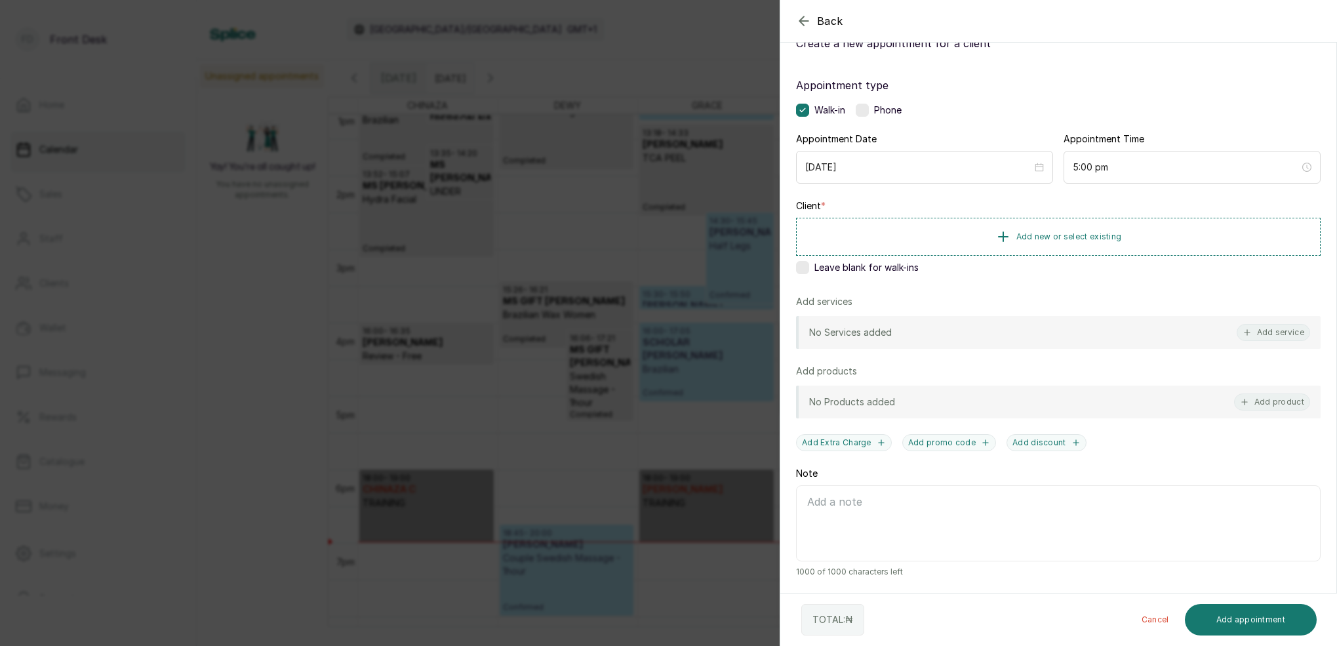
click at [806, 22] on icon "button" at bounding box center [804, 21] width 16 height 16
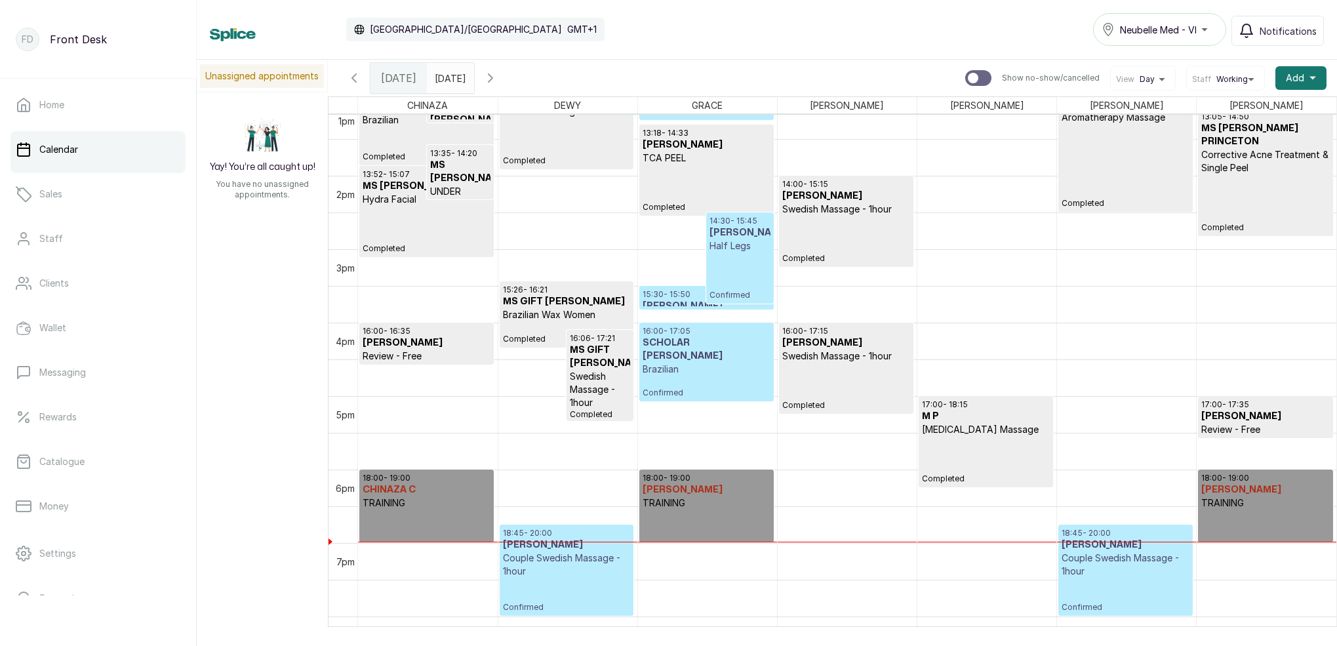
click at [1237, 405] on p "17:00 - 17:35" at bounding box center [1265, 404] width 128 height 10
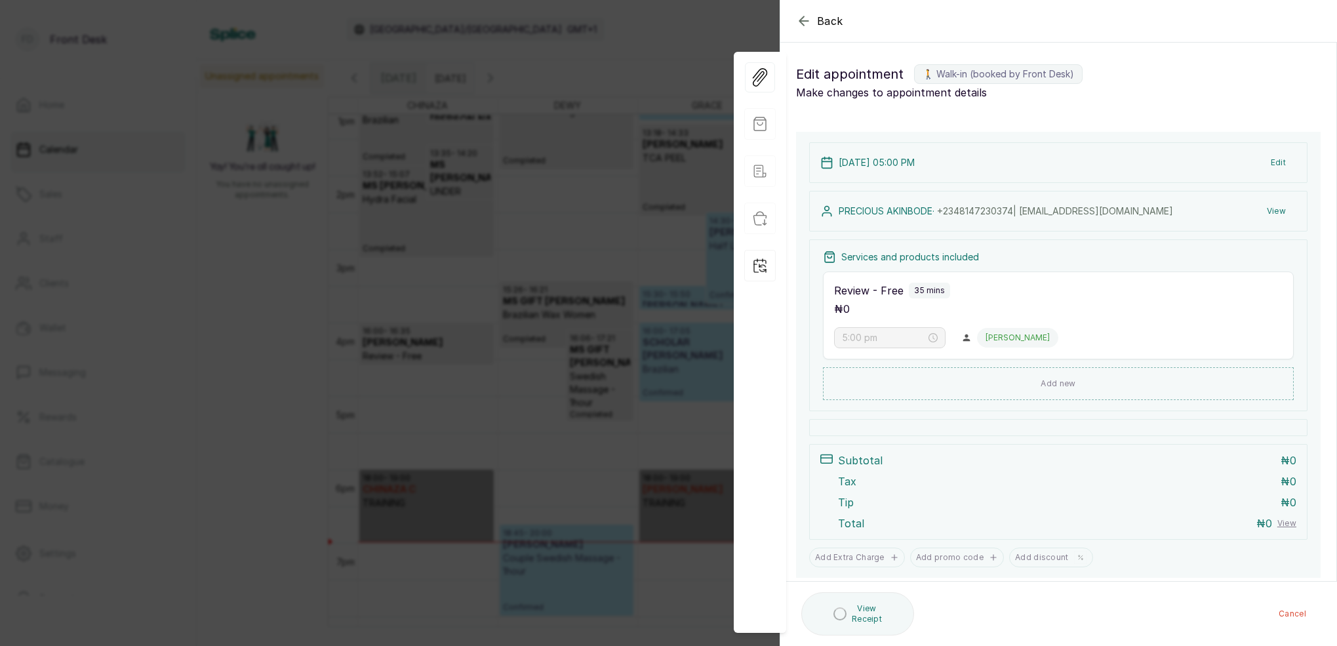
drag, startPoint x: 877, startPoint y: 338, endPoint x: 908, endPoint y: 309, distance: 42.7
click at [877, 338] on input "5:00 pm" at bounding box center [884, 337] width 84 height 14
click at [679, 71] on div "Back Appointment Details Edit appointment 🚶 Walk-in (booked by Front Desk) Make…" at bounding box center [668, 323] width 1337 height 646
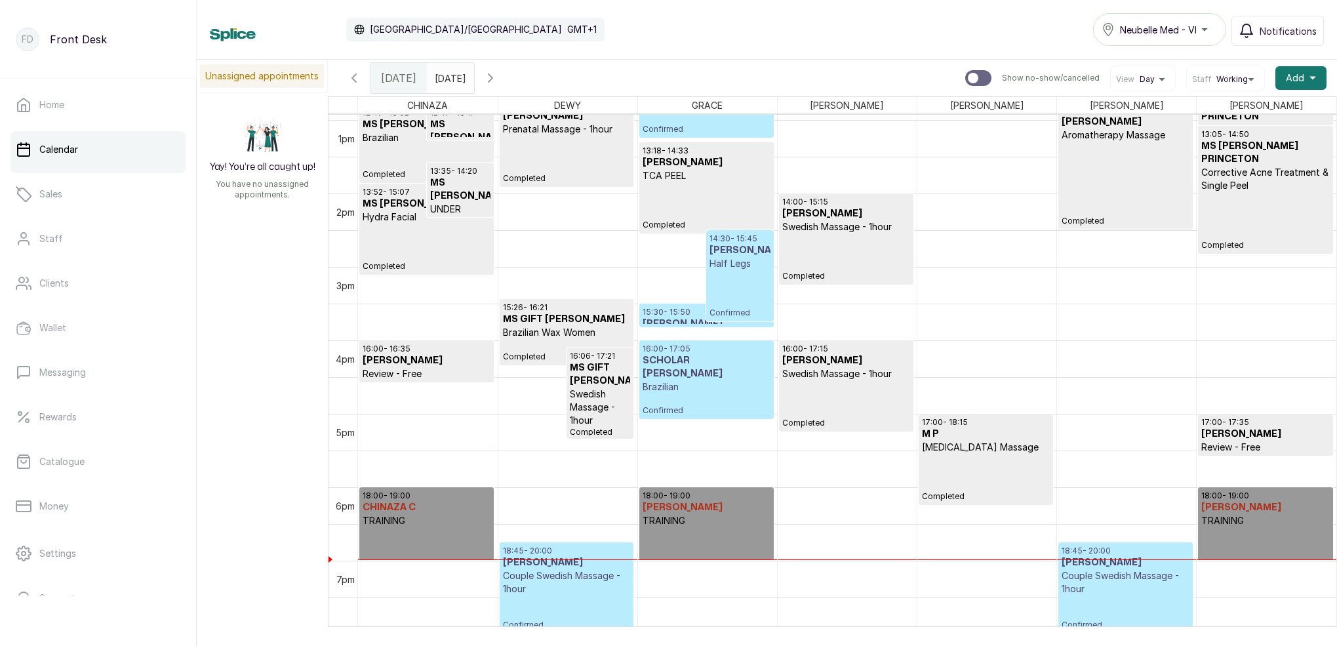
scroll to position [948, 0]
click at [671, 319] on h3 "MS VICTORIA NDULUE" at bounding box center [707, 325] width 128 height 13
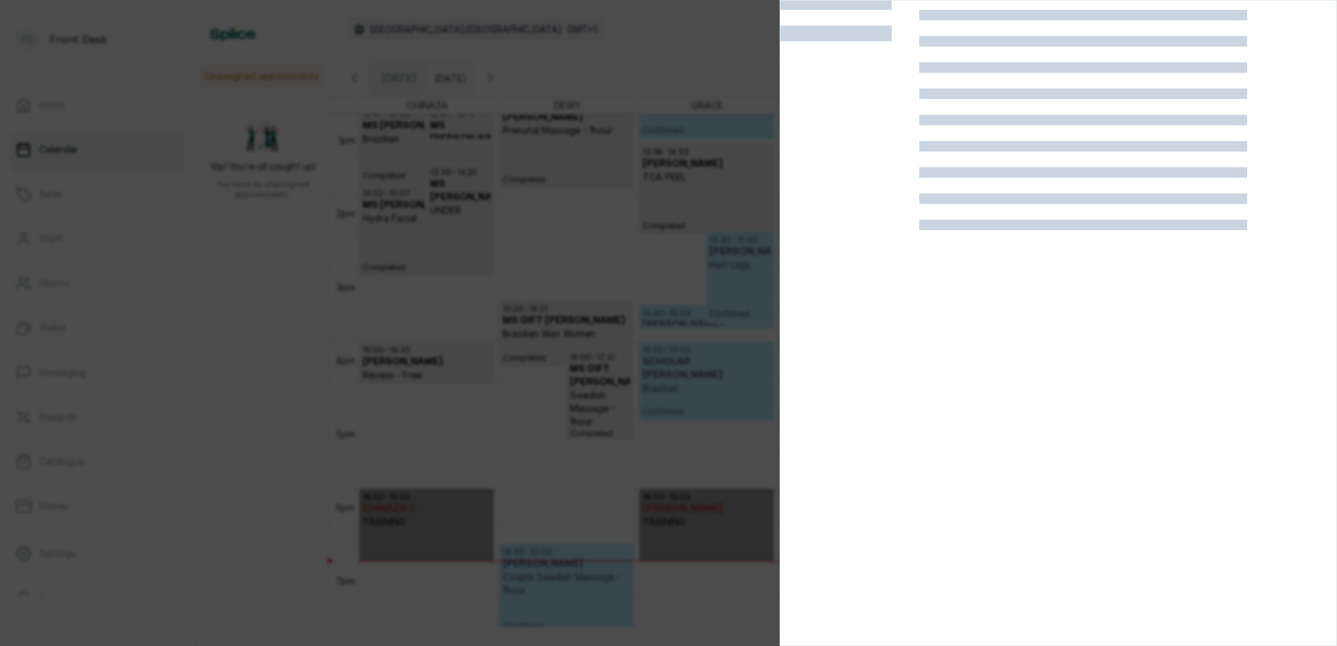
scroll to position [33, 0]
click at [673, 249] on div at bounding box center [668, 323] width 1337 height 646
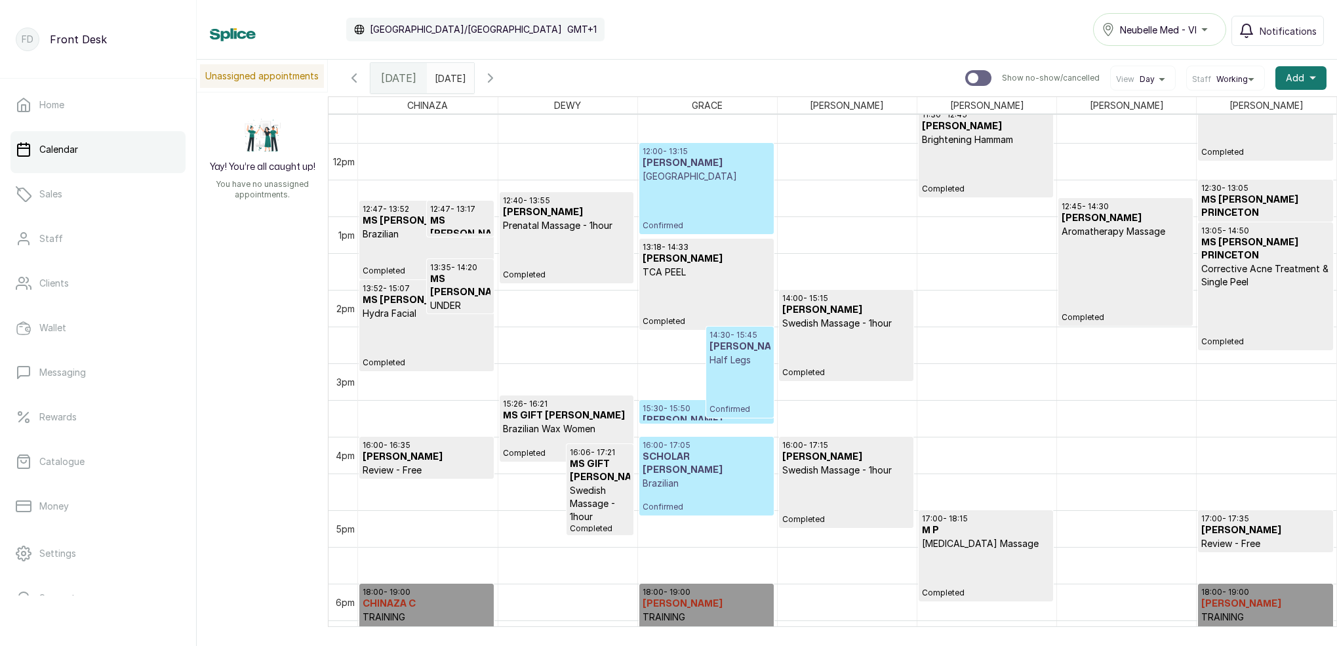
scroll to position [877, 0]
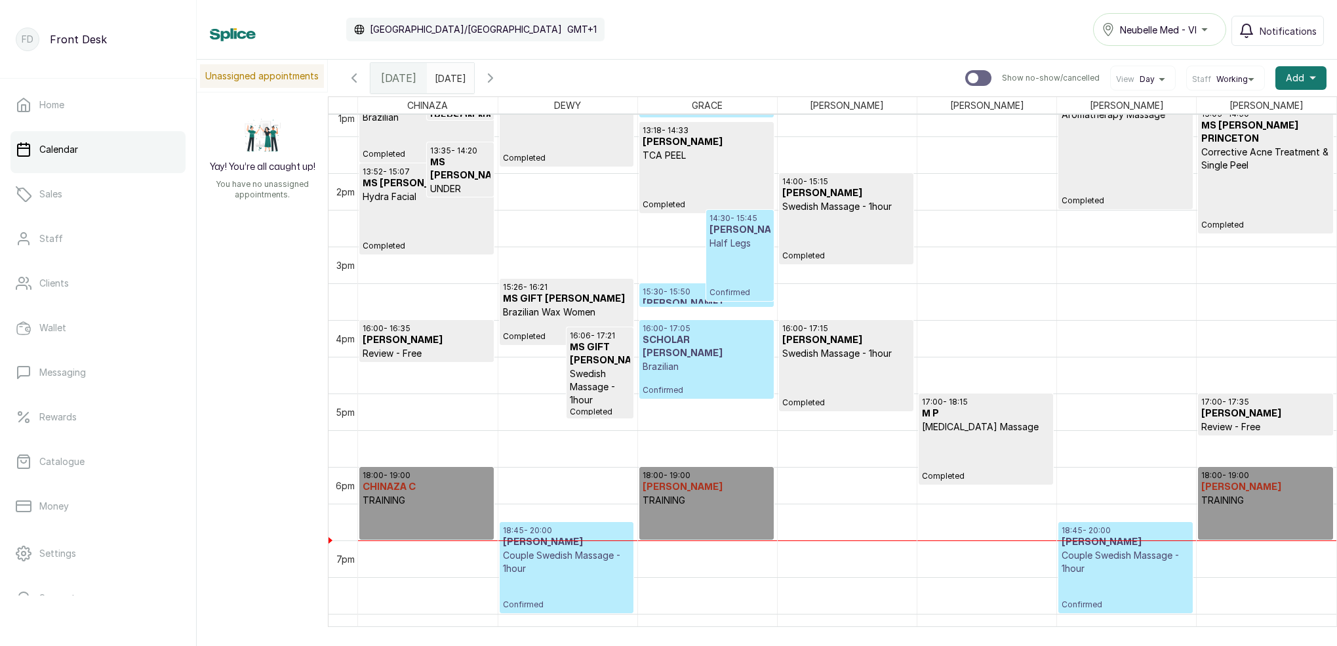
click at [738, 374] on p "Confirmed" at bounding box center [707, 384] width 128 height 22
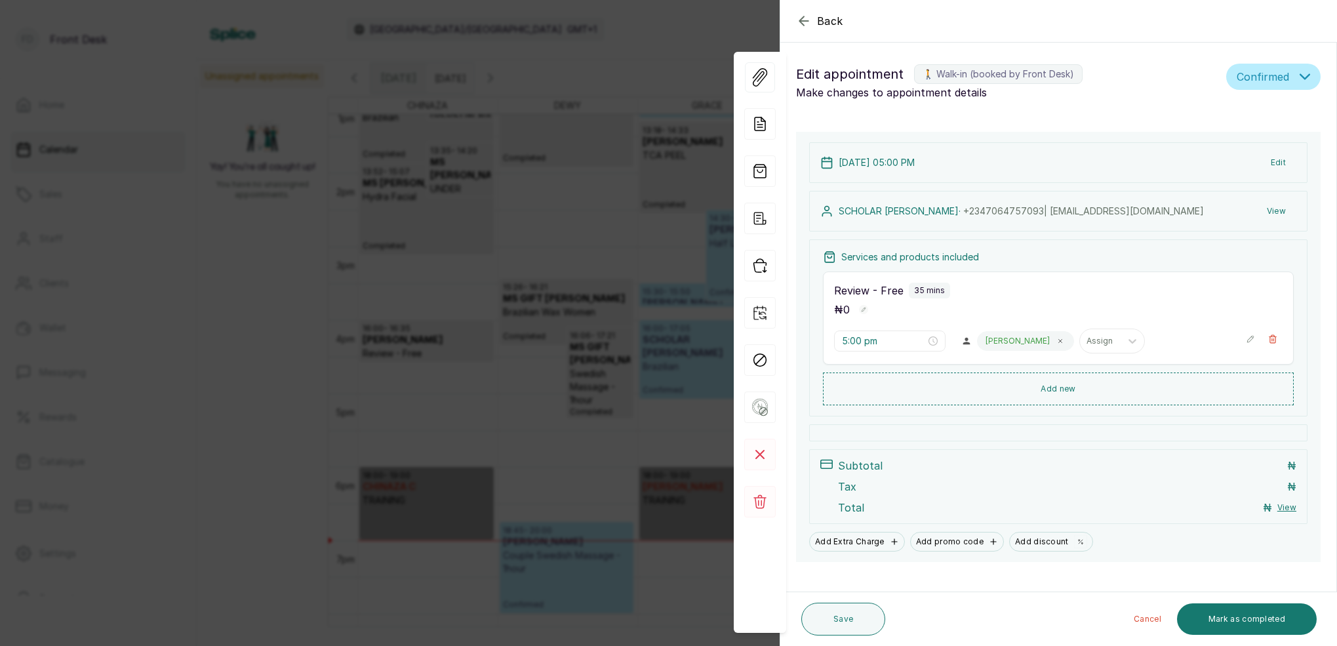
type input "4:00 pm"
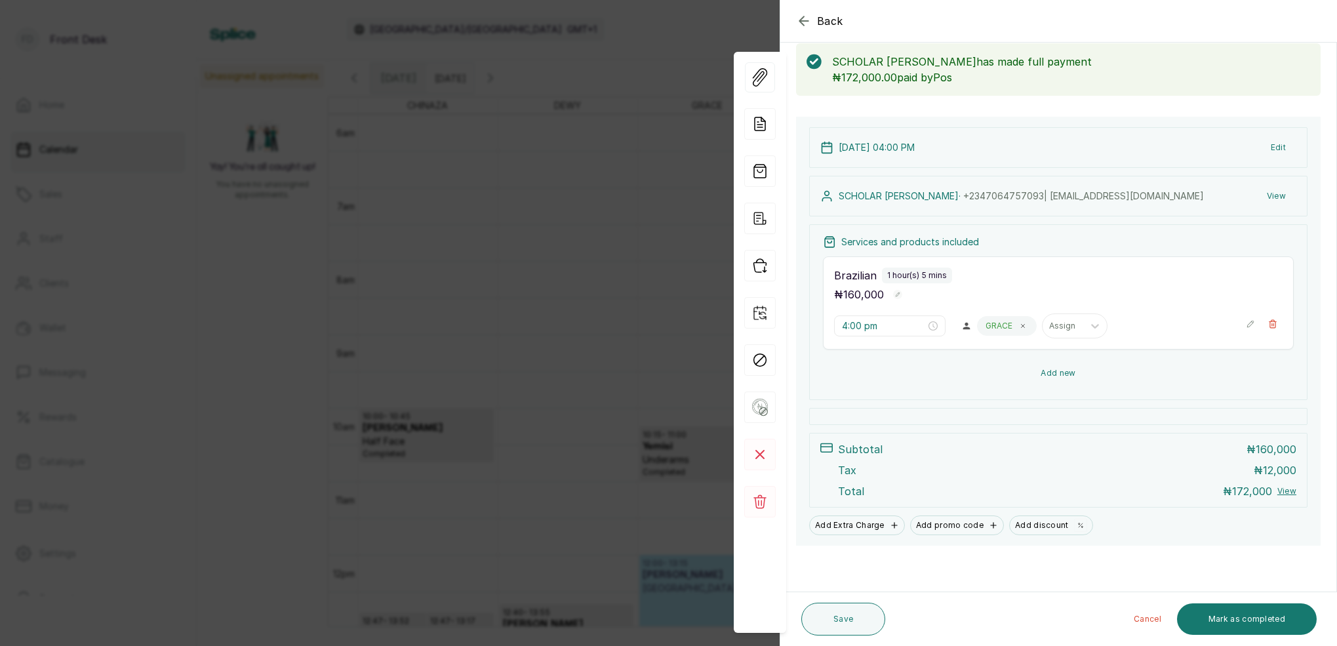
click at [1275, 321] on button "Show no-show/cancelled" at bounding box center [1273, 324] width 20 height 20
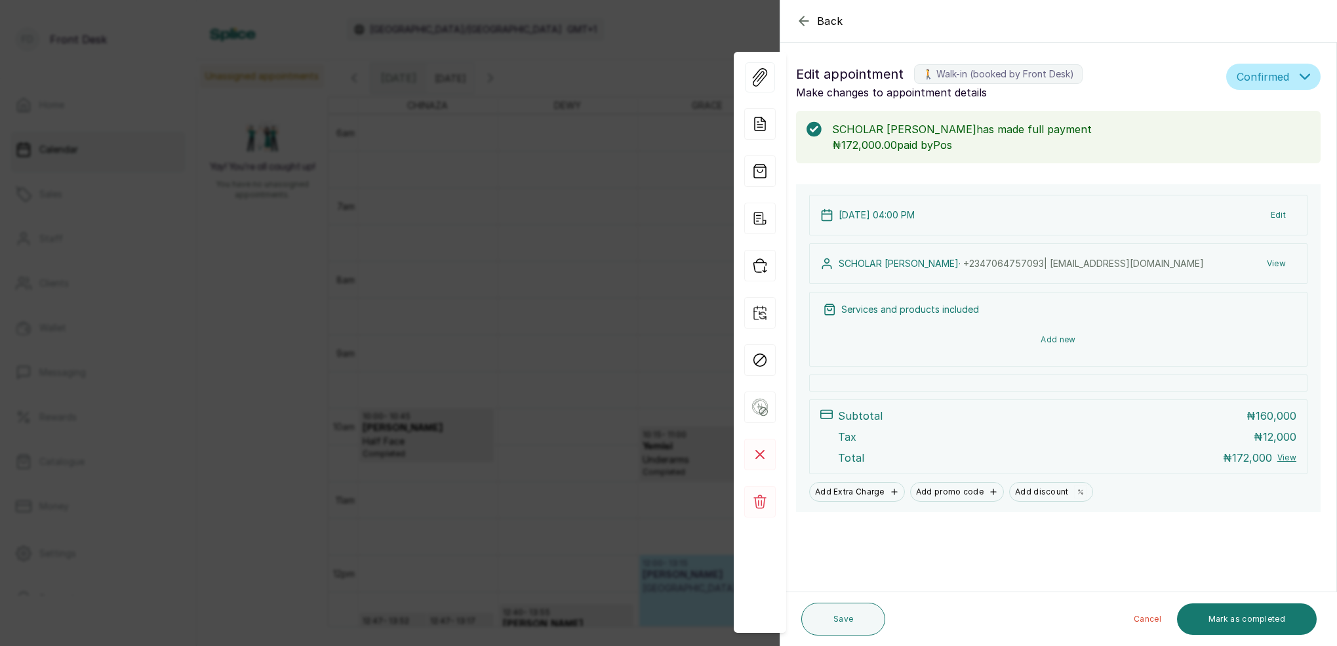
click at [1069, 338] on button "Add new" at bounding box center [1058, 339] width 471 height 31
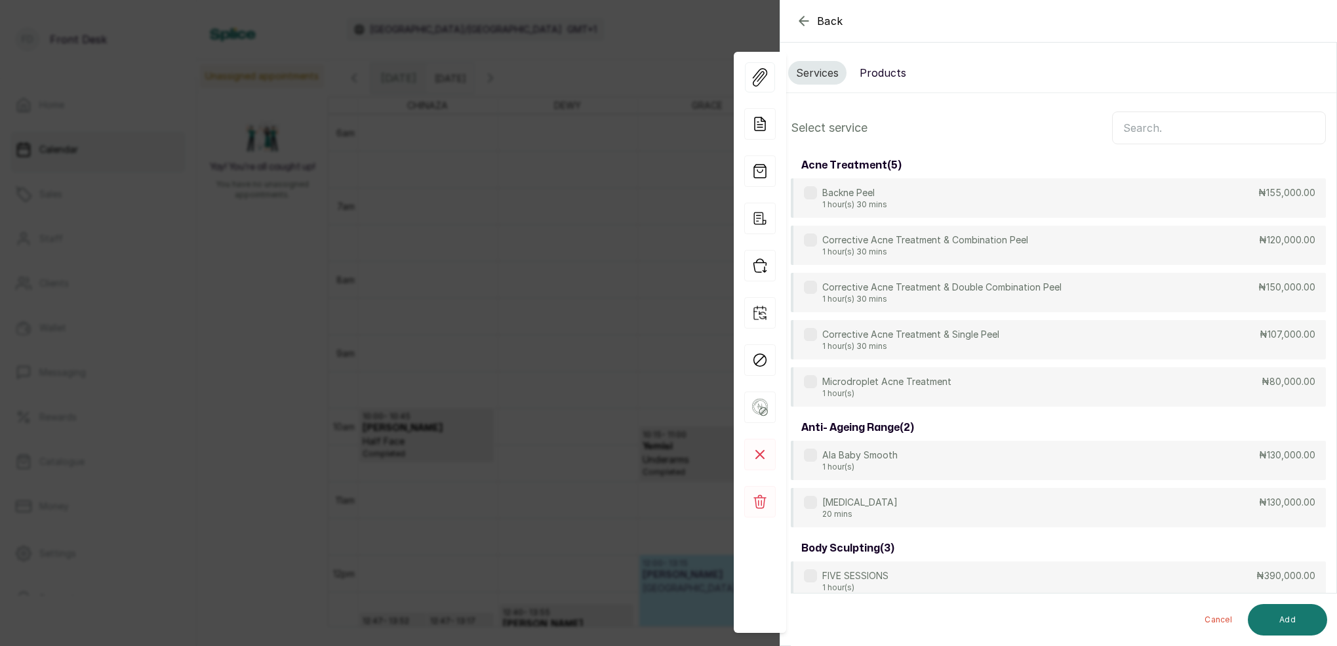
click at [1139, 121] on input "text" at bounding box center [1219, 127] width 214 height 33
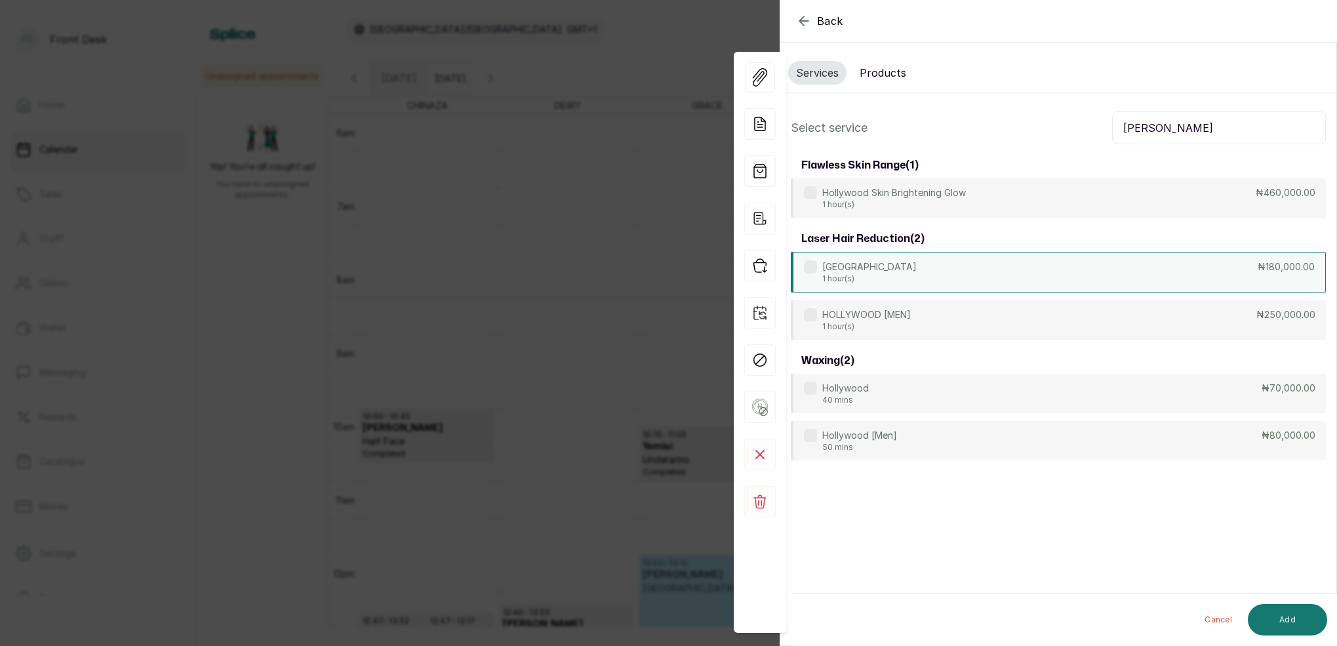
type input "HOLLY"
click at [898, 270] on div "HOLLYWOOD 1 hour(s) ₦180,000.00" at bounding box center [1058, 272] width 535 height 41
click at [1302, 618] on button "Add" at bounding box center [1287, 619] width 79 height 31
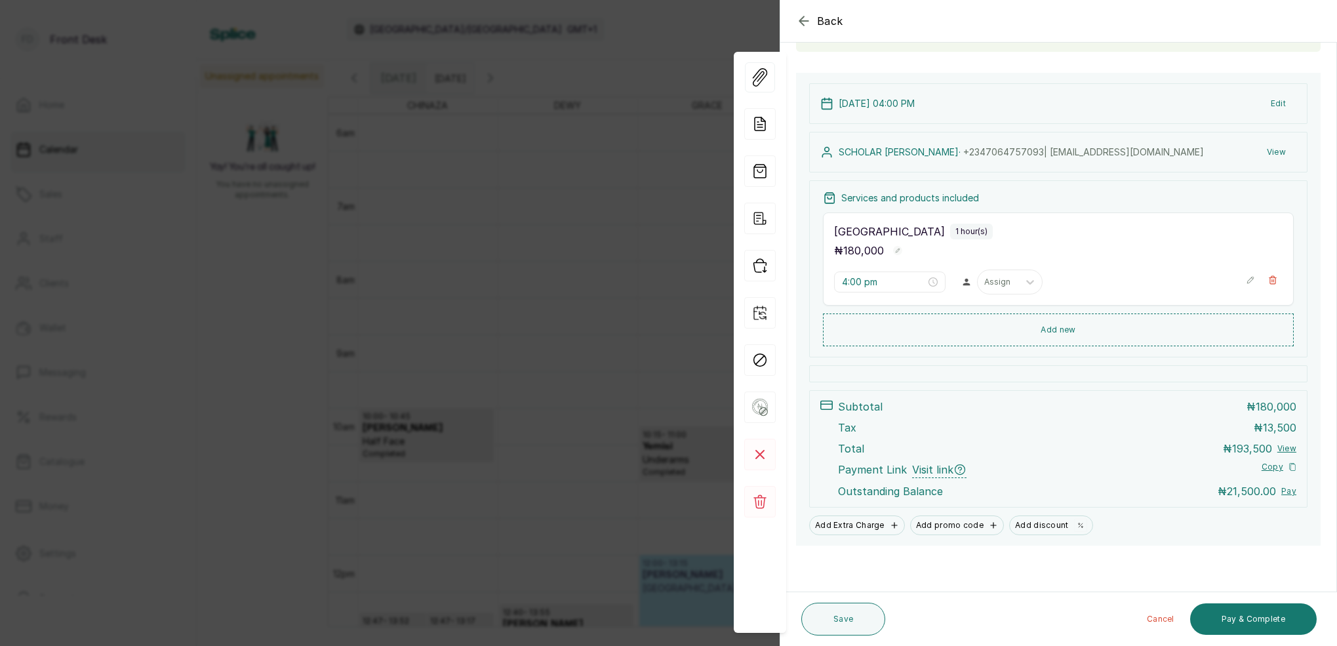
scroll to position [111, 0]
click at [875, 618] on button "Save" at bounding box center [843, 619] width 84 height 33
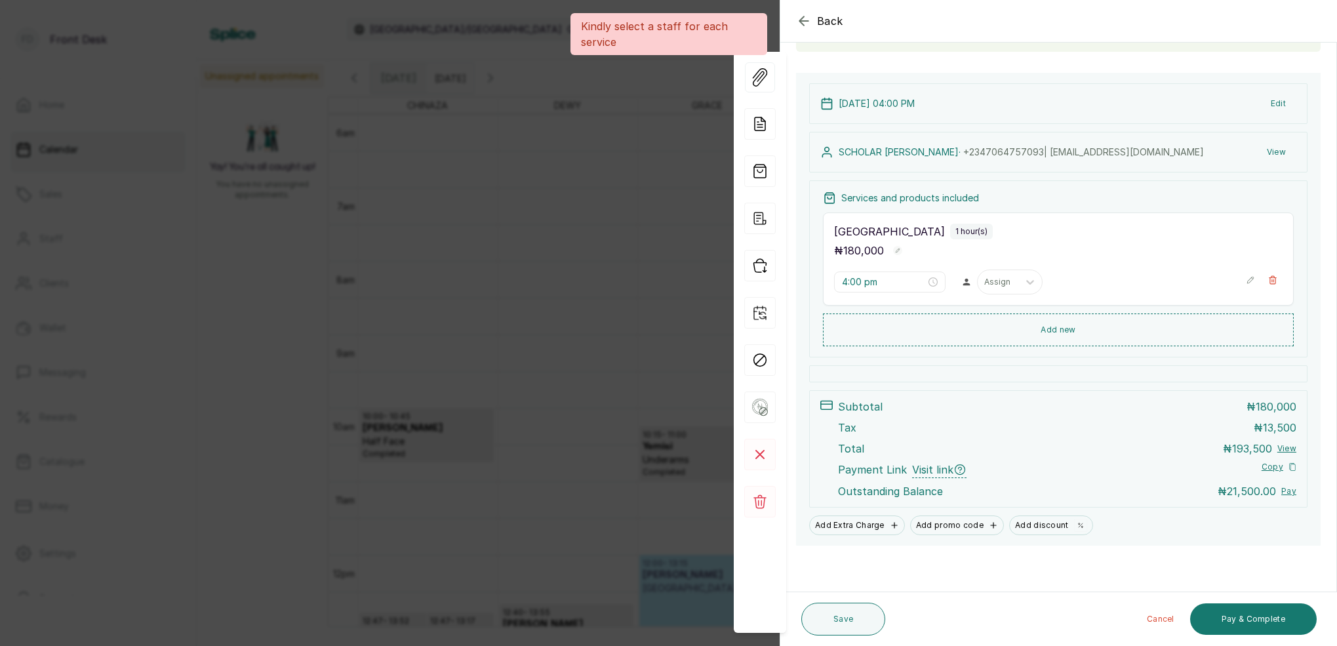
scroll to position [110, 0]
click at [1010, 285] on div "Assign" at bounding box center [998, 283] width 41 height 17
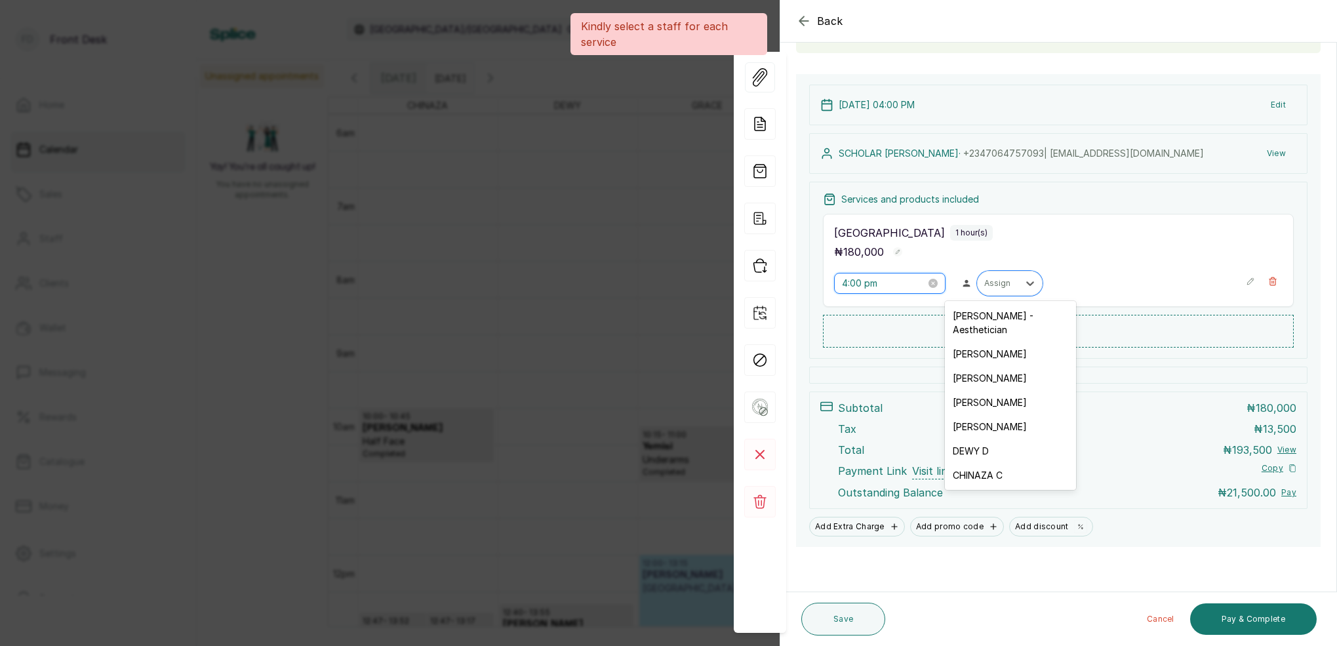
click at [862, 283] on input "4:00 pm" at bounding box center [884, 283] width 84 height 14
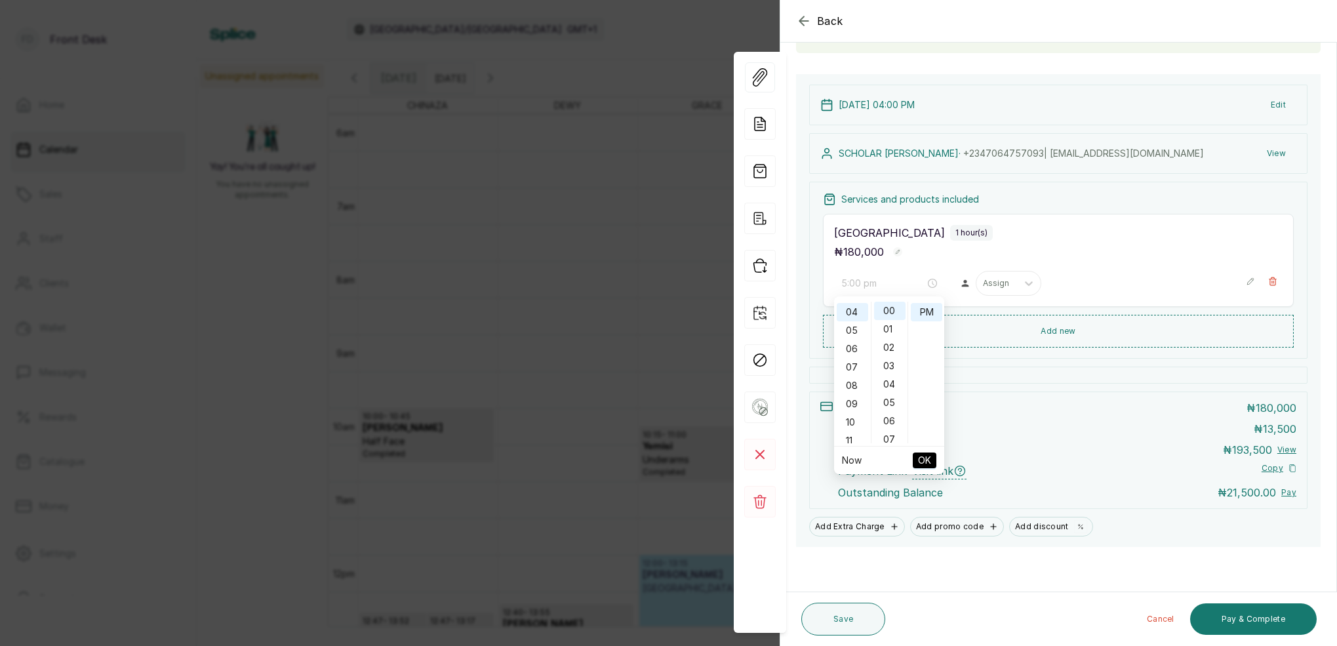
drag, startPoint x: 856, startPoint y: 330, endPoint x: 872, endPoint y: 329, distance: 15.8
click at [858, 330] on div "05" at bounding box center [852, 330] width 31 height 18
drag, startPoint x: 893, startPoint y: 353, endPoint x: 907, endPoint y: 329, distance: 27.3
click at [894, 352] on div "27" at bounding box center [889, 349] width 31 height 18
type input "5:27 pm"
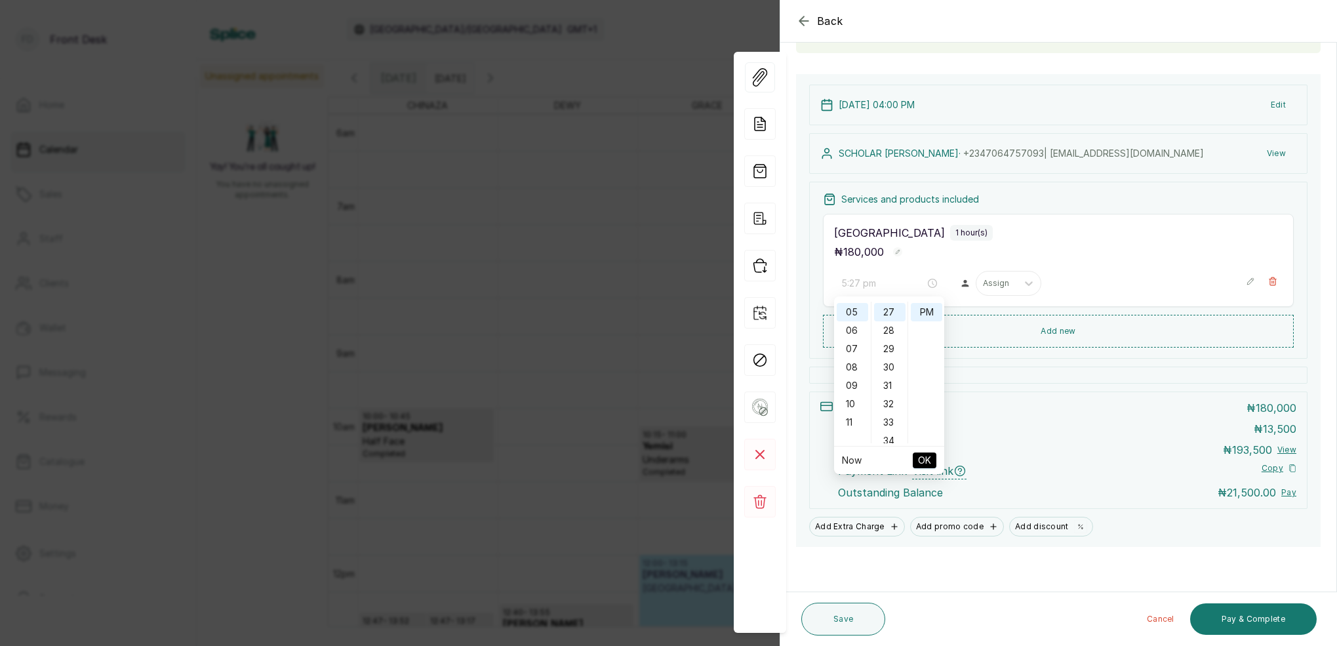
drag, startPoint x: 923, startPoint y: 315, endPoint x: 925, endPoint y: 339, distance: 24.4
click at [923, 315] on div "PM" at bounding box center [926, 312] width 31 height 18
drag, startPoint x: 925, startPoint y: 457, endPoint x: 936, endPoint y: 462, distance: 12.3
click at [925, 457] on span "OK" at bounding box center [924, 460] width 13 height 25
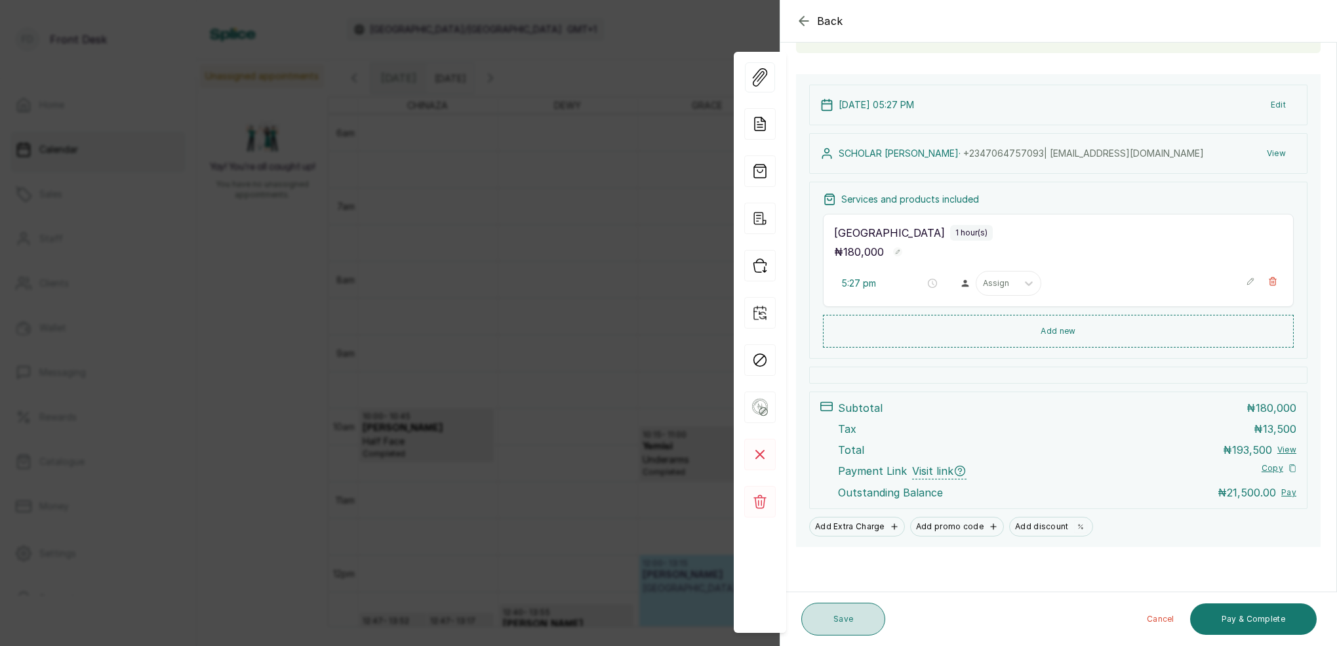
click at [844, 617] on button "Save" at bounding box center [843, 619] width 84 height 33
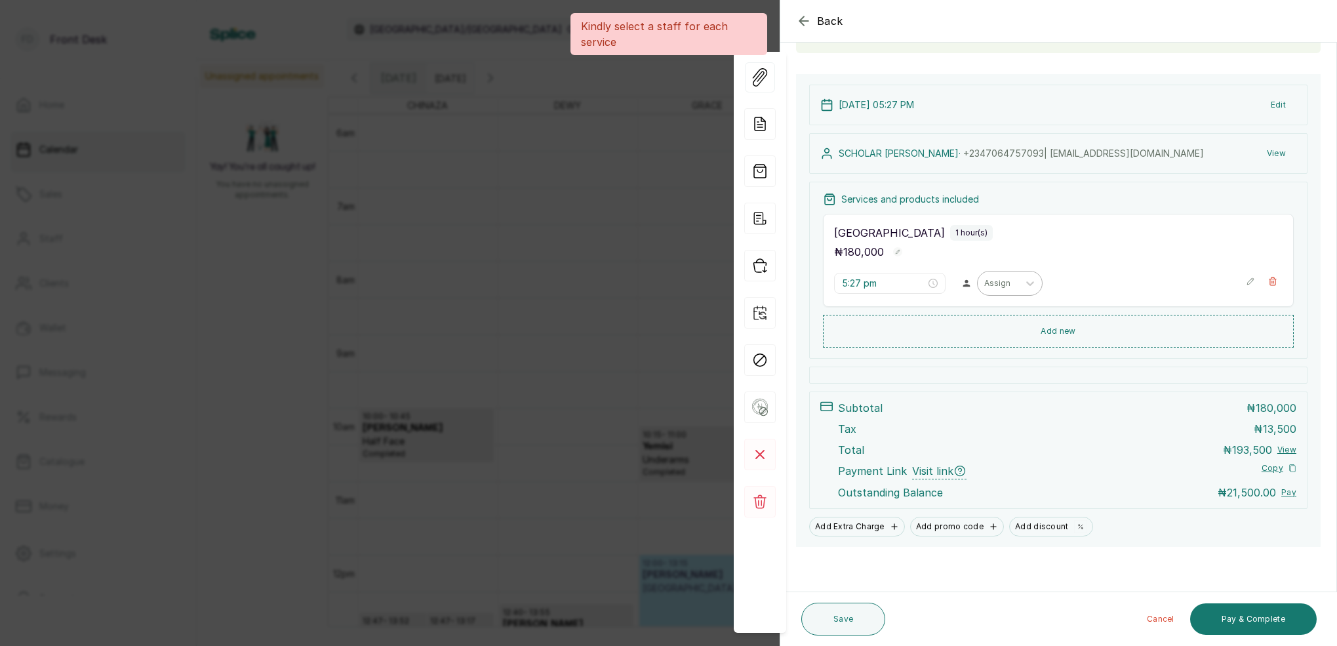
click at [988, 276] on div "Assign" at bounding box center [998, 283] width 41 height 17
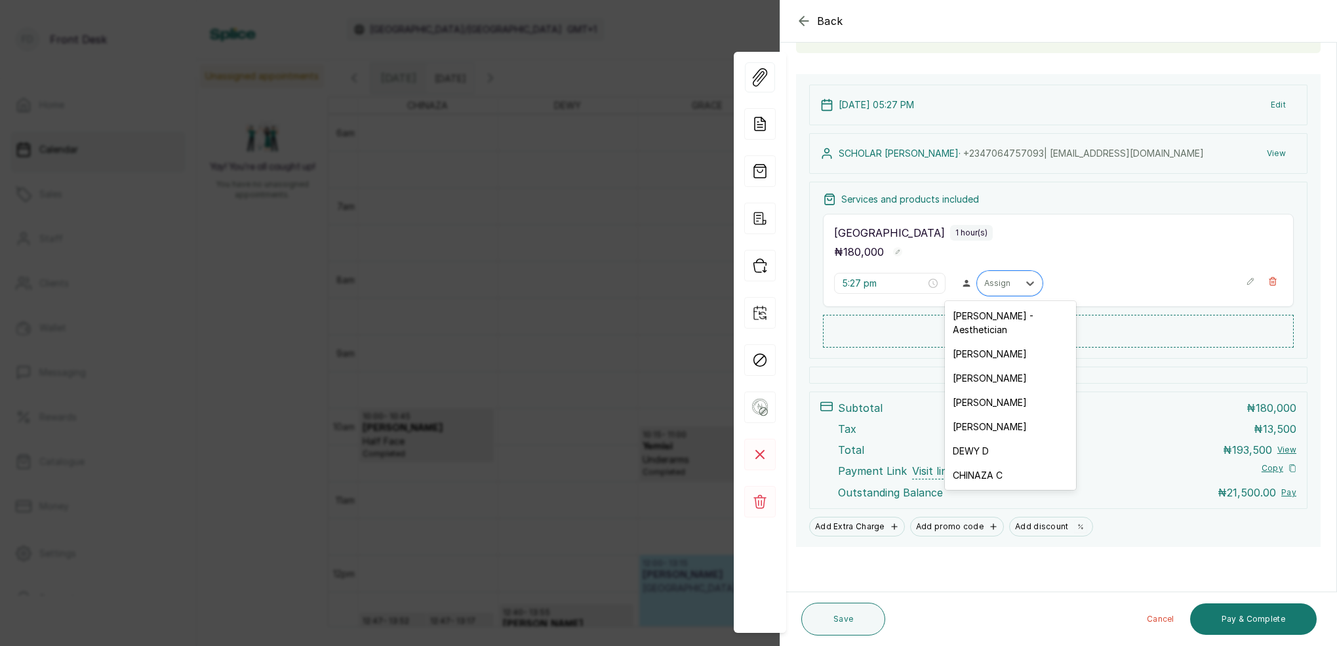
click at [1011, 418] on div "GRACE G" at bounding box center [1010, 426] width 131 height 24
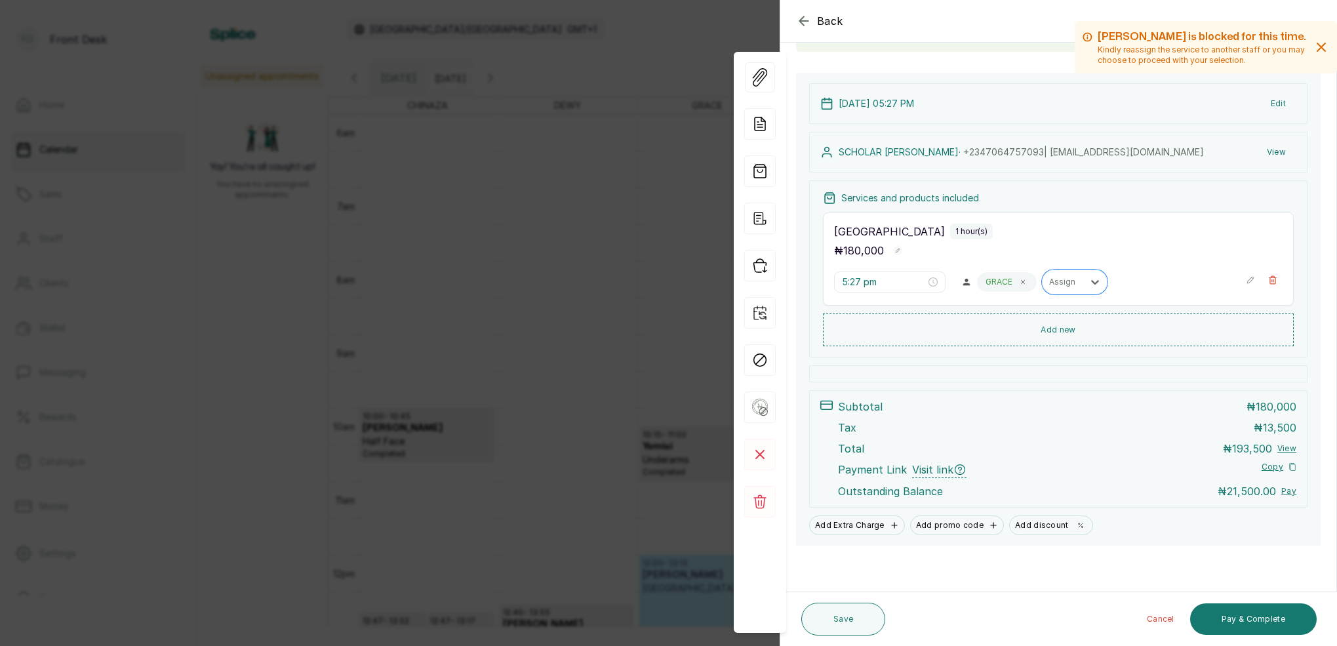
scroll to position [111, 0]
click at [861, 624] on button "Save" at bounding box center [843, 619] width 84 height 33
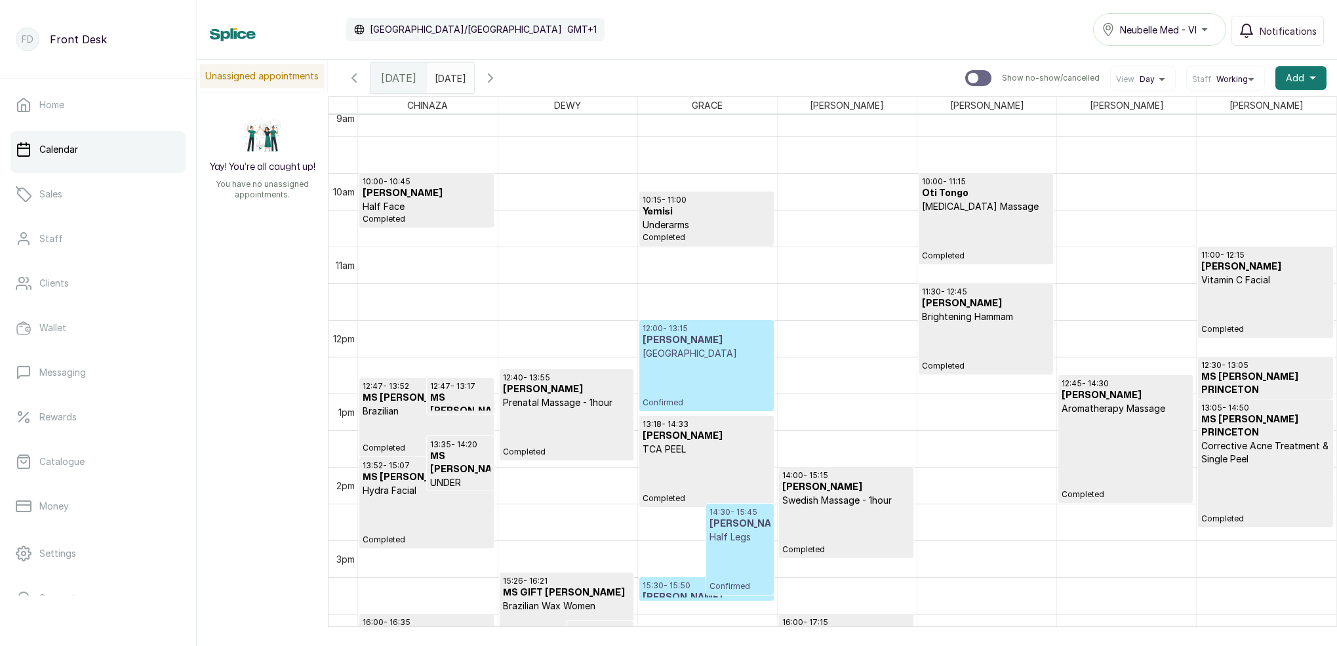
scroll to position [625, 0]
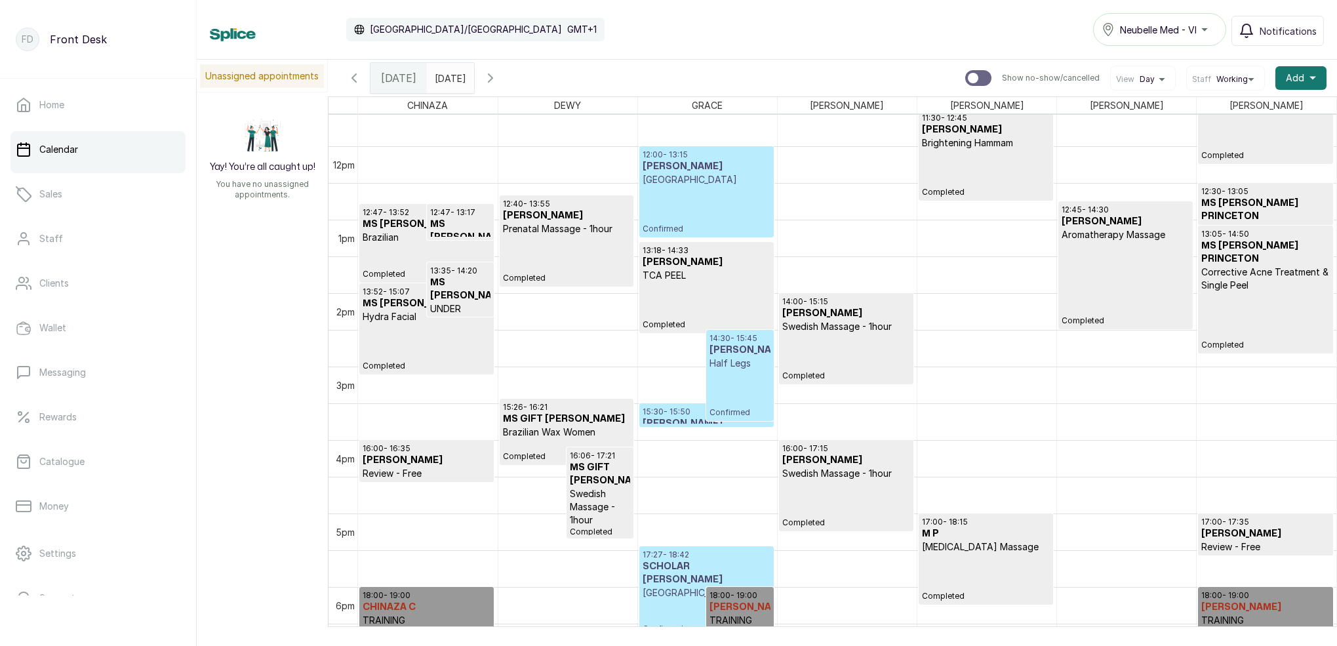
click at [685, 420] on h3 "MS VICTORIA NDULUE" at bounding box center [707, 423] width 128 height 13
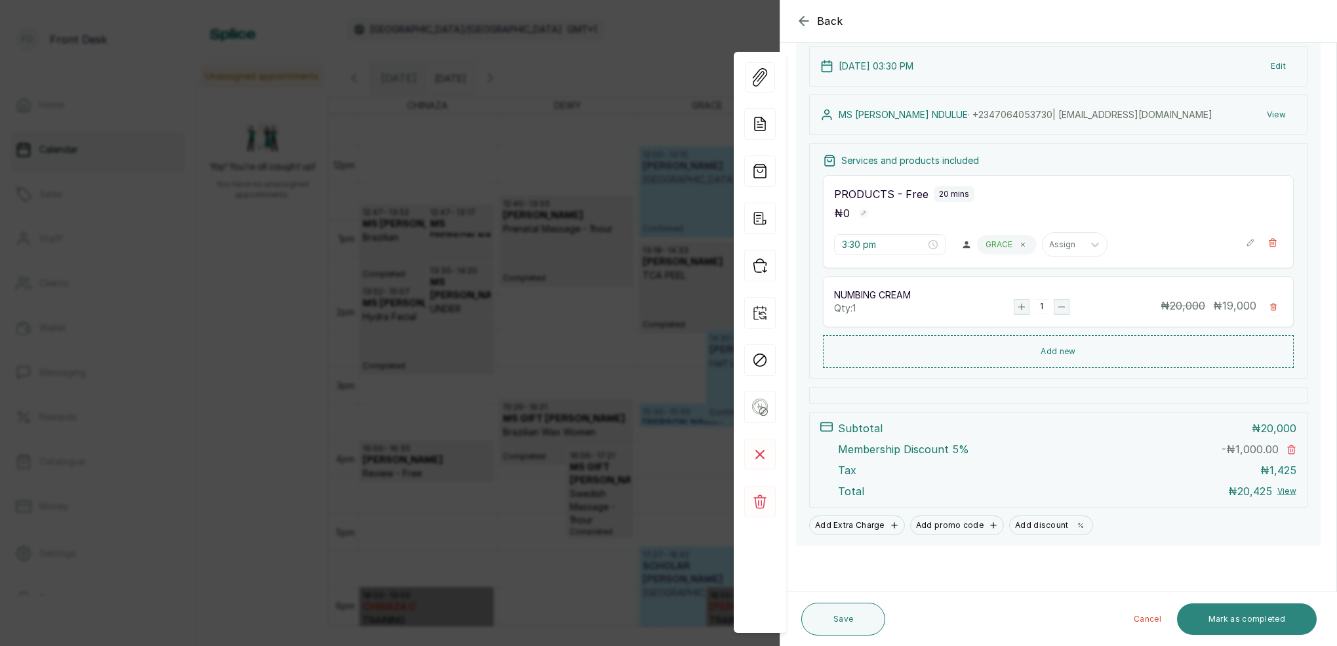
click at [1246, 624] on button "Mark as completed" at bounding box center [1247, 618] width 140 height 31
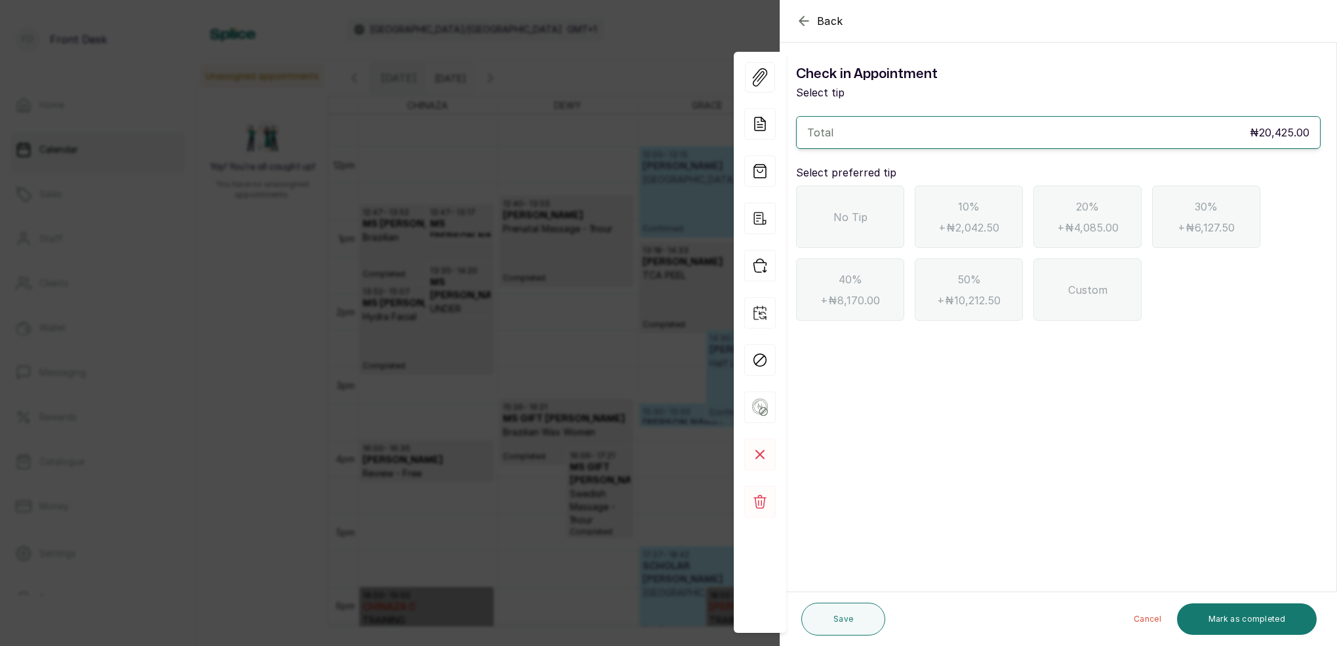
drag, startPoint x: 858, startPoint y: 233, endPoint x: 865, endPoint y: 229, distance: 8.0
click at [860, 231] on div "No Tip" at bounding box center [850, 217] width 108 height 62
click at [1235, 607] on button "Mark as completed" at bounding box center [1247, 618] width 140 height 31
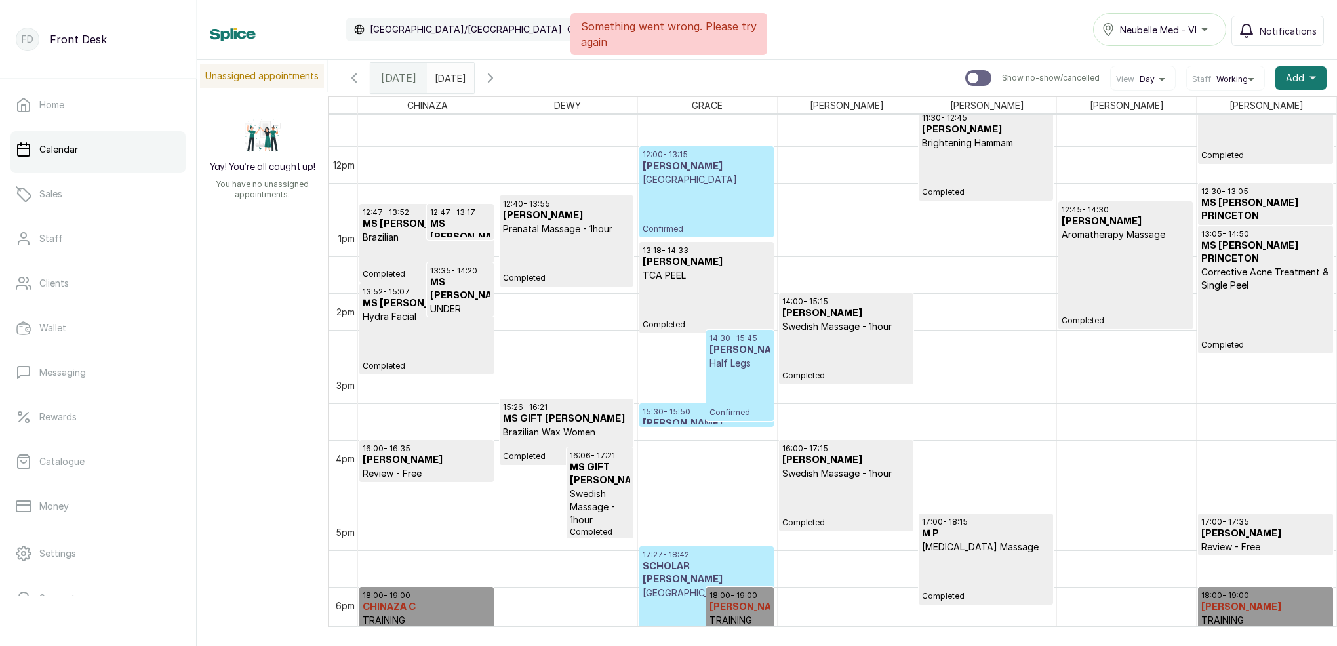
click at [666, 410] on p "15:30 - 15:50" at bounding box center [707, 412] width 128 height 10
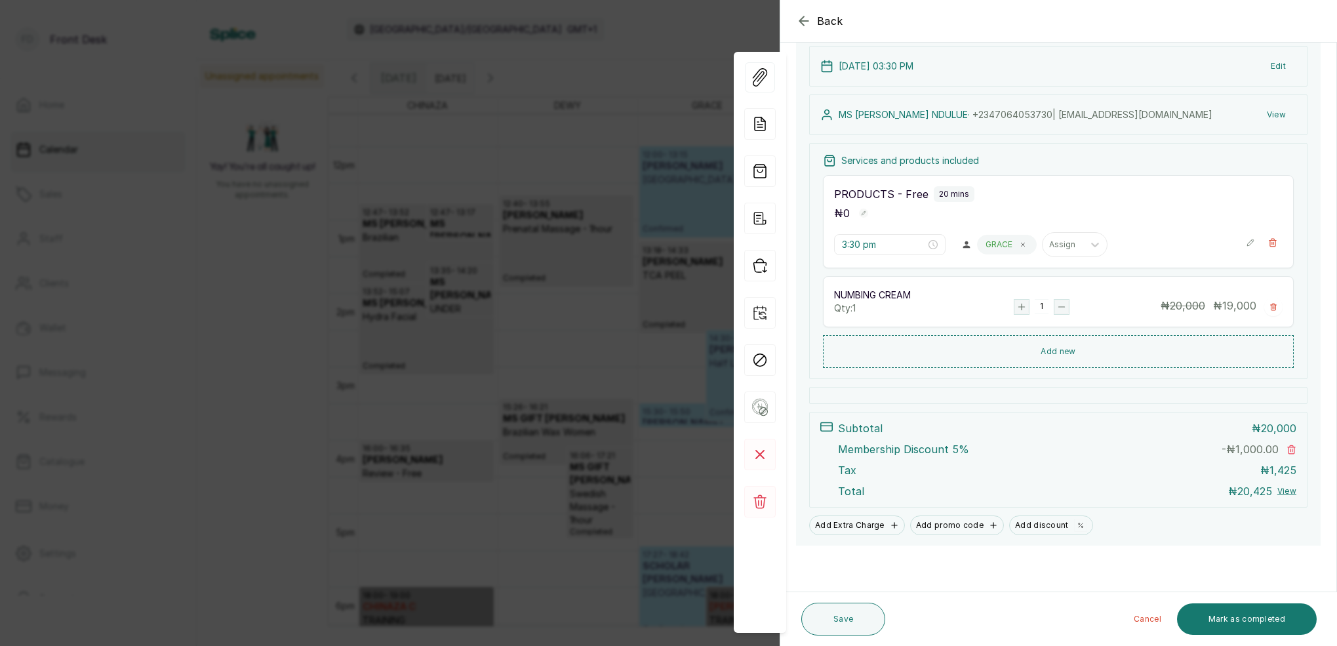
drag, startPoint x: 1253, startPoint y: 616, endPoint x: 1248, endPoint y: 601, distance: 16.0
click at [1252, 616] on button "Mark as completed" at bounding box center [1247, 618] width 140 height 31
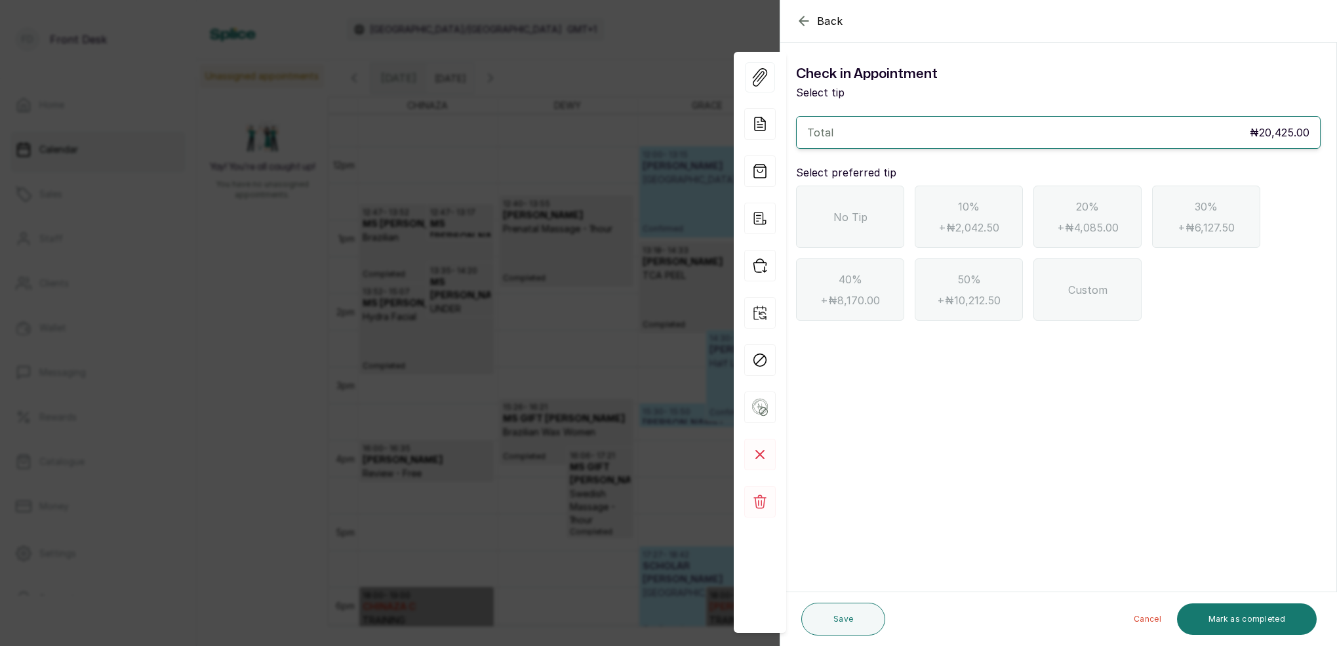
click at [868, 222] on div "No Tip" at bounding box center [850, 217] width 108 height 62
click at [1263, 618] on button "Mark as completed" at bounding box center [1247, 618] width 140 height 31
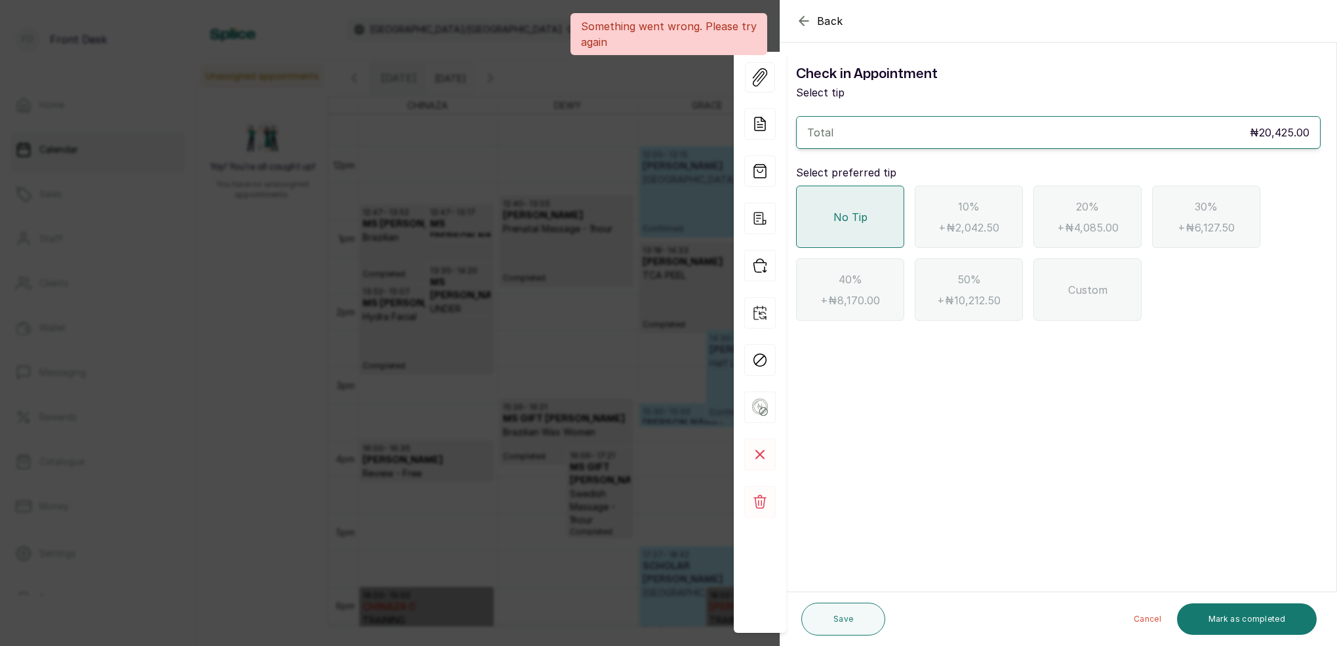
click at [650, 203] on div "Back Appointment Details Check in Appointment Select tip Total ₦20,425.00 Selec…" at bounding box center [668, 323] width 1337 height 646
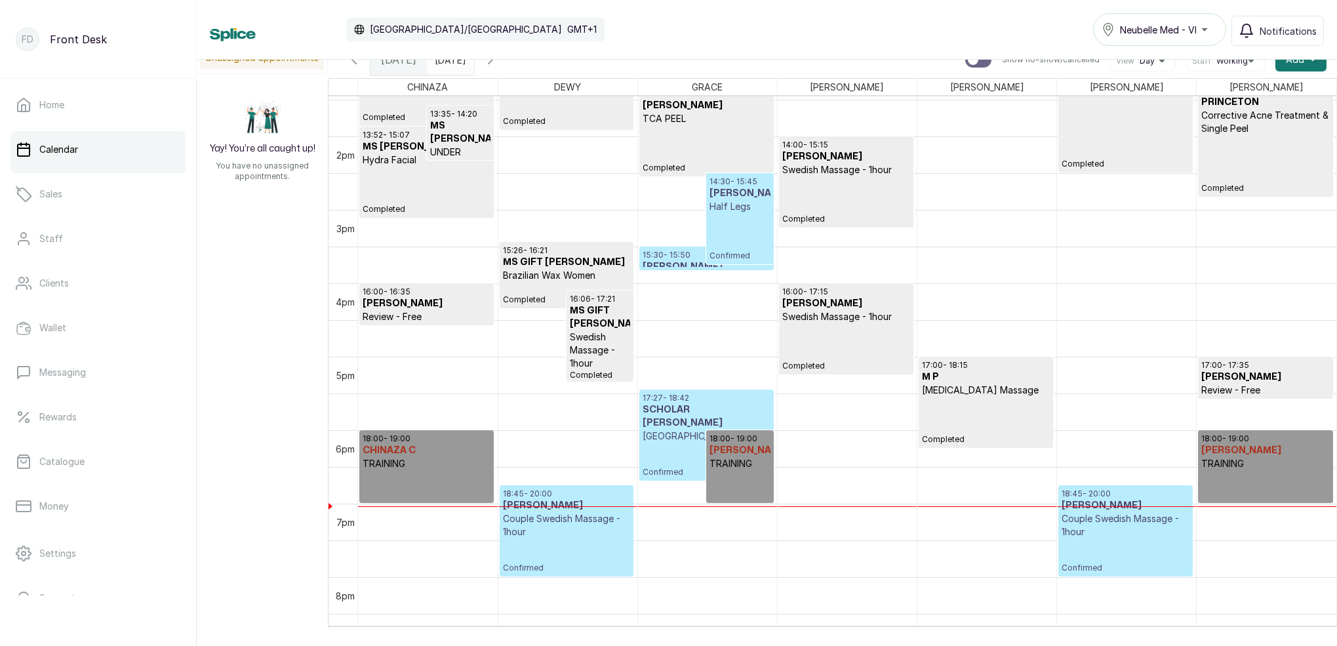
scroll to position [987, 0]
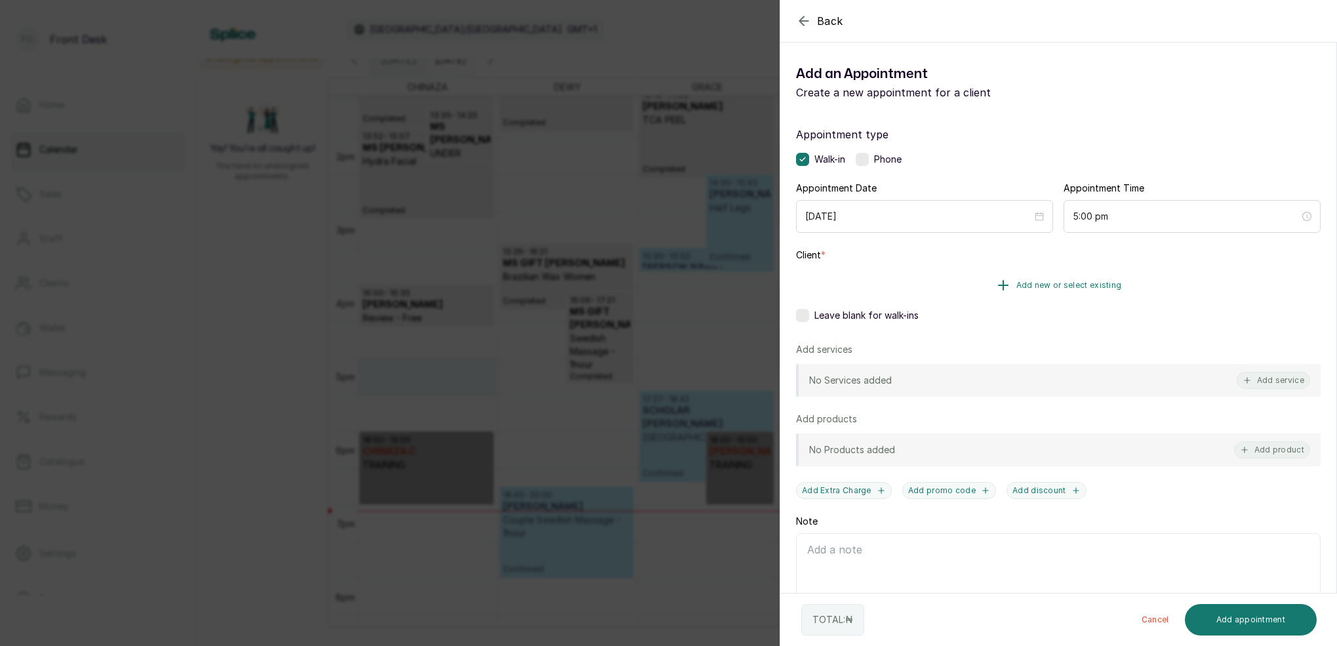
click at [1078, 281] on span "Add new or select existing" at bounding box center [1069, 285] width 106 height 10
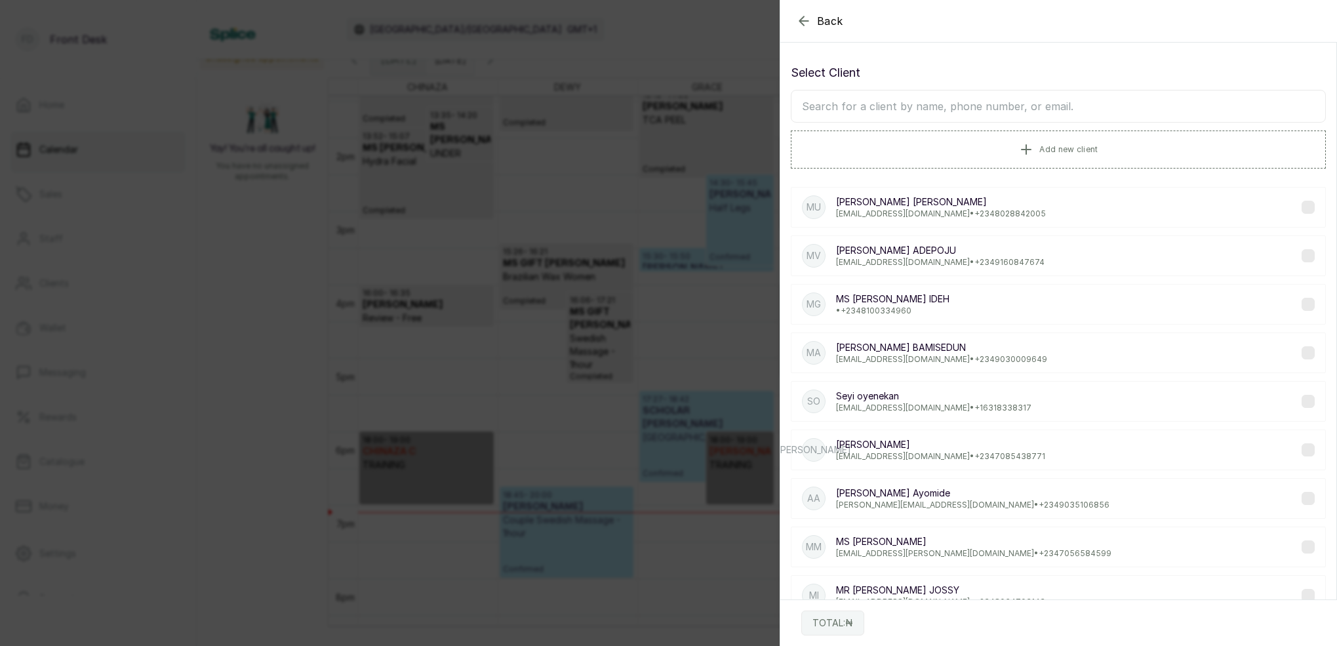
click at [1001, 104] on input "text" at bounding box center [1058, 106] width 535 height 33
type input "CHINAZA"
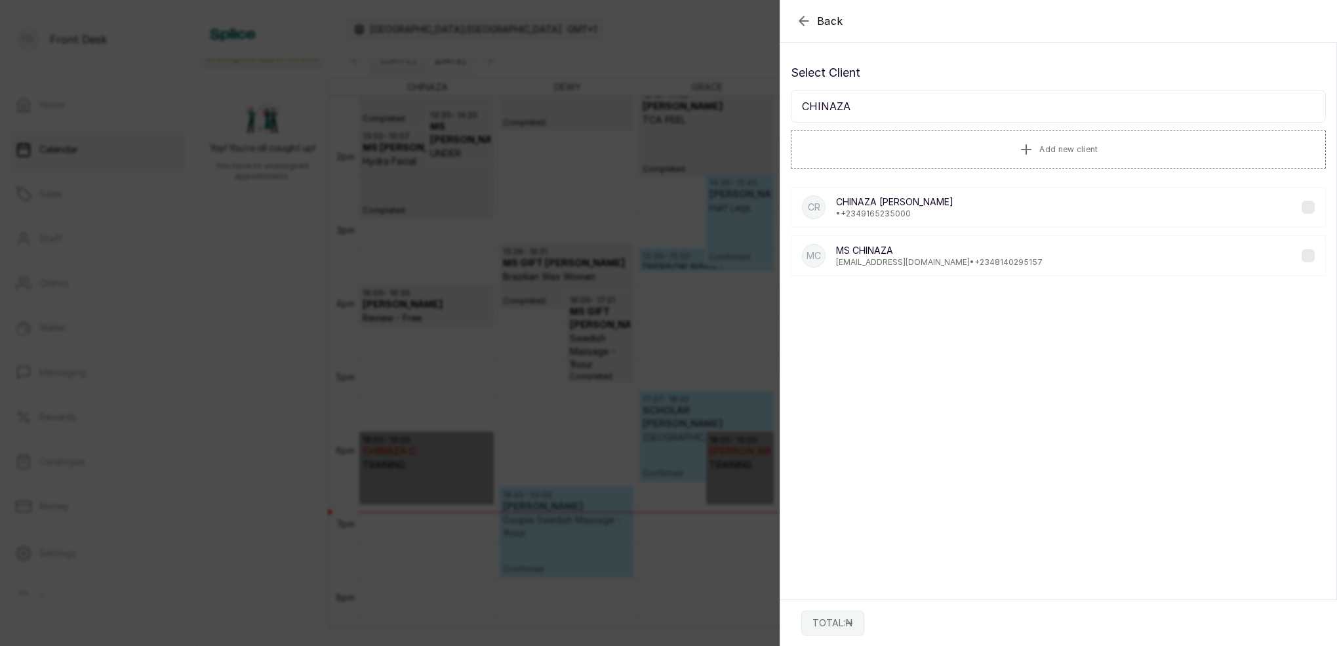
click at [911, 214] on p "• [PHONE_NUMBER]" at bounding box center [894, 214] width 117 height 10
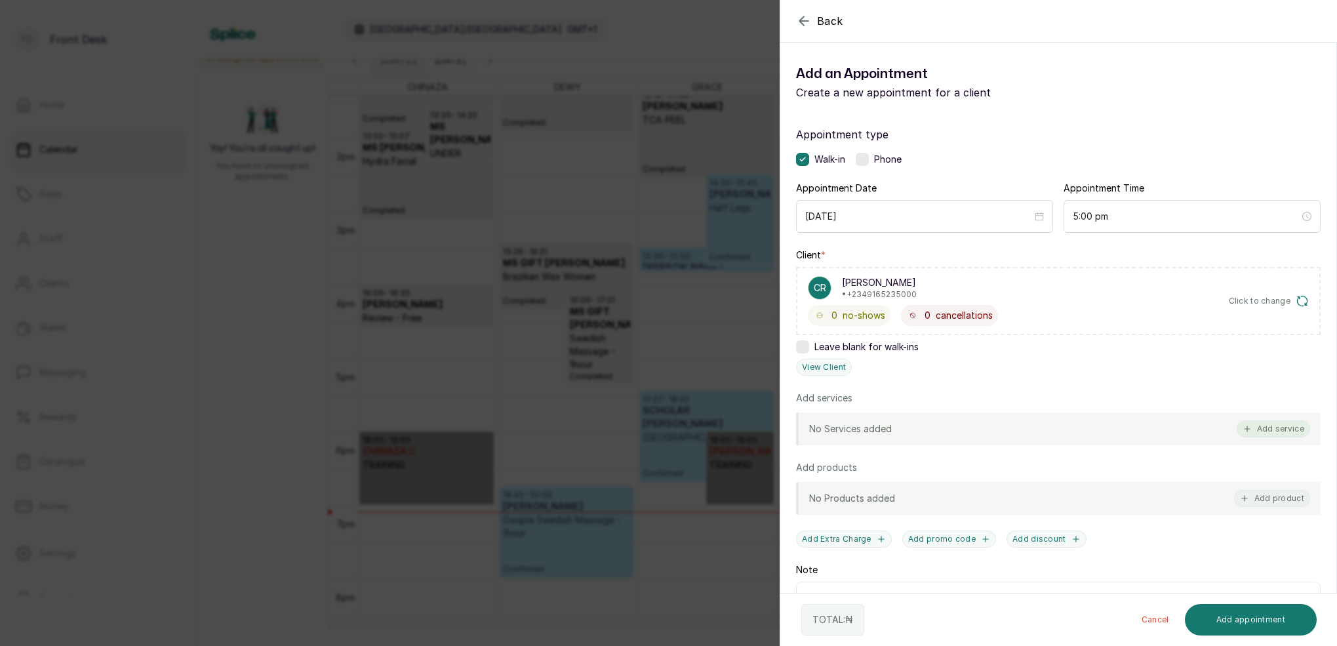
click at [1298, 428] on button "Add service" at bounding box center [1273, 428] width 73 height 17
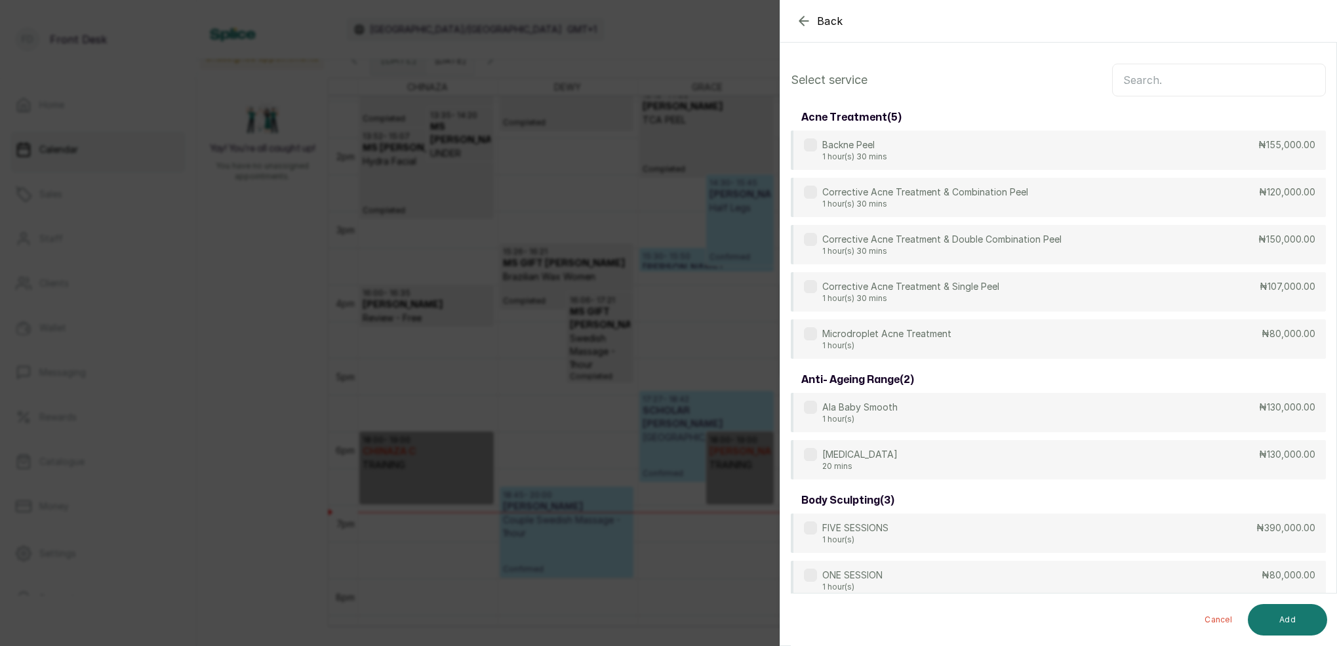
scroll to position [0, 0]
click at [1164, 87] on input "text" at bounding box center [1219, 80] width 214 height 33
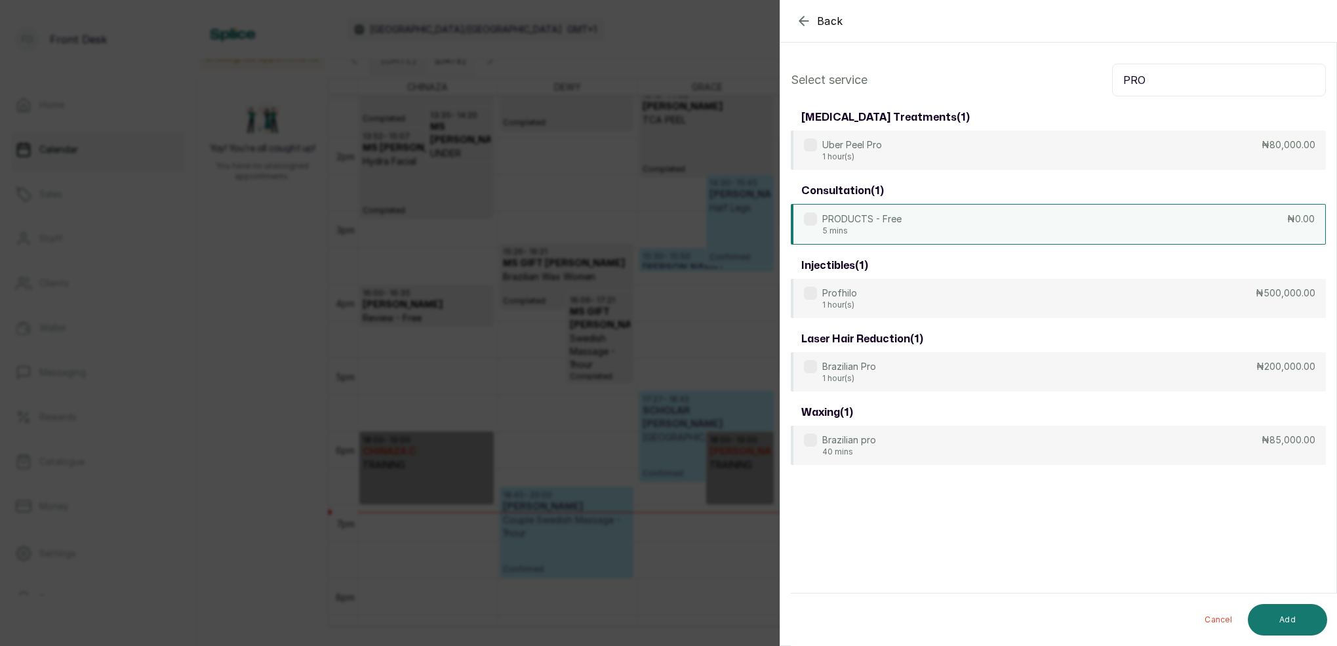
type input "PRO"
click at [909, 222] on div "PRODUCTS - Free 5 mins ₦0.00" at bounding box center [1058, 224] width 535 height 41
click at [1290, 629] on button "Add" at bounding box center [1287, 619] width 79 height 31
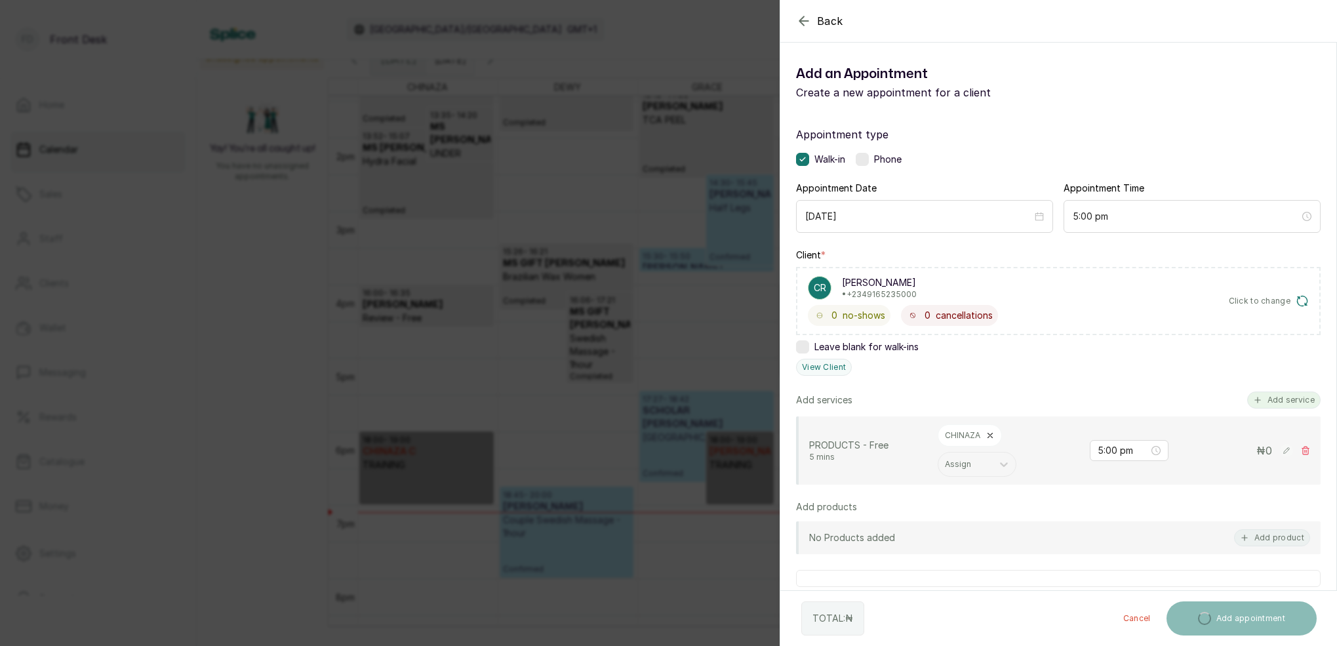
click at [1286, 397] on button "Add service" at bounding box center [1283, 399] width 73 height 17
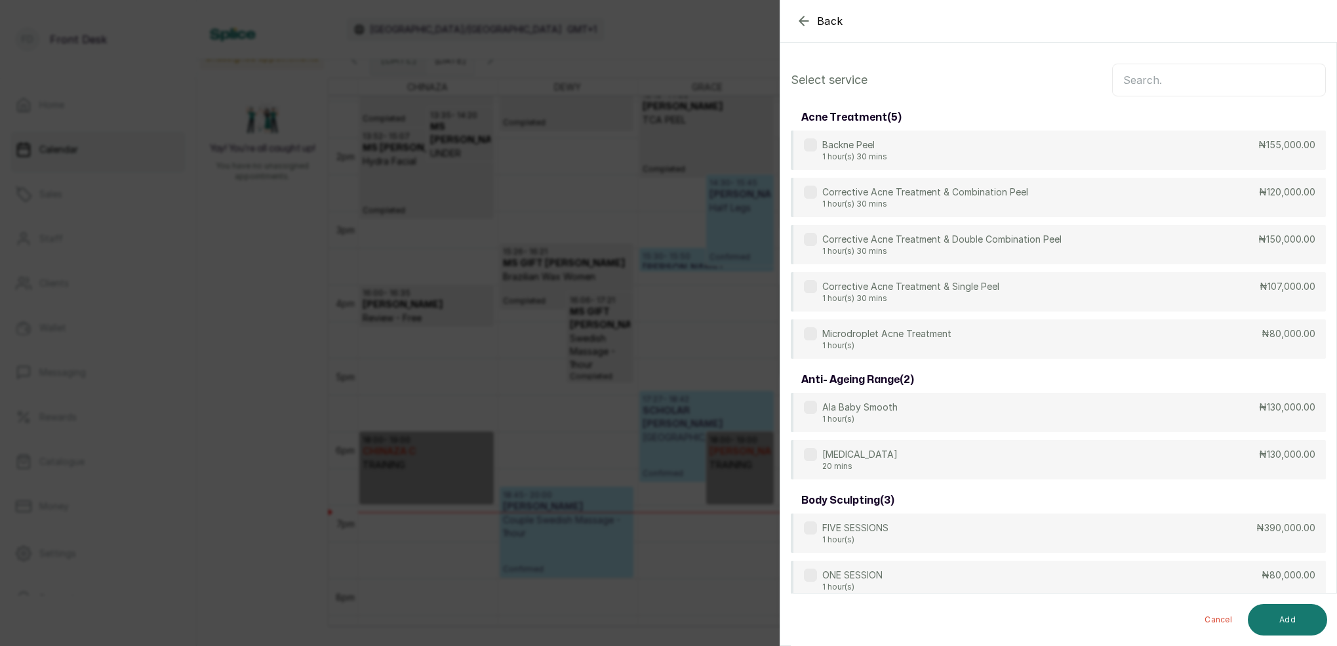
drag, startPoint x: 805, startPoint y: 30, endPoint x: 828, endPoint y: 56, distance: 34.9
drag, startPoint x: 797, startPoint y: 15, endPoint x: 837, endPoint y: 50, distance: 53.0
click at [798, 16] on icon "button" at bounding box center [804, 21] width 16 height 16
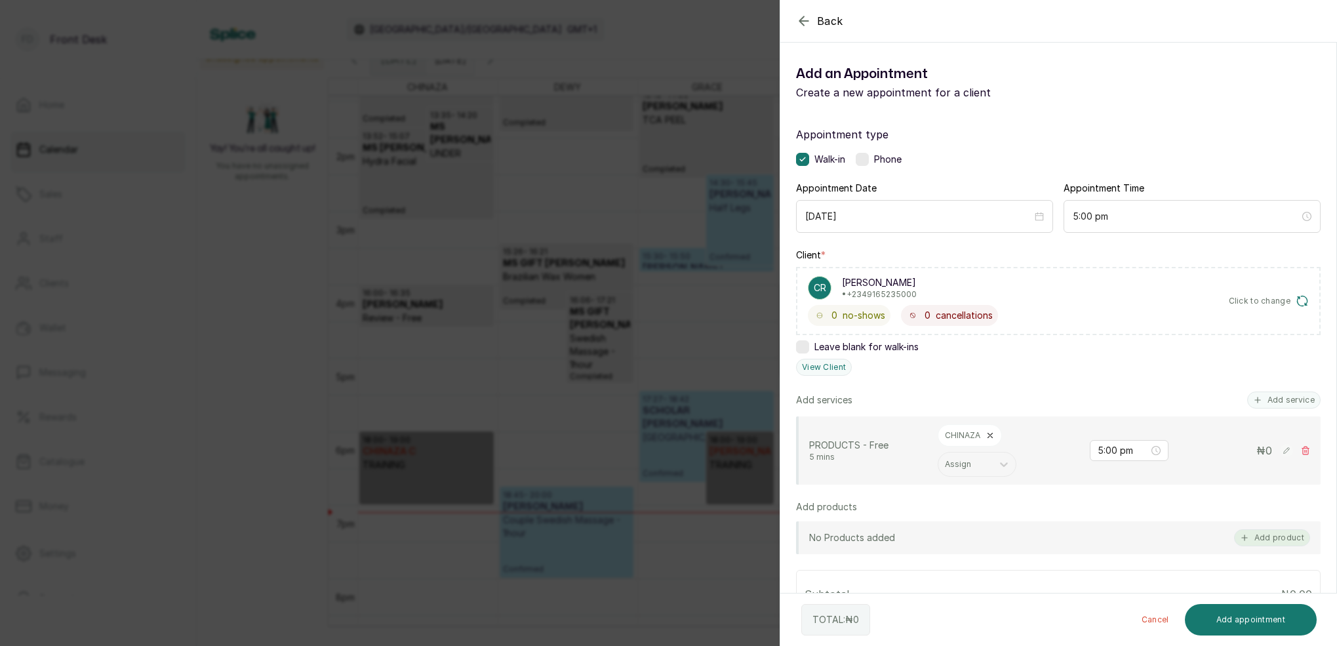
click at [1289, 534] on button "Add product" at bounding box center [1272, 537] width 76 height 17
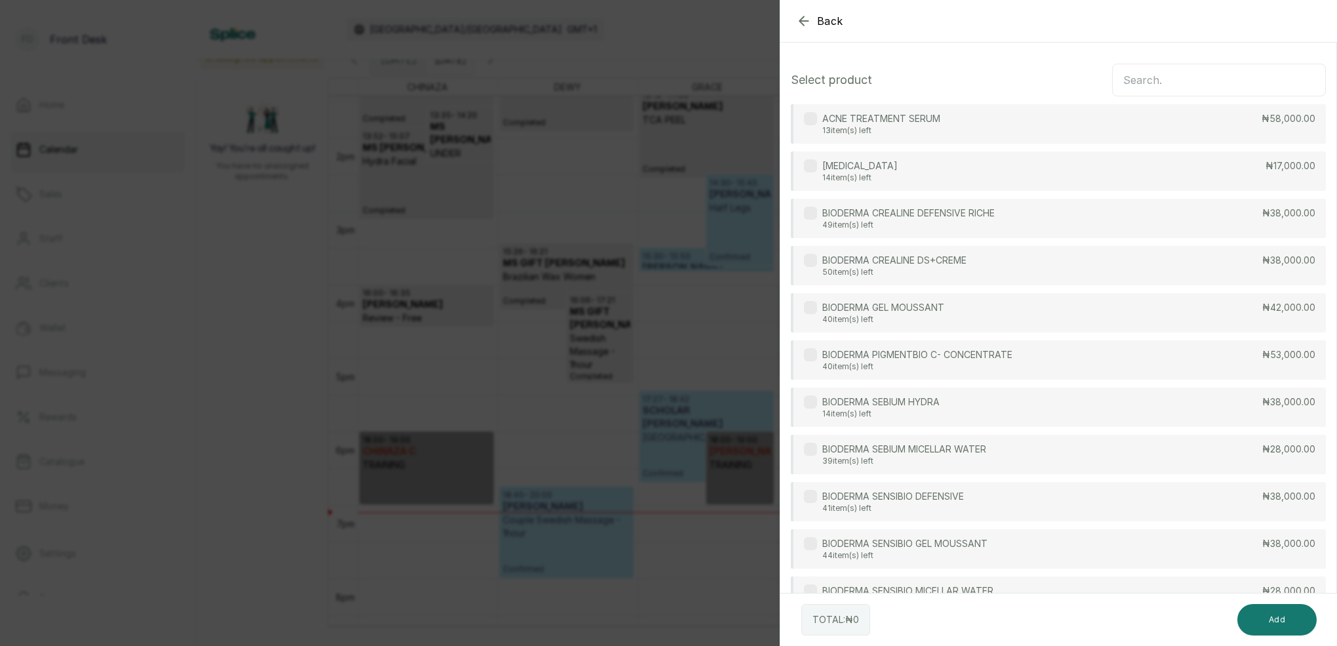
click at [1195, 81] on input "text" at bounding box center [1219, 80] width 214 height 33
type input "DP"
click at [1033, 482] on div "[PERSON_NAME] ACTIVE SERUM 45 item(s) left ₦250,000.00" at bounding box center [1058, 501] width 535 height 39
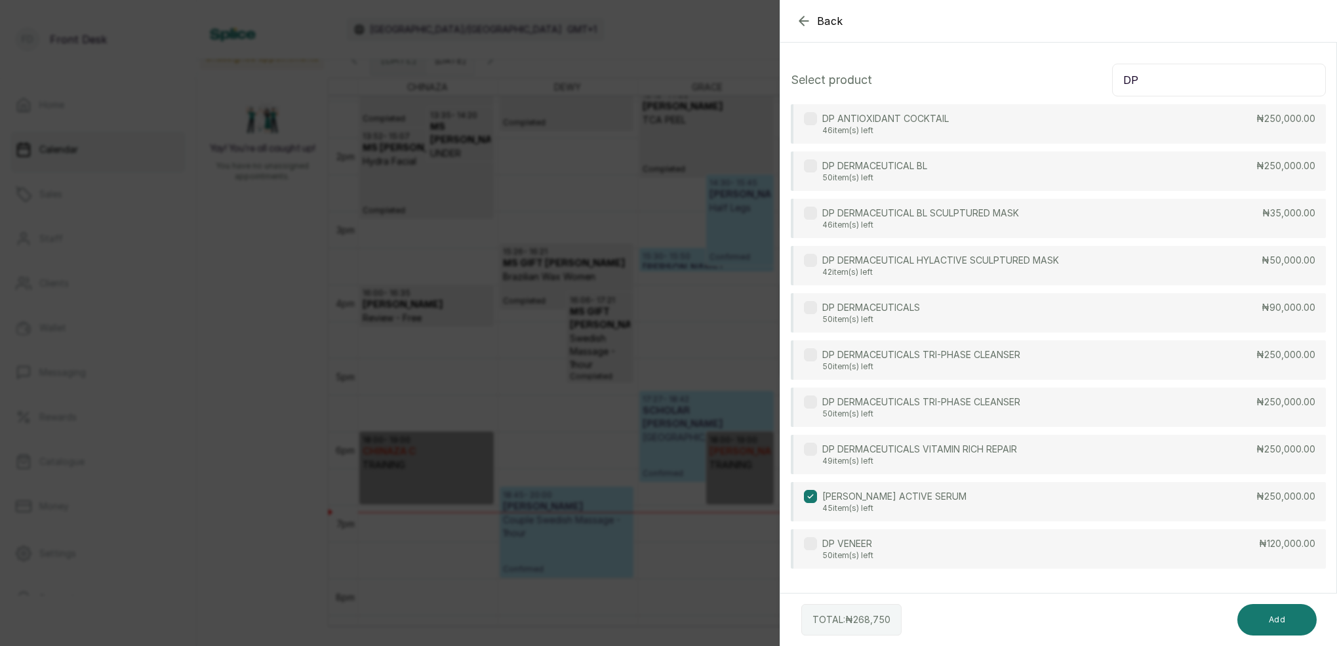
click at [965, 489] on div "[PERSON_NAME] ACTIVE SERUM 45 item(s) left ₦250,000.00" at bounding box center [1058, 501] width 535 height 39
click at [946, 134] on p "46 item(s) left" at bounding box center [885, 130] width 127 height 10
click at [1283, 626] on button "Add" at bounding box center [1276, 619] width 79 height 31
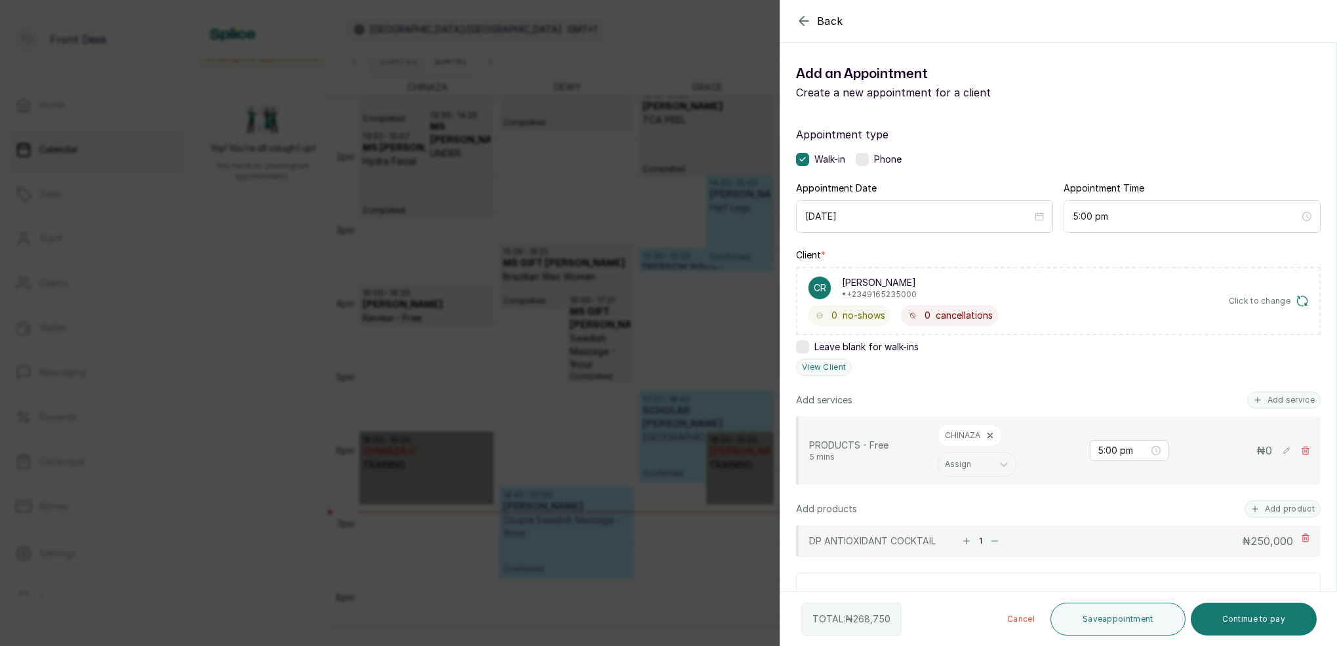
drag, startPoint x: 968, startPoint y: 540, endPoint x: 975, endPoint y: 541, distance: 7.2
click at [968, 540] on rect "button" at bounding box center [966, 541] width 14 height 14
click at [1281, 513] on button "Add product" at bounding box center [1283, 508] width 76 height 17
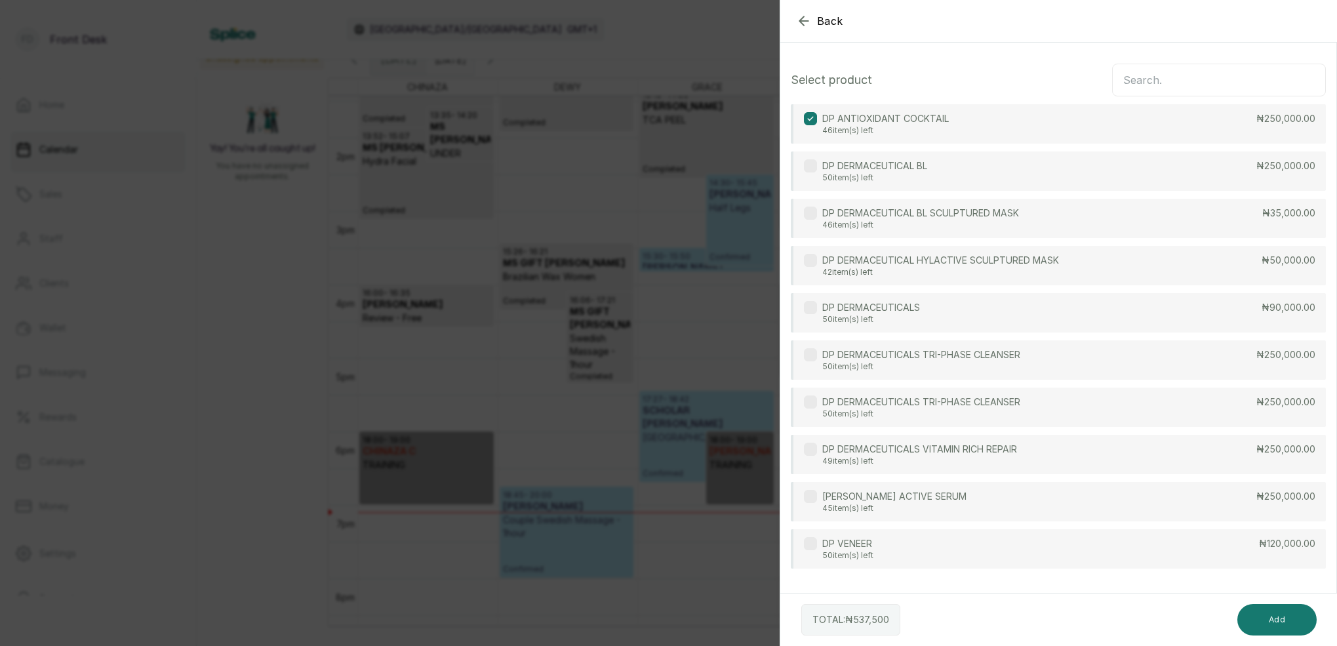
click at [1144, 82] on input "text" at bounding box center [1219, 80] width 214 height 33
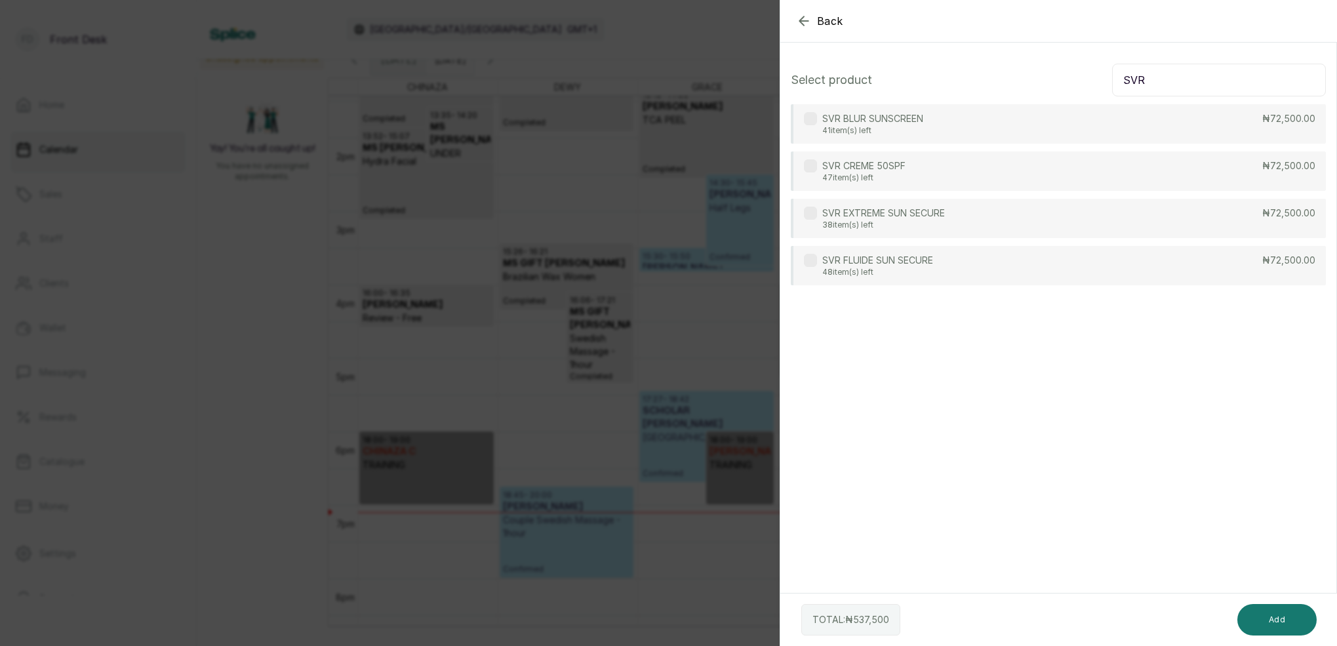
type input "SVR"
drag, startPoint x: 897, startPoint y: 134, endPoint x: 942, endPoint y: 170, distance: 57.9
click at [898, 134] on p "41 item(s) left" at bounding box center [872, 130] width 101 height 10
click at [1283, 627] on button "Add" at bounding box center [1276, 619] width 79 height 31
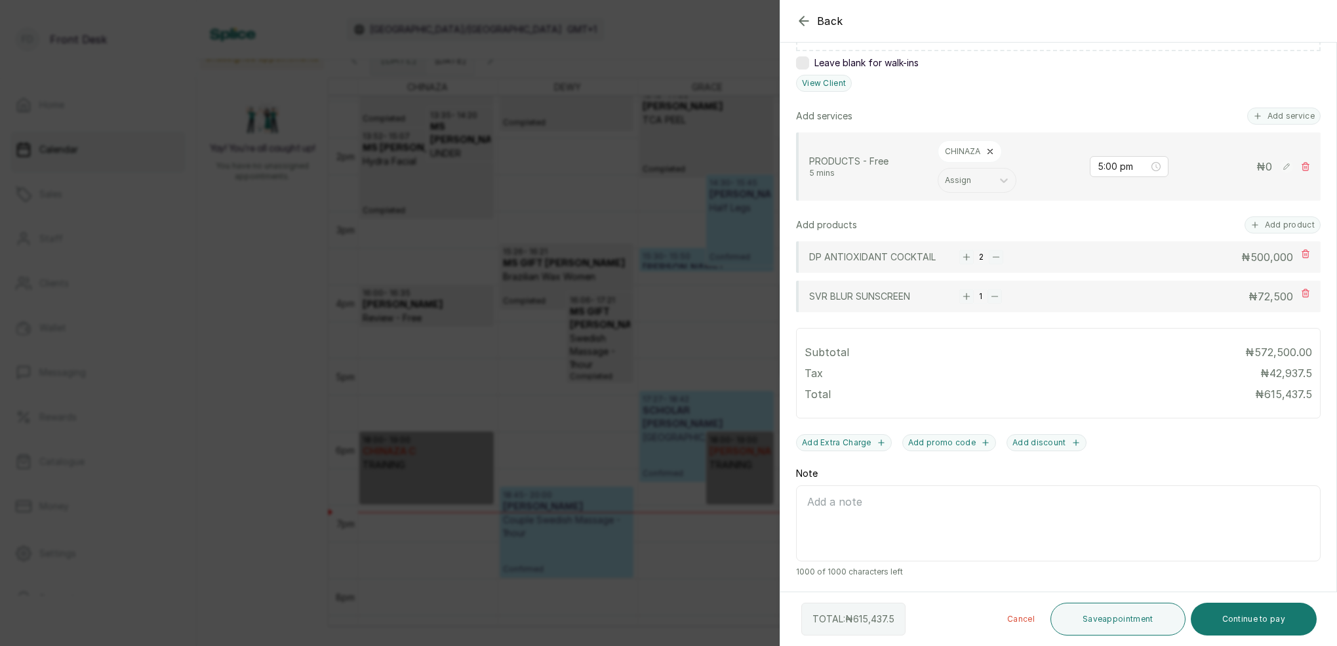
scroll to position [284, 0]
click at [1300, 221] on button "Add product" at bounding box center [1283, 224] width 76 height 17
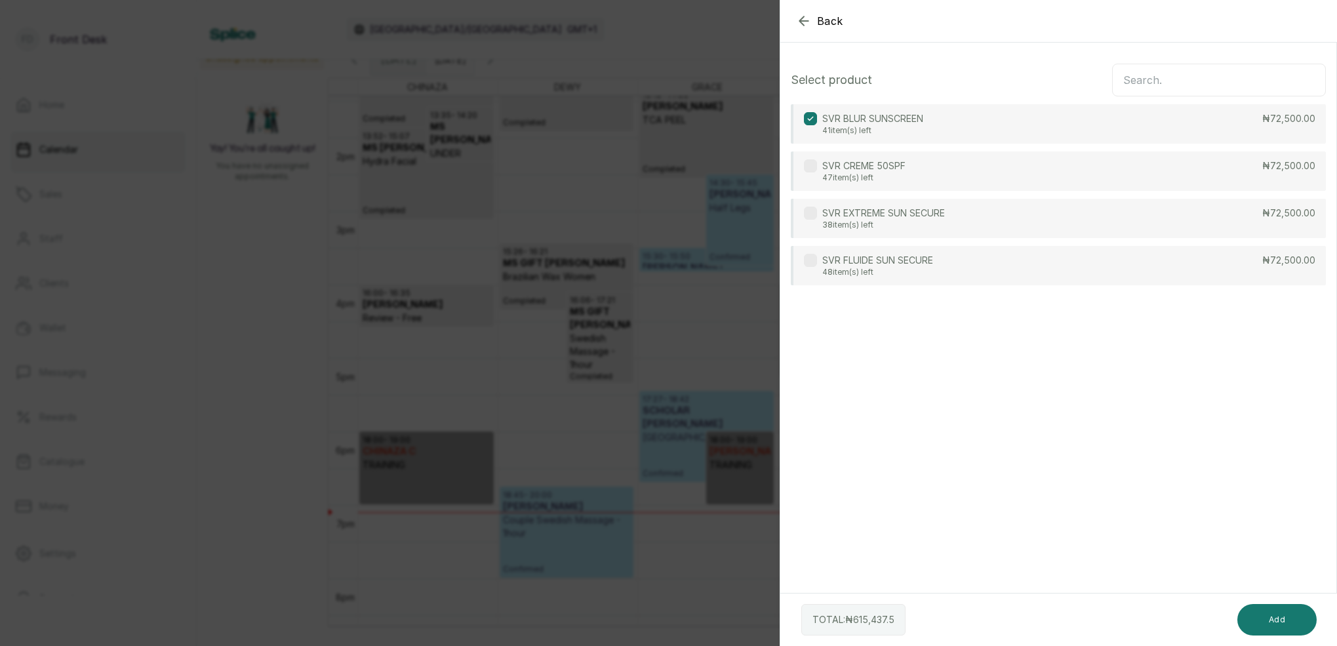
scroll to position [0, 0]
click at [1212, 83] on input "text" at bounding box center [1219, 80] width 214 height 33
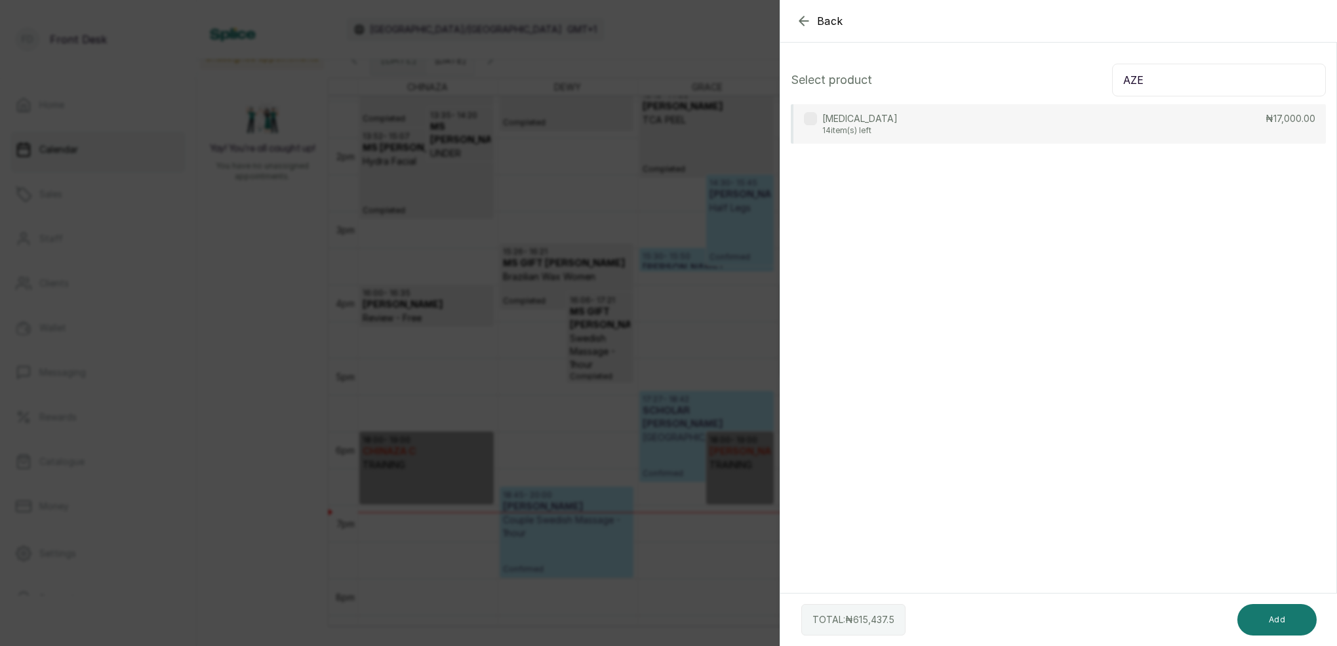
type input "AZE"
drag, startPoint x: 903, startPoint y: 117, endPoint x: 919, endPoint y: 144, distance: 31.2
click at [903, 119] on div "[MEDICAL_DATA] 14 item(s) left ₦17,000.00" at bounding box center [1058, 123] width 535 height 39
drag, startPoint x: 1283, startPoint y: 625, endPoint x: 1246, endPoint y: 594, distance: 48.4
click at [1284, 624] on button "Add" at bounding box center [1276, 619] width 79 height 31
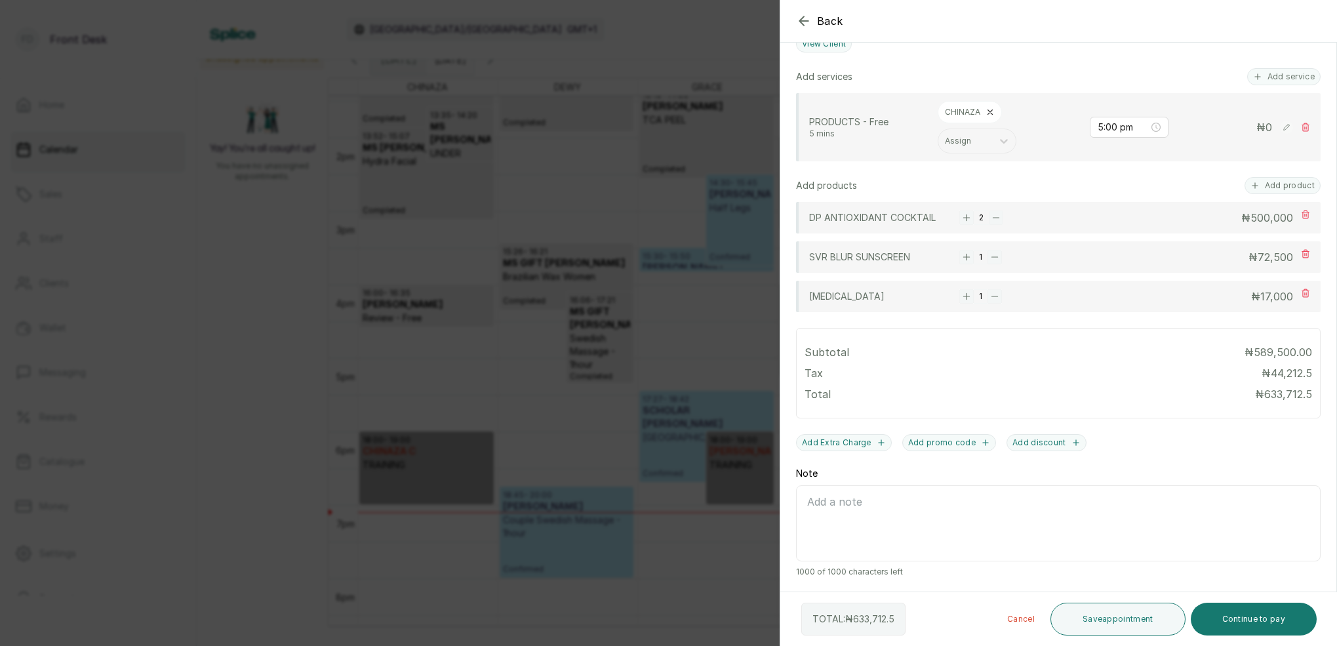
scroll to position [323, 0]
drag, startPoint x: 969, startPoint y: 296, endPoint x: 985, endPoint y: 308, distance: 20.6
click at [969, 296] on rect "button" at bounding box center [966, 296] width 14 height 14
click at [1258, 626] on button "Continue to pay" at bounding box center [1254, 619] width 127 height 33
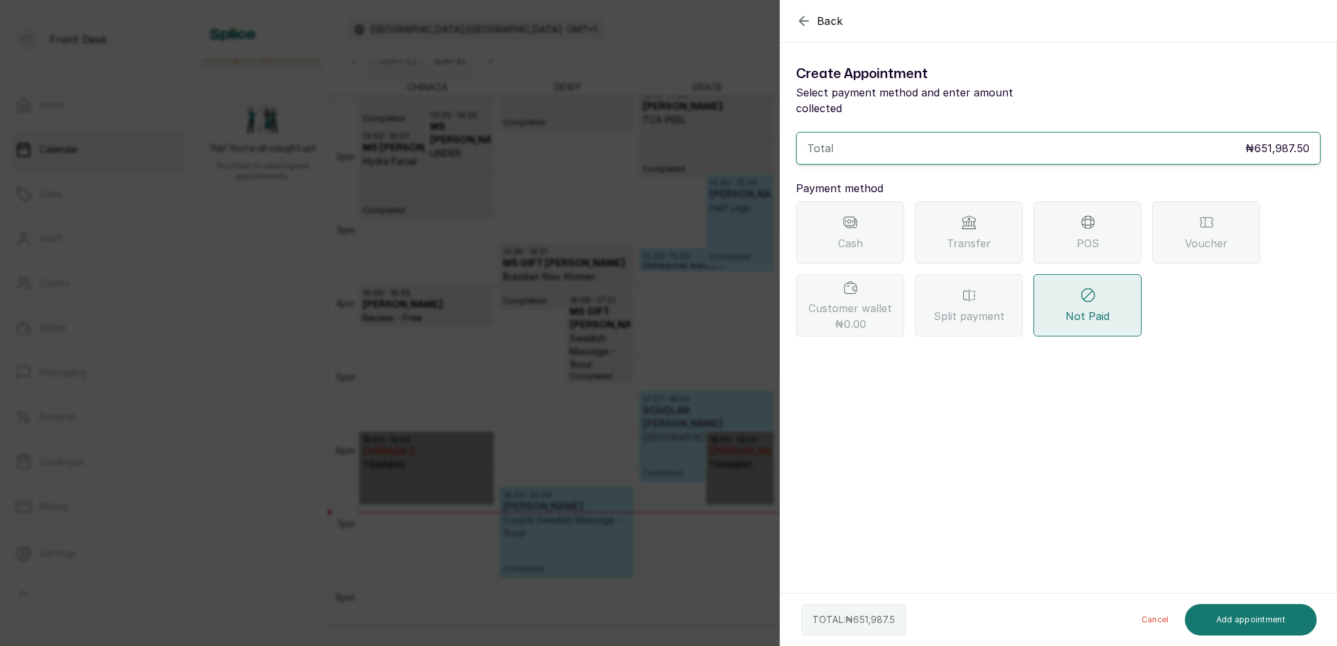
scroll to position [0, 0]
drag, startPoint x: 991, startPoint y: 208, endPoint x: 994, endPoint y: 216, distance: 8.3
click at [991, 208] on div "Transfer" at bounding box center [969, 232] width 108 height 62
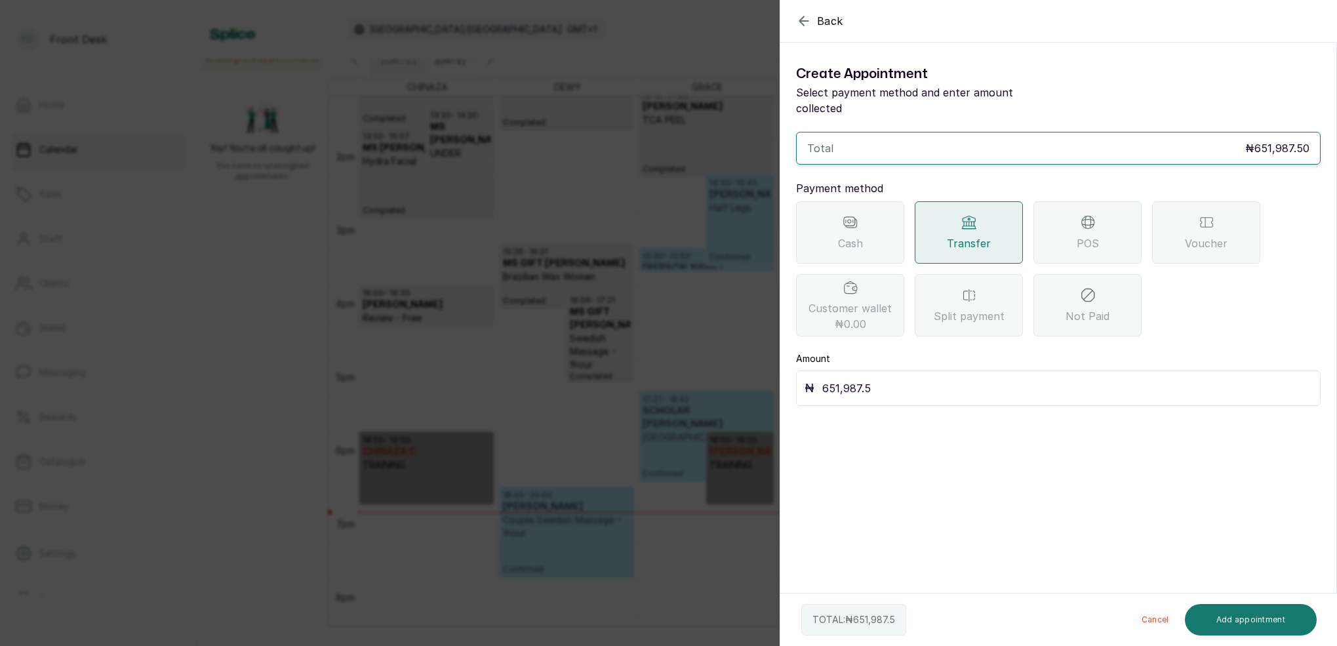
click at [880, 379] on input "651,987.5" at bounding box center [1067, 388] width 490 height 18
click at [1260, 620] on button "Add appointment" at bounding box center [1251, 619] width 132 height 31
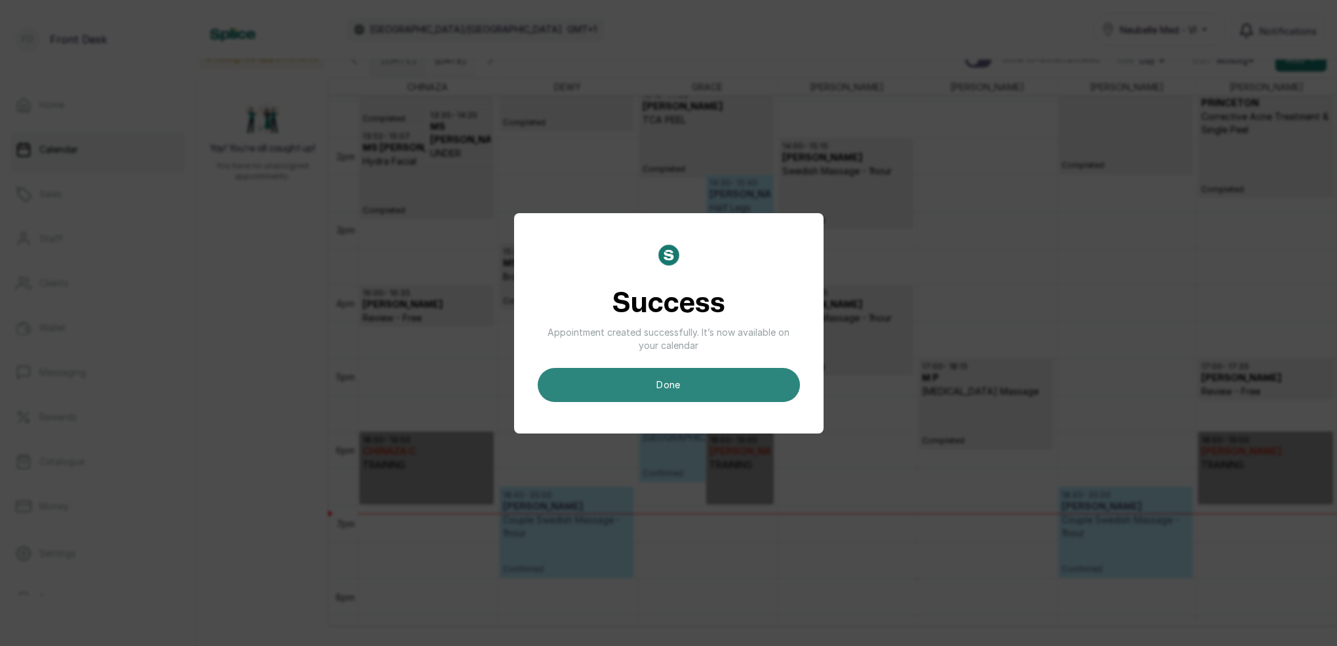
click at [753, 385] on button "done" at bounding box center [669, 385] width 262 height 34
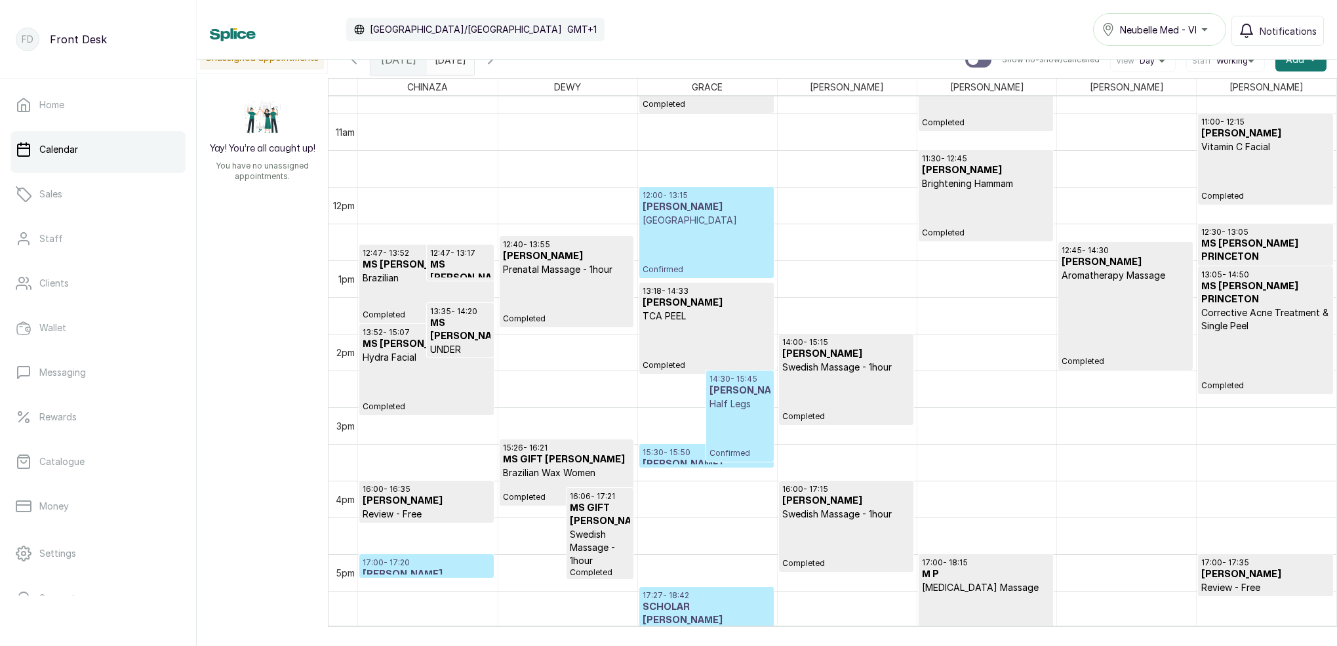
scroll to position [825, 0]
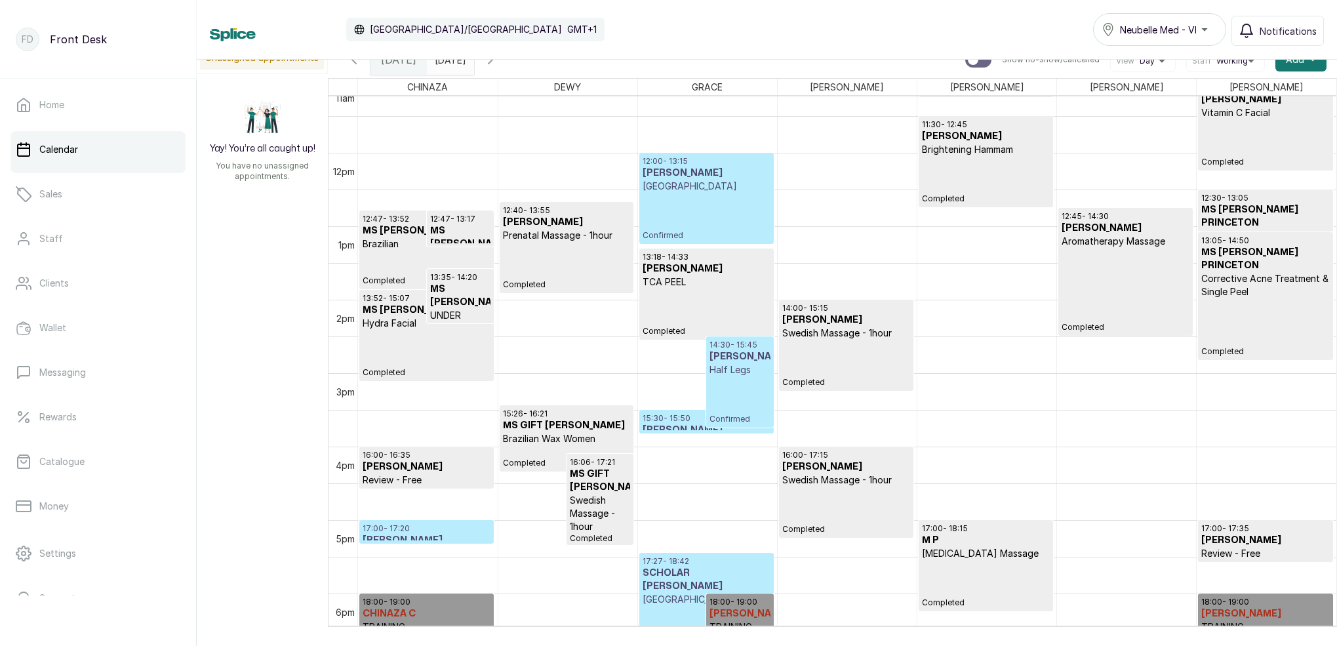
click at [440, 527] on p "17:00 - 17:20" at bounding box center [427, 528] width 128 height 10
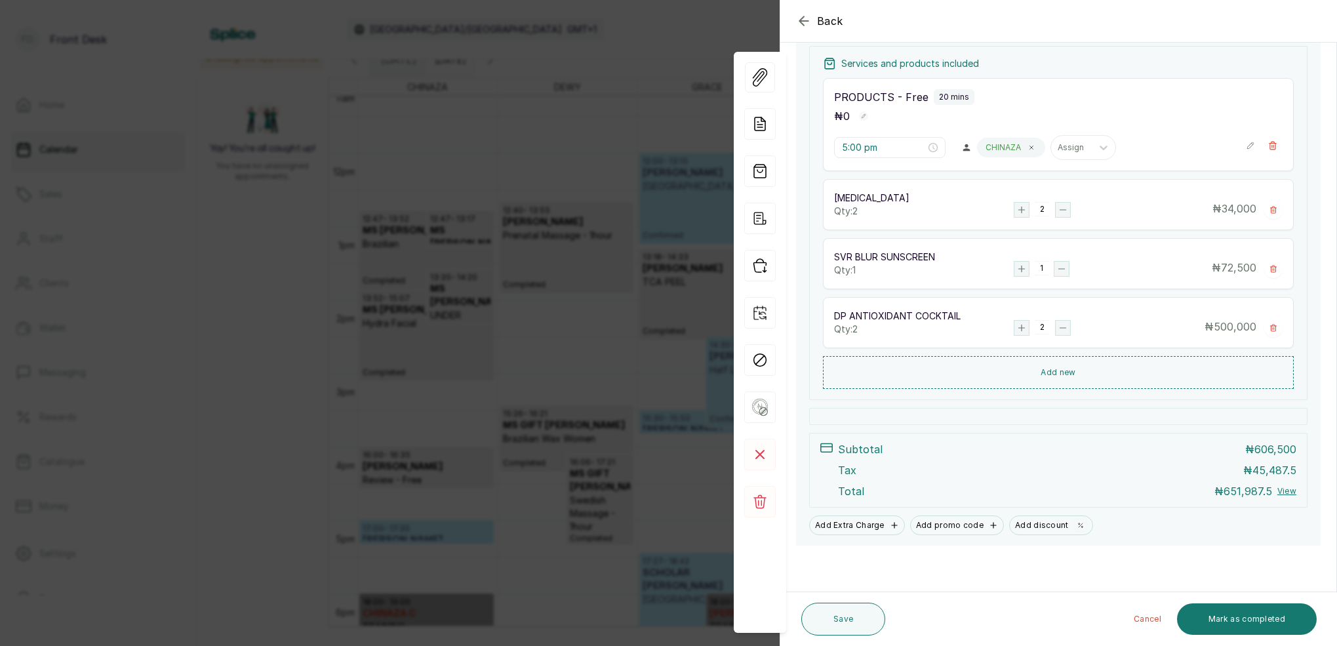
scroll to position [235, 0]
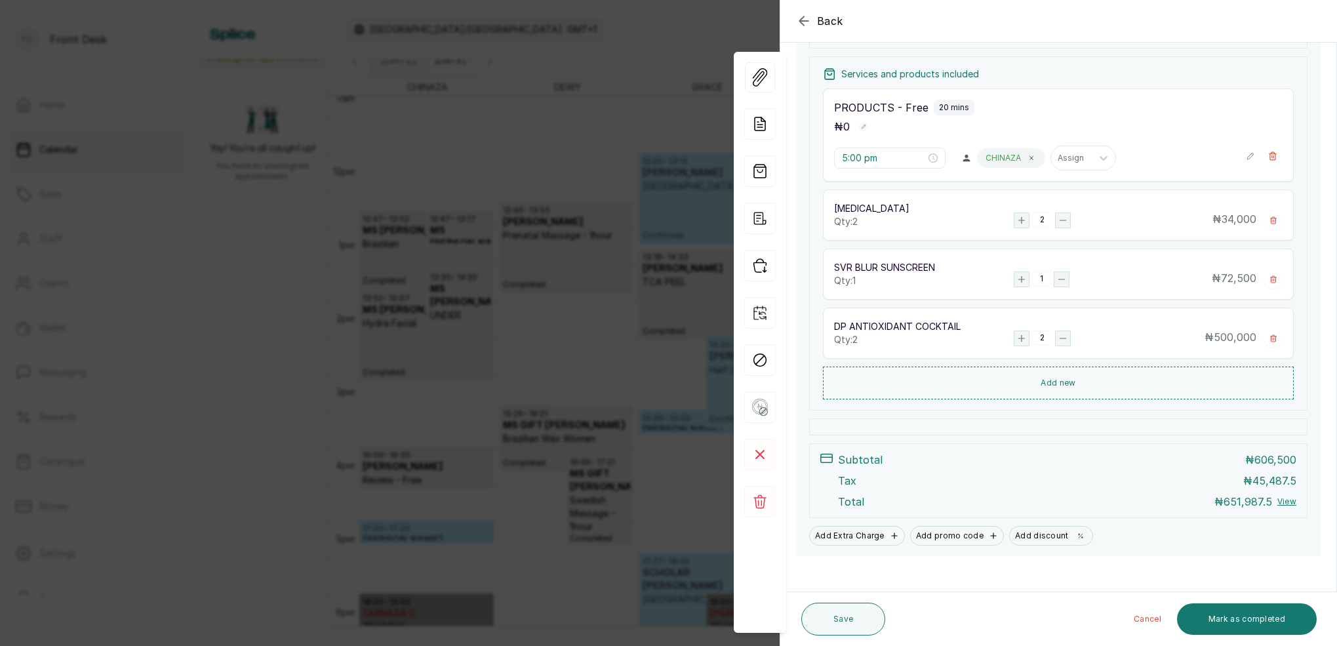
click at [581, 148] on div "Back Appointment Details Edit appointment 🚶 Walk-in (booked by Front Desk) Make…" at bounding box center [668, 323] width 1337 height 646
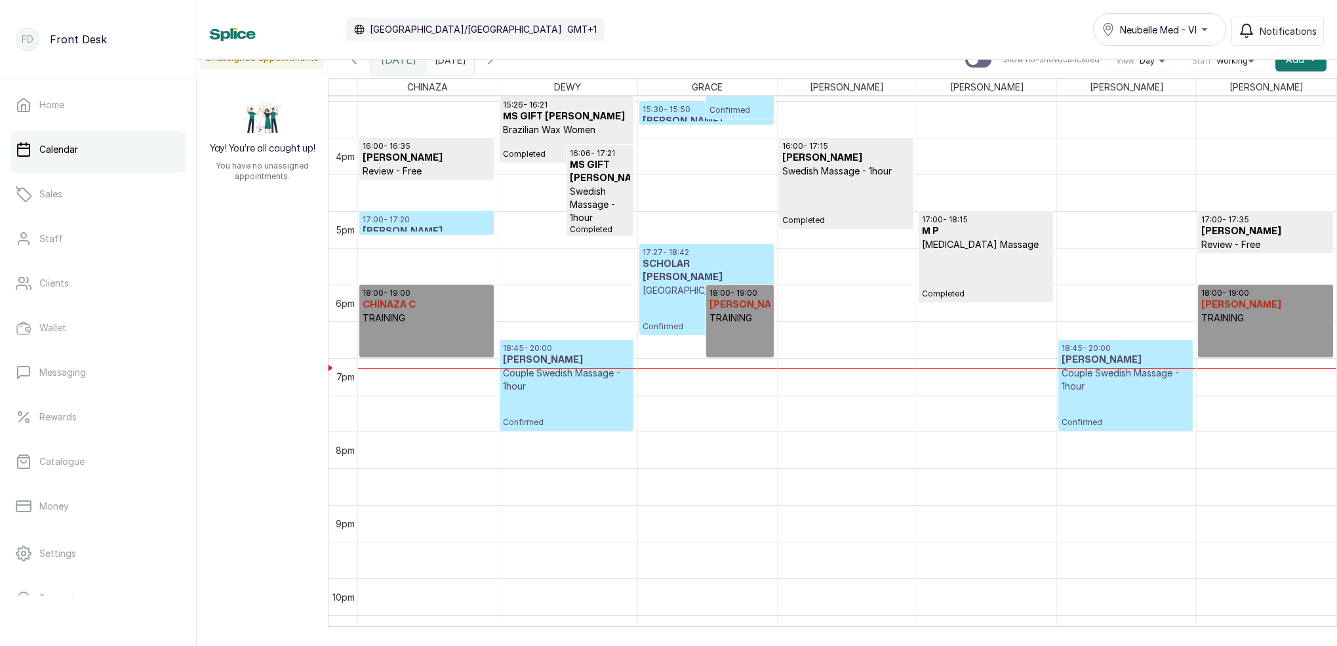
scroll to position [1138, 0]
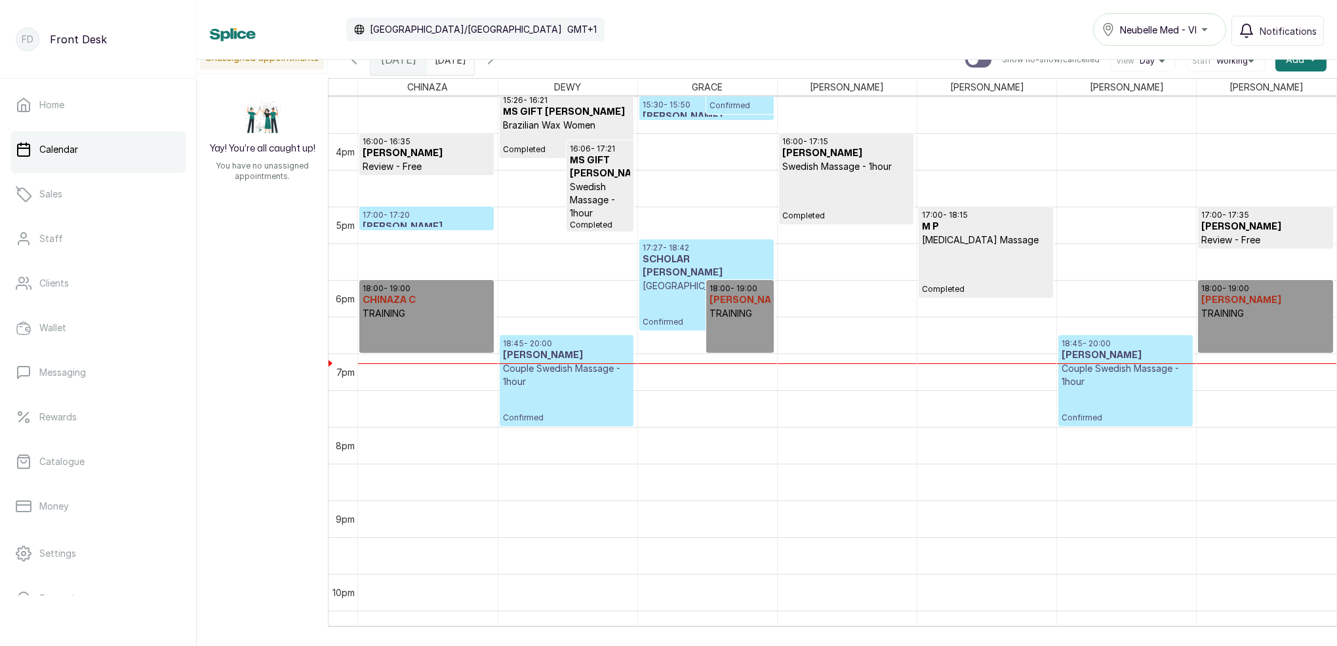
click at [420, 221] on h3 "CHINAZA ROBERT" at bounding box center [427, 226] width 128 height 13
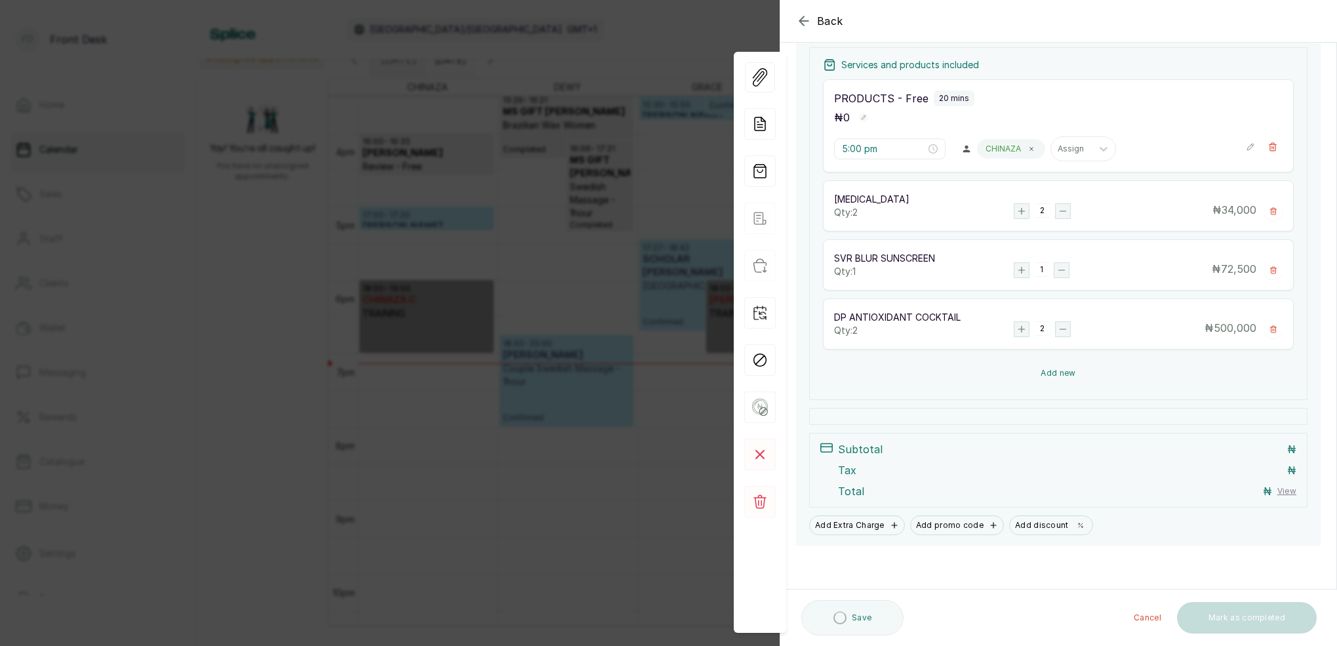
scroll to position [192, 0]
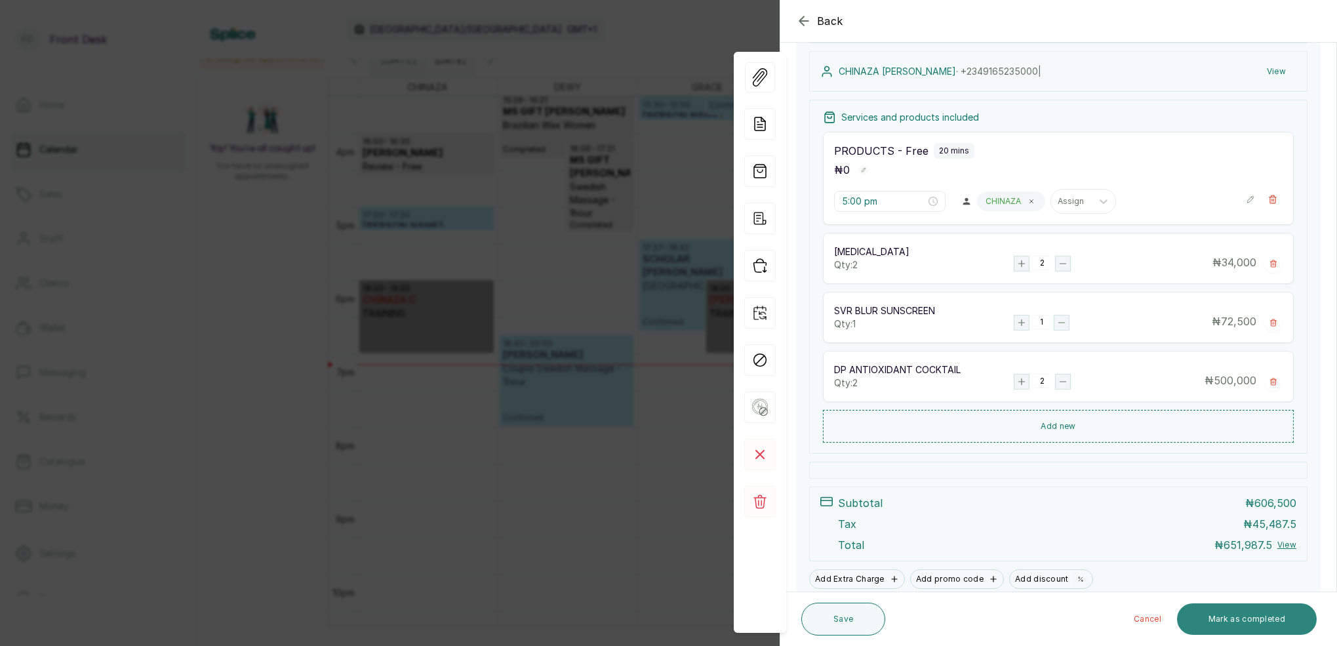
click at [1249, 616] on button "Mark as completed" at bounding box center [1247, 618] width 140 height 31
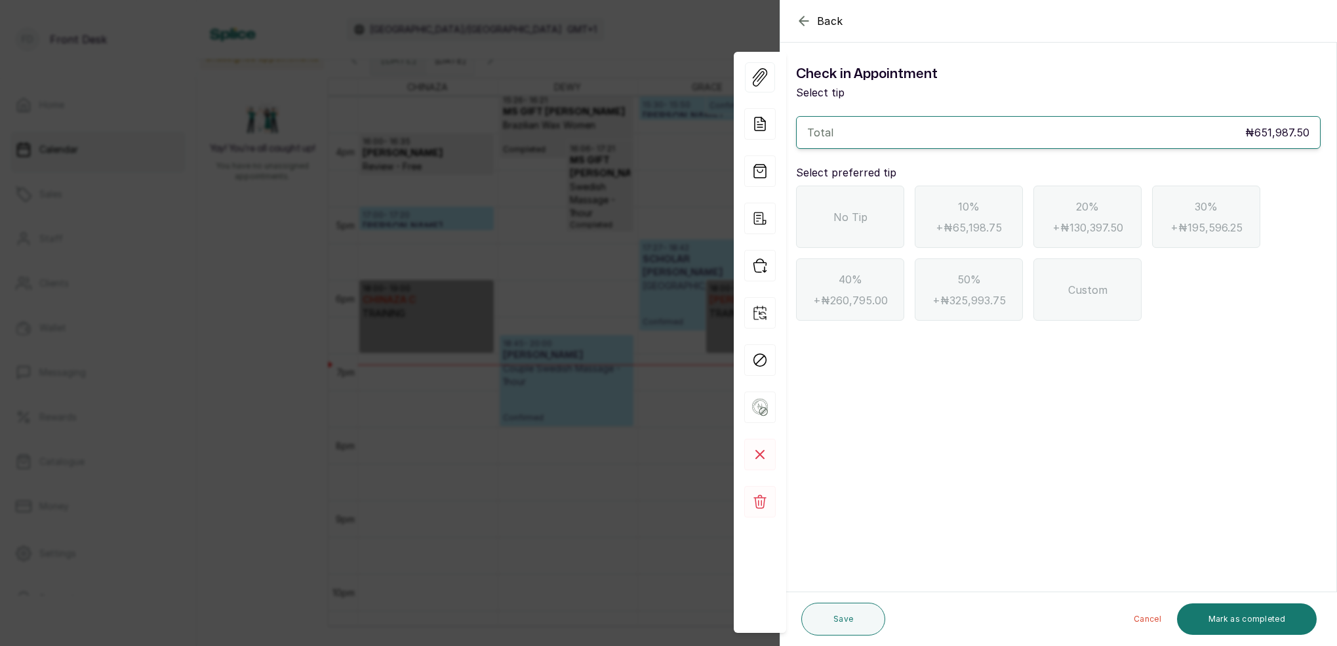
scroll to position [0, 0]
drag, startPoint x: 865, startPoint y: 239, endPoint x: 892, endPoint y: 254, distance: 31.2
click at [865, 238] on div "No Tip" at bounding box center [850, 217] width 108 height 62
click at [1239, 619] on button "Mark as completed" at bounding box center [1247, 618] width 140 height 31
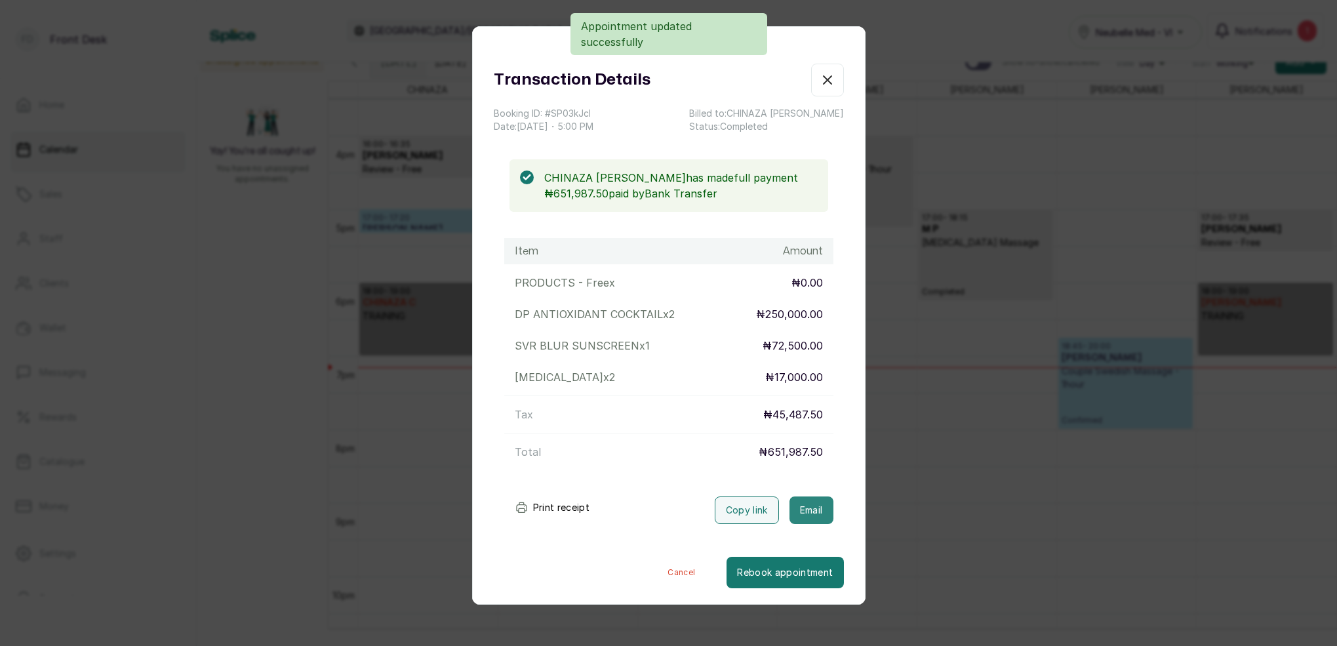
click at [816, 513] on button "Email" at bounding box center [811, 510] width 44 height 28
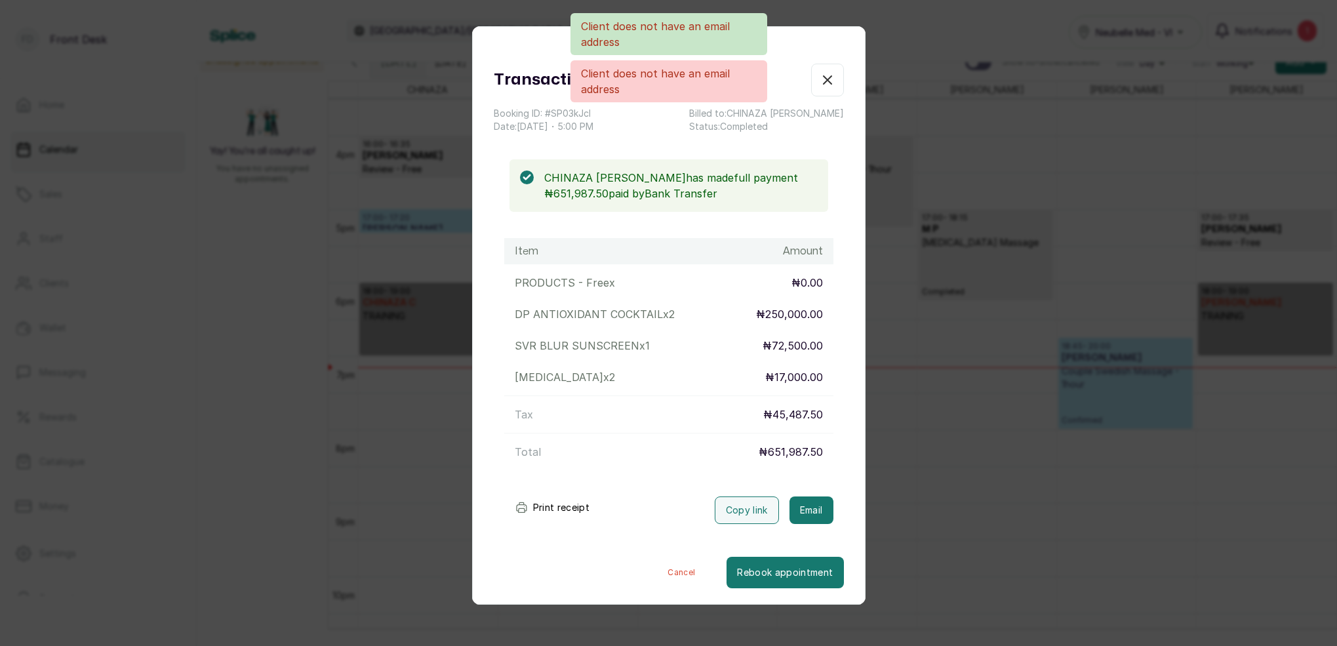
drag, startPoint x: 828, startPoint y: 77, endPoint x: 839, endPoint y: 81, distance: 11.8
click at [828, 77] on div "Client does not have an email address Client does not have an email address" at bounding box center [668, 57] width 1337 height 89
click at [959, 153] on div "Transaction Details Booking ID: # SP03kJcl Date: 17 Sep, 2025 ・ 5:00 PM Billed …" at bounding box center [668, 323] width 1337 height 646
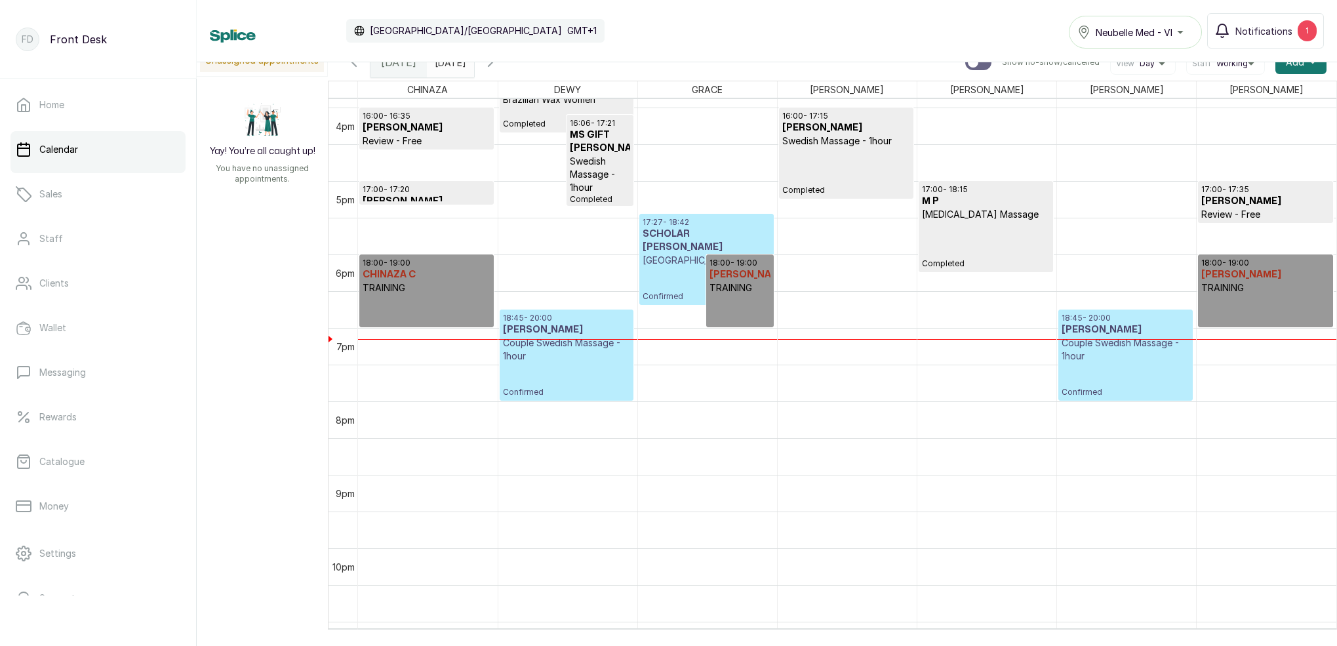
scroll to position [1094, 0]
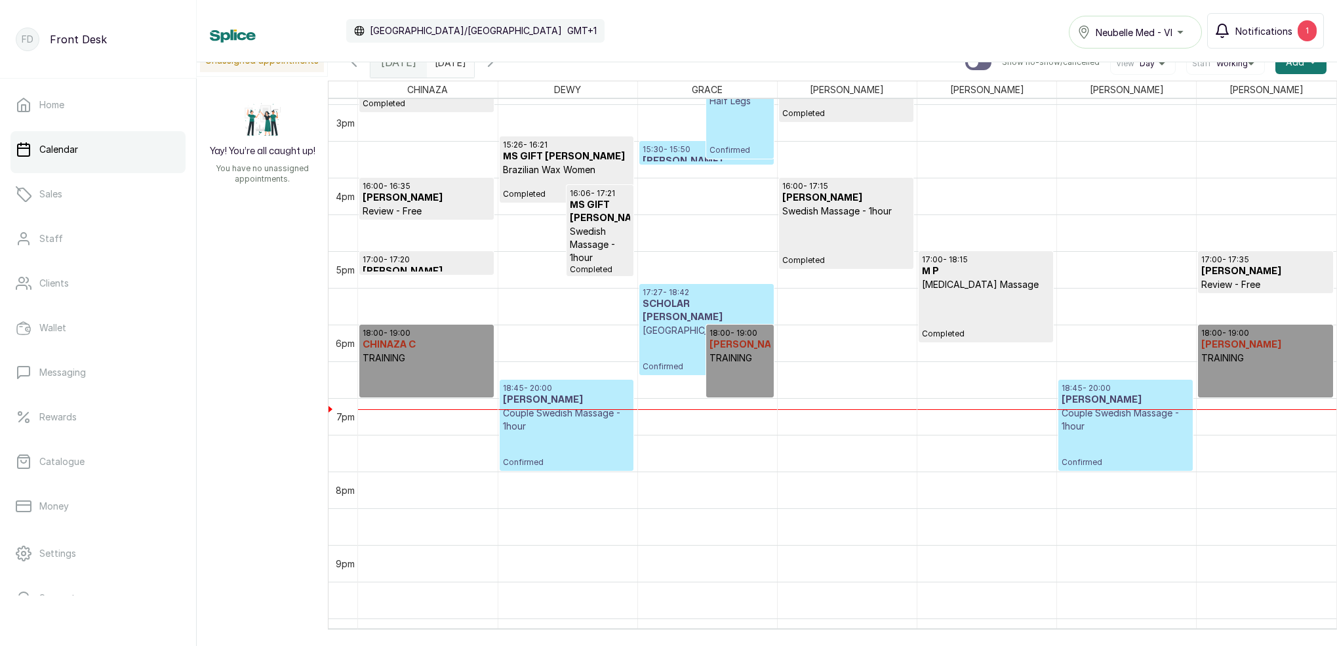
click at [1256, 26] on span "Notifications" at bounding box center [1263, 31] width 57 height 14
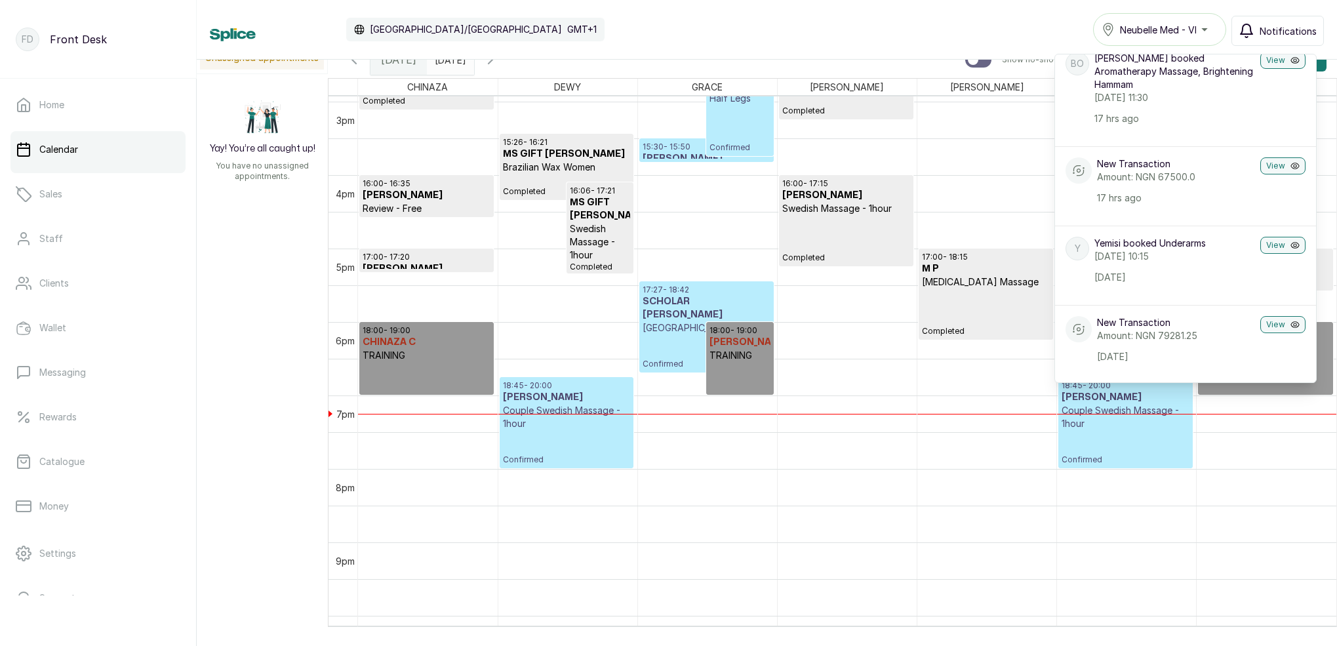
click at [1292, 31] on span "Notifications" at bounding box center [1288, 31] width 57 height 14
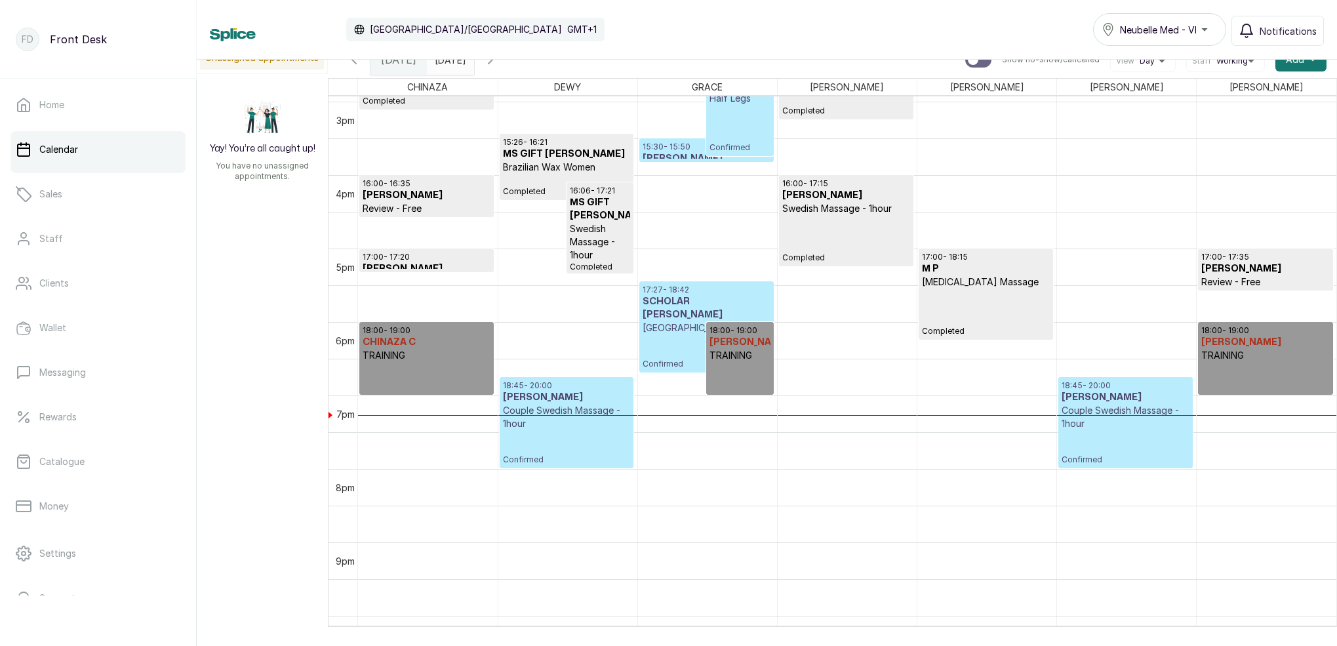
type input "dd/MM/yyyy"
click at [449, 62] on input "dd/MM/yyyy" at bounding box center [438, 56] width 21 height 22
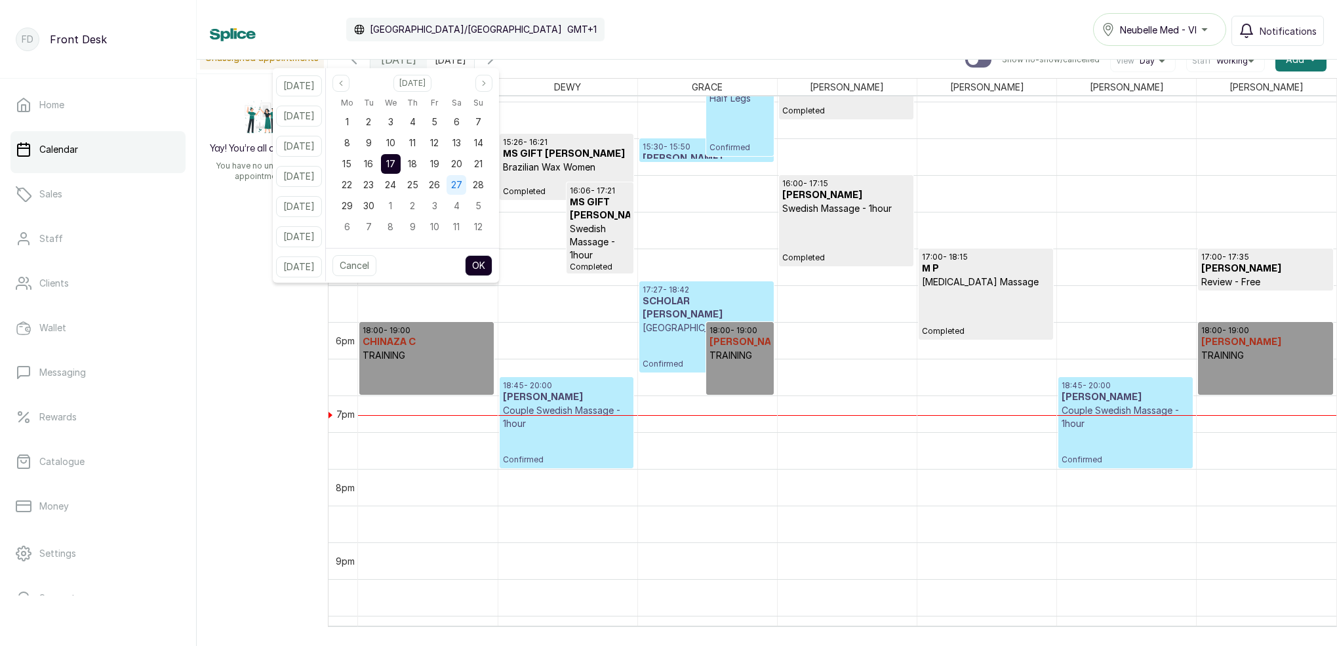
drag, startPoint x: 454, startPoint y: 167, endPoint x: 479, endPoint y: 188, distance: 32.6
click at [439, 167] on span "19" at bounding box center [434, 163] width 9 height 11
click at [492, 265] on button "OK" at bounding box center [479, 265] width 28 height 21
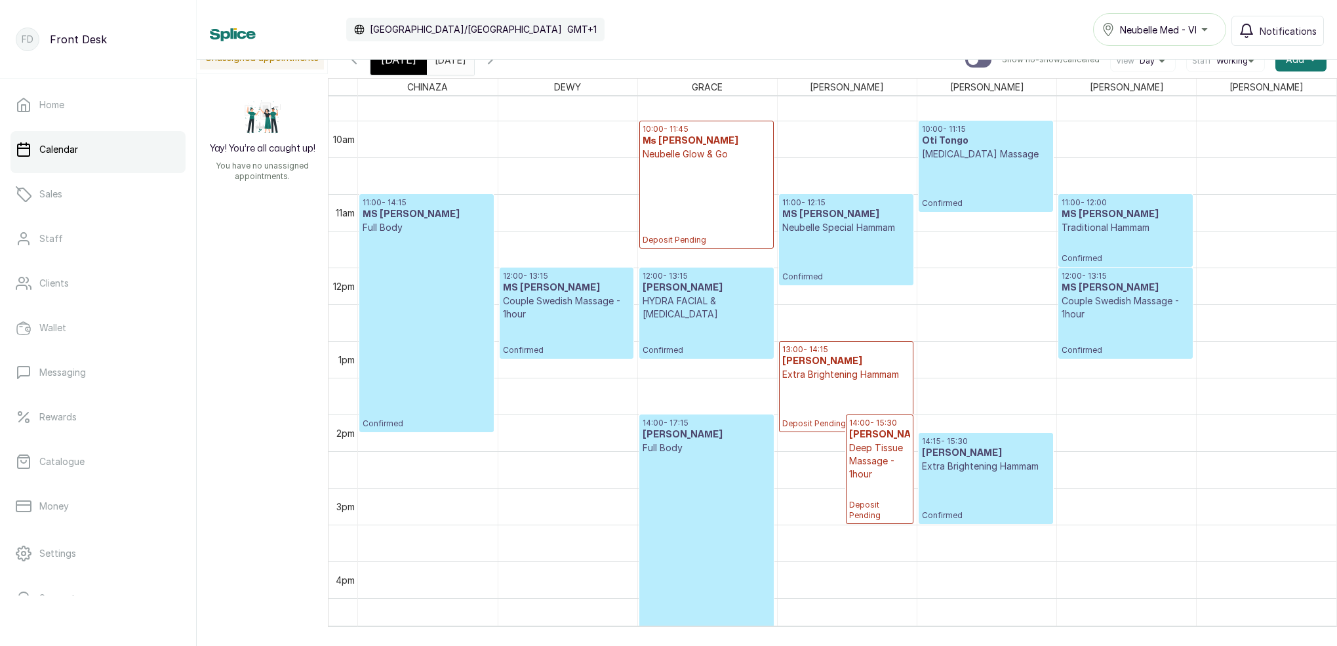
scroll to position [718, 0]
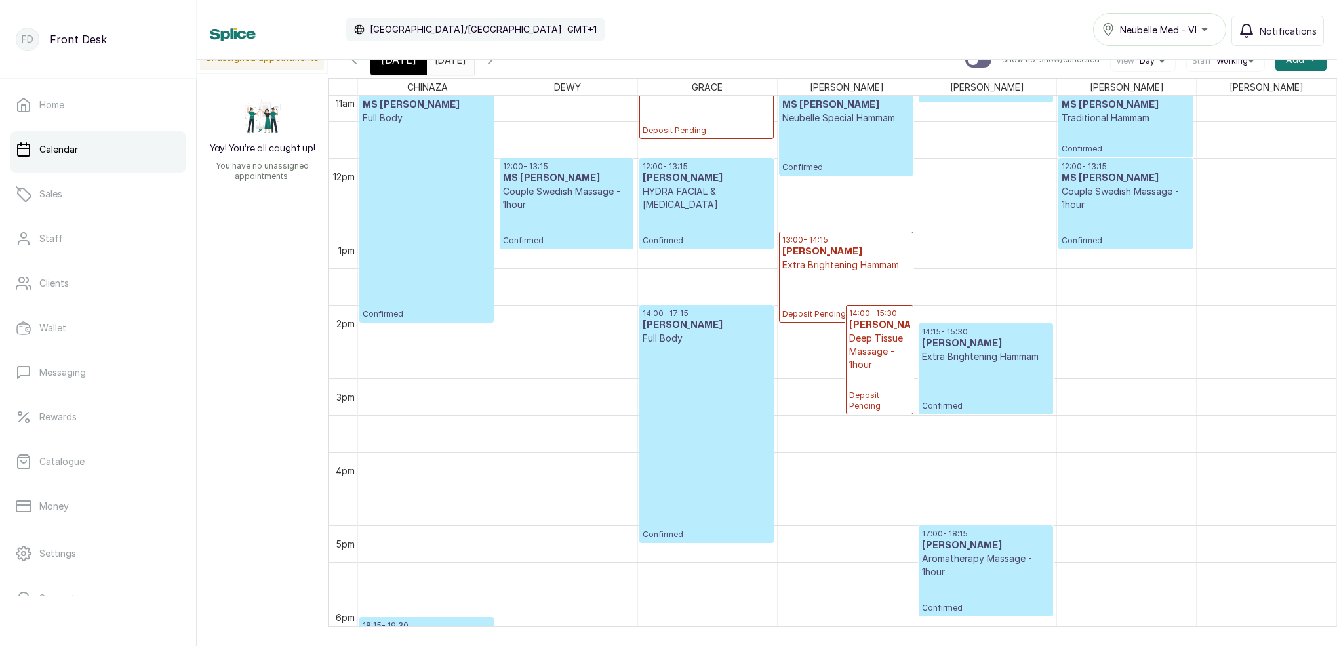
click at [498, 65] on icon "button" at bounding box center [491, 60] width 16 height 16
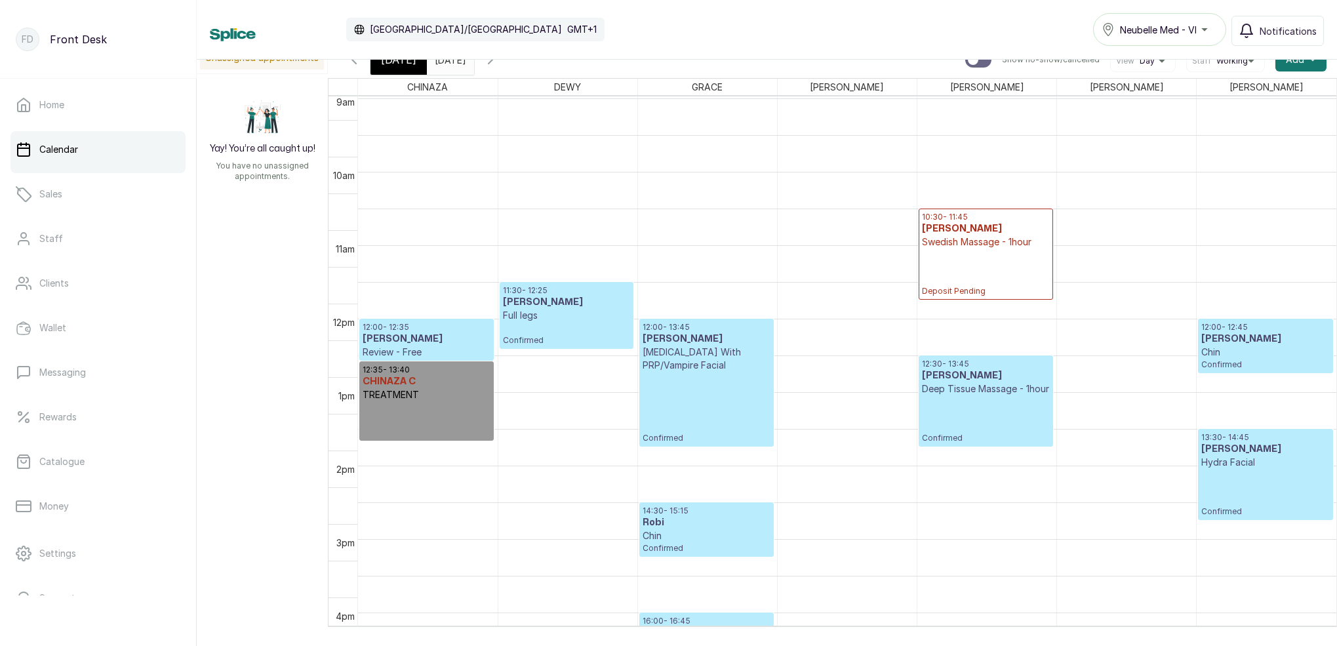
scroll to position [674, 0]
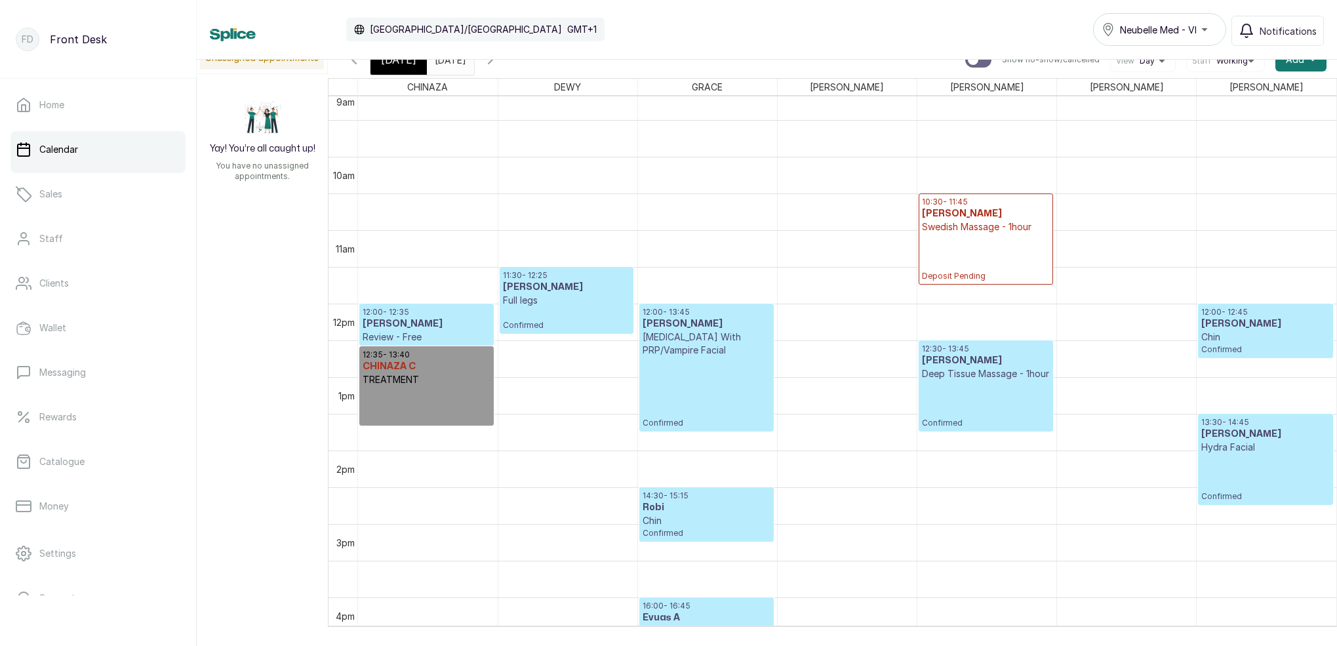
click at [393, 64] on span "[DATE]" at bounding box center [398, 60] width 35 height 16
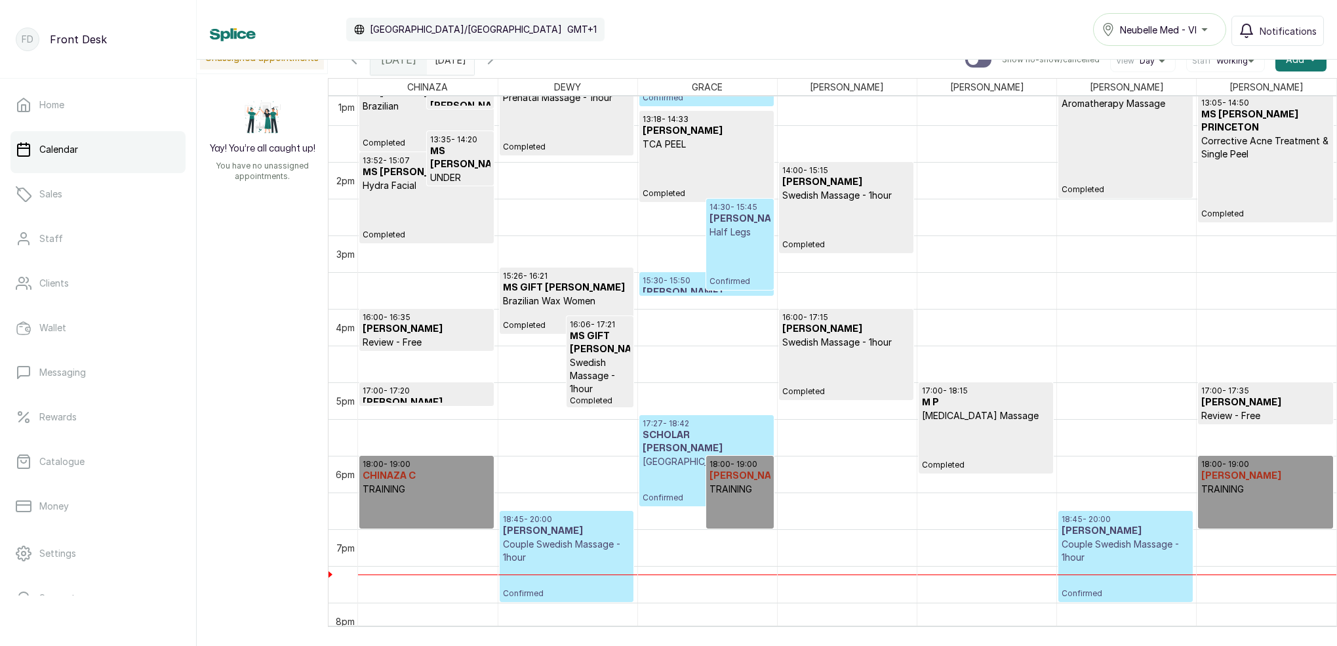
scroll to position [942, 0]
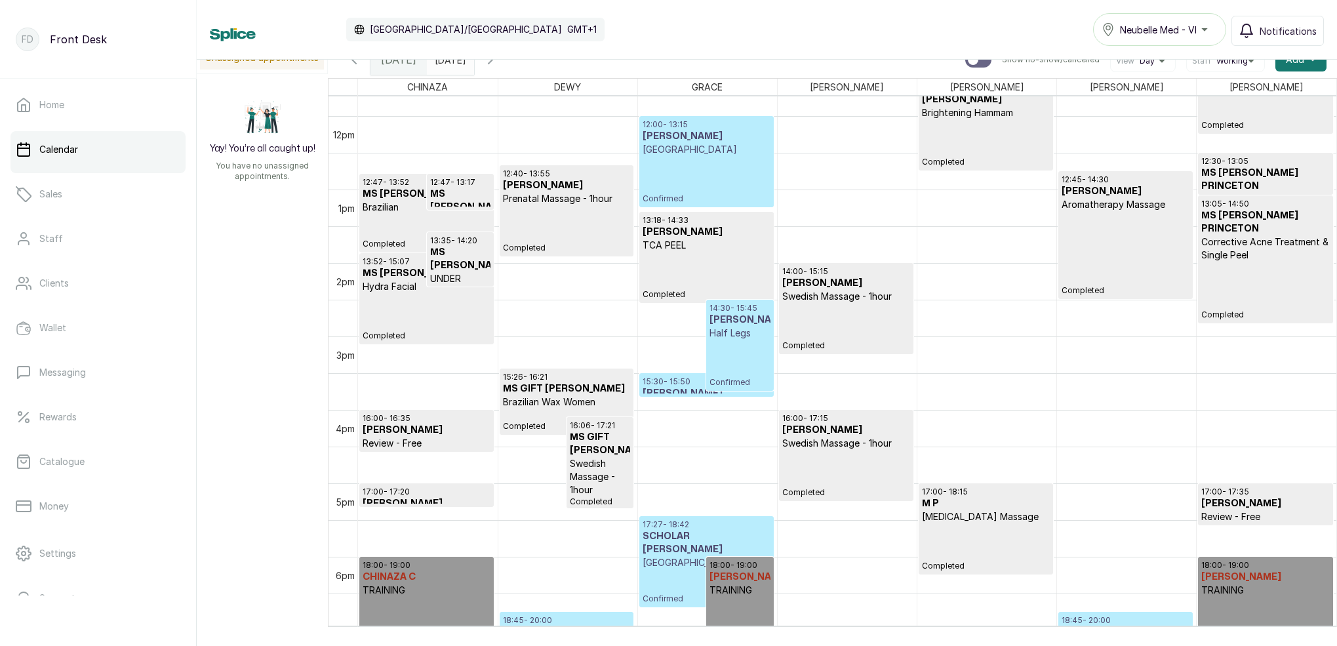
click at [1239, 193] on p "Review - Free" at bounding box center [1265, 199] width 128 height 13
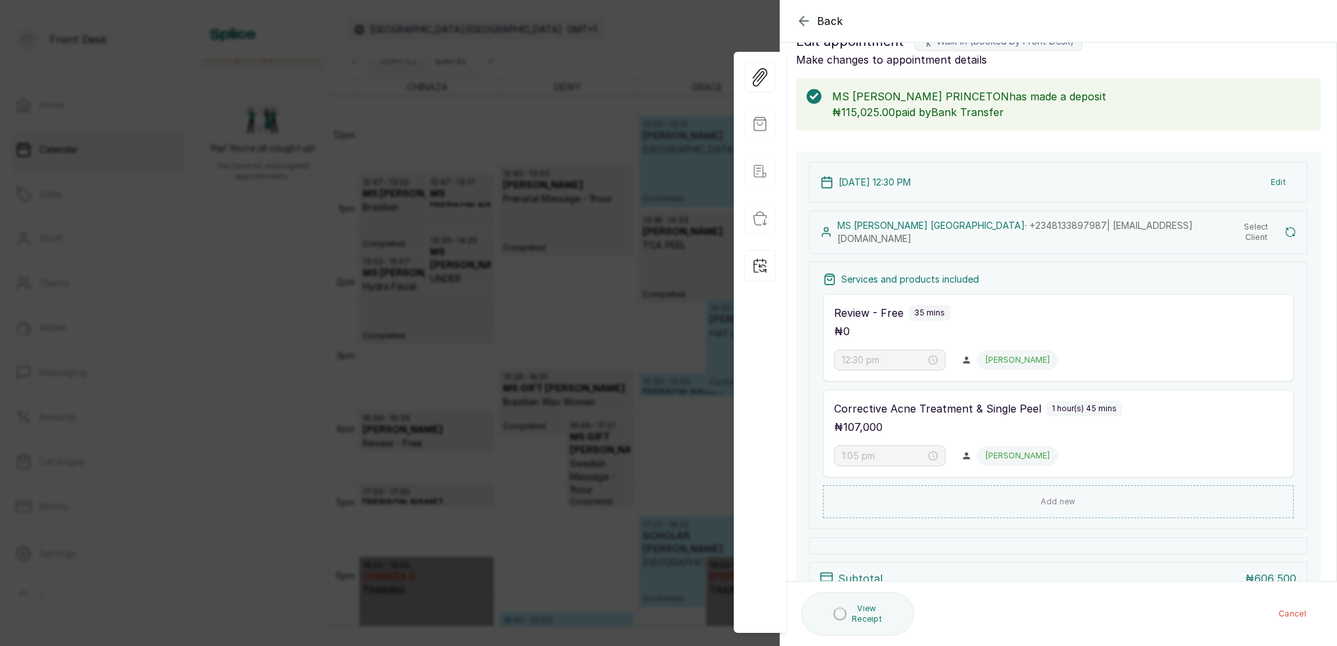
scroll to position [0, 0]
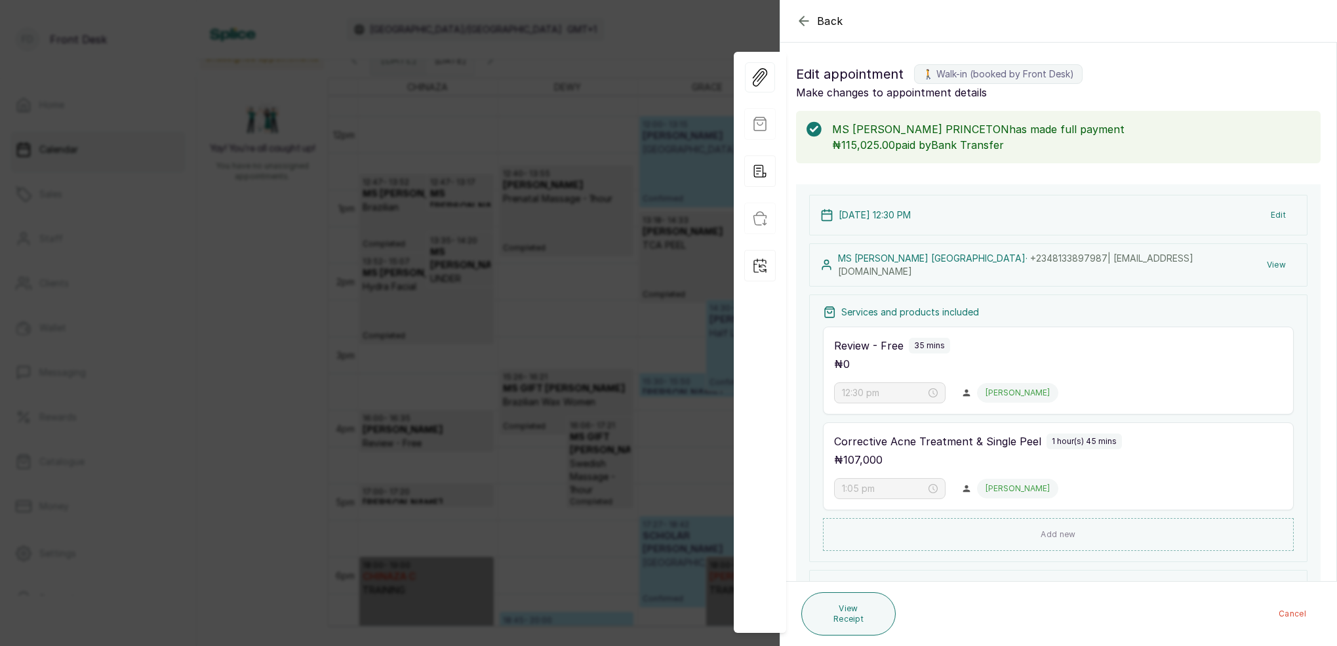
click at [597, 315] on div "Back Appointment Details Edit appointment 🚶 Walk-in (booked by Front Desk) Make…" at bounding box center [668, 323] width 1337 height 646
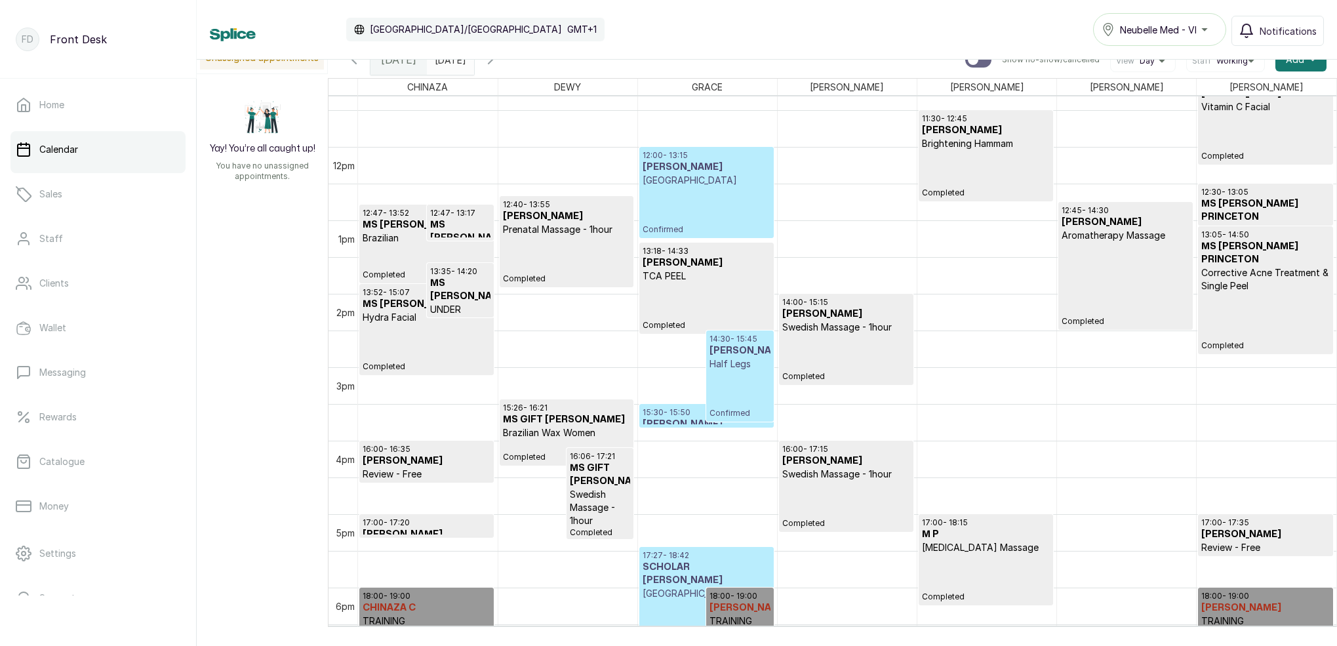
scroll to position [800, 0]
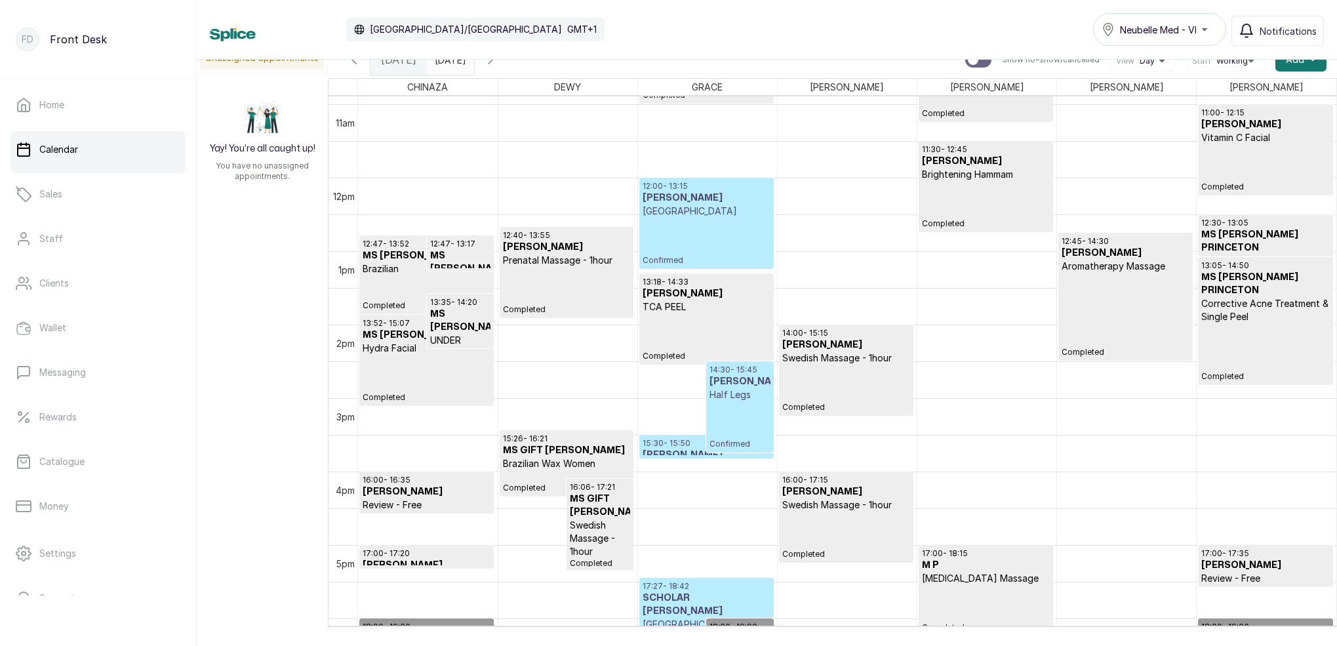
click at [1254, 254] on p "Review - Free" at bounding box center [1265, 260] width 128 height 13
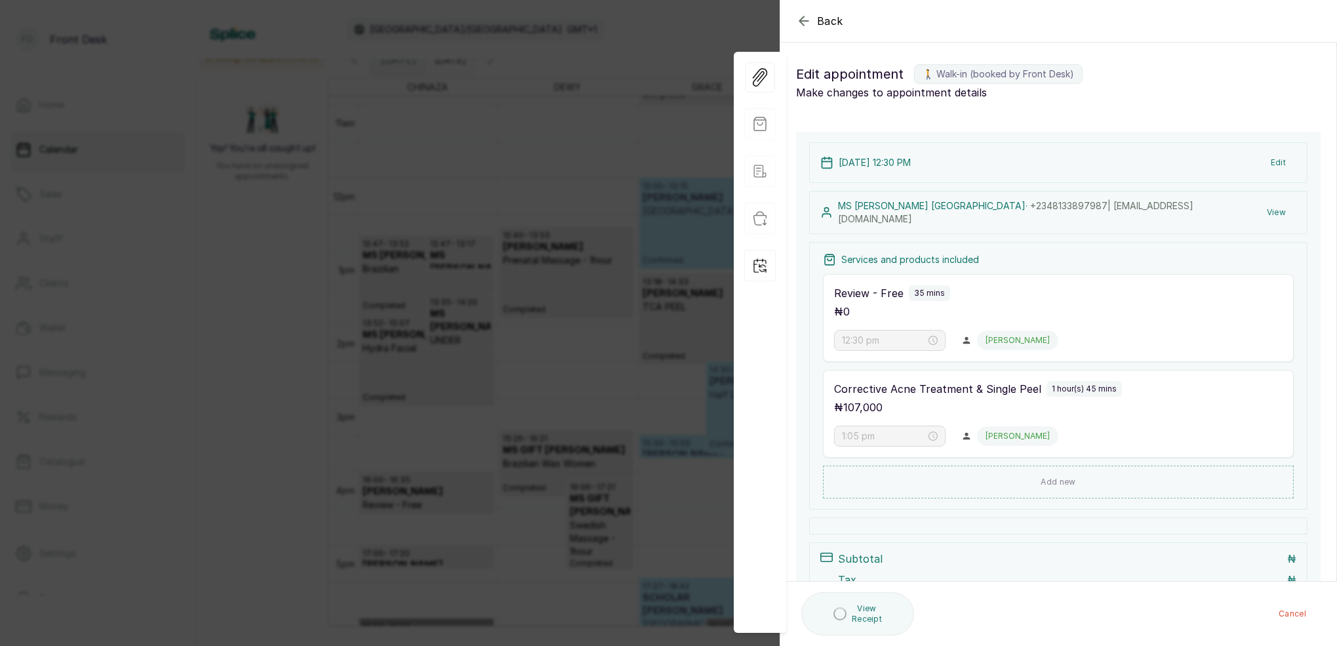
click at [1278, 212] on button "View" at bounding box center [1276, 213] width 40 height 24
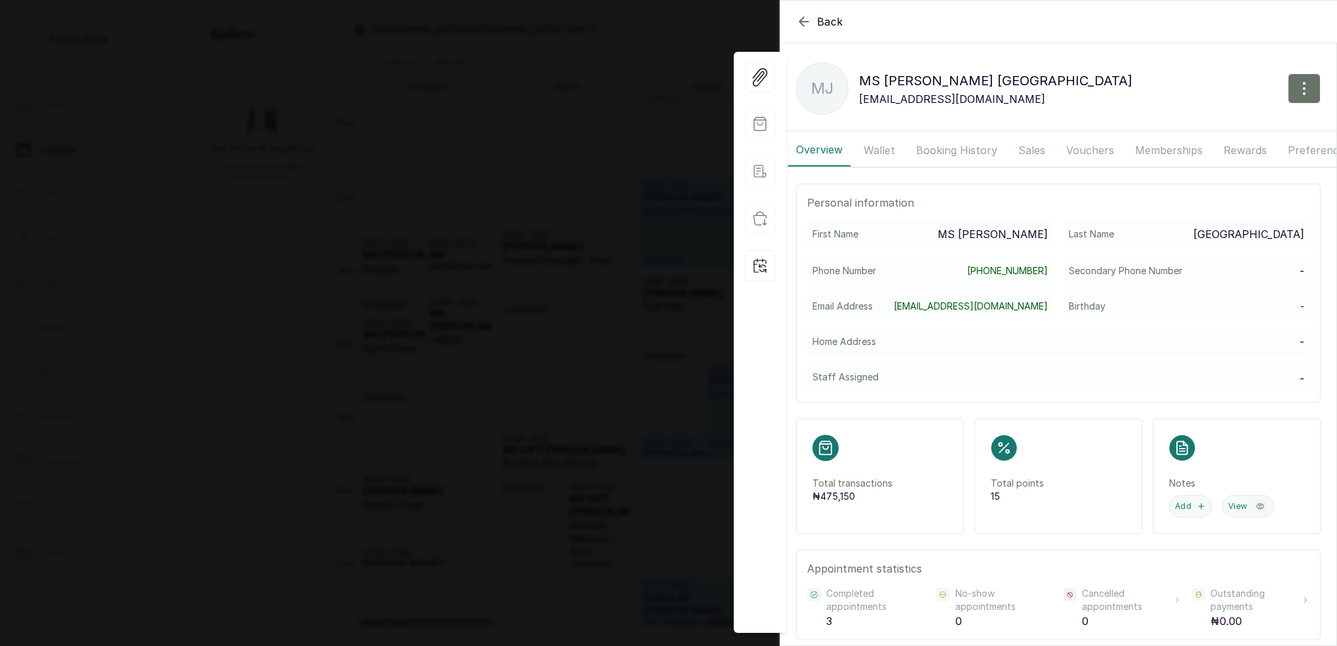
click at [922, 144] on button "Booking History" at bounding box center [956, 150] width 97 height 33
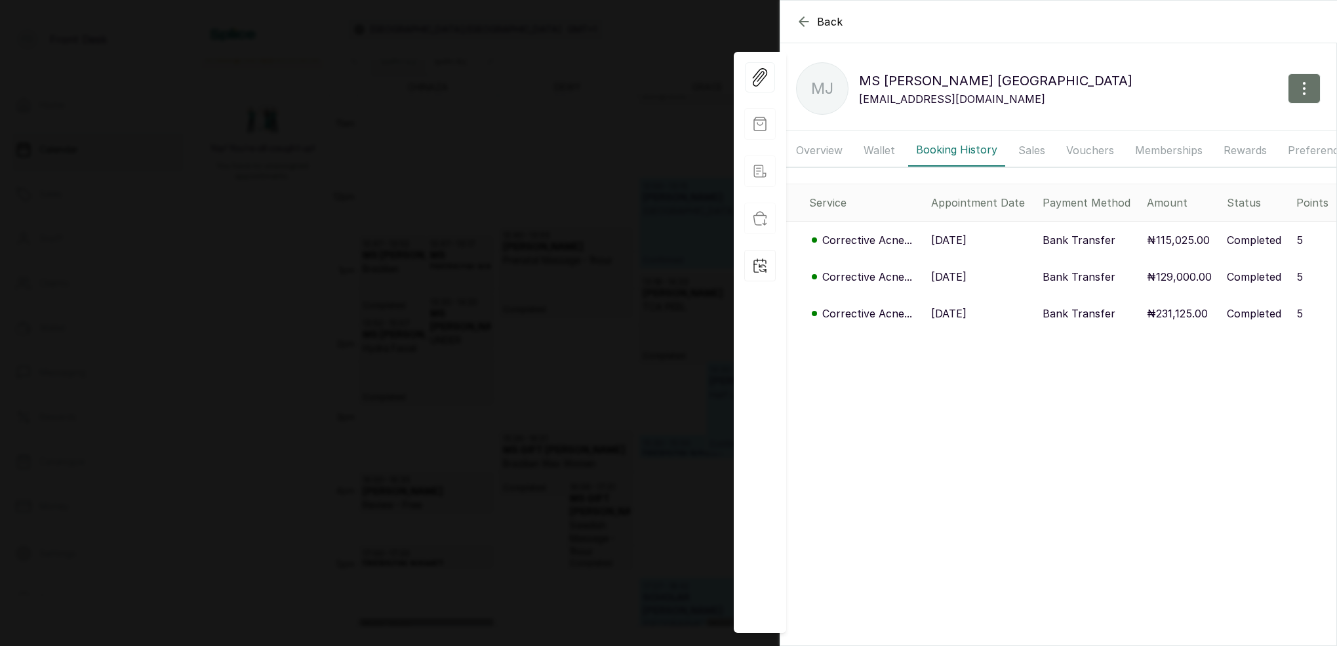
click at [882, 237] on p "Corrective Acne..." at bounding box center [867, 240] width 90 height 16
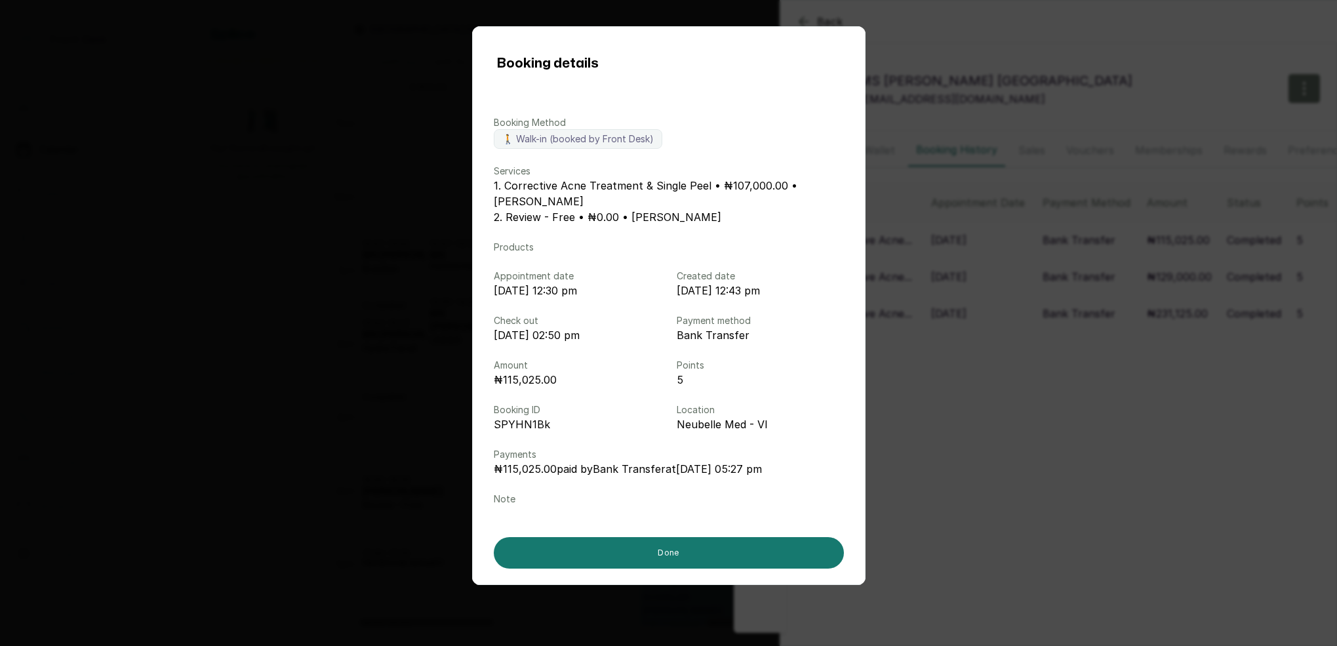
drag, startPoint x: 1008, startPoint y: 384, endPoint x: 1007, endPoint y: 378, distance: 6.7
click at [1007, 378] on div "Booking details Booking Method 🚶 Walk-in (booked by Front Desk) Services 1. Cor…" at bounding box center [668, 323] width 1337 height 646
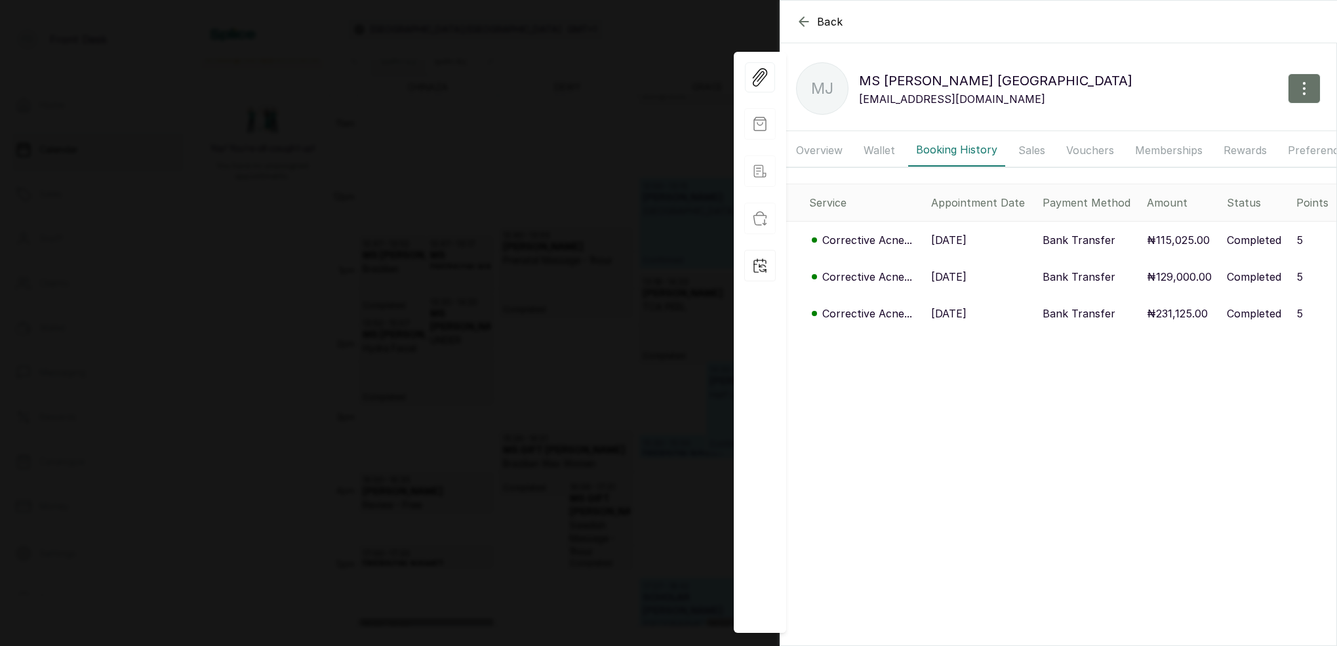
click at [437, 170] on div "Back MS JOYS PRINCETON MJ MS JOYS PRINCETON ogadejijoys@gmail.com Overview Wall…" at bounding box center [668, 323] width 1337 height 646
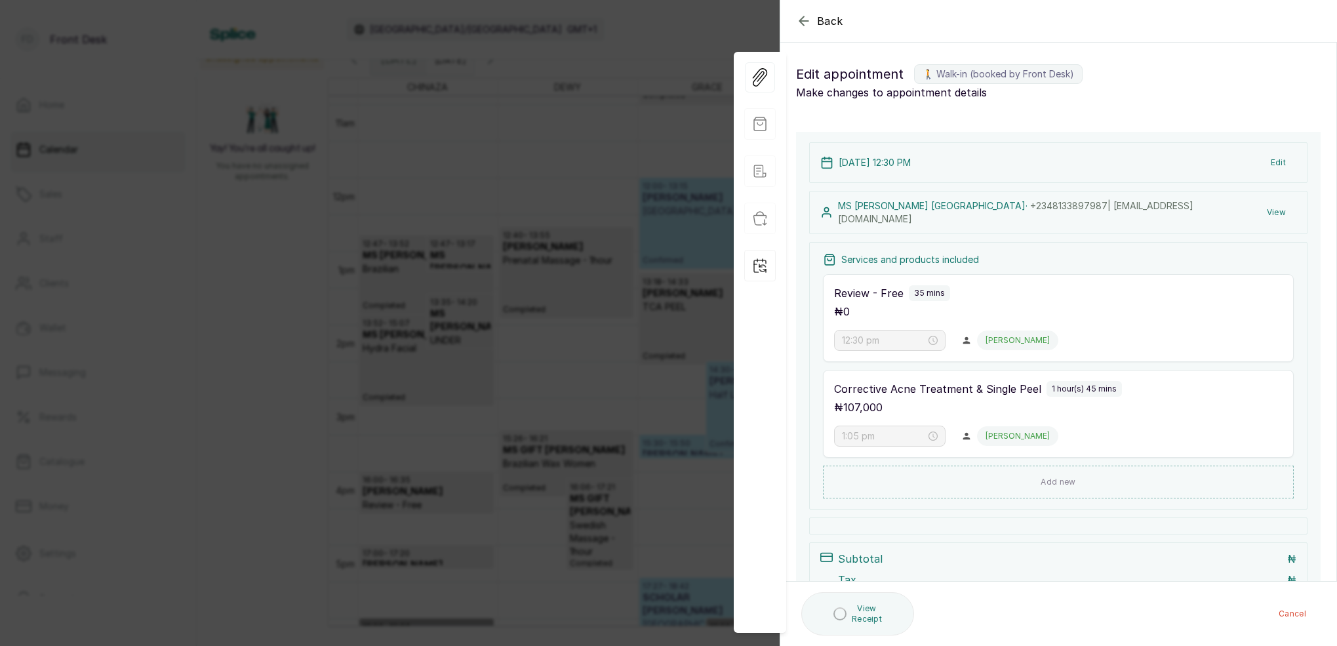
drag, startPoint x: 476, startPoint y: 105, endPoint x: 565, endPoint y: 66, distance: 97.5
click at [482, 104] on div "Back Appointment Details Edit appointment 🚶 Walk-in (booked by Front Desk) Make…" at bounding box center [668, 323] width 1337 height 646
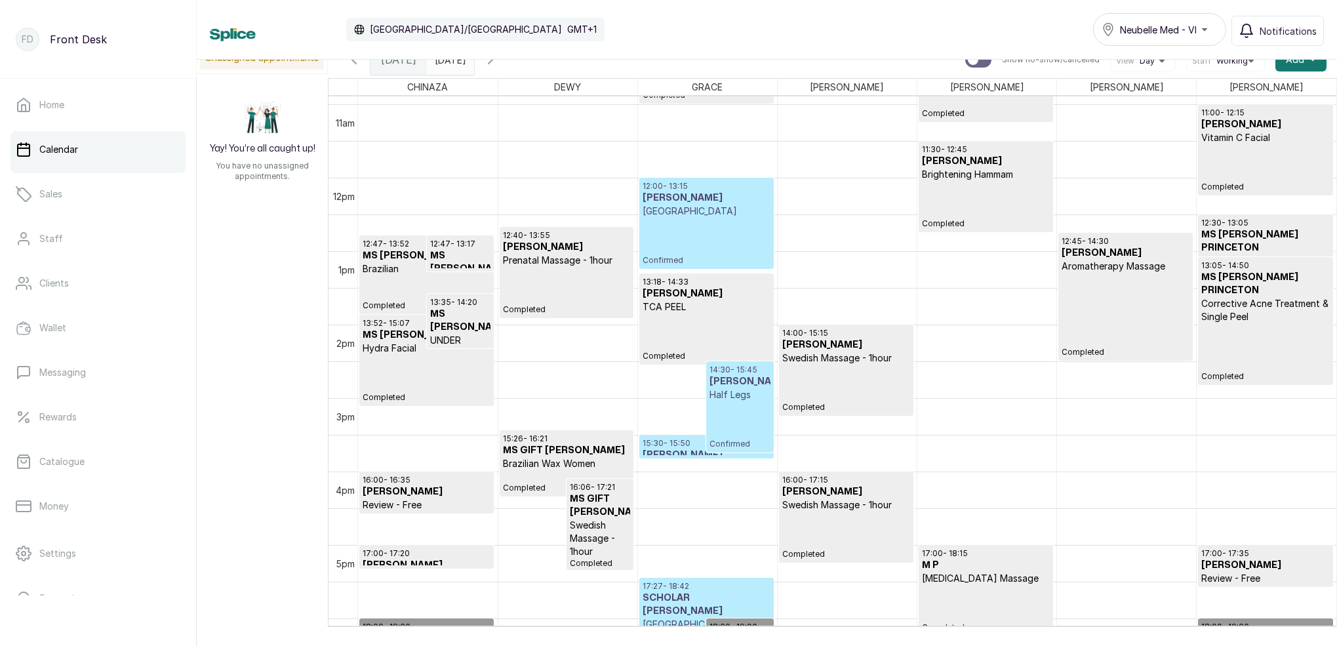
click at [449, 62] on input "19/09/2025" at bounding box center [438, 56] width 21 height 22
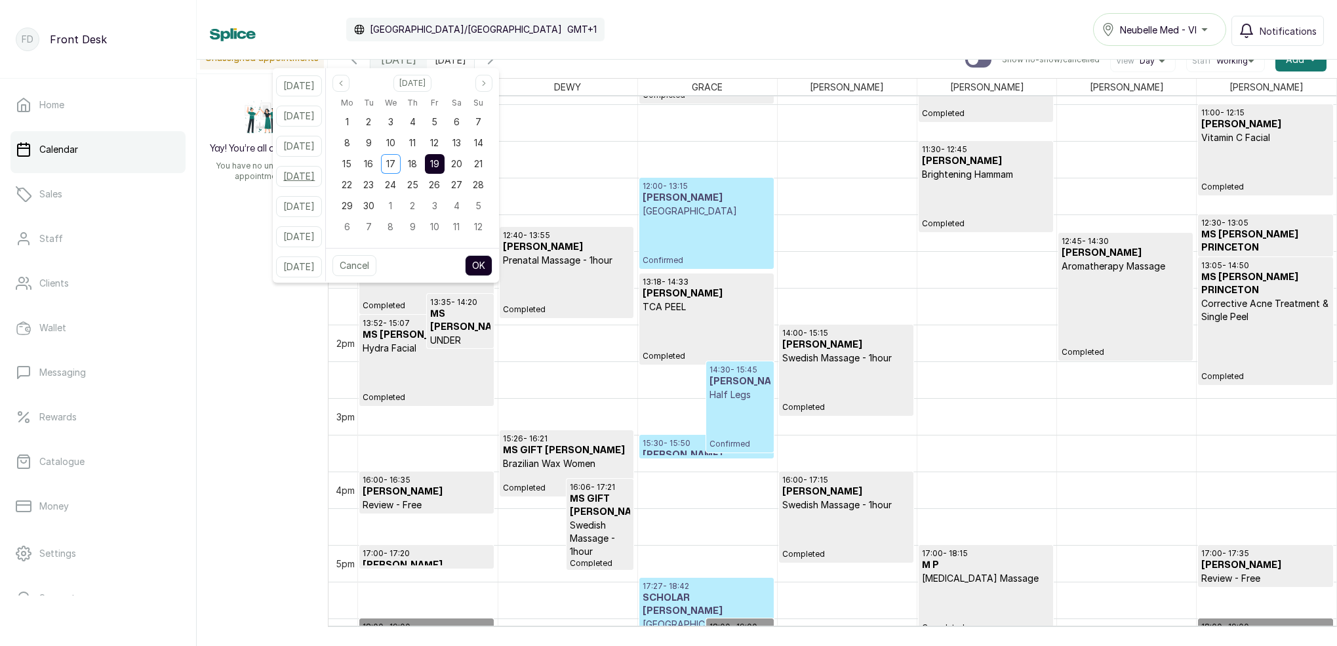
click at [322, 178] on button "In 2 weeks" at bounding box center [299, 176] width 46 height 21
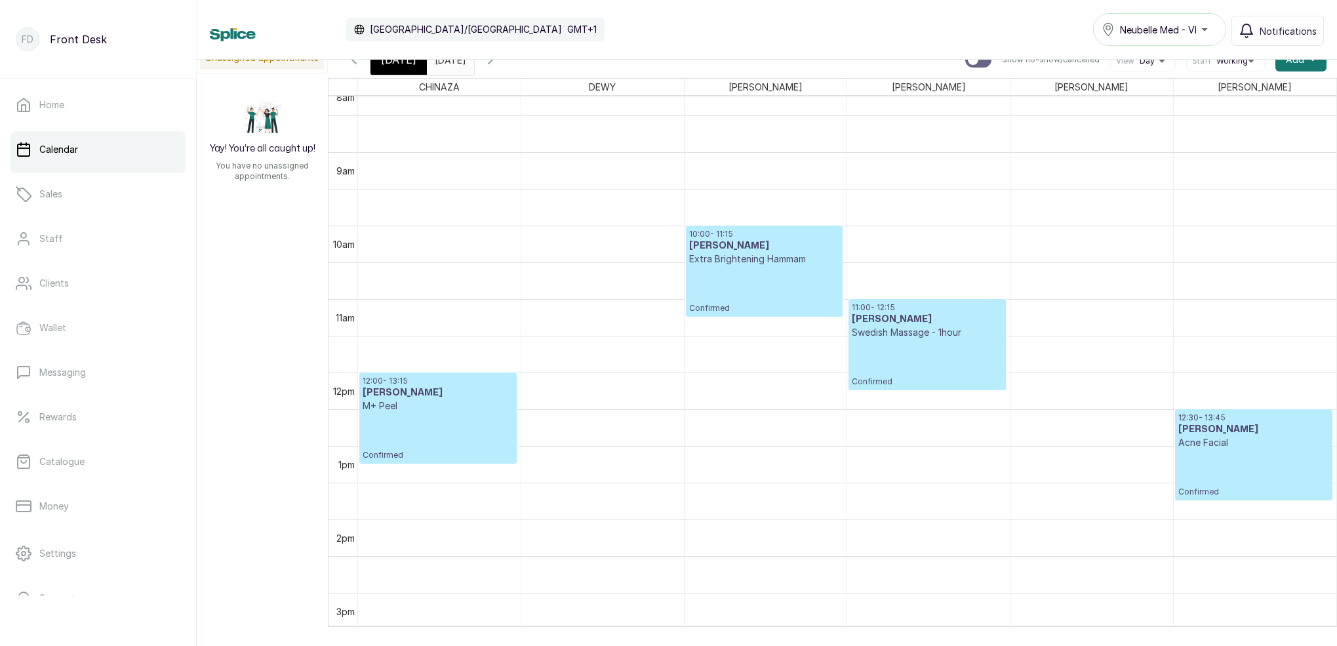
scroll to position [716, 0]
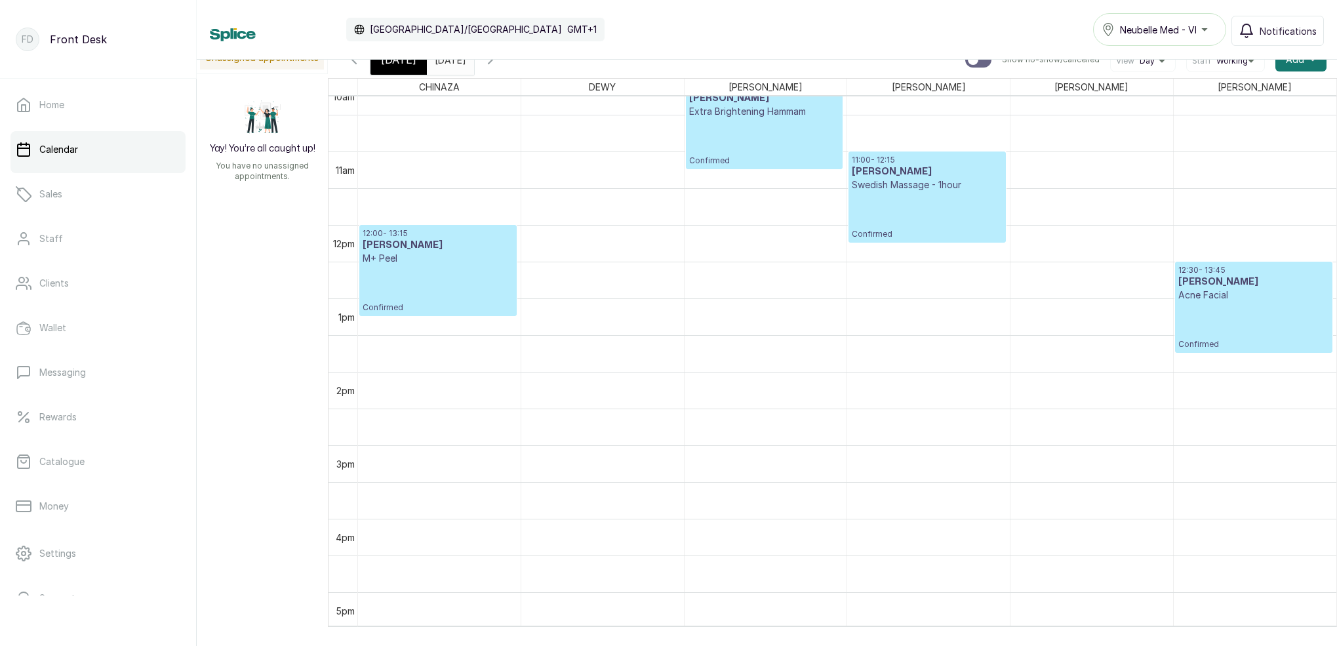
click at [474, 68] on div "Wed Oct 1, 2025 01/10/2025" at bounding box center [450, 60] width 47 height 30
click at [473, 68] on div "Wed Oct 1, 2025 01/10/2025" at bounding box center [450, 60] width 47 height 30
click at [449, 64] on input "01/10/2025" at bounding box center [438, 56] width 21 height 22
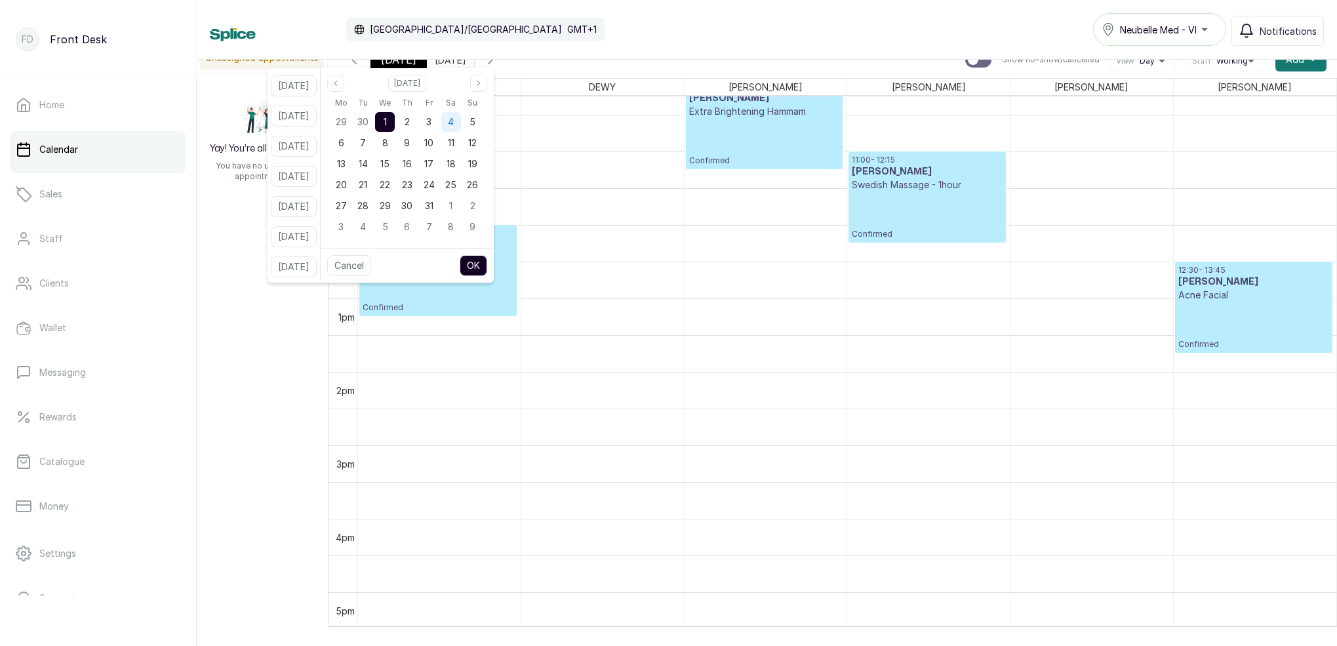
click at [454, 125] on span "4" at bounding box center [451, 121] width 6 height 11
click at [344, 81] on button "Previous month" at bounding box center [335, 83] width 17 height 17
click at [456, 164] on span "20" at bounding box center [450, 163] width 11 height 11
click at [487, 264] on button "OK" at bounding box center [474, 265] width 28 height 21
type input "20/09/2025"
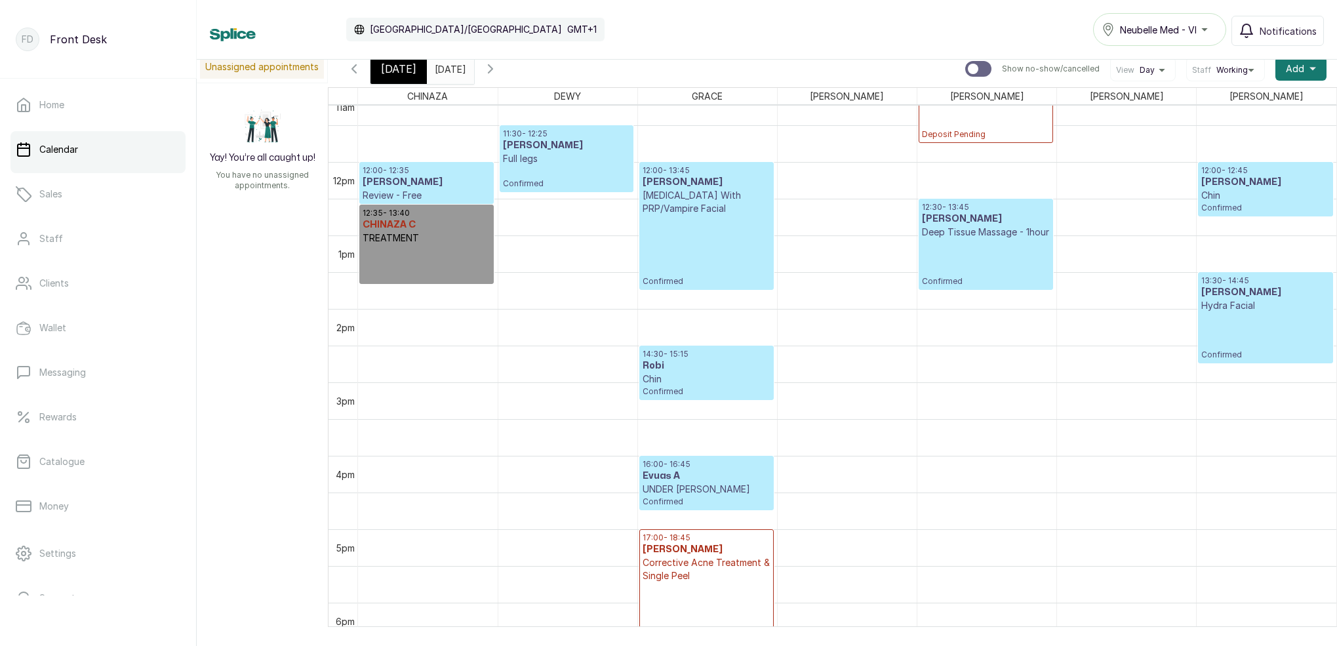
scroll to position [826, 0]
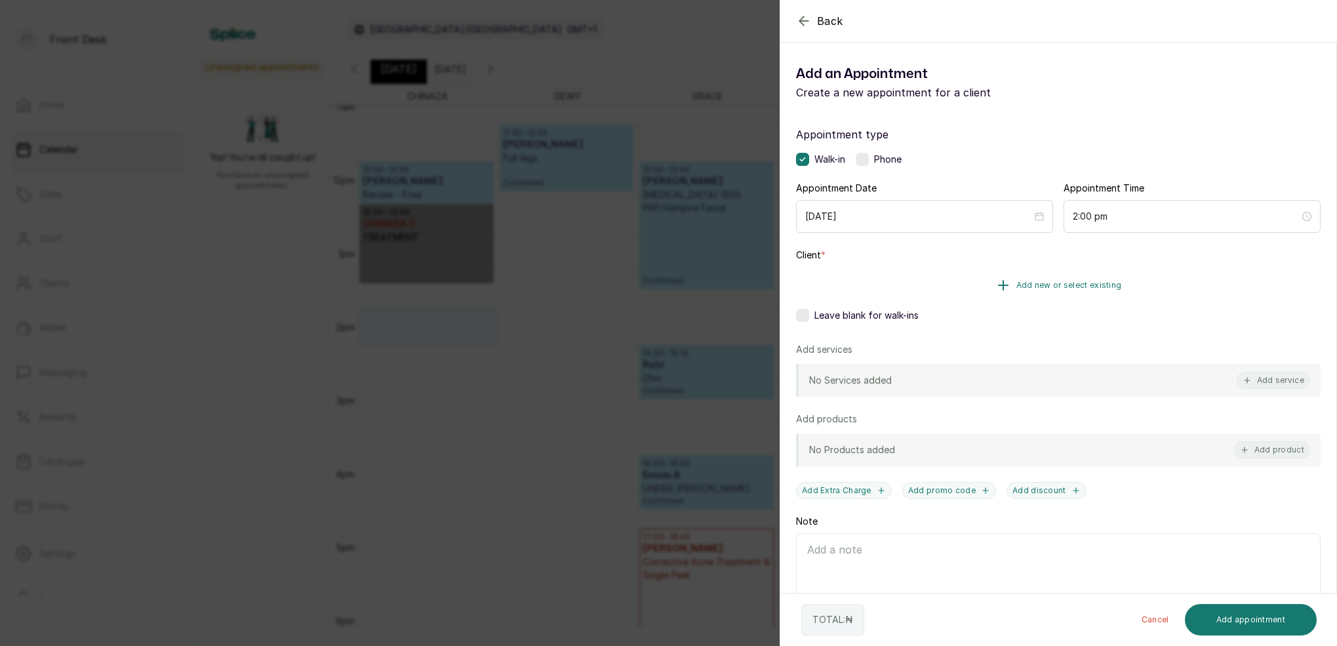
click at [1089, 282] on span "Add new or select existing" at bounding box center [1069, 285] width 106 height 10
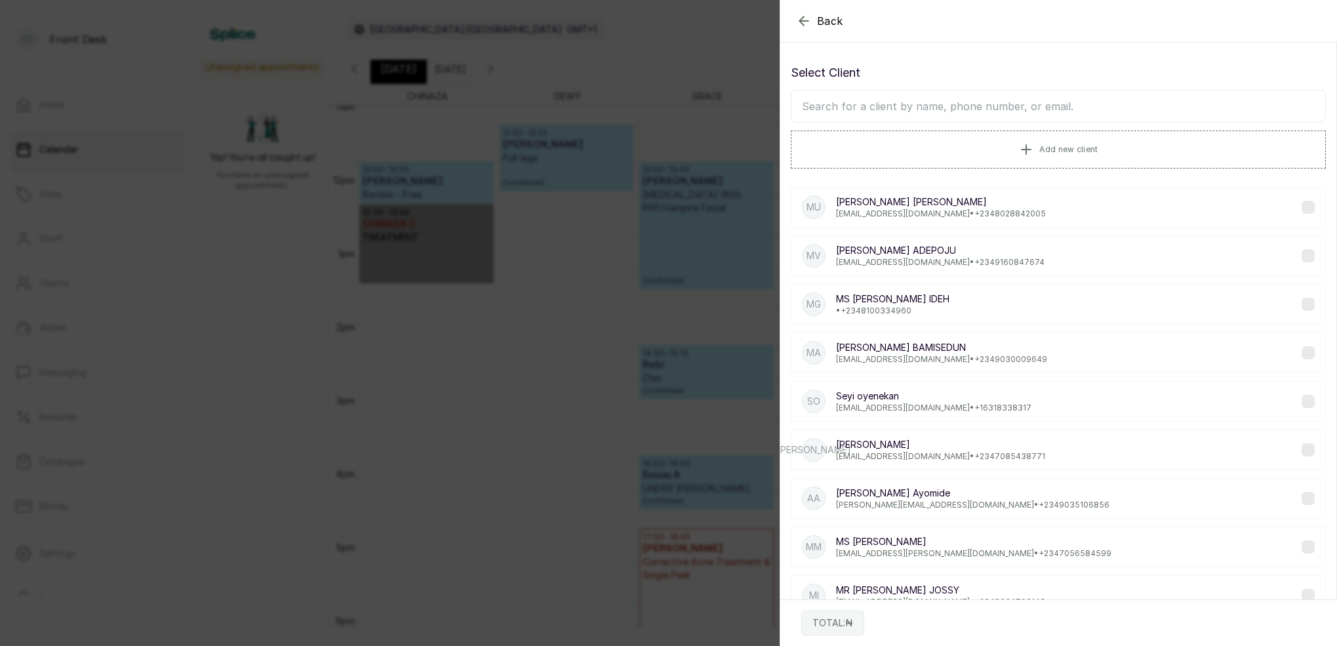
click at [1003, 110] on input "text" at bounding box center [1058, 106] width 535 height 33
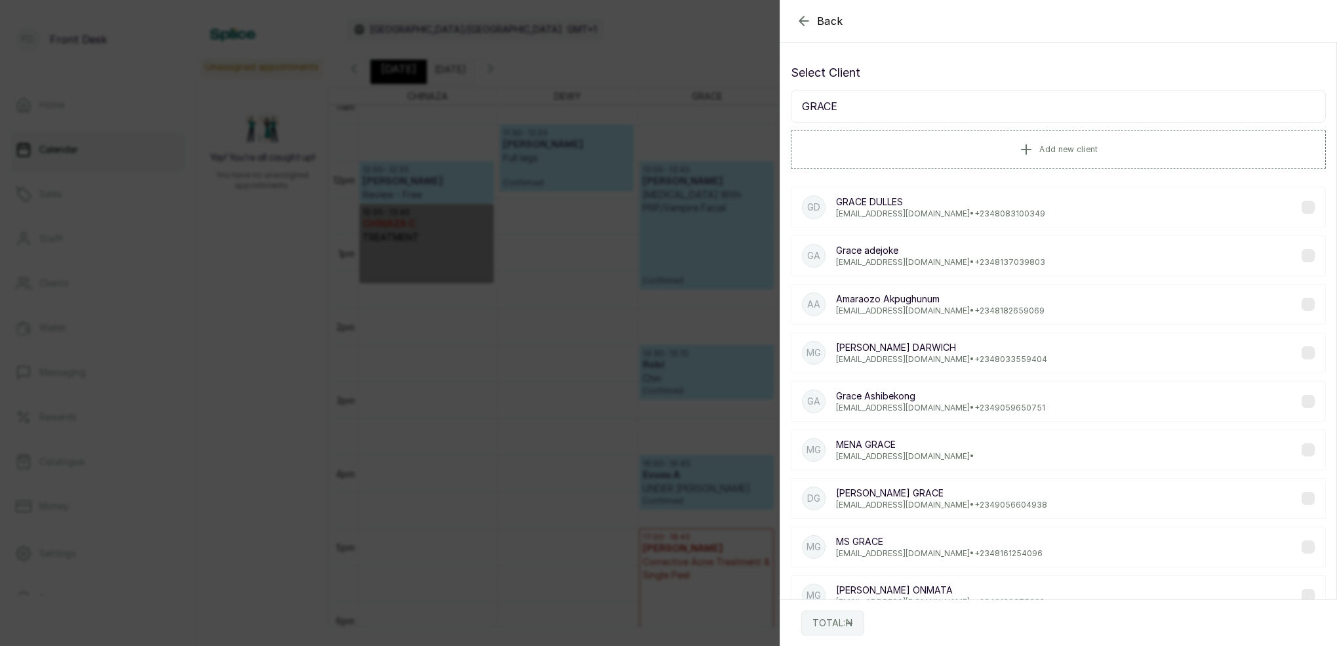
type input "GRACE"
click at [927, 253] on p "Grace adejoke" at bounding box center [940, 250] width 209 height 13
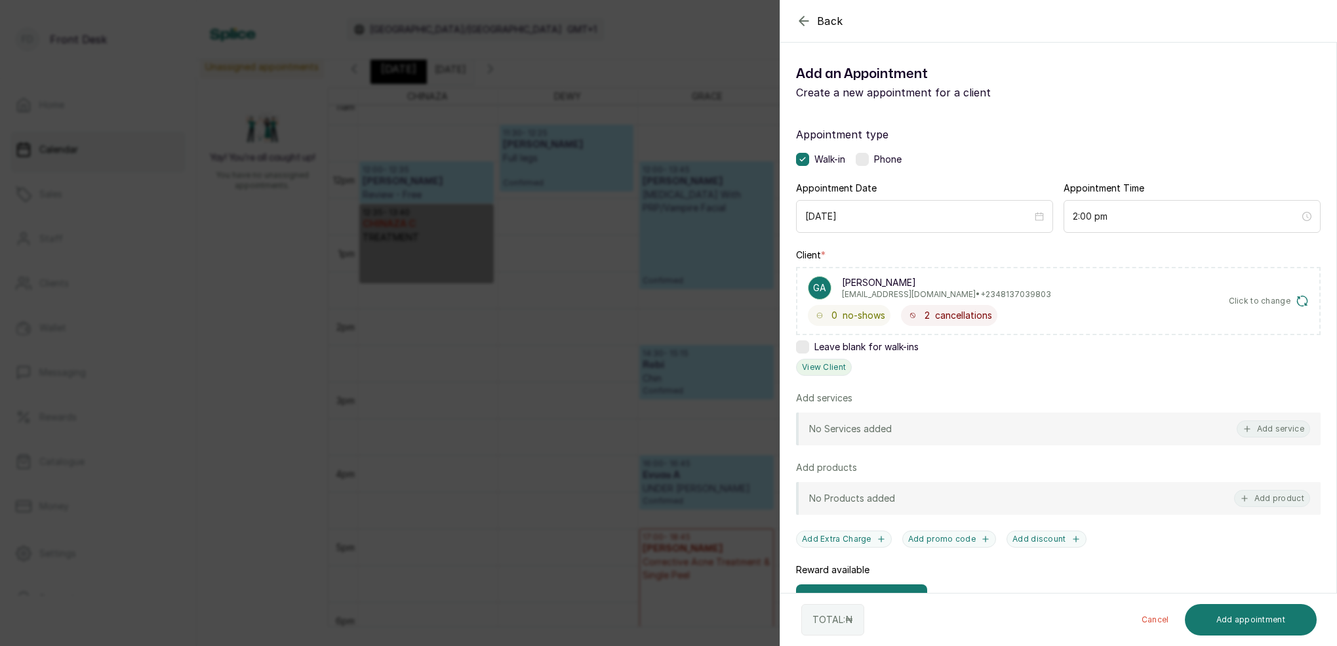
click at [835, 367] on button "View Client" at bounding box center [824, 367] width 56 height 17
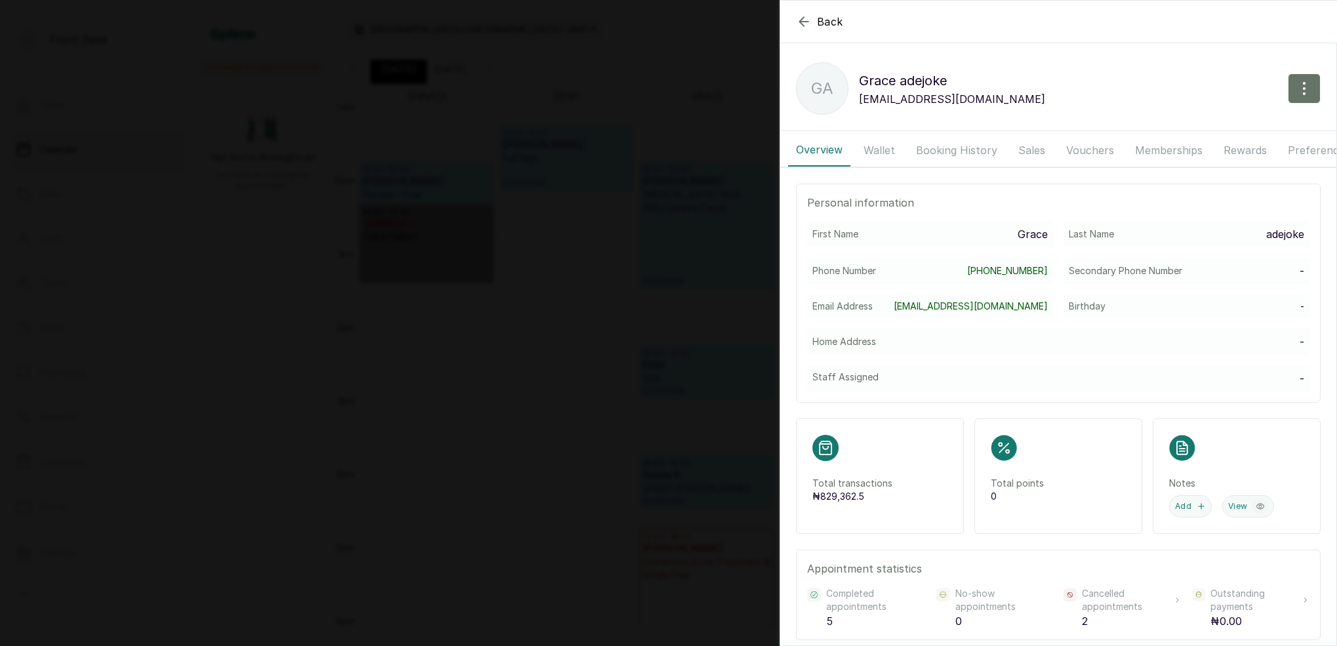
click at [970, 150] on button "Booking History" at bounding box center [956, 150] width 97 height 33
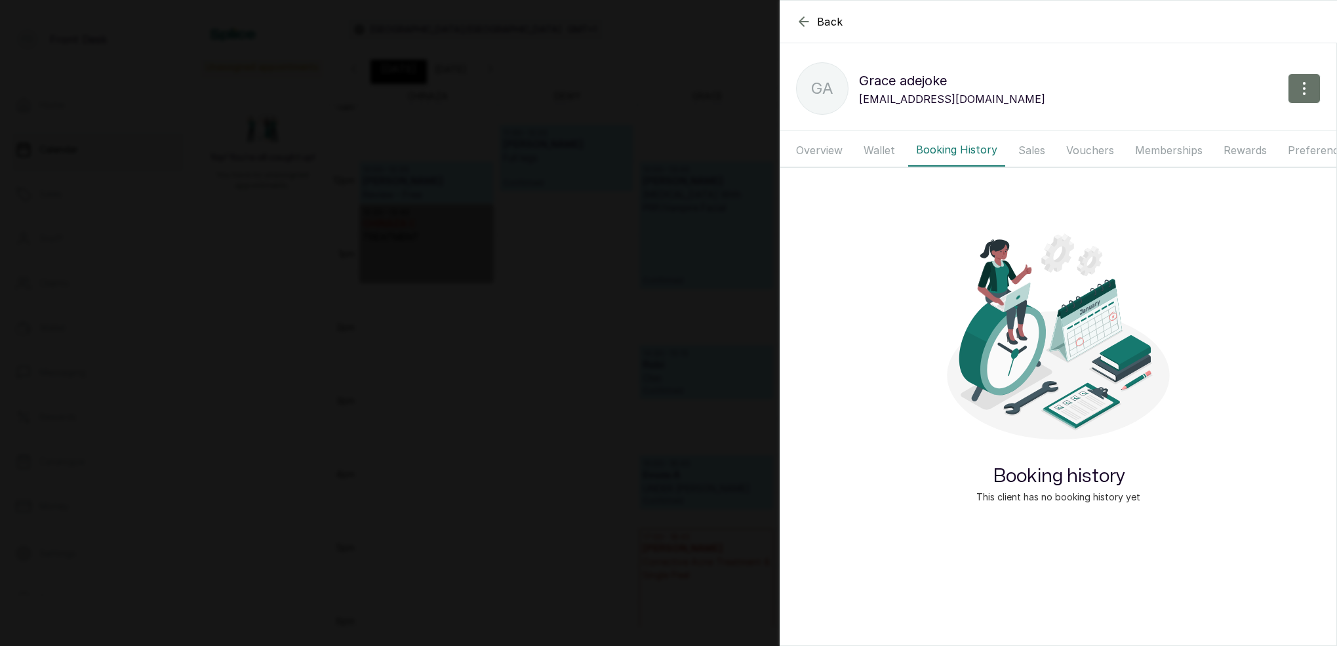
click at [888, 152] on button "Wallet" at bounding box center [879, 150] width 47 height 33
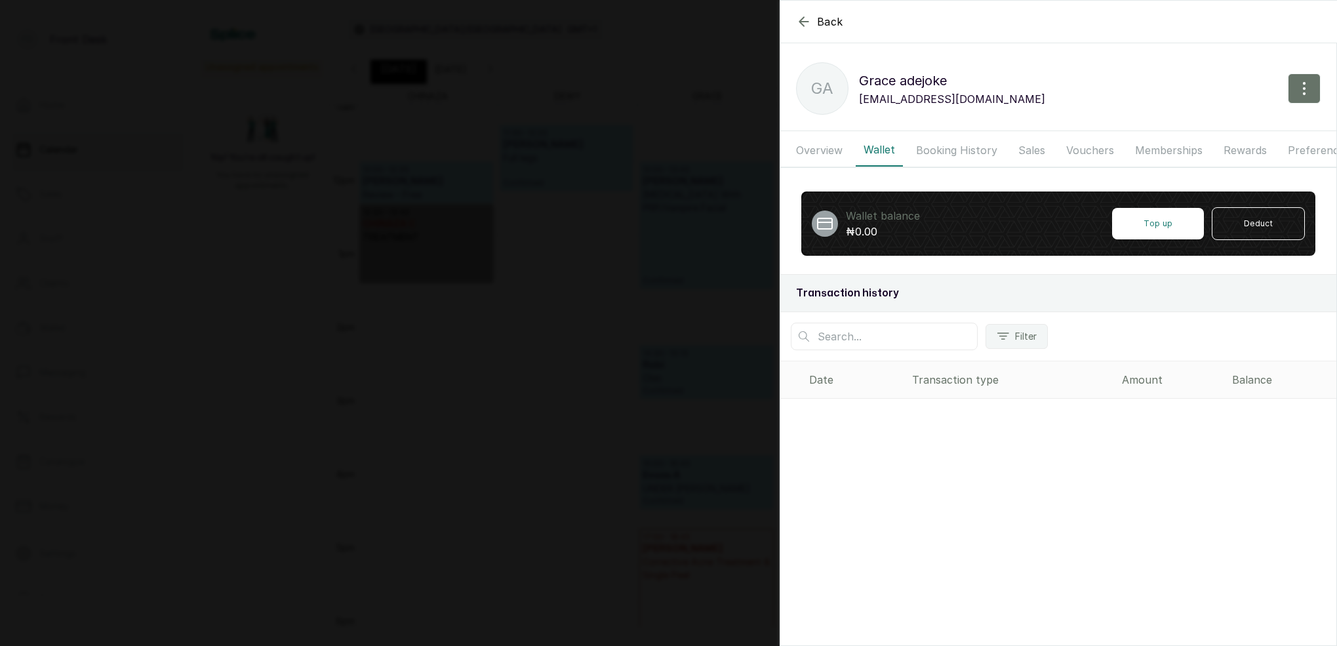
drag, startPoint x: 823, startPoint y: 150, endPoint x: 899, endPoint y: 150, distance: 76.1
click at [823, 150] on button "Overview" at bounding box center [819, 150] width 62 height 33
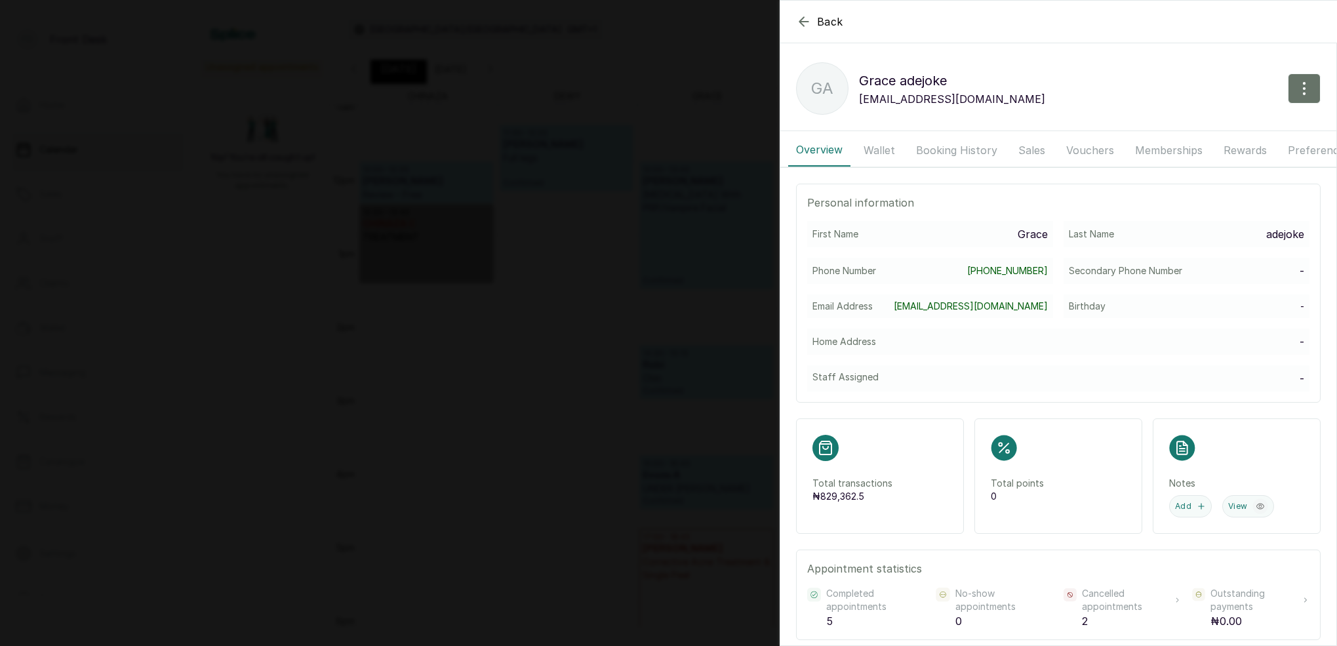
click at [936, 148] on button "Booking History" at bounding box center [956, 150] width 97 height 33
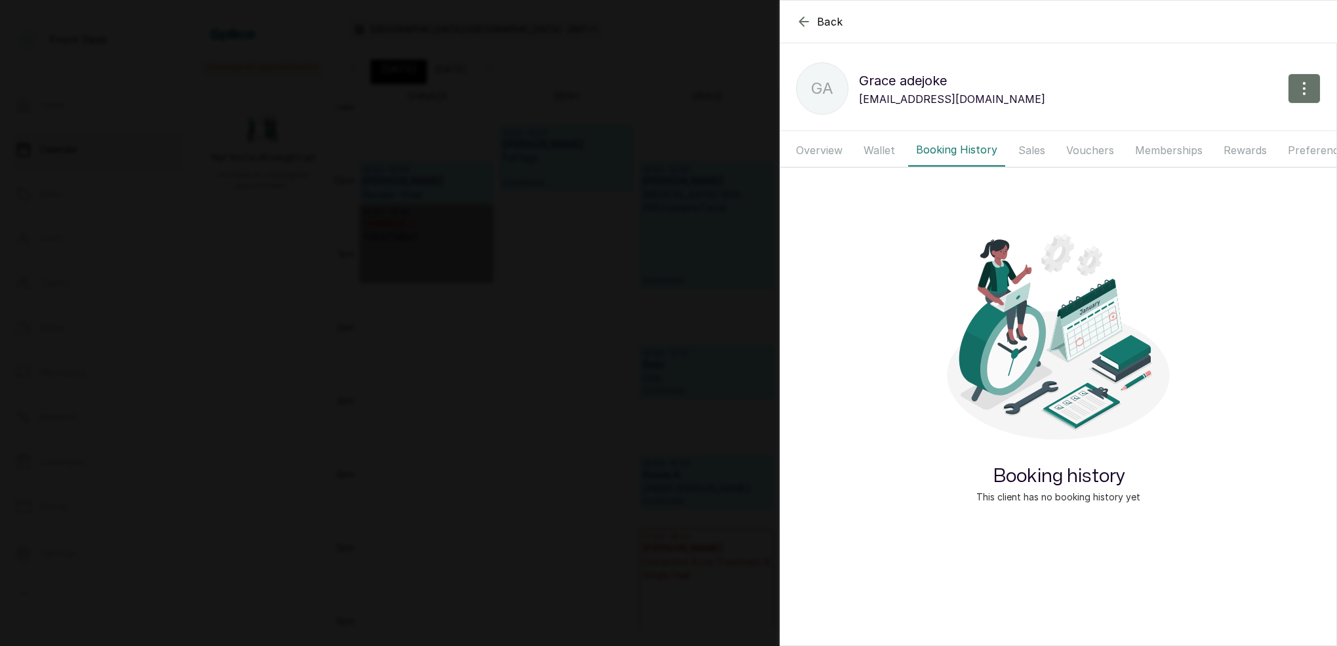
click at [1037, 152] on button "Sales" at bounding box center [1031, 150] width 43 height 33
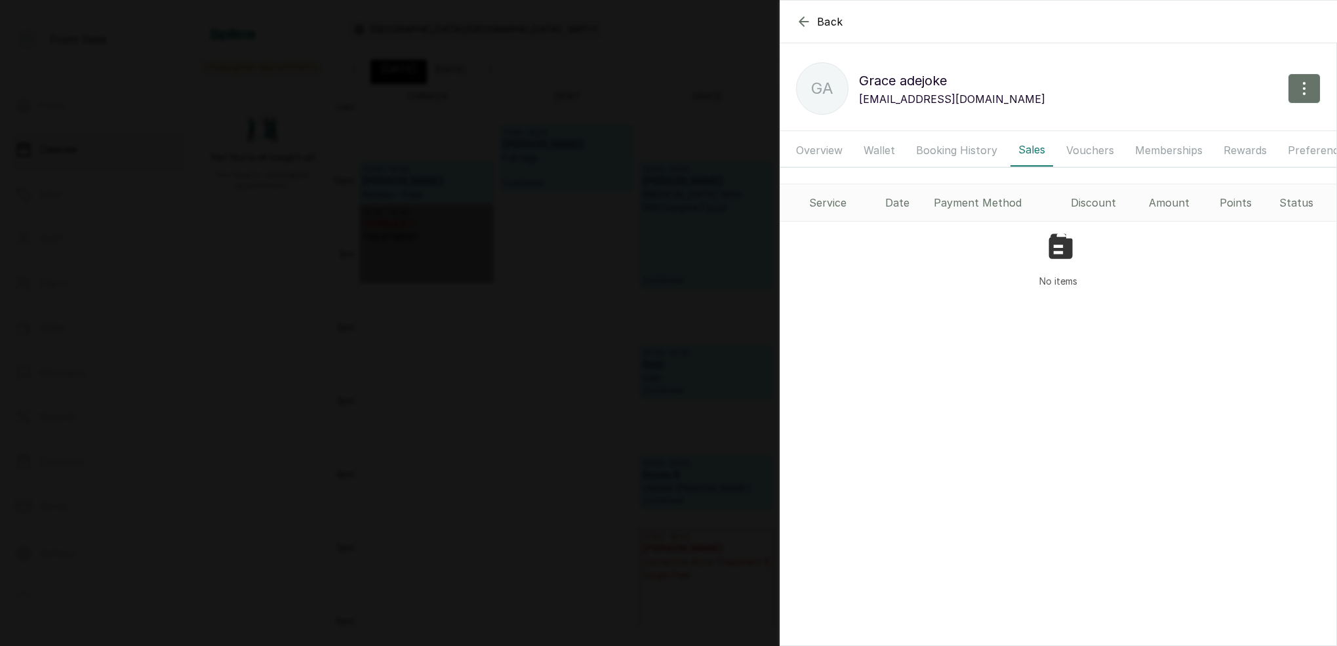
drag, startPoint x: 1086, startPoint y: 149, endPoint x: 1132, endPoint y: 152, distance: 46.7
click at [1088, 149] on button "Vouchers" at bounding box center [1090, 150] width 64 height 33
click at [1140, 152] on button "Memberships" at bounding box center [1168, 150] width 83 height 33
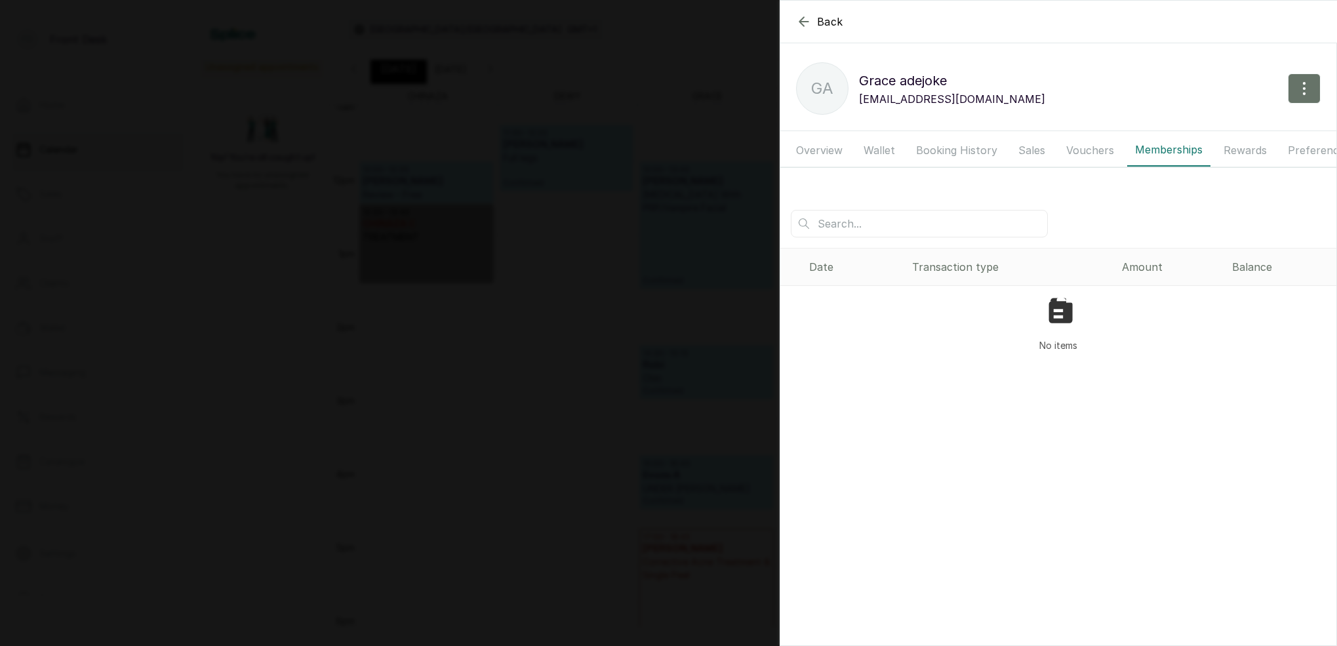
drag, startPoint x: 986, startPoint y: 147, endPoint x: 974, endPoint y: 148, distance: 11.2
click at [985, 147] on button "Booking History" at bounding box center [956, 150] width 97 height 33
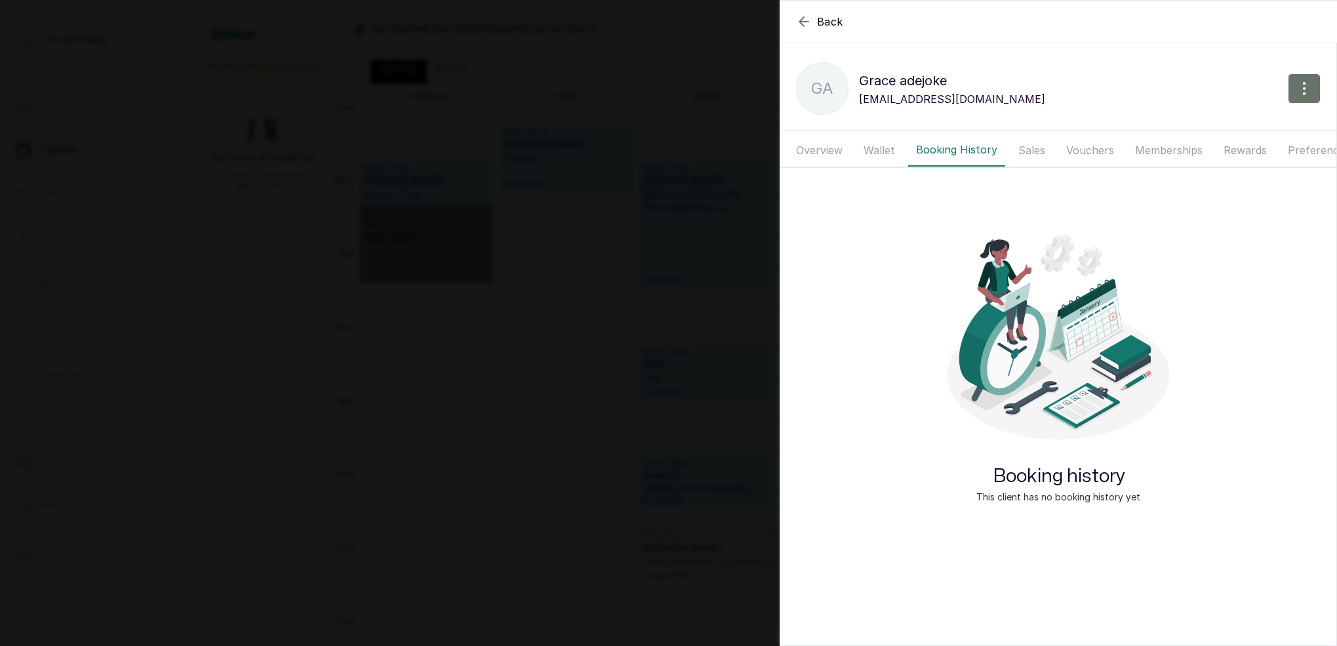
click at [890, 148] on button "Wallet" at bounding box center [879, 150] width 47 height 33
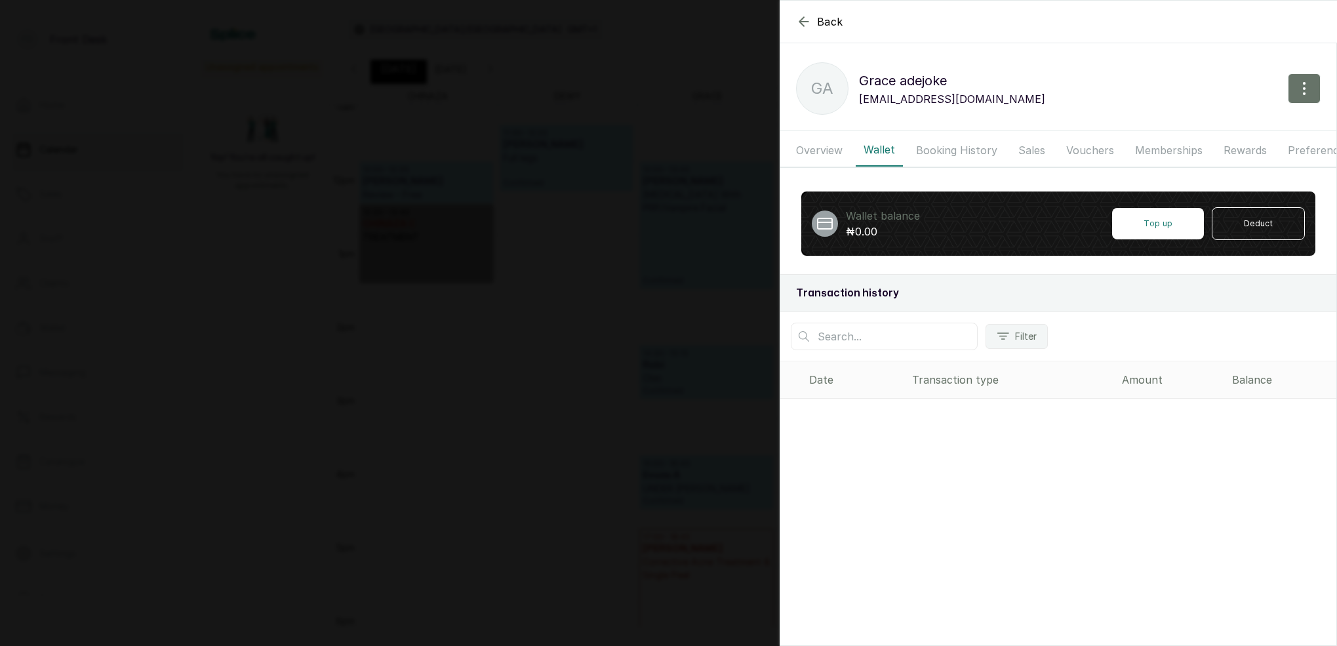
click at [946, 148] on button "Booking History" at bounding box center [956, 150] width 97 height 33
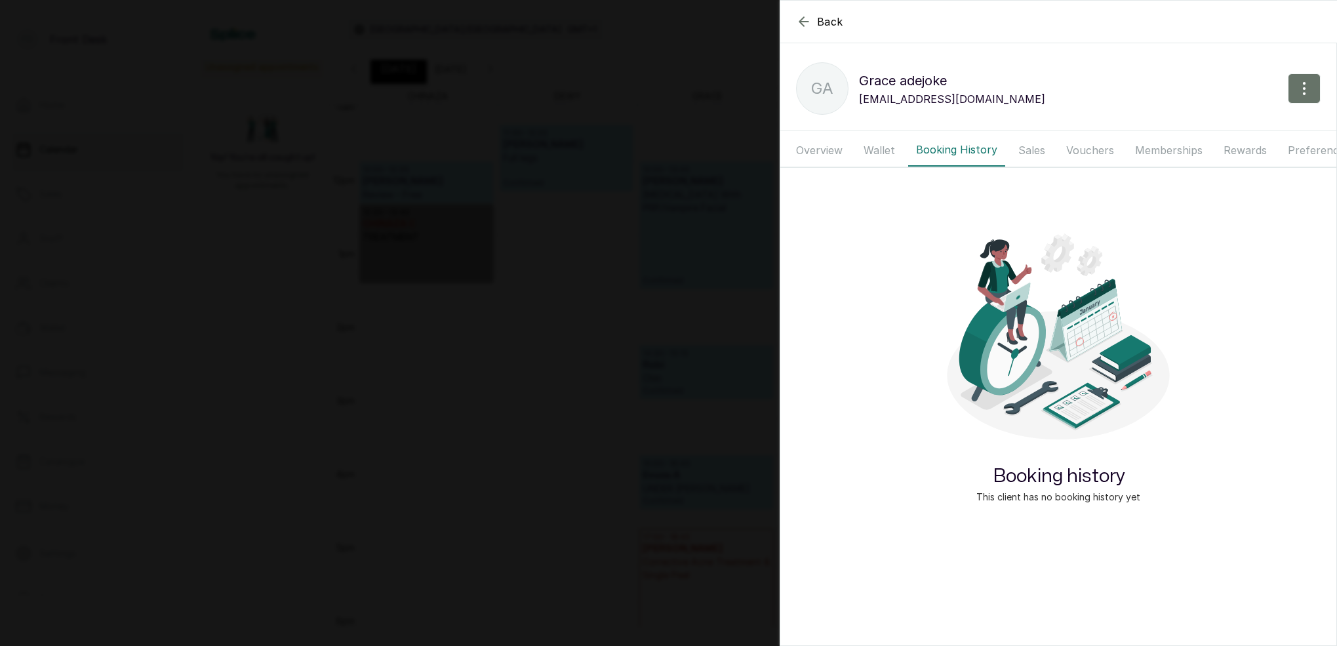
click at [1029, 149] on button "Sales" at bounding box center [1031, 150] width 43 height 33
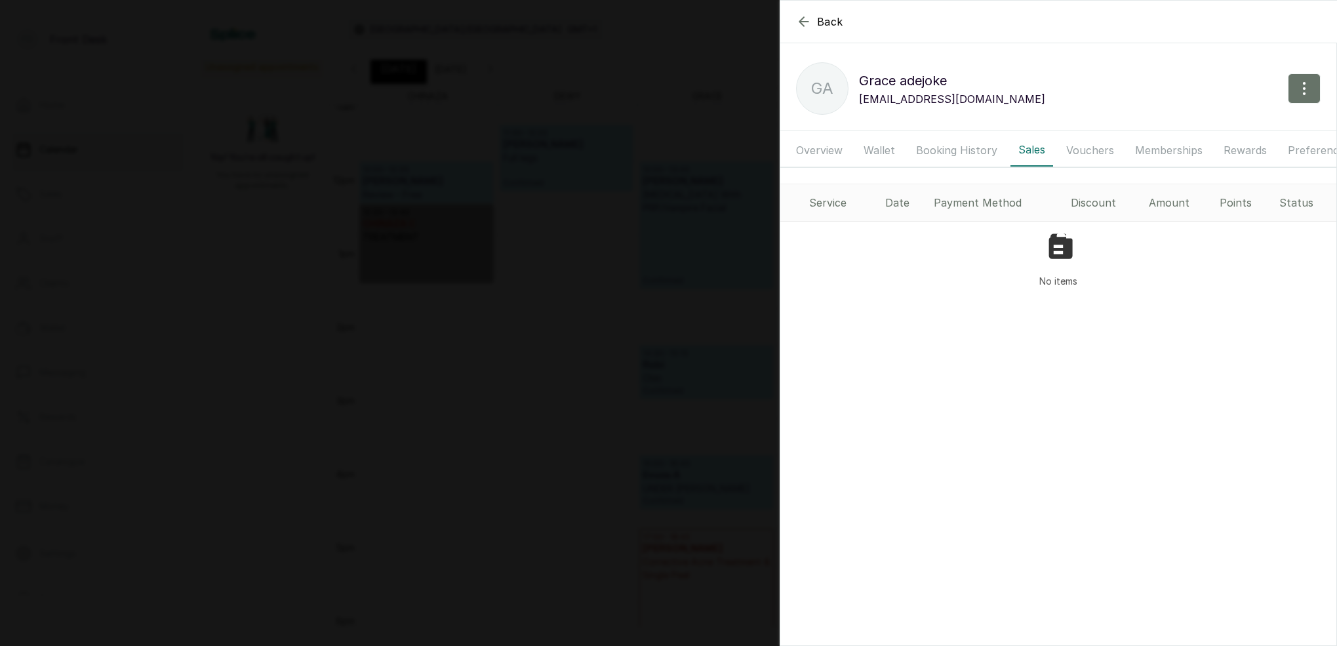
click at [1094, 142] on button "Vouchers" at bounding box center [1090, 150] width 64 height 33
click at [955, 153] on button "Booking History" at bounding box center [956, 150] width 97 height 33
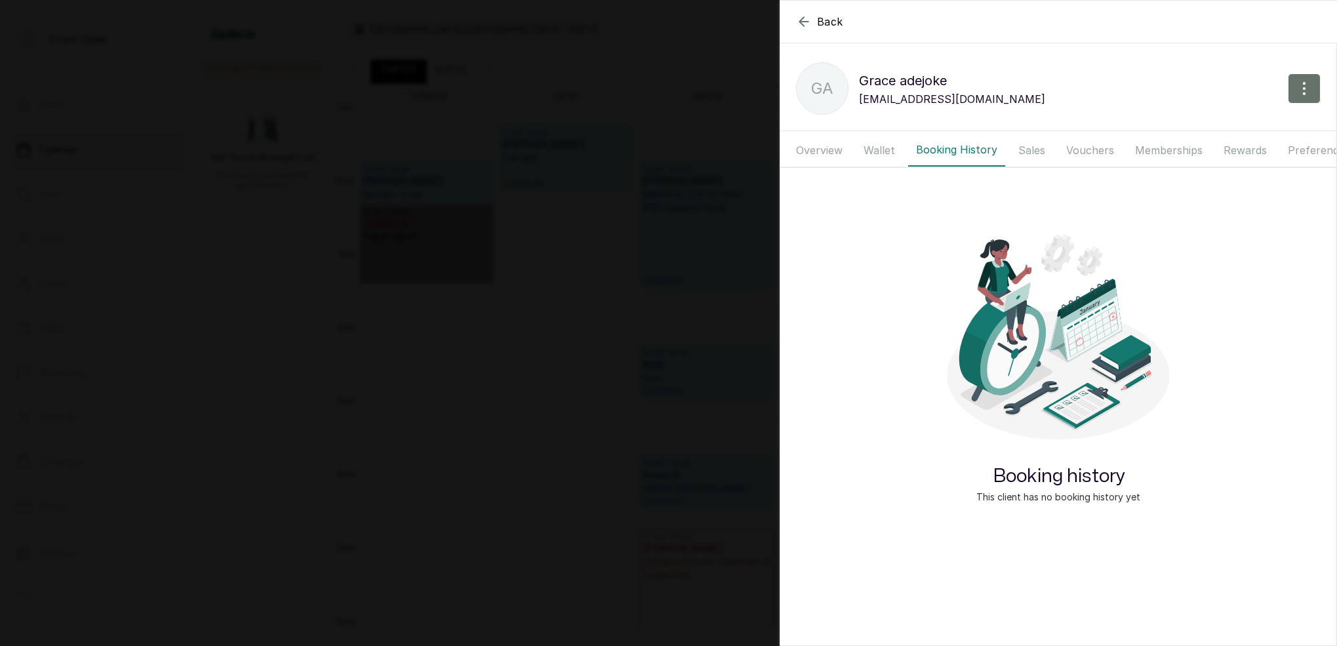
click at [900, 153] on button "Wallet" at bounding box center [879, 150] width 47 height 33
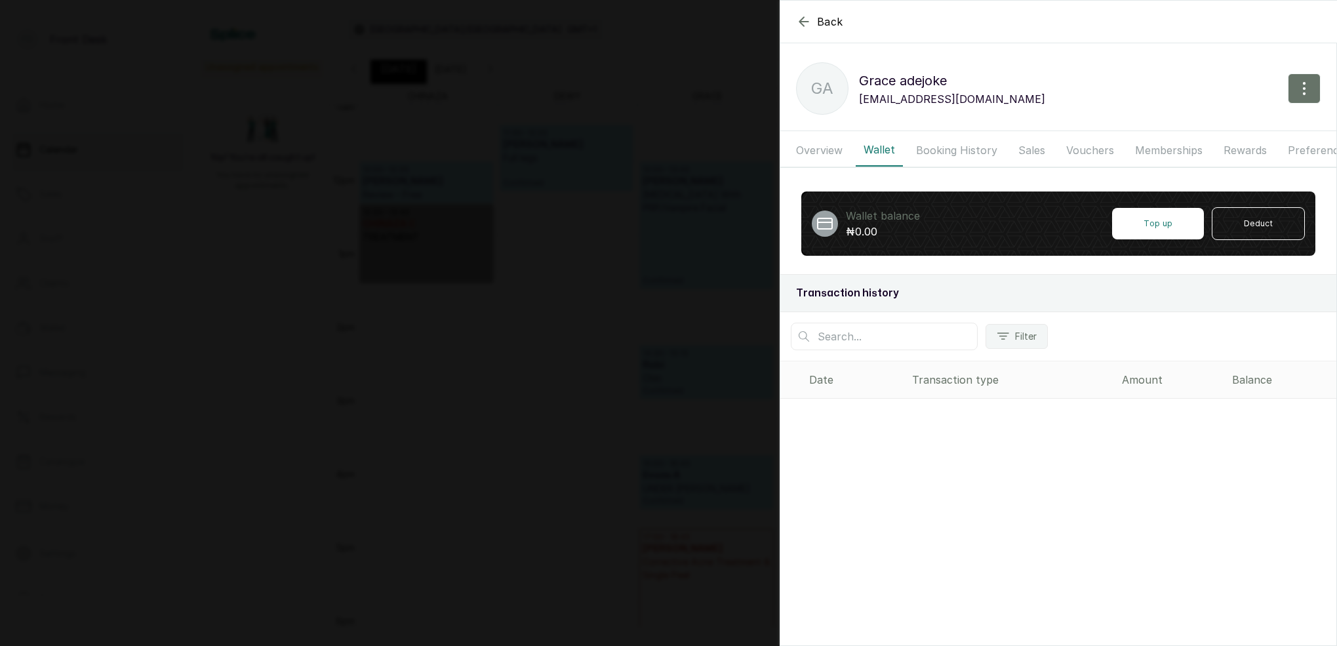
click at [1092, 155] on button "Vouchers" at bounding box center [1090, 150] width 64 height 33
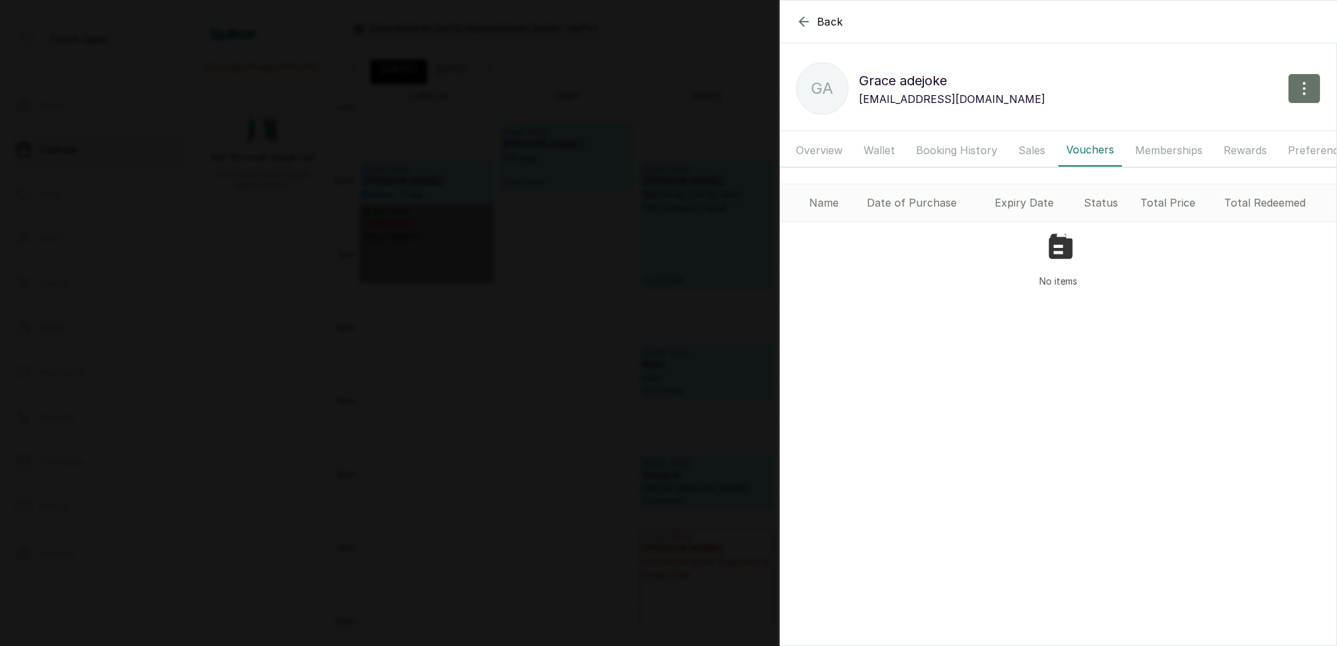
drag, startPoint x: 1092, startPoint y: 155, endPoint x: 1117, endPoint y: 154, distance: 25.0
click at [1093, 155] on button "Vouchers" at bounding box center [1090, 150] width 64 height 33
click at [1151, 150] on button "Memberships" at bounding box center [1168, 150] width 83 height 33
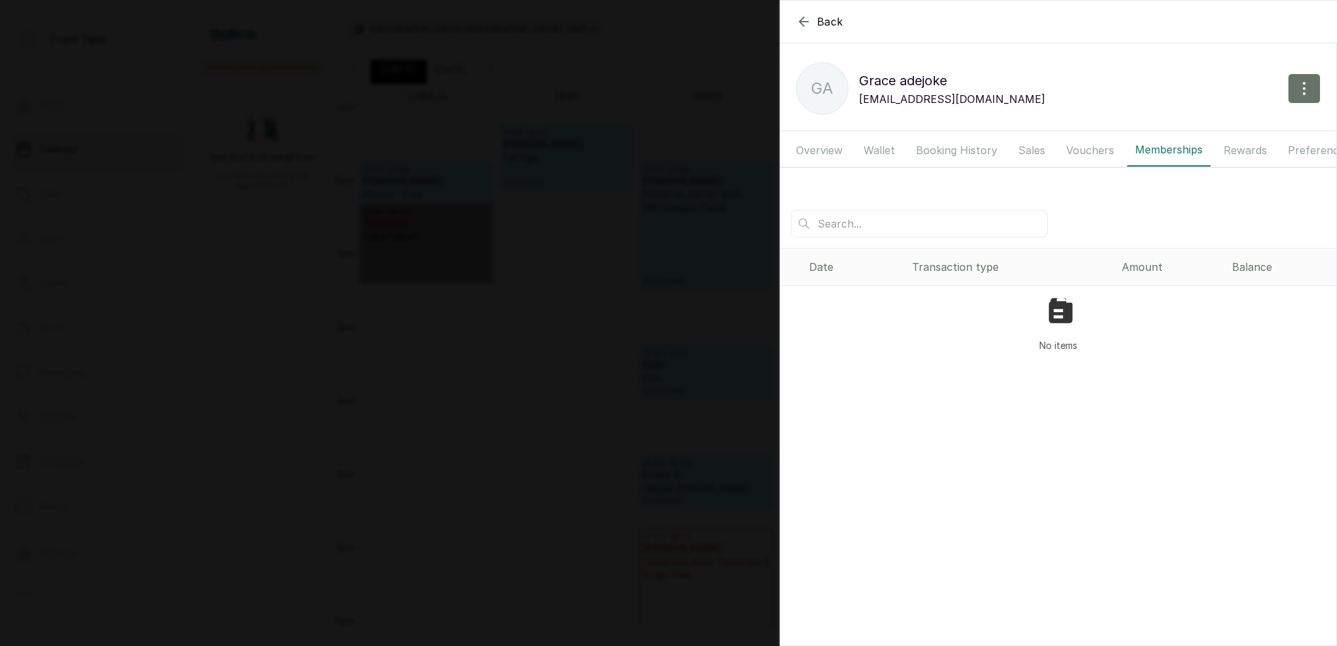
click at [1042, 151] on button "Sales" at bounding box center [1031, 150] width 43 height 33
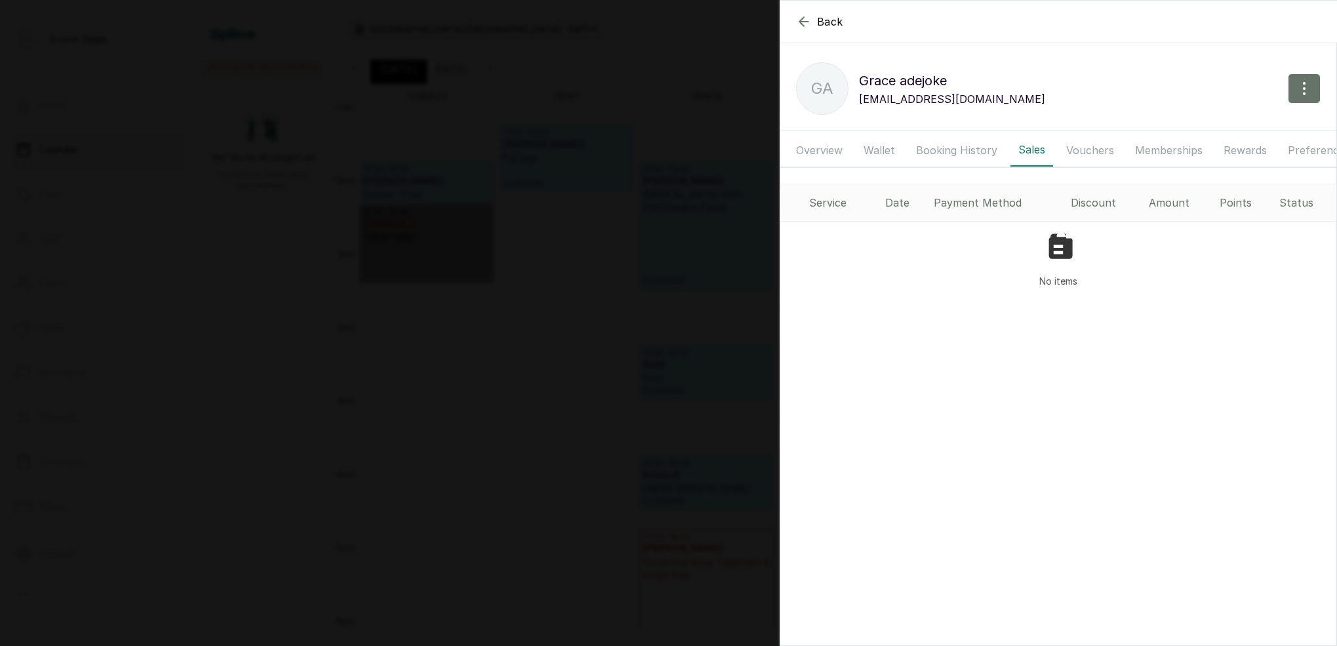
click at [1031, 151] on button "Sales" at bounding box center [1031, 150] width 43 height 33
click at [948, 149] on button "Booking History" at bounding box center [956, 150] width 97 height 33
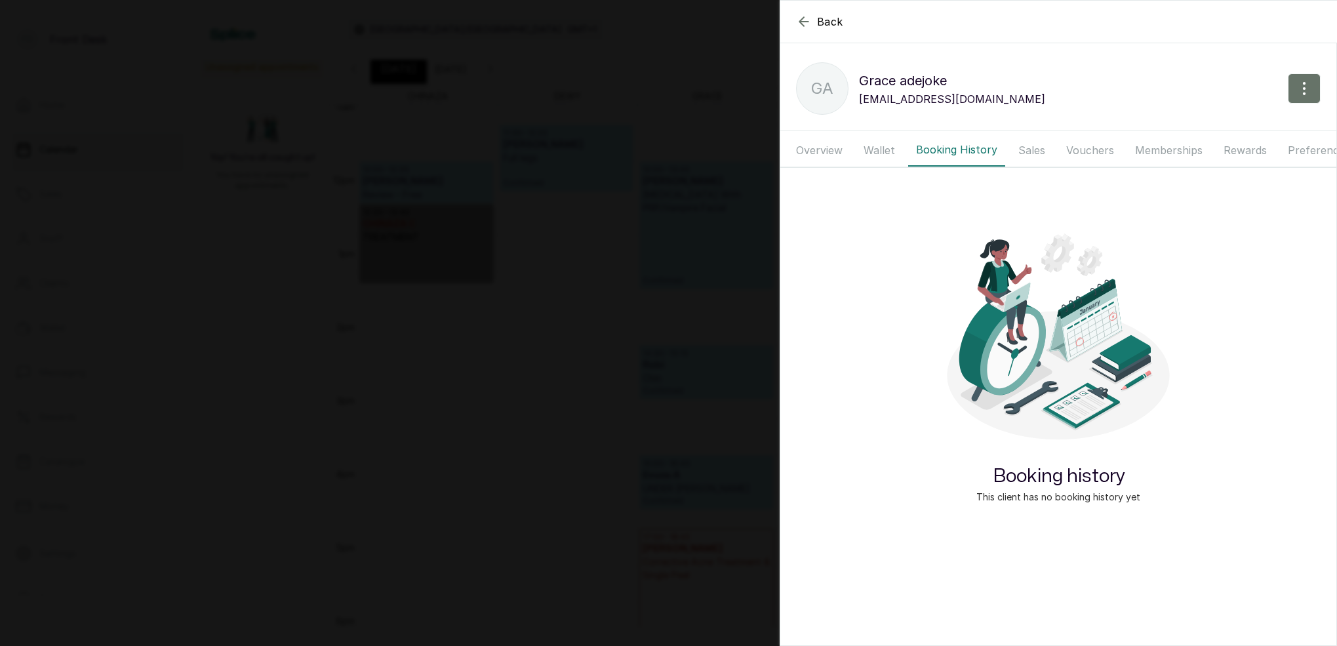
drag, startPoint x: 1097, startPoint y: 147, endPoint x: 1160, endPoint y: 144, distance: 63.0
click at [1098, 147] on button "Vouchers" at bounding box center [1090, 150] width 64 height 33
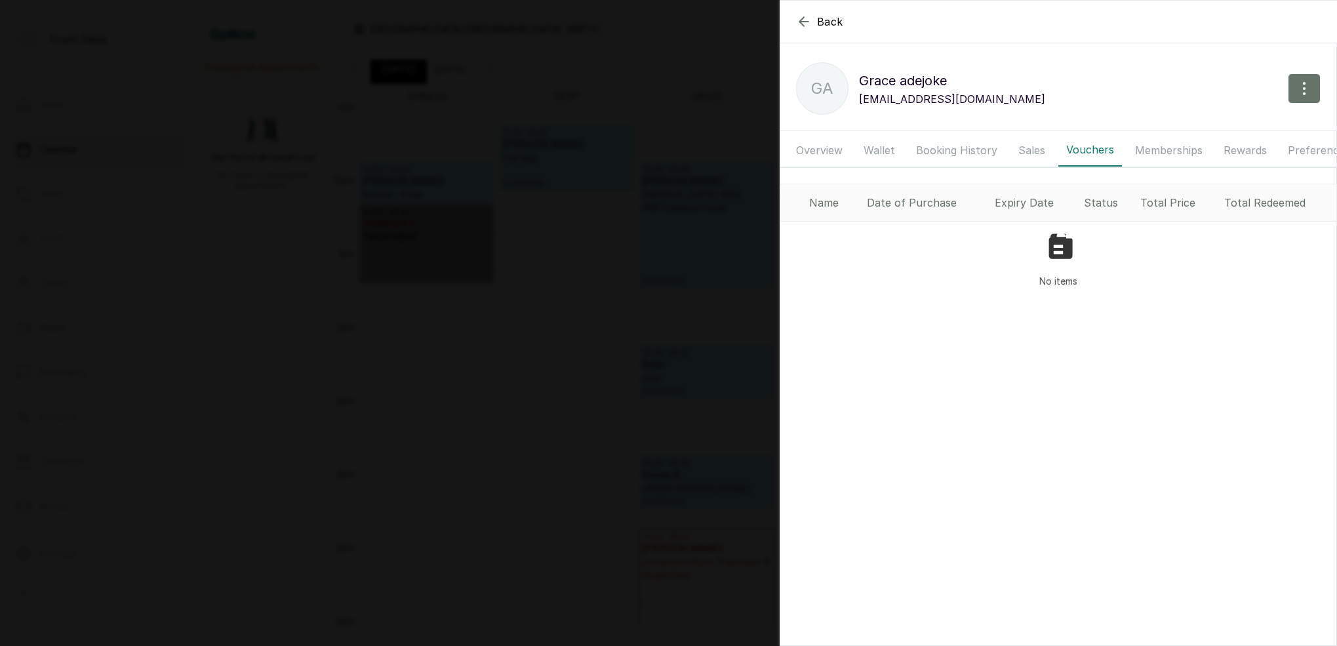
click at [1173, 144] on button "Memberships" at bounding box center [1168, 150] width 83 height 33
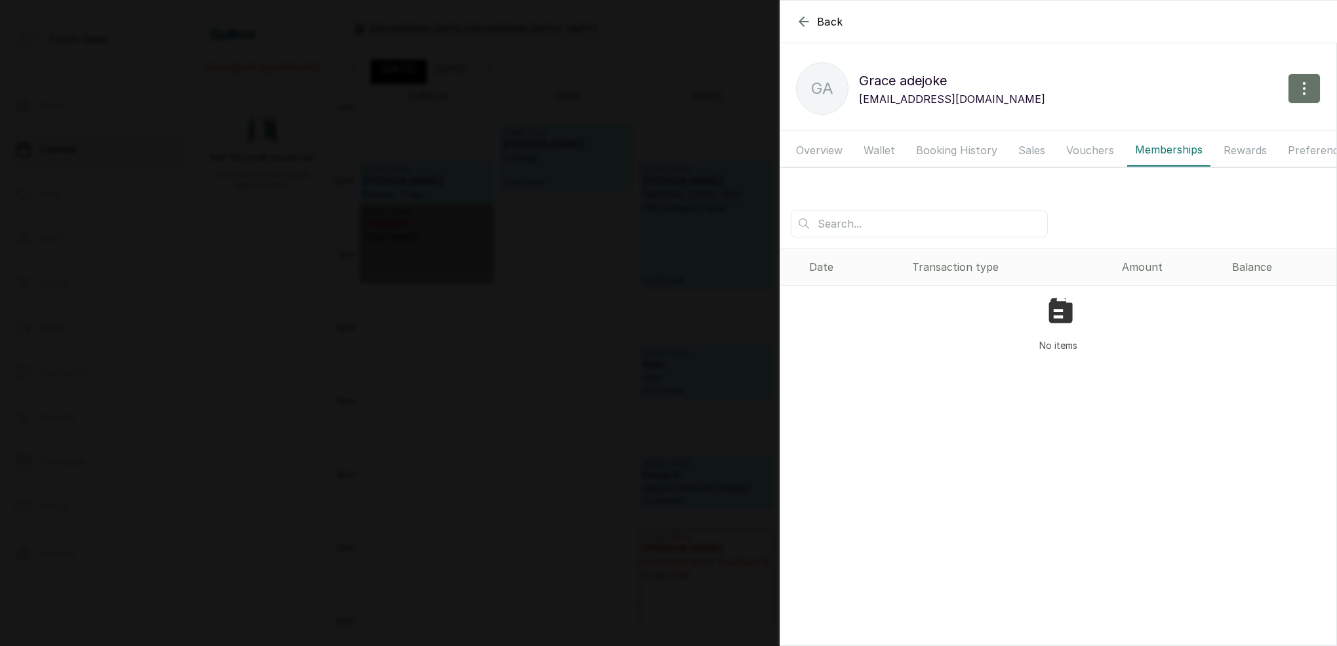
click at [941, 152] on button "Booking History" at bounding box center [956, 150] width 97 height 33
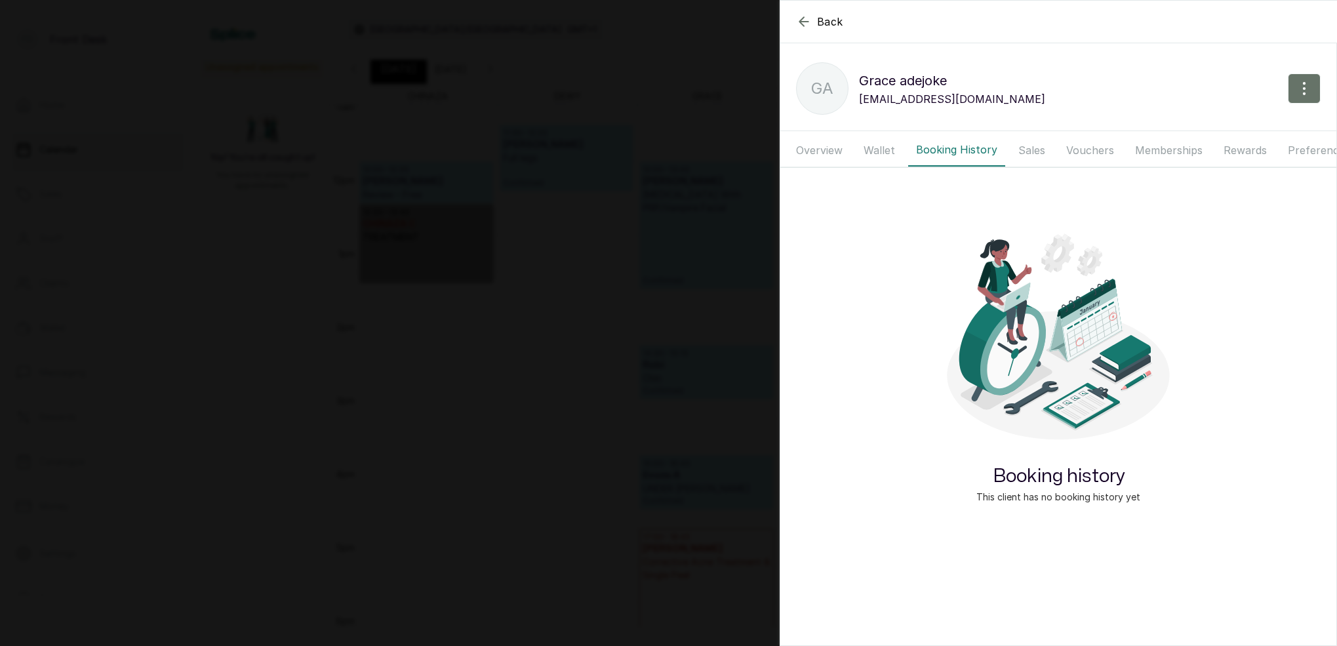
click at [807, 155] on button "Overview" at bounding box center [819, 150] width 62 height 33
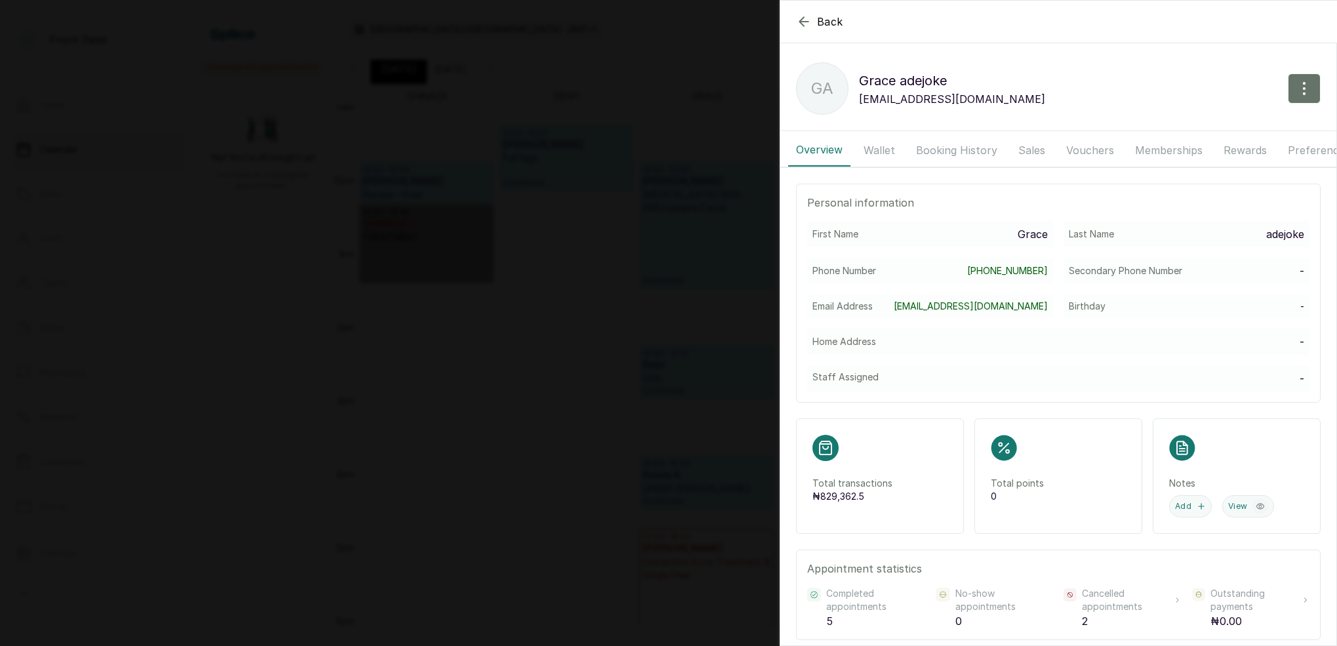
click at [924, 153] on button "Booking History" at bounding box center [956, 150] width 97 height 33
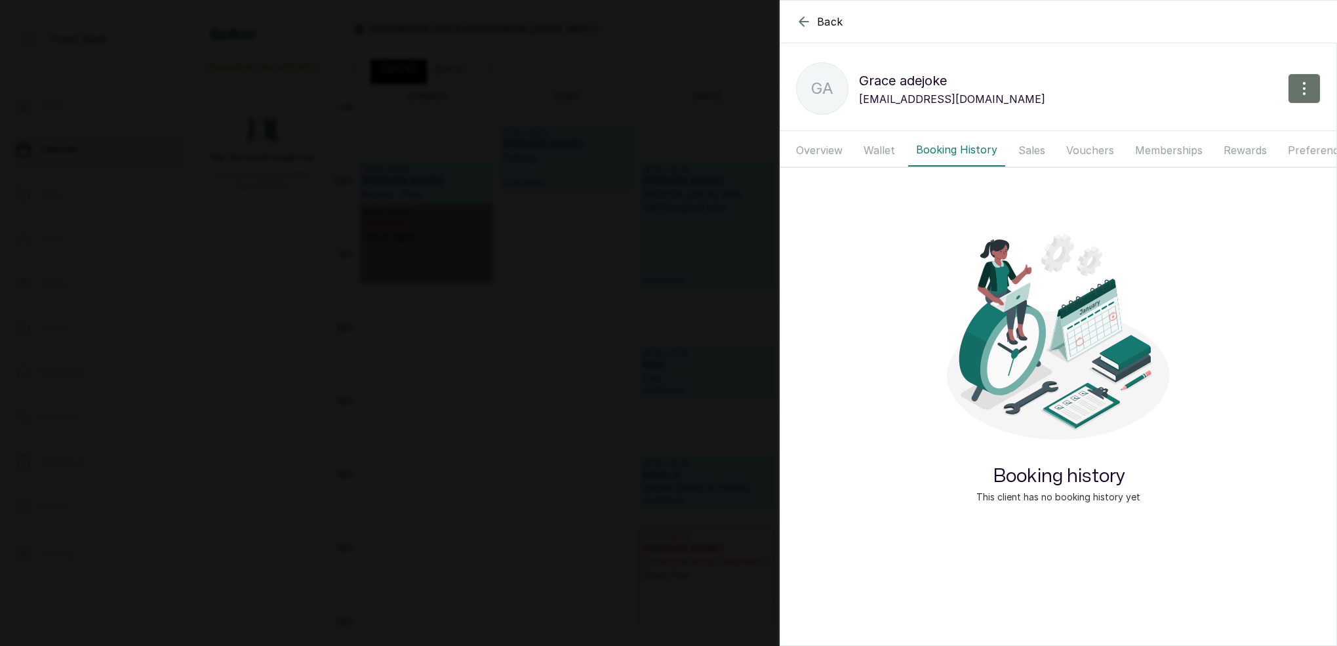
click at [879, 150] on button "Wallet" at bounding box center [879, 150] width 47 height 33
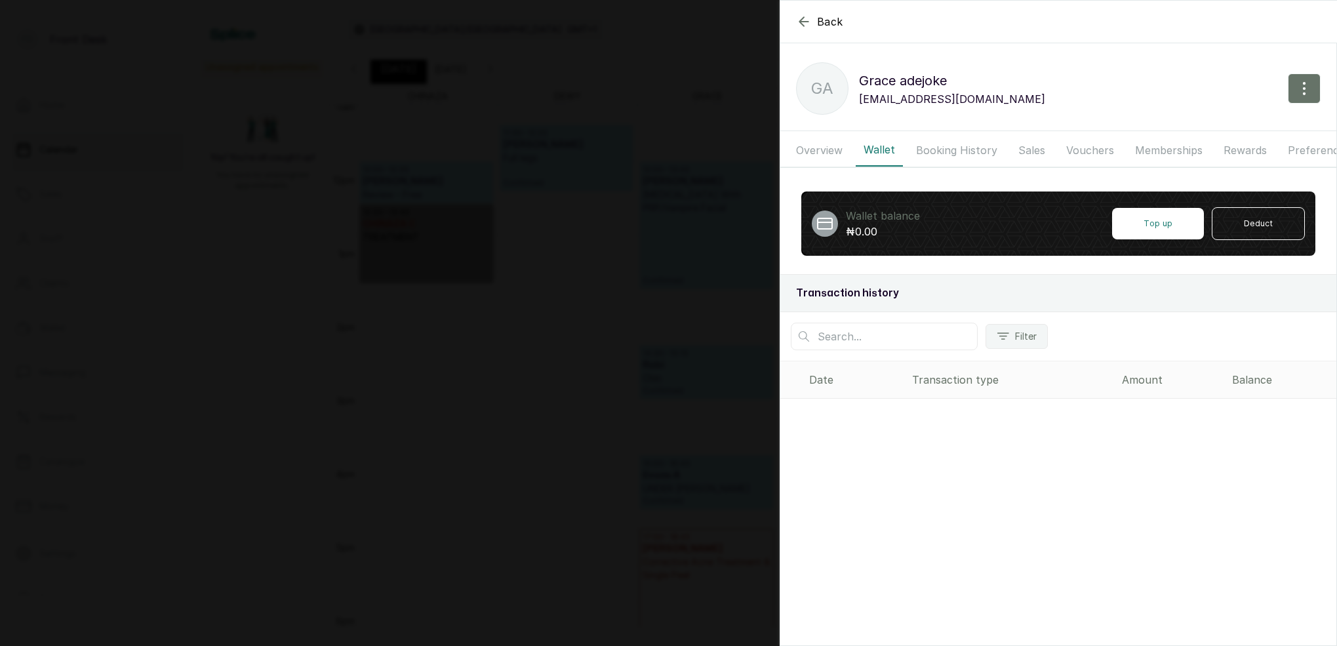
click at [624, 150] on div "Back Grace adejoke Ga Grace adejoke graceadejoke15@gmail.com Overview Wallet Bo…" at bounding box center [668, 323] width 1337 height 646
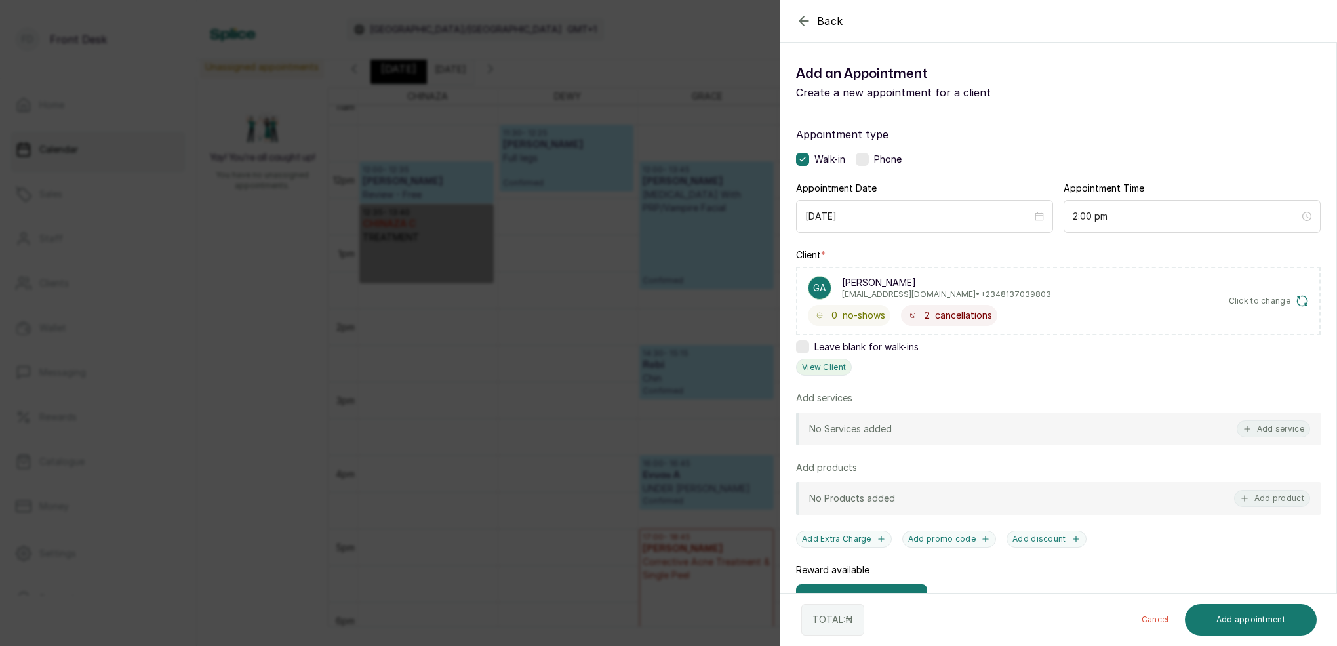
drag, startPoint x: 829, startPoint y: 376, endPoint x: 832, endPoint y: 359, distance: 17.2
click at [829, 372] on div "Appointment type Walk-in Phone Appointment Date 2025/09/20 Appointment Time 2:0…" at bounding box center [1058, 446] width 556 height 670
click at [831, 360] on button "View Client" at bounding box center [824, 367] width 56 height 17
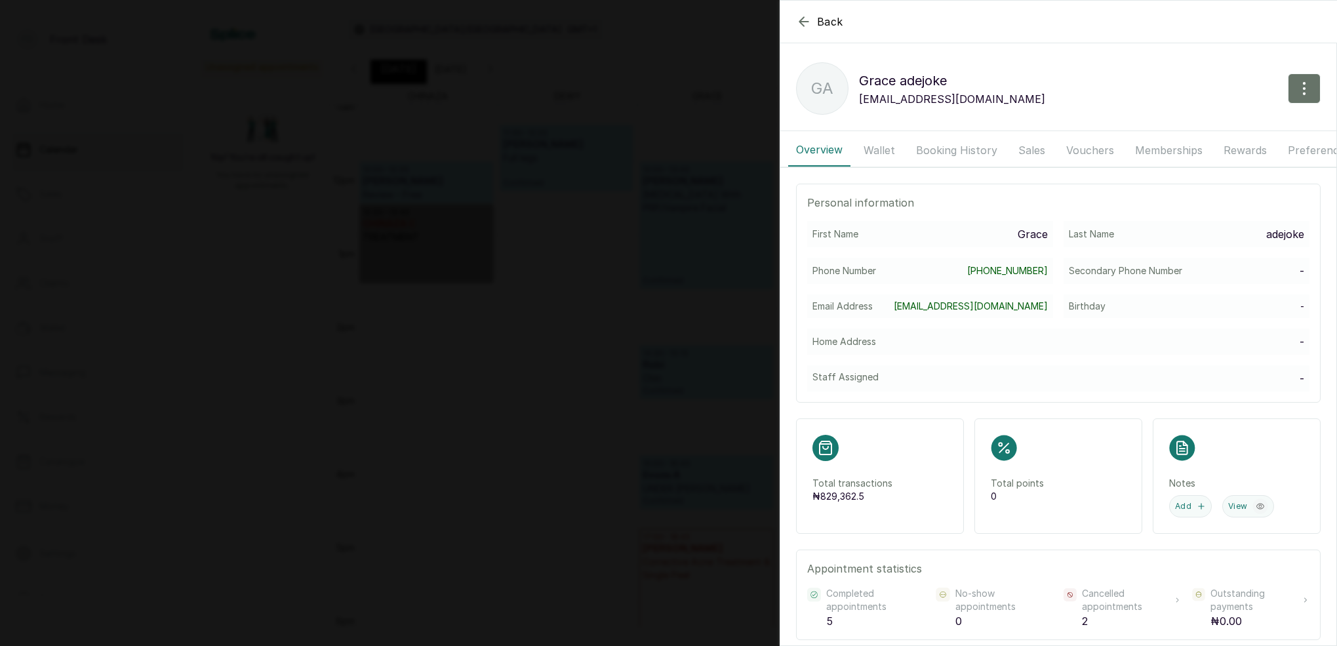
click at [961, 146] on button "Booking History" at bounding box center [956, 150] width 97 height 33
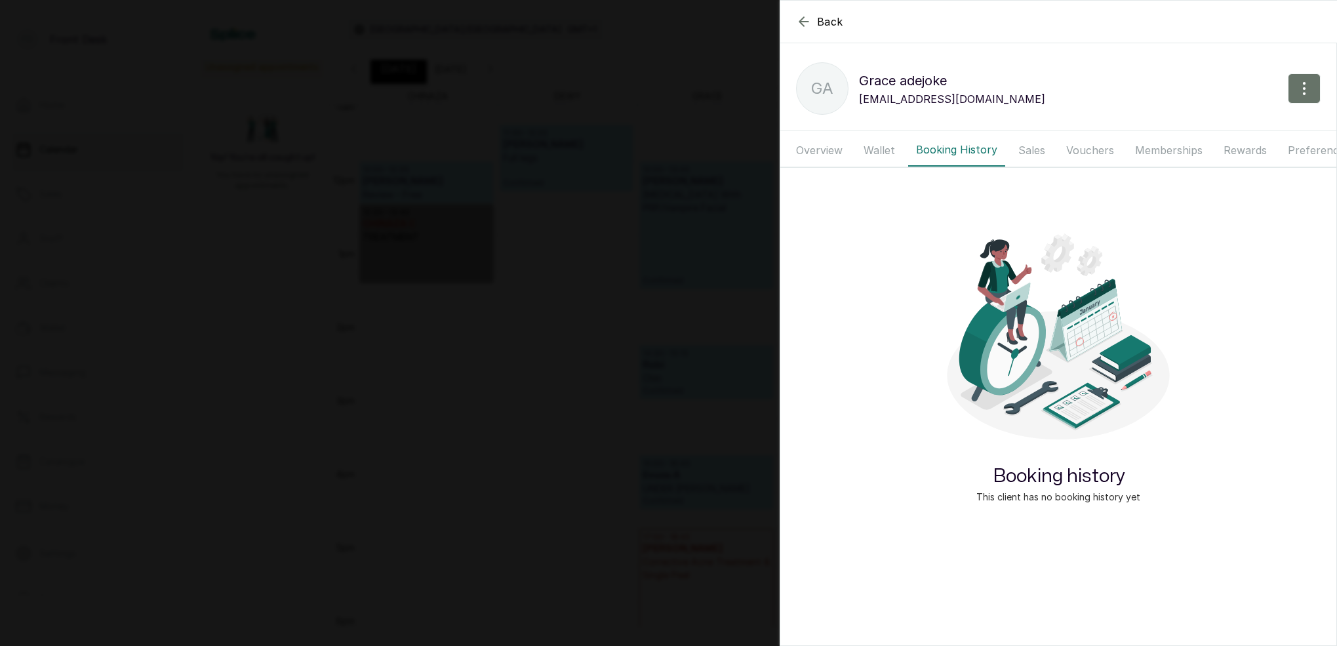
click at [1025, 146] on button "Sales" at bounding box center [1031, 150] width 43 height 33
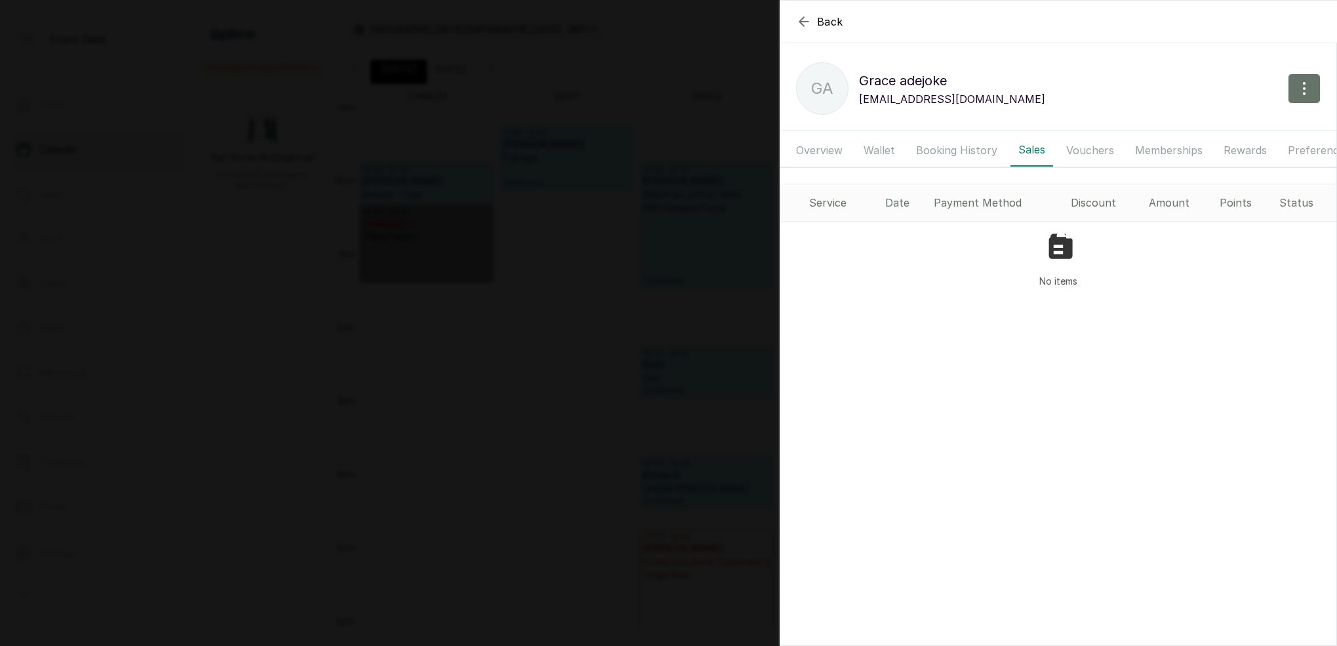
click at [801, 17] on icon "button" at bounding box center [804, 22] width 16 height 16
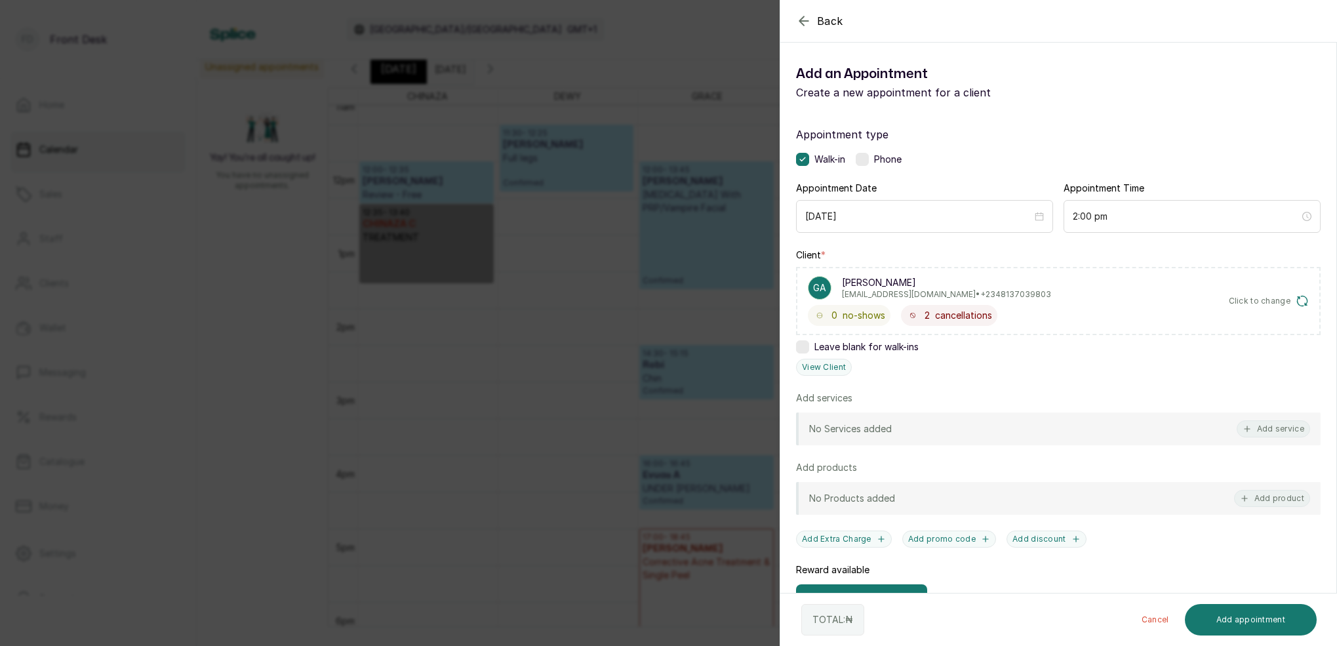
click at [799, 16] on icon "button" at bounding box center [804, 21] width 16 height 16
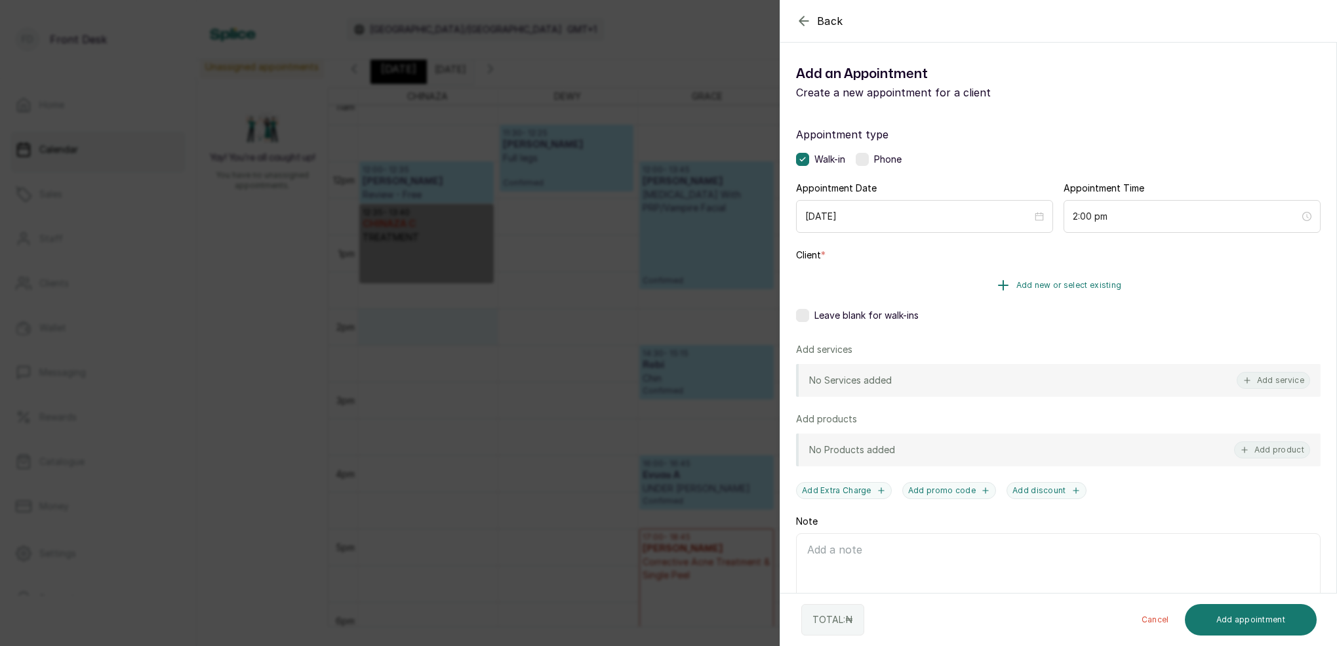
click at [1102, 282] on span "Add new or select existing" at bounding box center [1069, 285] width 106 height 10
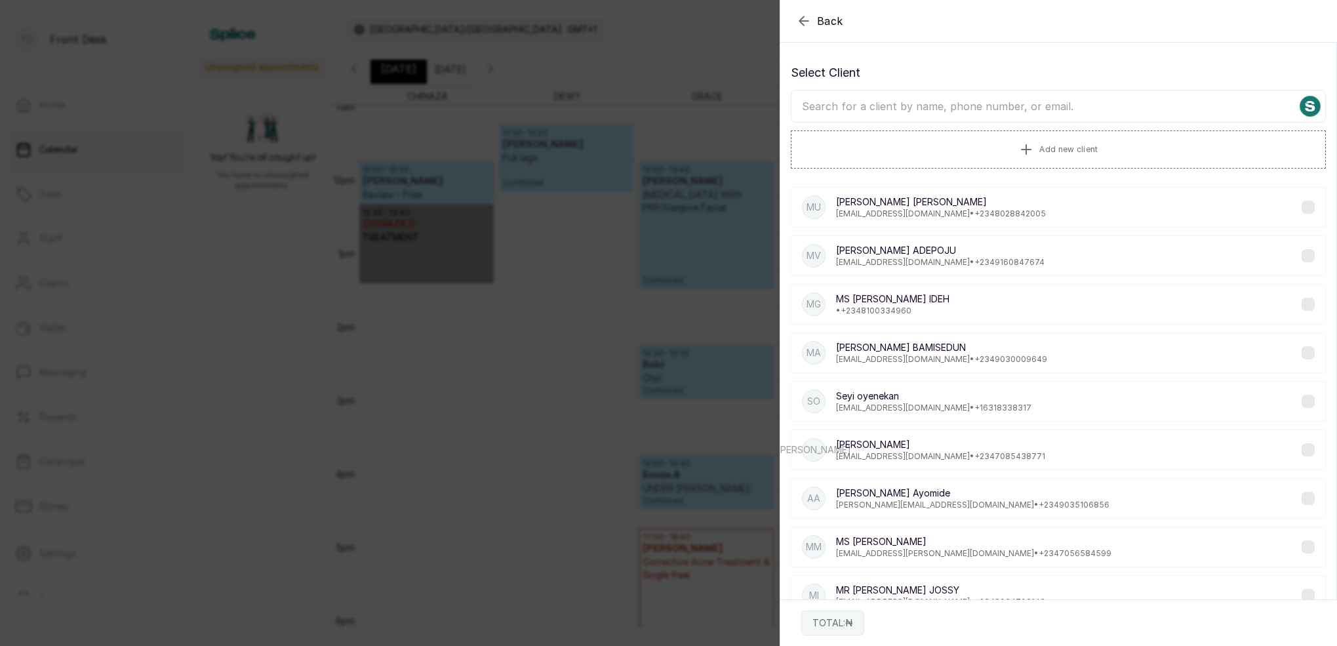
click at [1031, 108] on input "text" at bounding box center [1058, 106] width 535 height 33
type input "G"
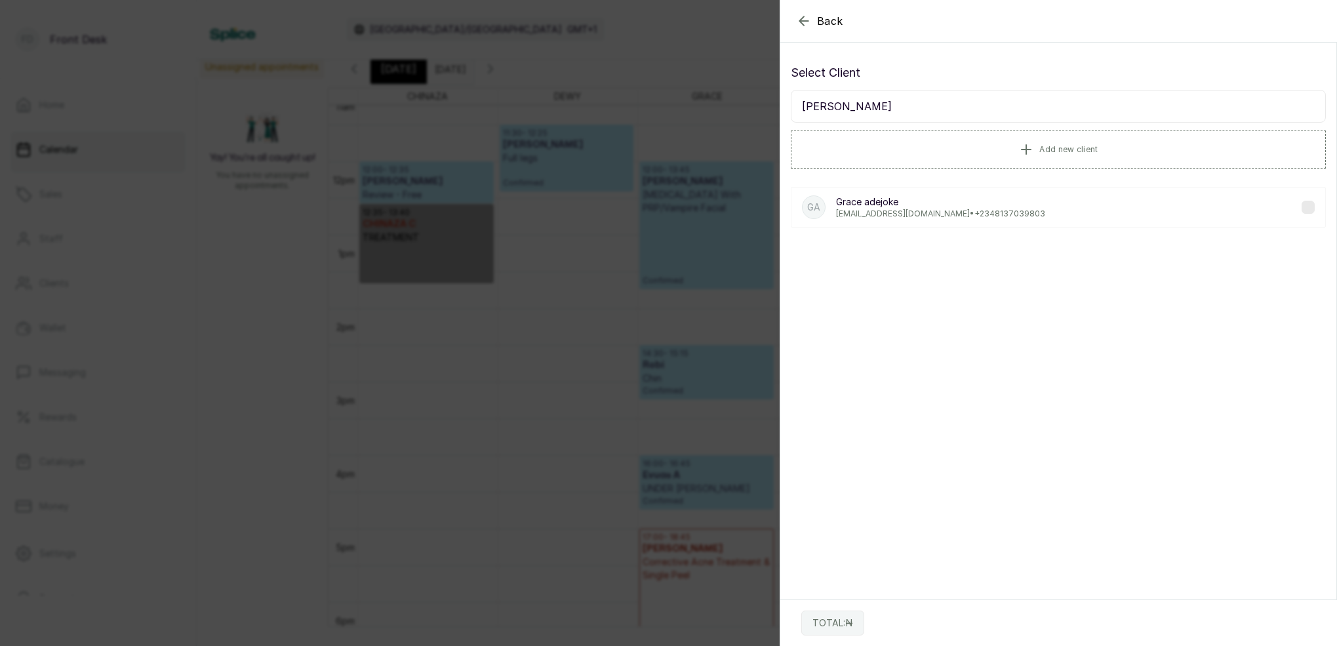
type input "grace adejoke"
click at [971, 207] on p "Grace adejoke" at bounding box center [940, 201] width 209 height 13
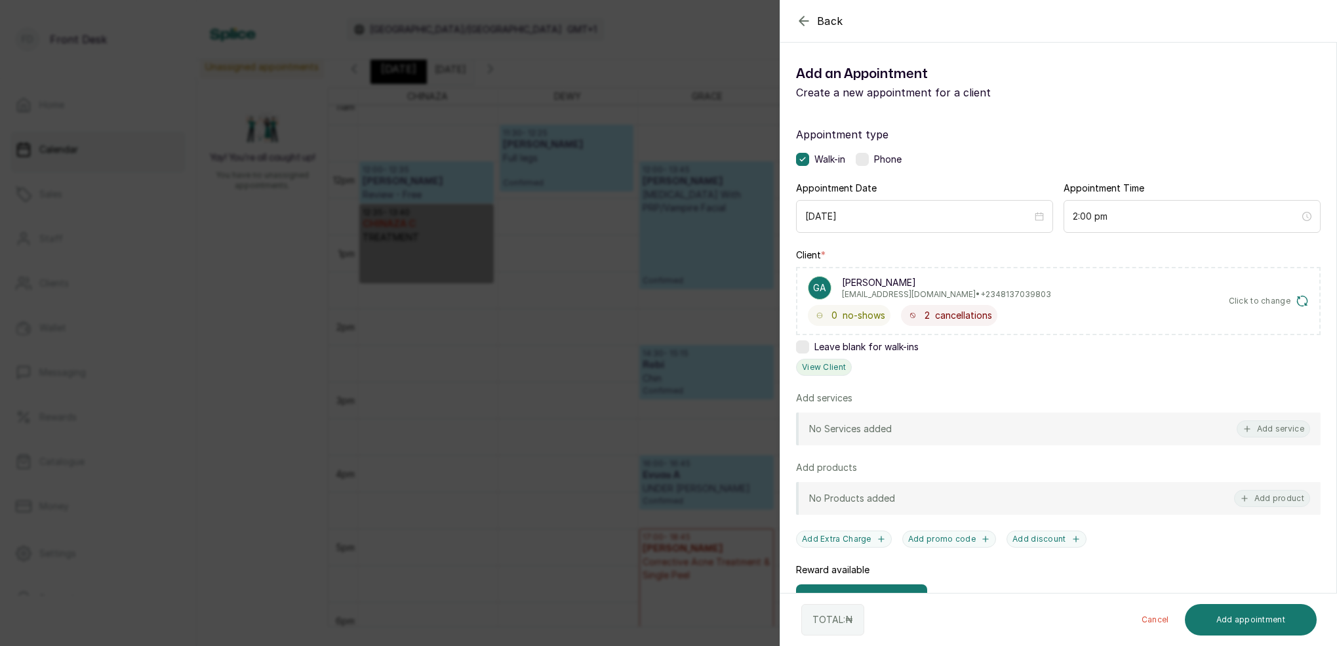
click at [841, 370] on button "View Client" at bounding box center [824, 367] width 56 height 17
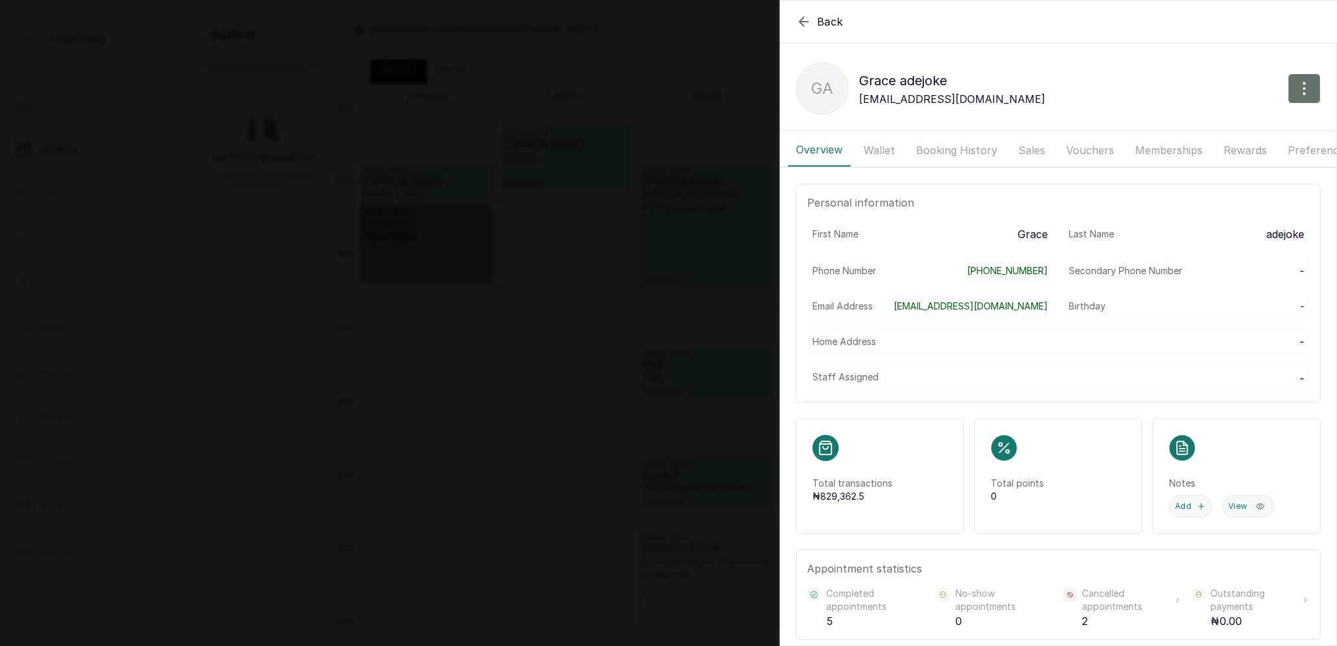
click at [952, 155] on button "Booking History" at bounding box center [956, 150] width 97 height 33
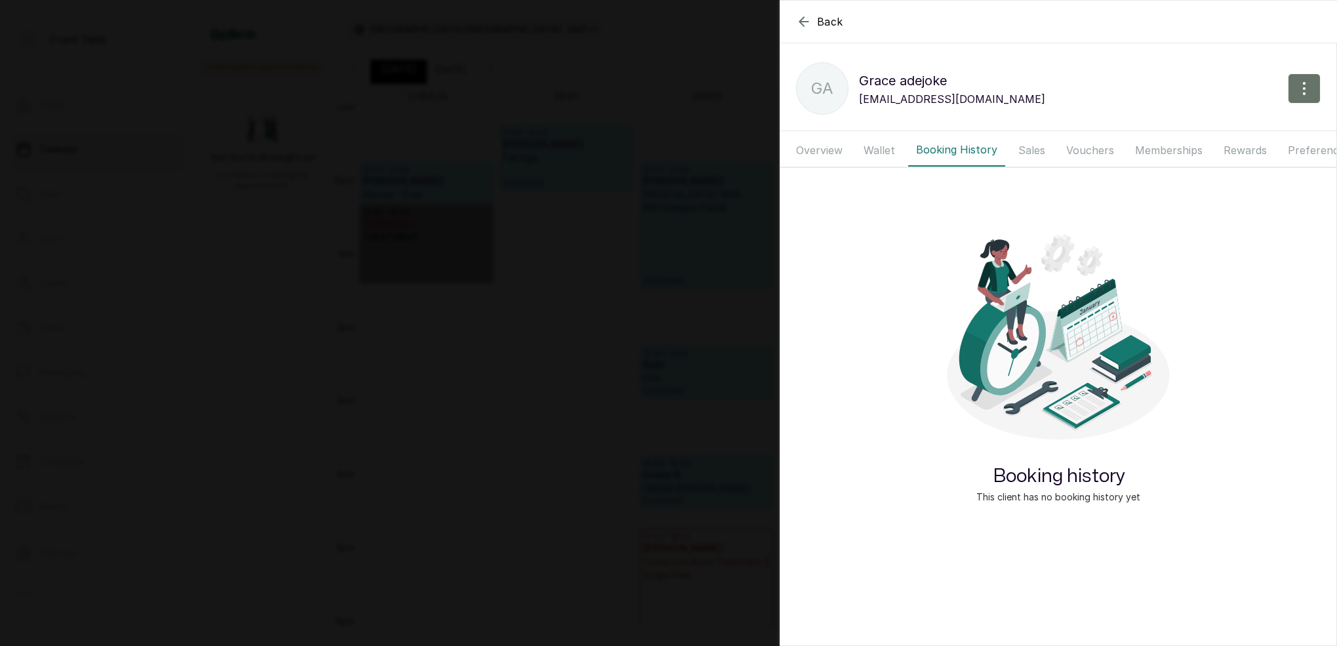
click at [1012, 148] on button "Sales" at bounding box center [1031, 150] width 43 height 33
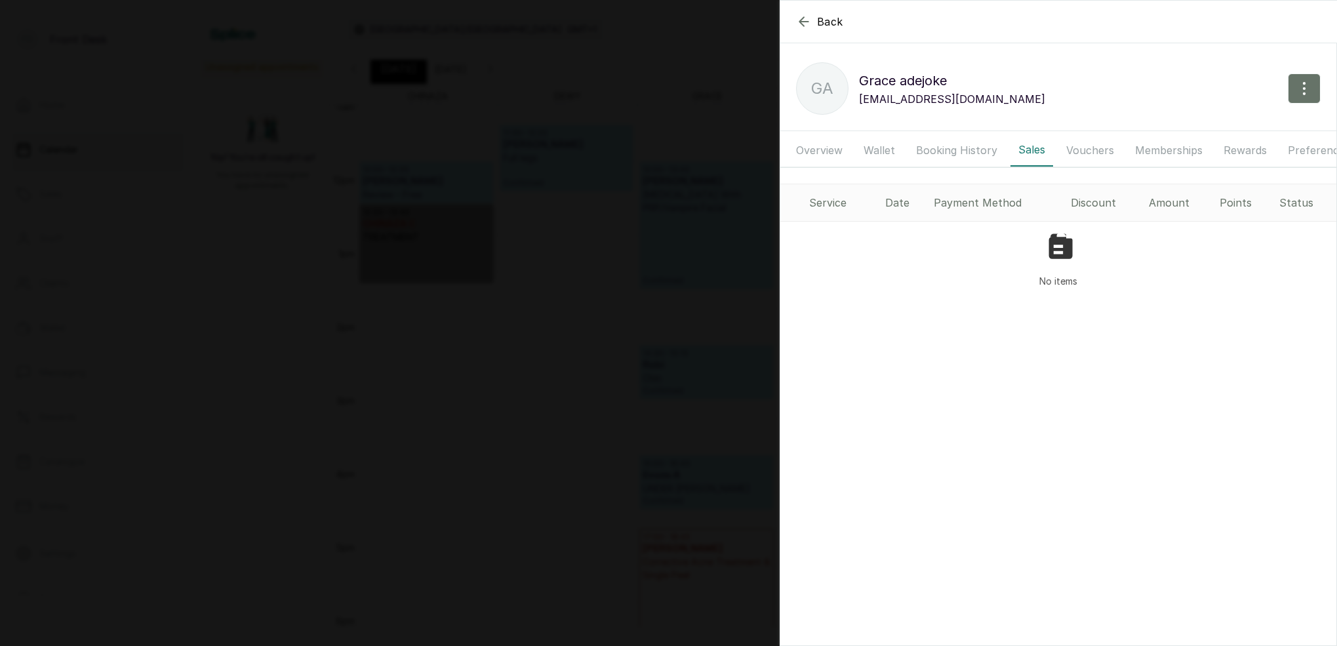
click at [946, 153] on button "Booking History" at bounding box center [956, 150] width 97 height 33
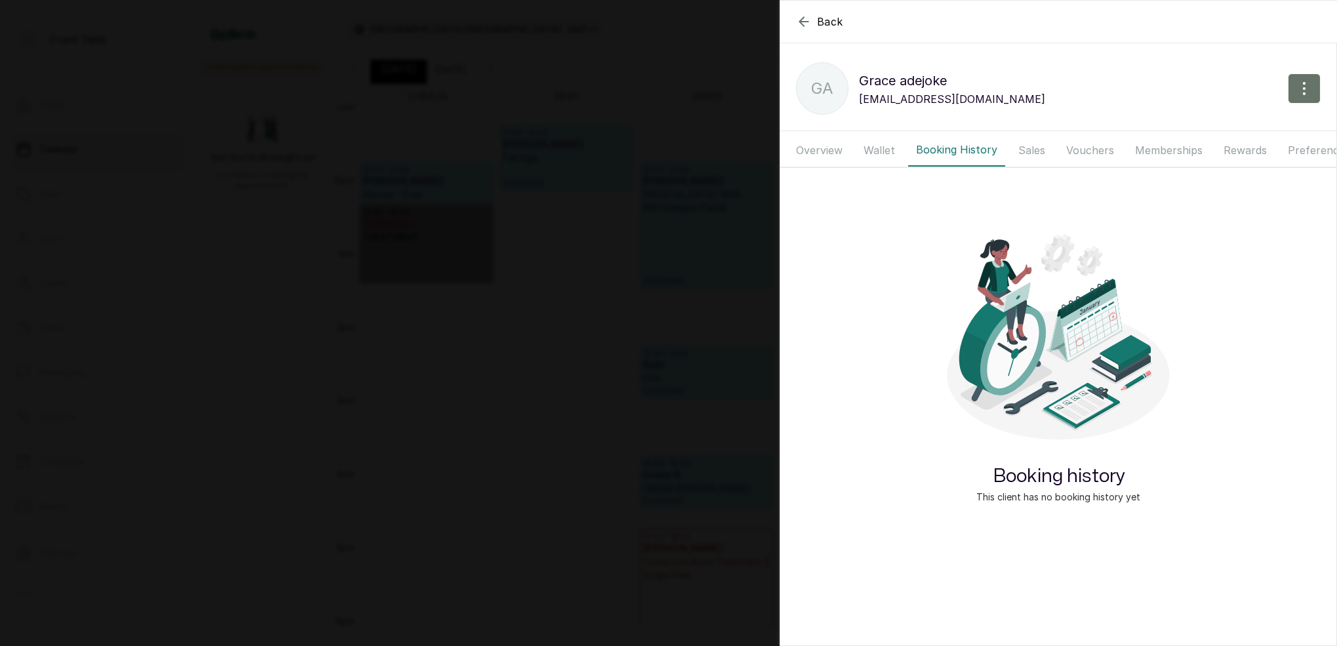
click at [823, 151] on button "Overview" at bounding box center [819, 150] width 62 height 33
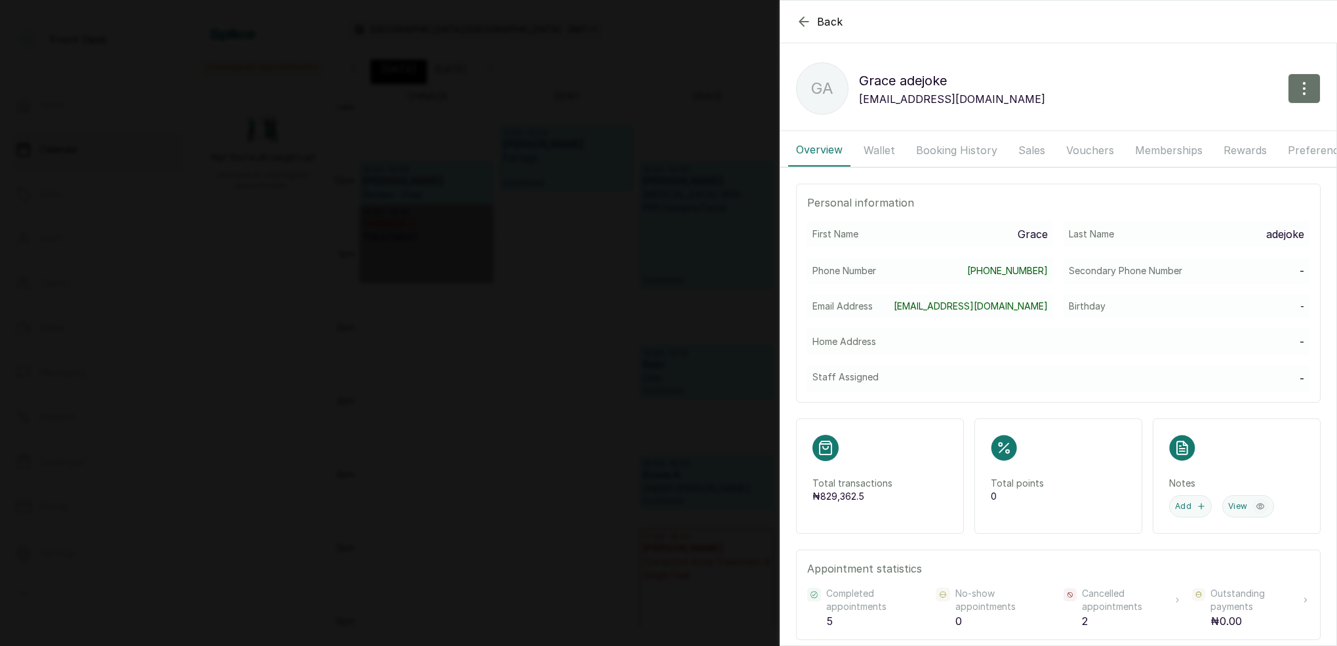
drag, startPoint x: 889, startPoint y: 147, endPoint x: 907, endPoint y: 140, distance: 18.9
click at [889, 147] on button "Wallet" at bounding box center [879, 150] width 47 height 33
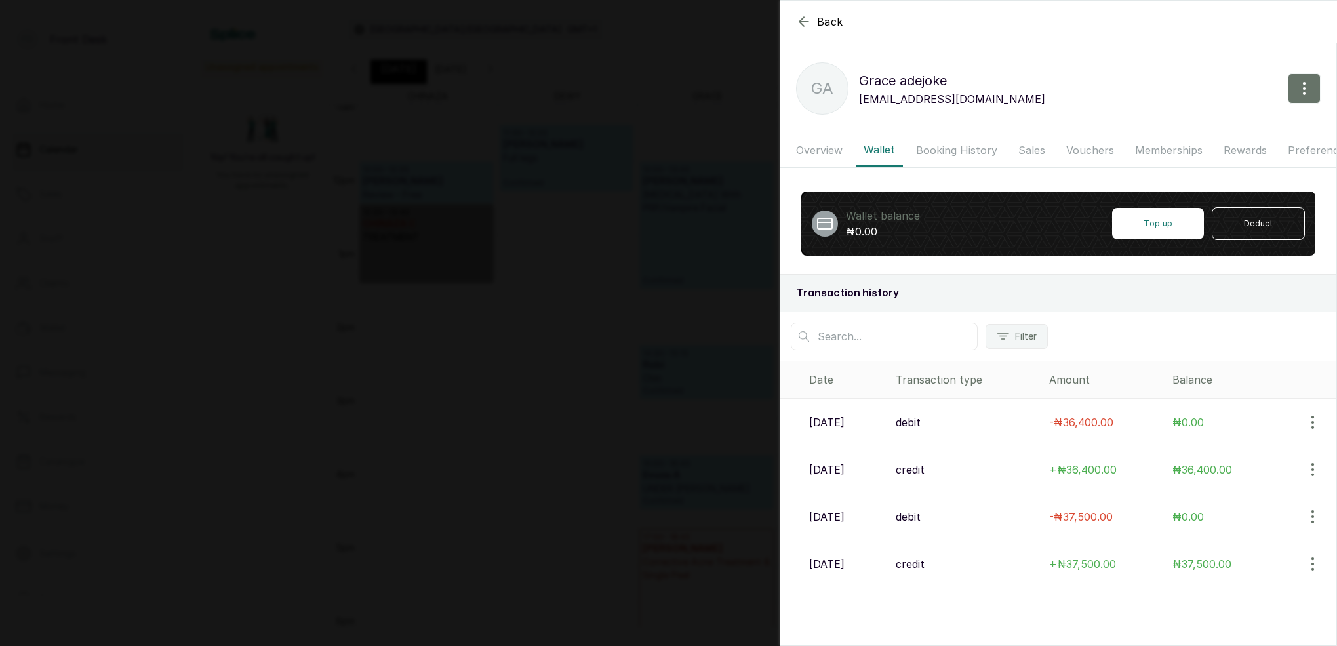
drag, startPoint x: 1036, startPoint y: 148, endPoint x: 1011, endPoint y: 150, distance: 25.0
click at [1035, 148] on button "Sales" at bounding box center [1031, 150] width 43 height 33
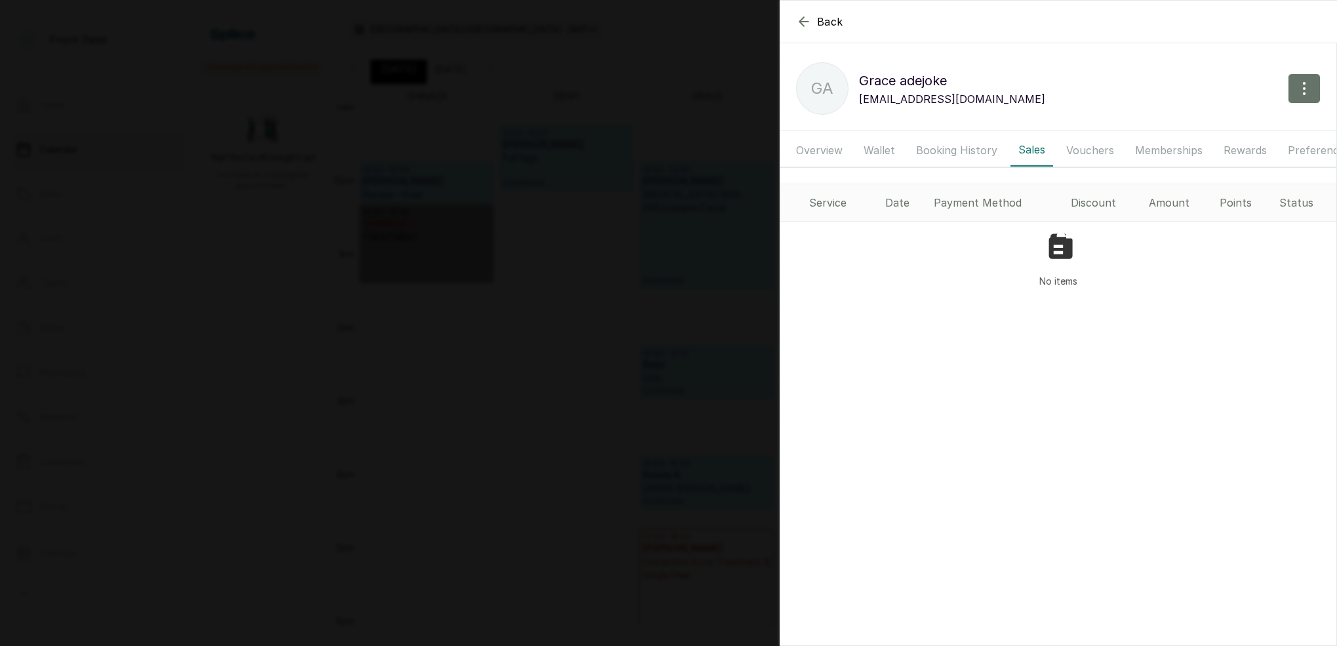
click at [949, 153] on button "Booking History" at bounding box center [956, 150] width 97 height 33
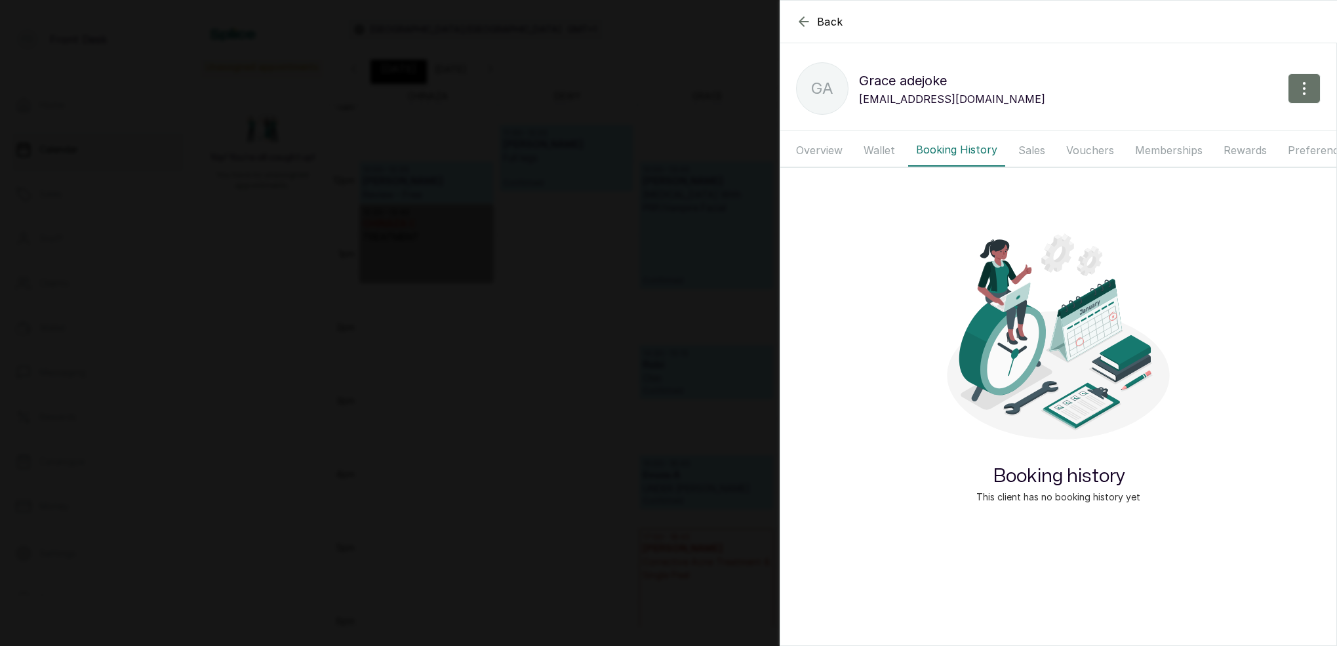
click at [1092, 148] on button "Vouchers" at bounding box center [1090, 150] width 64 height 33
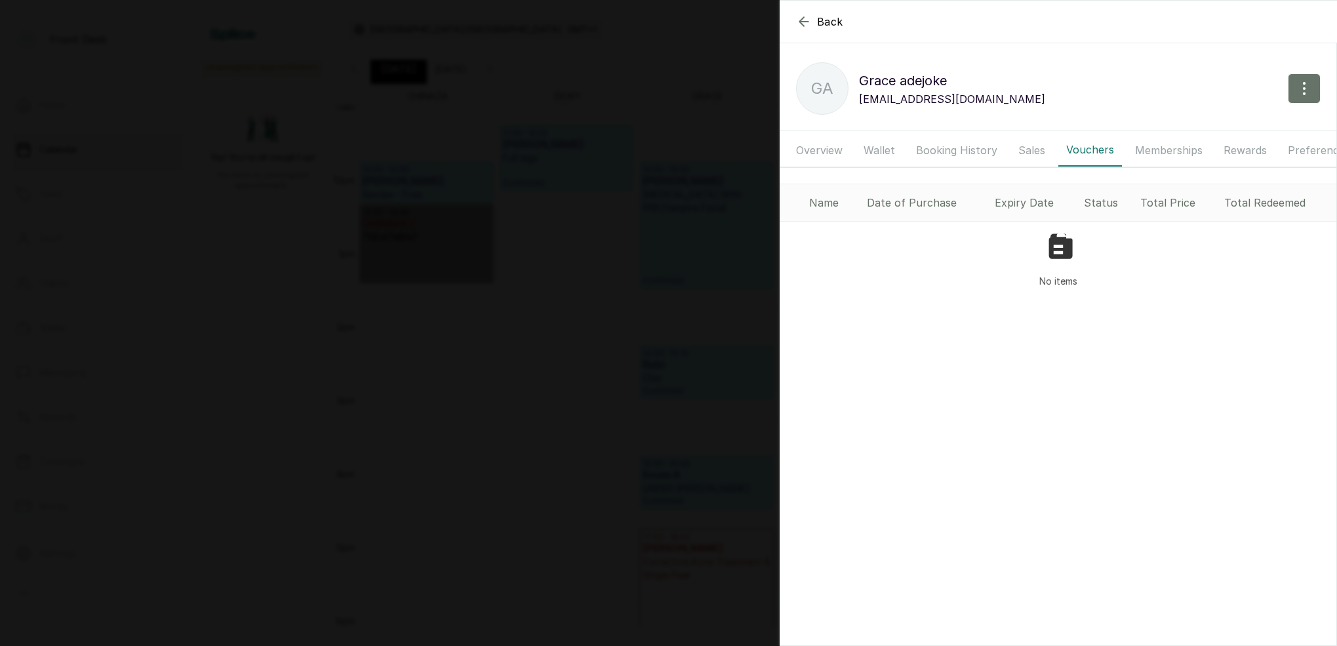
click at [1165, 146] on button "Memberships" at bounding box center [1168, 150] width 83 height 33
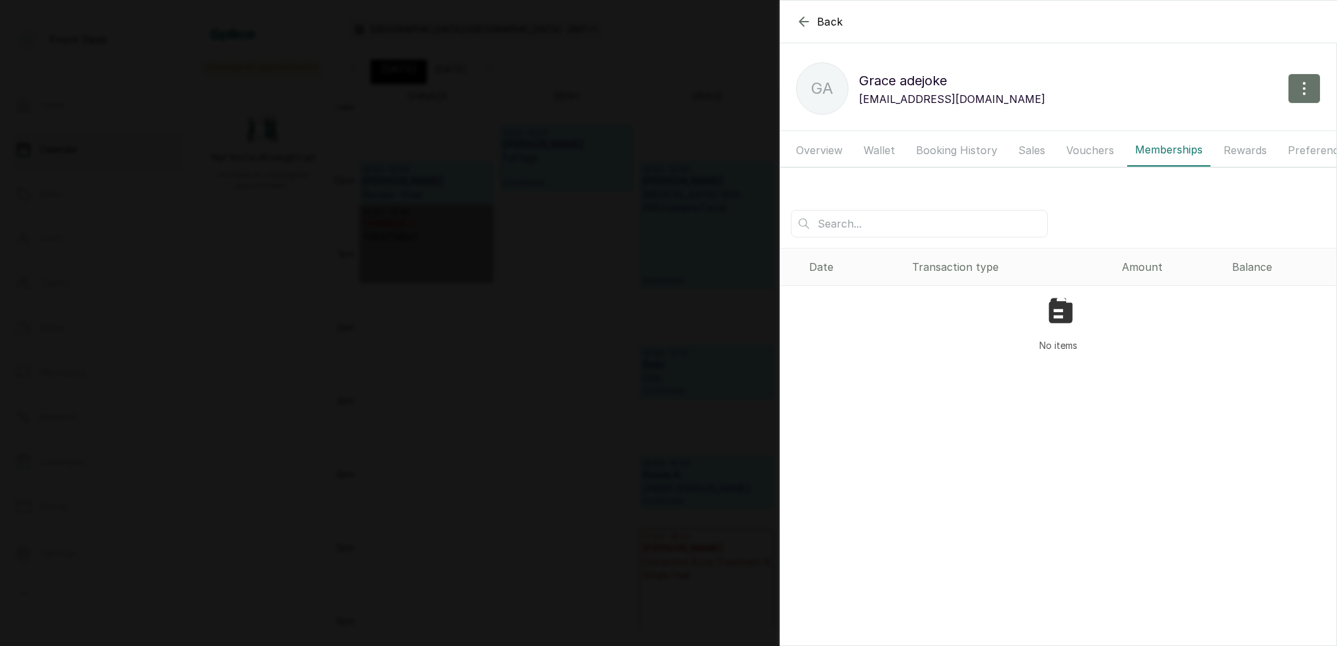
drag, startPoint x: 1271, startPoint y: 151, endPoint x: 1292, endPoint y: 149, distance: 21.1
click at [1271, 151] on div "Overview Wallet Booking History Sales Vouchers Memberships Rewards Preferences …" at bounding box center [1058, 150] width 556 height 33
click at [1309, 147] on button "Preferences" at bounding box center [1319, 150] width 78 height 33
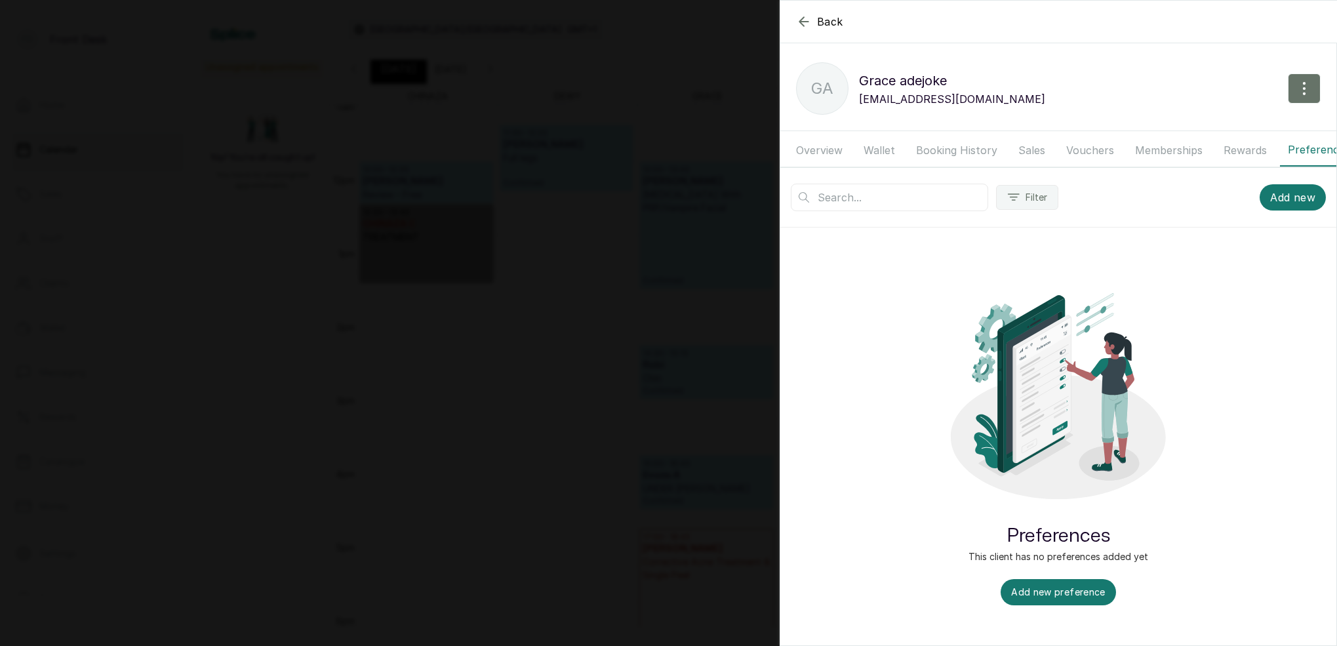
click at [962, 148] on button "Booking History" at bounding box center [956, 150] width 97 height 33
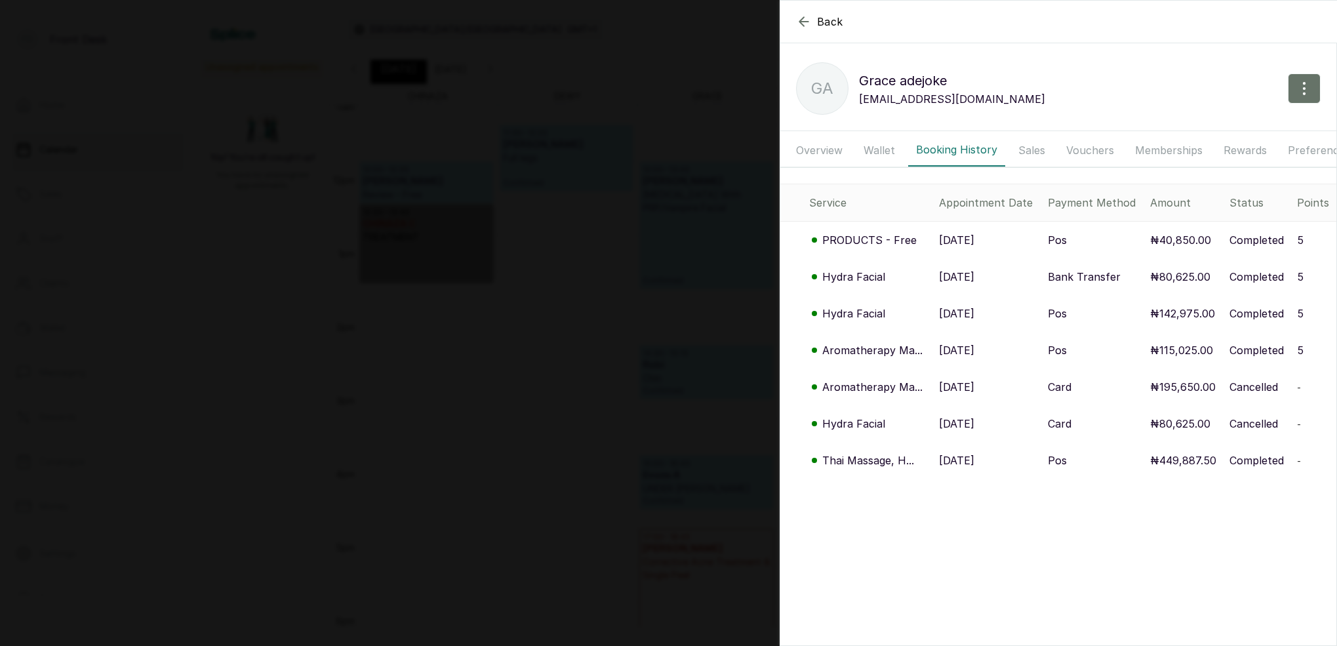
click at [871, 273] on p "Hydra Facial" at bounding box center [853, 277] width 63 height 16
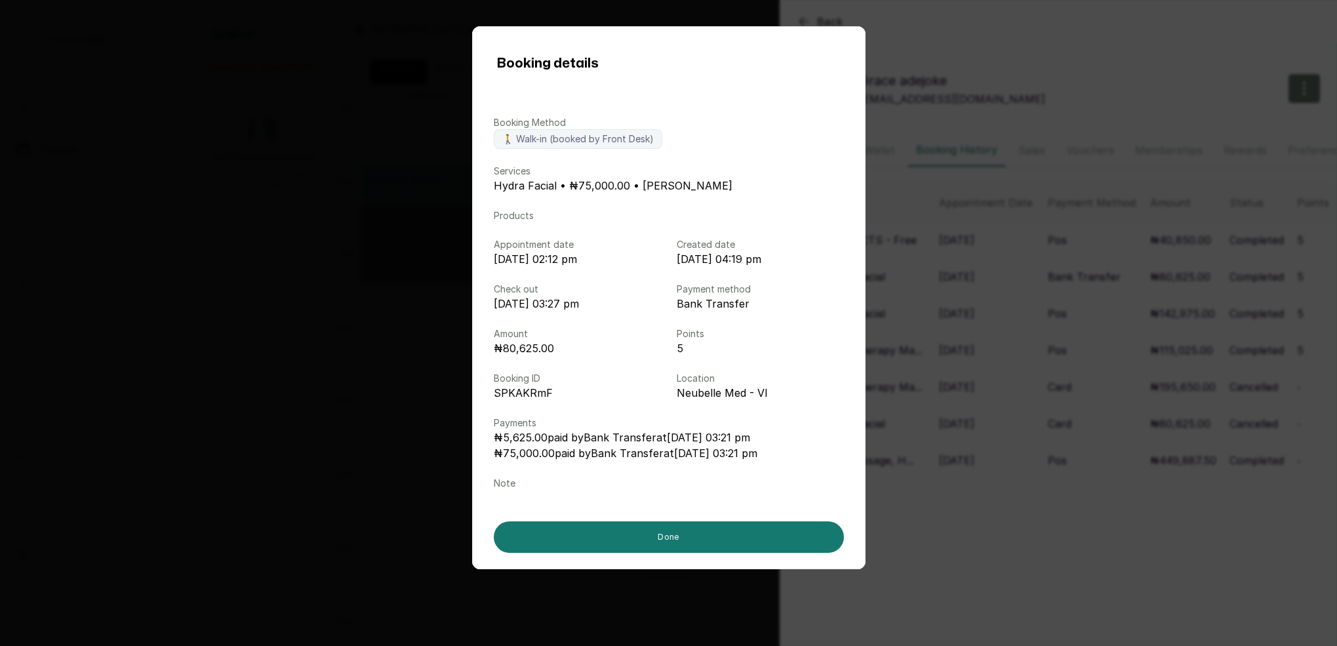
click at [1045, 277] on div "Booking details Booking Method 🚶 Walk-in (booked by Front Desk) Services Hydra …" at bounding box center [668, 323] width 1337 height 646
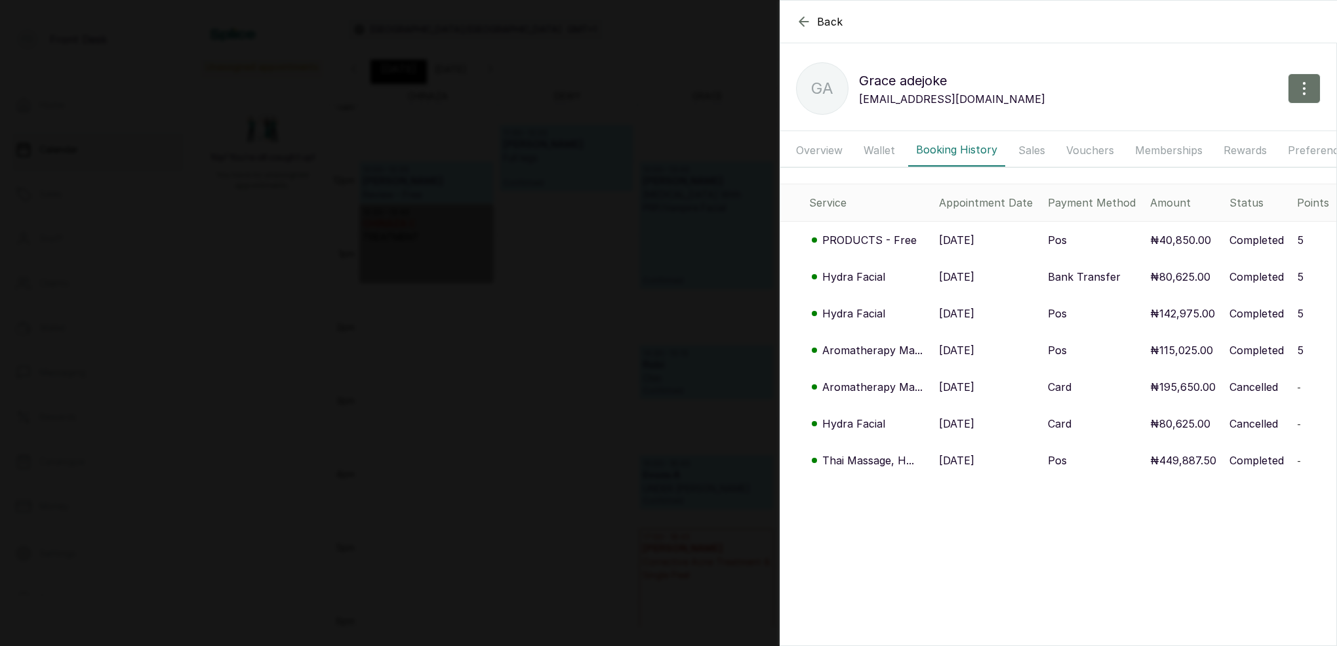
click at [864, 313] on p "Hydra Facial" at bounding box center [853, 314] width 63 height 16
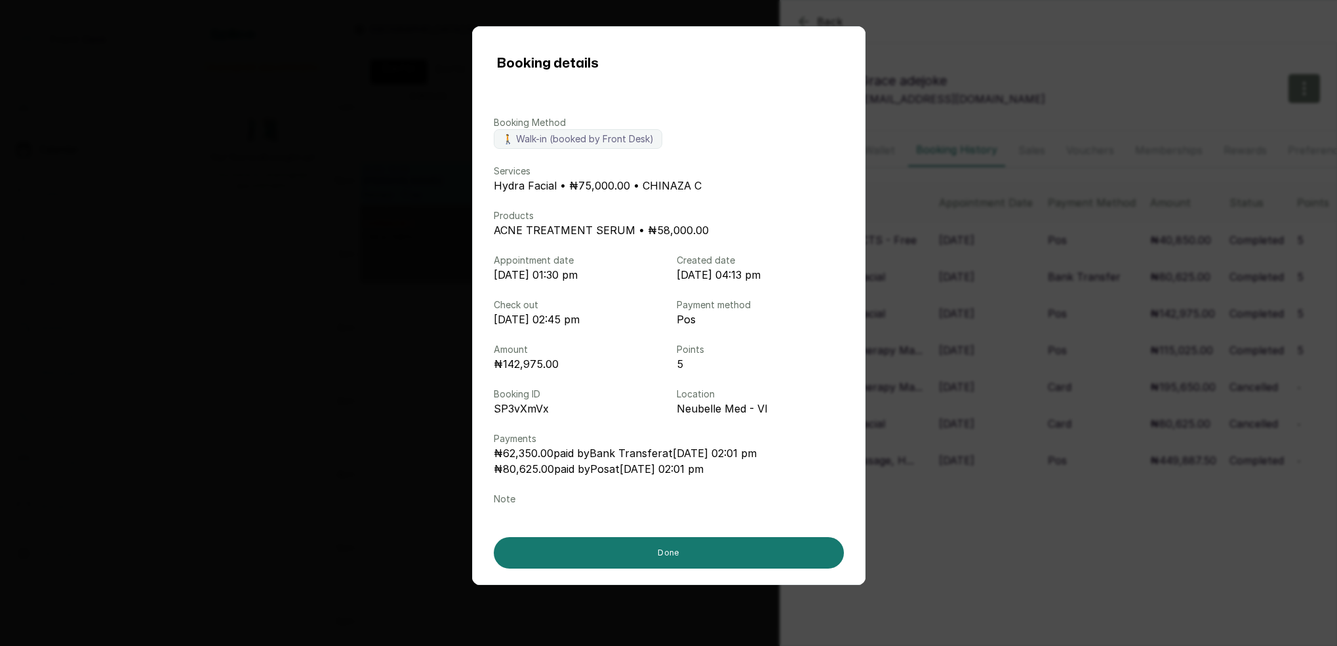
click at [1049, 312] on div "Booking details Booking Method 🚶 Walk-in (booked by Front Desk) Services Hydra …" at bounding box center [668, 323] width 1337 height 646
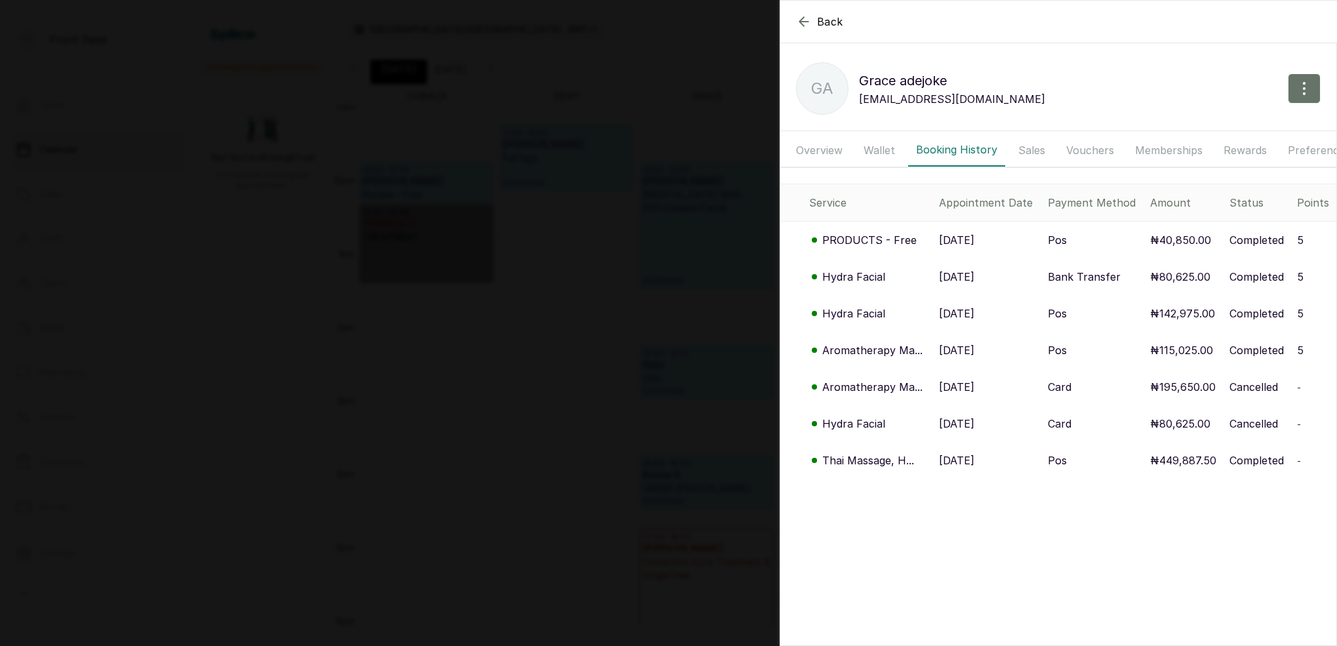
click at [519, 268] on div "Back Grace adejoke Ga Grace adejoke graceadejoke15@gmail.com Overview Wallet Bo…" at bounding box center [668, 323] width 1337 height 646
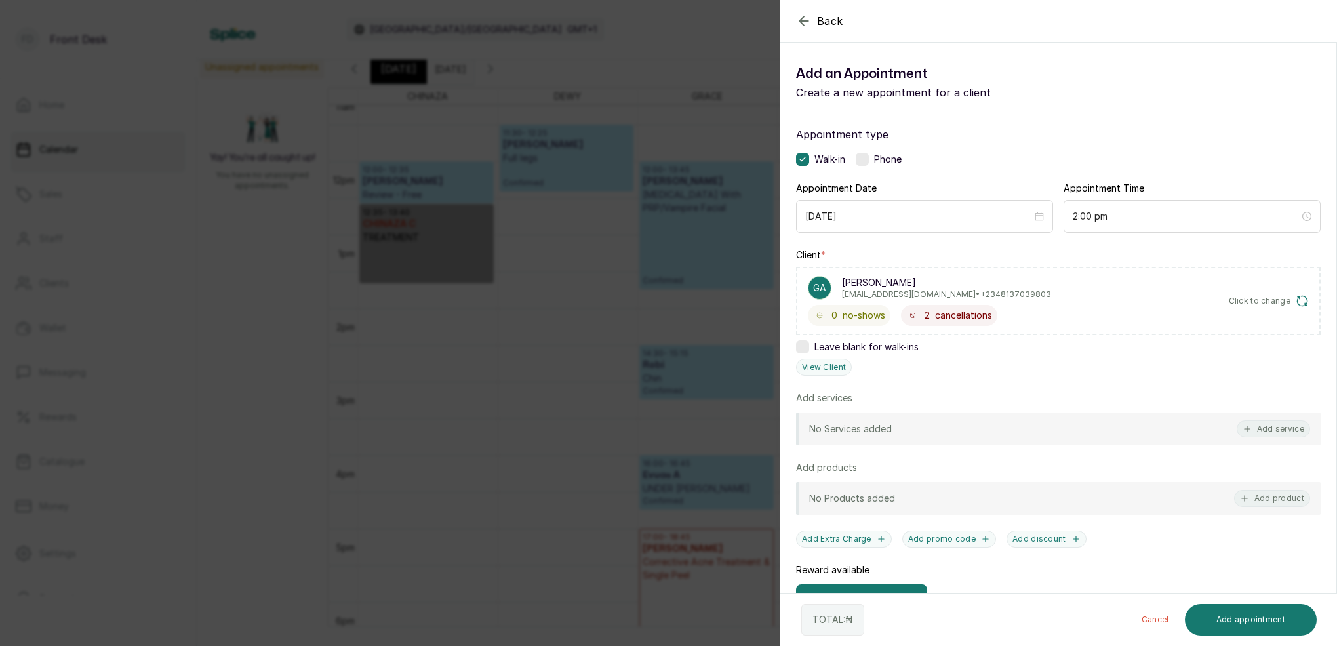
click at [645, 96] on div "Back Add Appointment Add an Appointment Create a new appointment for a client A…" at bounding box center [668, 323] width 1337 height 646
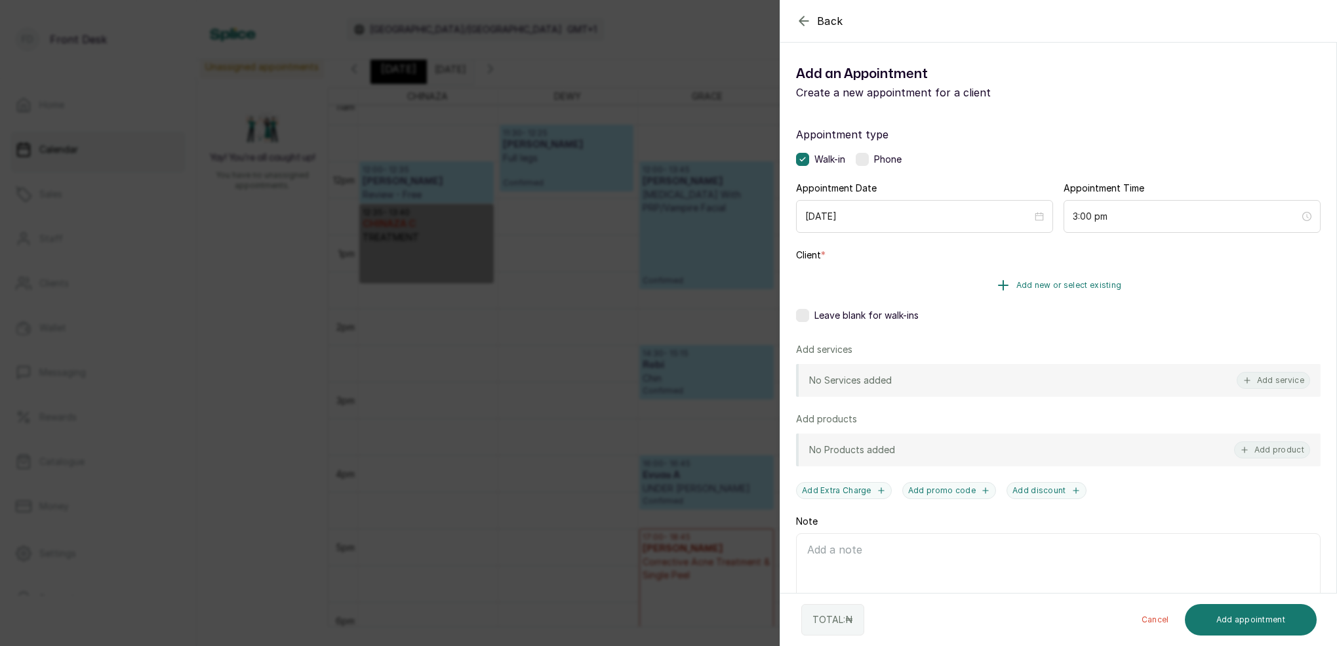
click at [1098, 285] on span "Add new or select existing" at bounding box center [1069, 285] width 106 height 10
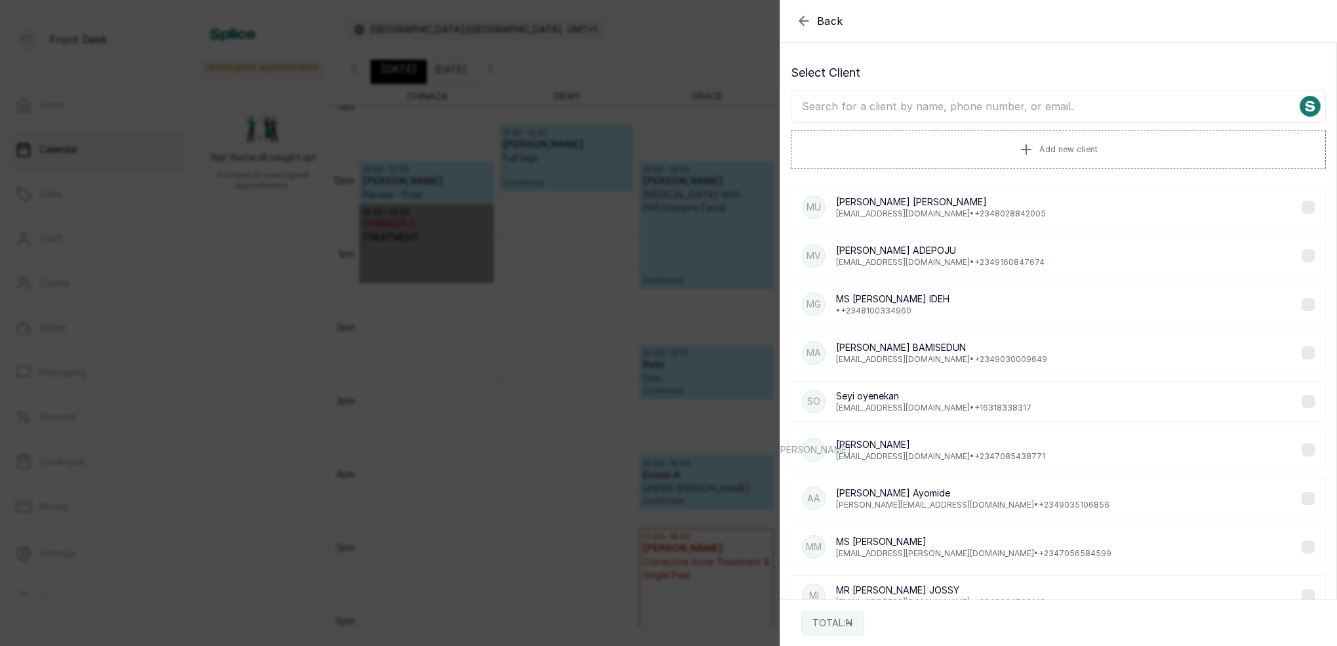
click at [991, 113] on input "text" at bounding box center [1058, 106] width 535 height 33
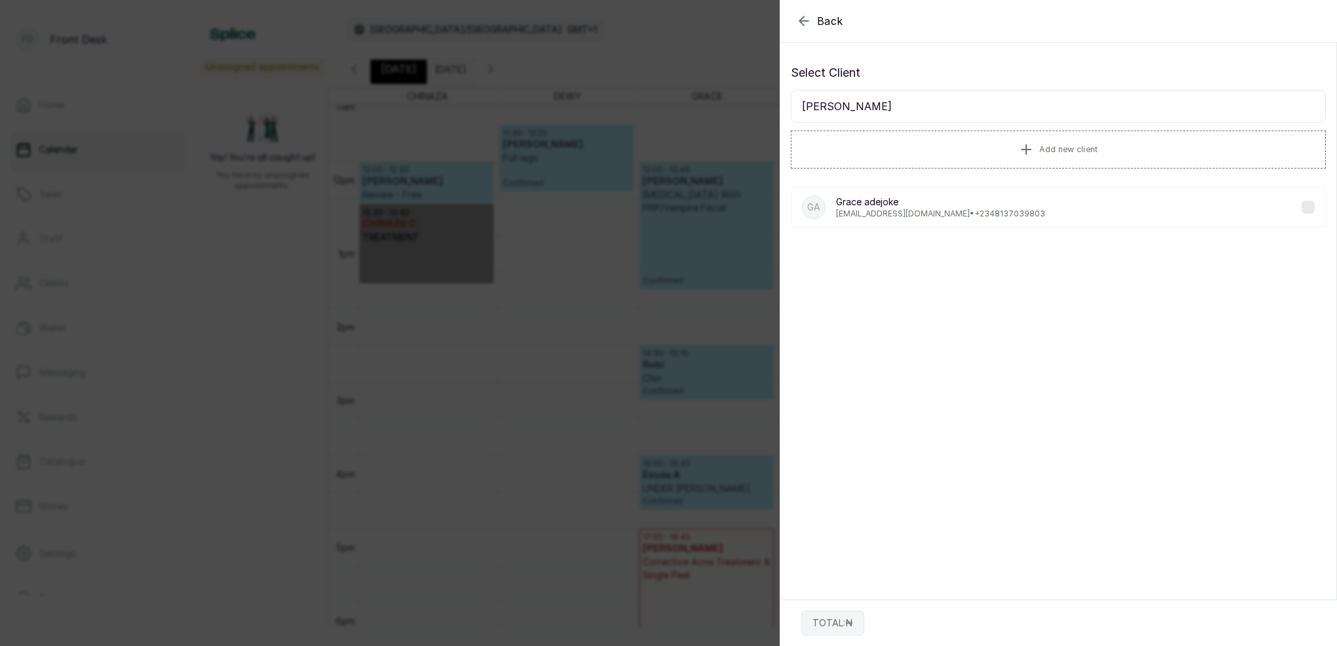
type input "grace adejoke"
click at [995, 204] on p "Grace adejoke" at bounding box center [940, 201] width 209 height 13
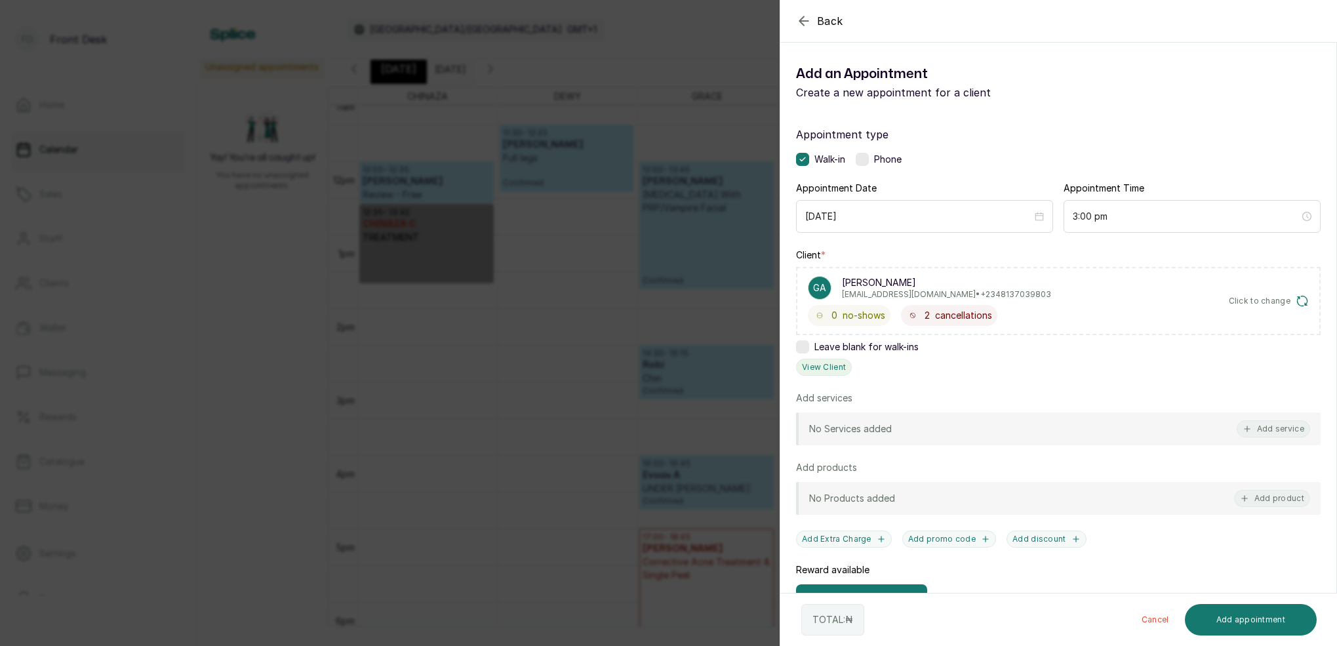
click at [844, 365] on button "View Client" at bounding box center [824, 367] width 56 height 17
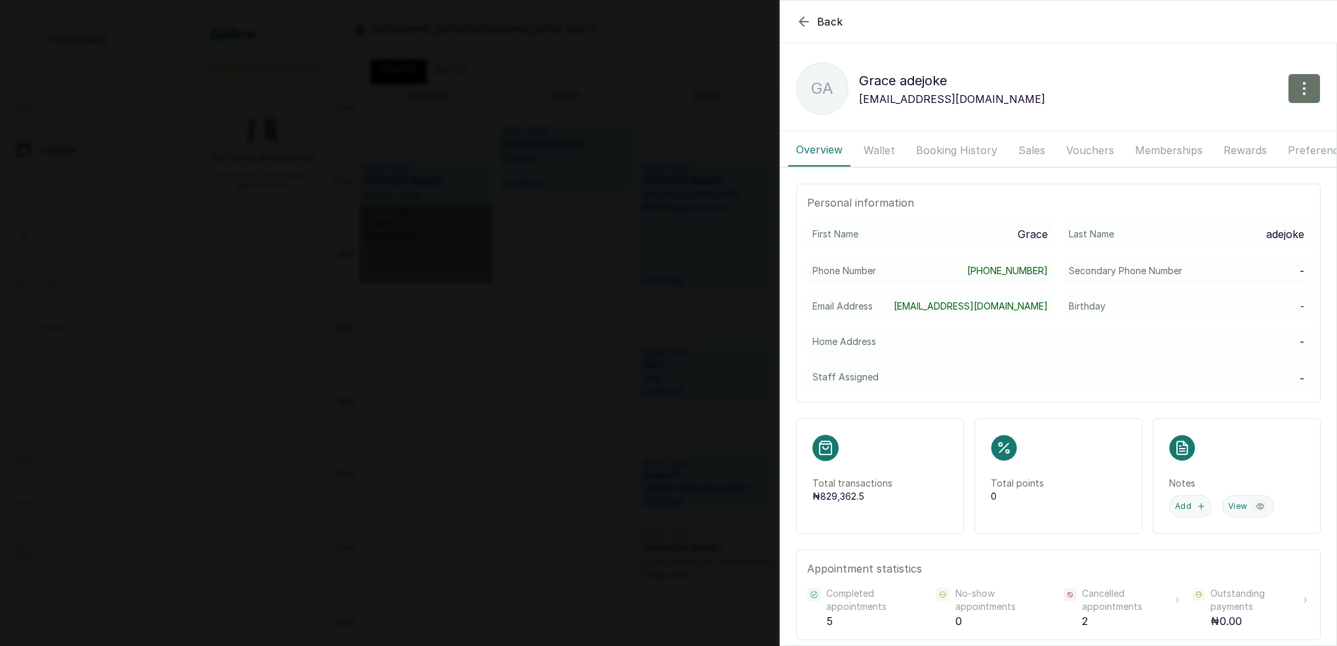
click at [952, 155] on button "Booking History" at bounding box center [956, 150] width 97 height 33
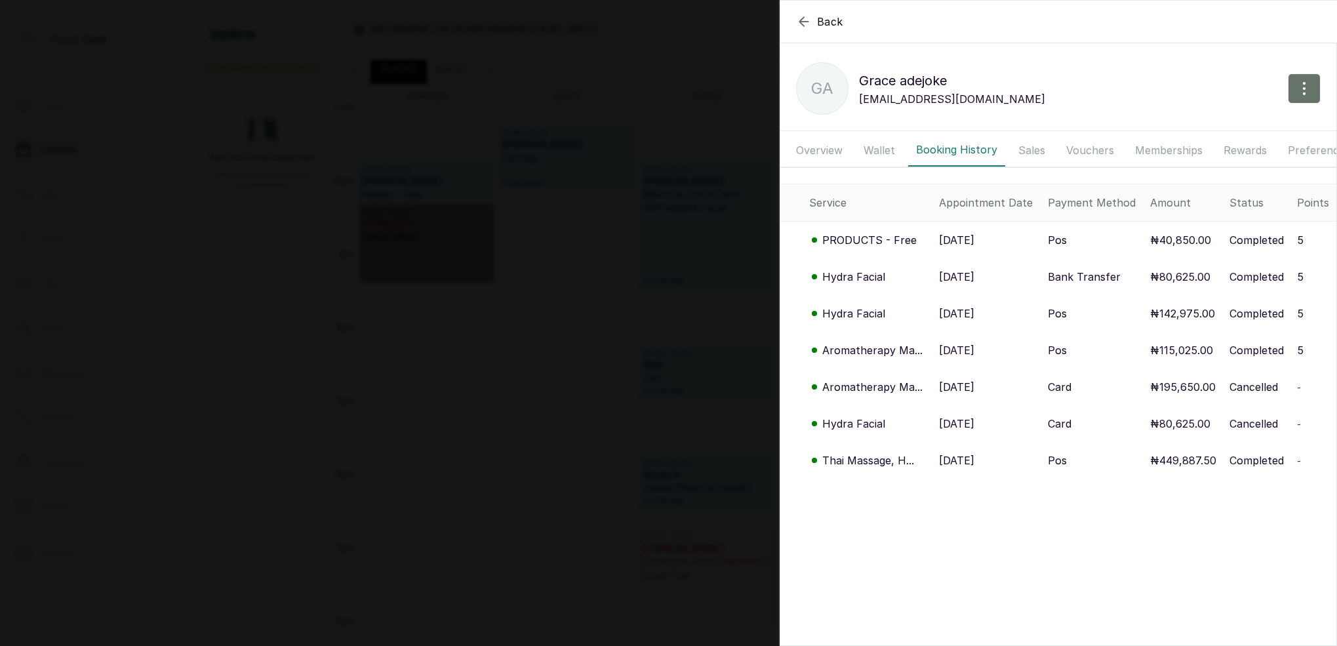
click at [859, 308] on p "Hydra Facial" at bounding box center [853, 314] width 63 height 16
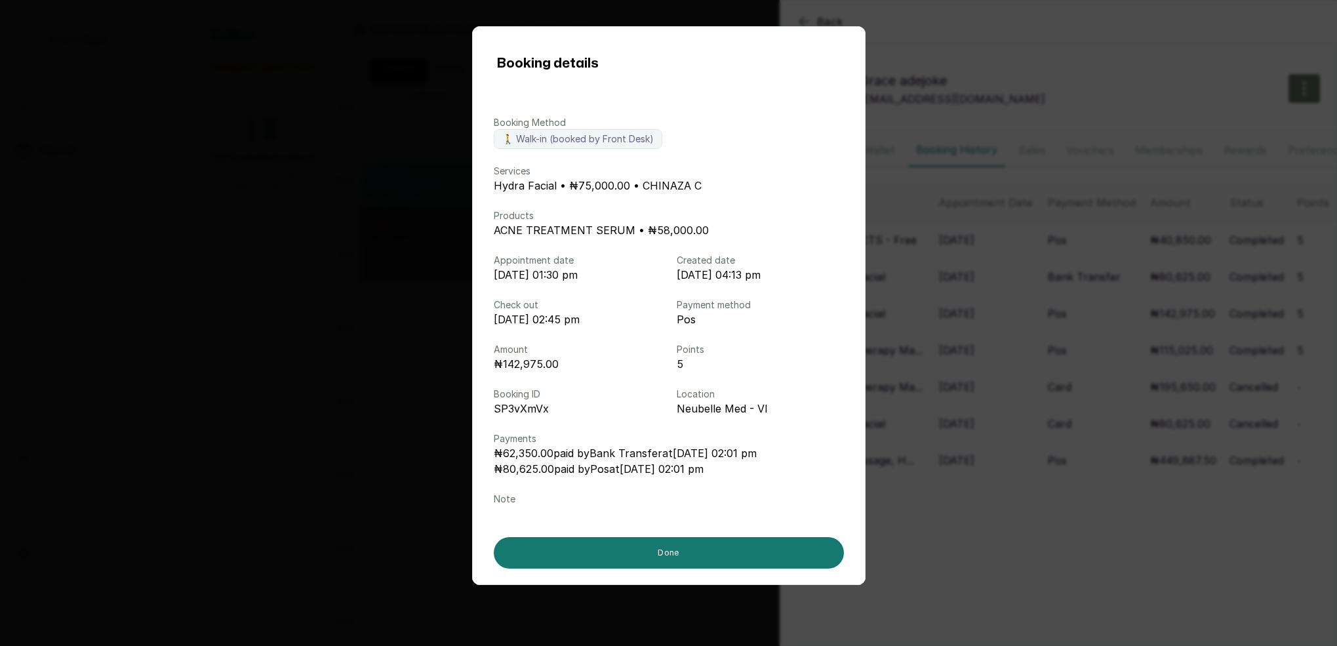
click at [939, 306] on div "Booking details Booking Method 🚶 Walk-in (booked by Front Desk) Services Hydra …" at bounding box center [668, 323] width 1337 height 646
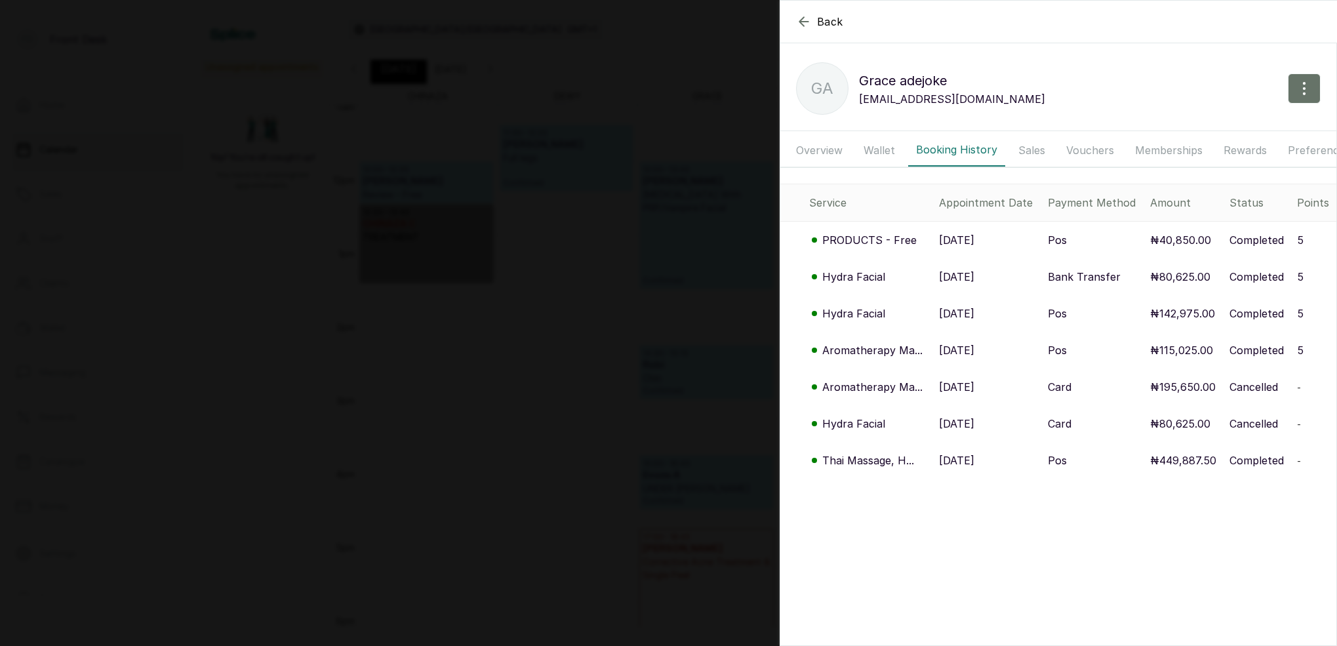
click at [862, 284] on td "Hydra Facial" at bounding box center [856, 276] width 153 height 37
click at [866, 278] on p "Hydra Facial" at bounding box center [853, 277] width 63 height 16
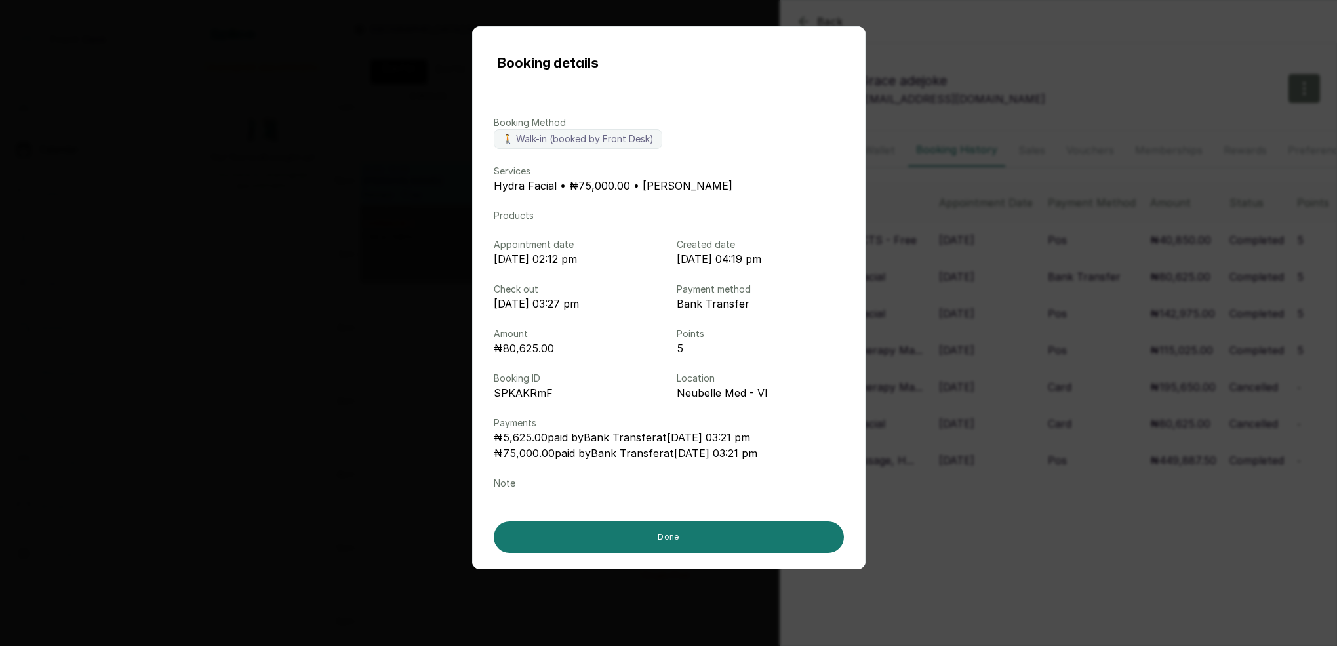
click at [952, 292] on div "Booking details Booking Method 🚶 Walk-in (booked by Front Desk) Services Hydra …" at bounding box center [668, 323] width 1337 height 646
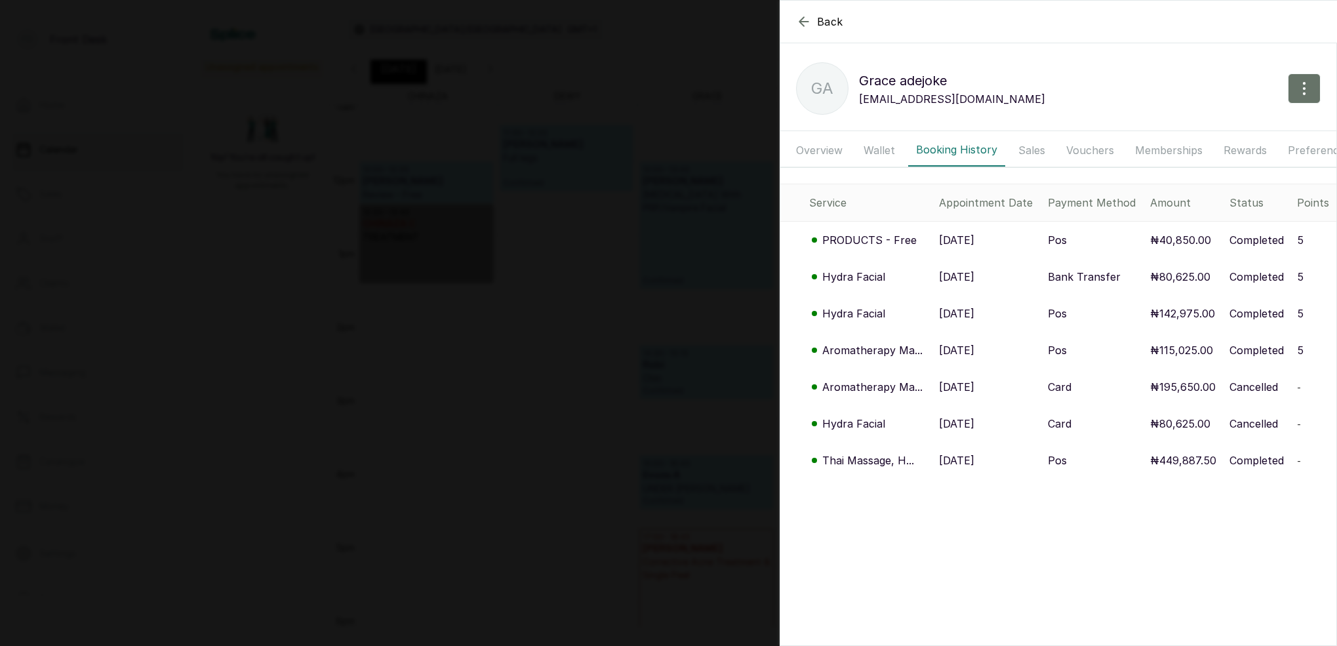
click at [645, 256] on div "Back Grace adejoke Ga Grace adejoke graceadejoke15@gmail.com Overview Wallet Bo…" at bounding box center [668, 323] width 1337 height 646
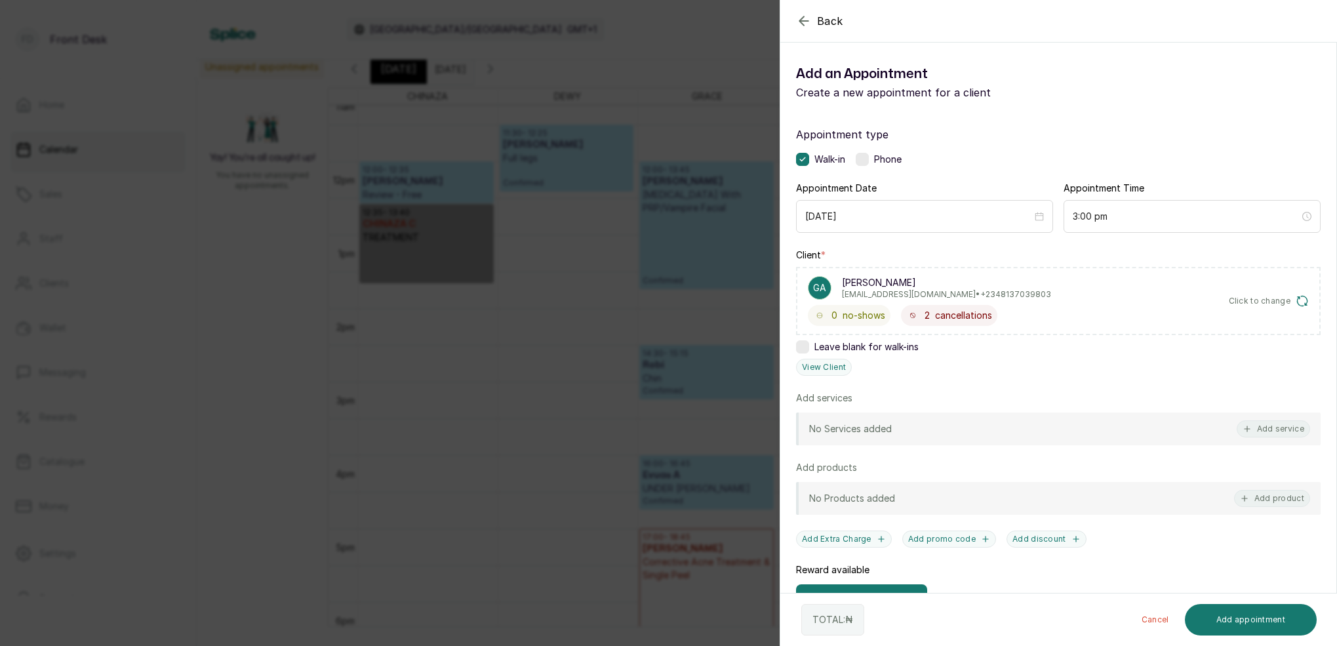
drag, startPoint x: 616, startPoint y: 246, endPoint x: 643, endPoint y: 245, distance: 27.6
click at [616, 246] on div "Back Add Appointment Add an Appointment Create a new appointment for a client A…" at bounding box center [668, 323] width 1337 height 646
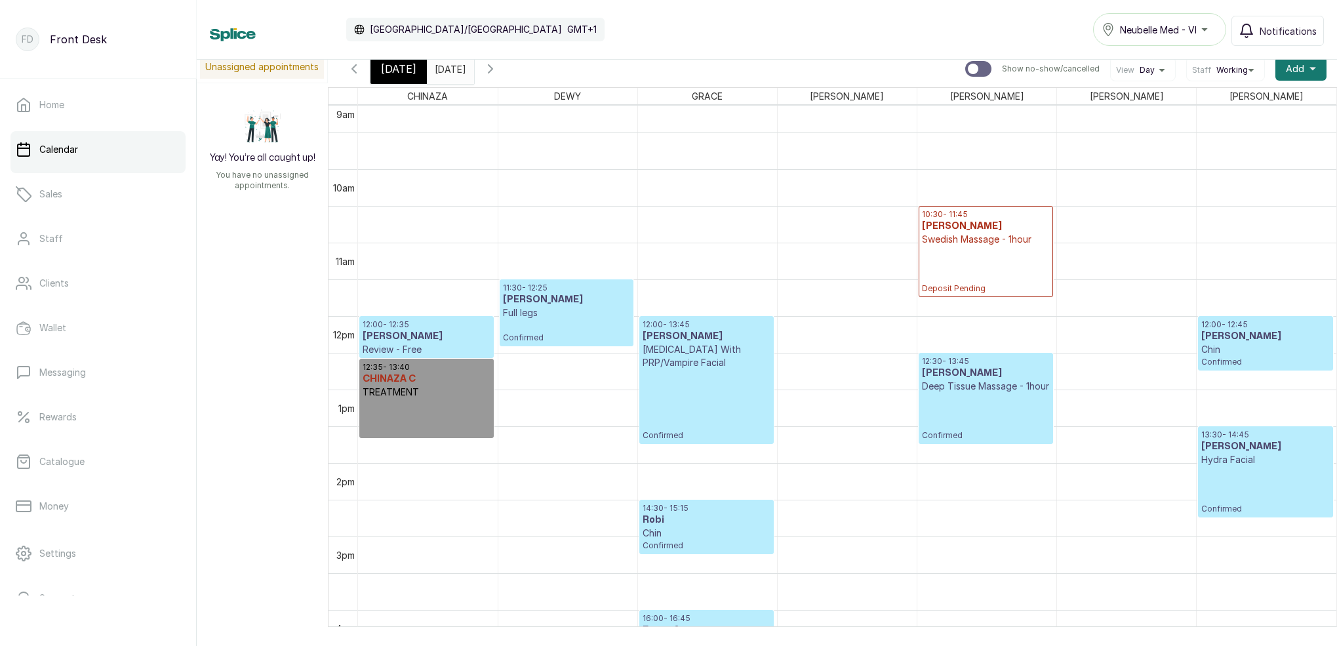
scroll to position [672, 0]
click at [449, 70] on input "20/09/2025" at bounding box center [438, 65] width 21 height 22
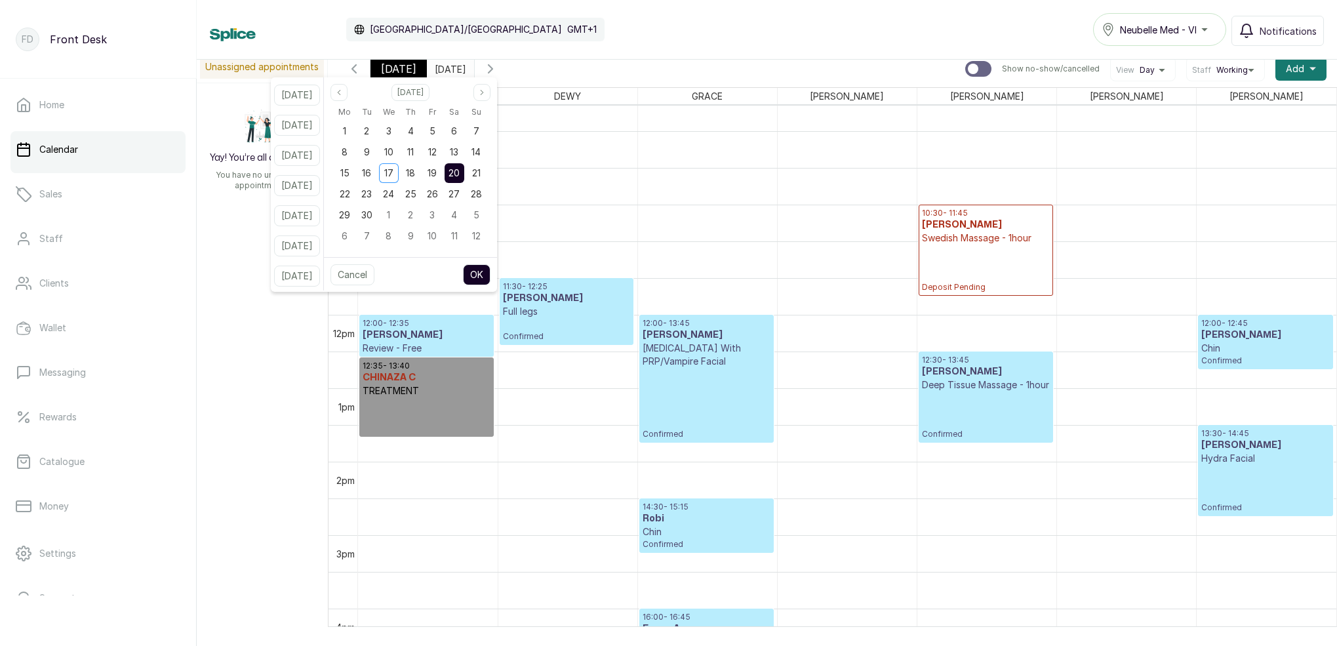
click at [498, 73] on icon "button" at bounding box center [491, 69] width 16 height 16
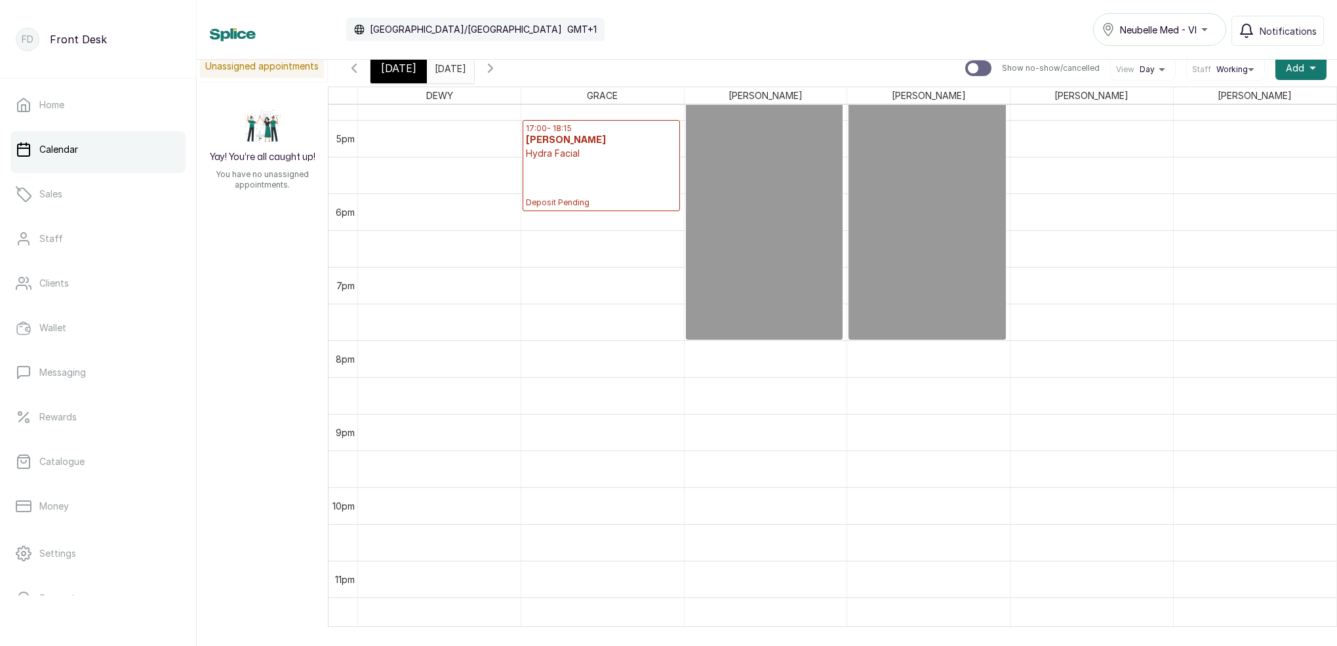
scroll to position [1083, 0]
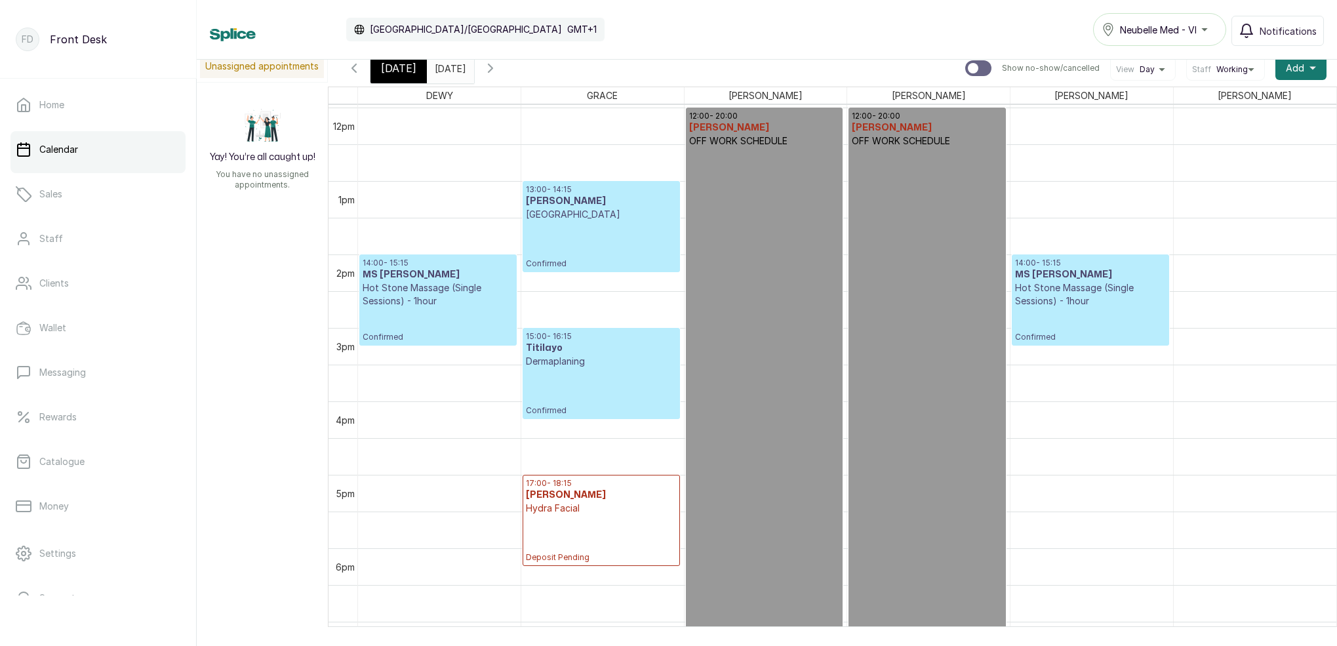
click at [354, 70] on icon "button" at bounding box center [354, 68] width 4 height 8
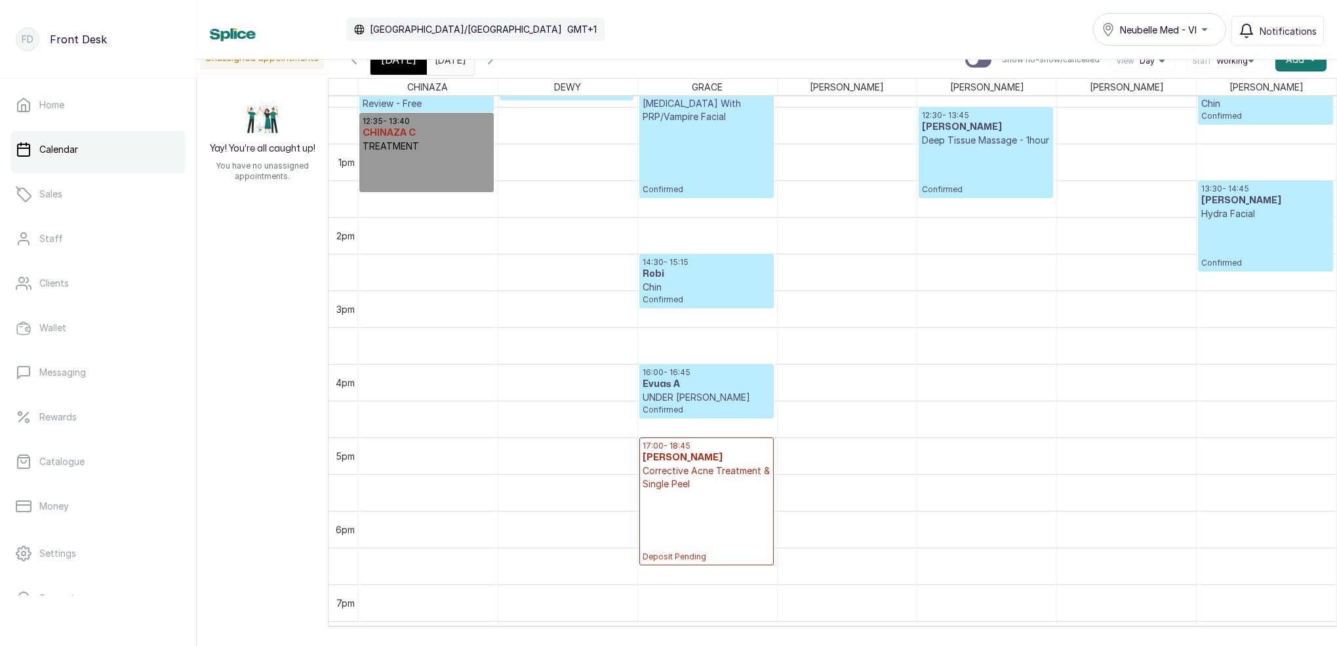
click at [416, 66] on div "[DATE]" at bounding box center [398, 60] width 56 height 30
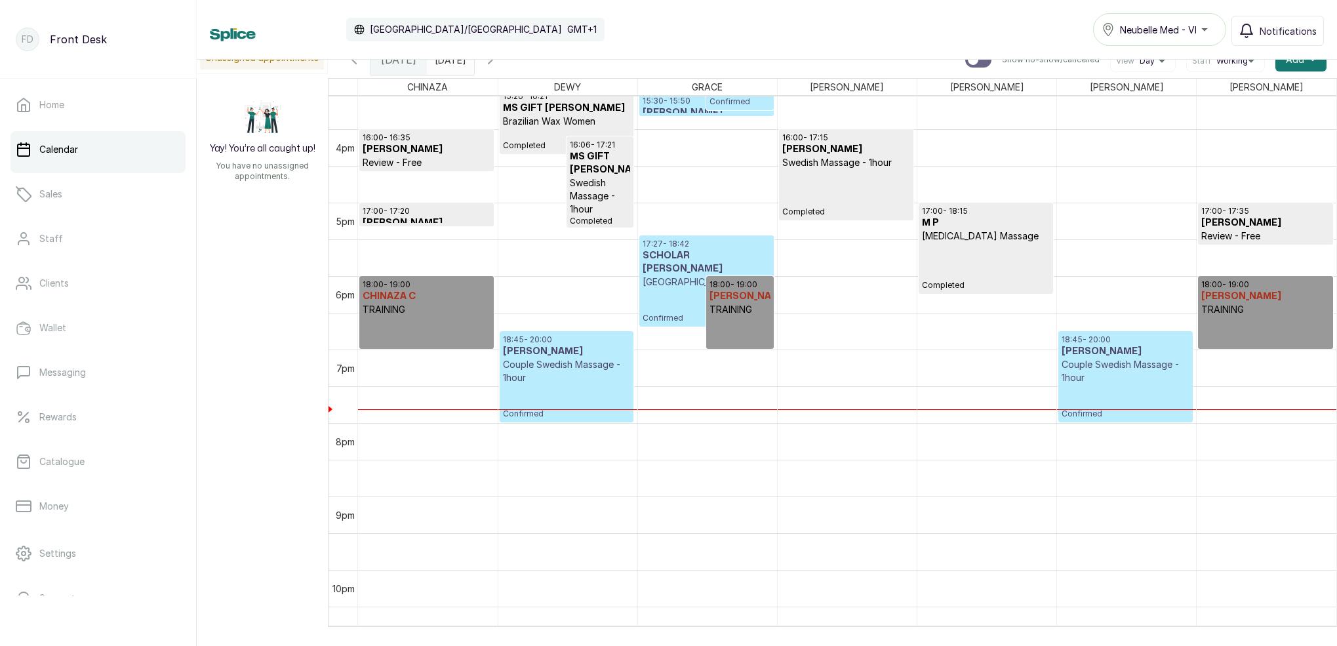
scroll to position [1149, 0]
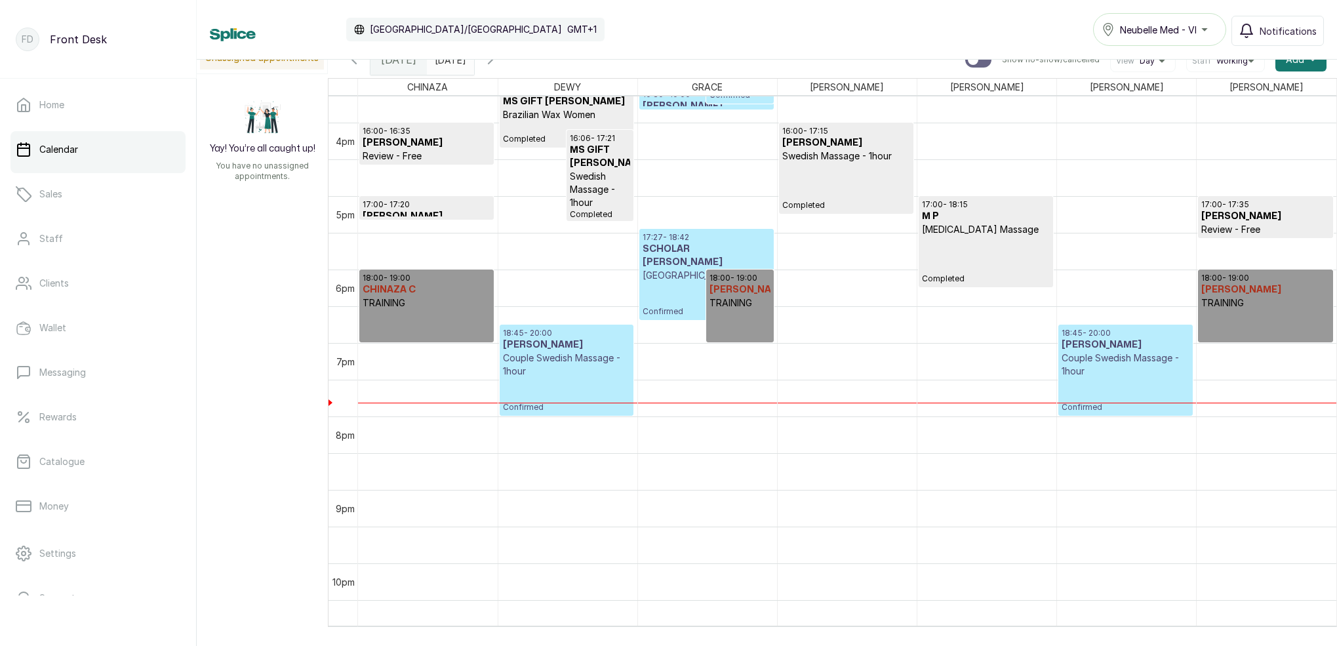
click at [492, 63] on icon "button" at bounding box center [491, 60] width 4 height 8
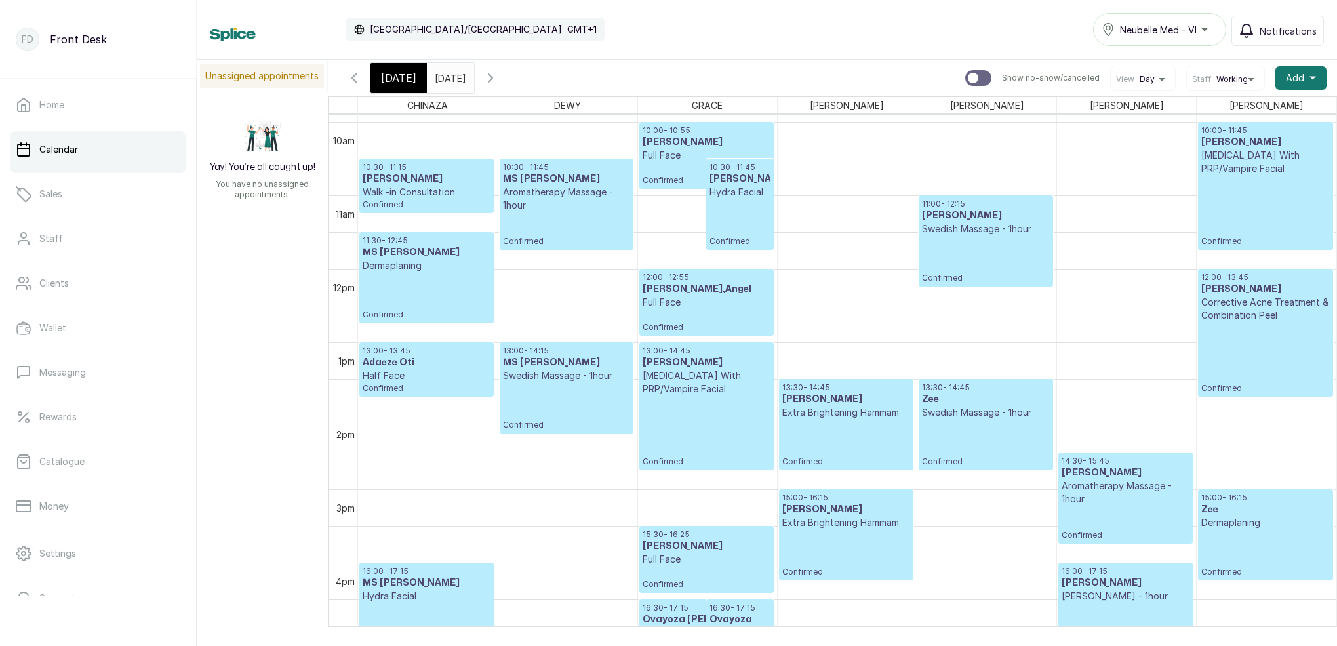
scroll to position [726, 0]
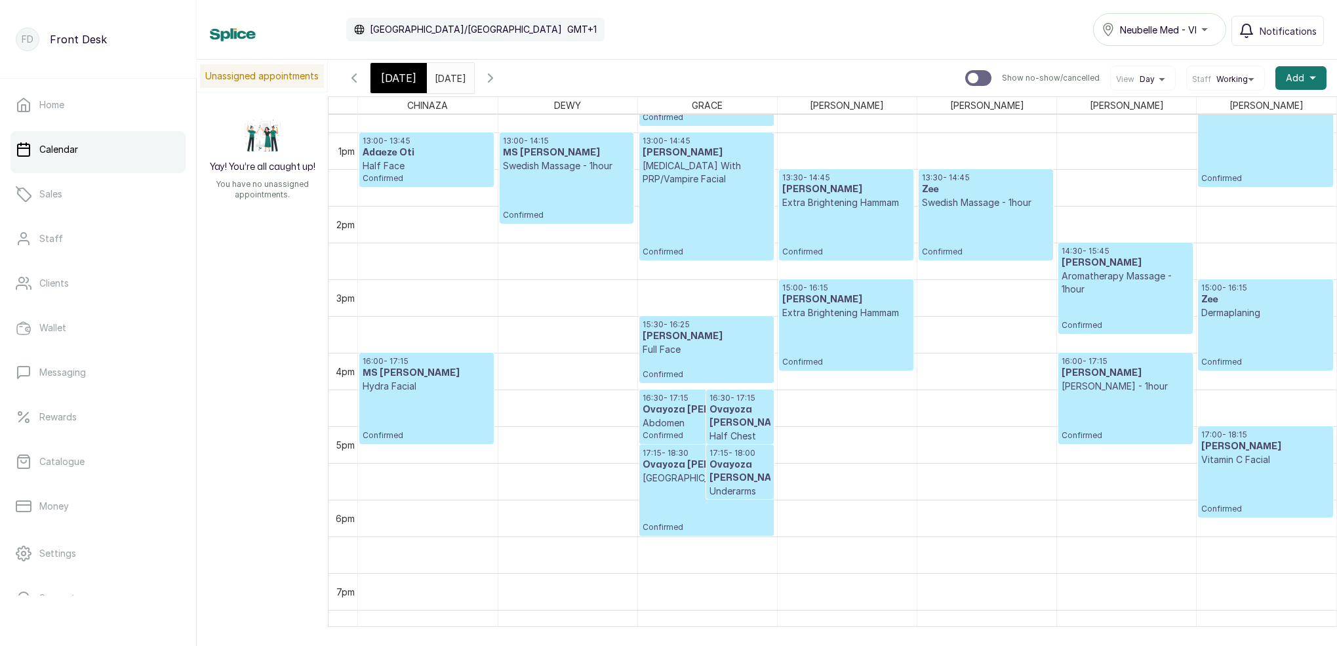
drag, startPoint x: 404, startPoint y: 76, endPoint x: 497, endPoint y: 126, distance: 105.6
click at [404, 76] on span "[DATE]" at bounding box center [398, 78] width 35 height 16
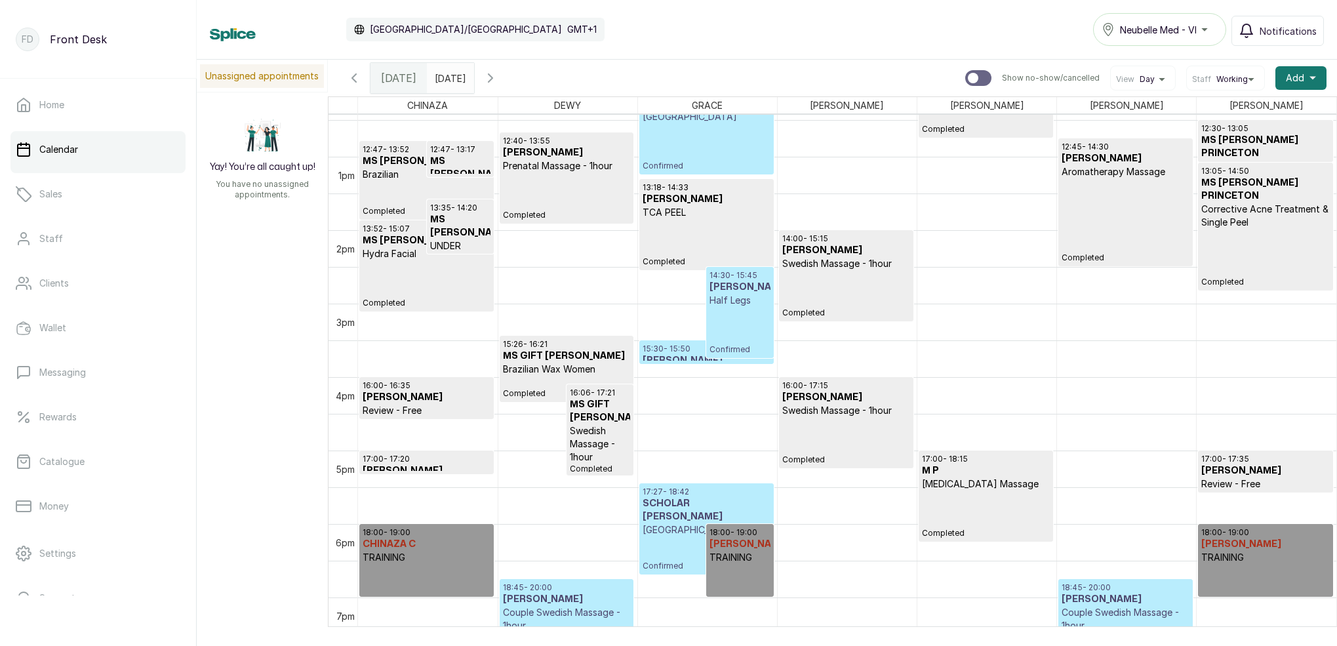
scroll to position [870, 0]
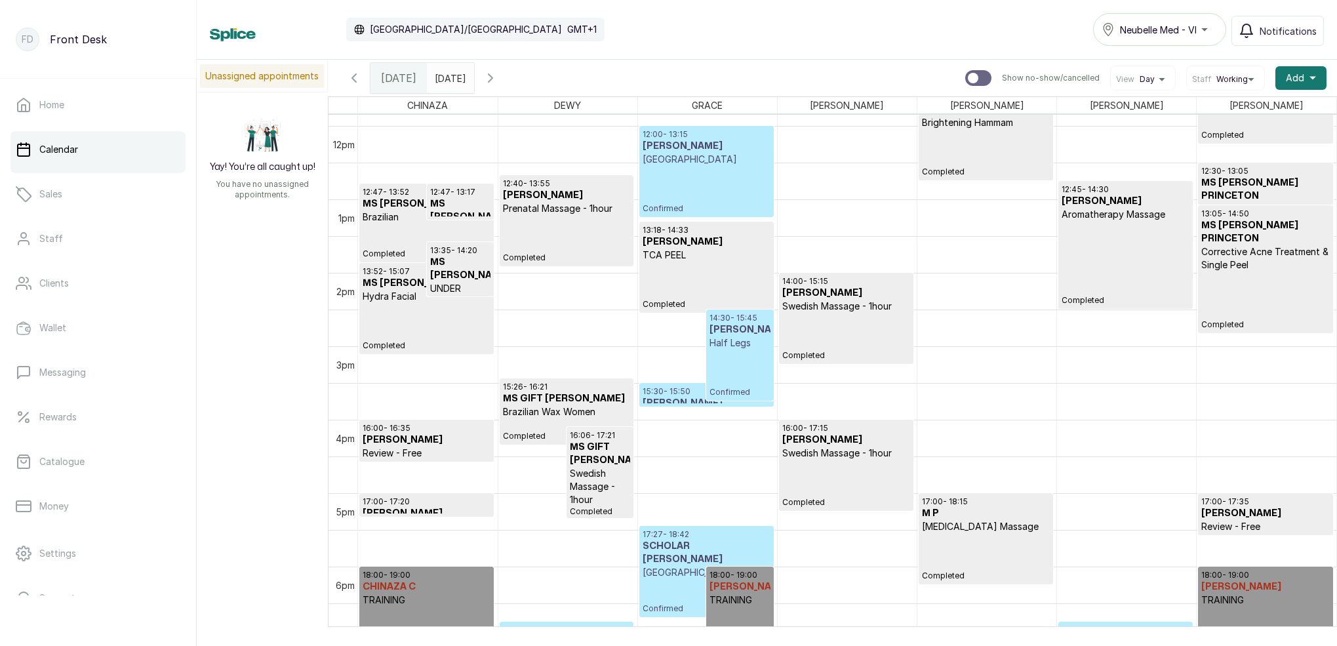
click at [713, 165] on p "[GEOGRAPHIC_DATA]" at bounding box center [707, 159] width 128 height 13
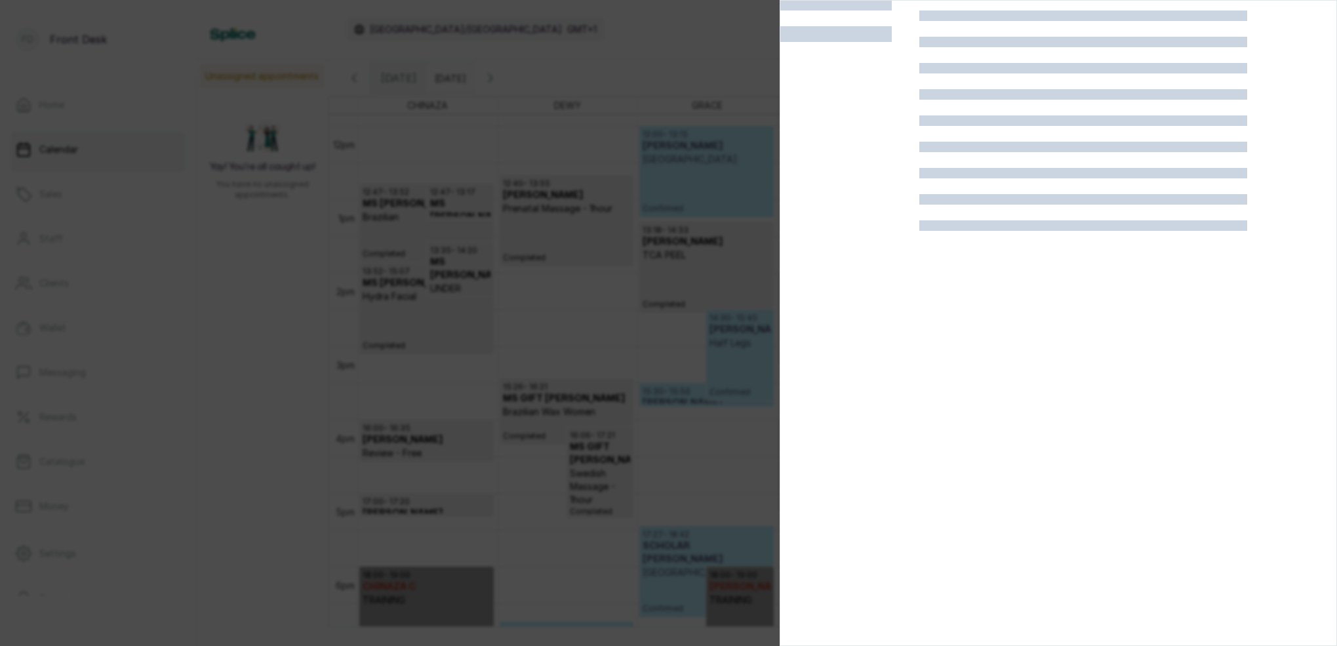
scroll to position [33, 0]
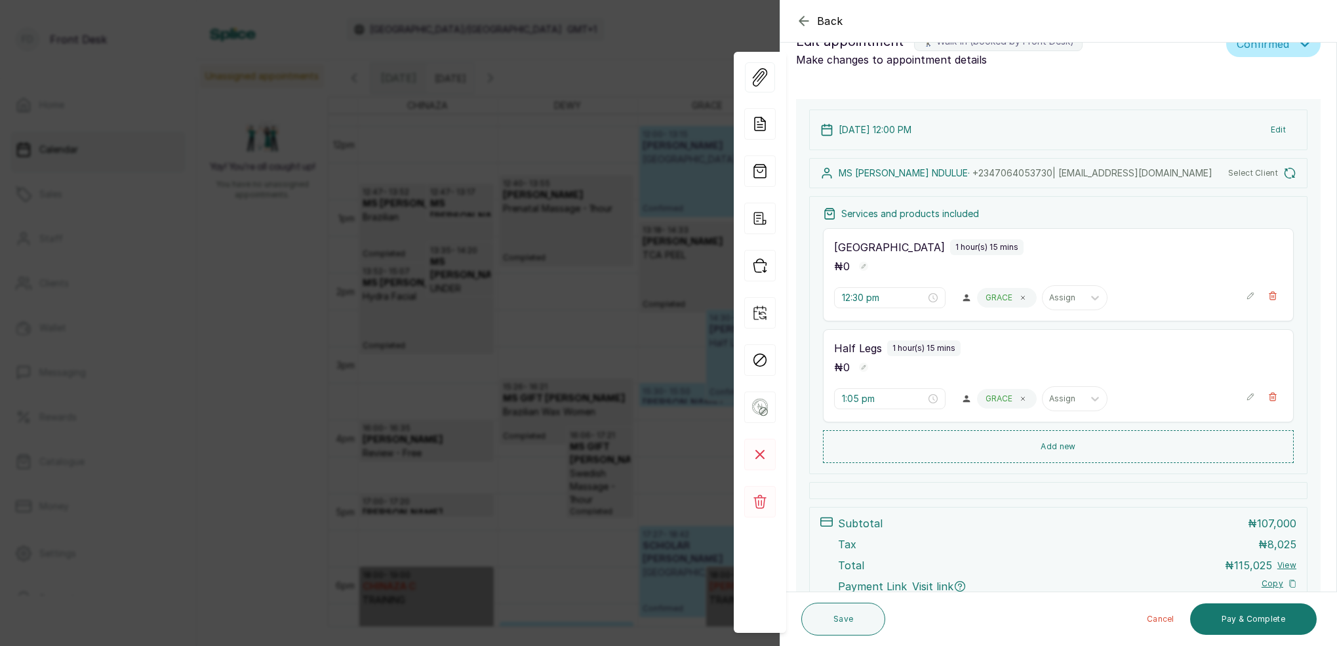
type input "12:00 pm"
type input "2:30 pm"
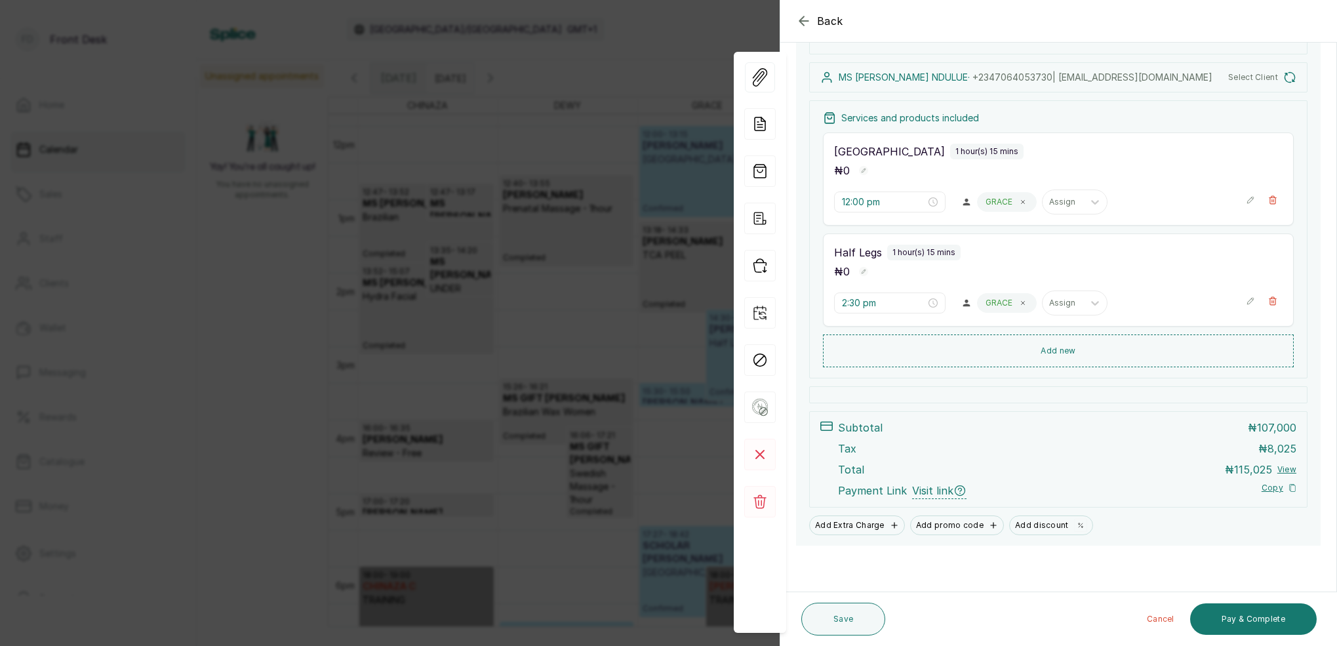
scroll to position [129, 0]
drag, startPoint x: 613, startPoint y: 191, endPoint x: 626, endPoint y: 197, distance: 13.8
click at [614, 191] on div "Back Appointment Details Edit appointment 🚶 Walk-in (booked by Front Desk) Make…" at bounding box center [668, 323] width 1337 height 646
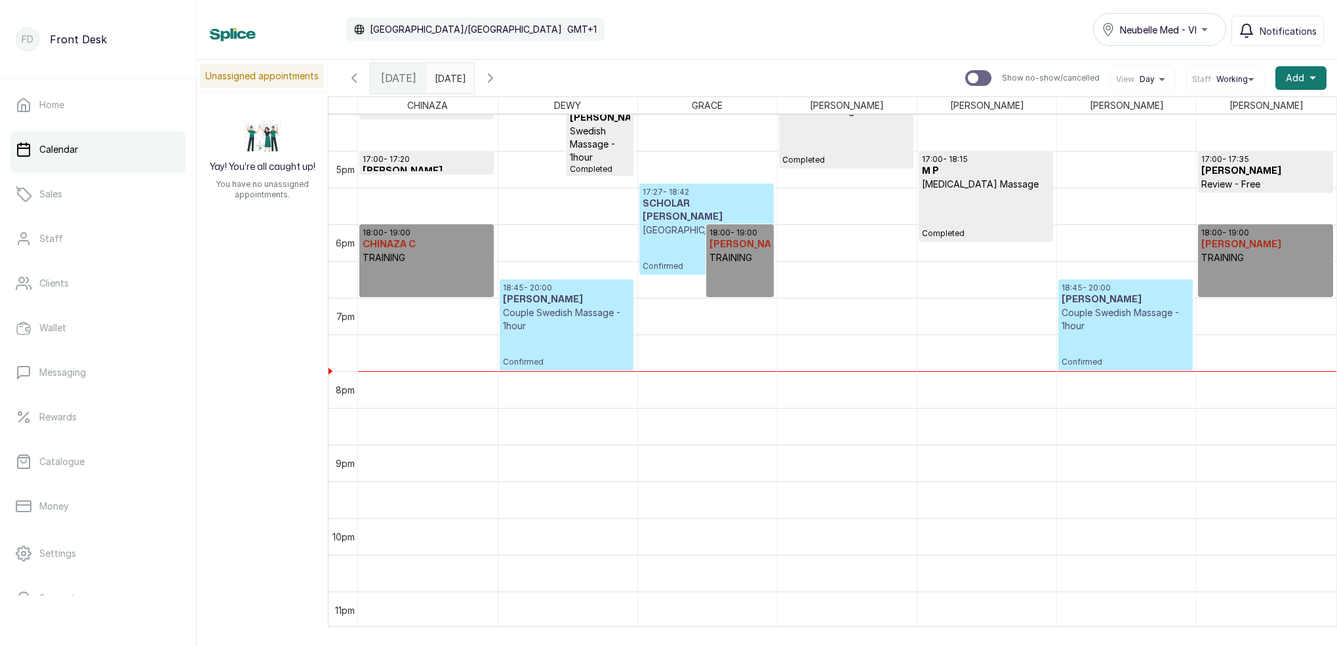
scroll to position [1221, 0]
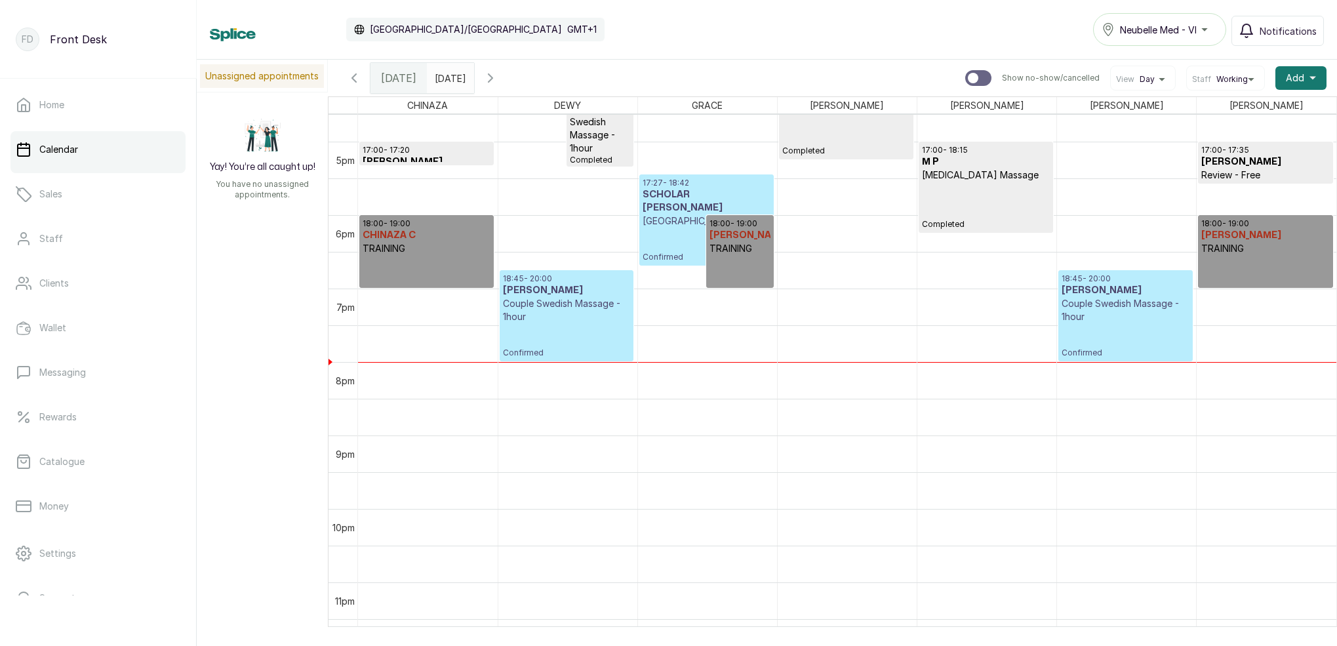
click at [1089, 319] on p "Couple Swedish Massage - 1hour" at bounding box center [1126, 310] width 128 height 26
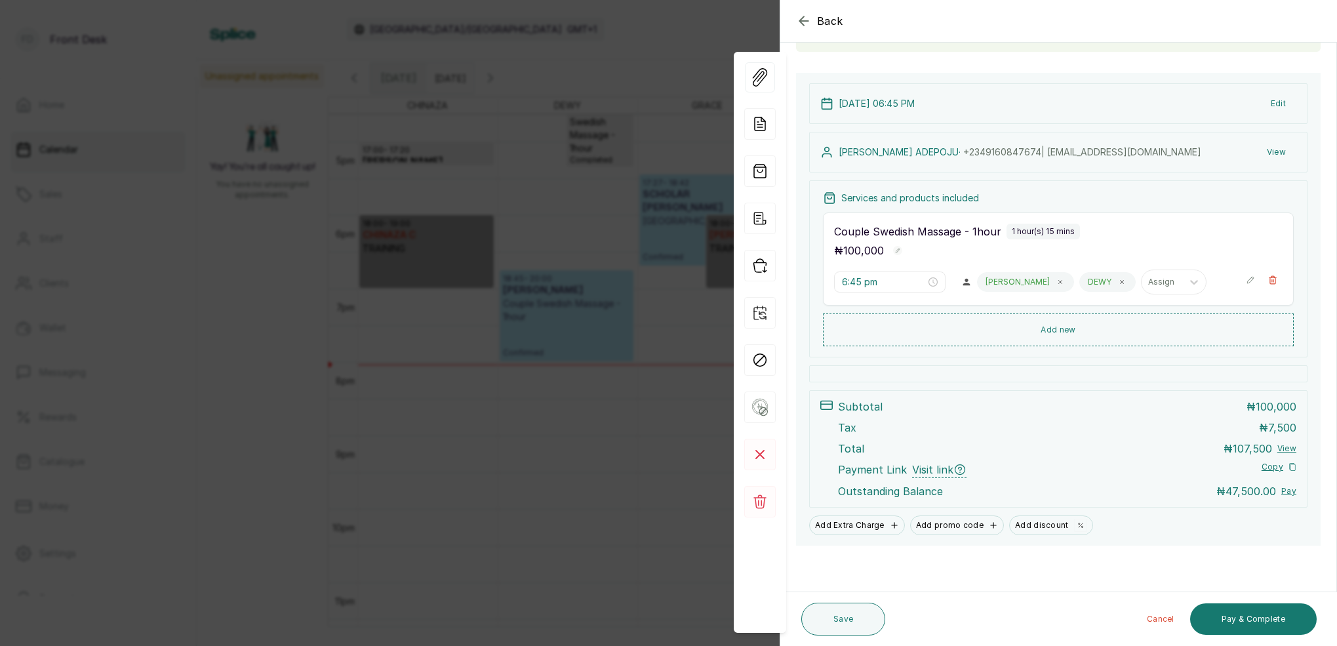
scroll to position [110, 0]
drag, startPoint x: 1276, startPoint y: 621, endPoint x: 1224, endPoint y: 497, distance: 134.3
click at [1273, 619] on button "Pay & Complete" at bounding box center [1253, 618] width 127 height 31
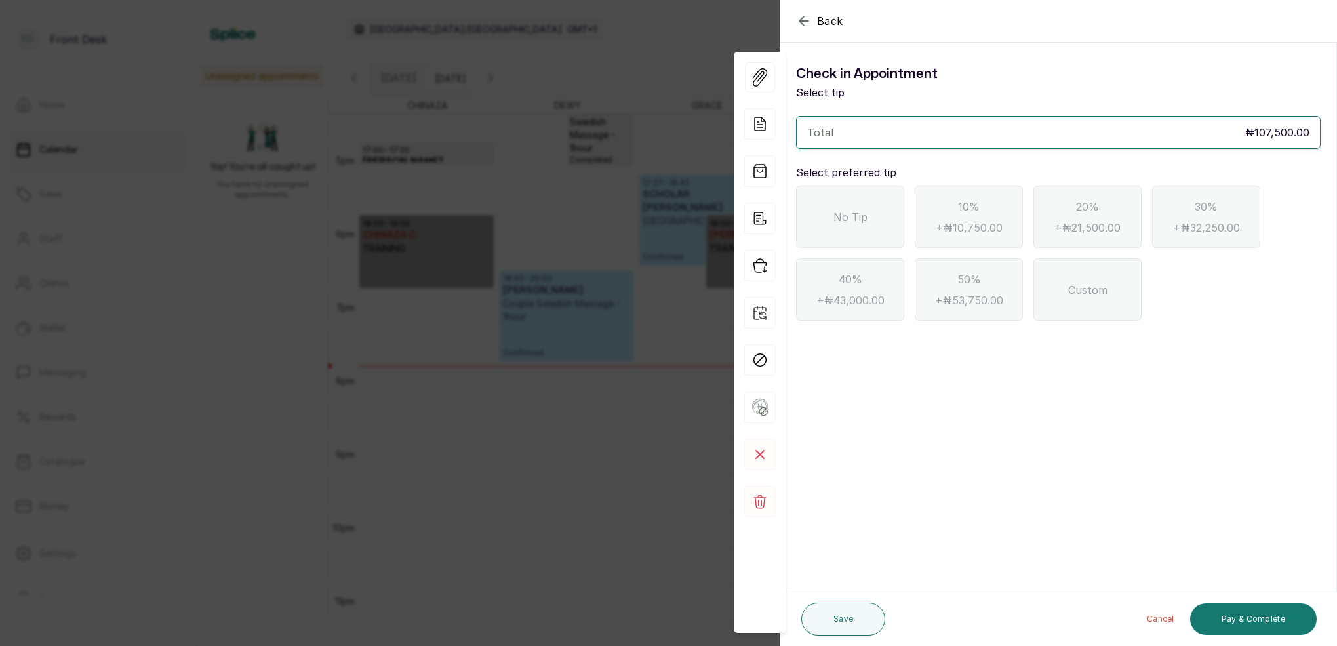
scroll to position [0, 0]
drag, startPoint x: 803, startPoint y: 20, endPoint x: 832, endPoint y: 41, distance: 36.2
click at [806, 20] on icon "button" at bounding box center [804, 21] width 16 height 16
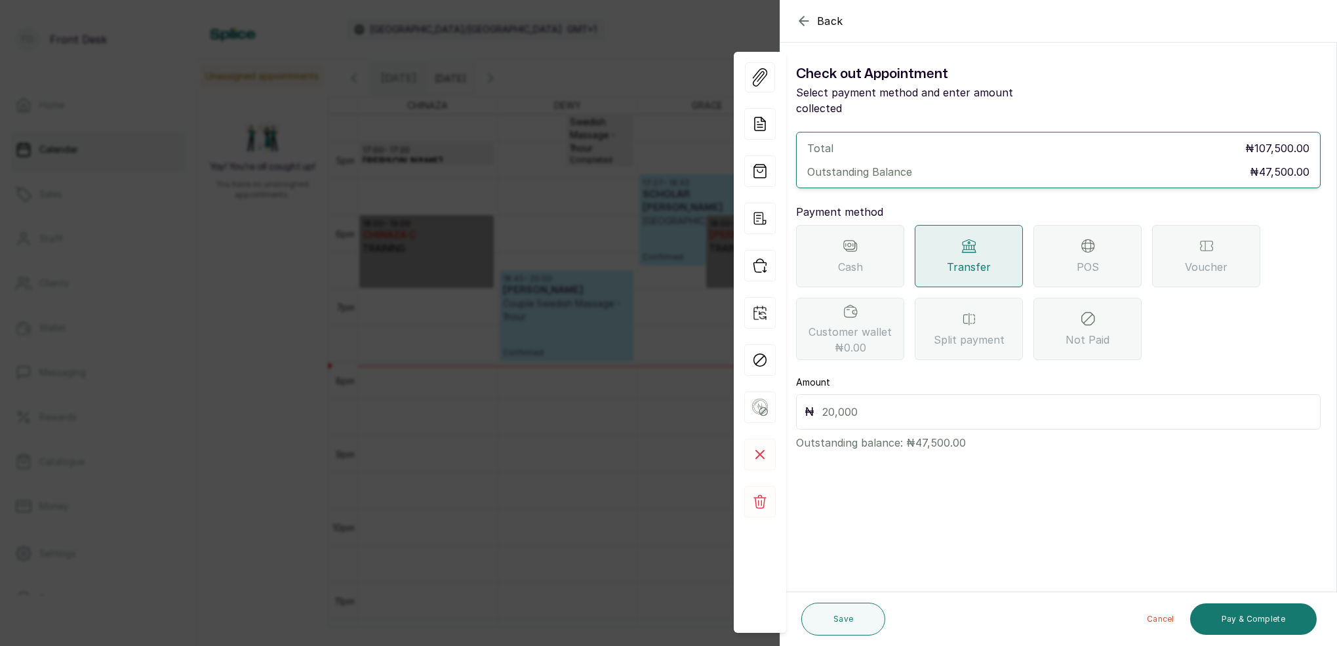
click at [890, 403] on input "text" at bounding box center [1067, 412] width 490 height 18
type input "47,500"
click at [1245, 620] on button "Pay & Complete" at bounding box center [1253, 618] width 127 height 31
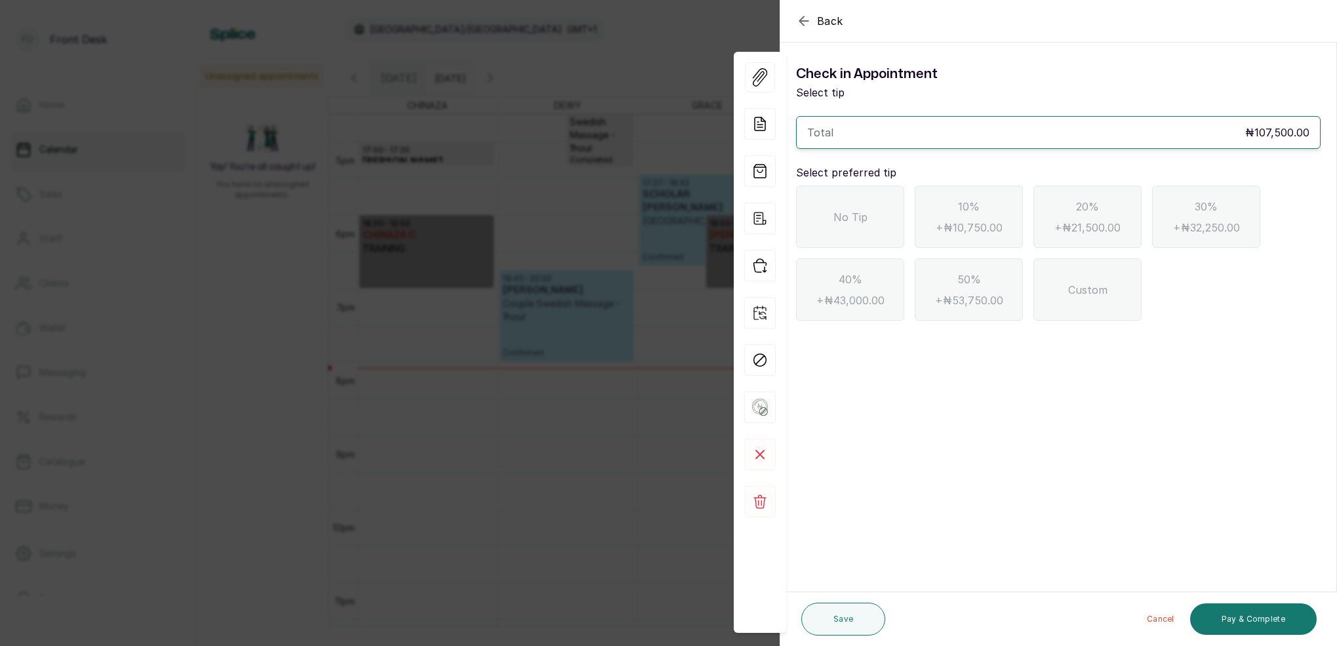
click at [872, 210] on div "No Tip" at bounding box center [850, 217] width 108 height 62
click at [1243, 624] on button "Pay & Complete" at bounding box center [1253, 618] width 127 height 31
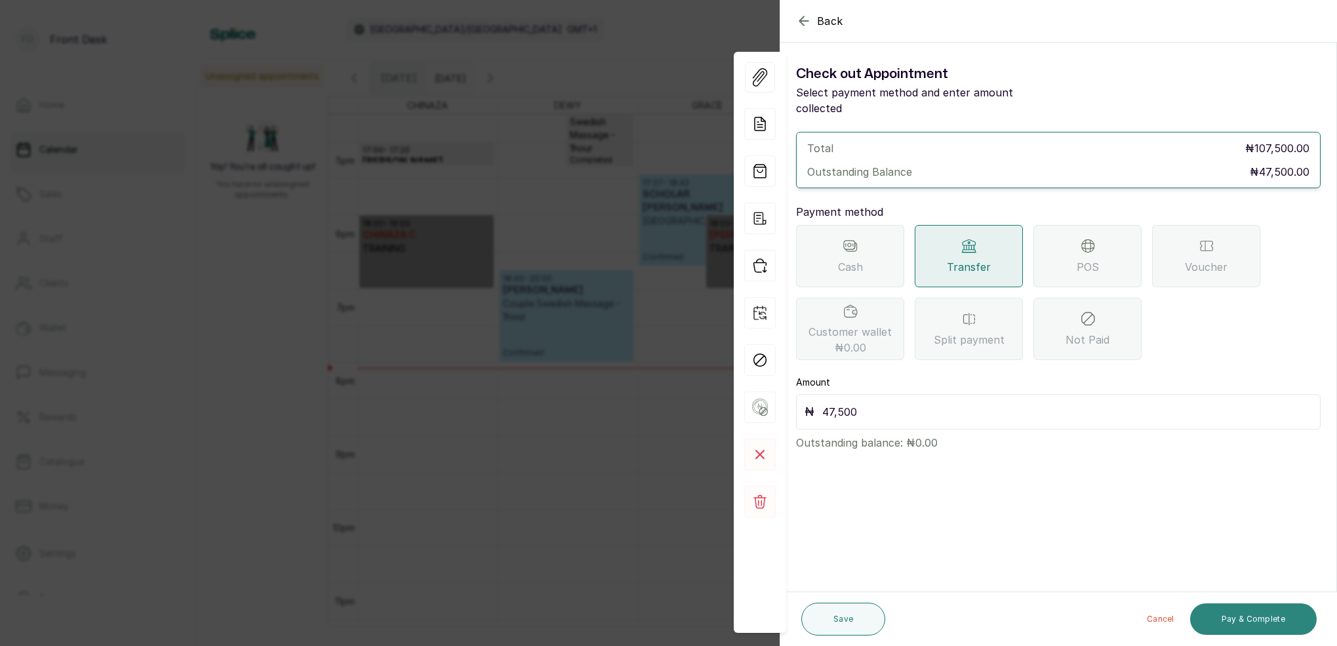
click at [1299, 614] on button "Pay & Complete" at bounding box center [1253, 618] width 127 height 31
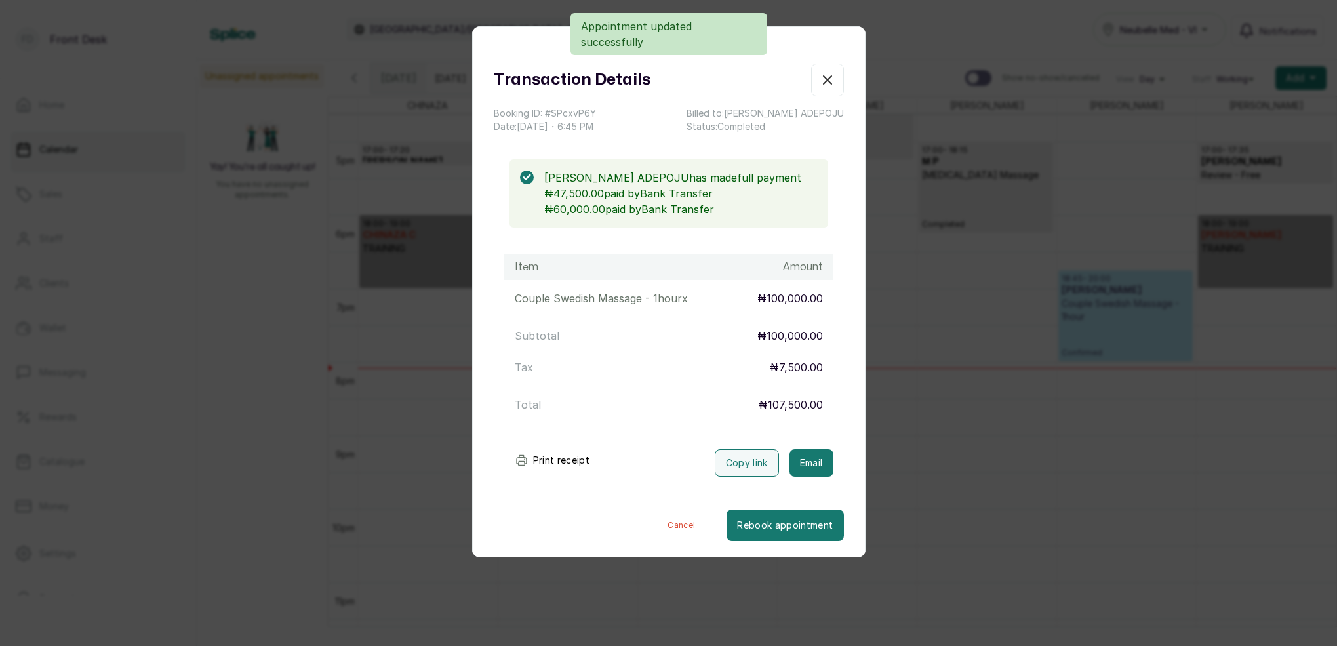
drag, startPoint x: 826, startPoint y: 454, endPoint x: 828, endPoint y: 445, distance: 9.4
click at [826, 452] on button "Email" at bounding box center [811, 463] width 44 height 28
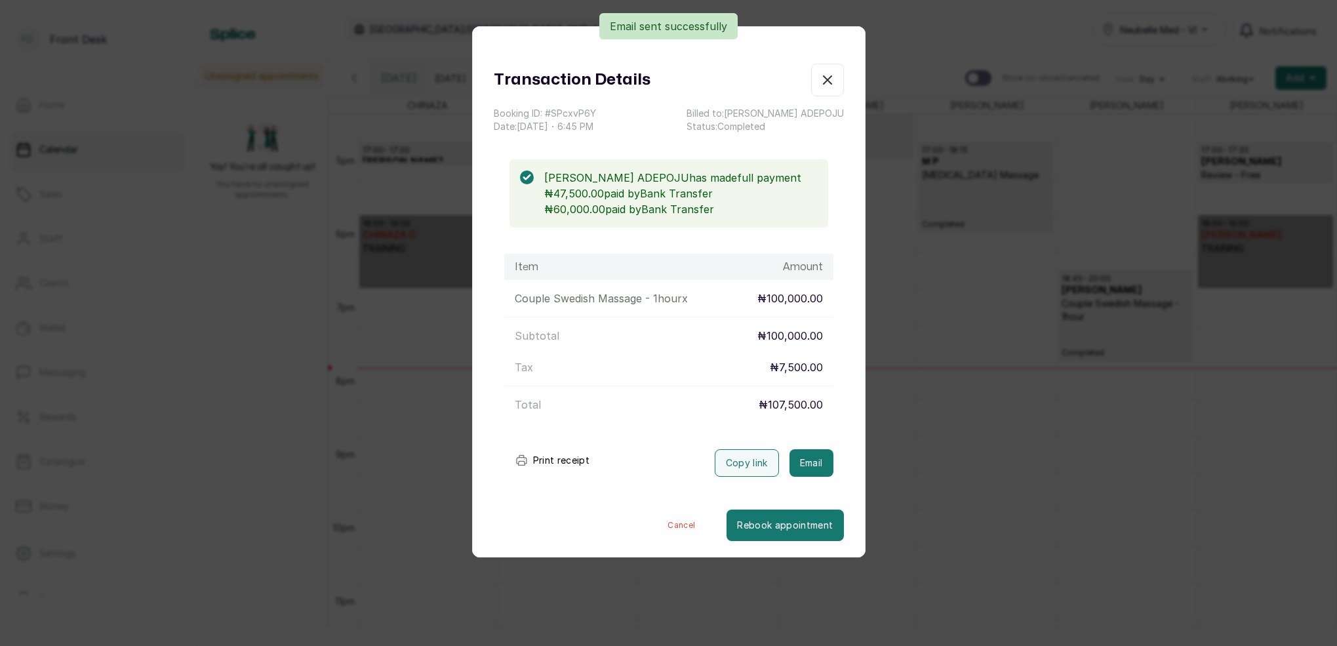
drag, startPoint x: 811, startPoint y: 449, endPoint x: 818, endPoint y: 440, distance: 11.7
click at [814, 446] on div "Print receipt Copy link Email" at bounding box center [669, 460] width 350 height 33
click at [830, 77] on icon "button" at bounding box center [828, 80] width 8 height 8
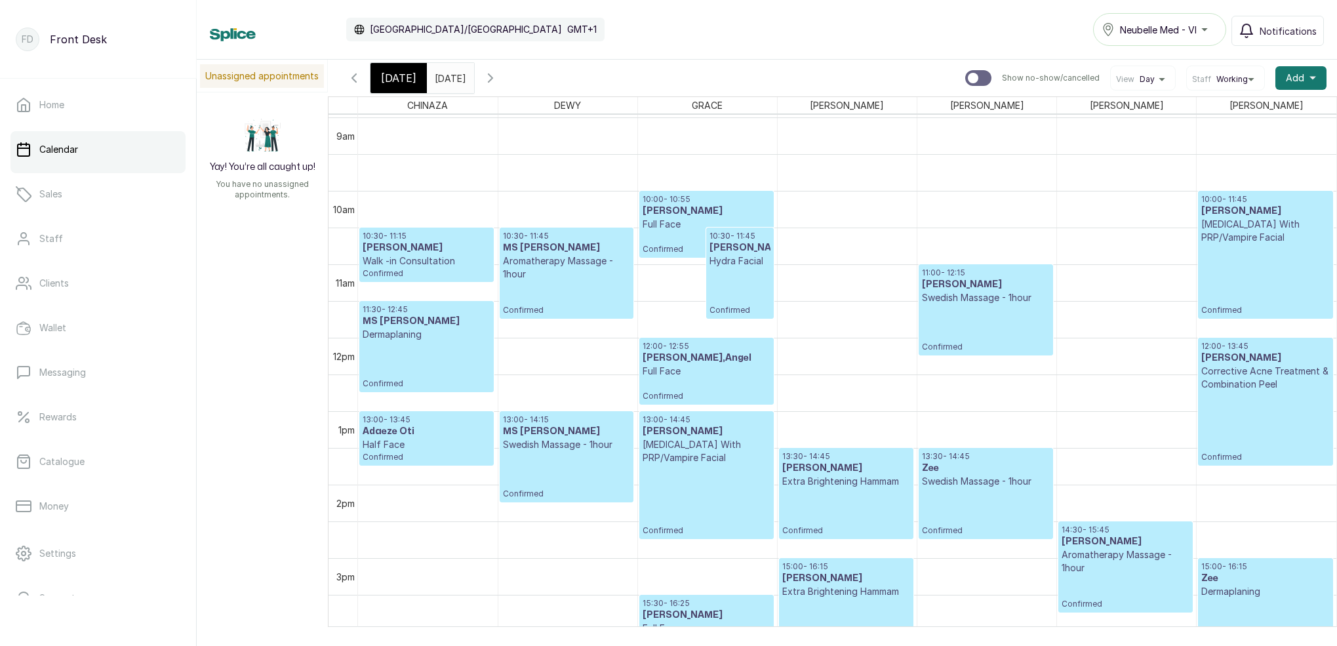
scroll to position [687, 0]
